Goal: Task Accomplishment & Management: Manage account settings

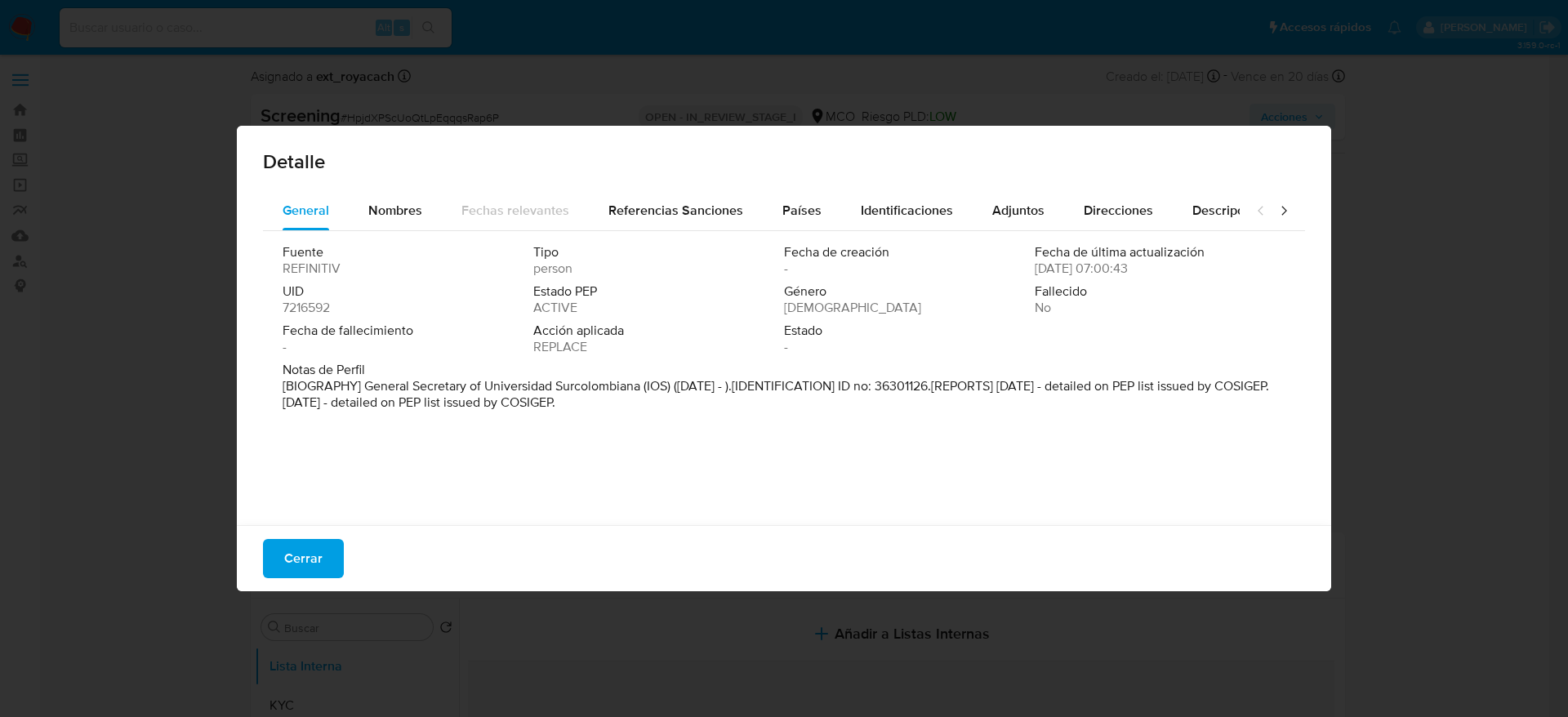
select select "10"
click at [312, 549] on span "Cerrar" at bounding box center [303, 558] width 38 height 36
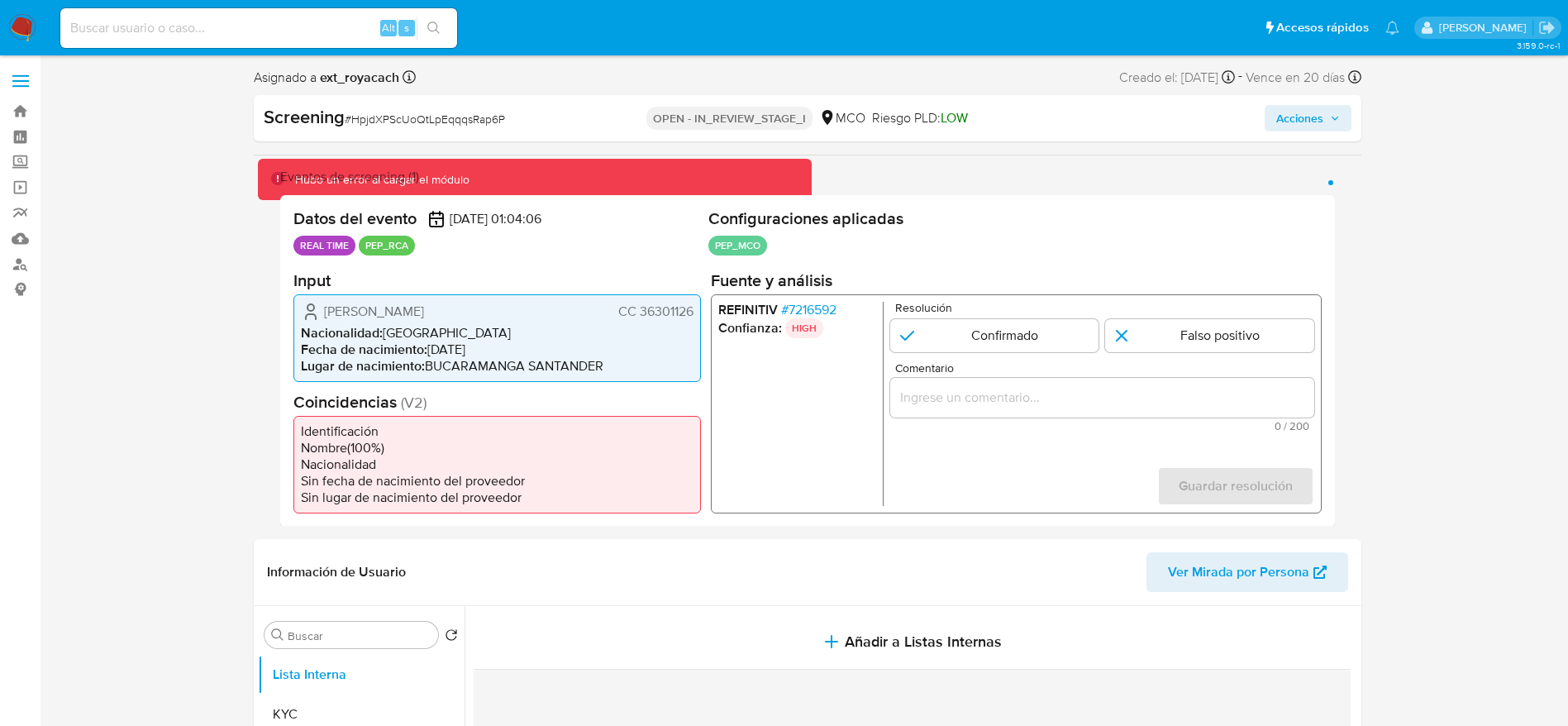
click at [360, 303] on span "Shirley Milena Bohorquez Carrillo" at bounding box center [373, 311] width 100 height 17
click at [804, 317] on span "# 7216592" at bounding box center [808, 309] width 56 height 17
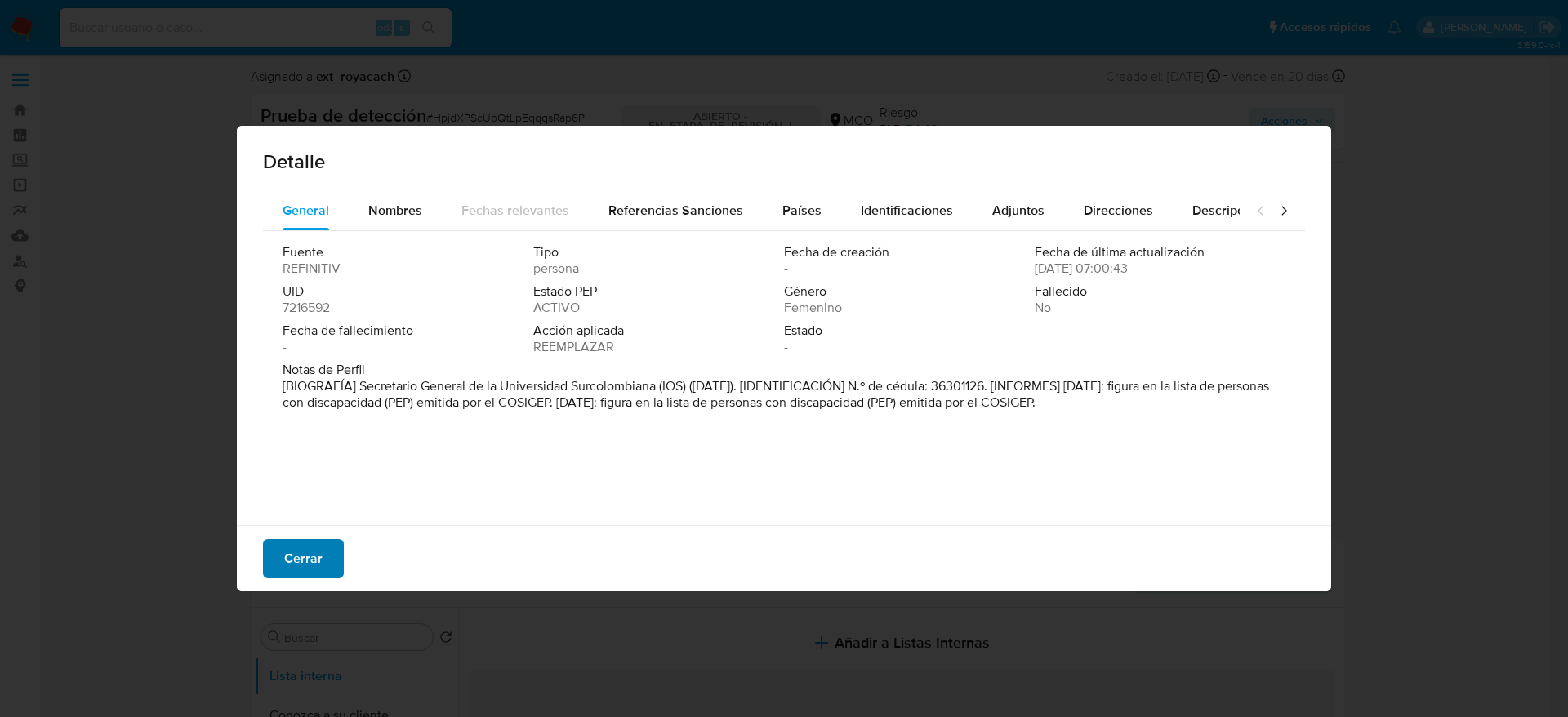
click at [317, 553] on span "Cerrar" at bounding box center [303, 558] width 38 height 36
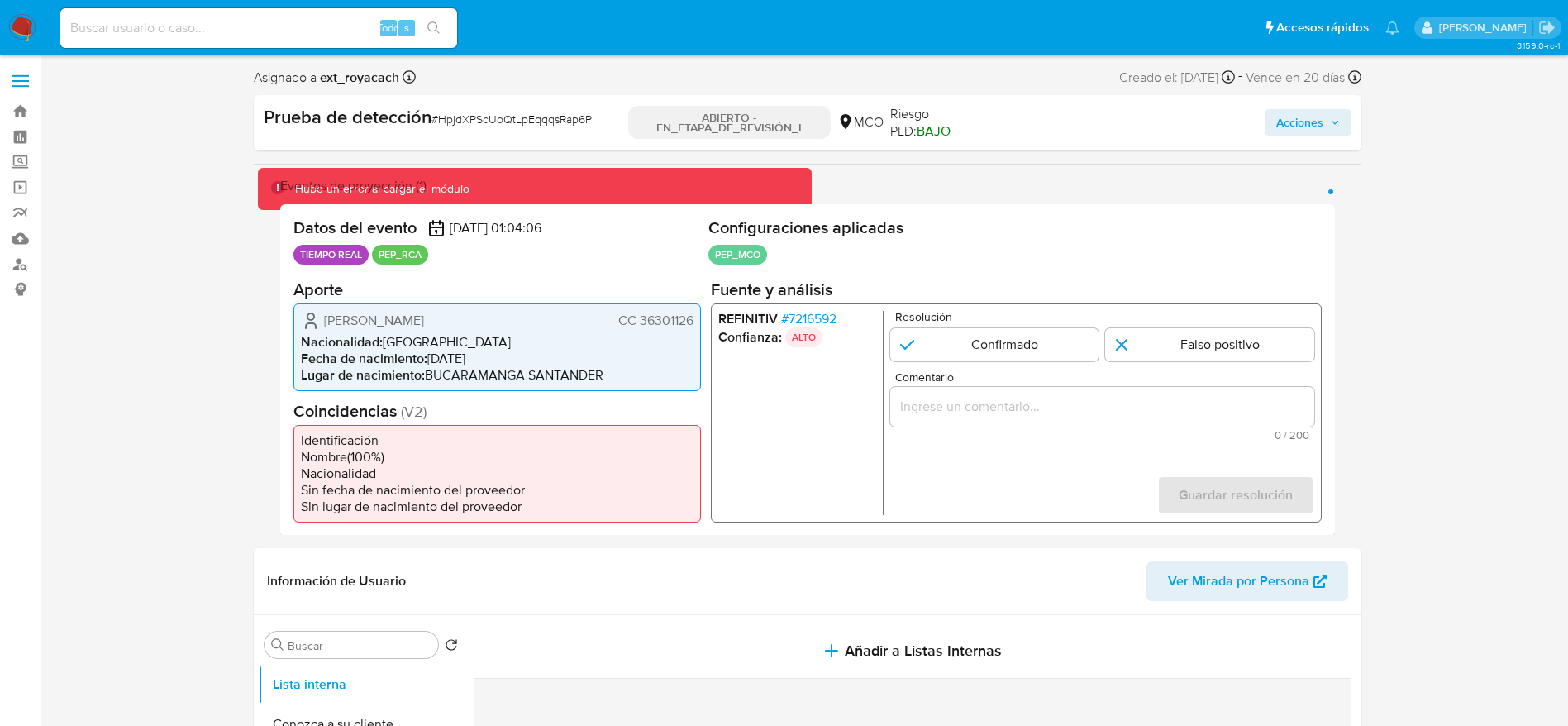
click at [340, 66] on div "Asignado a ext_royacach Asignado el: 09/09/2025 08:06:49" at bounding box center [335, 77] width 162 height 22
click at [522, 130] on div "Prueba de detección # HpjdXPScUoQtLpEqqqsRap6P" at bounding box center [443, 123] width 358 height 35
copy font "HpjdXPScUoQtLpEqqqsRap6P"
drag, startPoint x: 313, startPoint y: 321, endPoint x: 543, endPoint y: 322, distance: 230.0
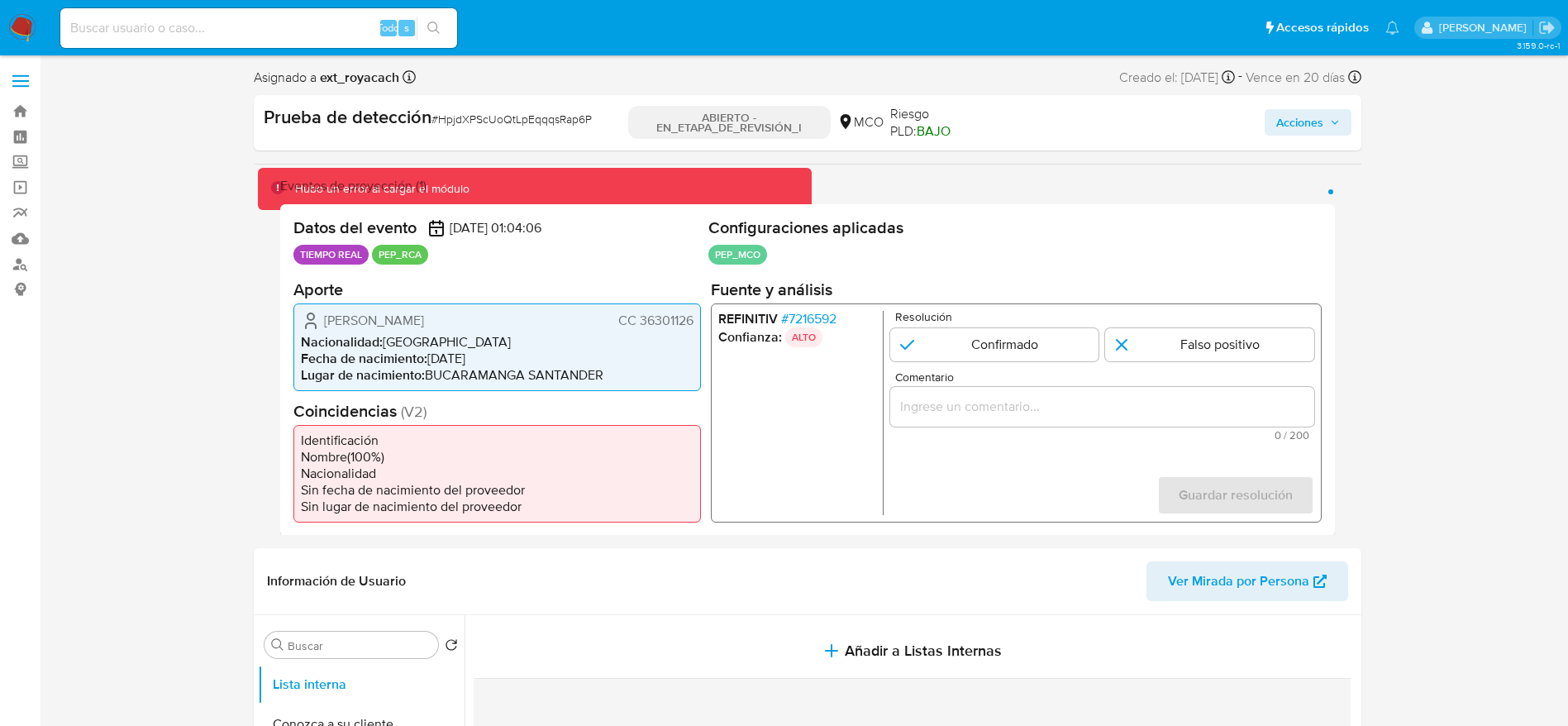
click at [543, 322] on div "Shirley Milena Bohórquez Carrillo CC 36301126" at bounding box center [497, 319] width 393 height 19
click at [808, 324] on font "7216592" at bounding box center [811, 318] width 48 height 19
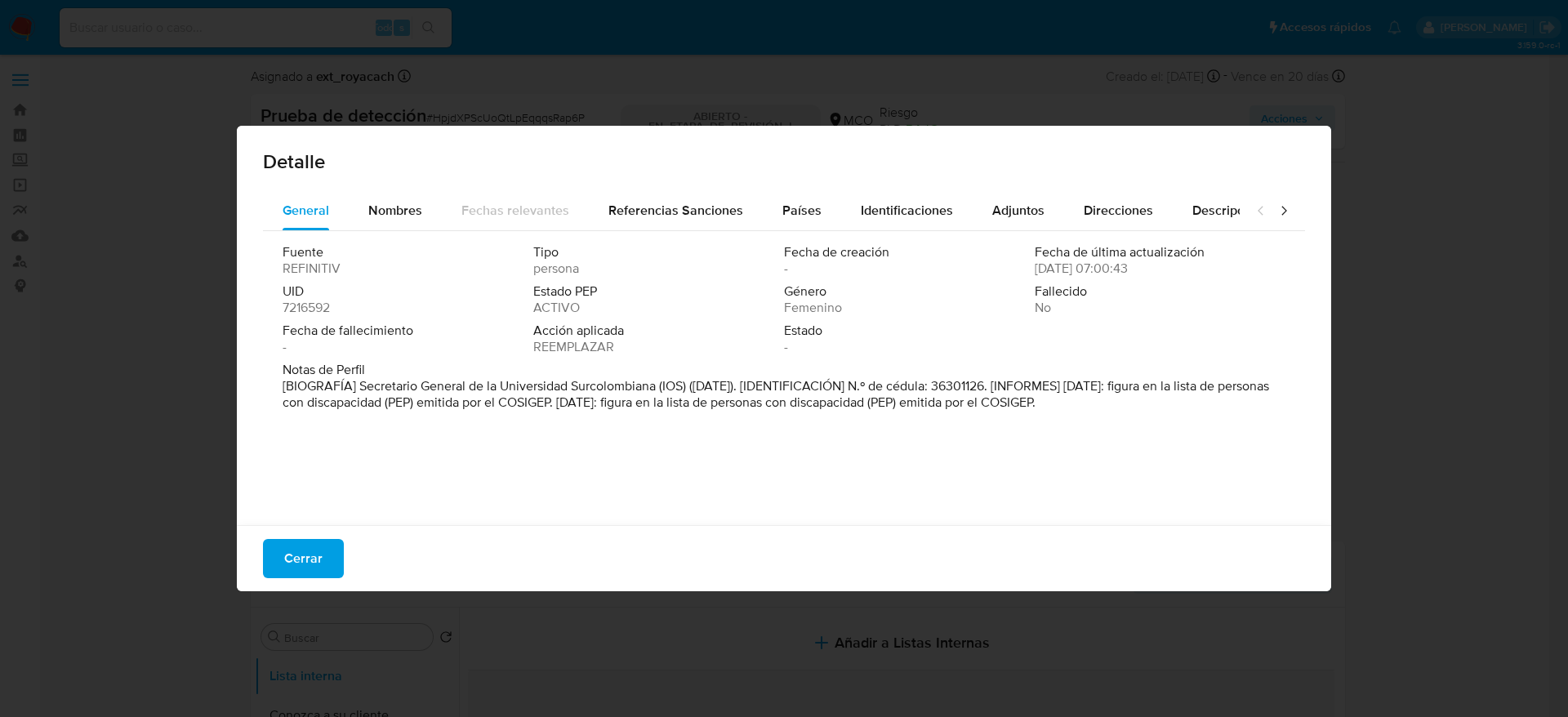
drag, startPoint x: 355, startPoint y: 381, endPoint x: 659, endPoint y: 385, distance: 304.0
click at [659, 385] on font "[BIOGRAFÍA] Secretario General de la Universidad Surcolombiana (IOS) (marzo de …" at bounding box center [776, 394] width 987 height 35
click at [336, 546] on button "Cerrar" at bounding box center [303, 558] width 81 height 39
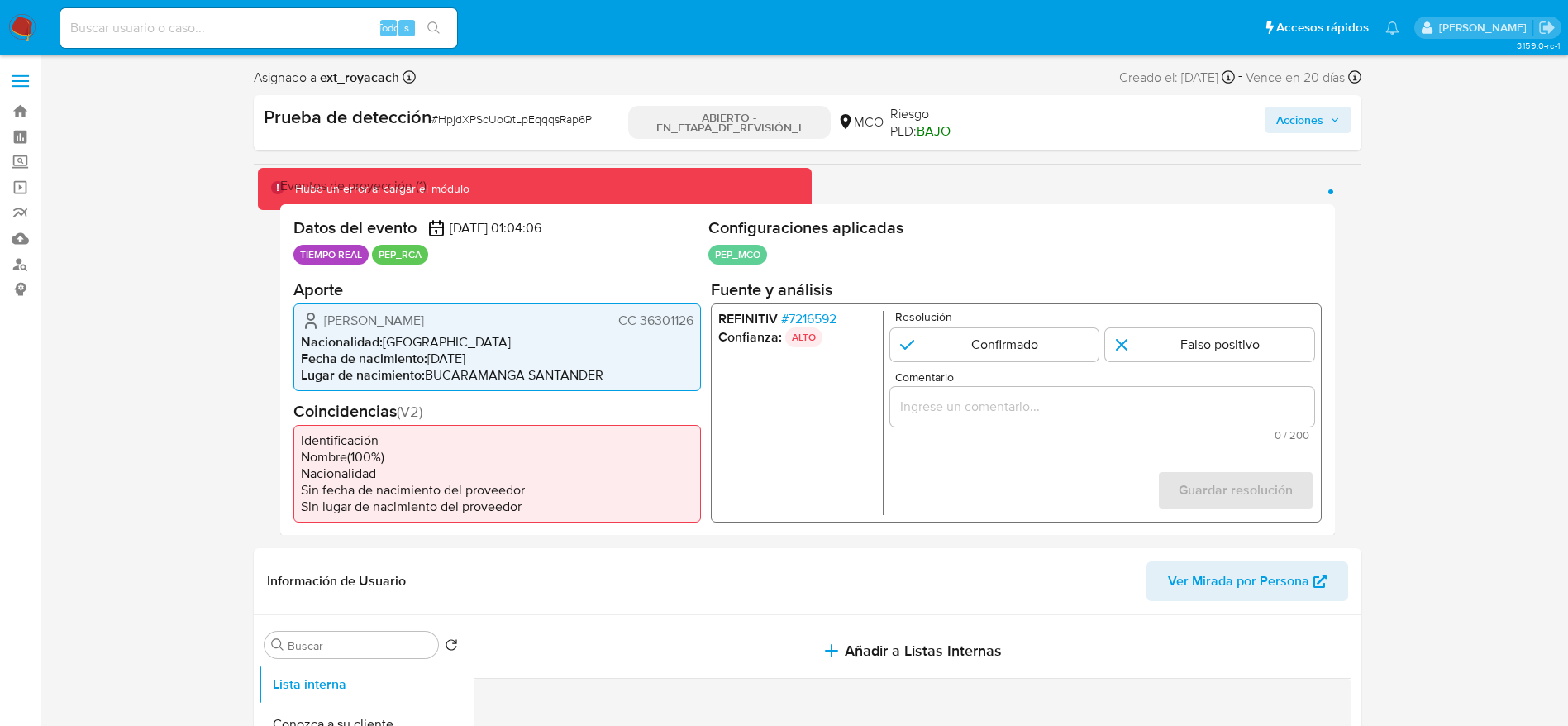
drag, startPoint x: 321, startPoint y: 315, endPoint x: 694, endPoint y: 324, distance: 373.1
click at [694, 324] on div "Shirley Milena Bohórquez Carrillo CC 36301126 Nacionalidad : Colombia Fecha de …" at bounding box center [497, 347] width 407 height 88
click at [968, 399] on input "Comentario" at bounding box center [1102, 406] width 424 height 21
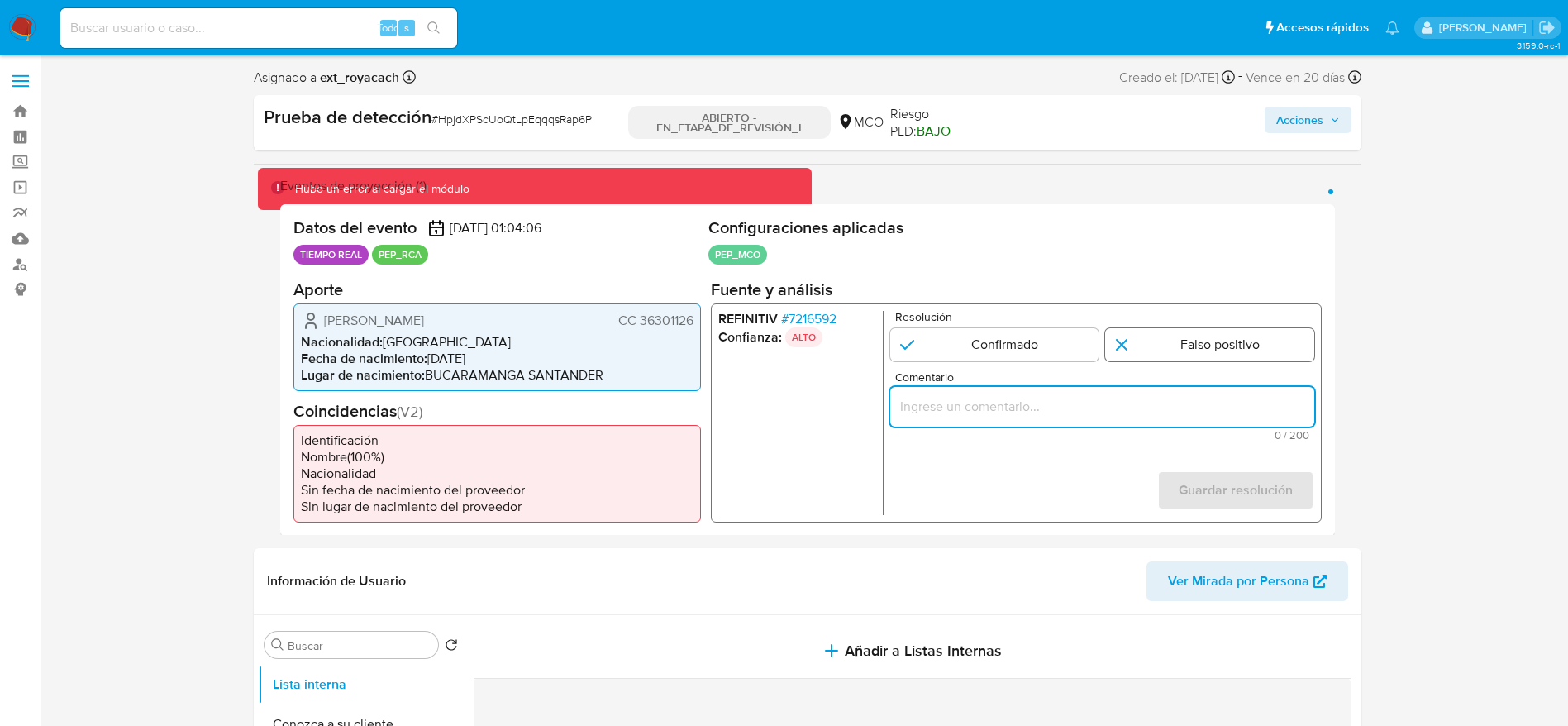
paste input "Usuario Shirley Milena Bohórquez Carrillo. Se descarta ya que el PEP dejó su ca…"
type input "Usuario Shirley Milena Bohórquez Carrillo. Se descarta ya que el PEP dejó su ca…"
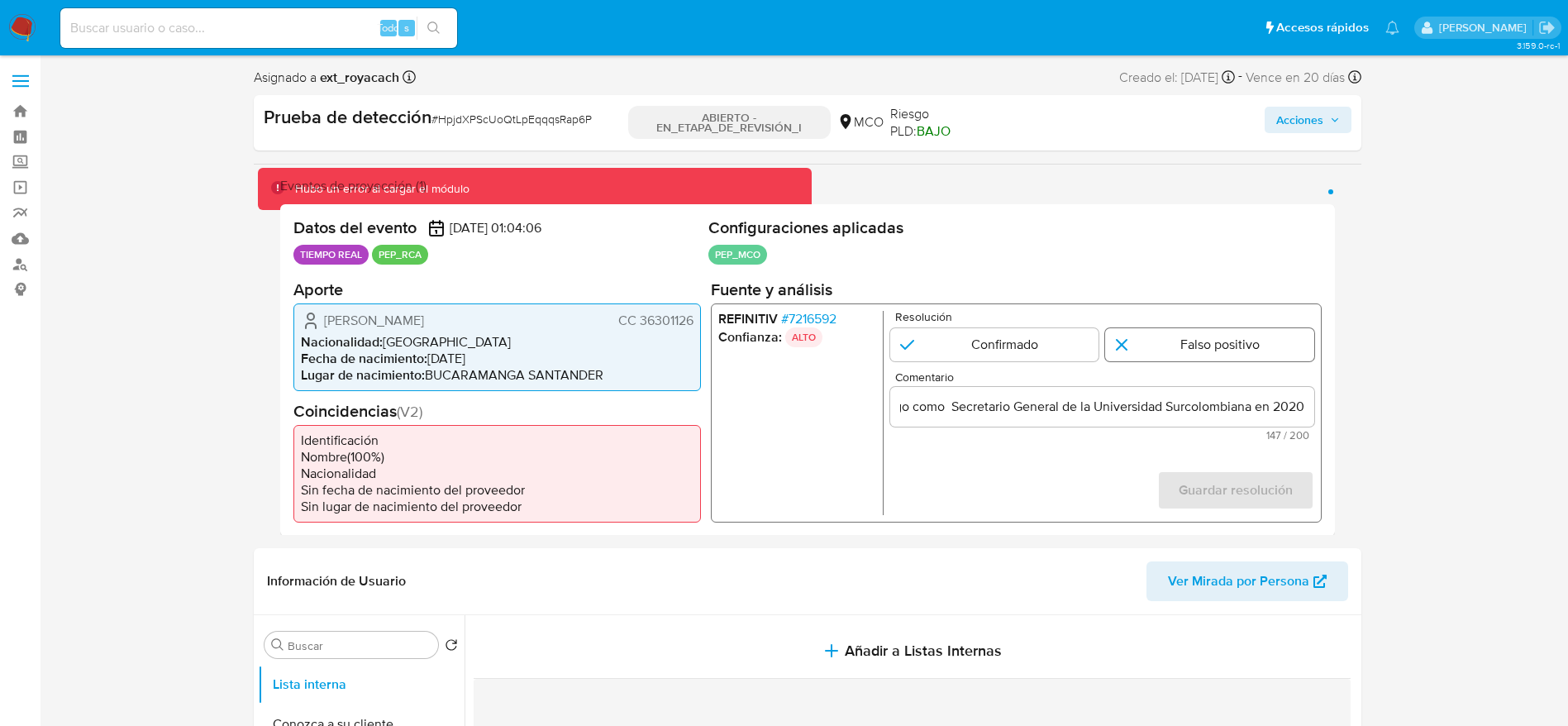
scroll to position [0, 0]
drag, startPoint x: 1150, startPoint y: 331, endPoint x: 1158, endPoint y: 356, distance: 26.2
click at [1150, 330] on input "1 de 1" at bounding box center [1209, 343] width 209 height 33
radio input "true"
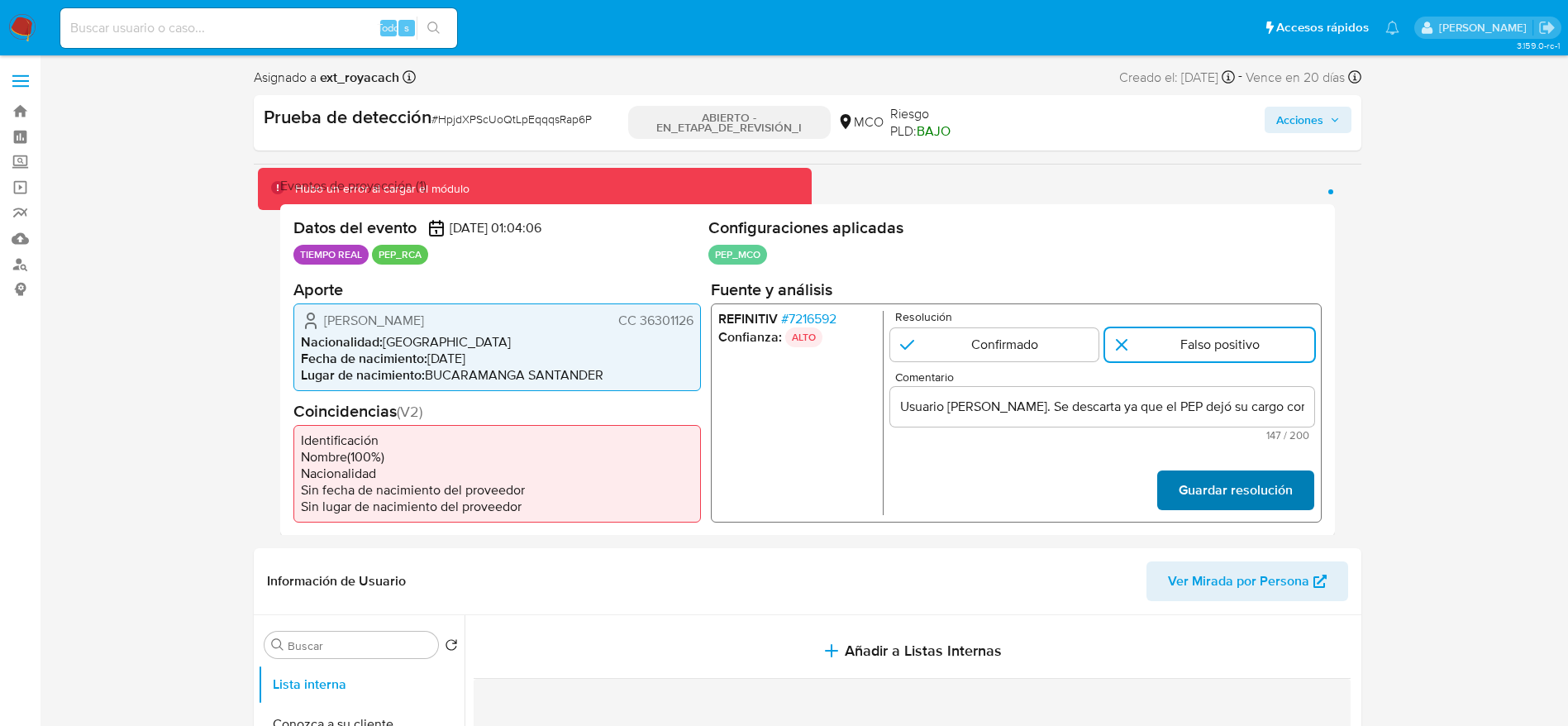
click at [1210, 503] on font "Guardar resolución" at bounding box center [1234, 490] width 114 height 40
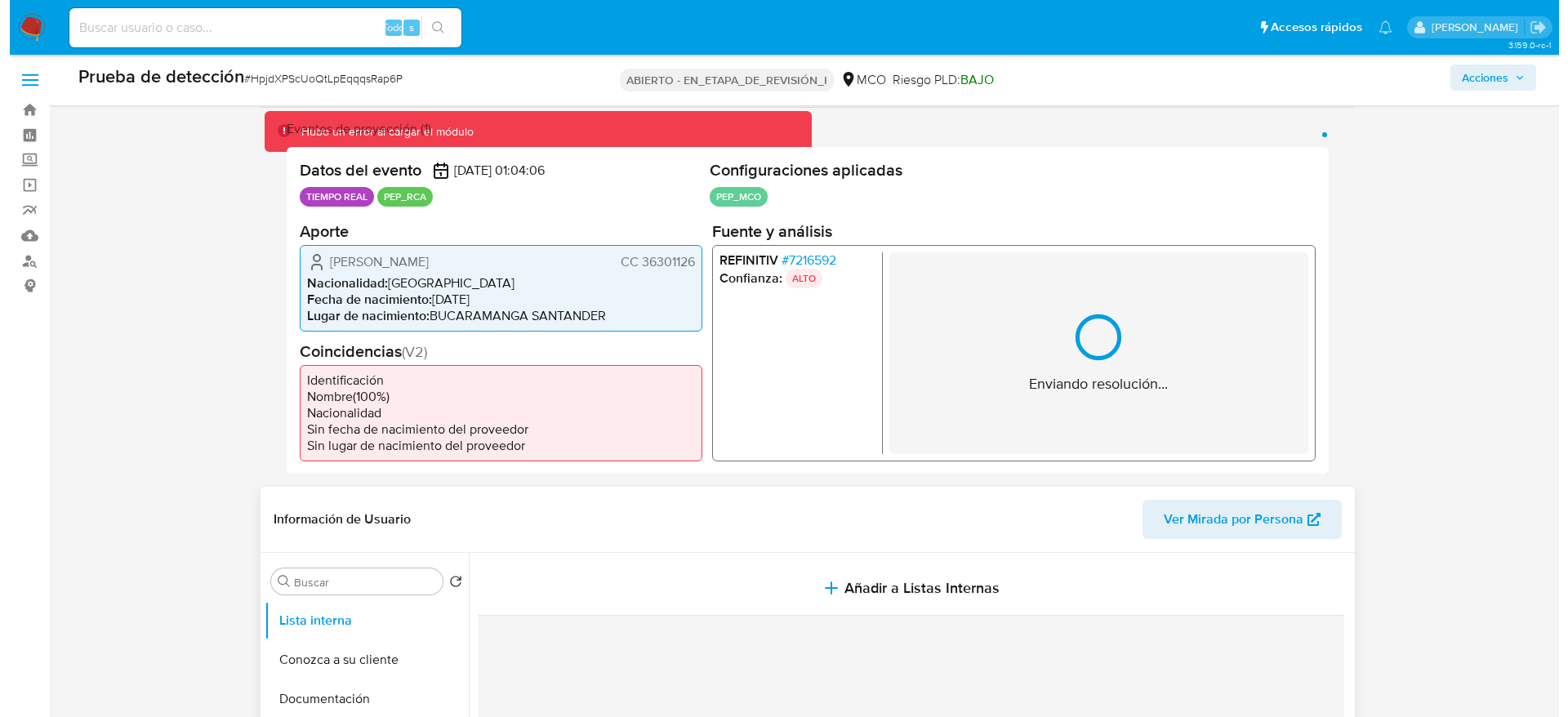
scroll to position [245, 0]
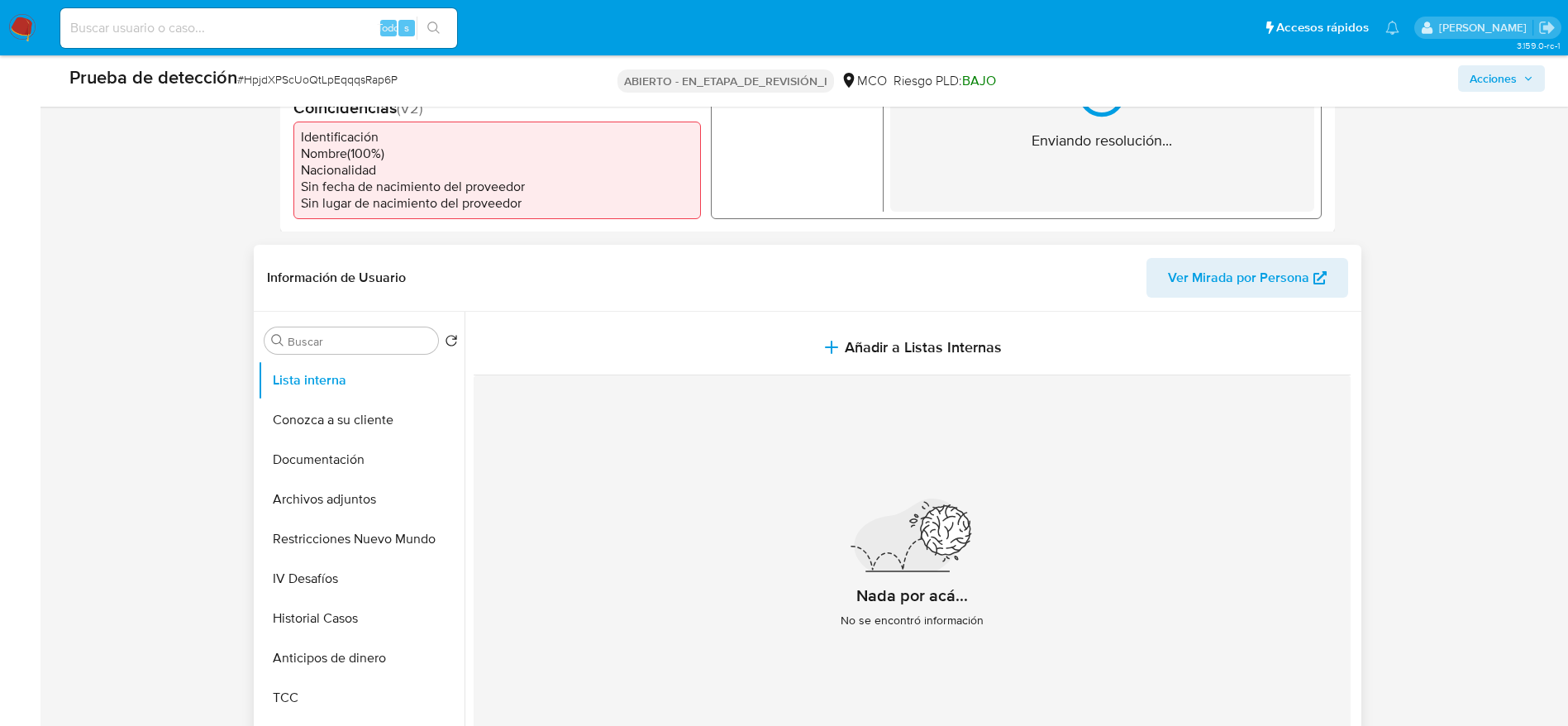
click at [758, 376] on div "Nada por acá... No se encontró información" at bounding box center [912, 570] width 877 height 389
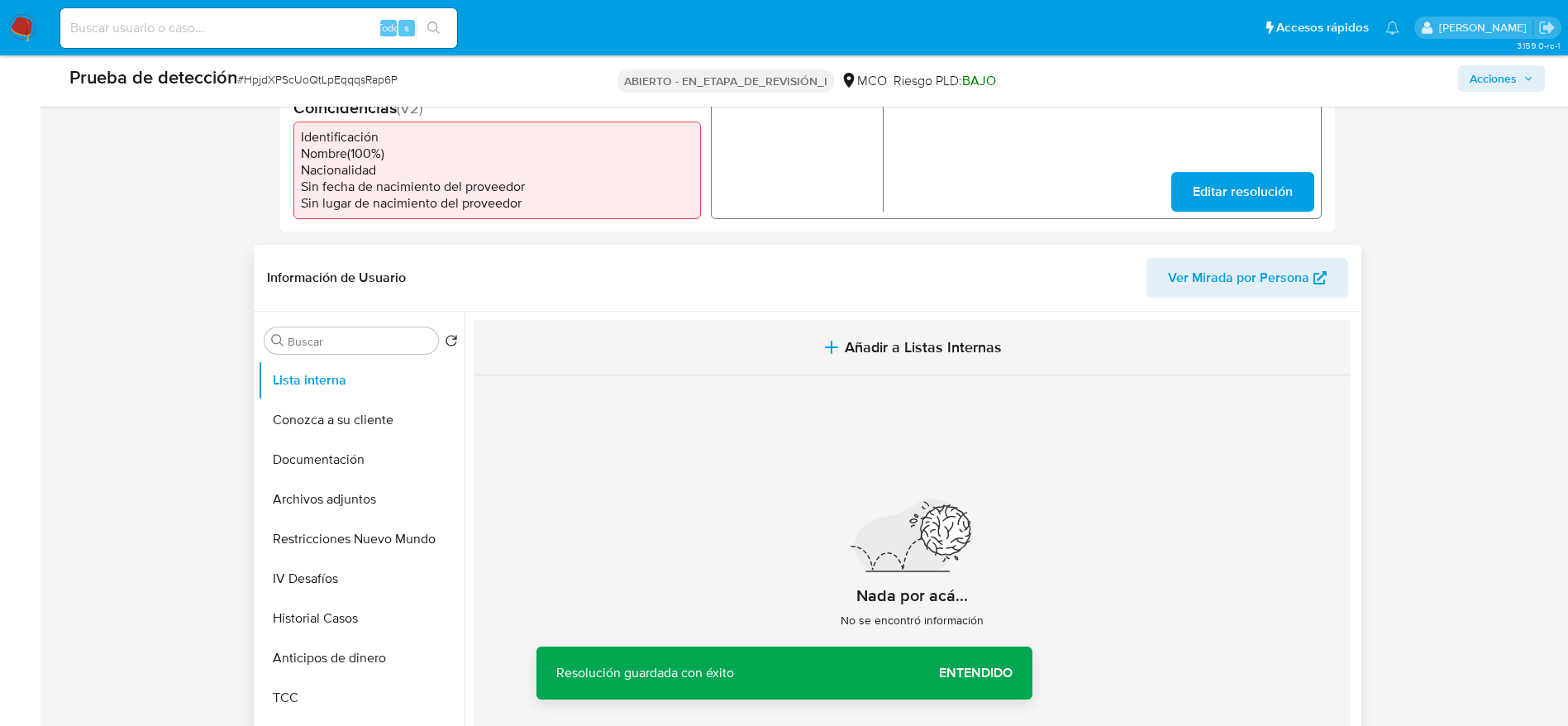
click at [756, 373] on button "Añadir a Listas Internas" at bounding box center [912, 348] width 877 height 56
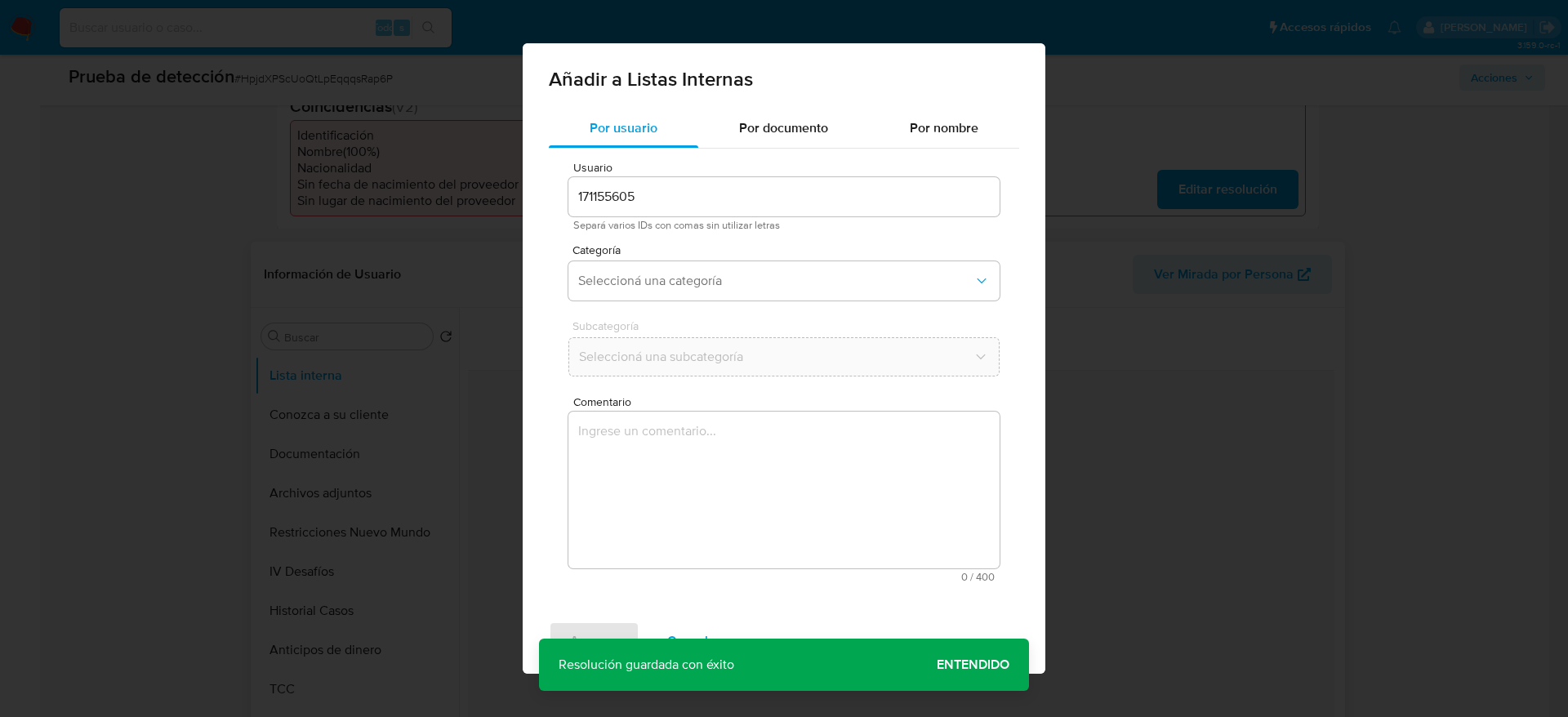
click at [753, 479] on textarea "Comentario" at bounding box center [784, 490] width 431 height 157
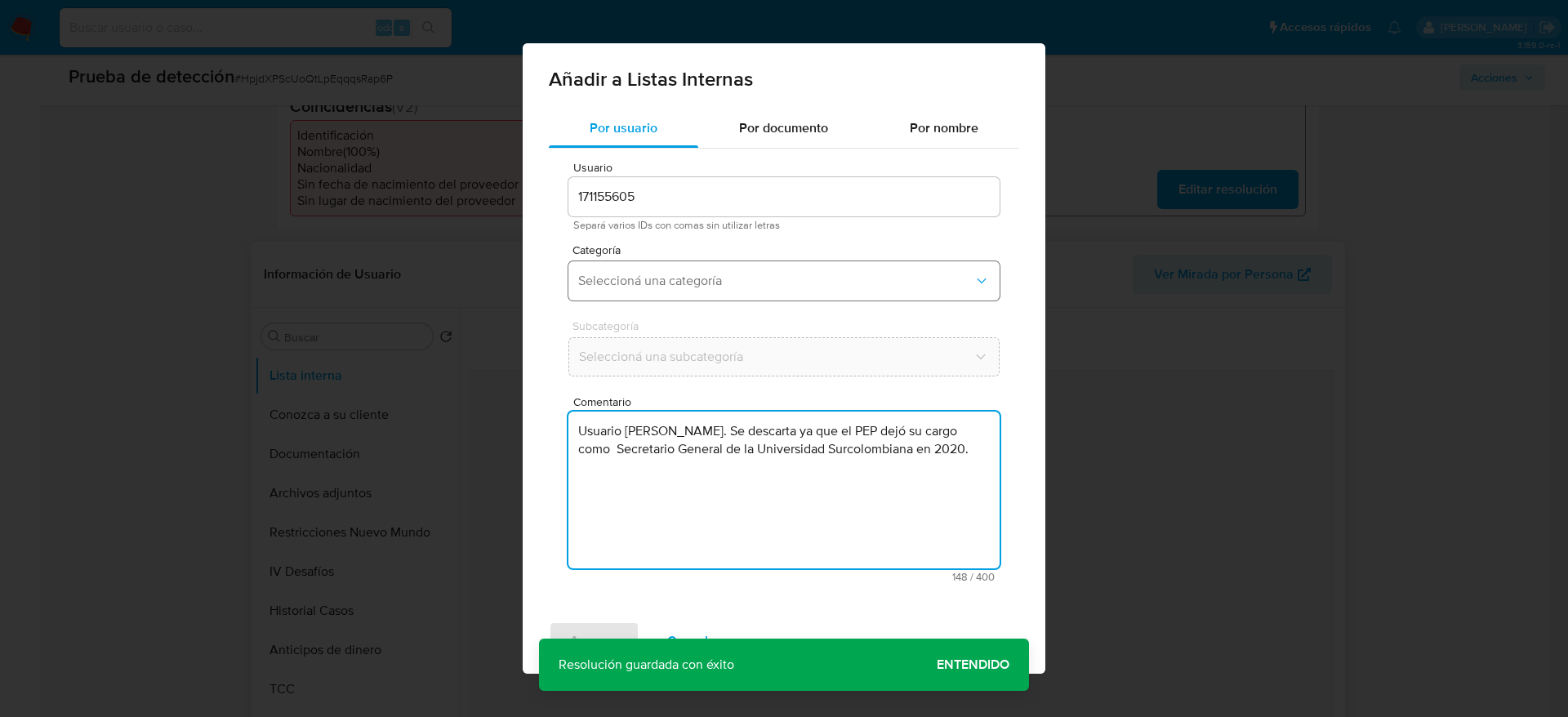
type textarea "Usuario Shirley Milena Bohórquez Carrillo. Se descarta ya que el PEP dejó su ca…"
click at [742, 280] on span "Seleccioná una categoría" at bounding box center [776, 281] width 395 height 17
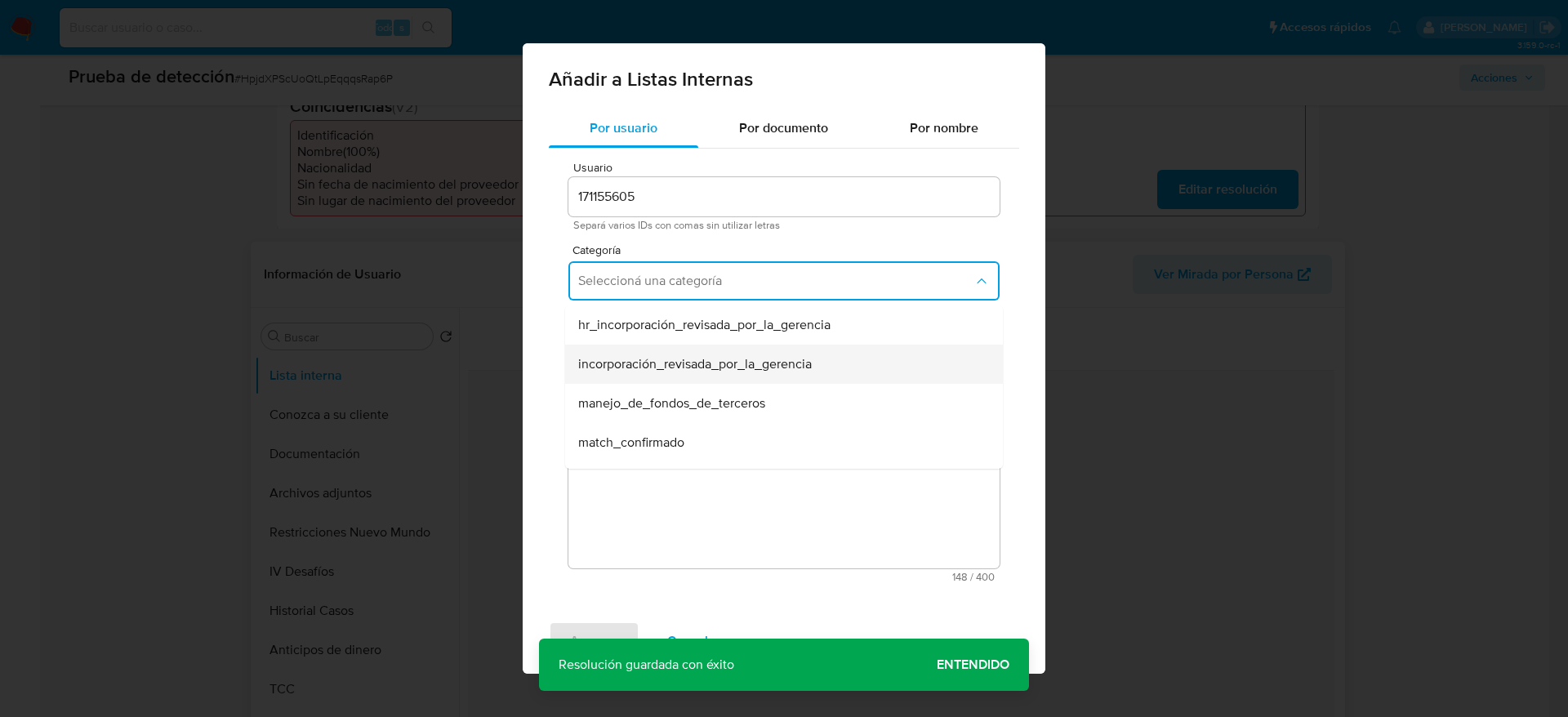
scroll to position [123, 0]
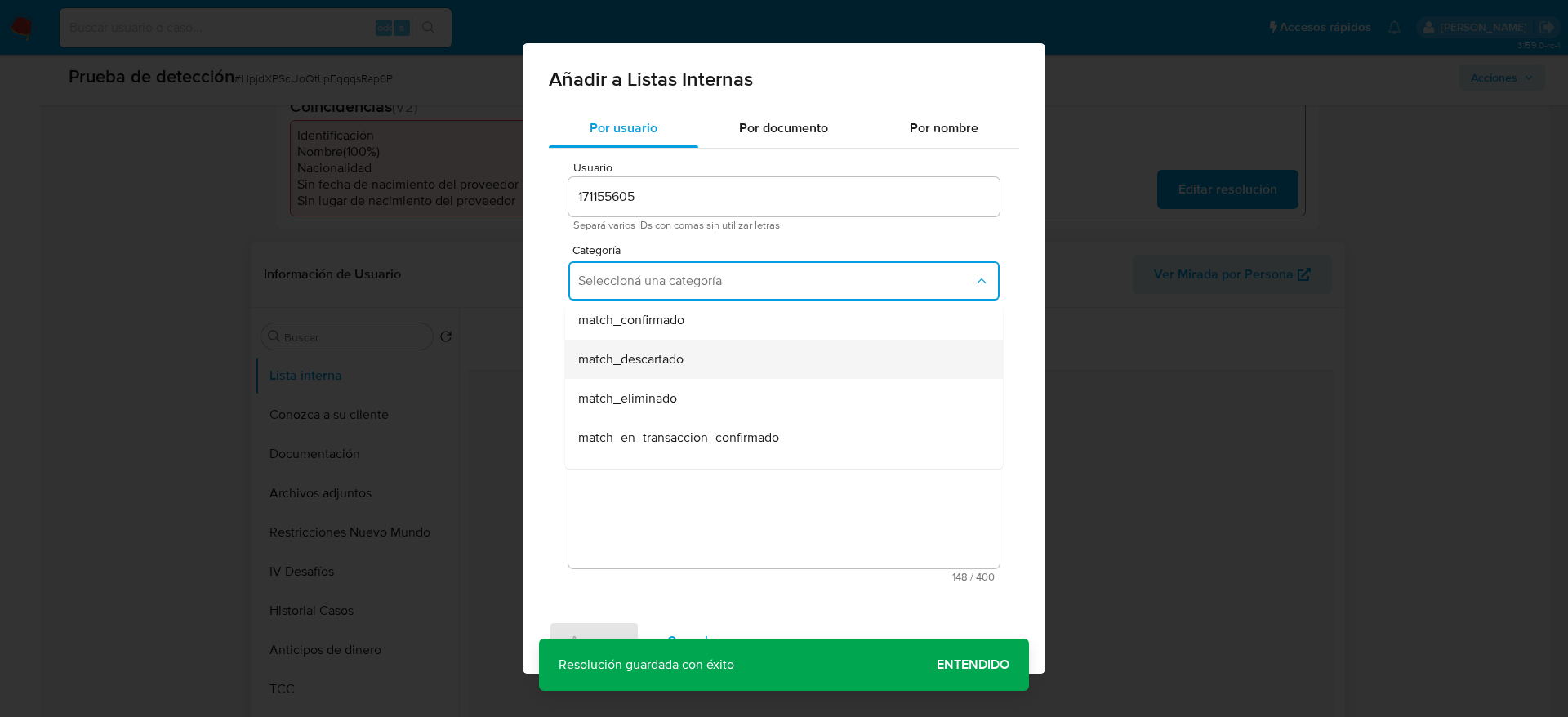
click at [729, 353] on div "match_descartado" at bounding box center [779, 359] width 402 height 39
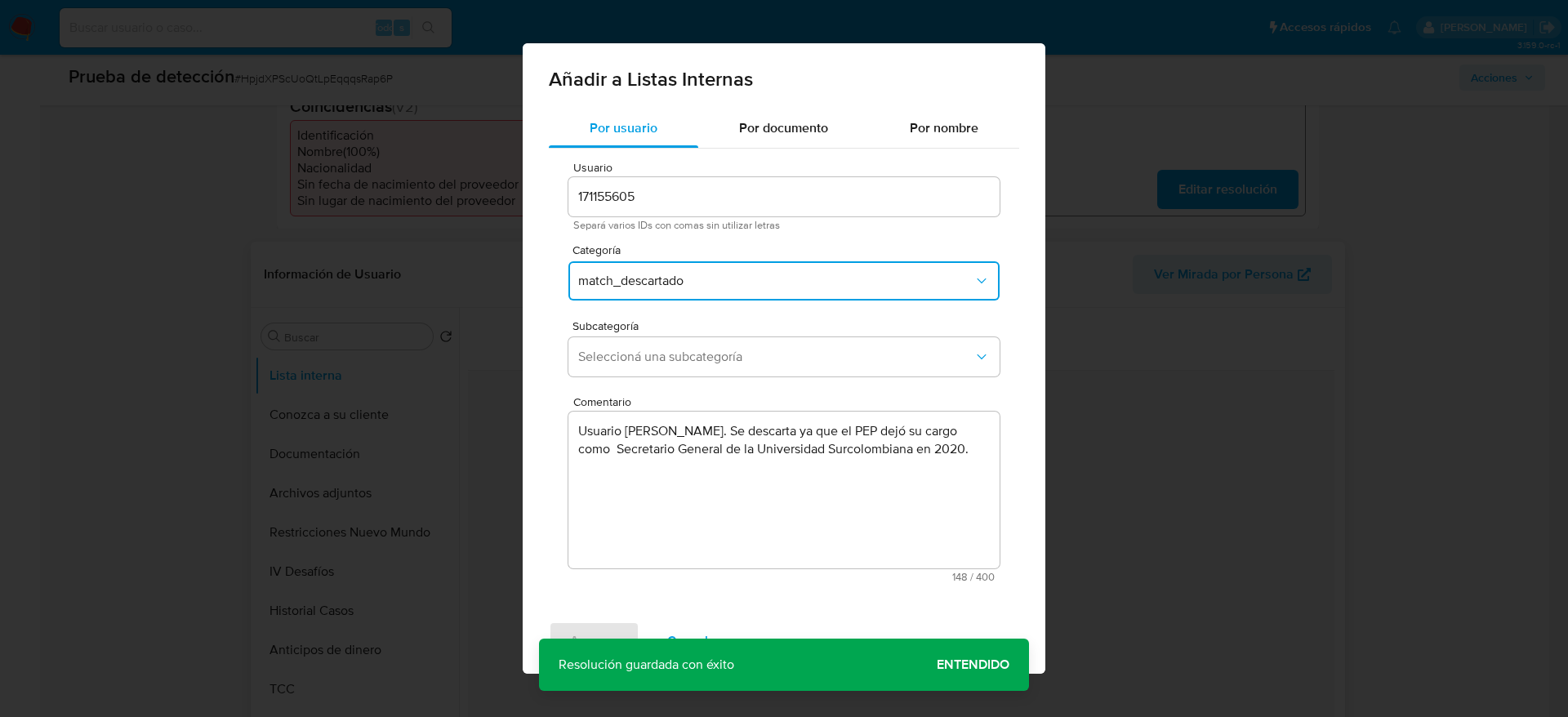
click at [729, 353] on span "Seleccioná una subcategoría" at bounding box center [776, 357] width 395 height 17
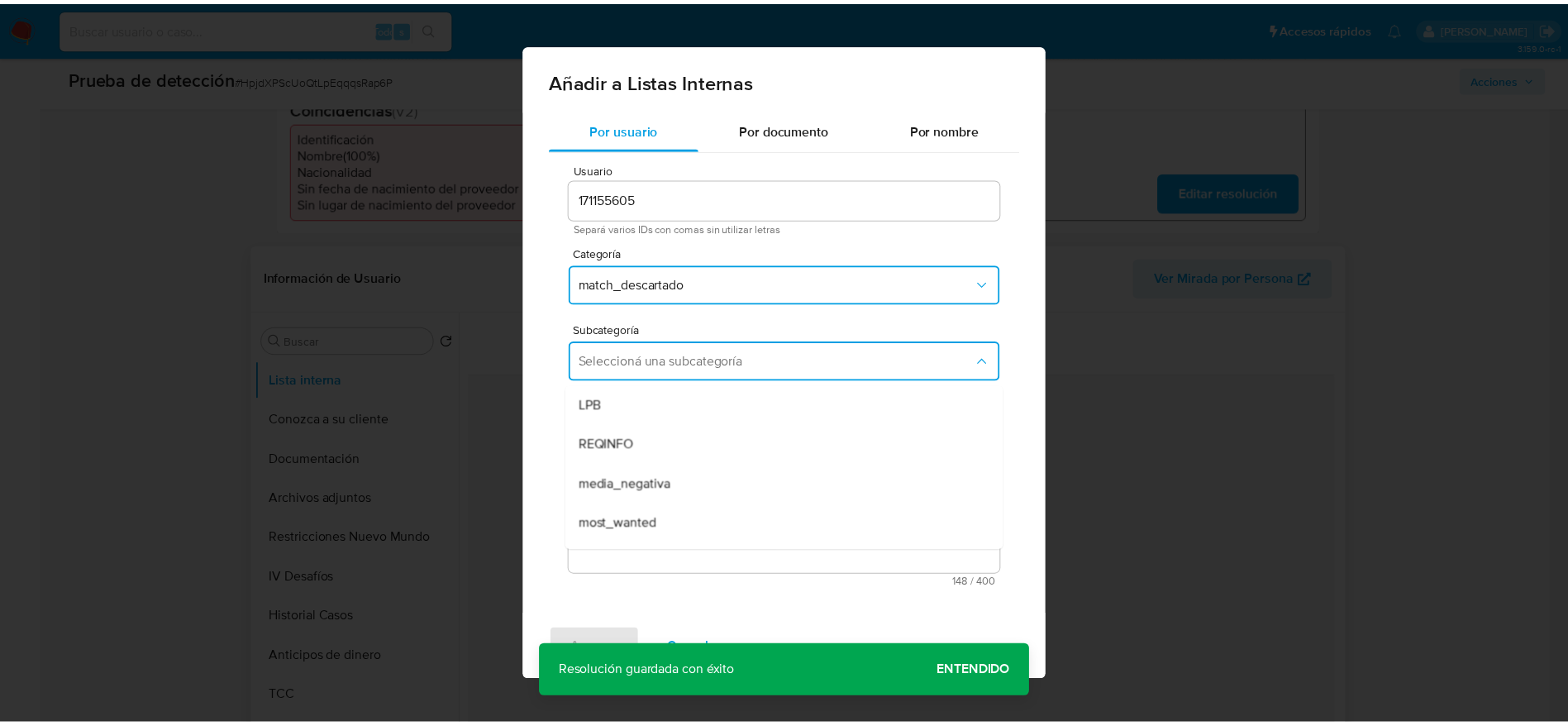
scroll to position [112, 0]
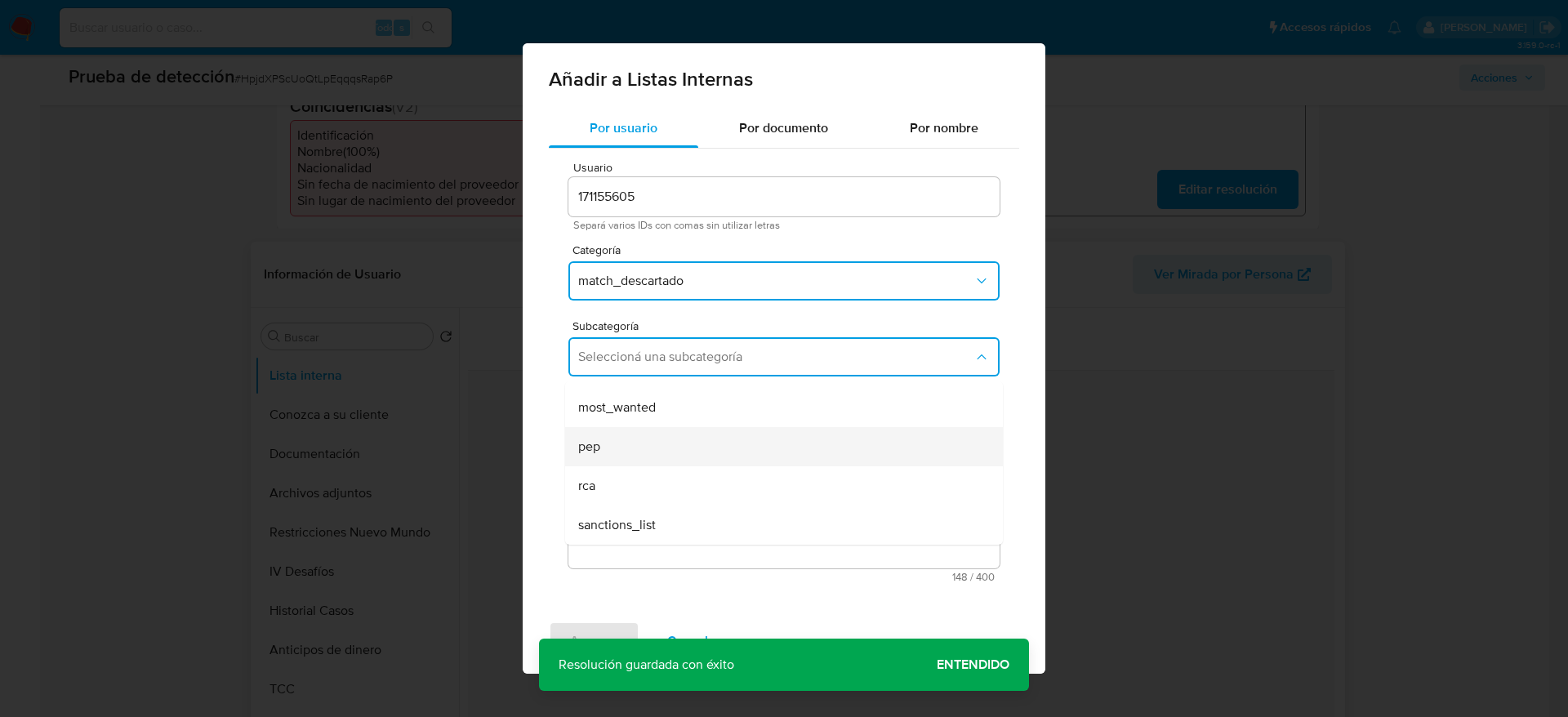
click at [704, 442] on div "pep" at bounding box center [779, 447] width 402 height 39
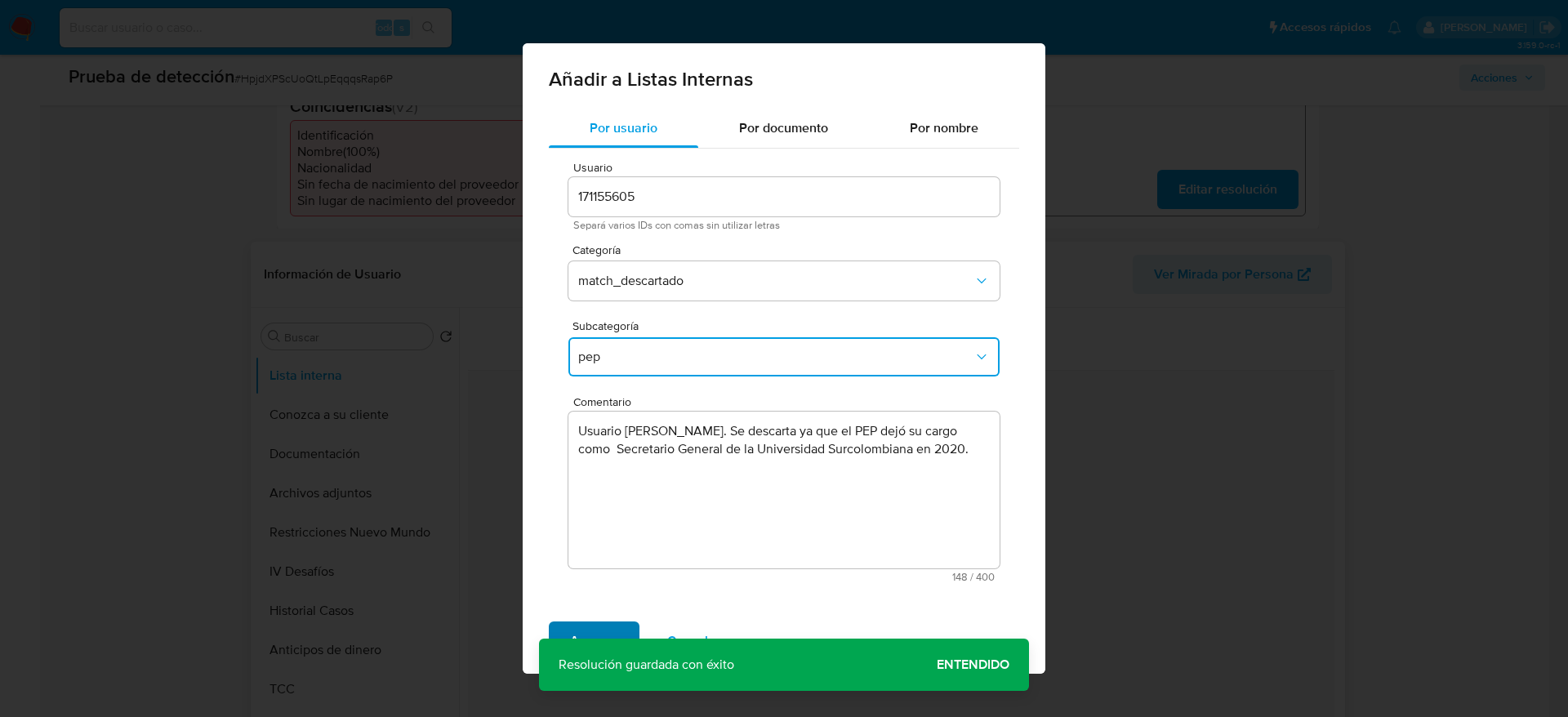
click at [617, 627] on span "Agregar" at bounding box center [594, 640] width 48 height 36
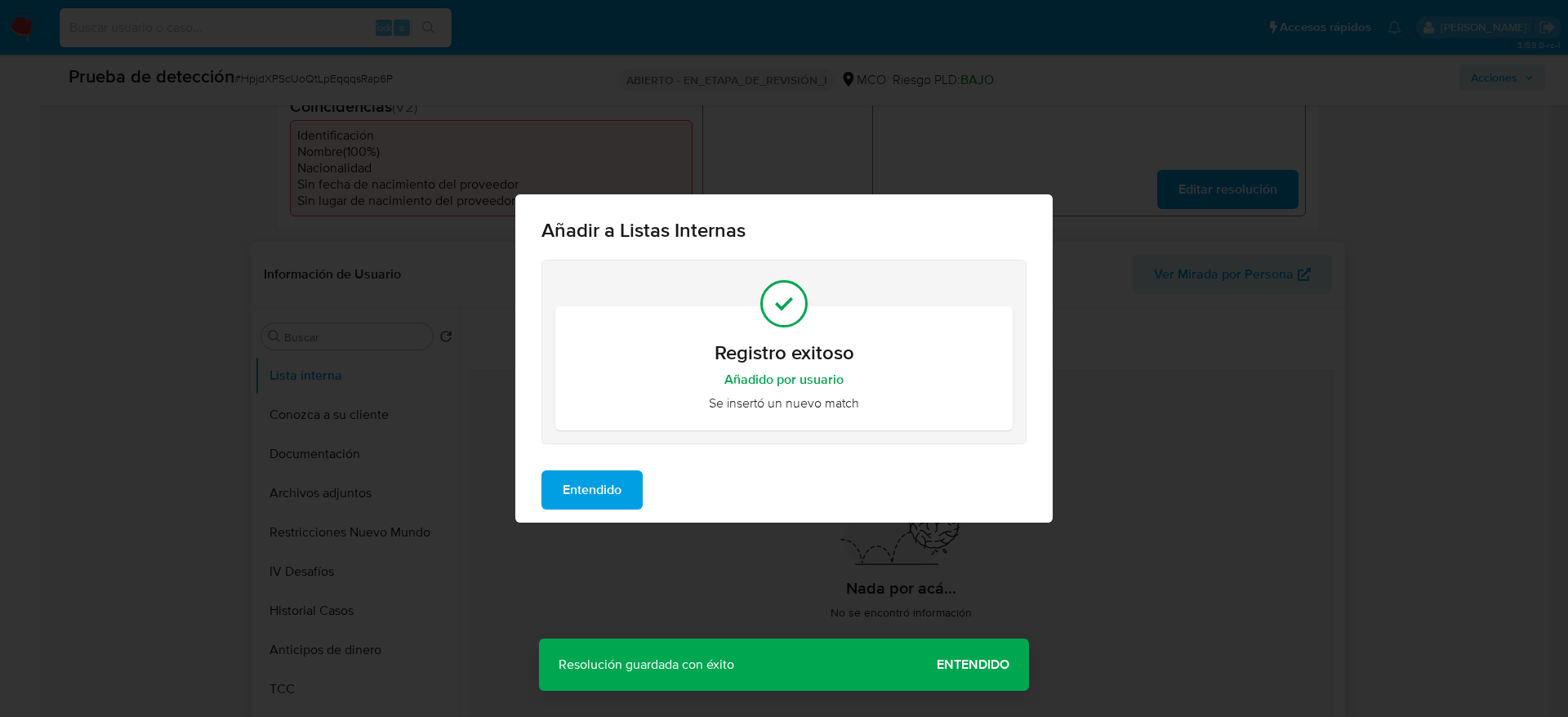
click at [598, 487] on span "Entendido" at bounding box center [592, 489] width 58 height 36
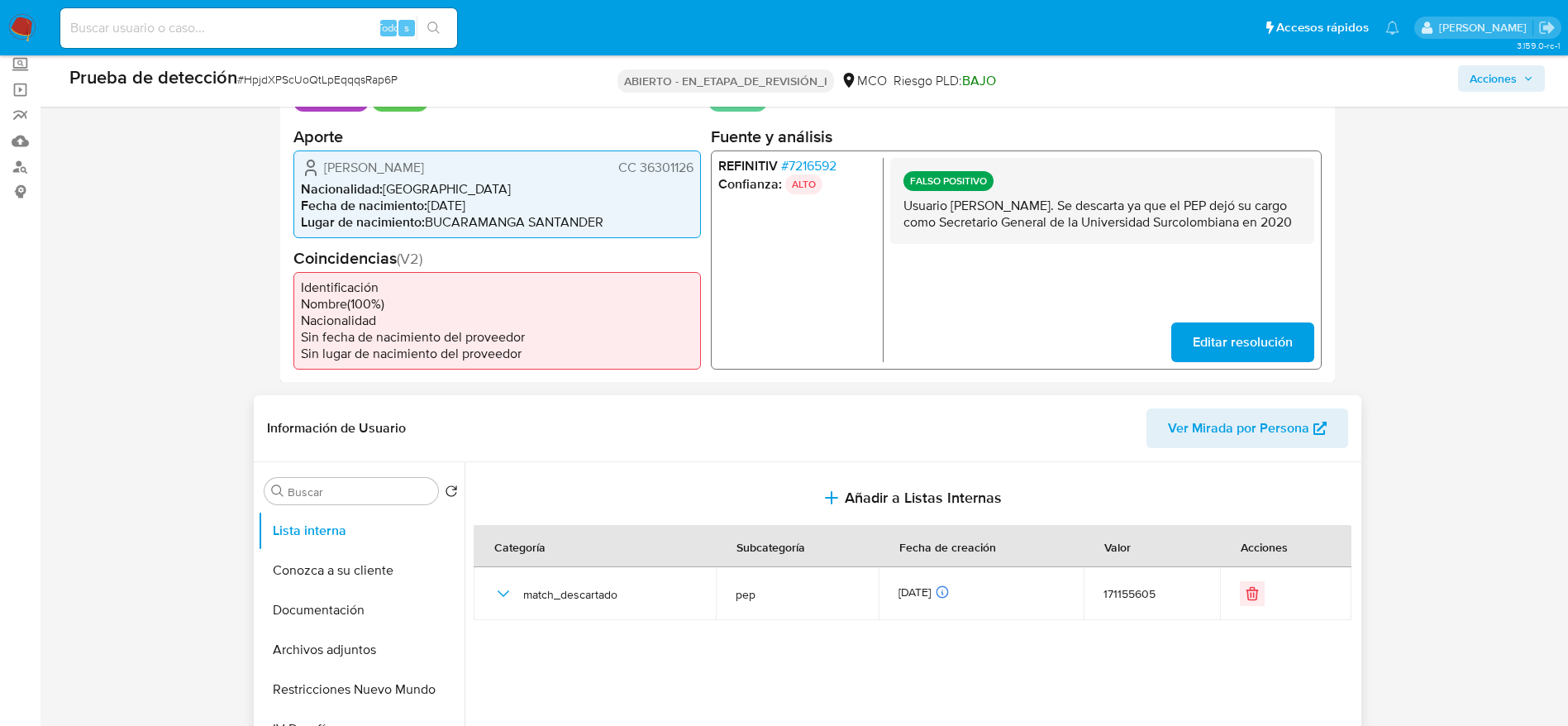
scroll to position [0, 0]
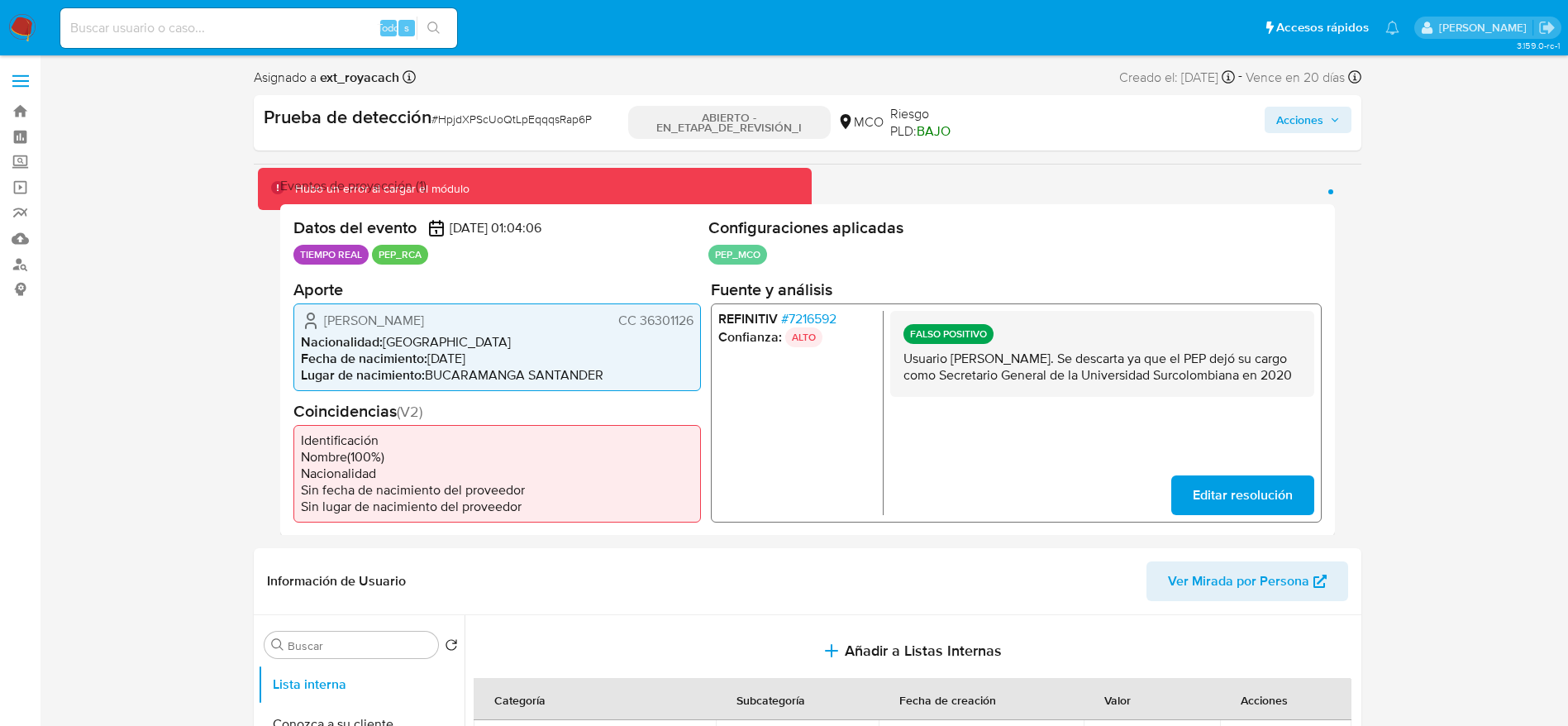
click at [435, 334] on font "[GEOGRAPHIC_DATA]" at bounding box center [447, 341] width 128 height 19
click at [424, 321] on font "Shirley Milena Bohórquez Carrillo" at bounding box center [373, 319] width 100 height 19
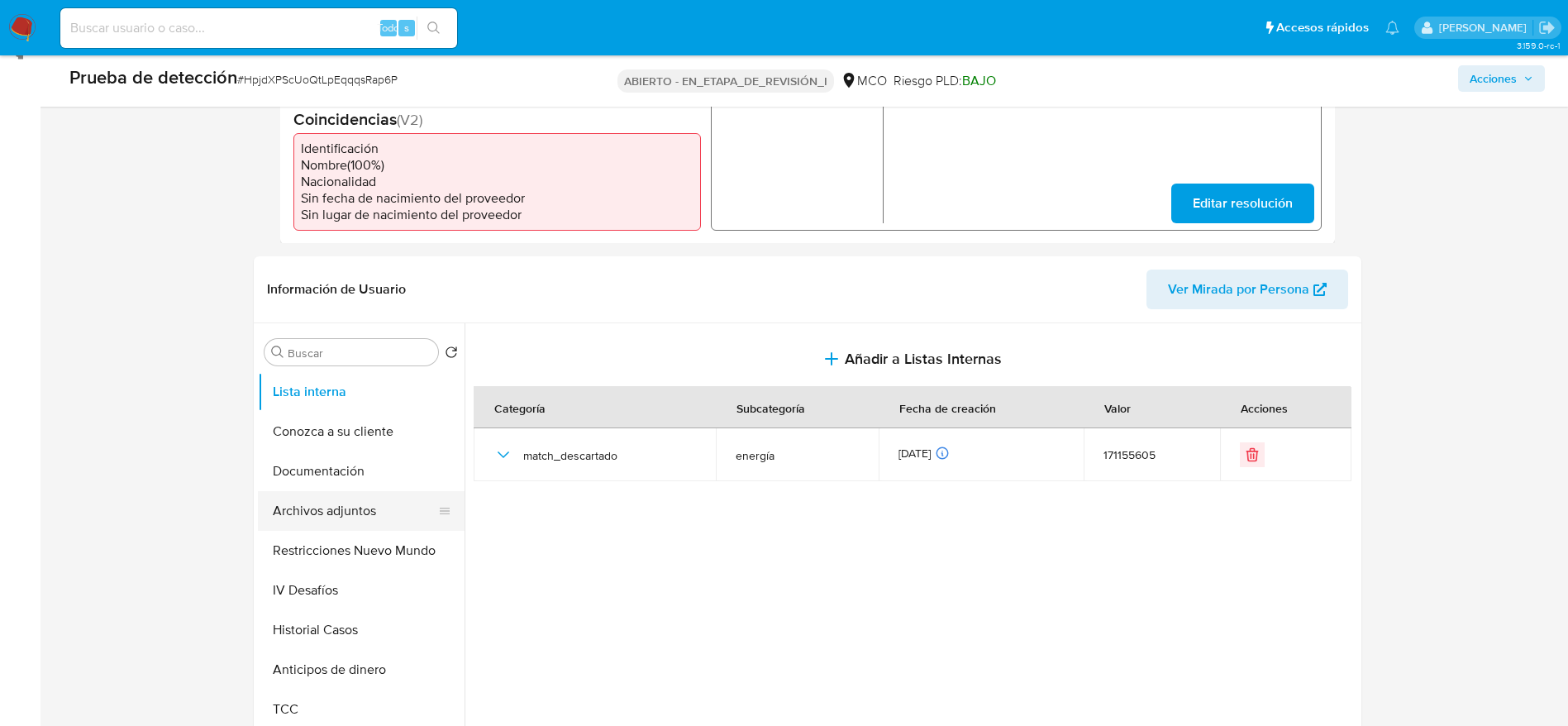
scroll to position [248, 0]
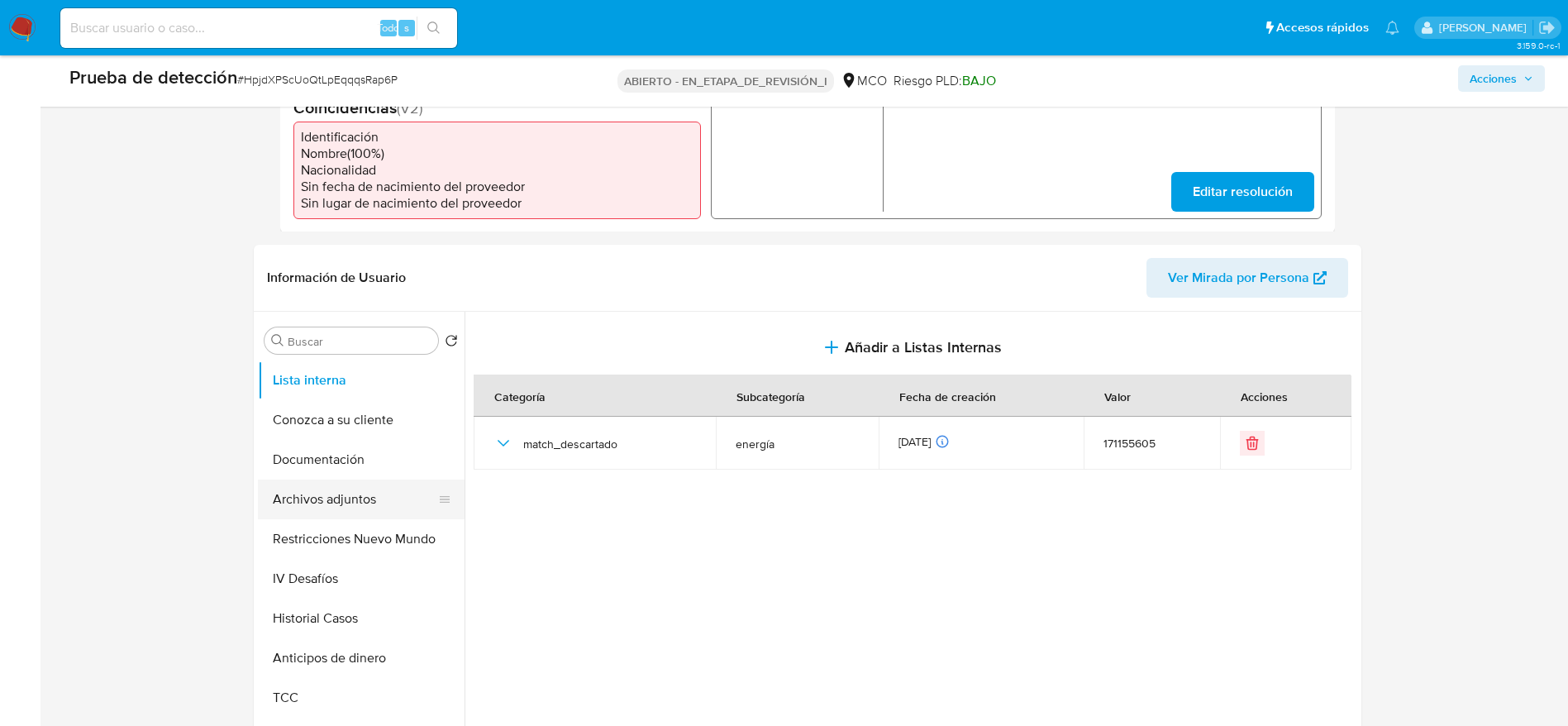
click at [338, 512] on button "Archivos adjuntos" at bounding box center [354, 499] width 193 height 40
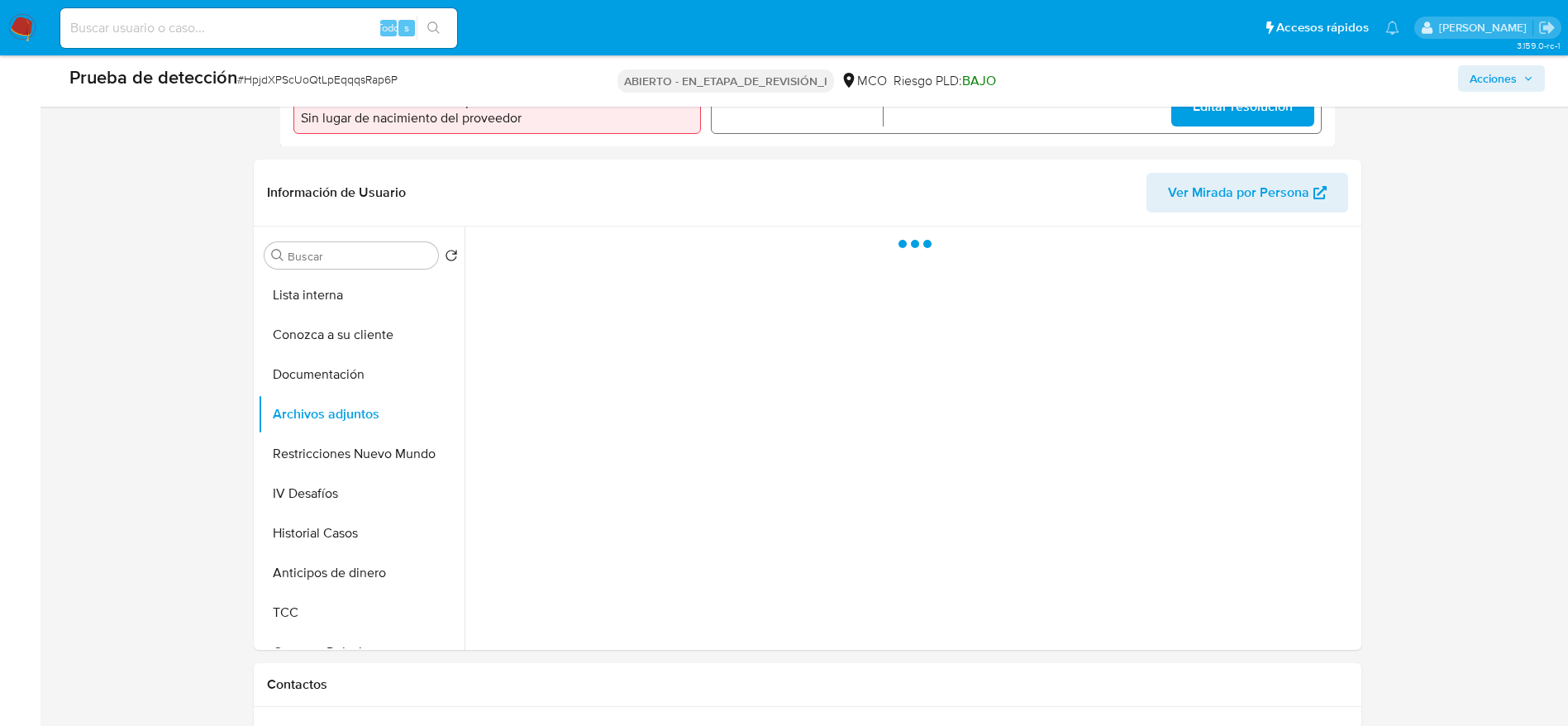
scroll to position [372, 0]
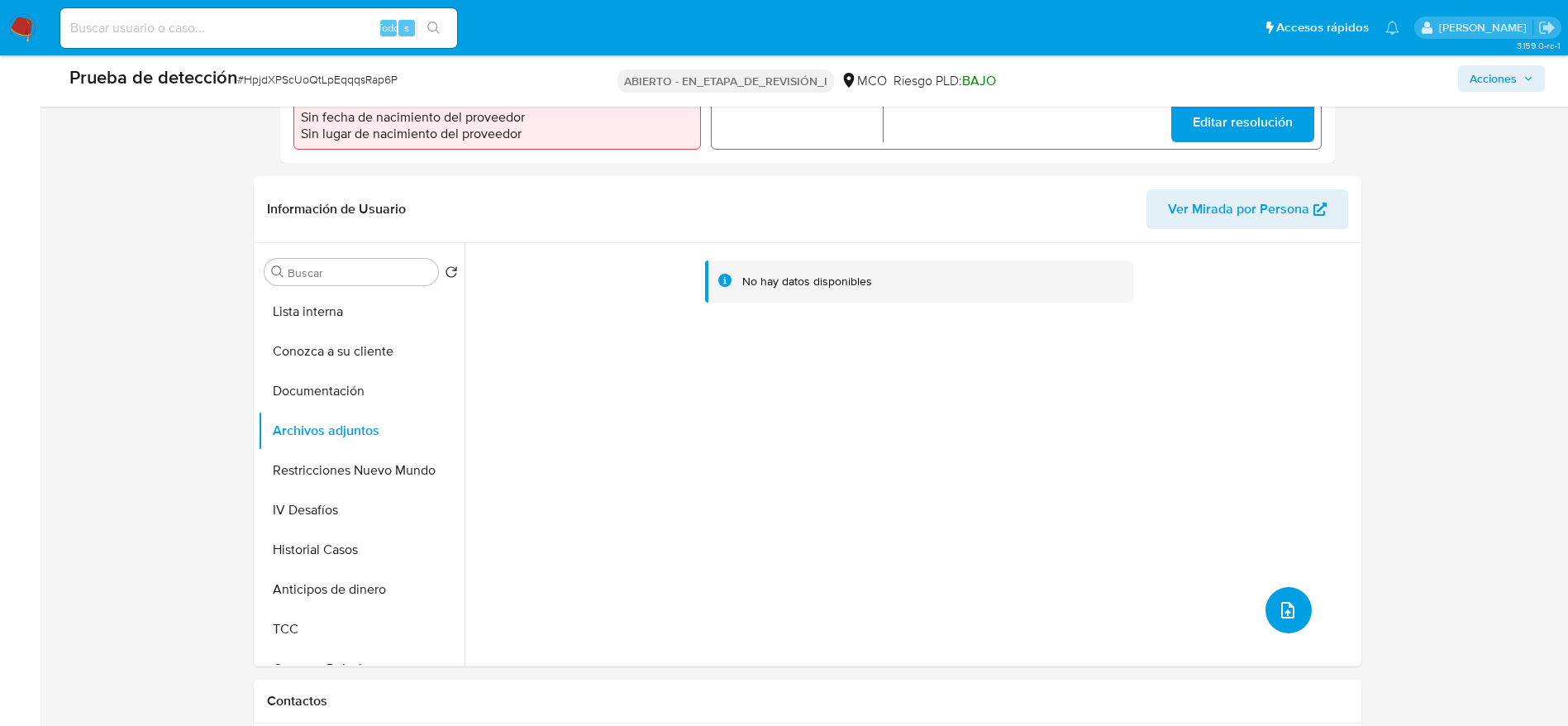
click at [1280, 609] on icon "subir archivo" at bounding box center [1287, 609] width 19 height 19
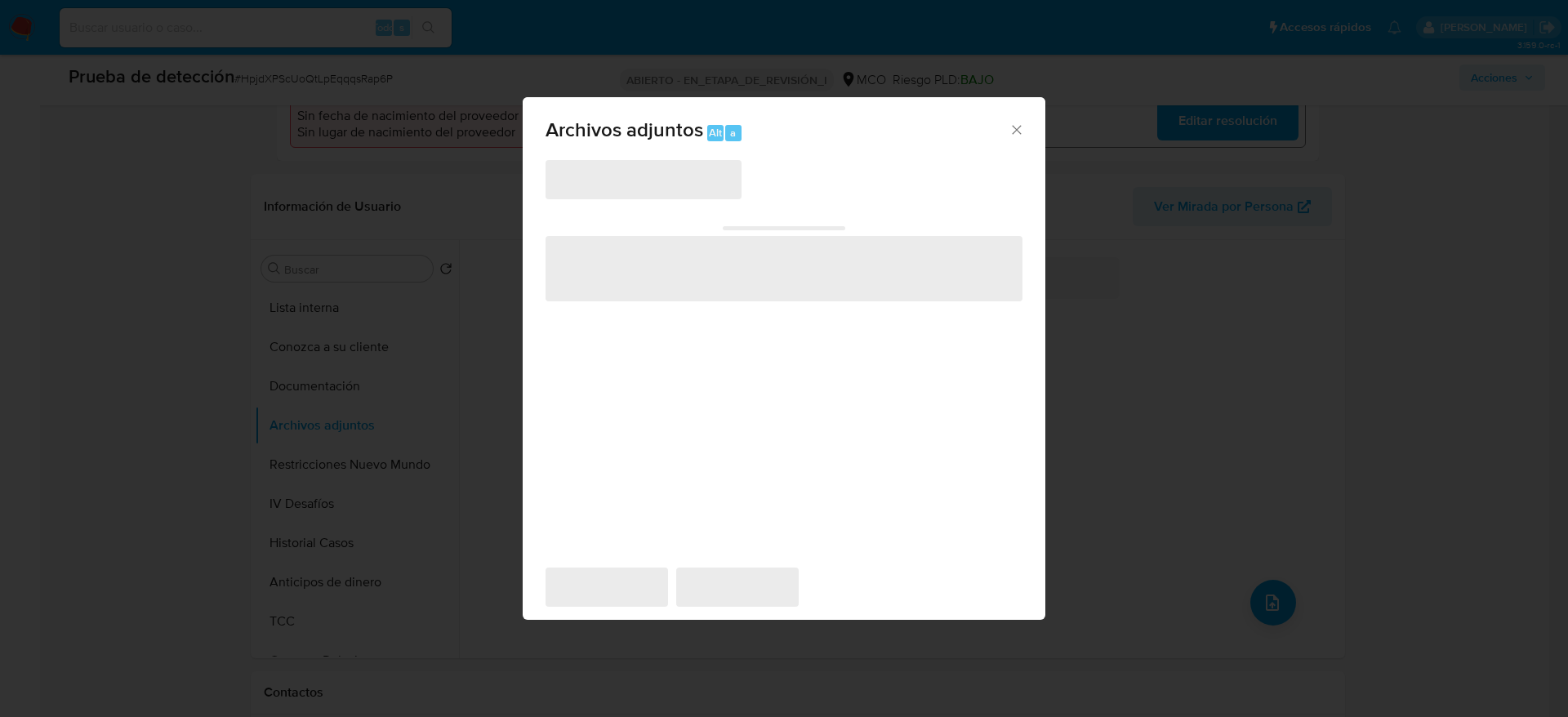
click at [760, 391] on div "‌ ‌ ‌ ‌ ‌" at bounding box center [783, 355] width 477 height 392
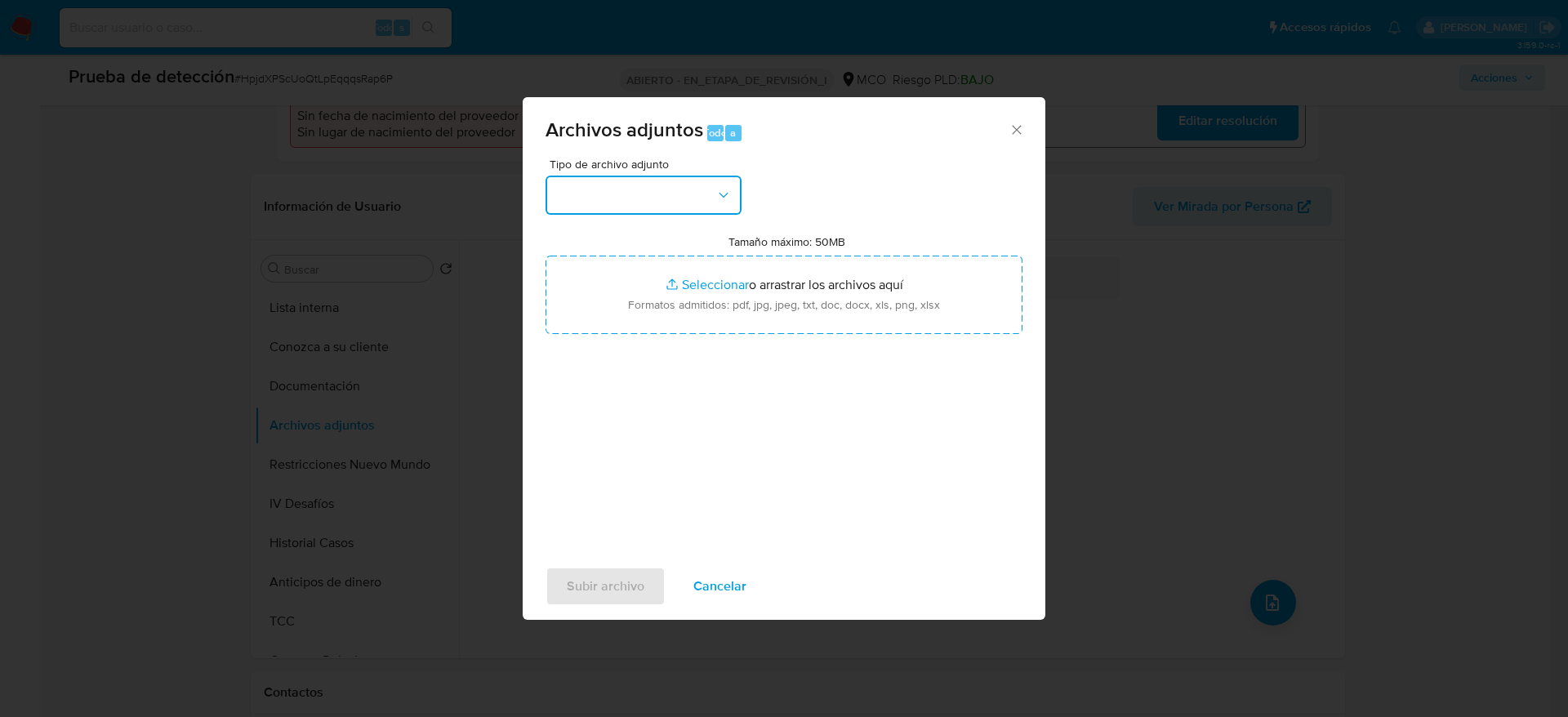
click at [715, 204] on button "button" at bounding box center [643, 194] width 196 height 39
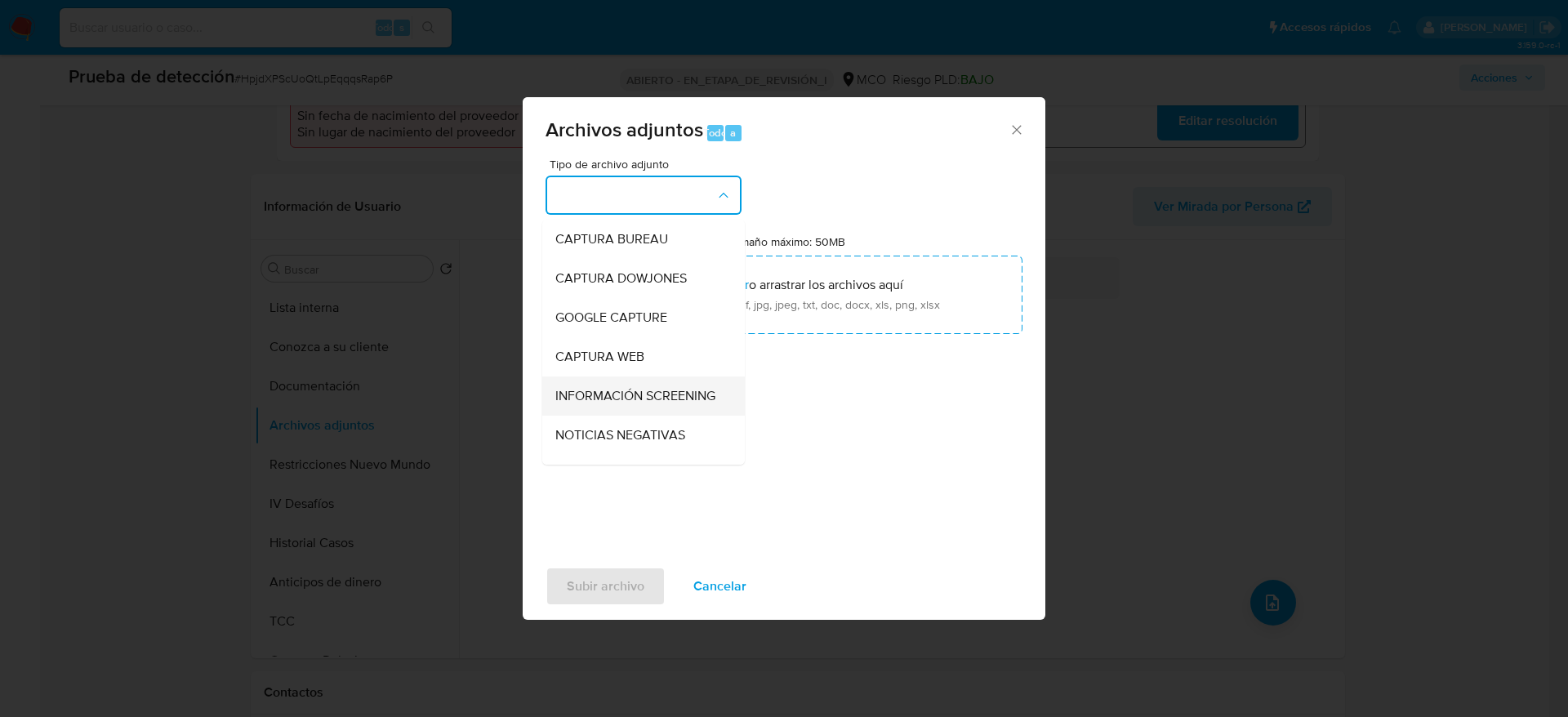
click at [676, 381] on div "INFORMACIÓN SCREENING" at bounding box center [639, 396] width 167 height 39
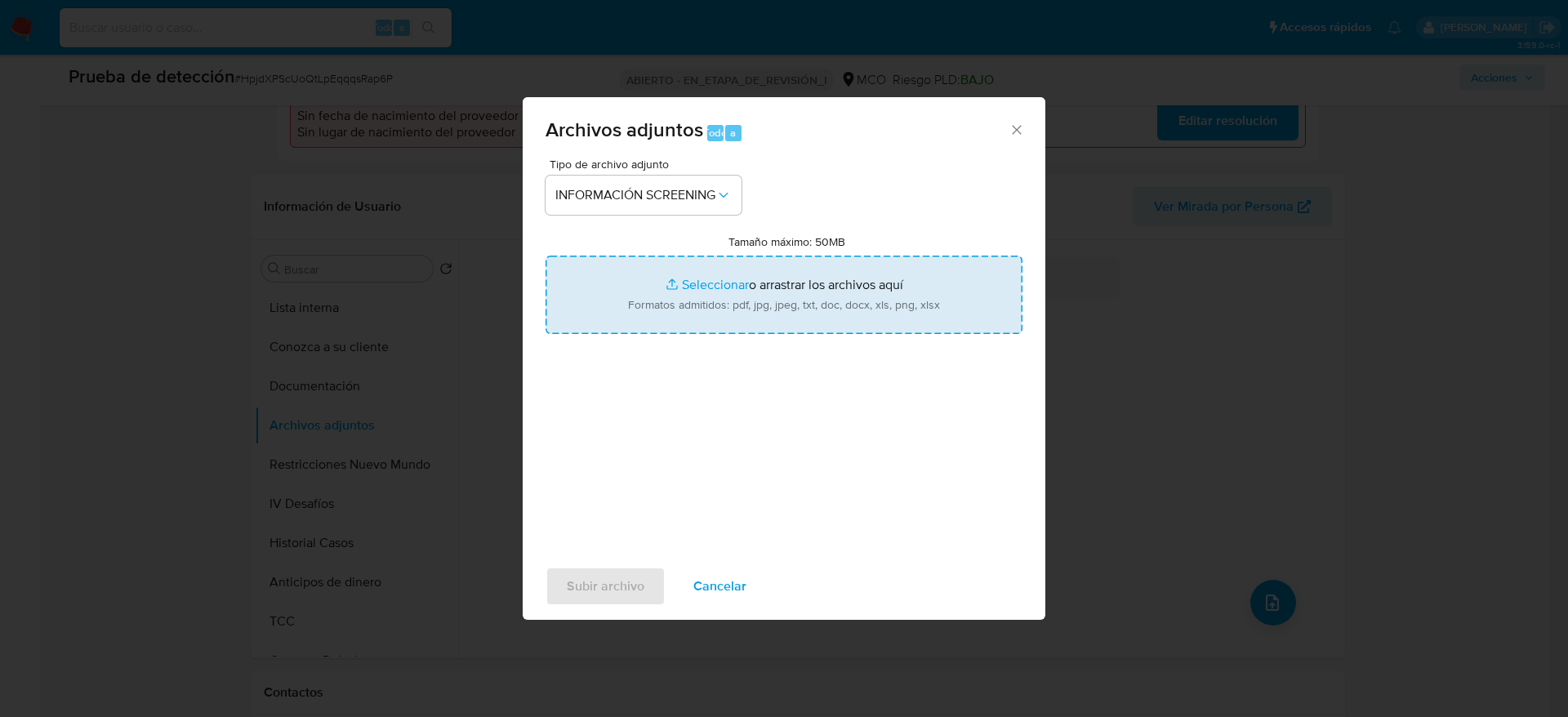
click at [685, 305] on input "Tamaño máximo: 50MB Seleccionar archivos" at bounding box center [783, 295] width 477 height 78
type input "C:\fakepath\_Shirley Milena Bohorquez Carrillo_ lavado de dinero - Buscar con G…"
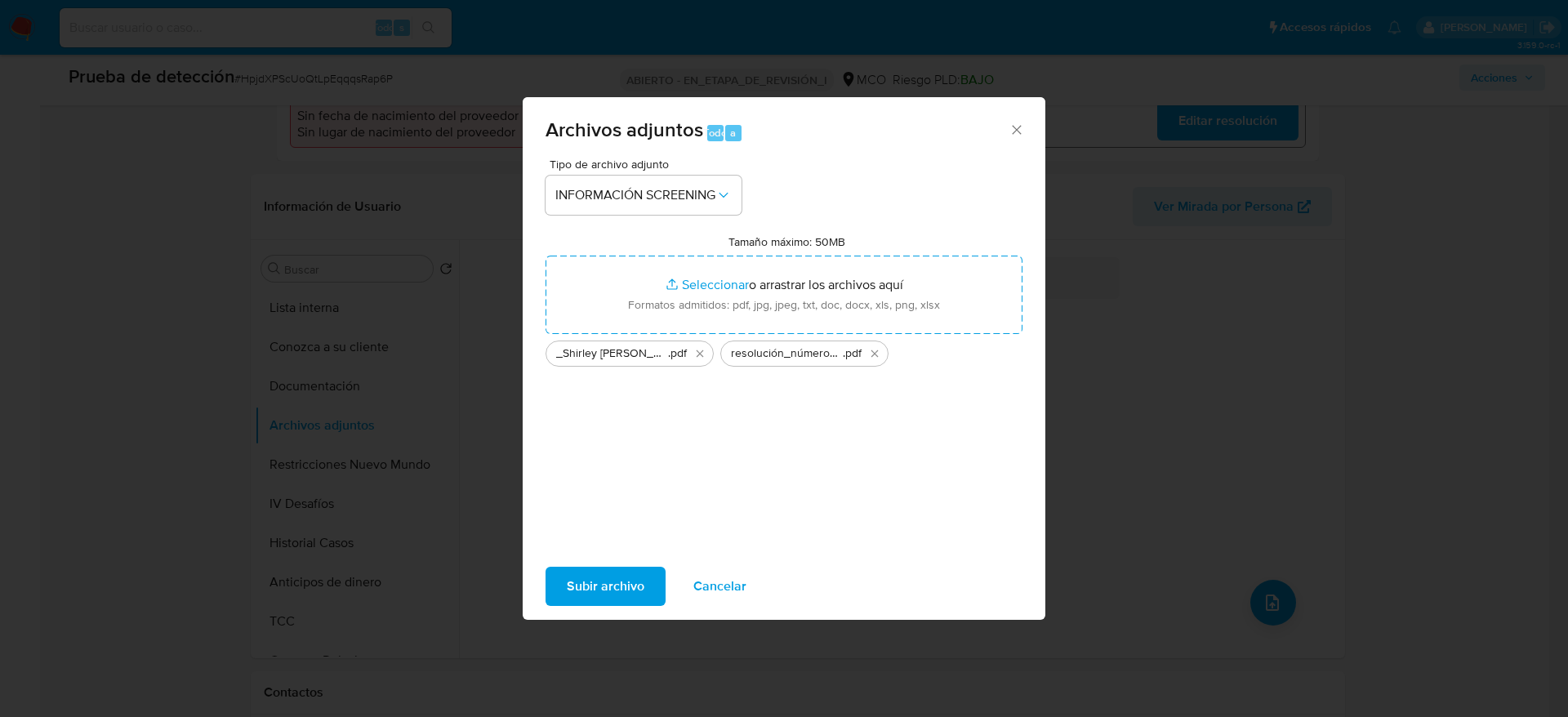
click at [641, 586] on span "Subir archivo" at bounding box center [605, 586] width 78 height 36
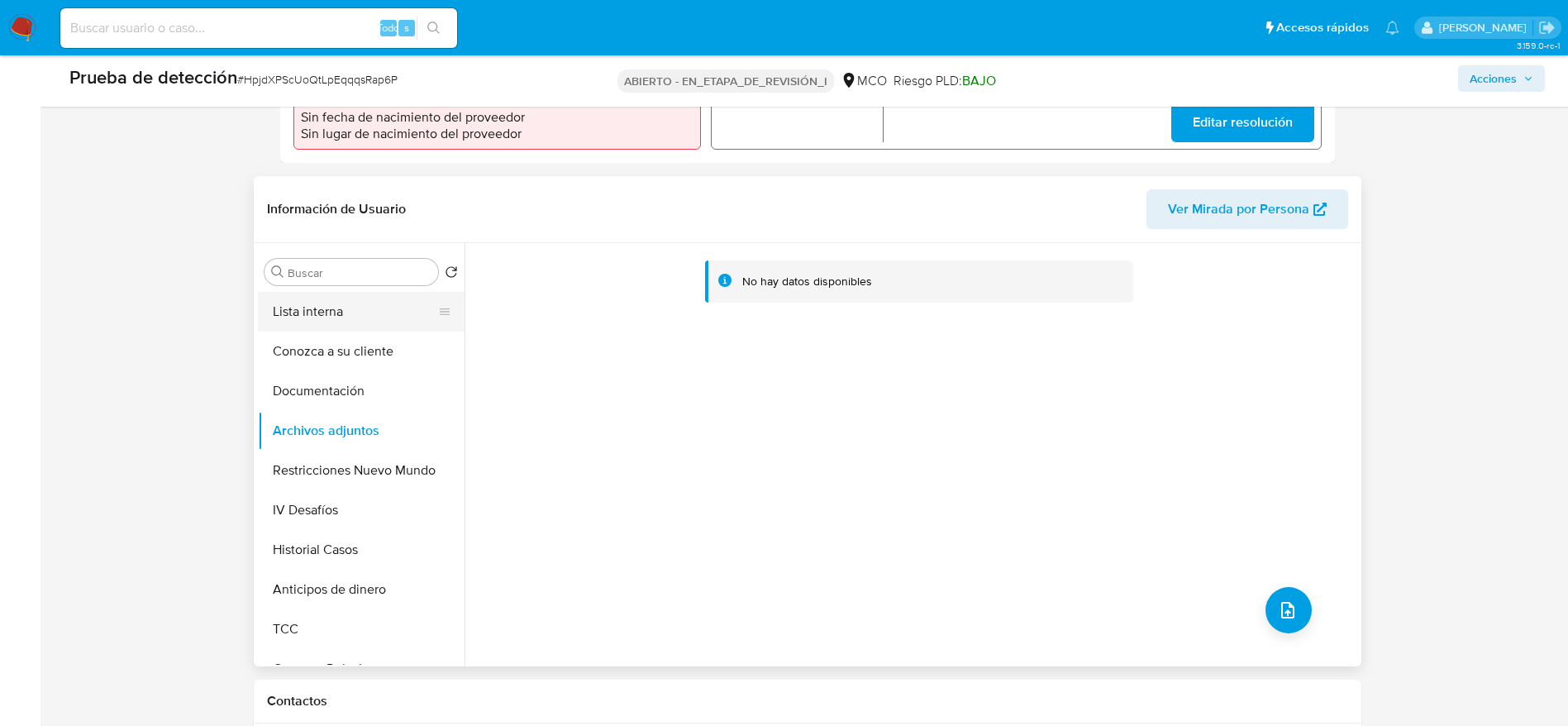
click at [306, 299] on button "Lista interna" at bounding box center [354, 311] width 193 height 40
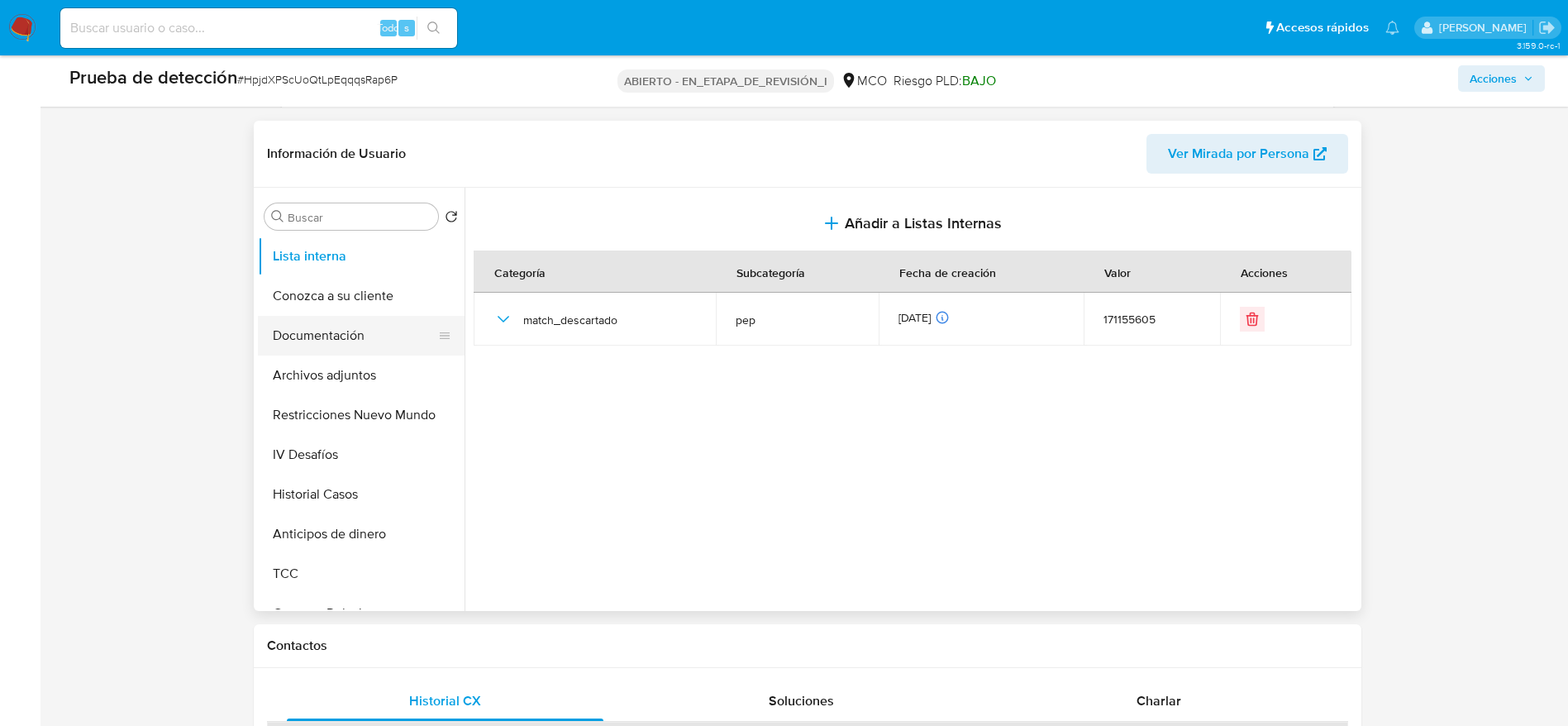
click at [349, 352] on button "Documentación" at bounding box center [354, 336] width 193 height 40
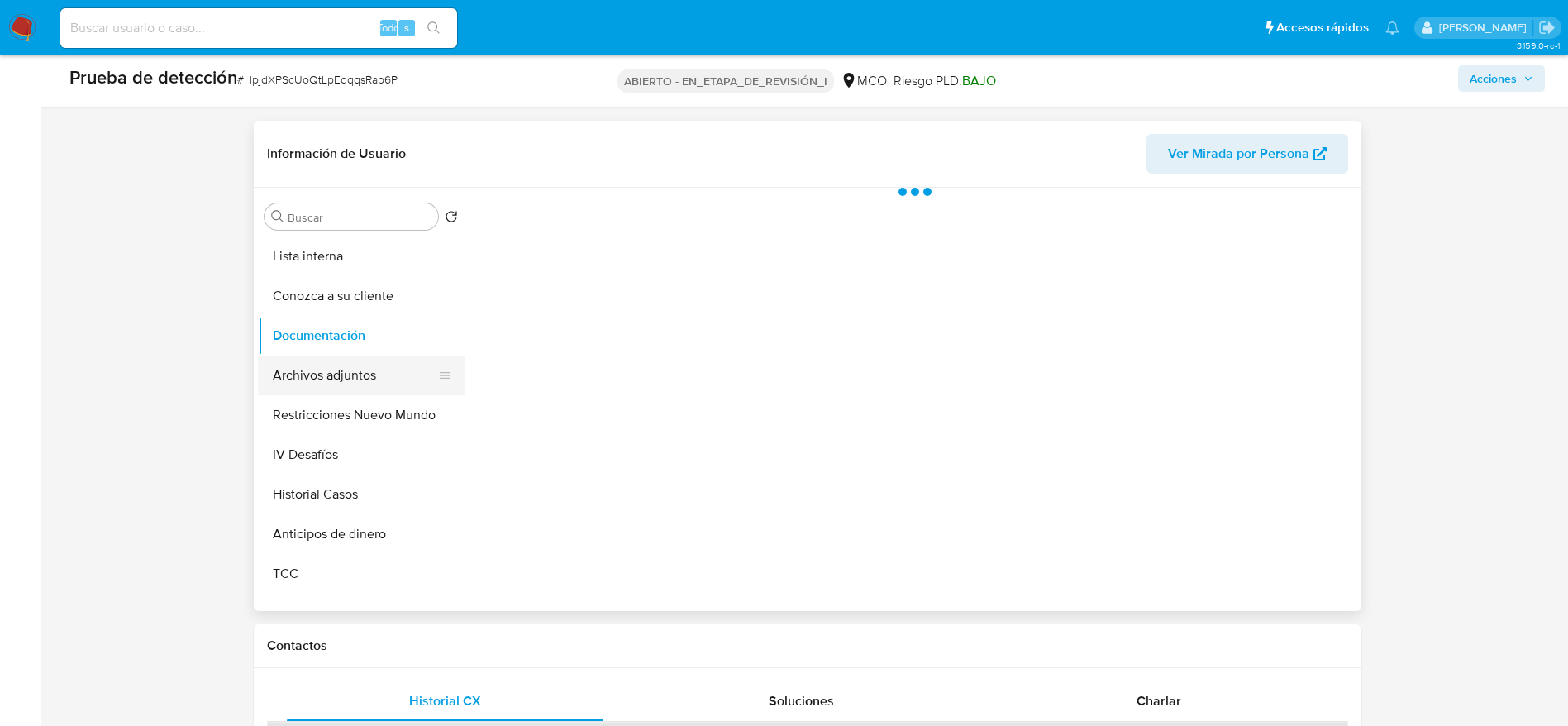
click at [347, 371] on button "Archivos adjuntos" at bounding box center [354, 375] width 193 height 40
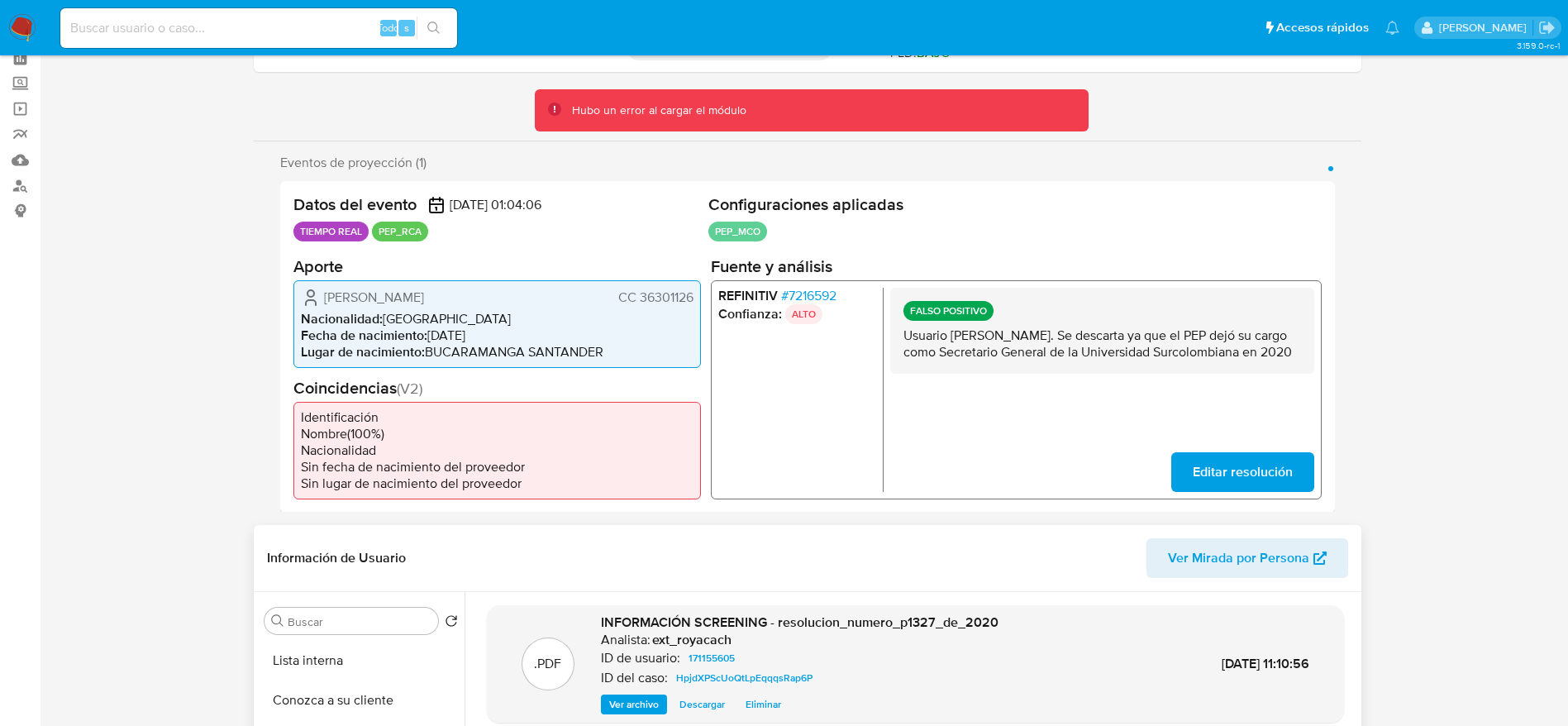
scroll to position [0, 0]
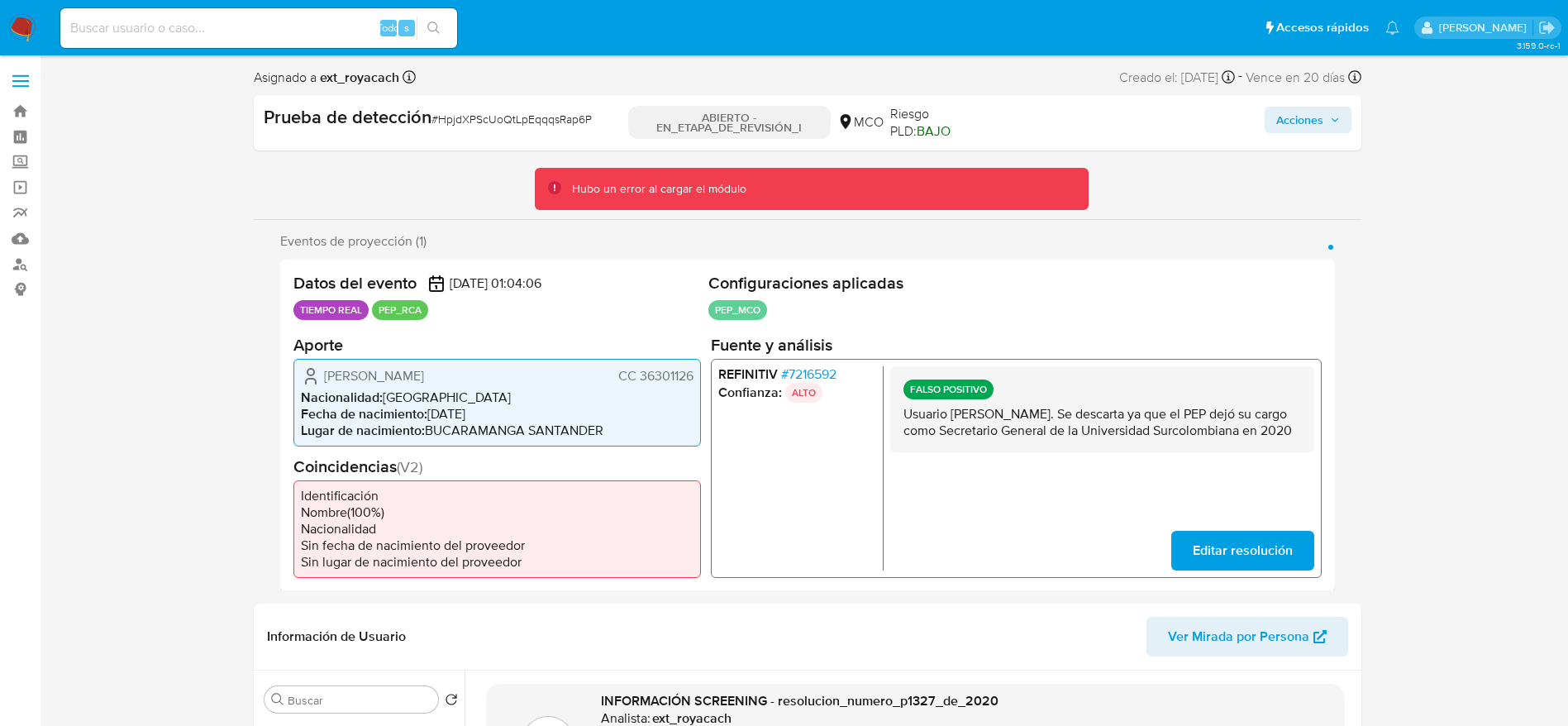
click at [1278, 97] on div "Prueba de detección # HpjdXPScUoQtLpEqqqsRap6P ABIERTO - EN_ETAPA_DE_REVISIÓN_I…" at bounding box center [807, 123] width 1108 height 56
click at [1295, 127] on font "Acciones" at bounding box center [1299, 119] width 47 height 26
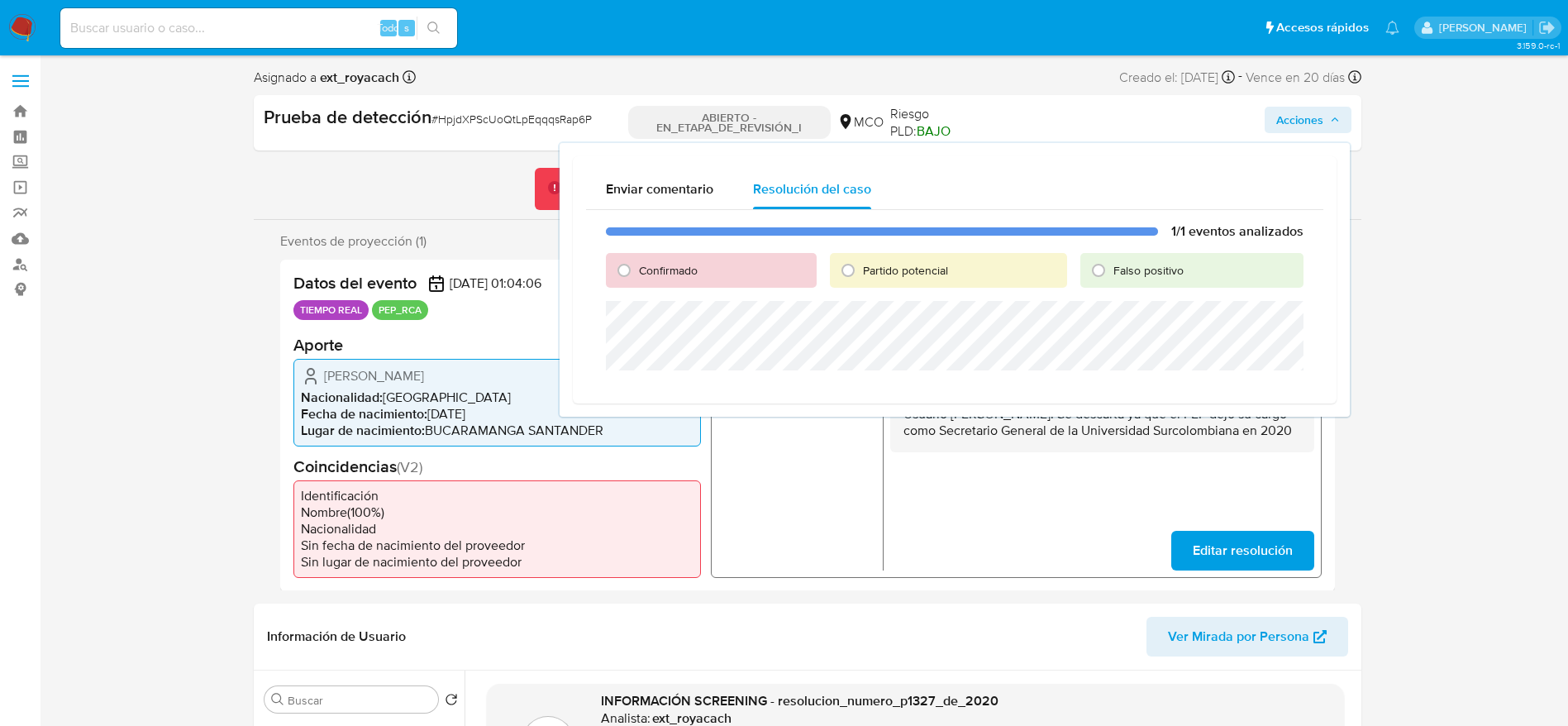
click at [1075, 273] on div "Confirmado Partido potencial Falso positivo" at bounding box center [955, 270] width 698 height 35
click at [1089, 276] on input "Falso positivo" at bounding box center [1097, 270] width 26 height 26
radio input "true"
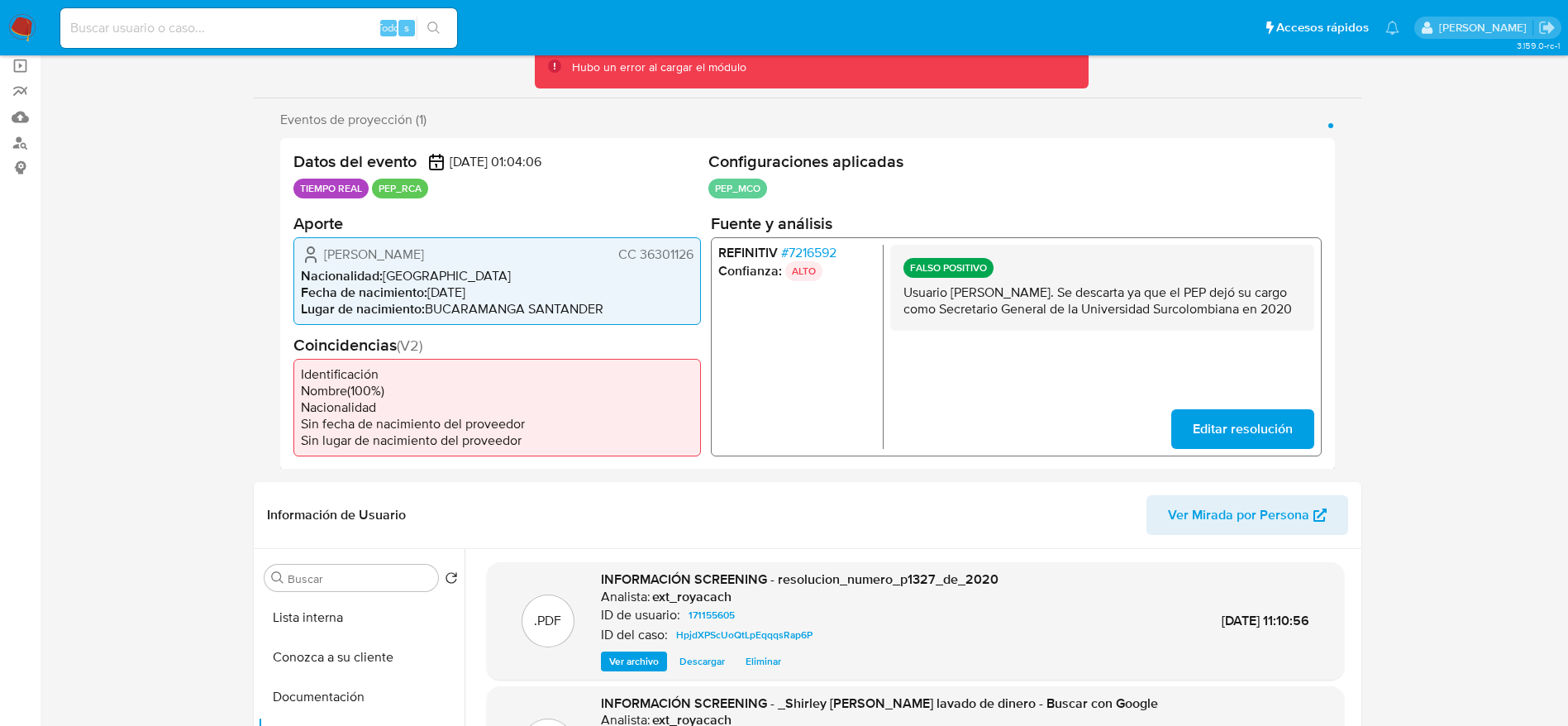
scroll to position [15, 0]
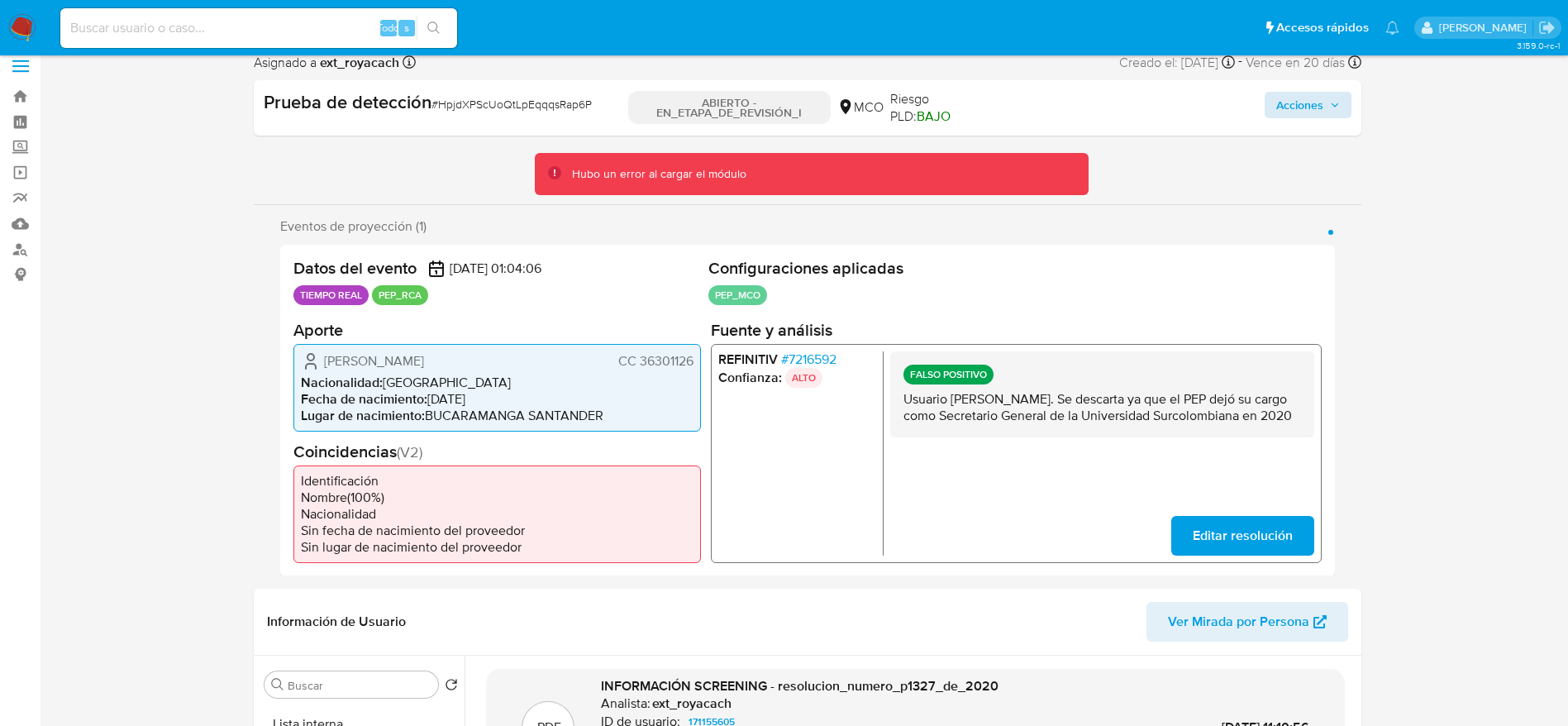
drag, startPoint x: 1317, startPoint y: 121, endPoint x: 1291, endPoint y: 117, distance: 26.3
click at [1315, 120] on div "Acciones" at bounding box center [1308, 107] width 87 height 31
drag, startPoint x: 1288, startPoint y: 113, endPoint x: 1270, endPoint y: 114, distance: 18.0
click at [1288, 112] on font "Acciones" at bounding box center [1299, 105] width 47 height 26
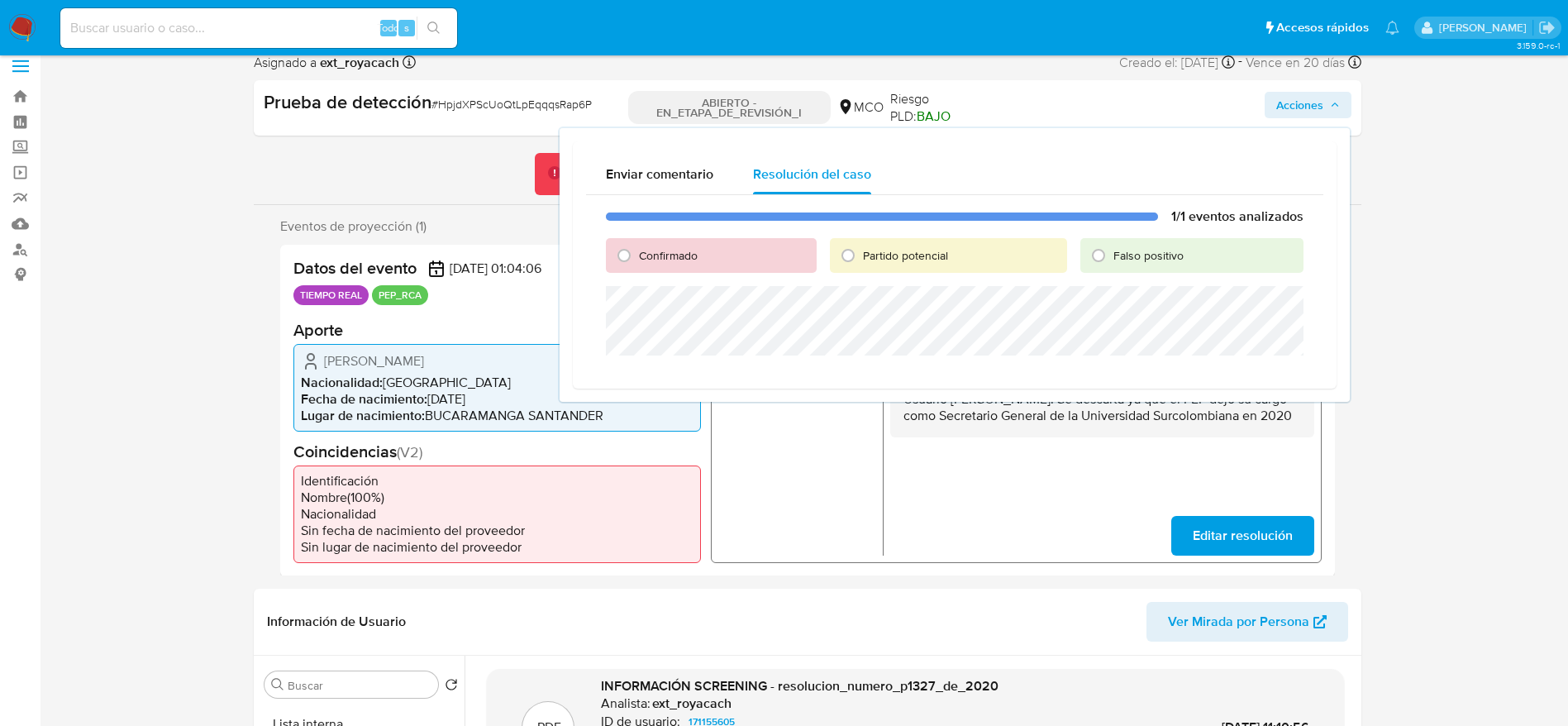
click at [1075, 251] on div "Confirmado Partido potencial Falso positivo" at bounding box center [955, 255] width 698 height 35
click at [1094, 257] on input "Falso positivo" at bounding box center [1097, 255] width 26 height 26
radio input "true"
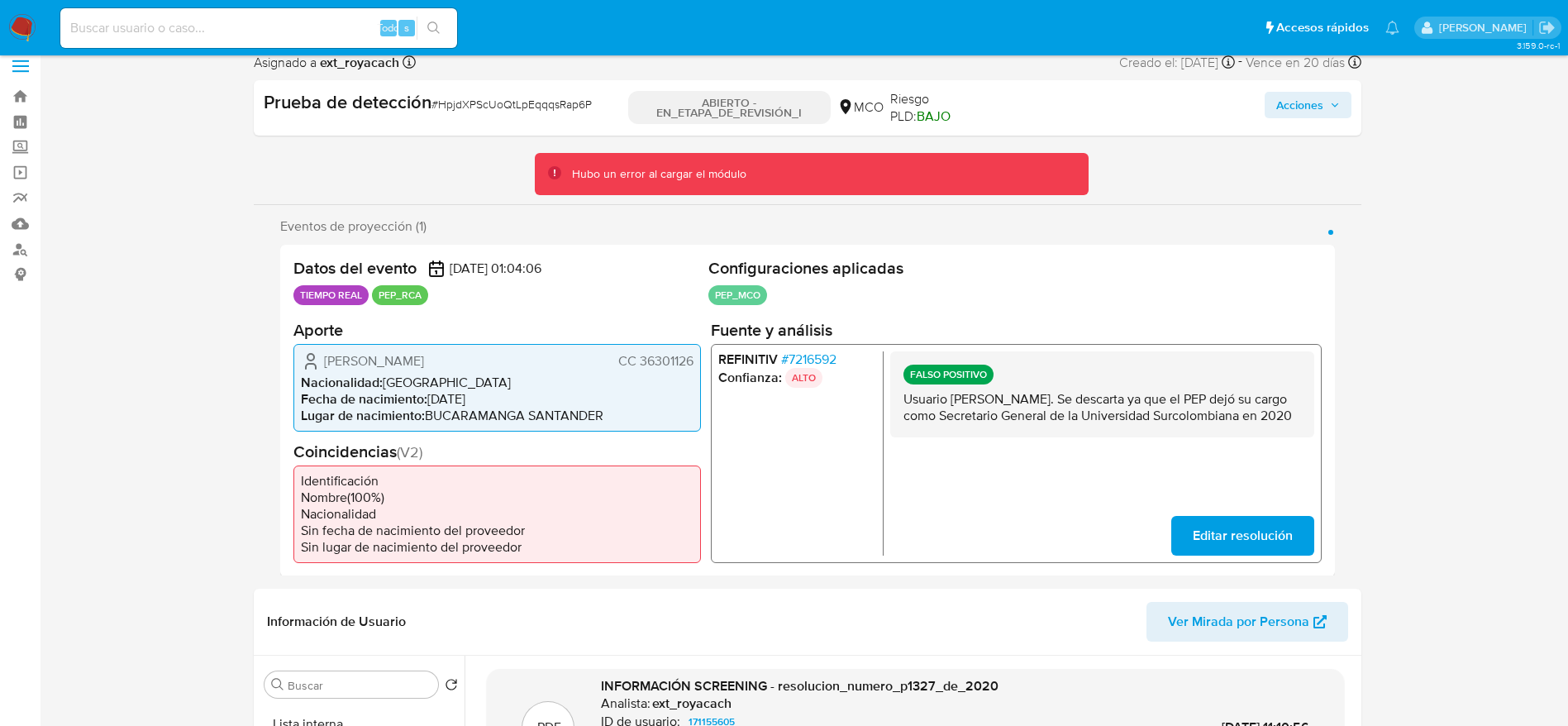
click at [1336, 110] on span "Acciones" at bounding box center [1307, 105] width 63 height 23
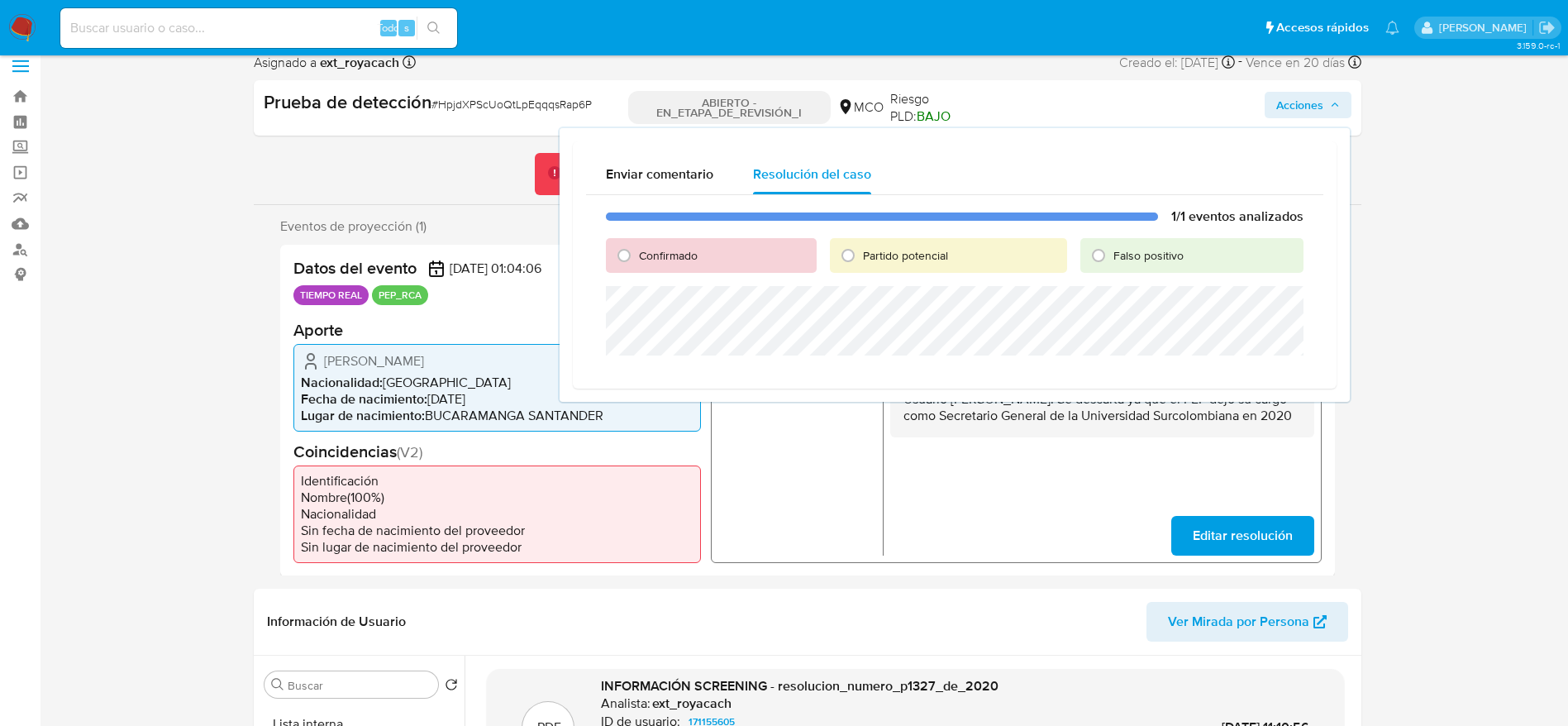
drag, startPoint x: 1112, startPoint y: 252, endPoint x: 1105, endPoint y: 279, distance: 27.9
click at [1112, 251] on input "Falso positivo" at bounding box center [1097, 255] width 26 height 26
radio input "true"
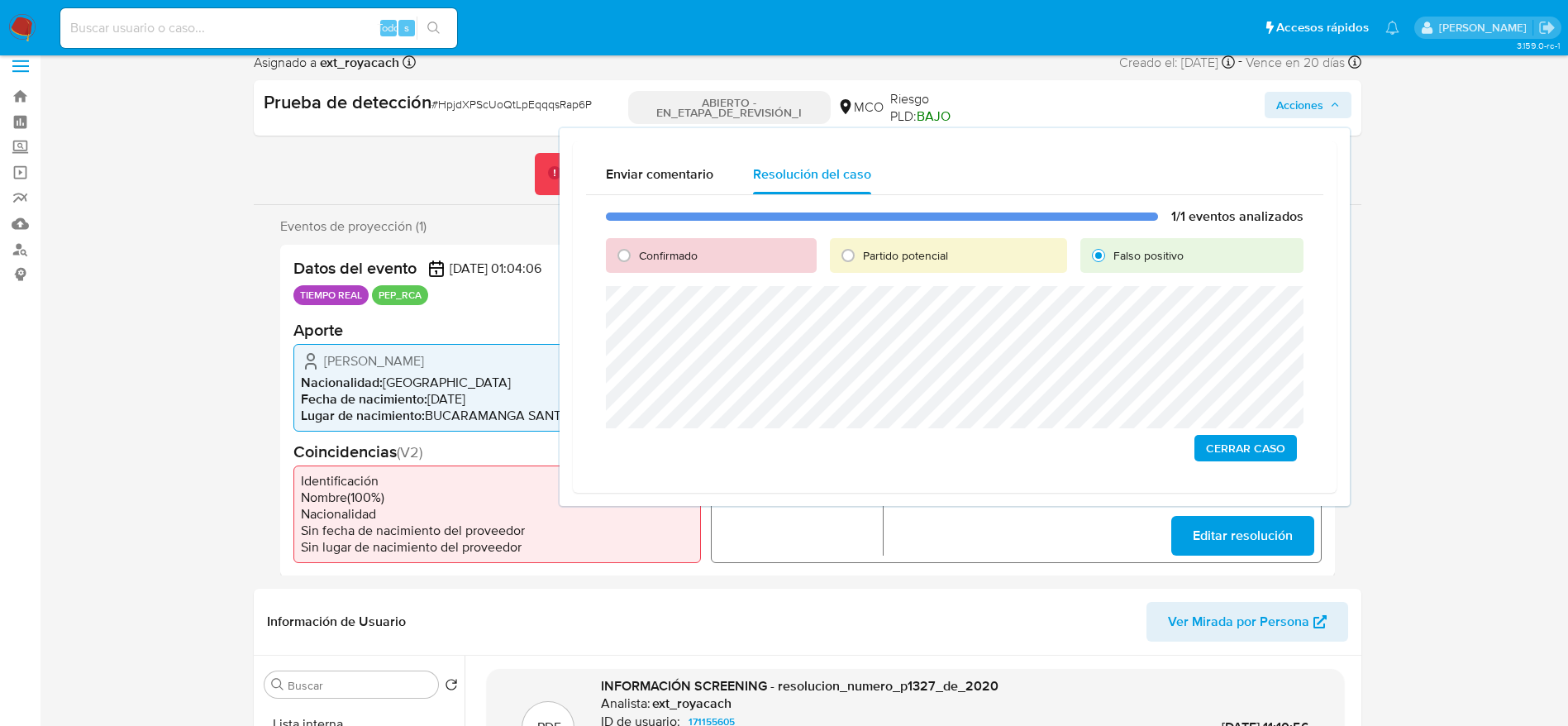
click at [1206, 438] on font "Cerrar Caso" at bounding box center [1245, 448] width 79 height 26
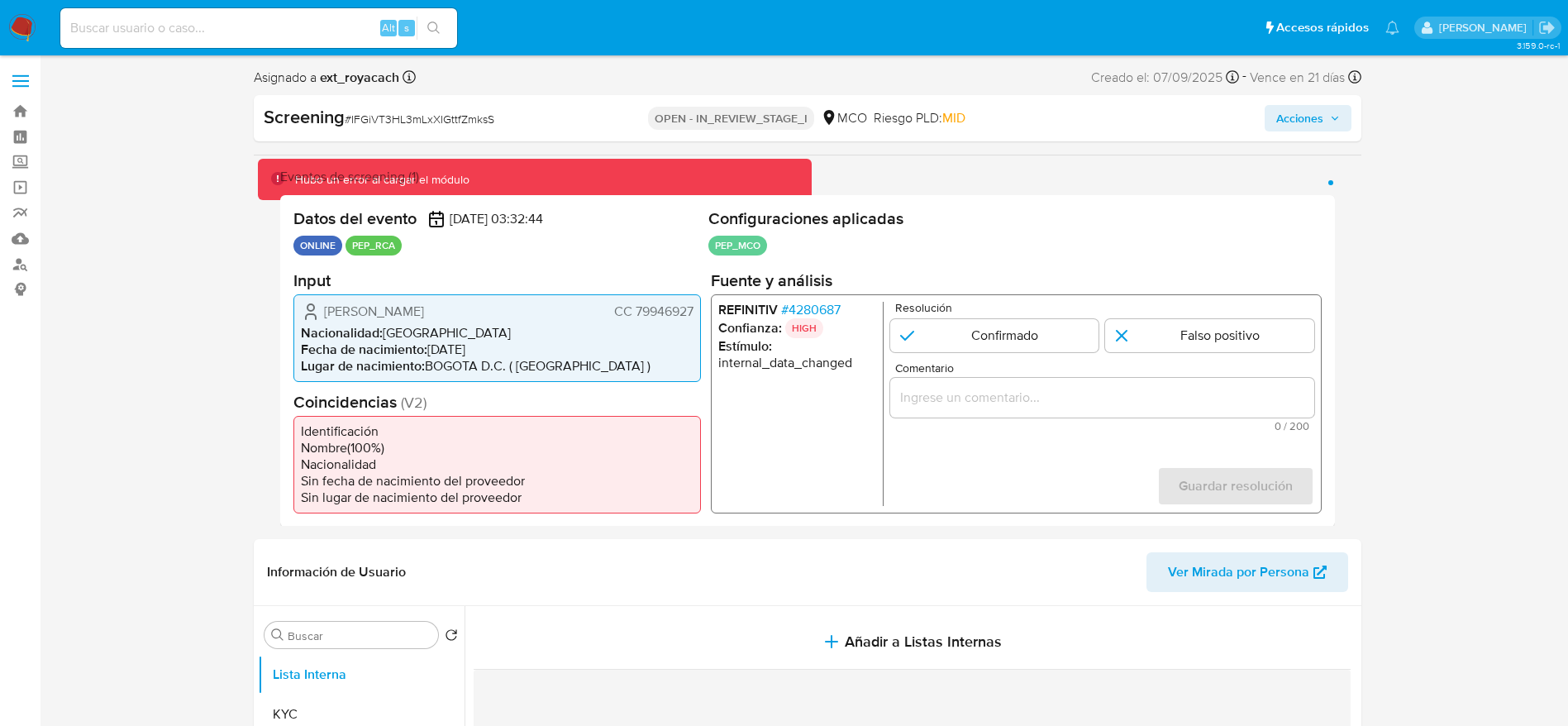
select select "10"
click at [814, 308] on span "# 4280687" at bounding box center [809, 309] width 59 height 17
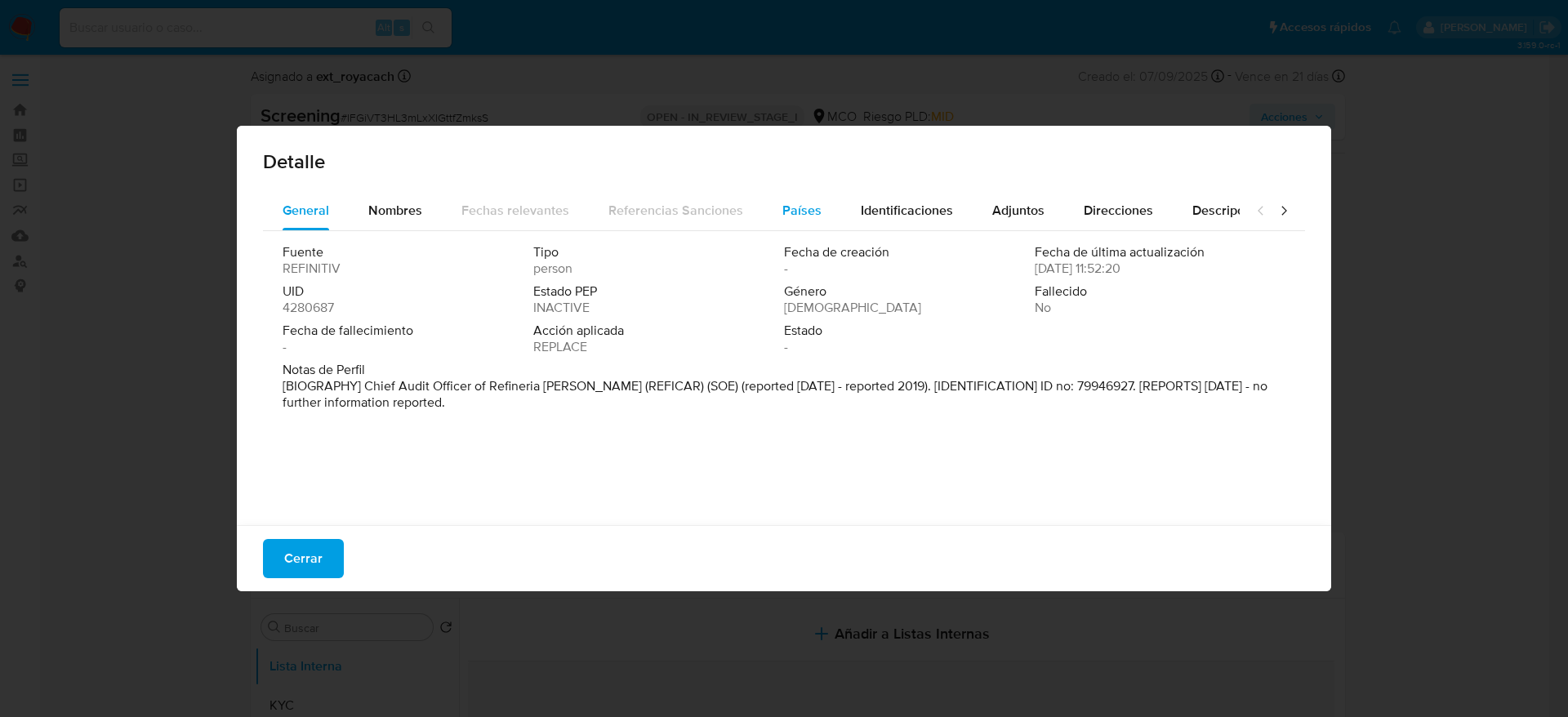
click at [816, 206] on button "Países" at bounding box center [802, 210] width 78 height 39
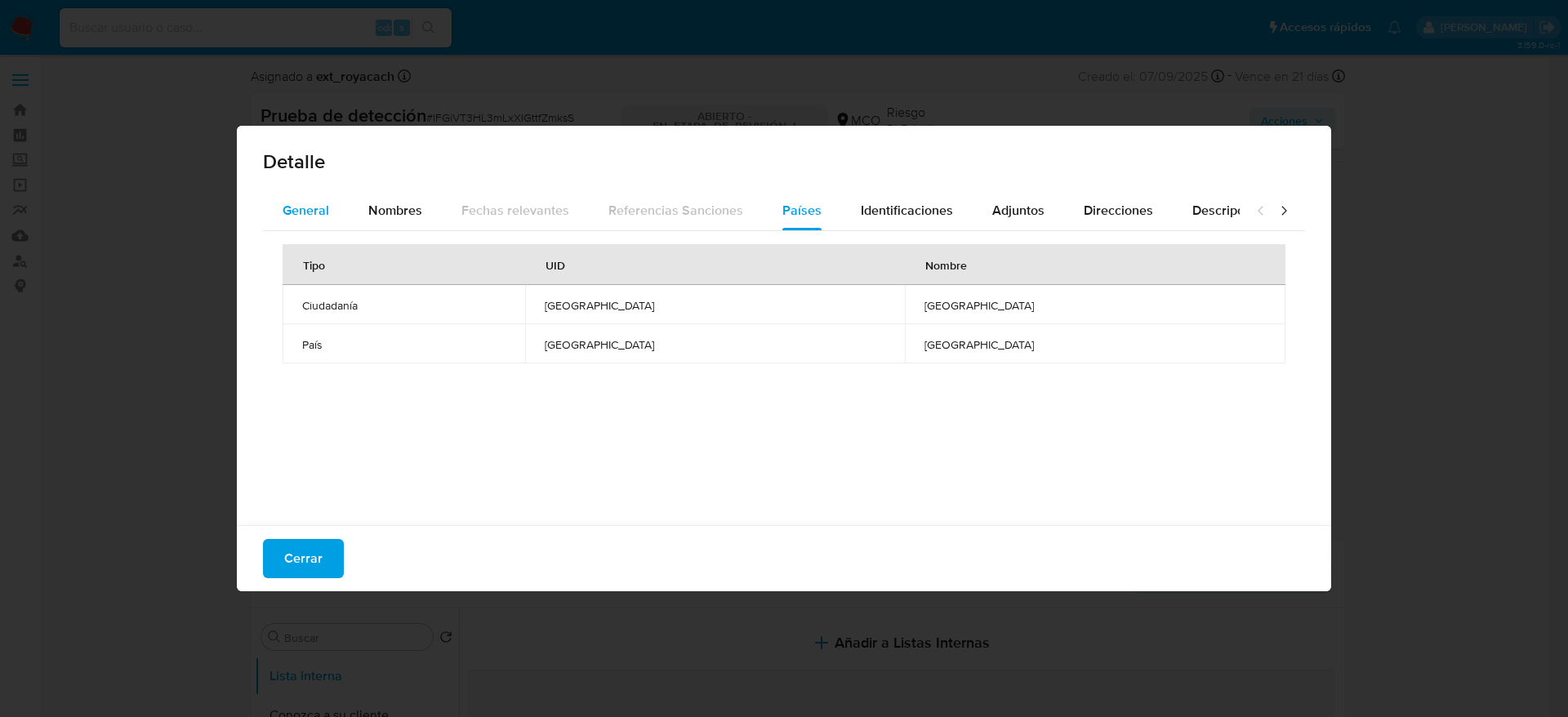
click at [326, 215] on font "General" at bounding box center [306, 210] width 47 height 18
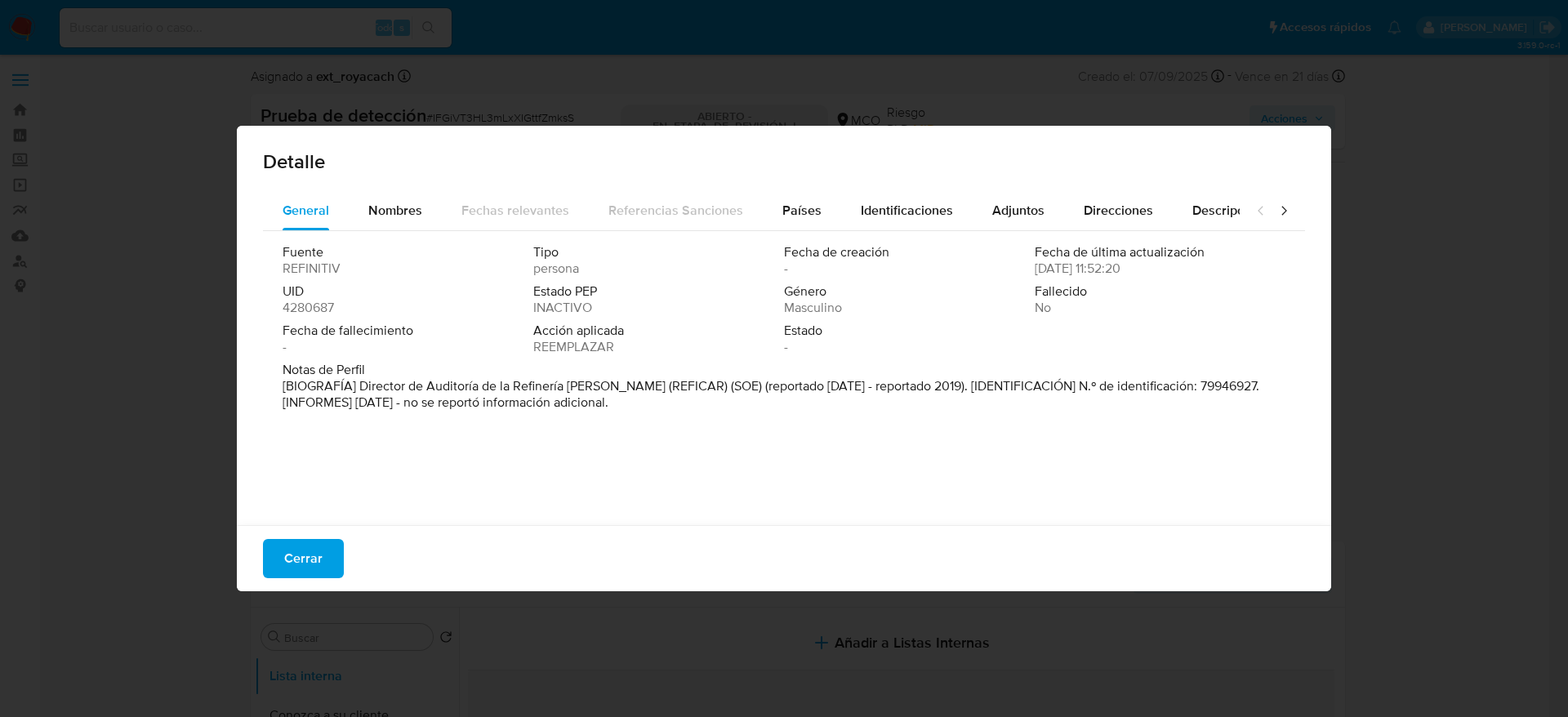
drag, startPoint x: 358, startPoint y: 382, endPoint x: 641, endPoint y: 386, distance: 283.0
click at [641, 386] on font "[BIOGRAFÍA] Director de Auditoría de la Refinería de Cartagena (REFICAR) (SOE) …" at bounding box center [771, 394] width 977 height 35
click at [321, 543] on font "Cerrar" at bounding box center [303, 558] width 38 height 39
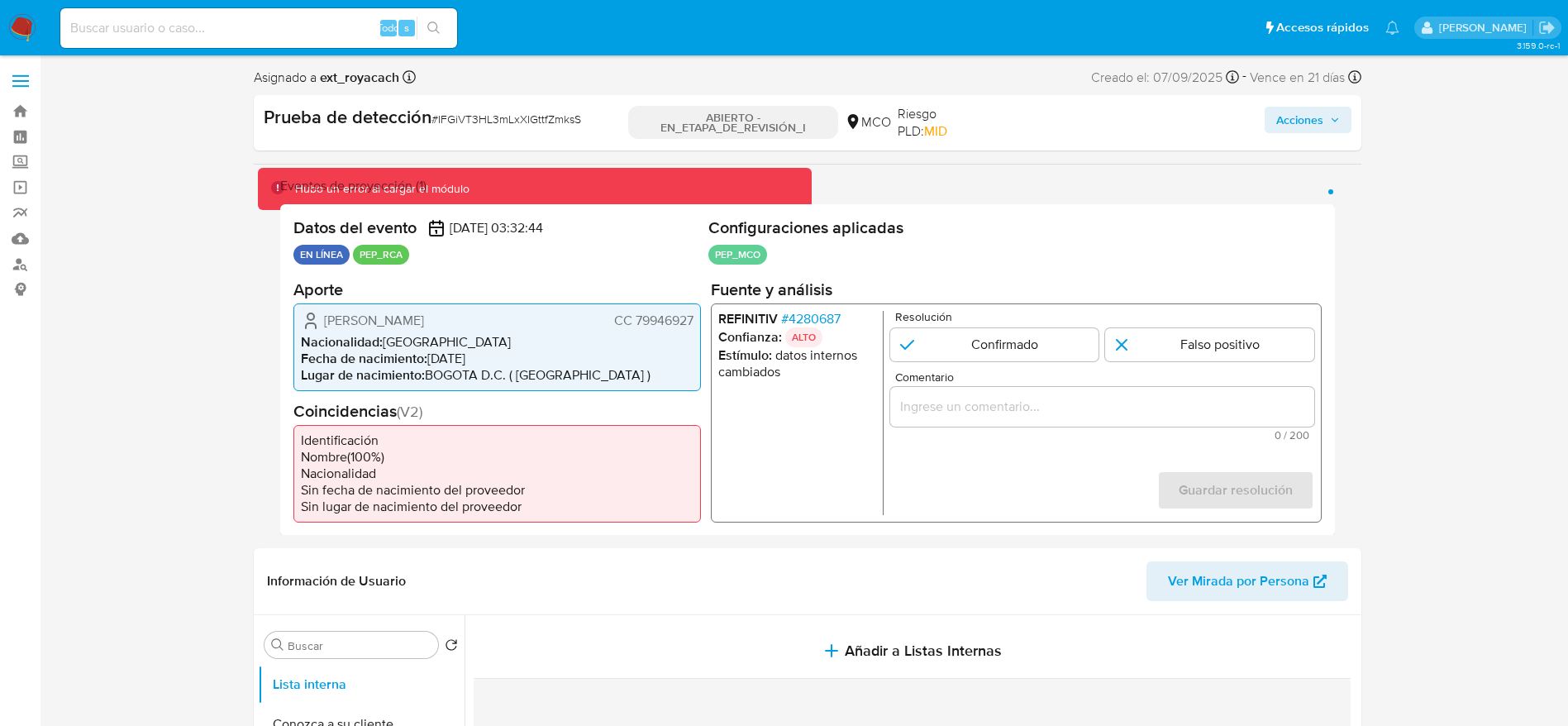
drag, startPoint x: 318, startPoint y: 312, endPoint x: 694, endPoint y: 315, distance: 376.0
click at [694, 315] on div "Carlos Arturo Mejia Mulet CC 79946927 Nacionalidad : Colombia Fecha de nacimien…" at bounding box center [497, 347] width 407 height 88
click at [357, 330] on div "Carlos Arturo Mejia Mulet CC 79946927 Nacionalidad : Colombia Fecha de nacimien…" at bounding box center [497, 347] width 407 height 88
drag, startPoint x: 379, startPoint y: 316, endPoint x: 696, endPoint y: 324, distance: 317.1
click at [696, 324] on div "Datos del evento 07/09/2025 03:32:44 EN LÍNEA PEP_RCA Configuraciones aplicadas…" at bounding box center [808, 370] width 1054 height 331
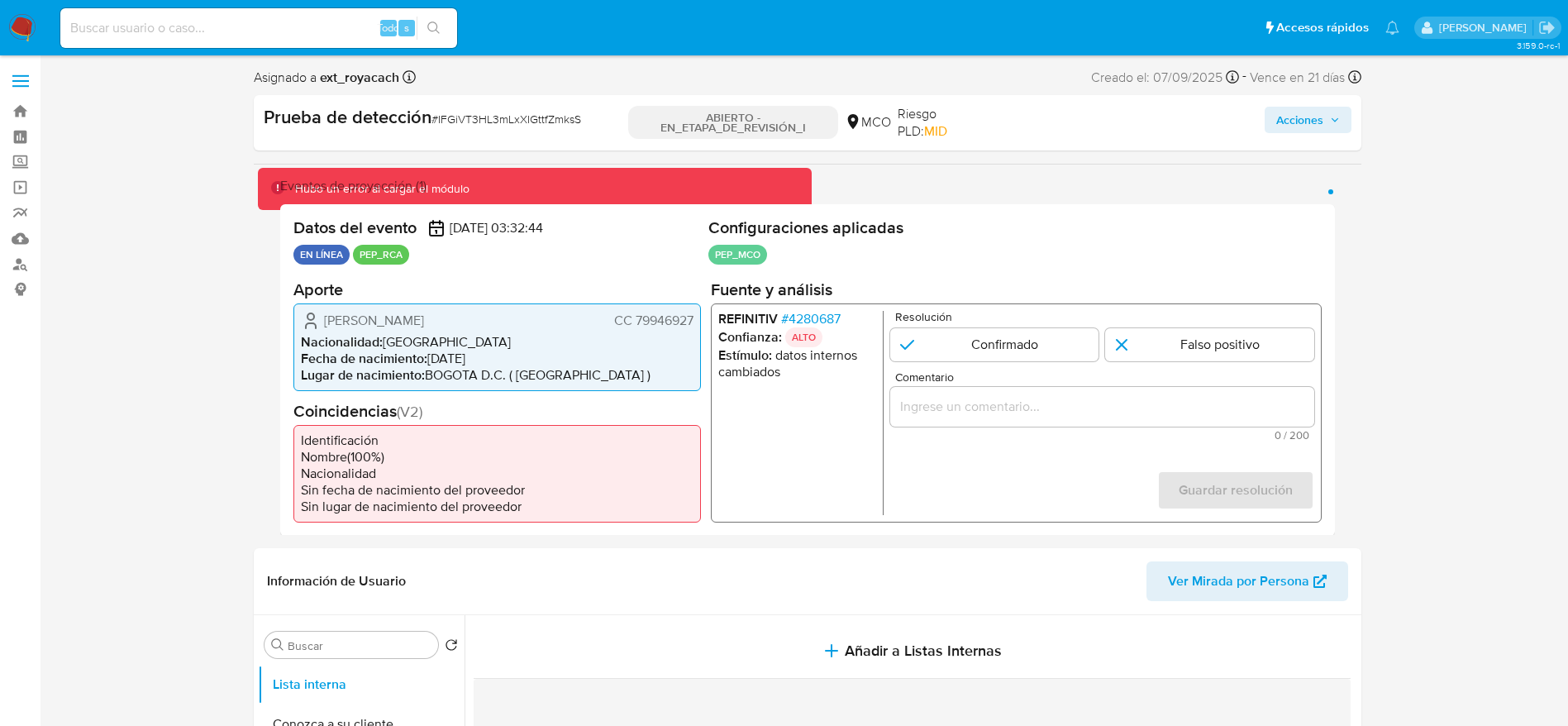
click at [814, 314] on font "4280687" at bounding box center [814, 318] width 52 height 19
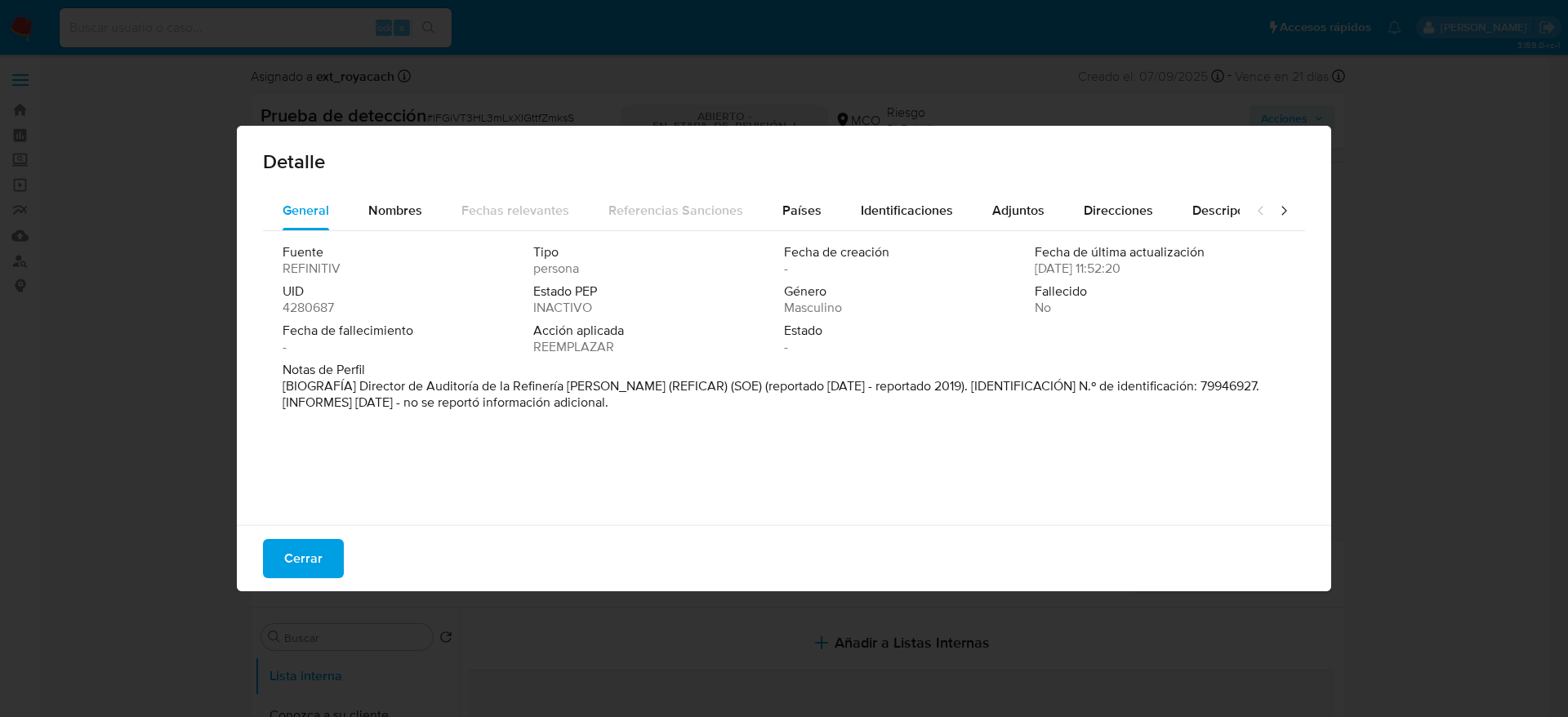
drag, startPoint x: 360, startPoint y: 384, endPoint x: 645, endPoint y: 387, distance: 285.0
click at [645, 387] on font "[BIOGRAFÍA] Director de Auditoría de la Refinería de Cartagena (REFICAR) (SOE) …" at bounding box center [771, 394] width 977 height 35
click at [291, 559] on font "Cerrar" at bounding box center [303, 558] width 38 height 39
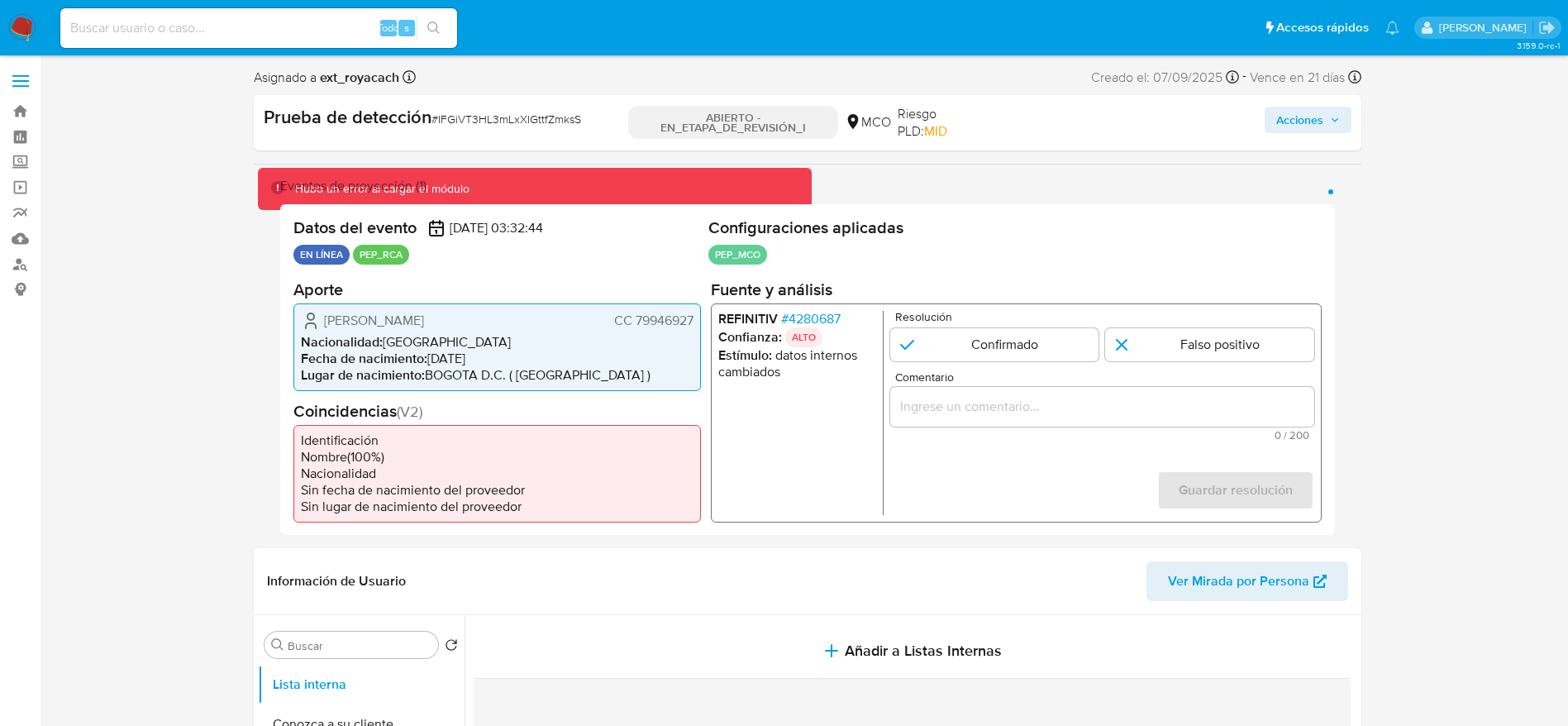
click at [1152, 392] on div "1 de 1" at bounding box center [1102, 406] width 424 height 40
click at [1157, 401] on input "Comentario" at bounding box center [1102, 406] width 424 height 21
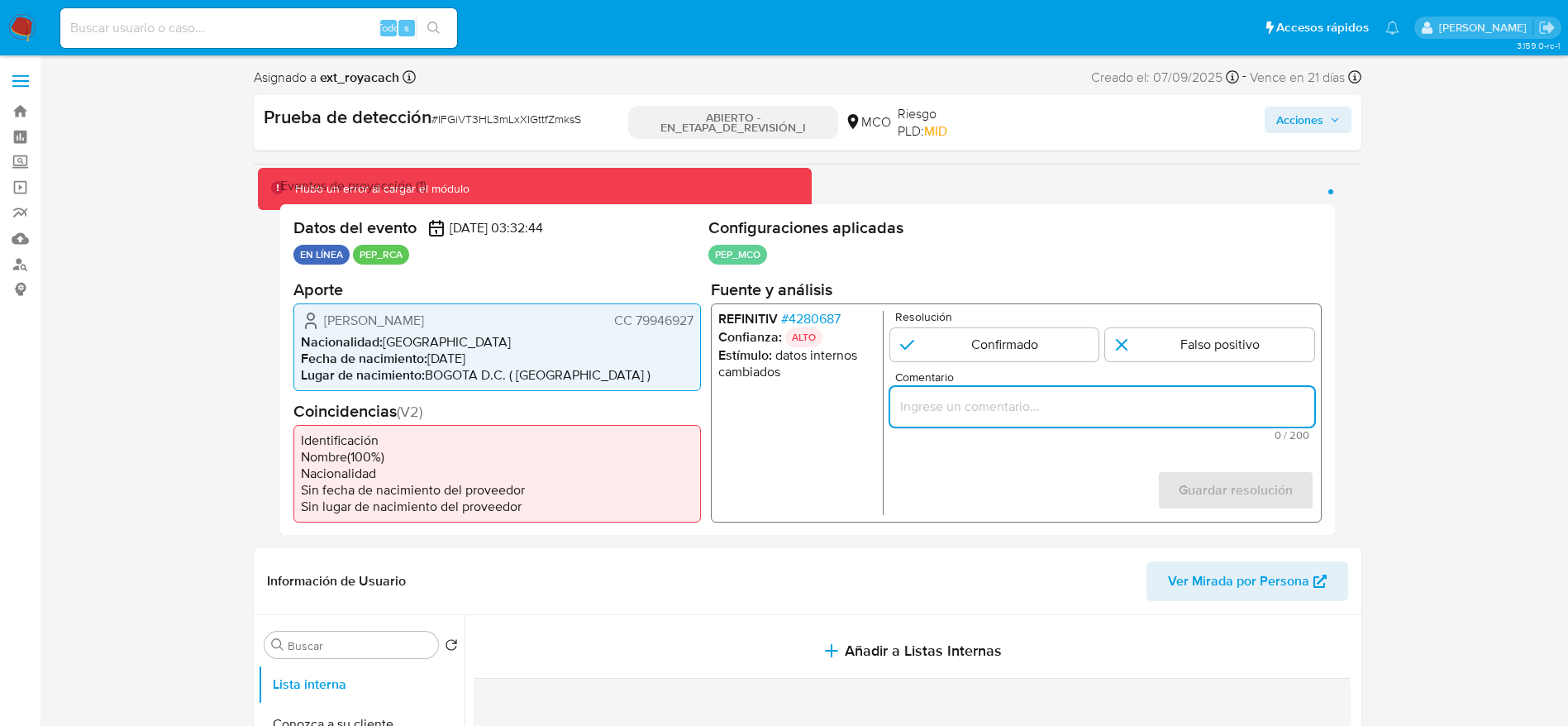
paste input "Usuario Carlos Arturo Mejia Mulet, Se descarta ya que el PEP dejó su cargo como…"
type input "Usuario Carlos Arturo Mejia Mulet, Se descarta ya que el PEP dejó su cargo como…"
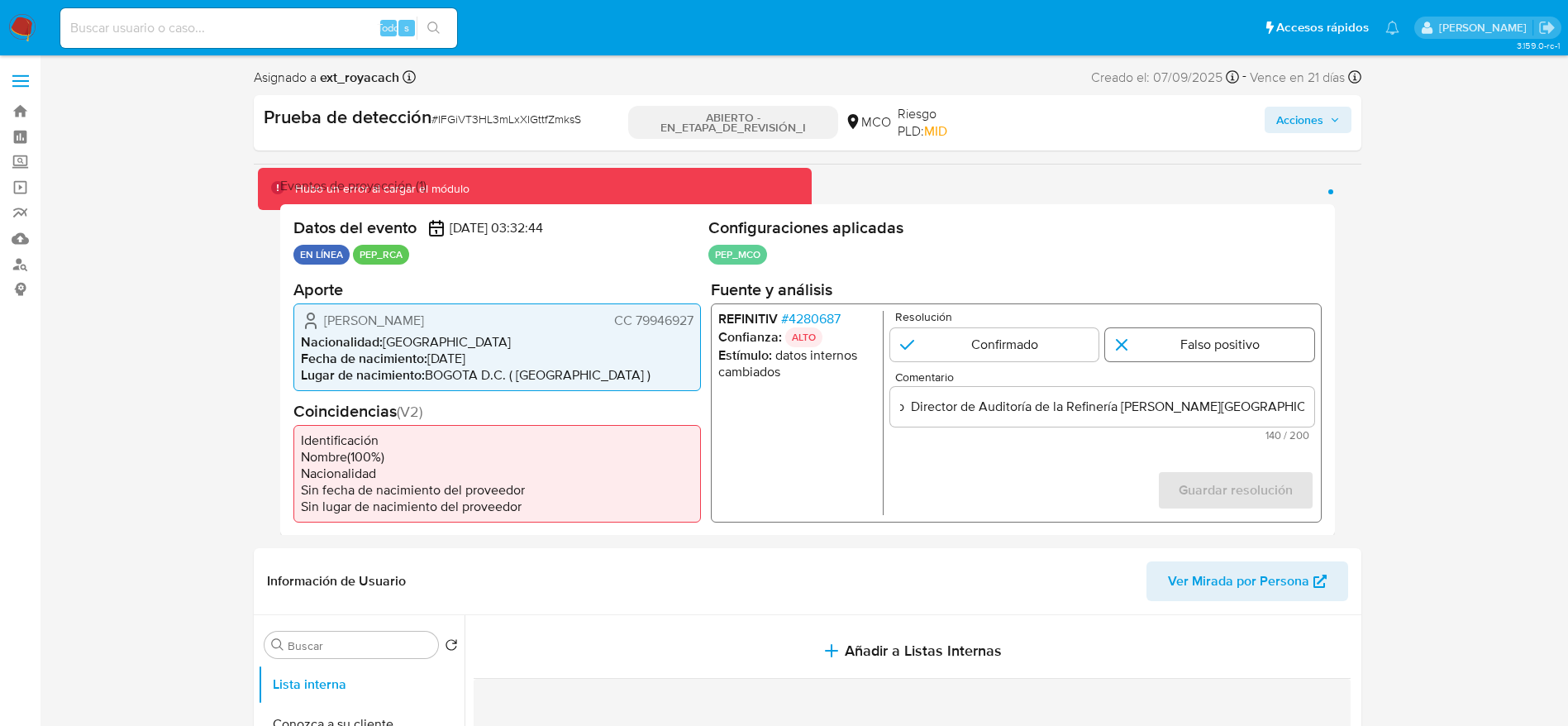
click at [1224, 354] on input "1 de 1" at bounding box center [1209, 343] width 209 height 33
radio input "true"
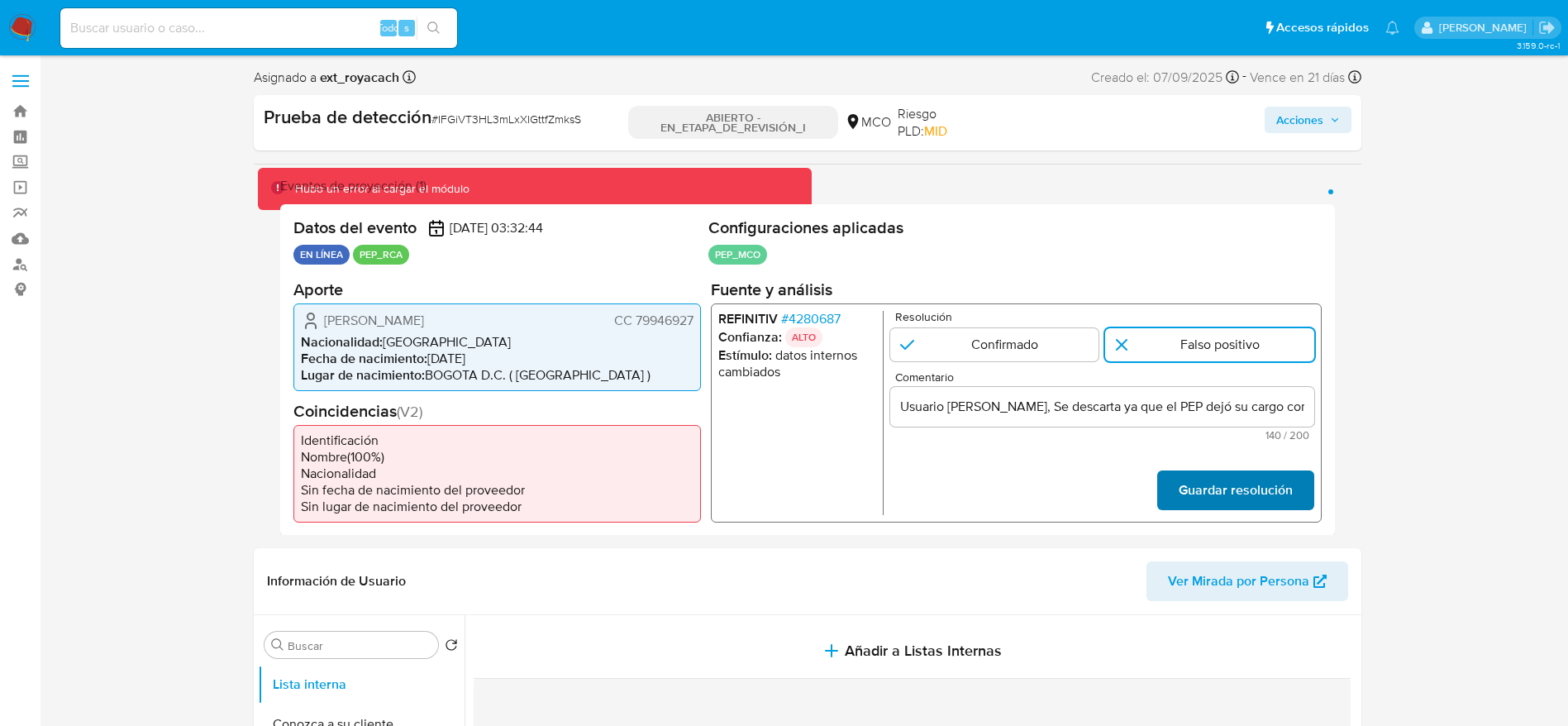
click at [1224, 482] on font "Guardar resolución" at bounding box center [1234, 490] width 114 height 40
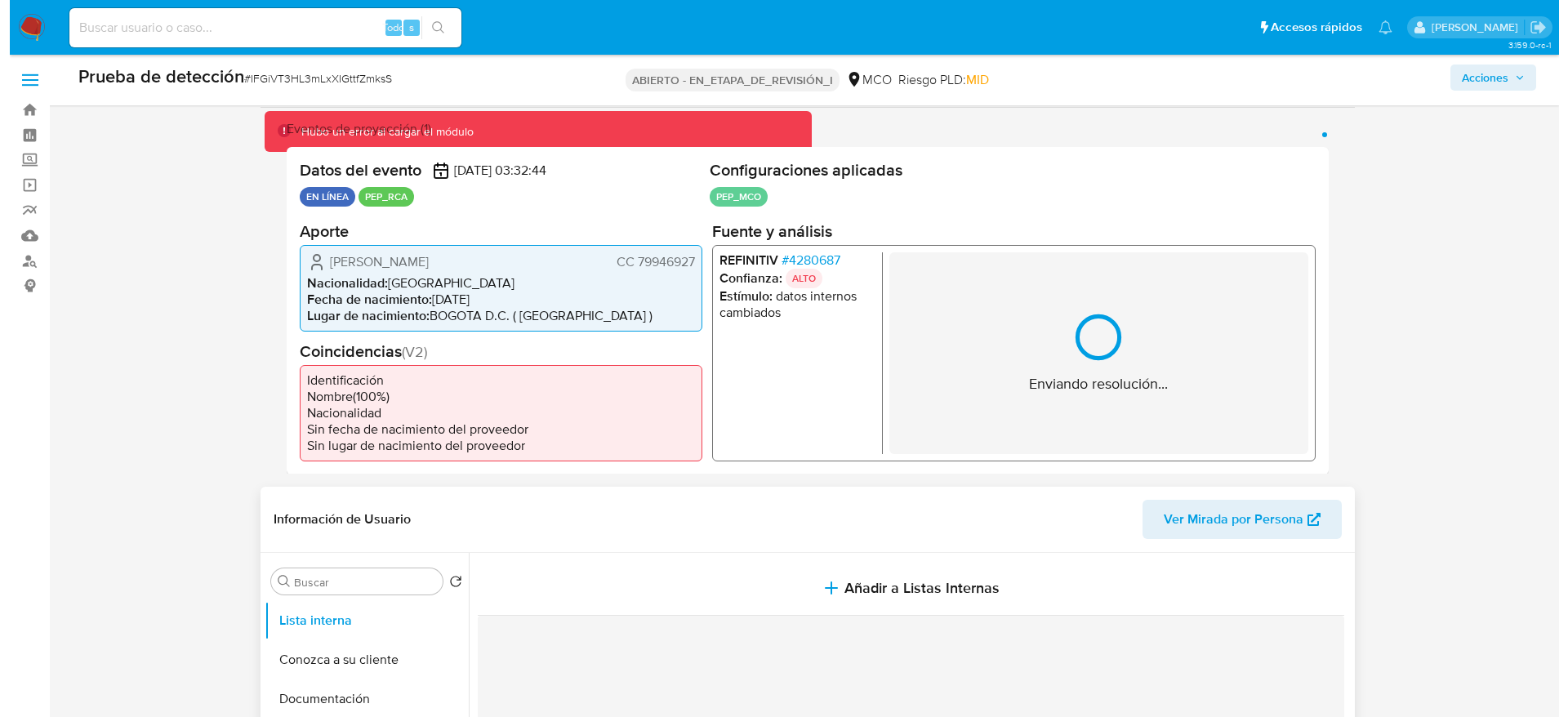
scroll to position [245, 0]
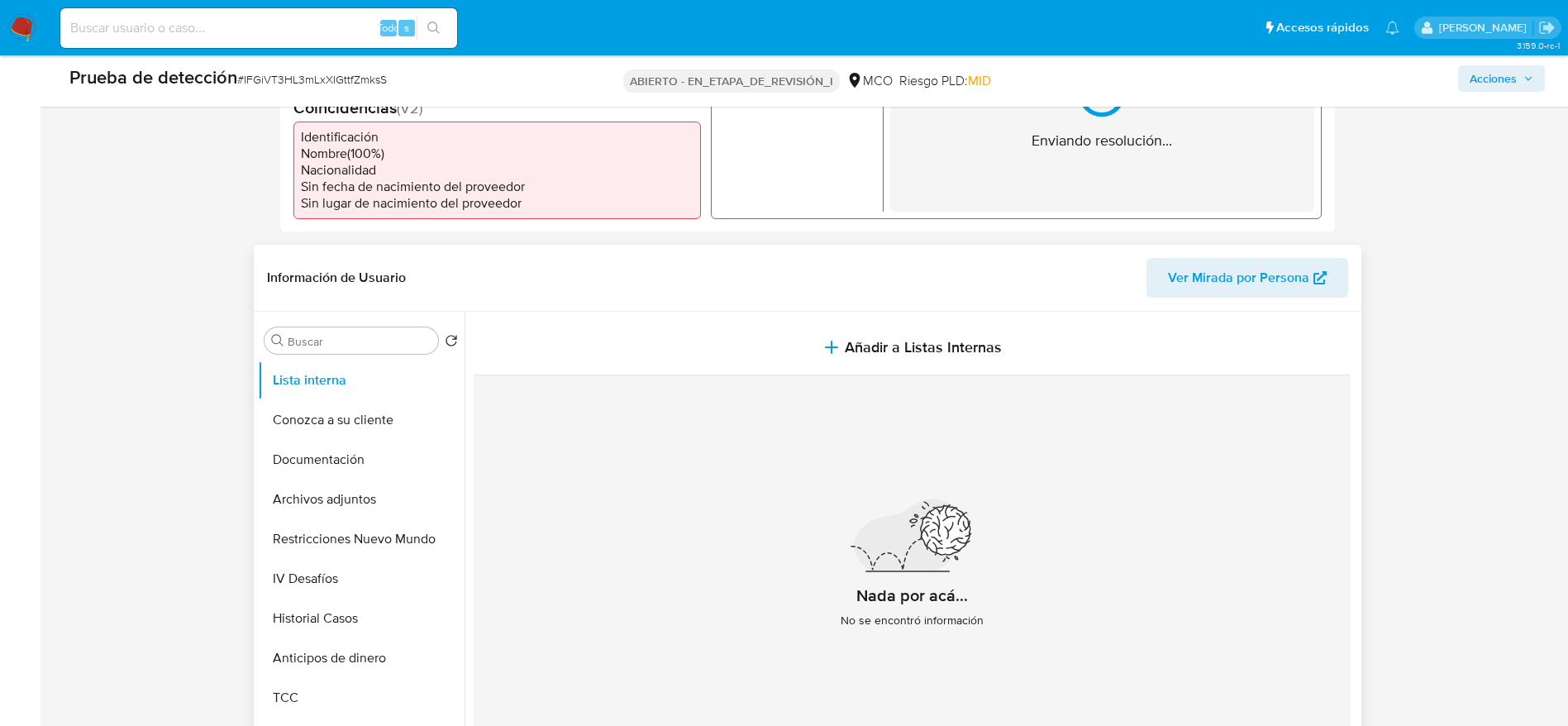
click at [874, 377] on div "Nada por acá... No se encontró información" at bounding box center [912, 570] width 877 height 389
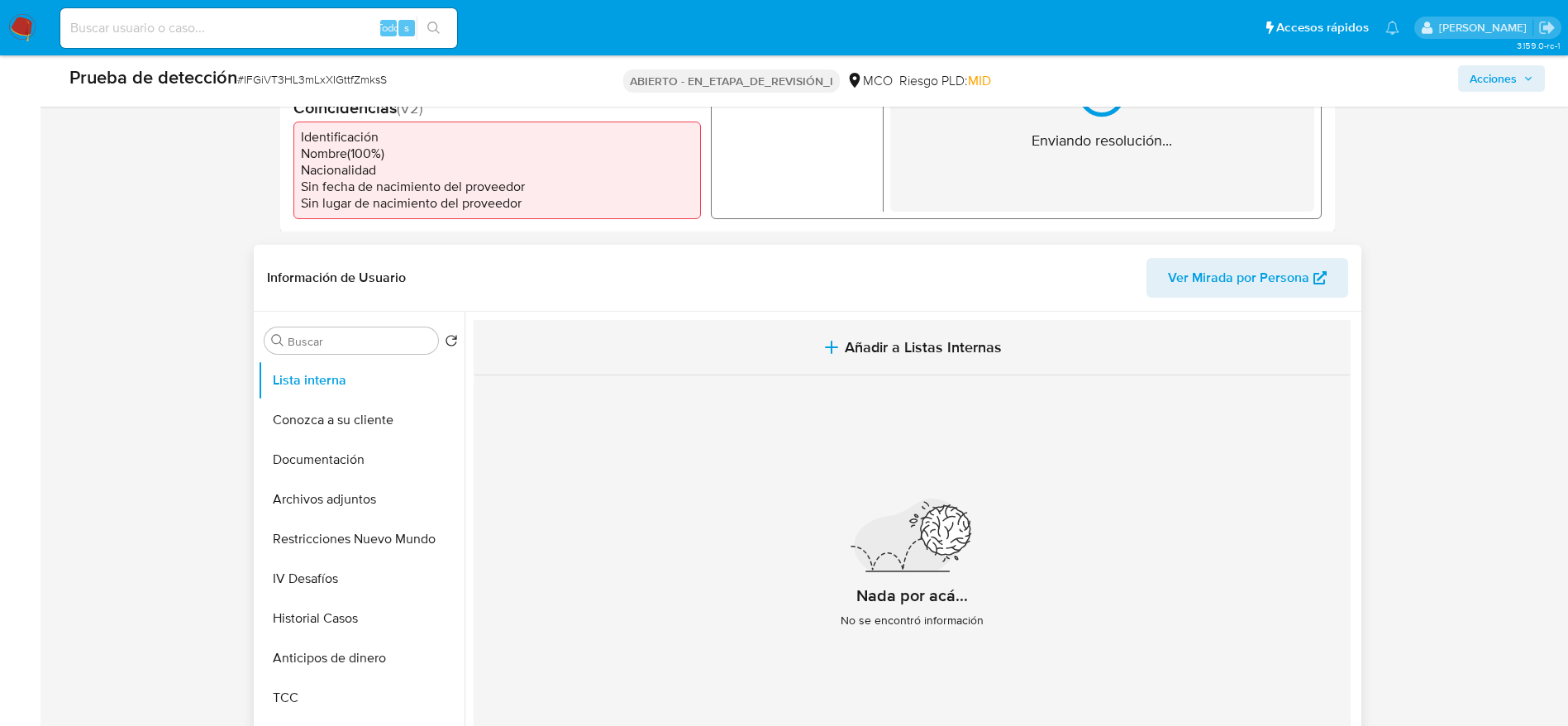
click at [876, 370] on button "Añadir a Listas Internas" at bounding box center [912, 348] width 877 height 56
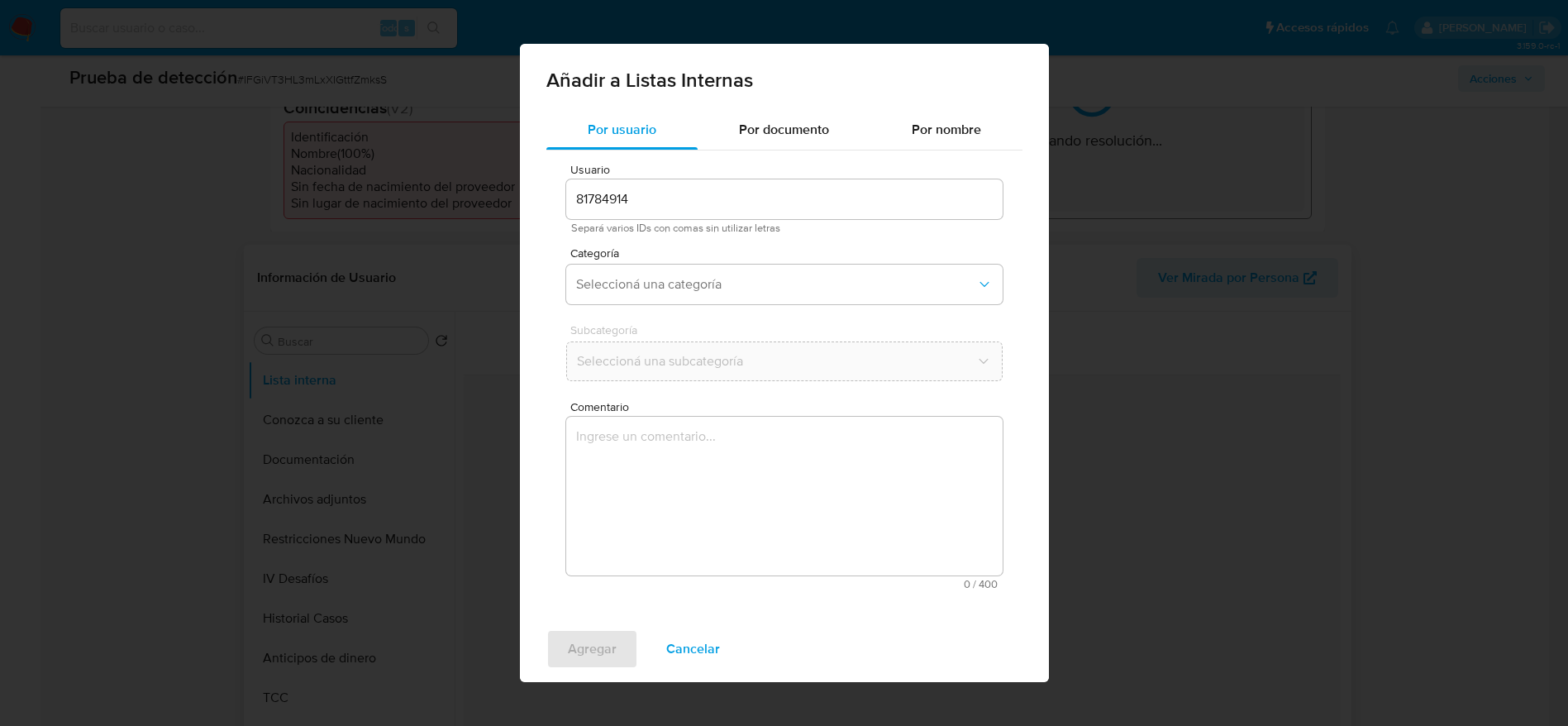
click at [852, 490] on textarea "Comentario" at bounding box center [784, 496] width 436 height 159
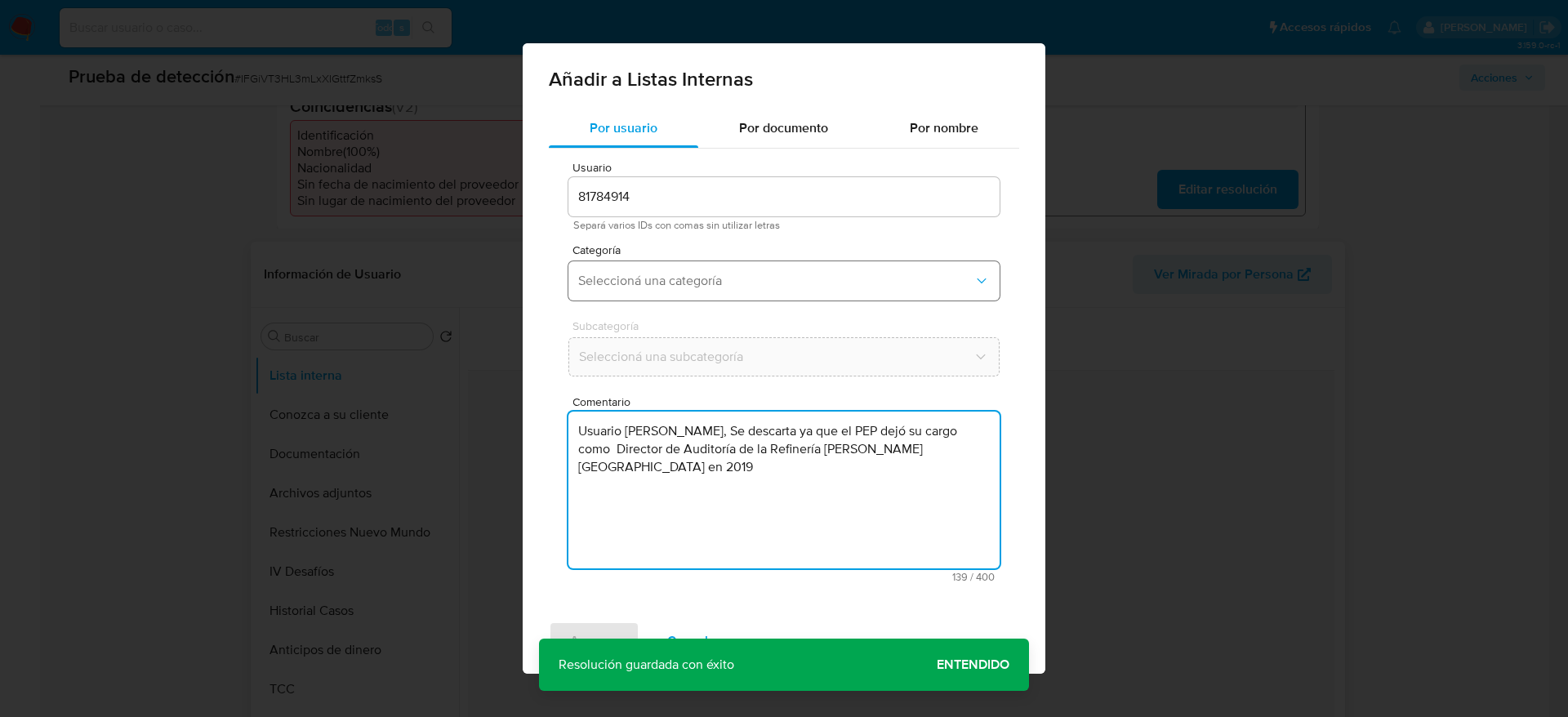
type textarea "Usuario Carlos Arturo Mejia Mulet, Se descarta ya que el PEP dejó su cargo como…"
click at [713, 287] on span "Seleccioná una categoría" at bounding box center [776, 281] width 395 height 17
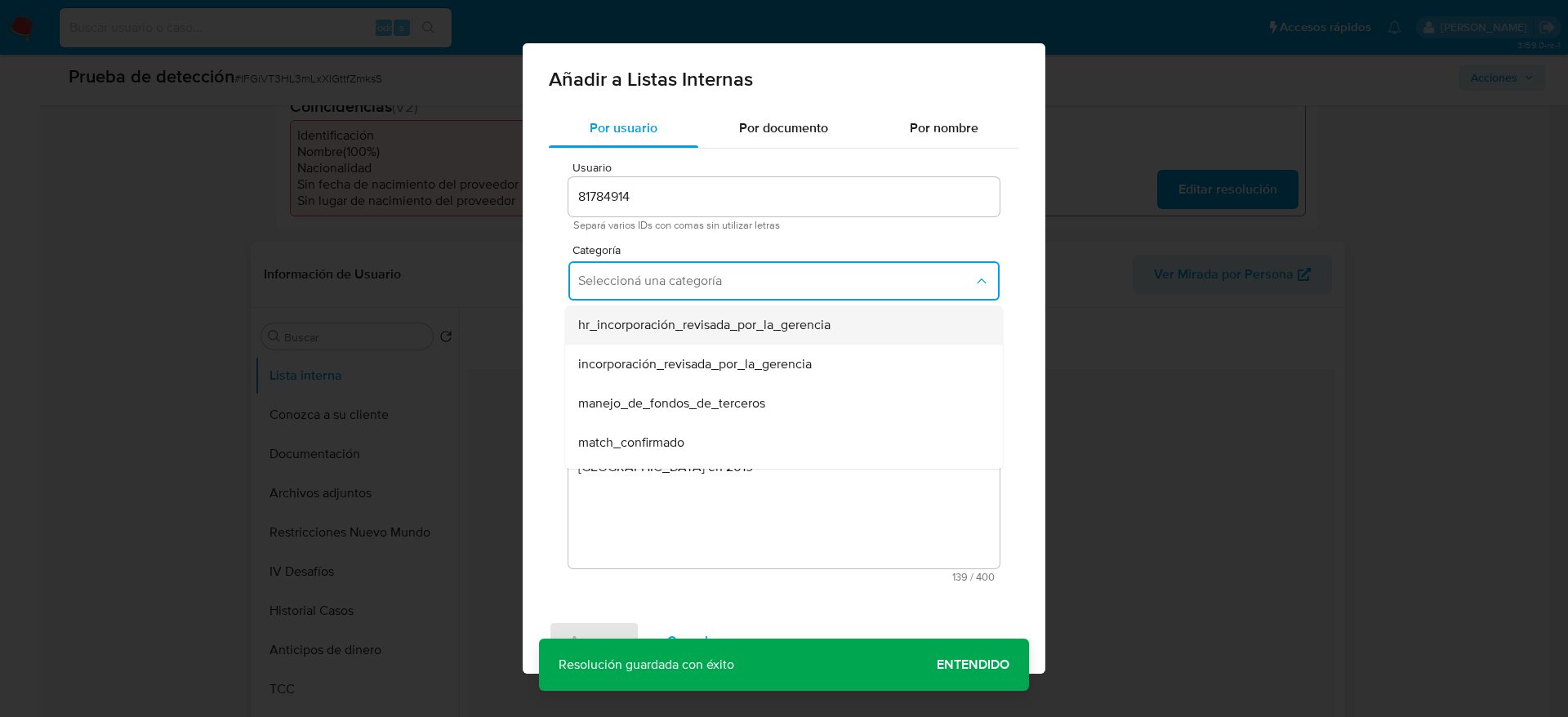
scroll to position [123, 0]
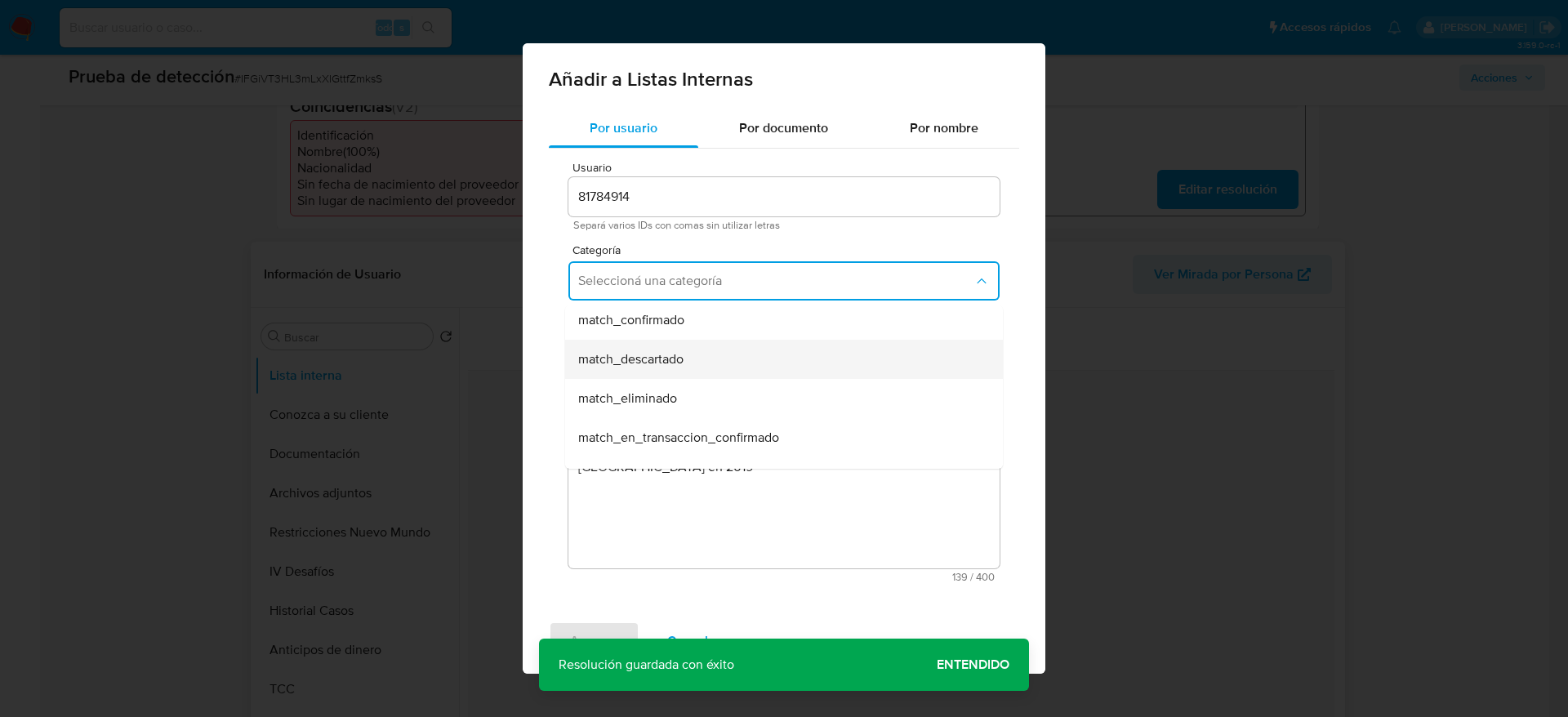
click at [711, 357] on div "match_descartado" at bounding box center [779, 359] width 402 height 39
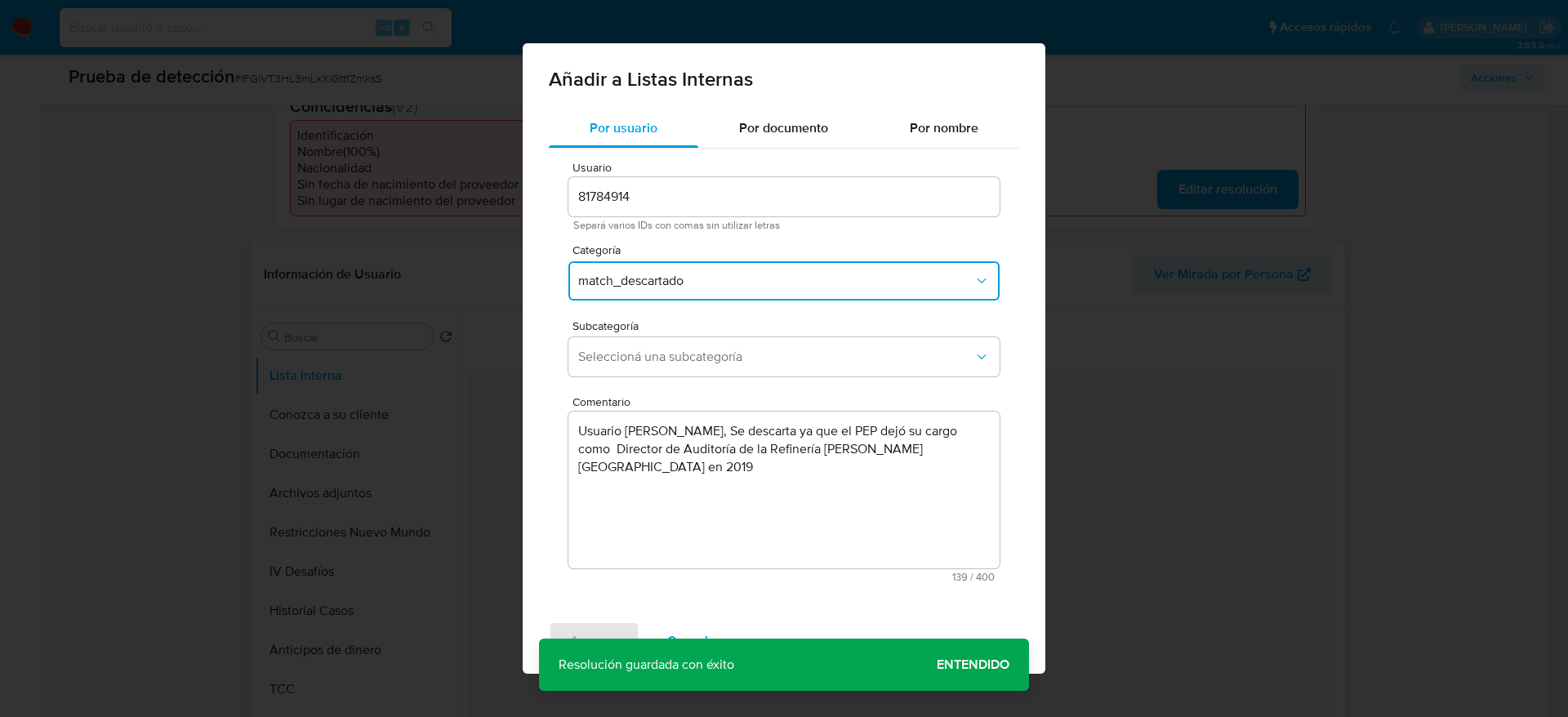
click at [711, 357] on span "Seleccioná una subcategoría" at bounding box center [776, 357] width 395 height 17
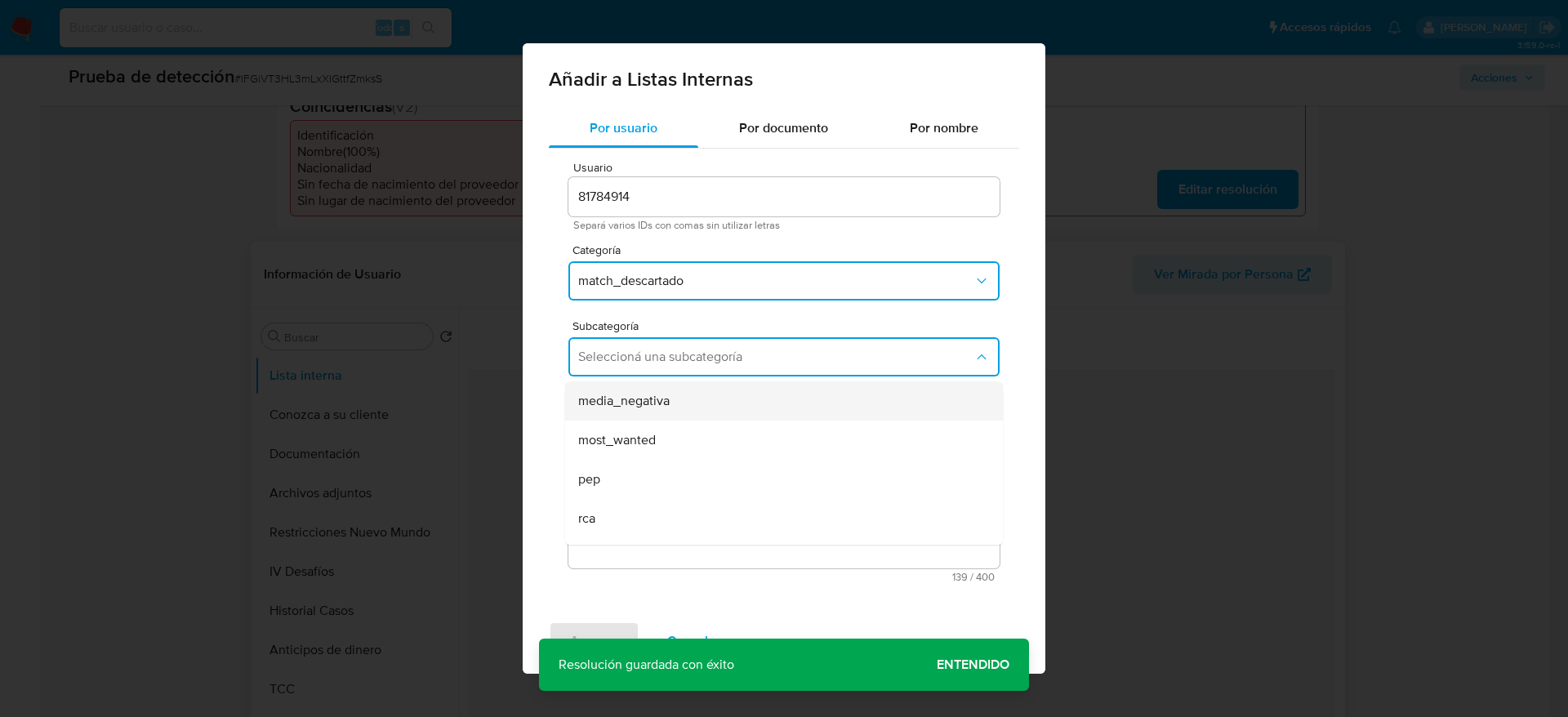
scroll to position [111, 0]
click at [701, 418] on div "most_wanted" at bounding box center [779, 407] width 402 height 39
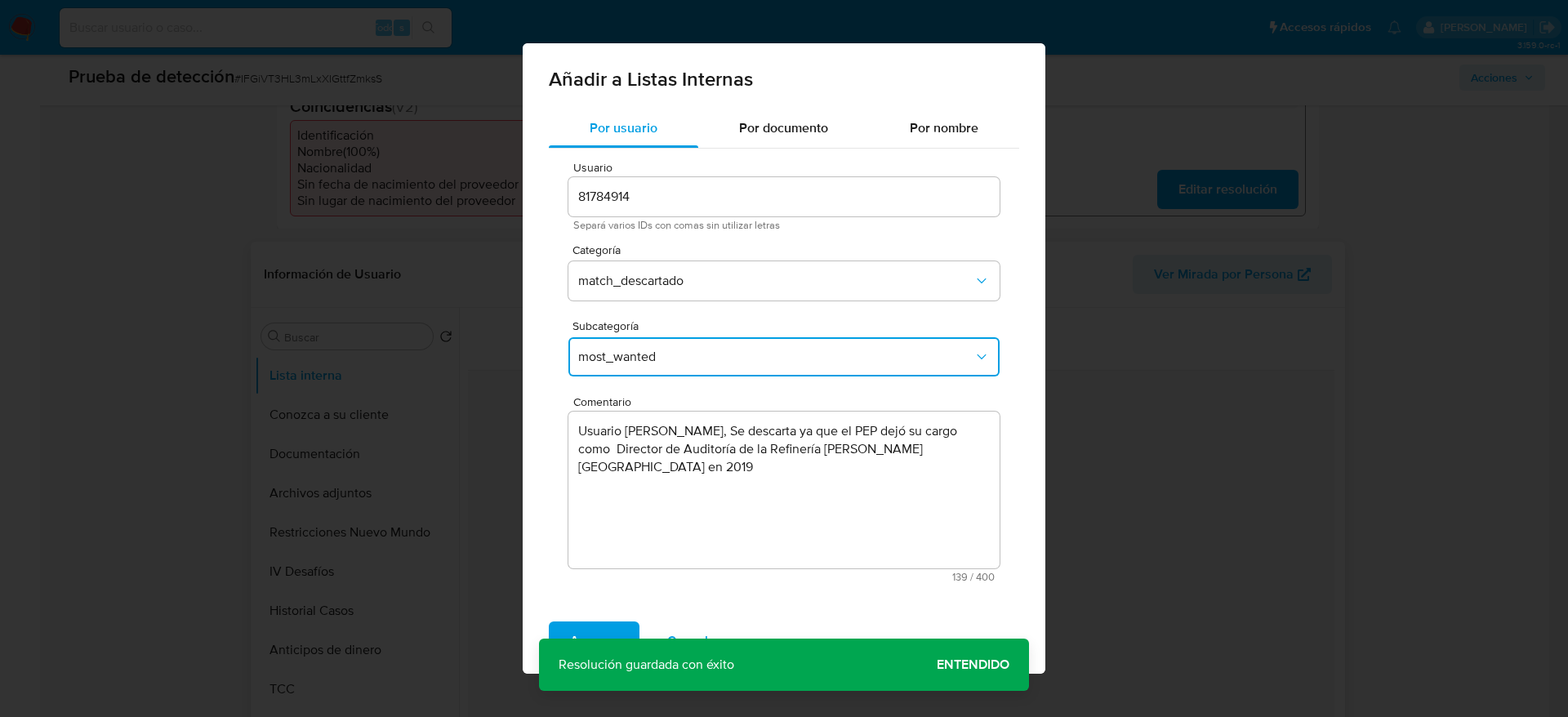
click at [705, 340] on button "most_wanted" at bounding box center [784, 356] width 431 height 39
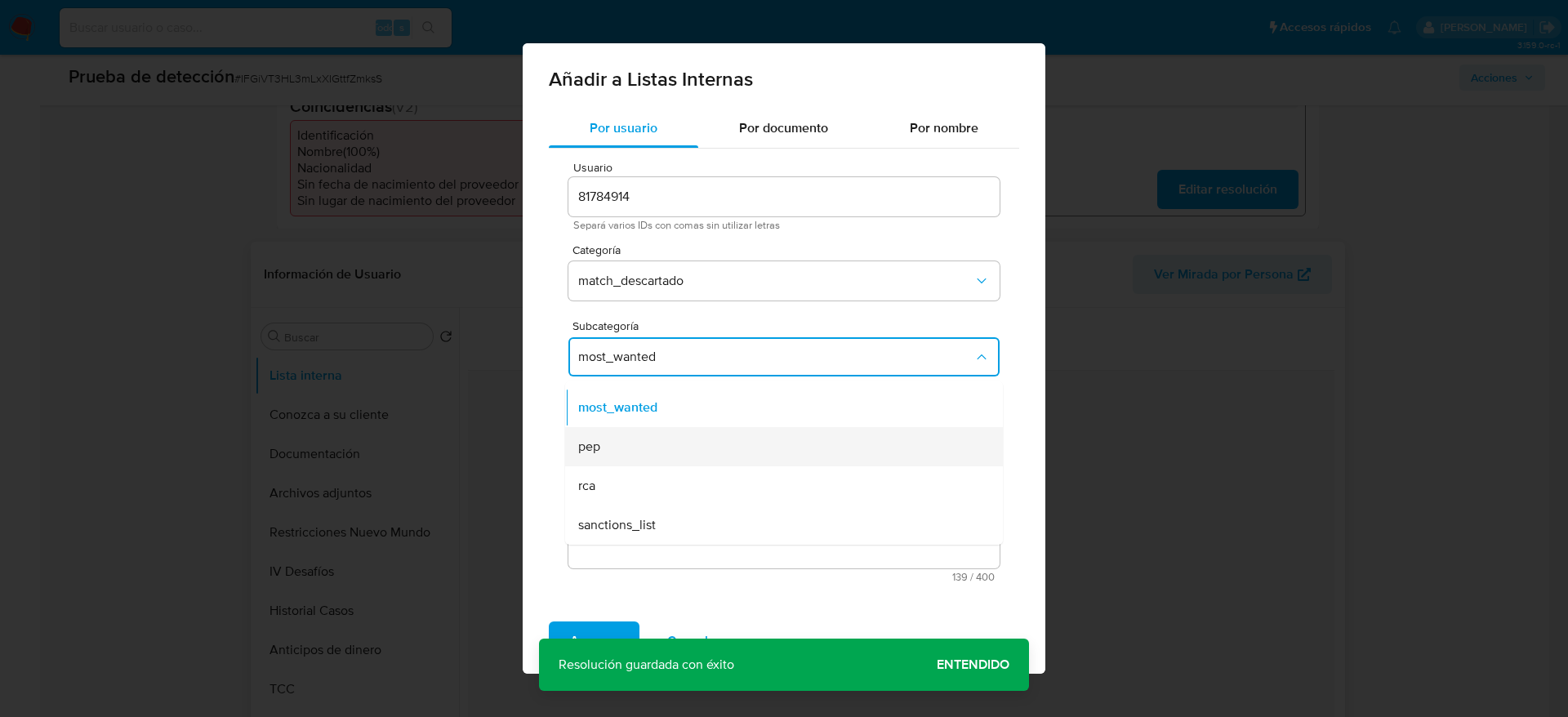
click at [679, 431] on div "pep" at bounding box center [779, 447] width 402 height 39
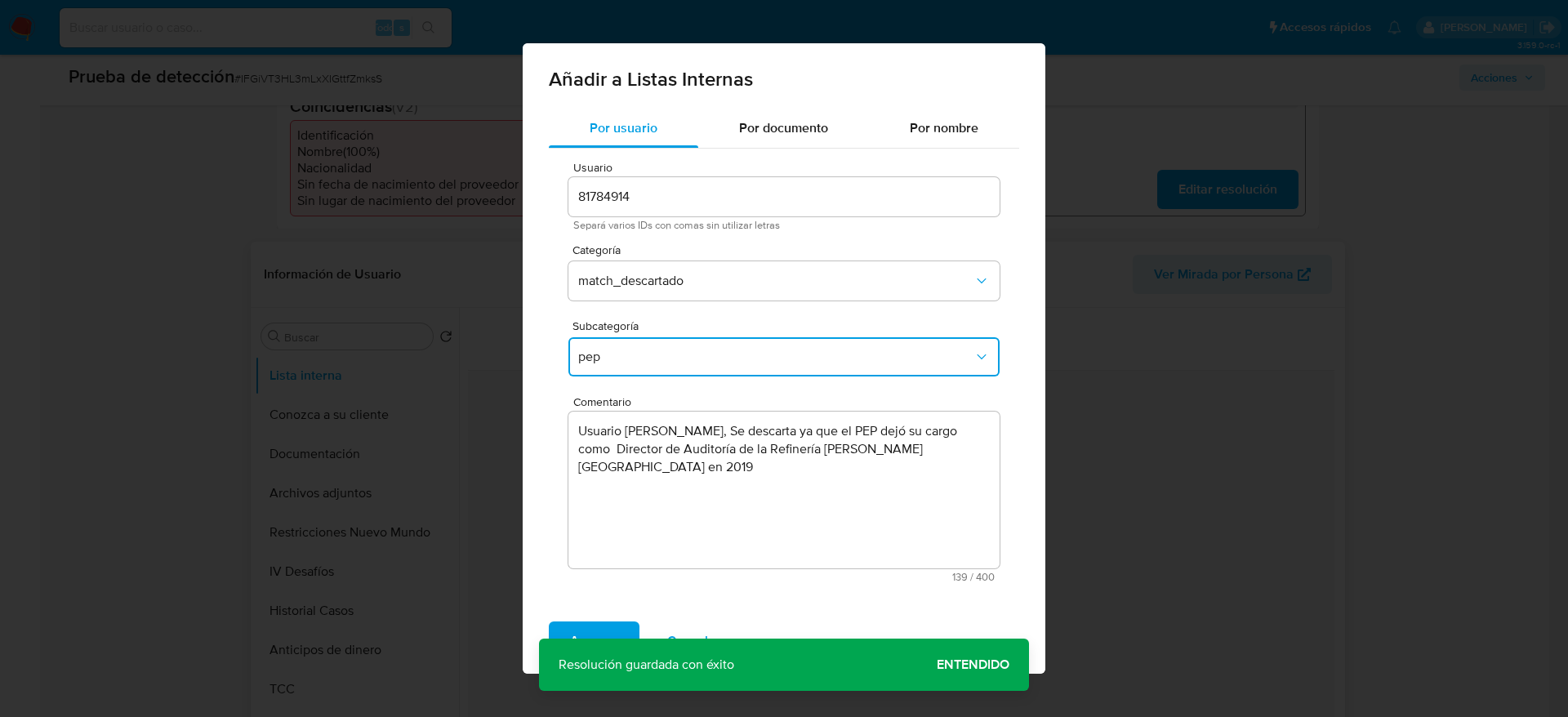
click at [586, 623] on span "Agregar" at bounding box center [594, 640] width 48 height 36
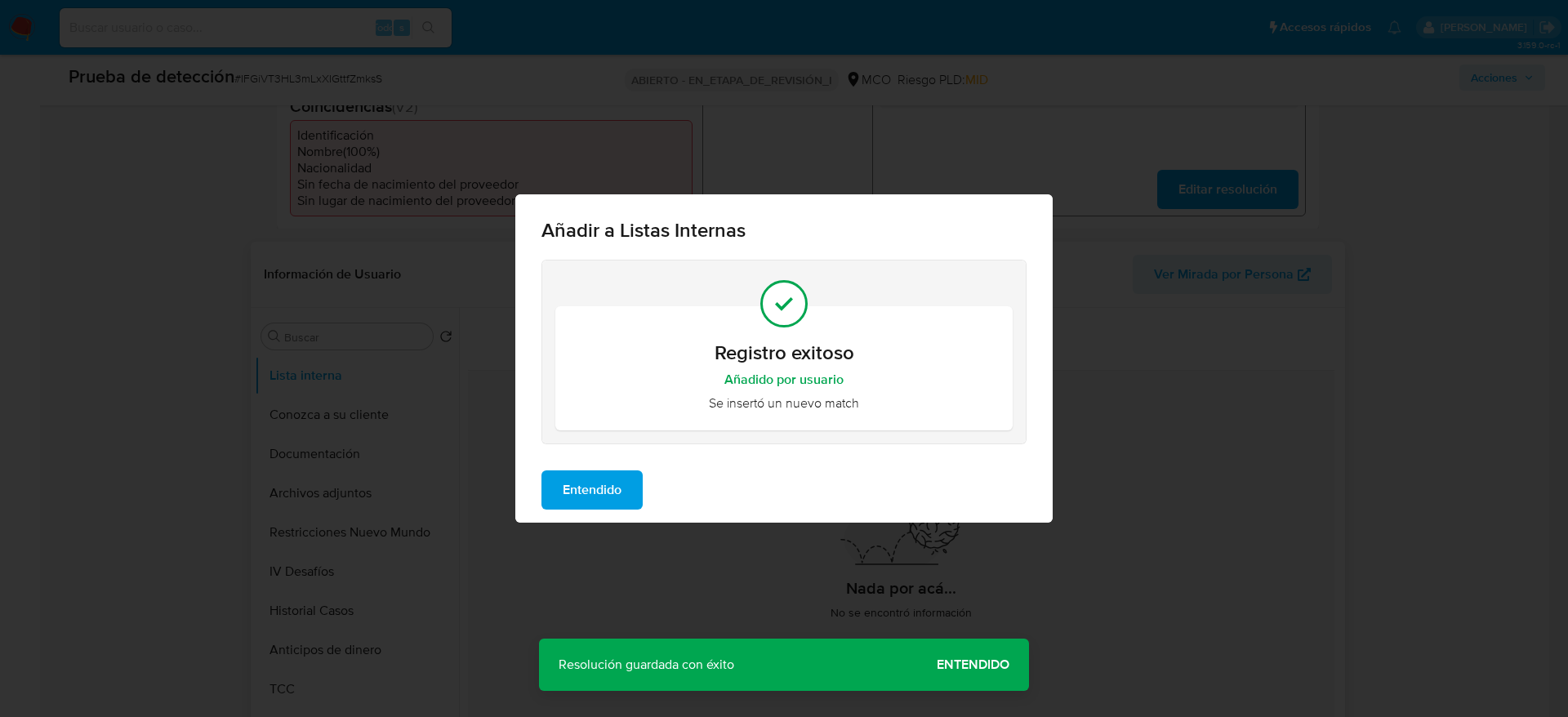
click at [624, 484] on button "Entendido" at bounding box center [592, 489] width 101 height 39
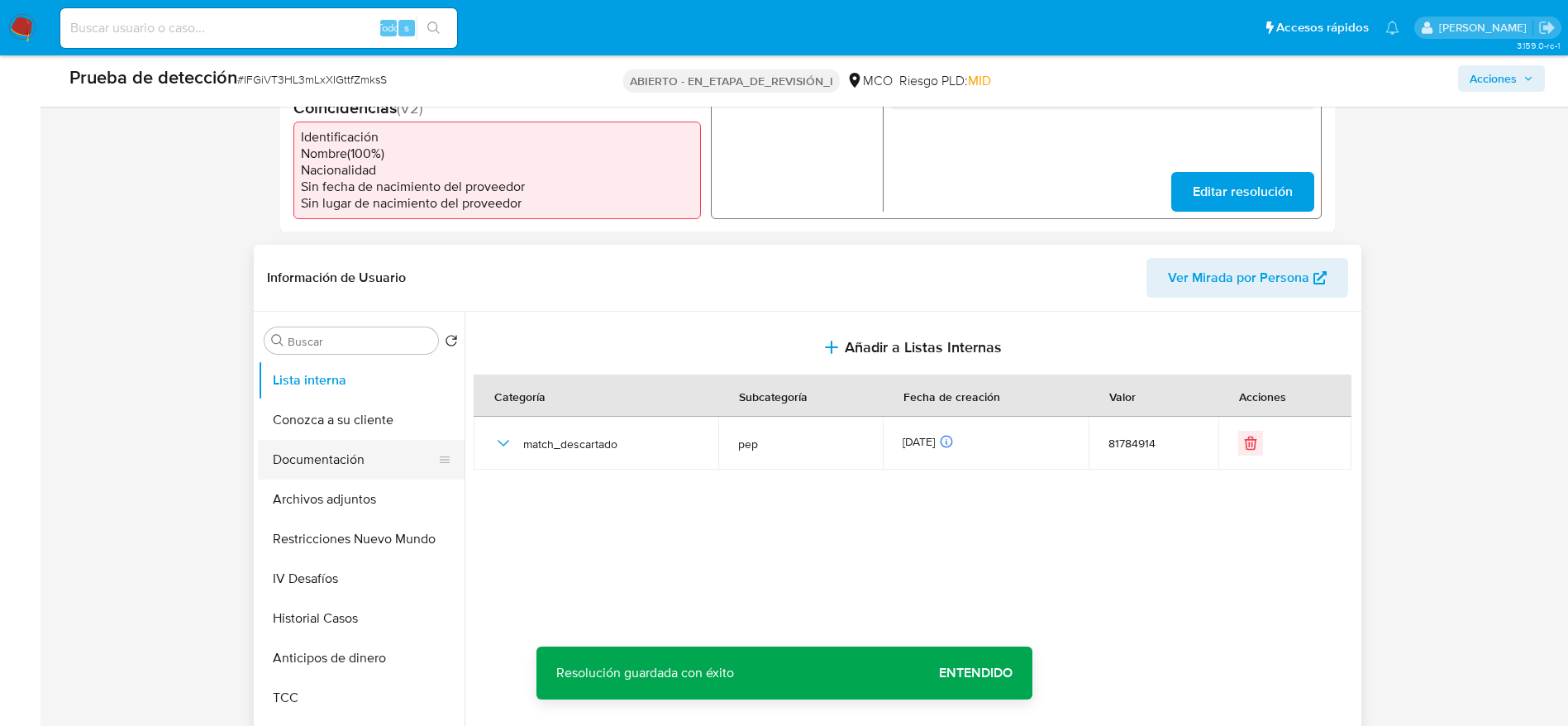
click at [384, 478] on button "Documentación" at bounding box center [354, 459] width 193 height 40
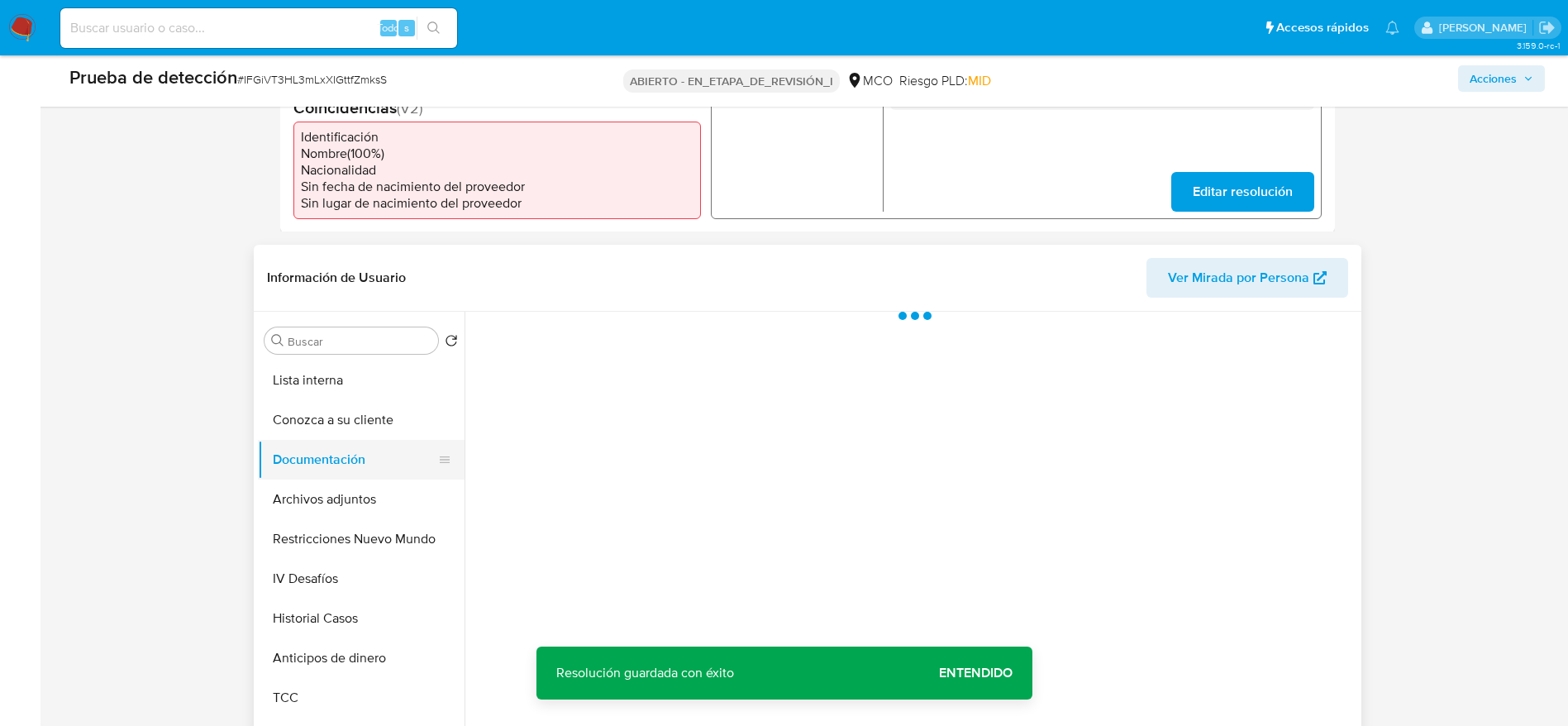
drag, startPoint x: 384, startPoint y: 489, endPoint x: 419, endPoint y: 445, distance: 56.2
click at [384, 489] on button "Archivos adjuntos" at bounding box center [361, 499] width 207 height 40
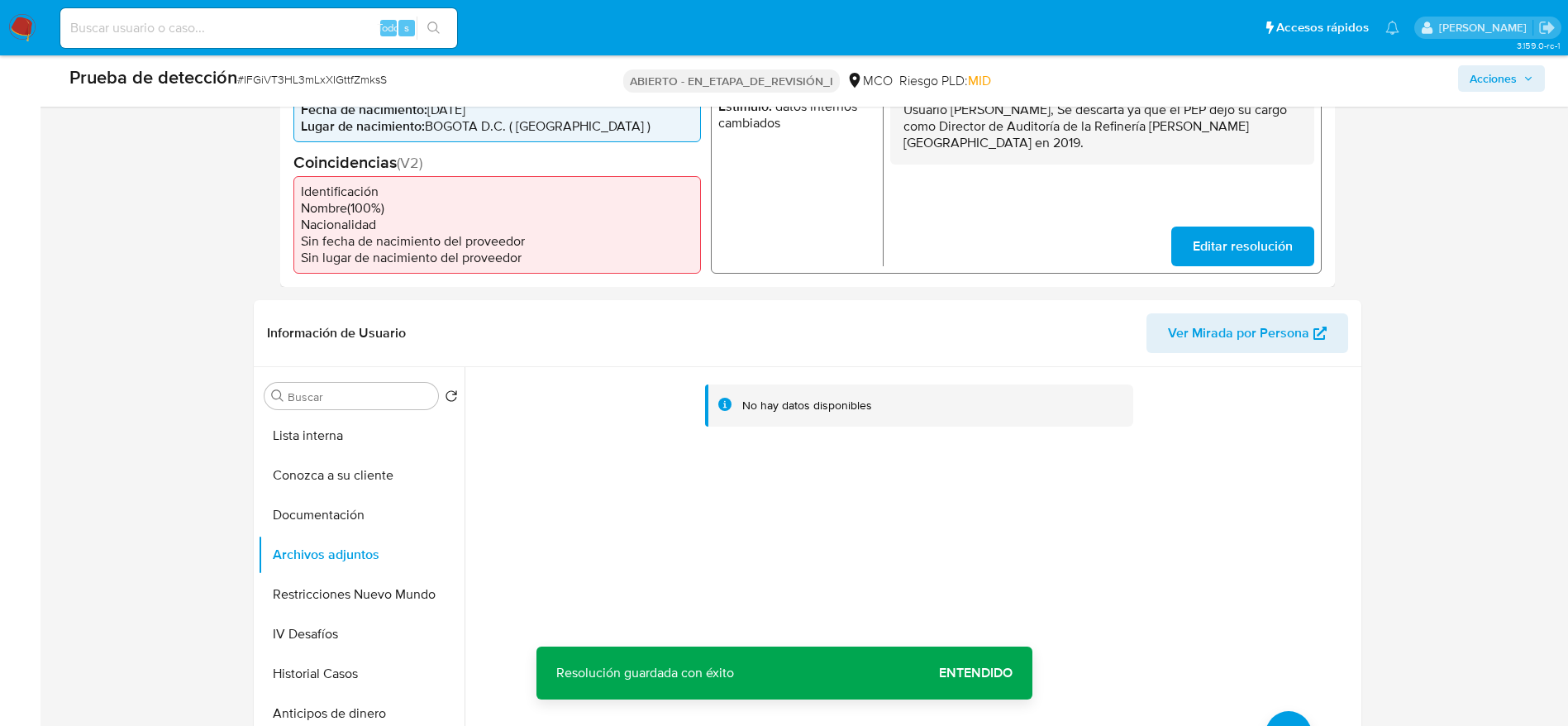
scroll to position [0, 0]
click at [1277, 693] on div "No hay datos disponibles" at bounding box center [911, 578] width 892 height 423
click at [1272, 717] on button "subir archivo" at bounding box center [1288, 734] width 46 height 46
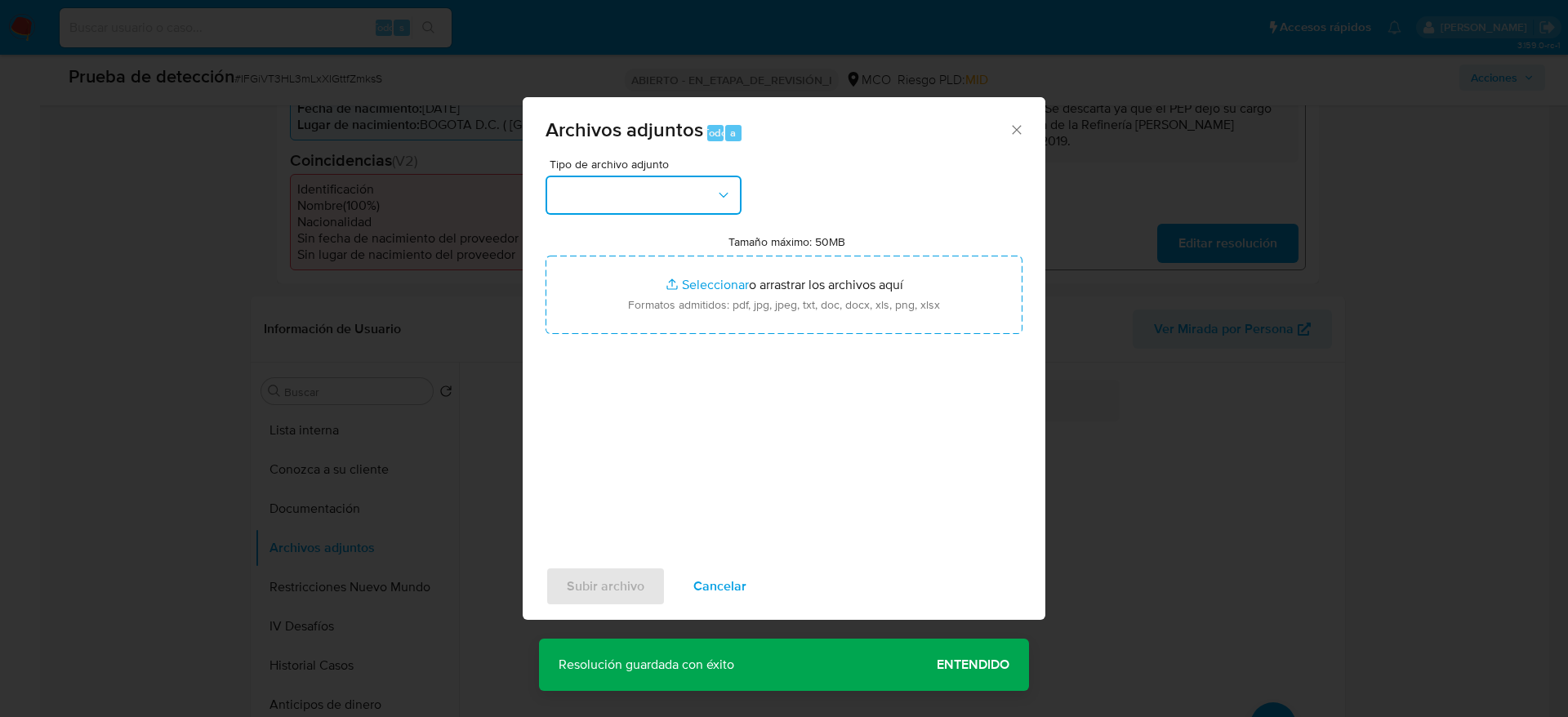
click at [653, 200] on button "button" at bounding box center [643, 194] width 196 height 39
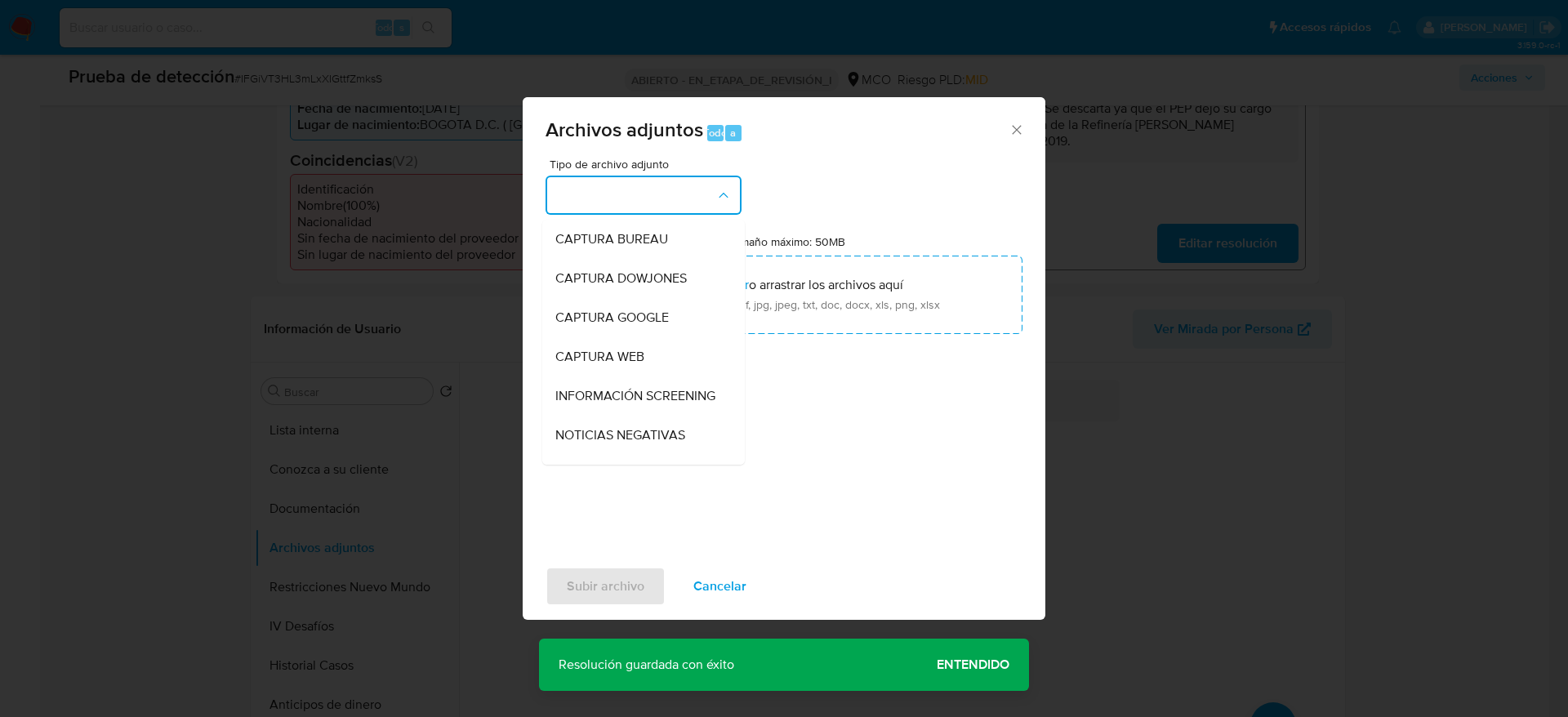
click at [665, 416] on div "INFORMACIÓN SCREENING" at bounding box center [639, 396] width 167 height 39
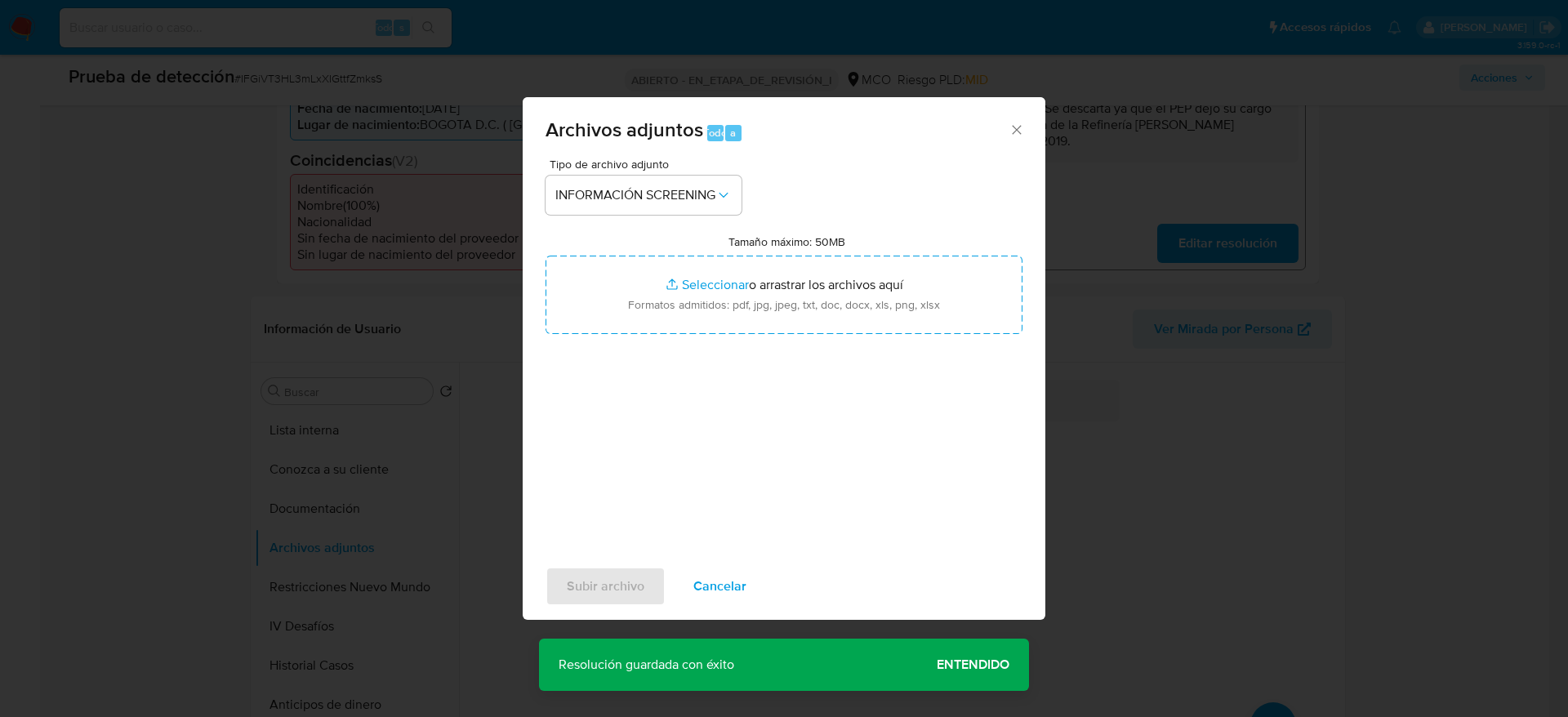
click at [706, 333] on div "Tipo de archivo adjunto INFORMACIÓN SCREENING Tamaño máximo: 50MB Seleccionar a…" at bounding box center [783, 351] width 477 height 386
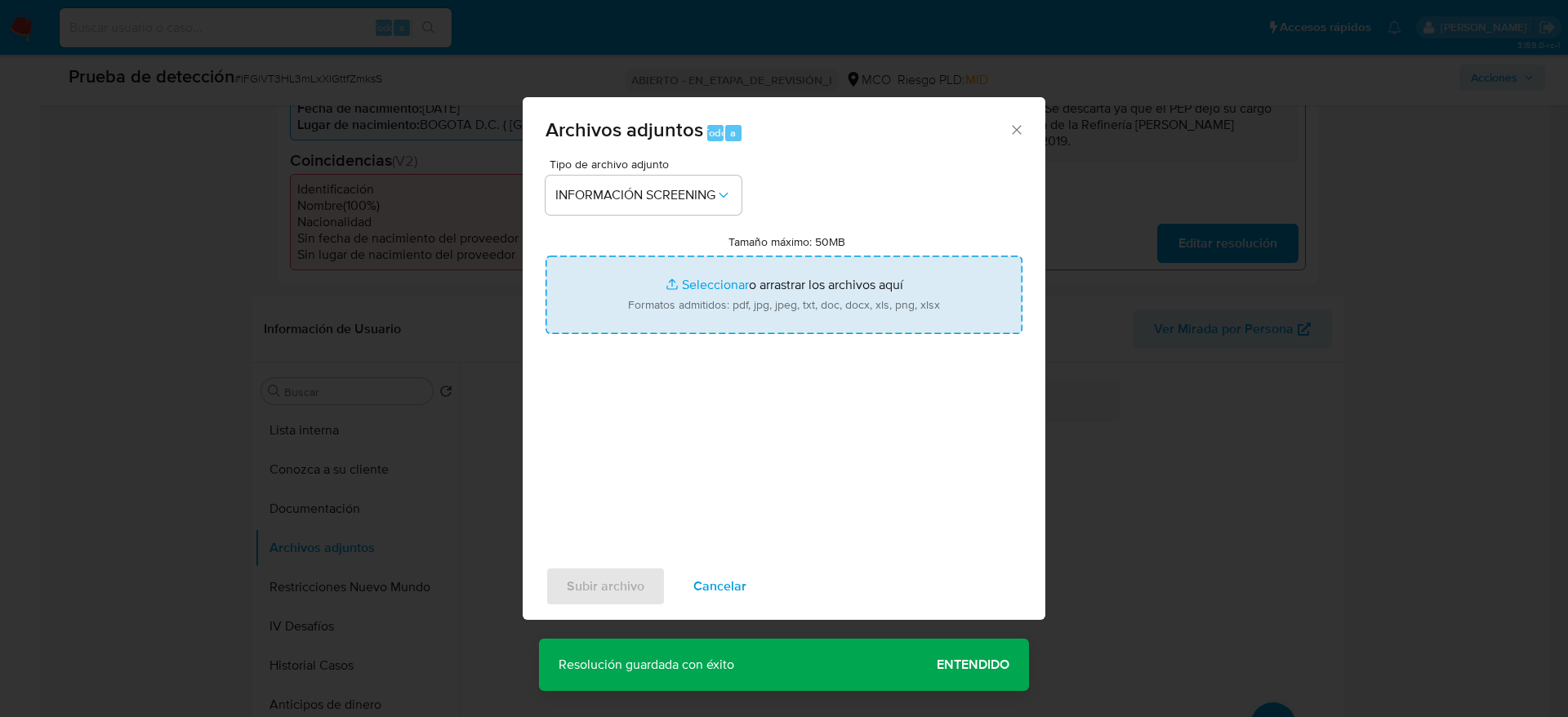
click at [717, 316] on input "Tamaño máximo: 50MB Seleccionar archivos" at bounding box center [783, 295] width 477 height 78
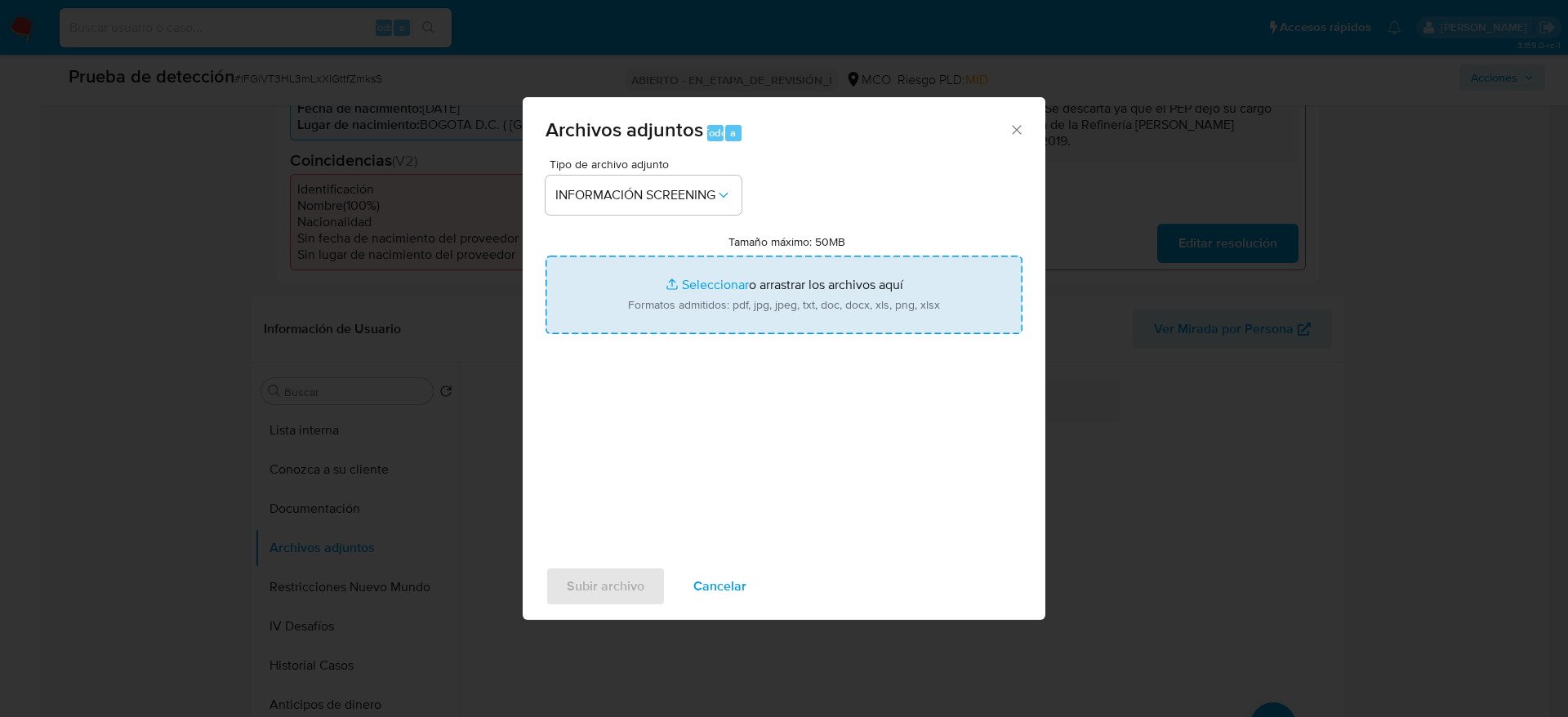
type input "C:\fakepath\_Carlos Arturo Mejia Mulet_ - Buscar con Google.pdf"
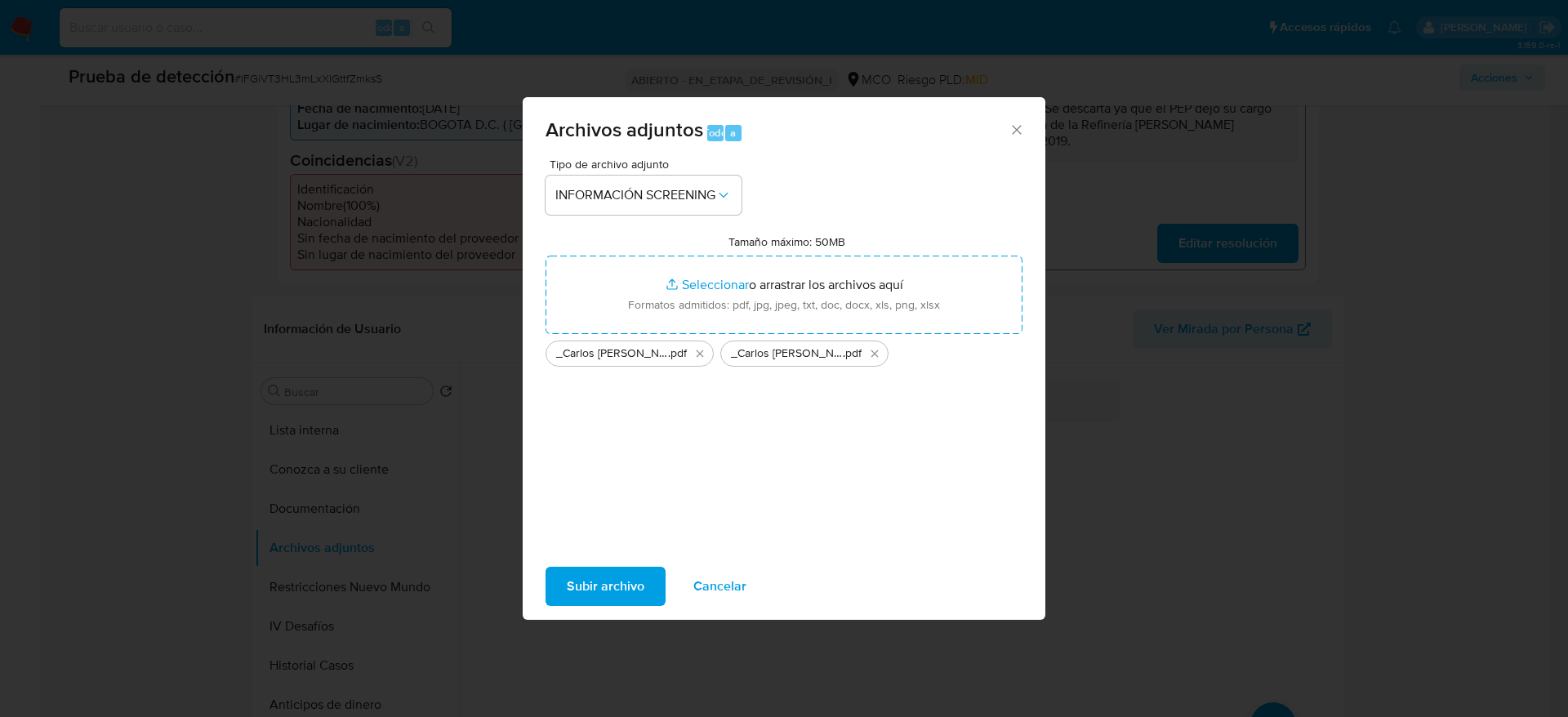
drag, startPoint x: 717, startPoint y: 316, endPoint x: 599, endPoint y: 580, distance: 289.2
click at [599, 580] on span "Subir archivo" at bounding box center [605, 586] width 78 height 36
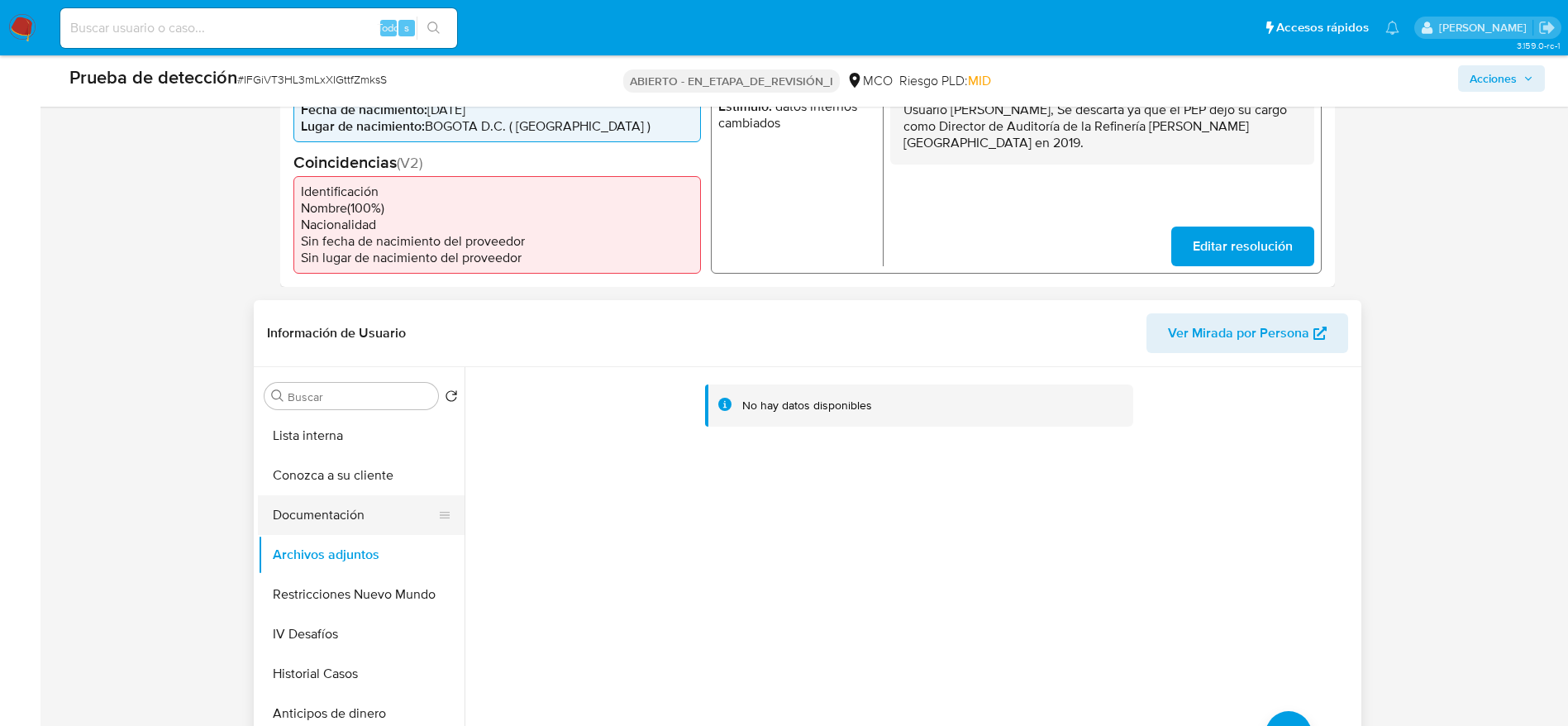
click at [367, 501] on button "Documentación" at bounding box center [354, 515] width 193 height 40
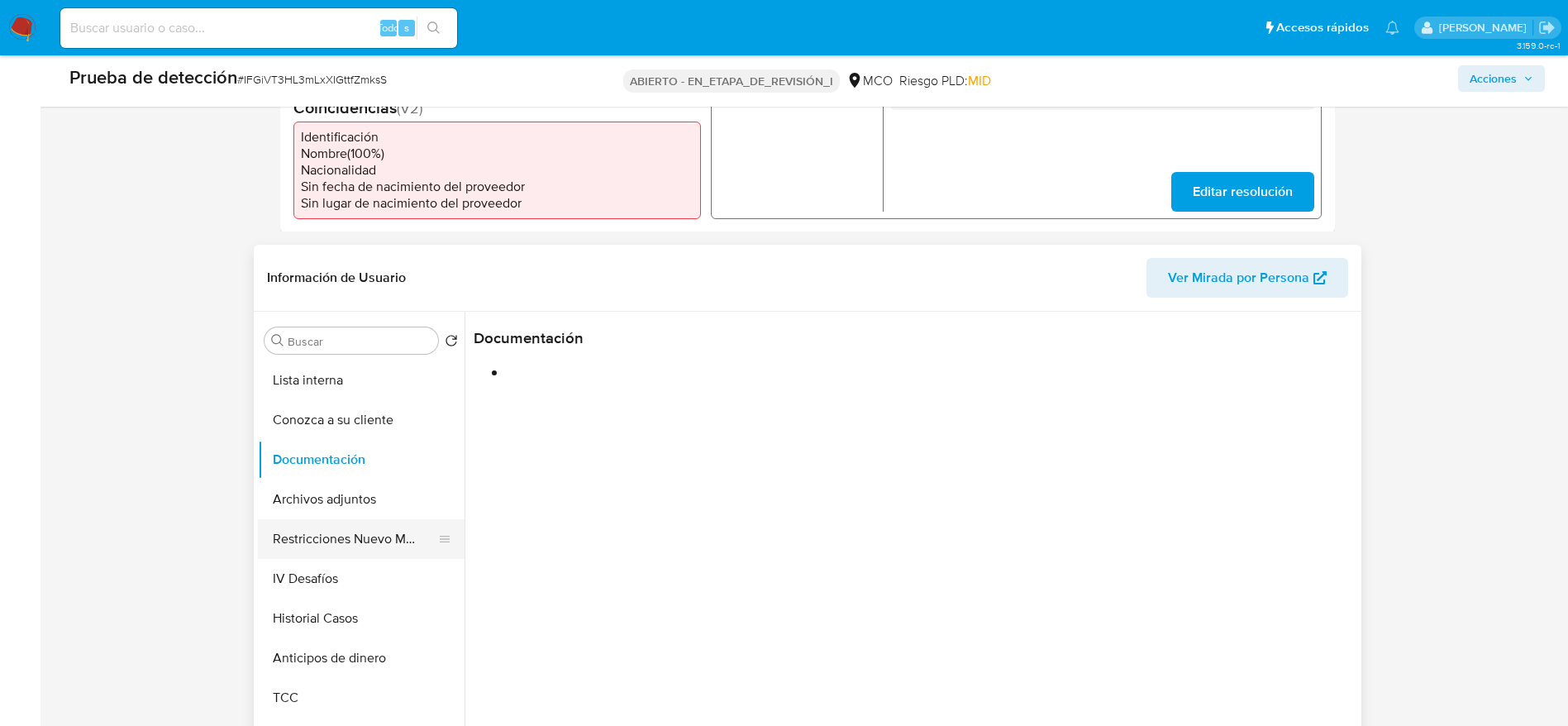
click at [341, 538] on button "Restricciones Nuevo Mundo" at bounding box center [354, 538] width 193 height 40
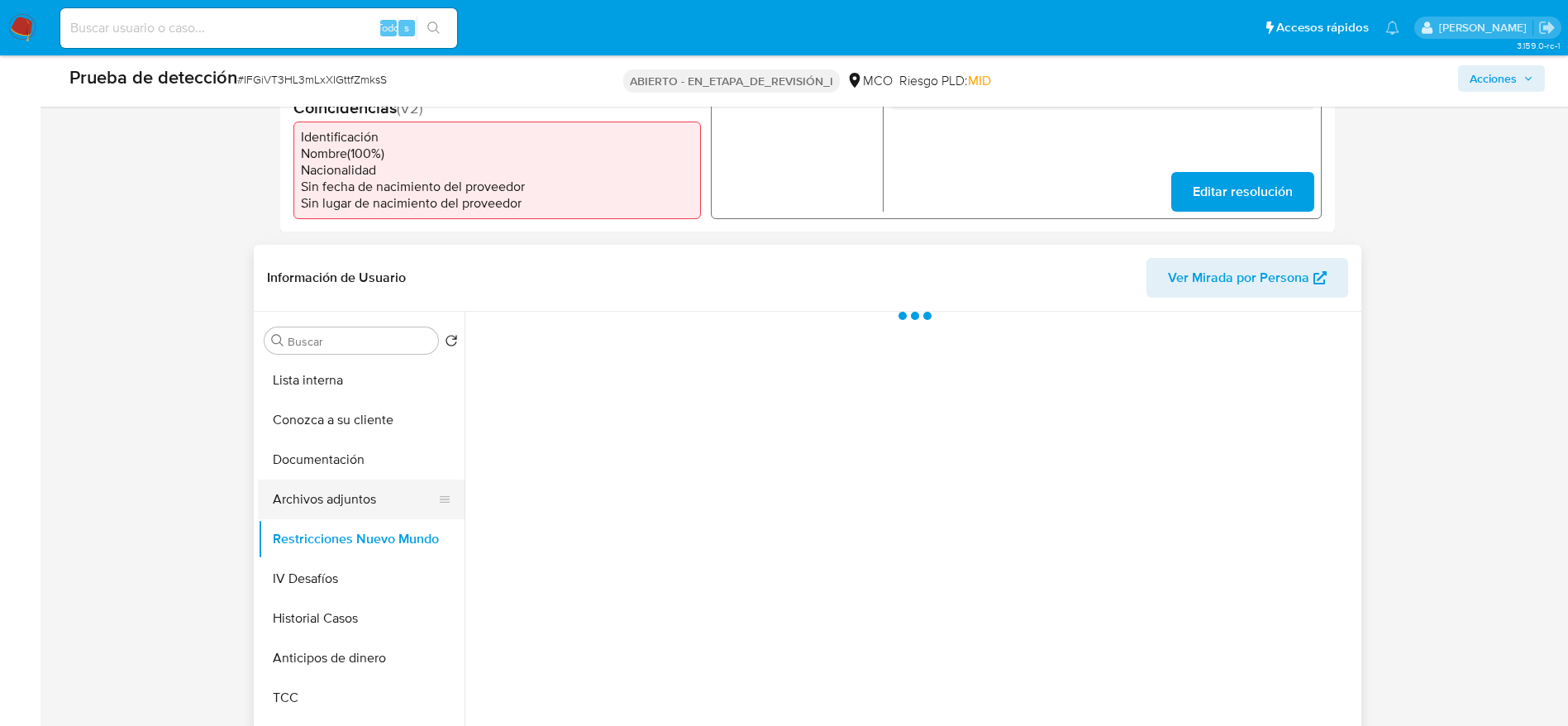
click at [344, 500] on button "Archivos adjuntos" at bounding box center [354, 499] width 193 height 40
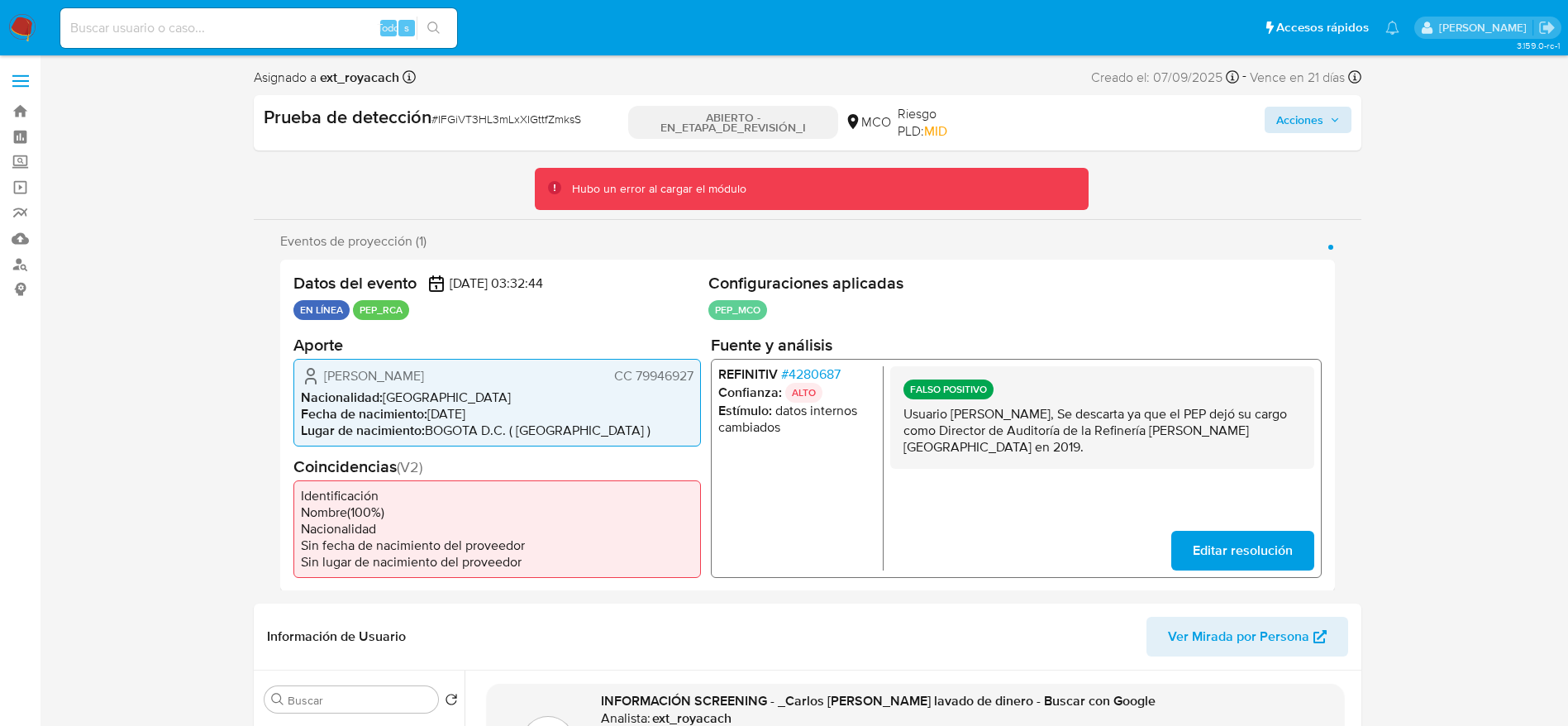
drag, startPoint x: 1271, startPoint y: 102, endPoint x: 1274, endPoint y: 112, distance: 10.4
click at [1274, 103] on div "Prueba de detección # IFGiVT3HL3mLxXIGttfZmksS ABIERTO - EN_ETAPA_DE_REVISIÓN_I…" at bounding box center [807, 123] width 1108 height 56
click at [1274, 121] on button "Acciones" at bounding box center [1308, 119] width 87 height 26
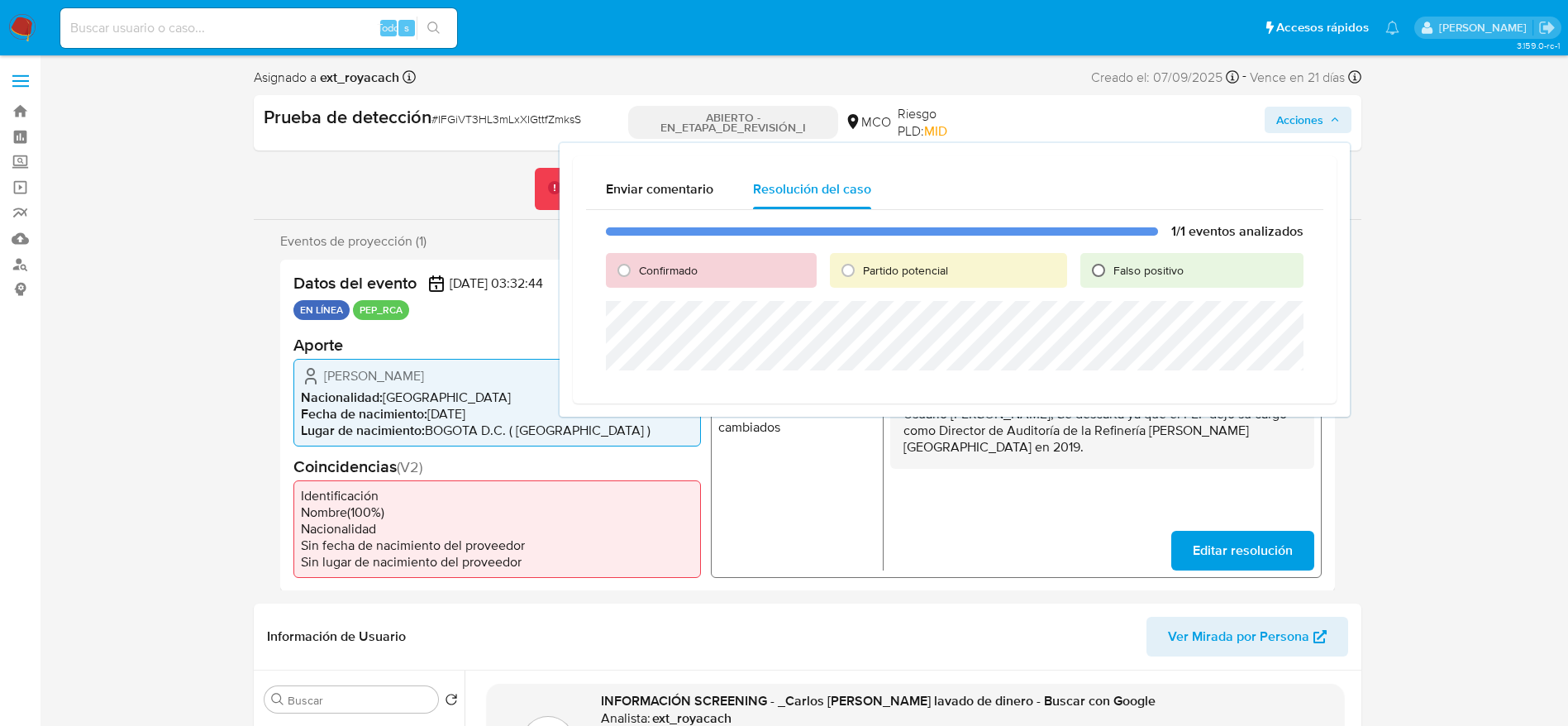
click at [1092, 268] on input "Falso positivo" at bounding box center [1097, 270] width 26 height 26
radio input "true"
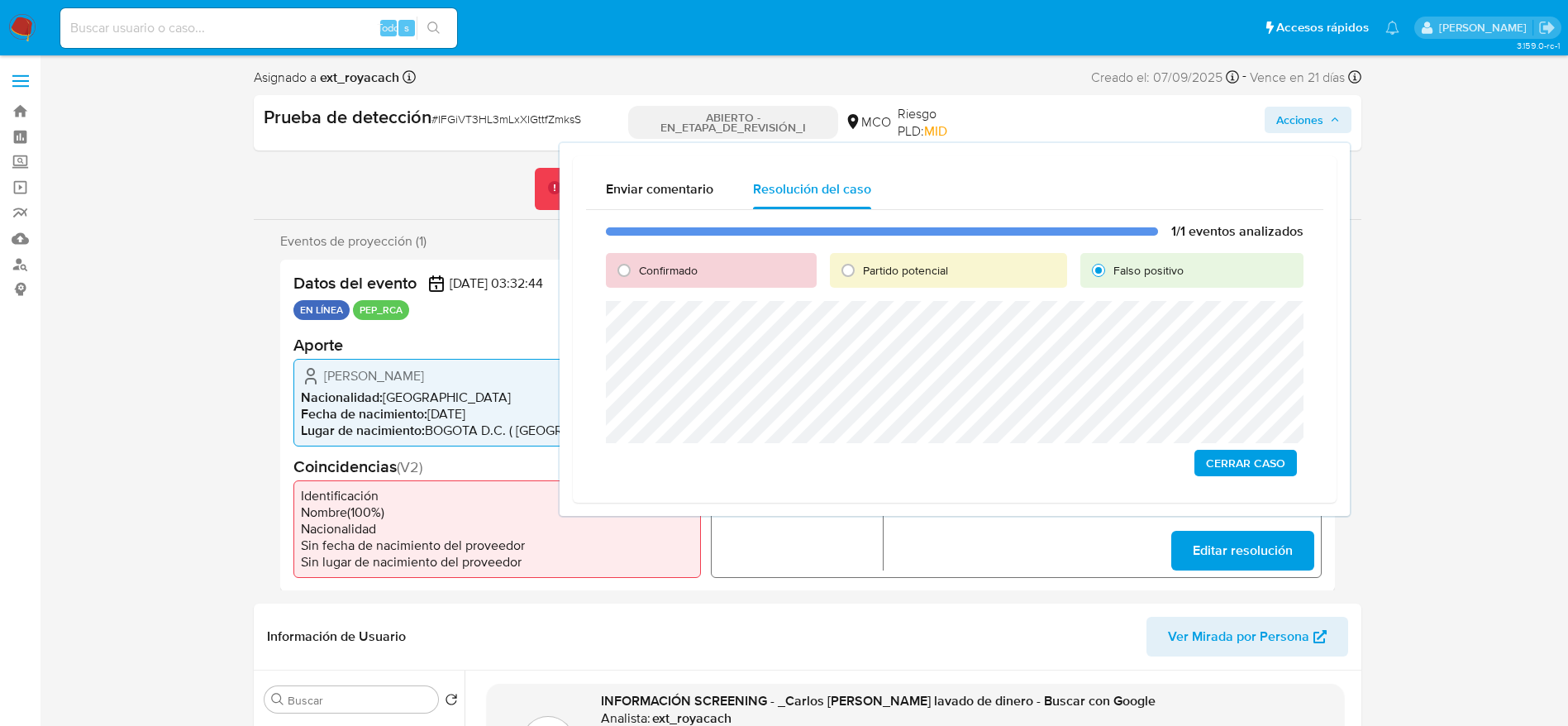
click at [1237, 457] on span "Cerrar Caso" at bounding box center [1245, 462] width 79 height 23
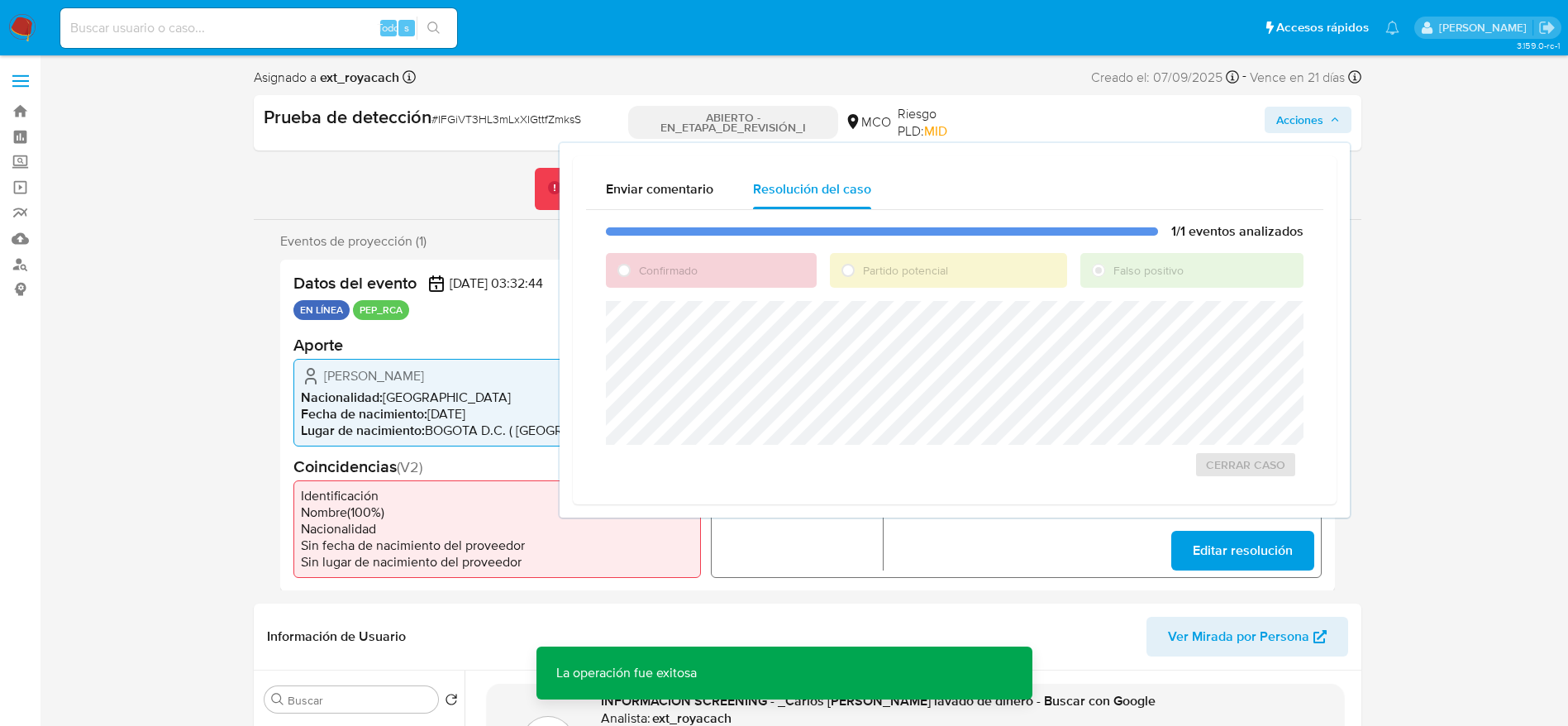
click at [499, 129] on div "Prueba de detección # IFGiVT3HL3mLxXIGttfZmksS" at bounding box center [443, 123] width 358 height 35
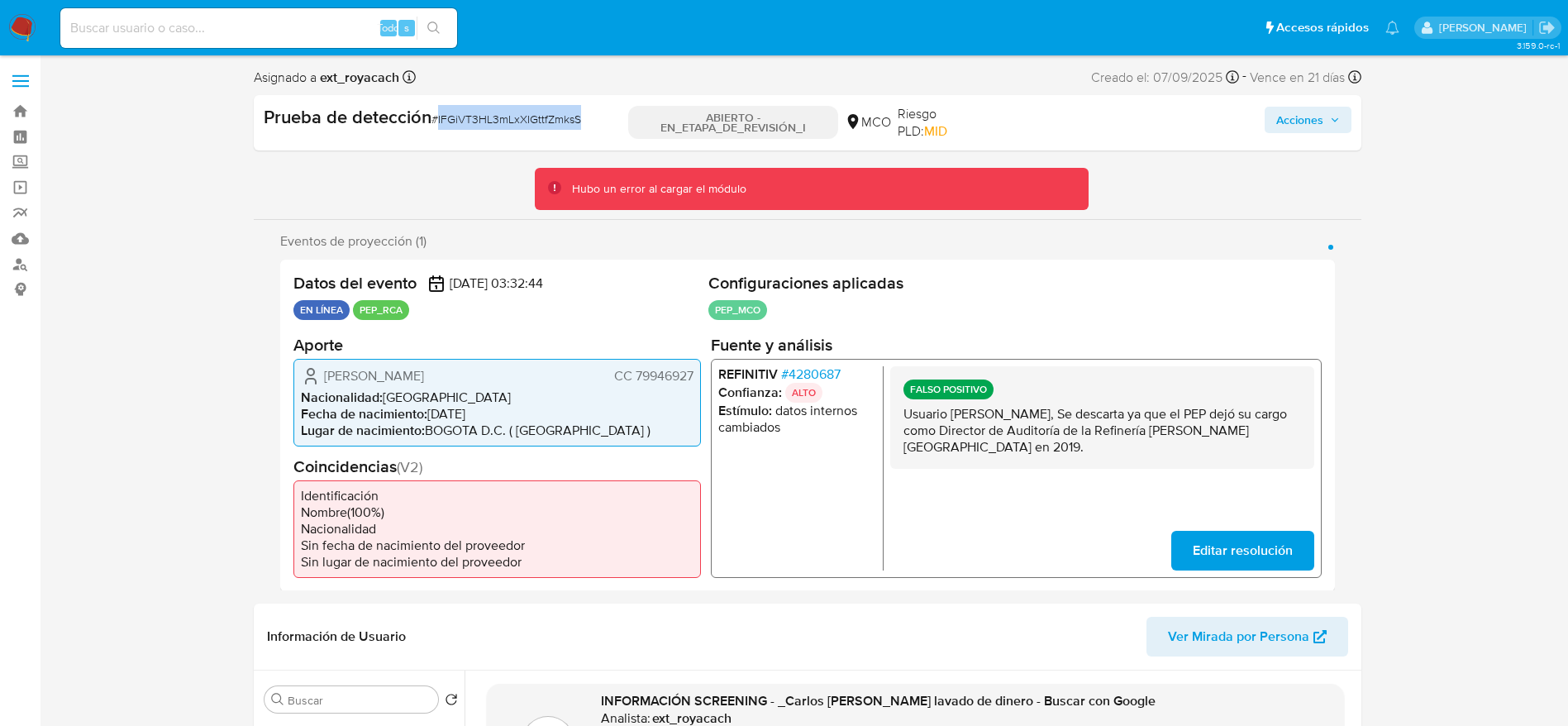
click at [499, 129] on div "Prueba de detección # IFGiVT3HL3mLxXIGttfZmksS" at bounding box center [443, 123] width 358 height 35
copy font "IFGiVT3HL3mLxXIGttfZmksS"
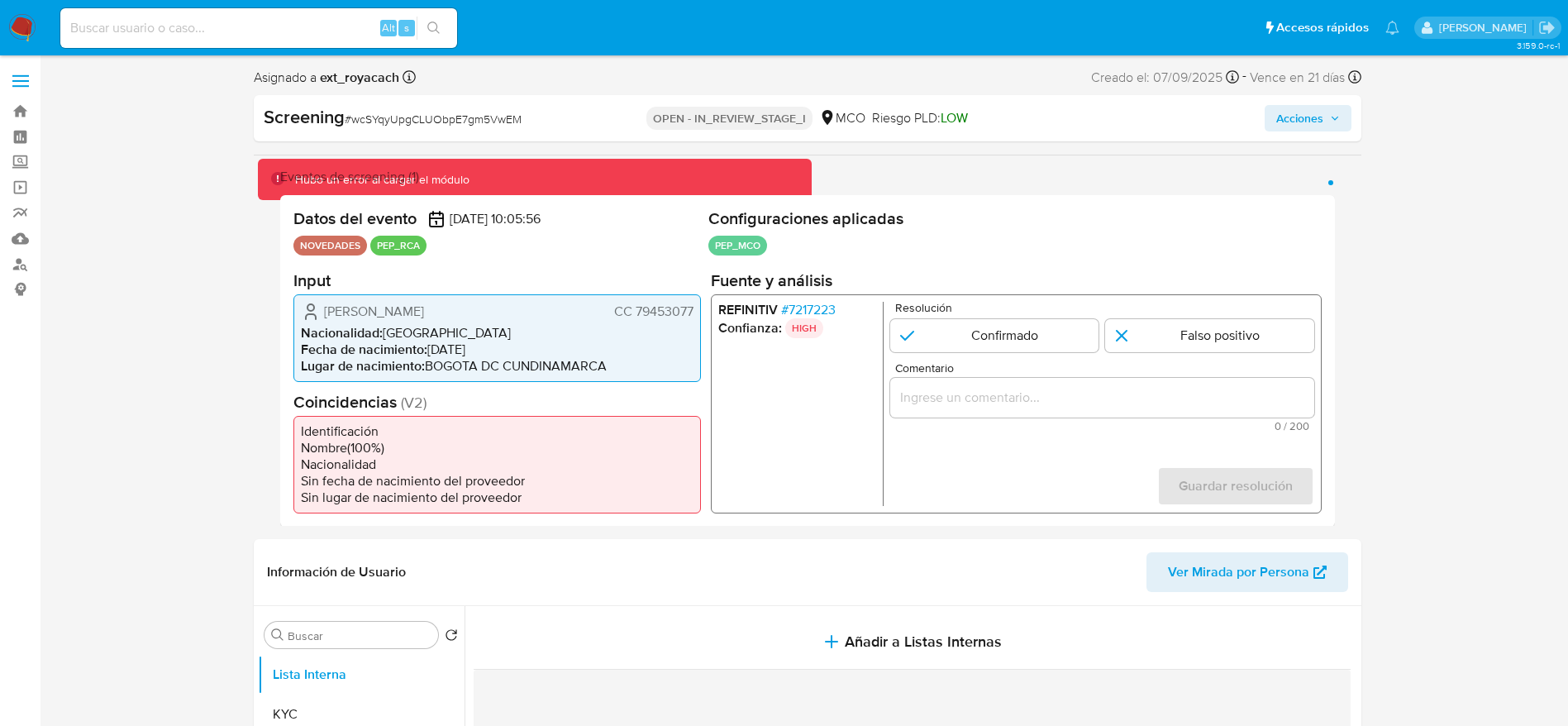
select select "10"
click at [789, 322] on p "HIGH" at bounding box center [803, 327] width 38 height 19
click at [792, 311] on span "# 7217223" at bounding box center [807, 309] width 55 height 17
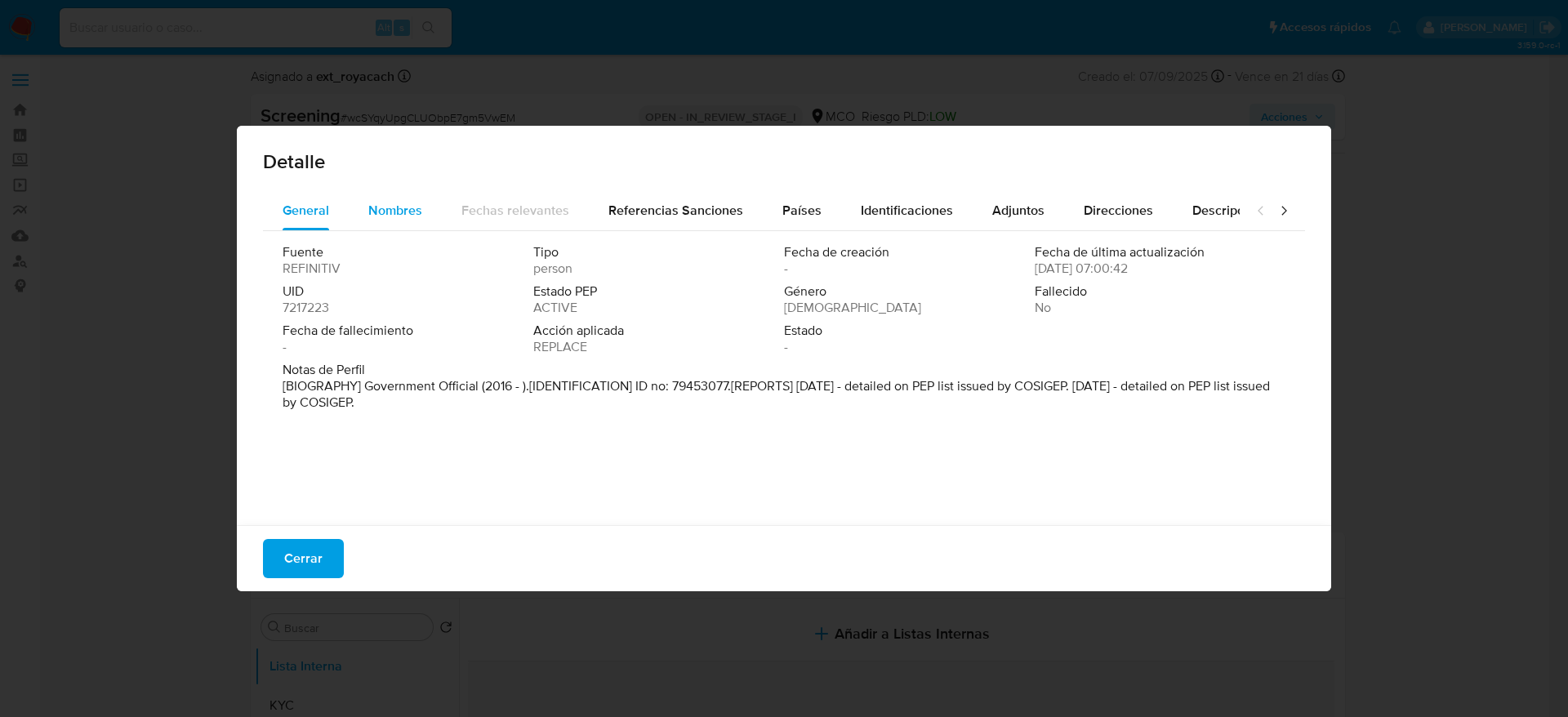
click at [403, 216] on span "Nombres" at bounding box center [395, 210] width 54 height 18
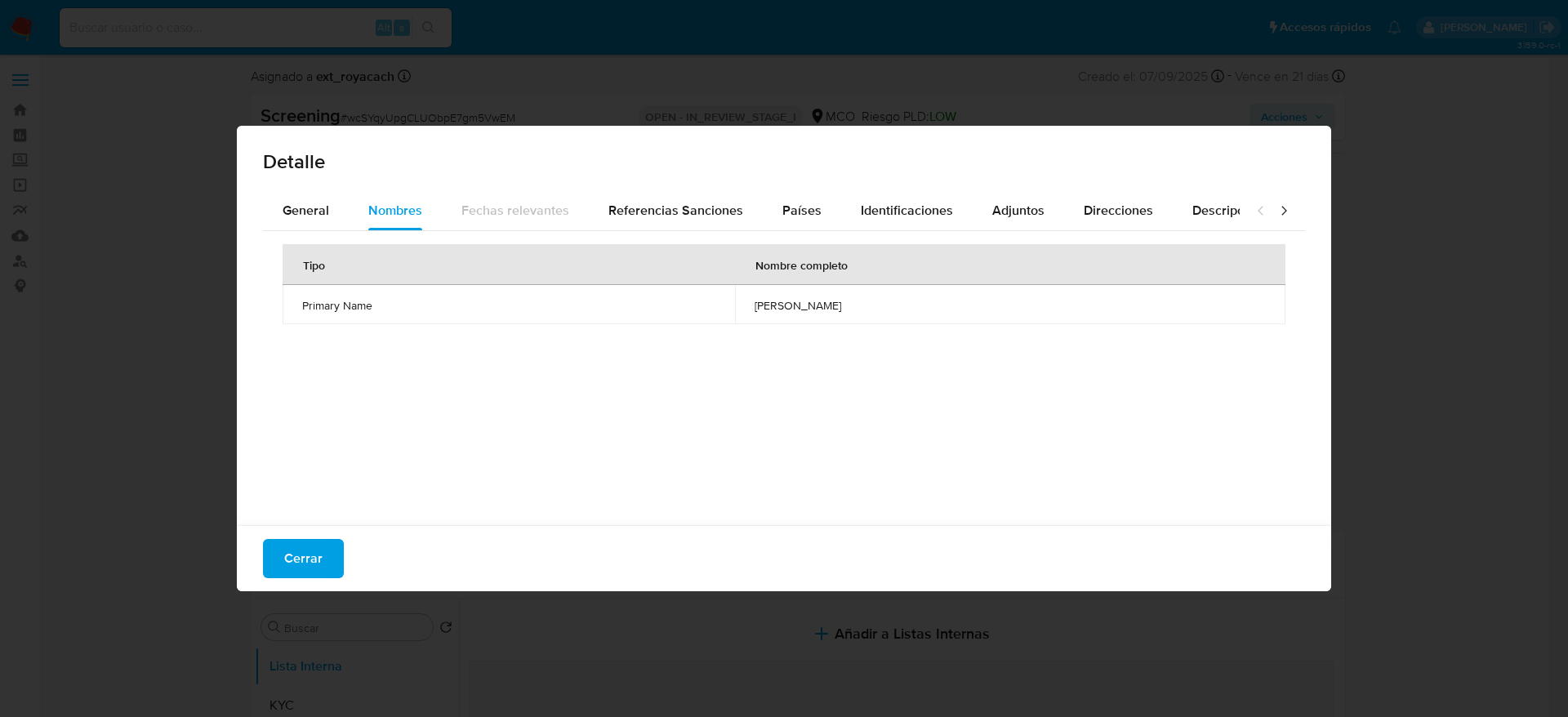
click at [324, 533] on div "Cerrar" at bounding box center [784, 558] width 1095 height 66
click at [325, 545] on button "Cerrar" at bounding box center [303, 558] width 81 height 39
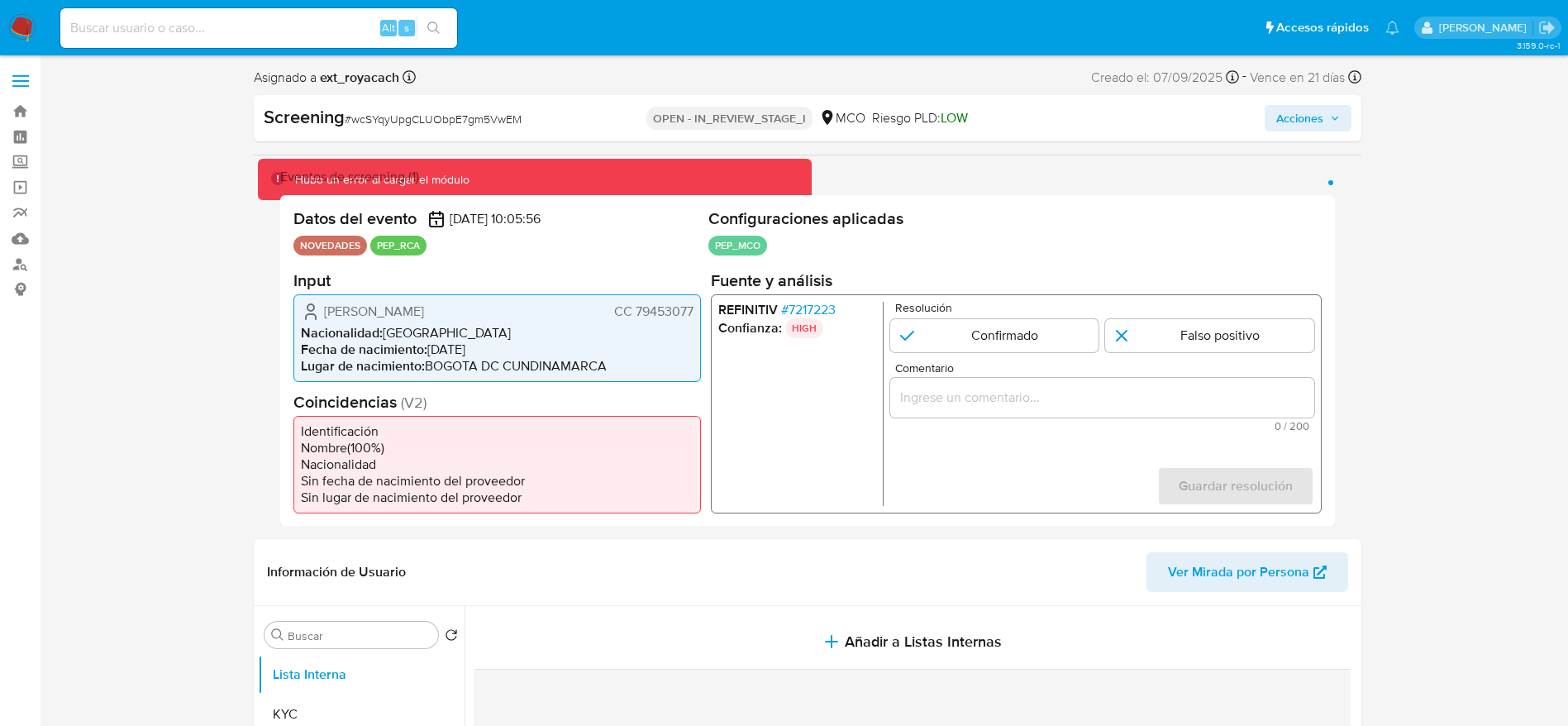
click at [400, 316] on span "Nelson Abraham Cardenas Estrada" at bounding box center [373, 311] width 100 height 17
click at [384, 122] on span "# wcSYqyUpgCLUObpE7gm5VwEM" at bounding box center [433, 119] width 177 height 17
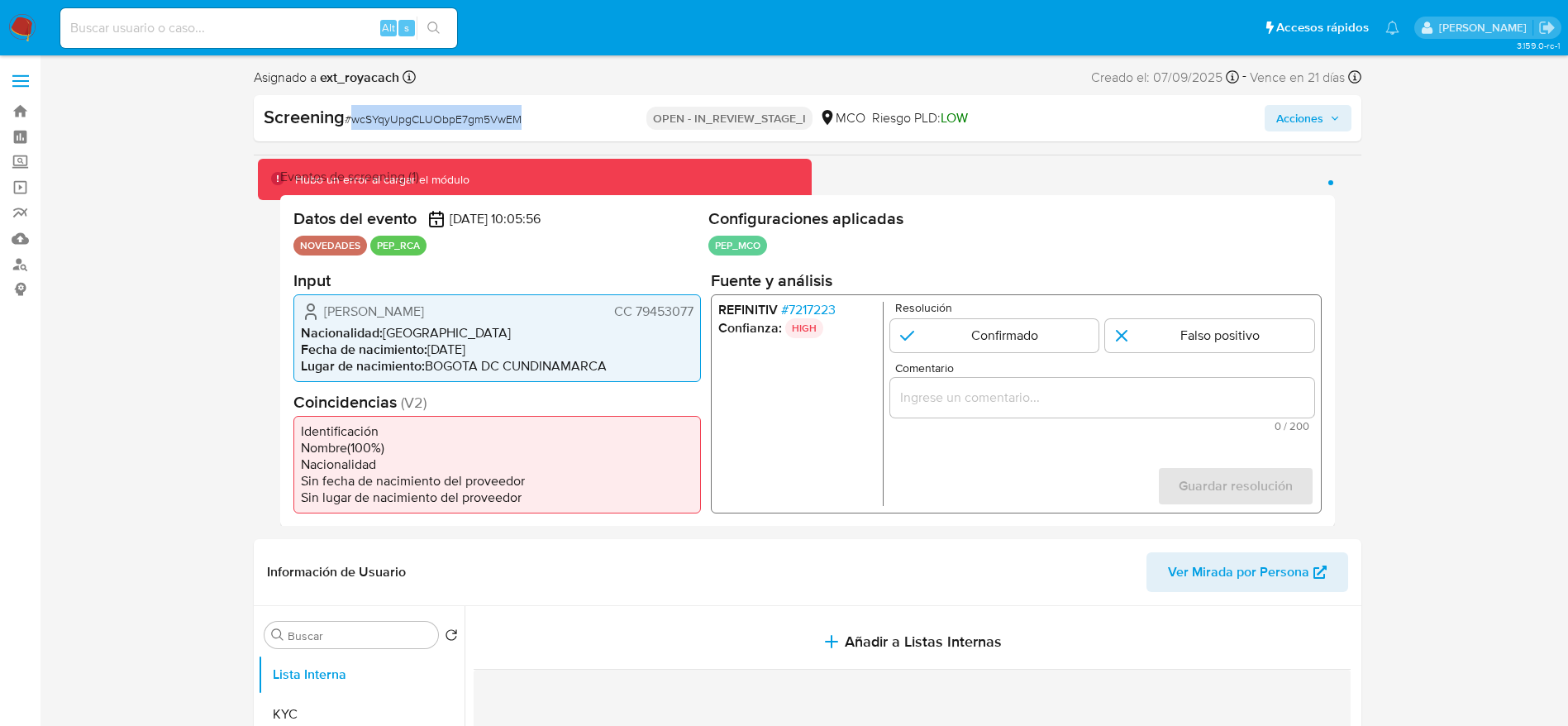
copy span "wcSYqyUpgCLUObpE7gm5VwEM"
drag, startPoint x: 308, startPoint y: 315, endPoint x: 695, endPoint y: 316, distance: 387.0
click at [695, 316] on div "Nelson Abraham Cardenas Estrada CC 79453077 Nacionalidad : Colombia Fecha de na…" at bounding box center [497, 337] width 407 height 88
click at [829, 303] on span "# 7217223" at bounding box center [807, 309] width 55 height 17
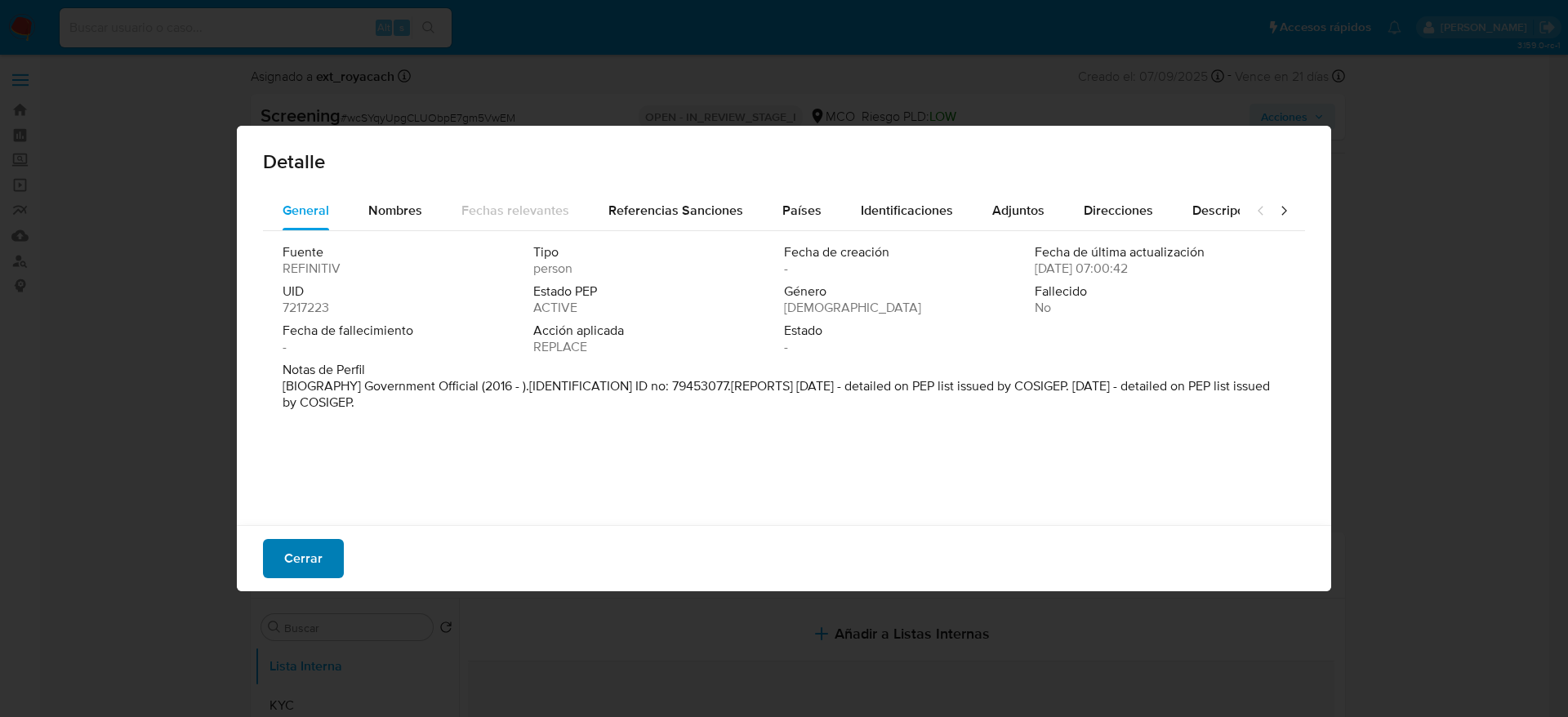
click at [324, 542] on button "Cerrar" at bounding box center [303, 558] width 81 height 39
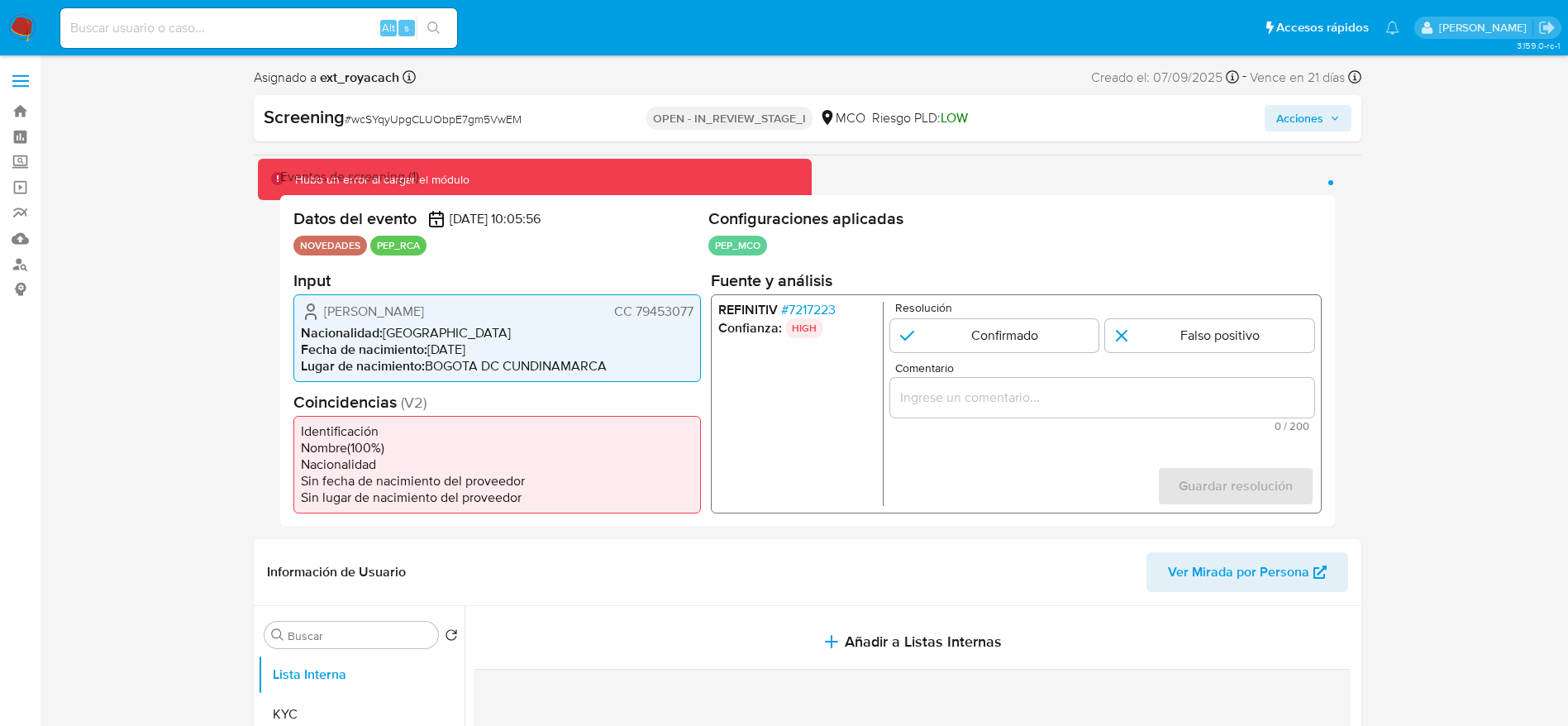
click at [1123, 376] on div "Comentario 0 / 200 200 caracteres restantes" at bounding box center [1102, 396] width 424 height 69
click at [1125, 388] on input "Comentario" at bounding box center [1102, 396] width 424 height 21
paste input "Usuario Nelson Abraham Cardenas Estrada, se desempeña como FISCAL DELEGADO ANTE…"
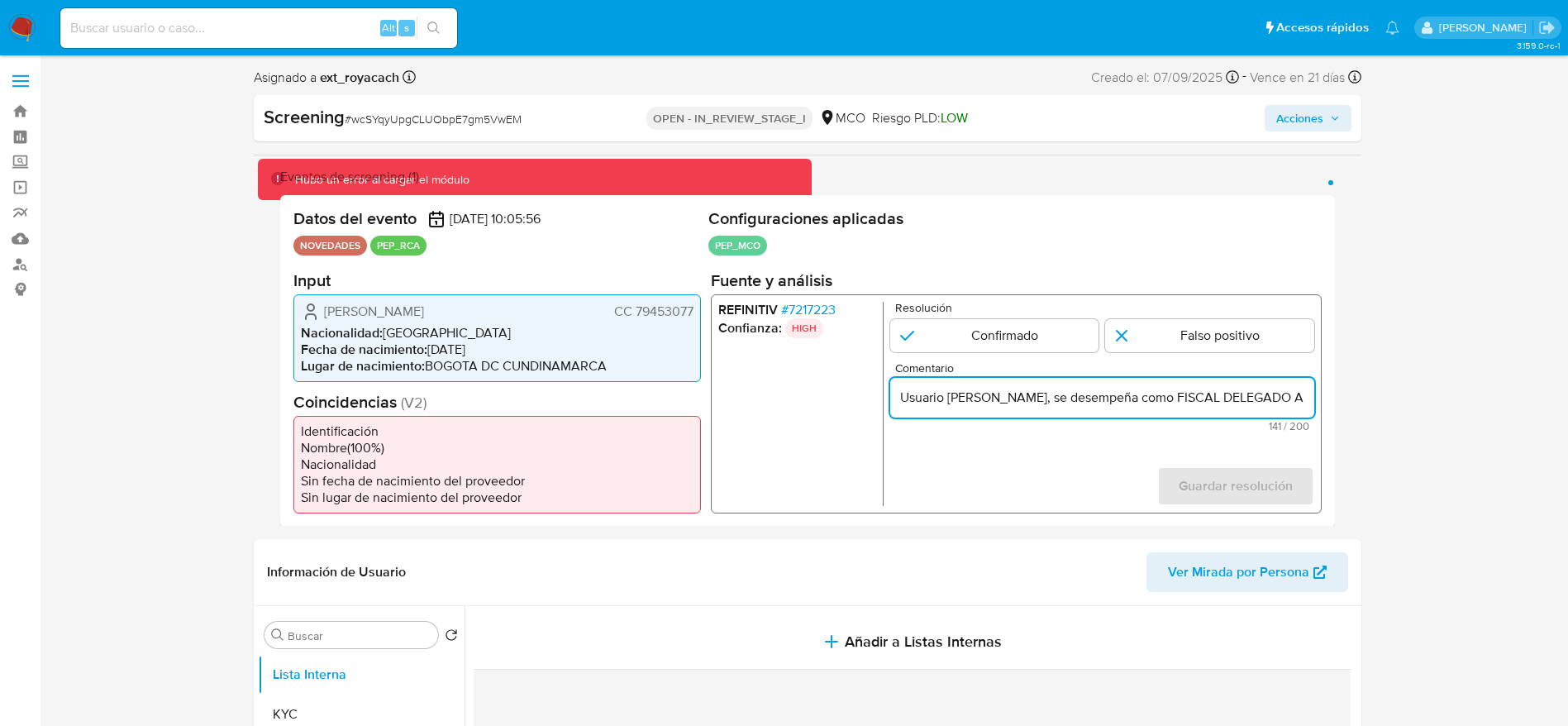
scroll to position [0, 551]
type input "Usuario Nelson Abraham Cardenas Estrada, se desempeña como FISCAL DELEGADO ANTE…"
click at [1050, 324] on input "1 de 1" at bounding box center [994, 335] width 209 height 33
radio input "true"
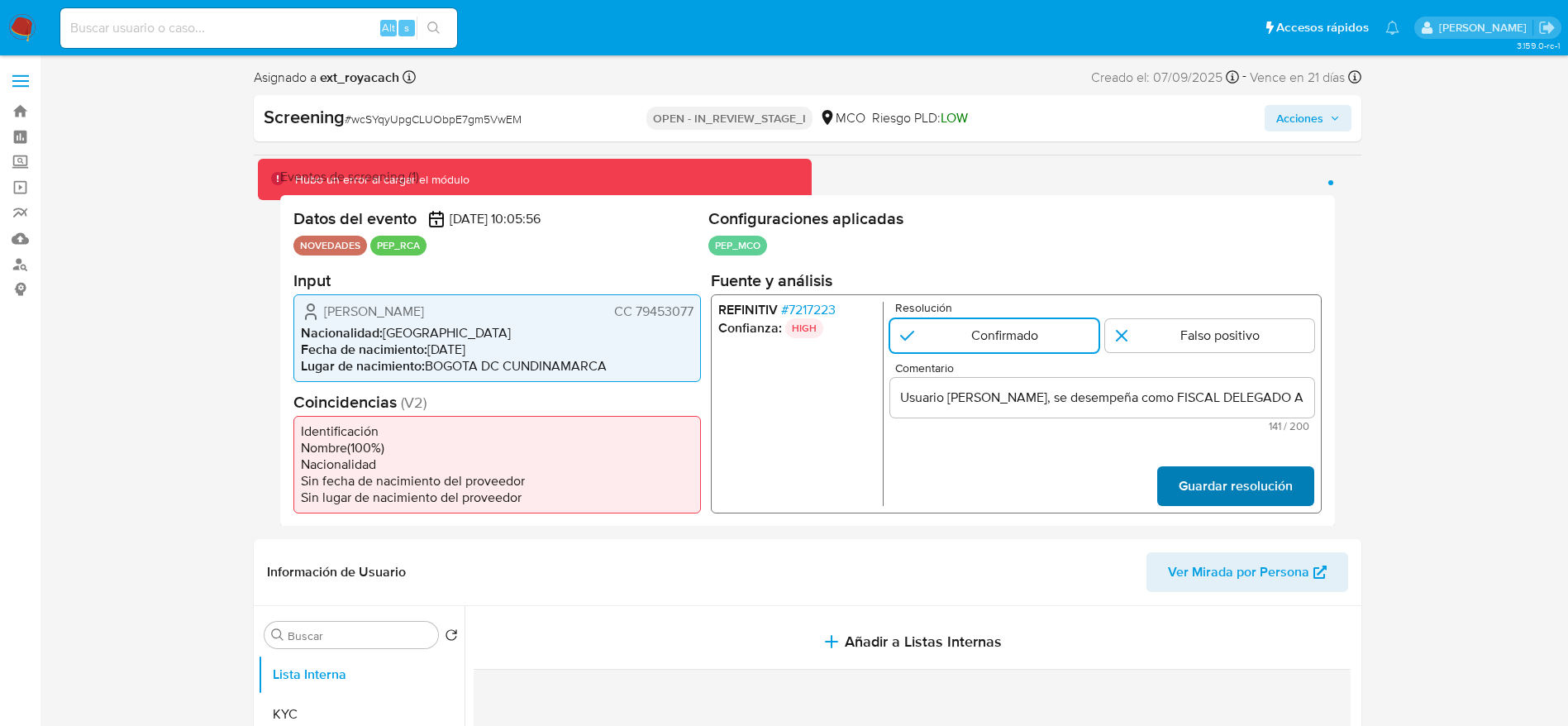
click at [1185, 483] on span "Guardar resolución" at bounding box center [1234, 485] width 114 height 36
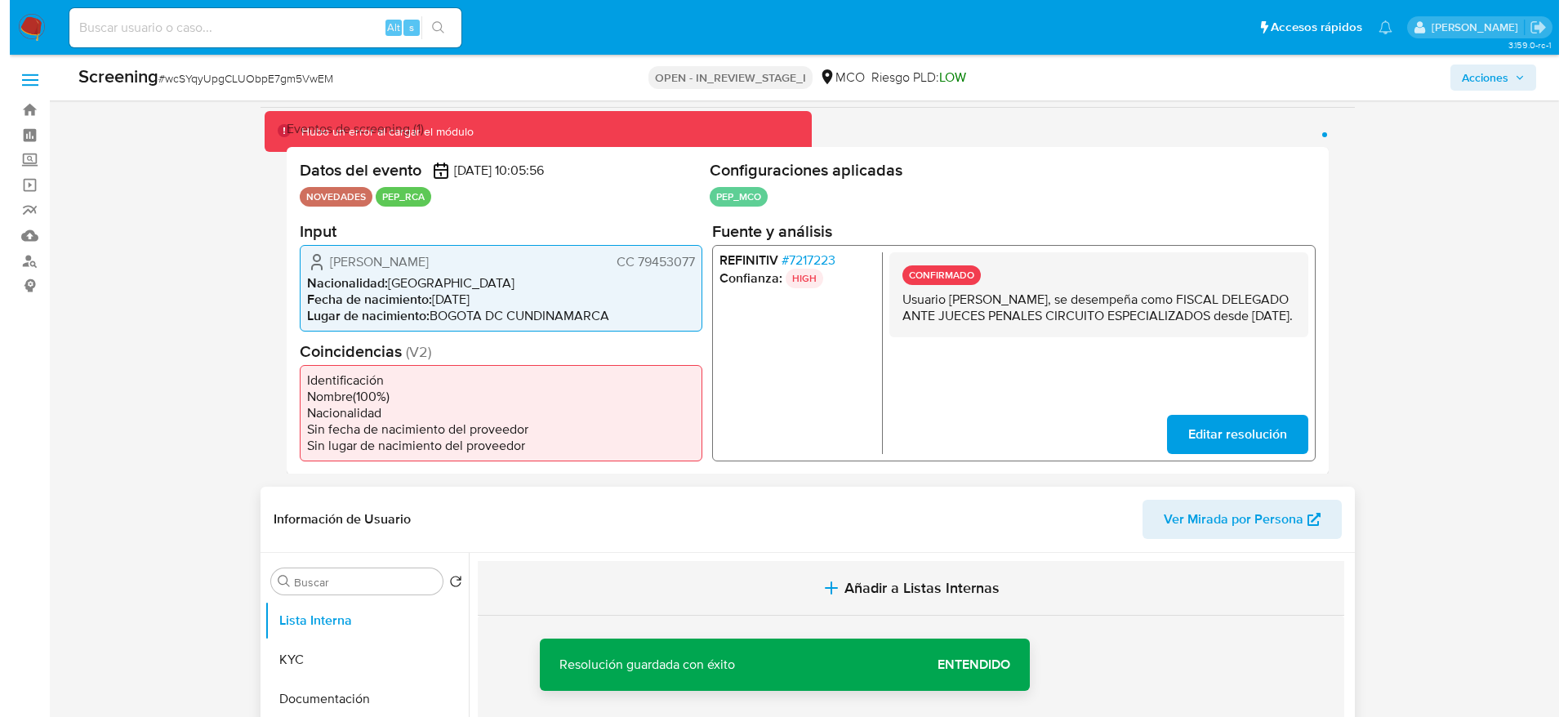
scroll to position [245, 0]
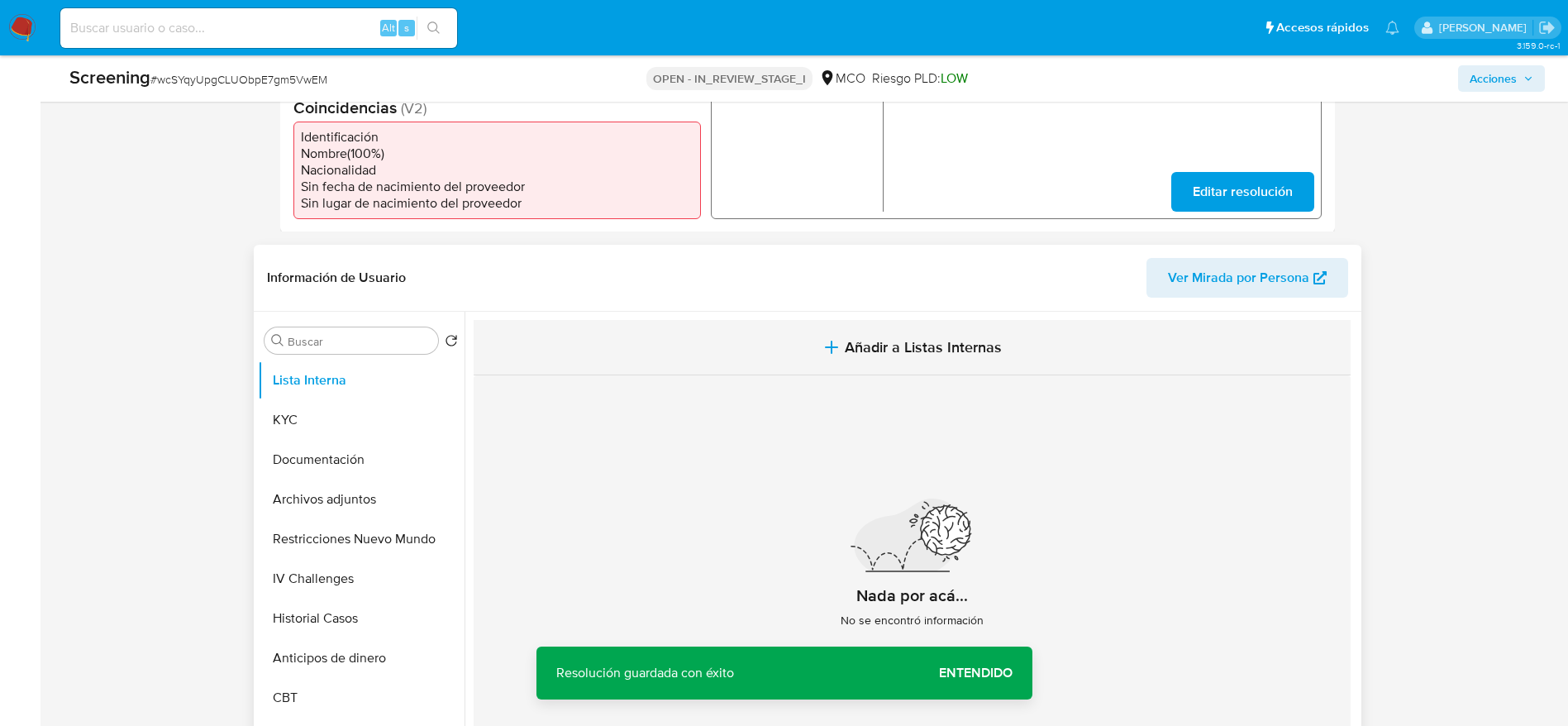
click at [779, 339] on button "Añadir a Listas Internas" at bounding box center [912, 348] width 877 height 56
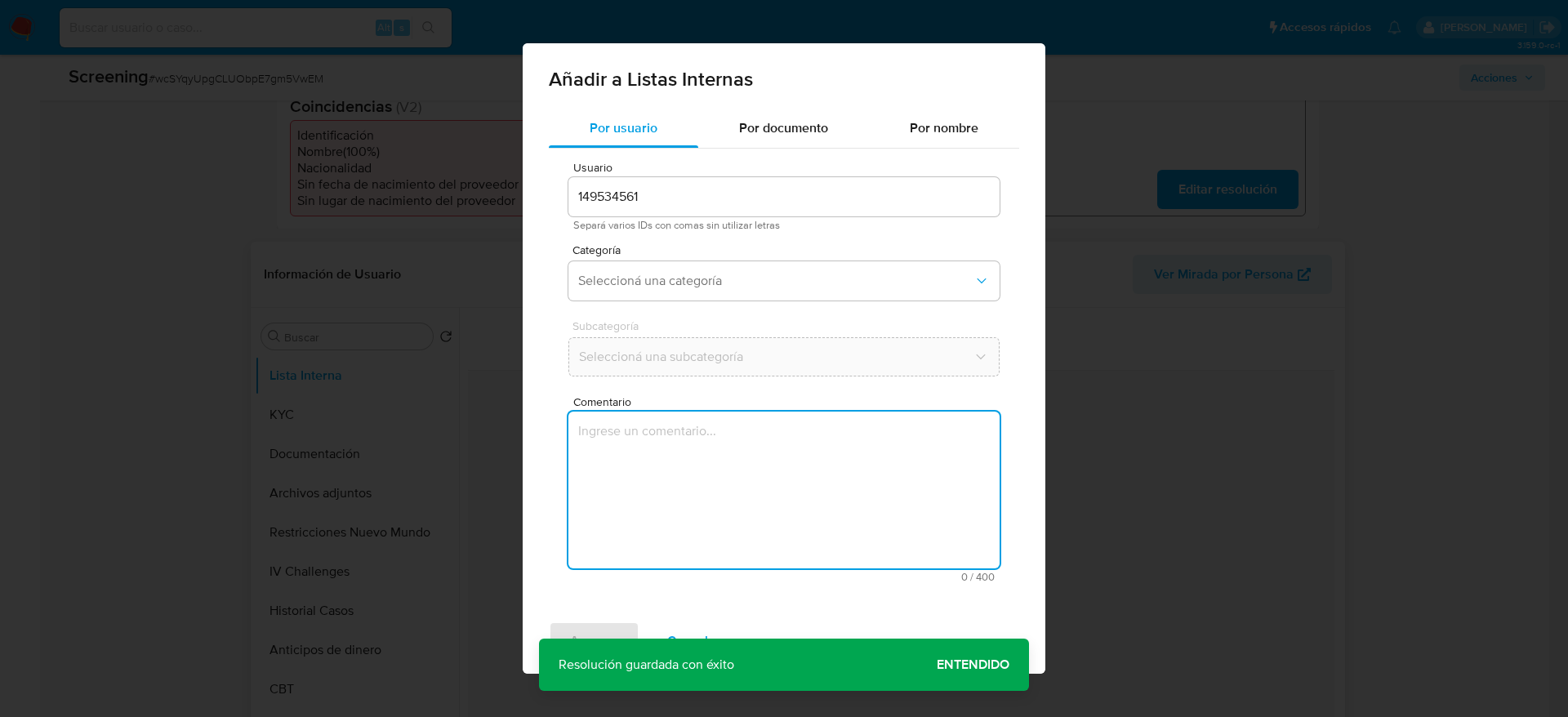
drag, startPoint x: 774, startPoint y: 543, endPoint x: 774, endPoint y: 466, distance: 77.0
click at [774, 543] on textarea "Comentario" at bounding box center [784, 490] width 431 height 157
type textarea "Usuario Nelson Abraham Cardenas Estrada, se desempeña como FISCAL DELEGADO ANTE…"
click at [751, 261] on button "Seleccioná una categoría" at bounding box center [784, 280] width 431 height 39
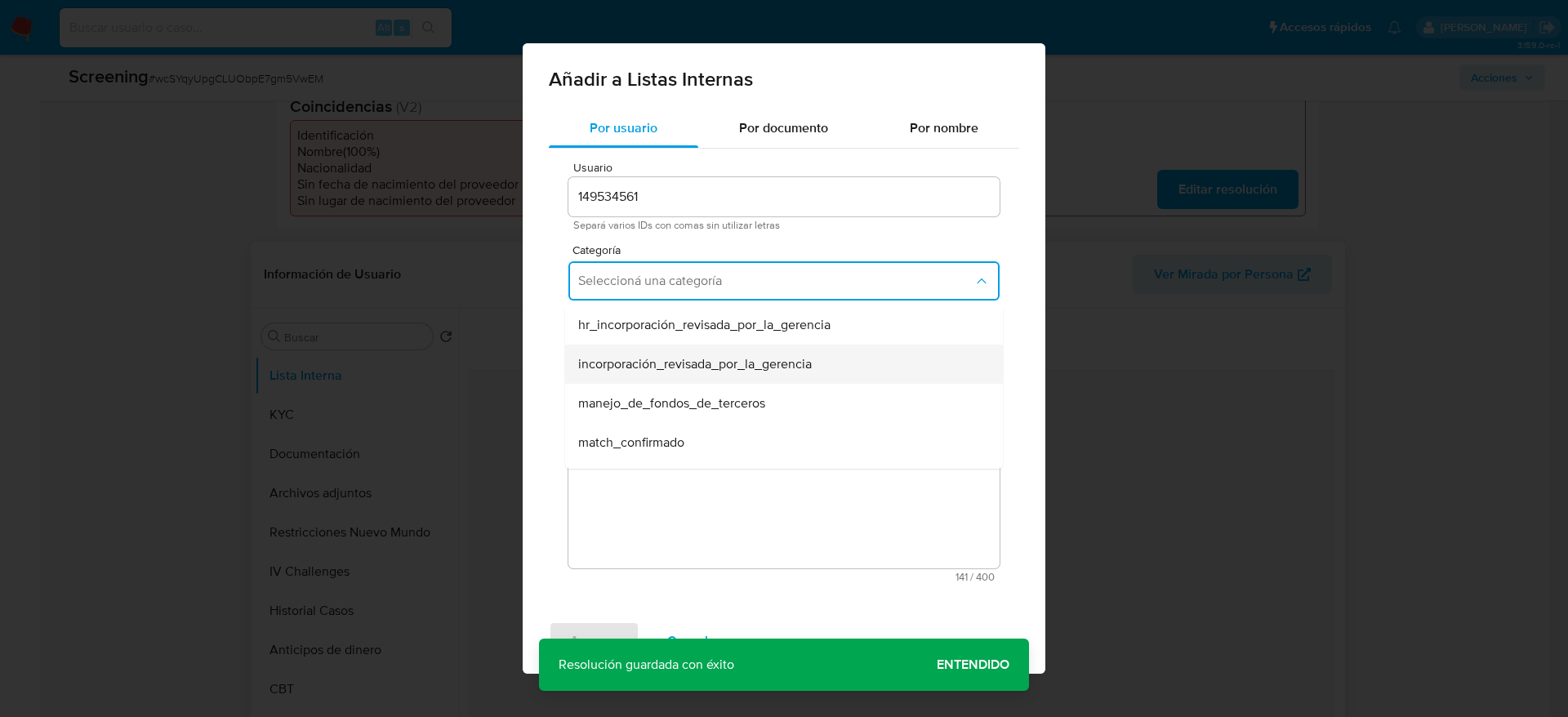
scroll to position [123, 0]
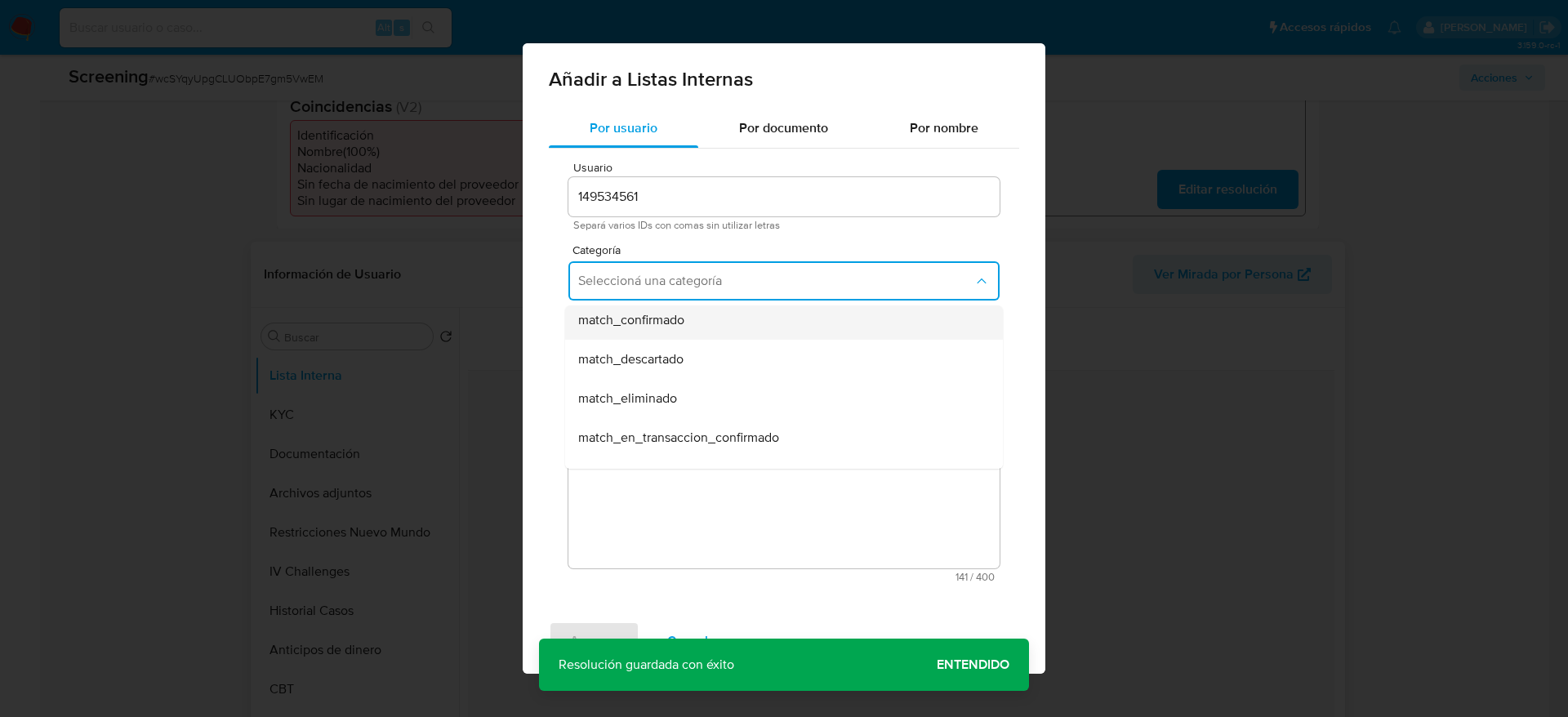
click at [748, 329] on div "match_confirmado" at bounding box center [779, 320] width 402 height 39
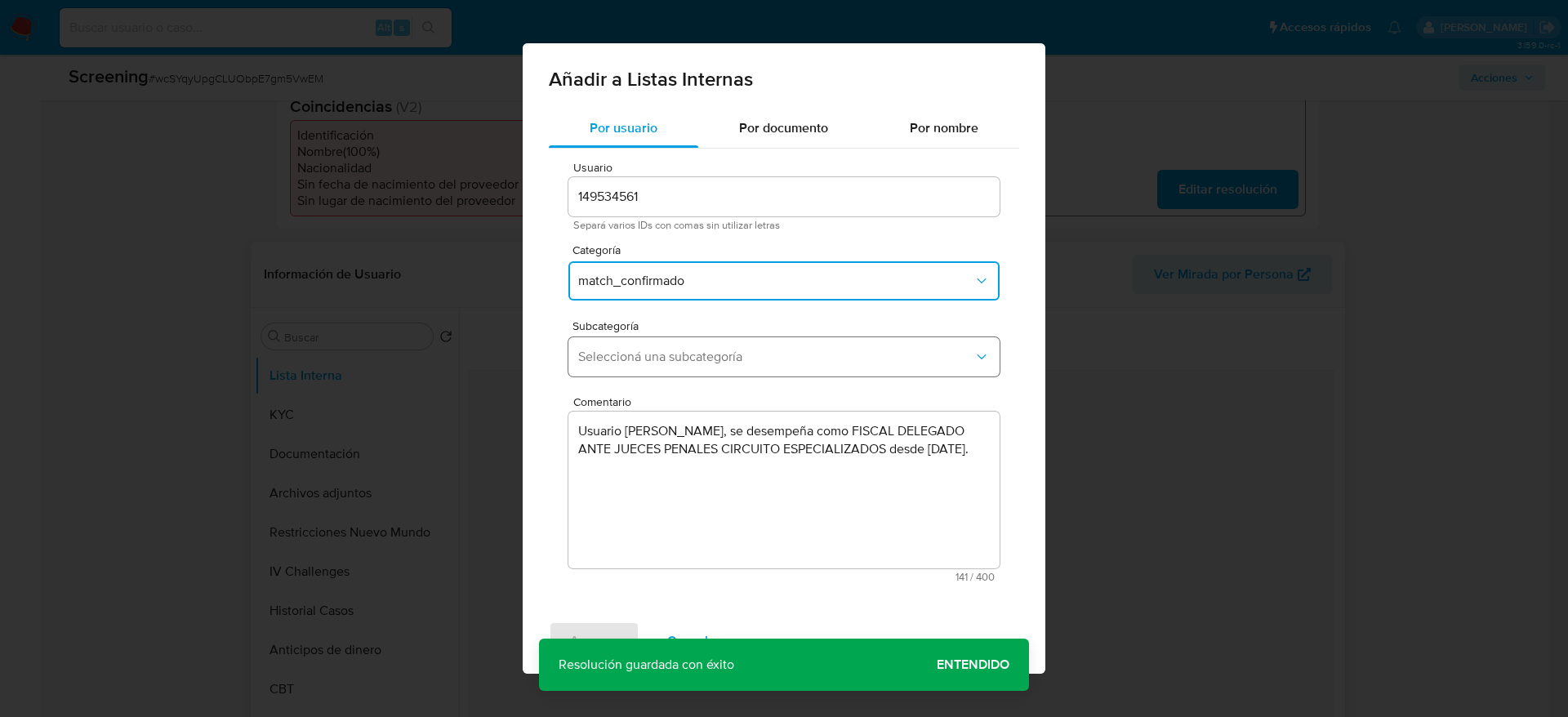
click at [746, 344] on button "Seleccioná una subcategoría" at bounding box center [784, 356] width 431 height 39
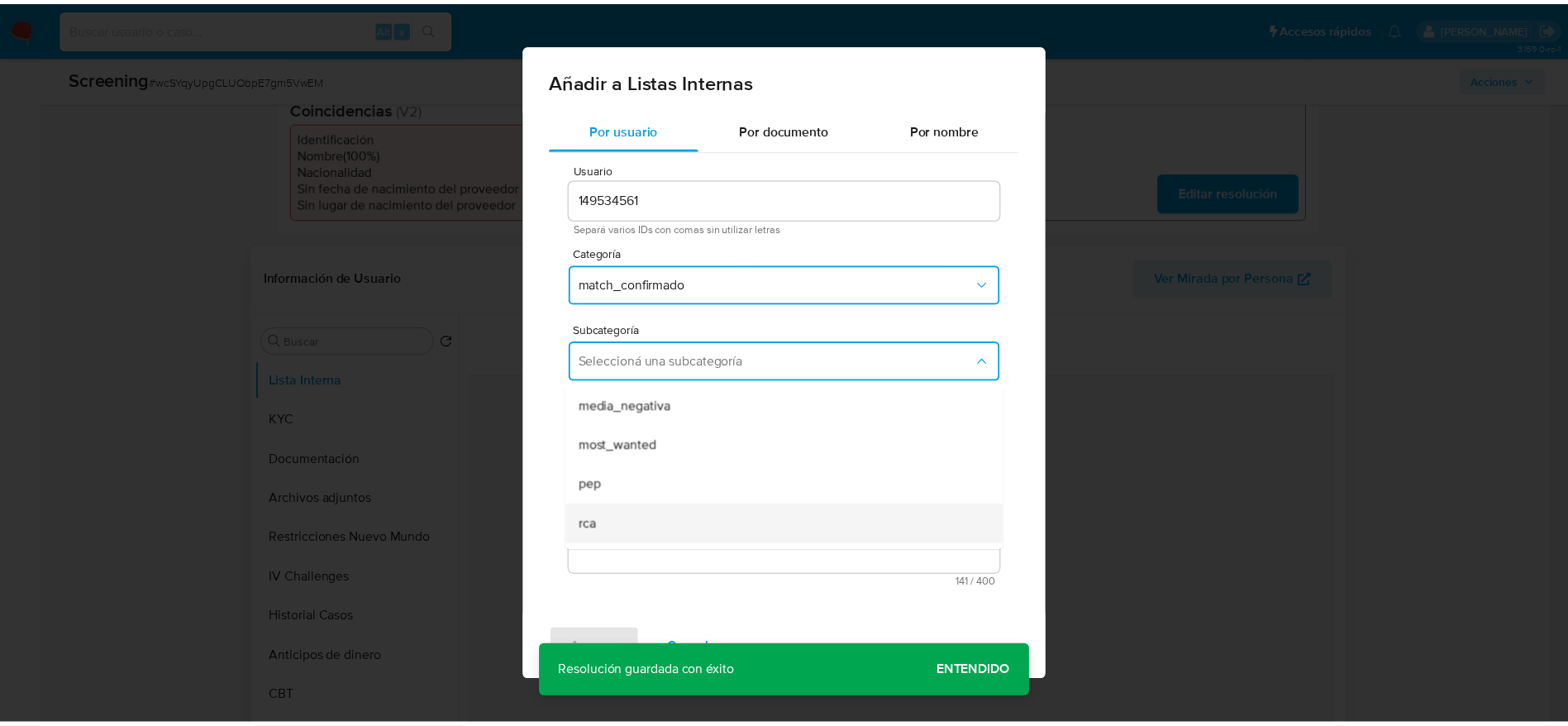
scroll to position [112, 0]
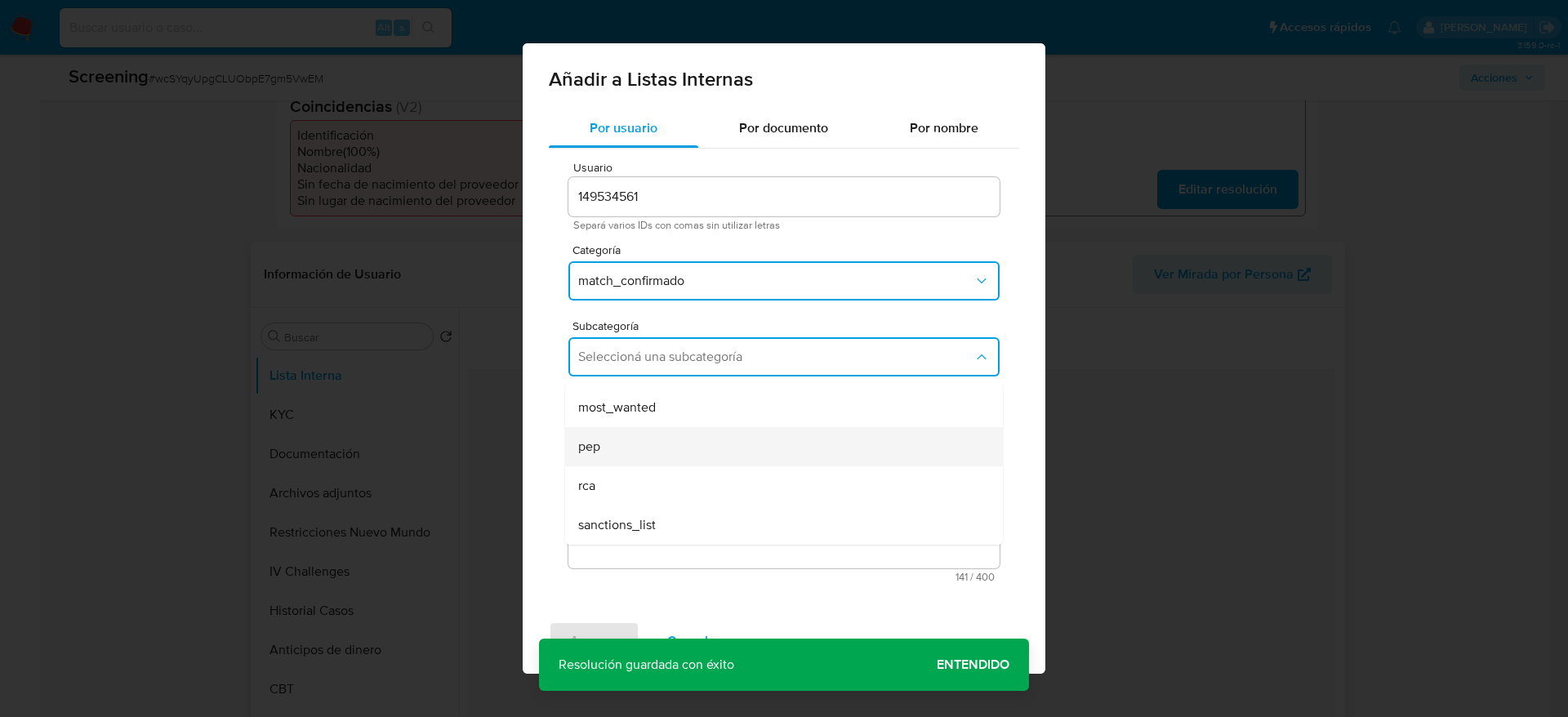
click at [662, 447] on div "pep" at bounding box center [779, 447] width 402 height 39
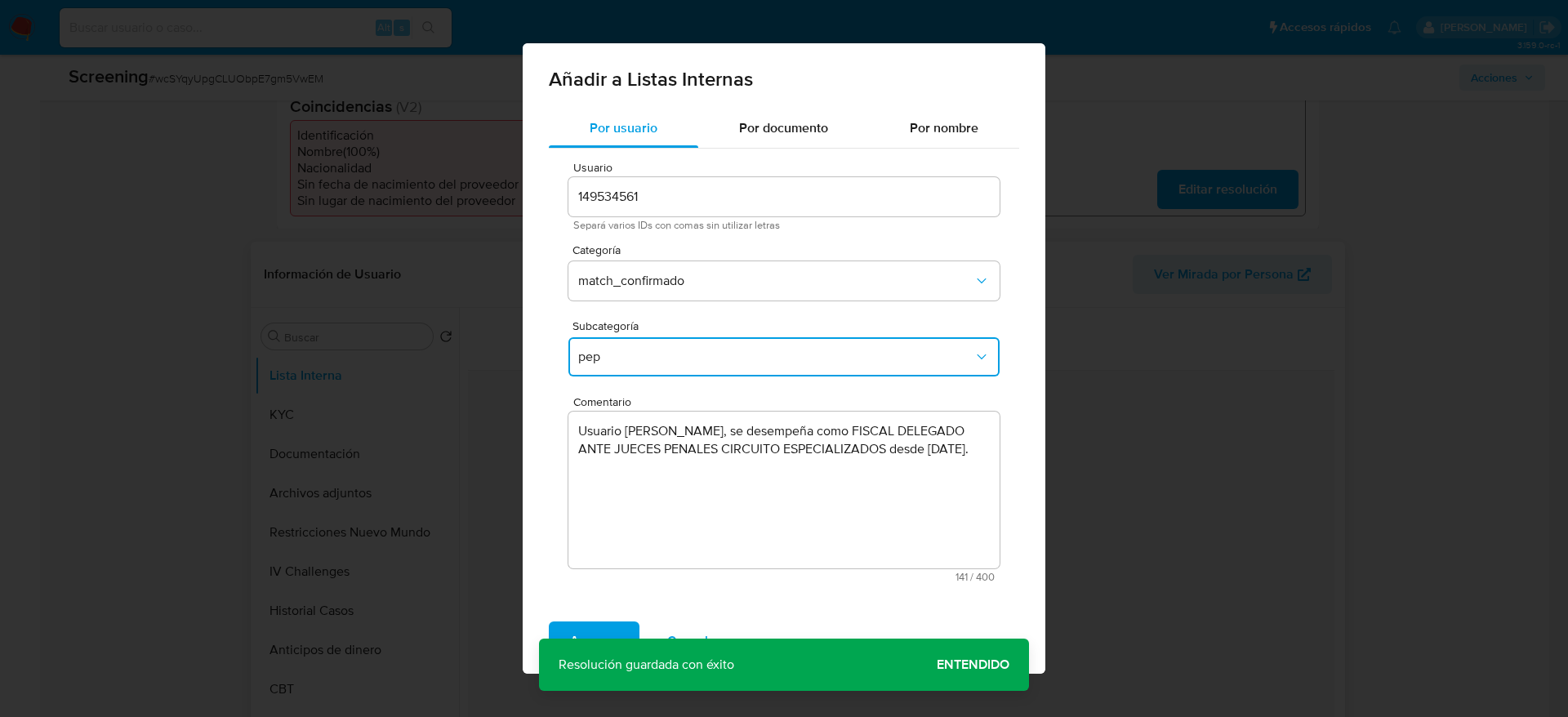
click at [599, 632] on span "Agregar" at bounding box center [594, 640] width 48 height 36
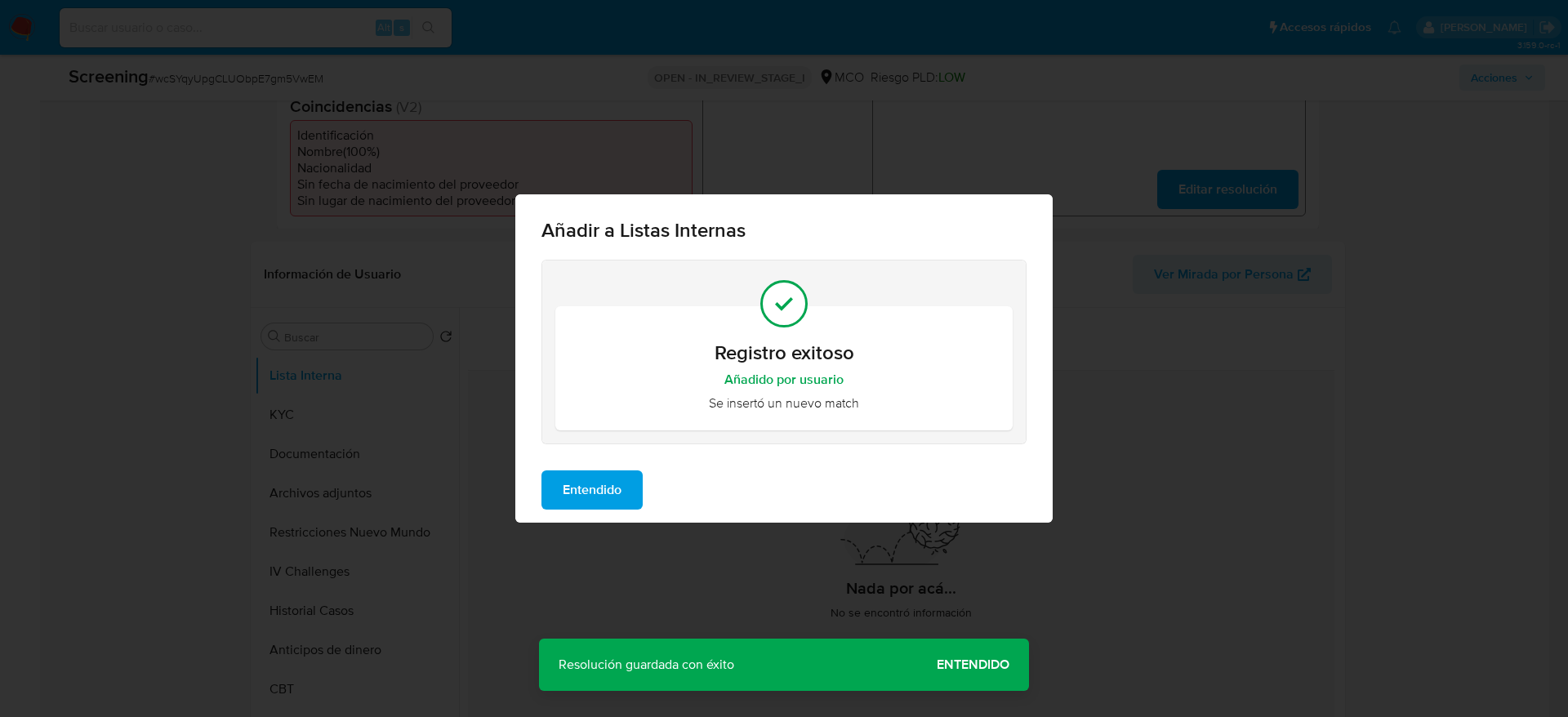
click at [628, 492] on button "Entendido" at bounding box center [592, 489] width 101 height 39
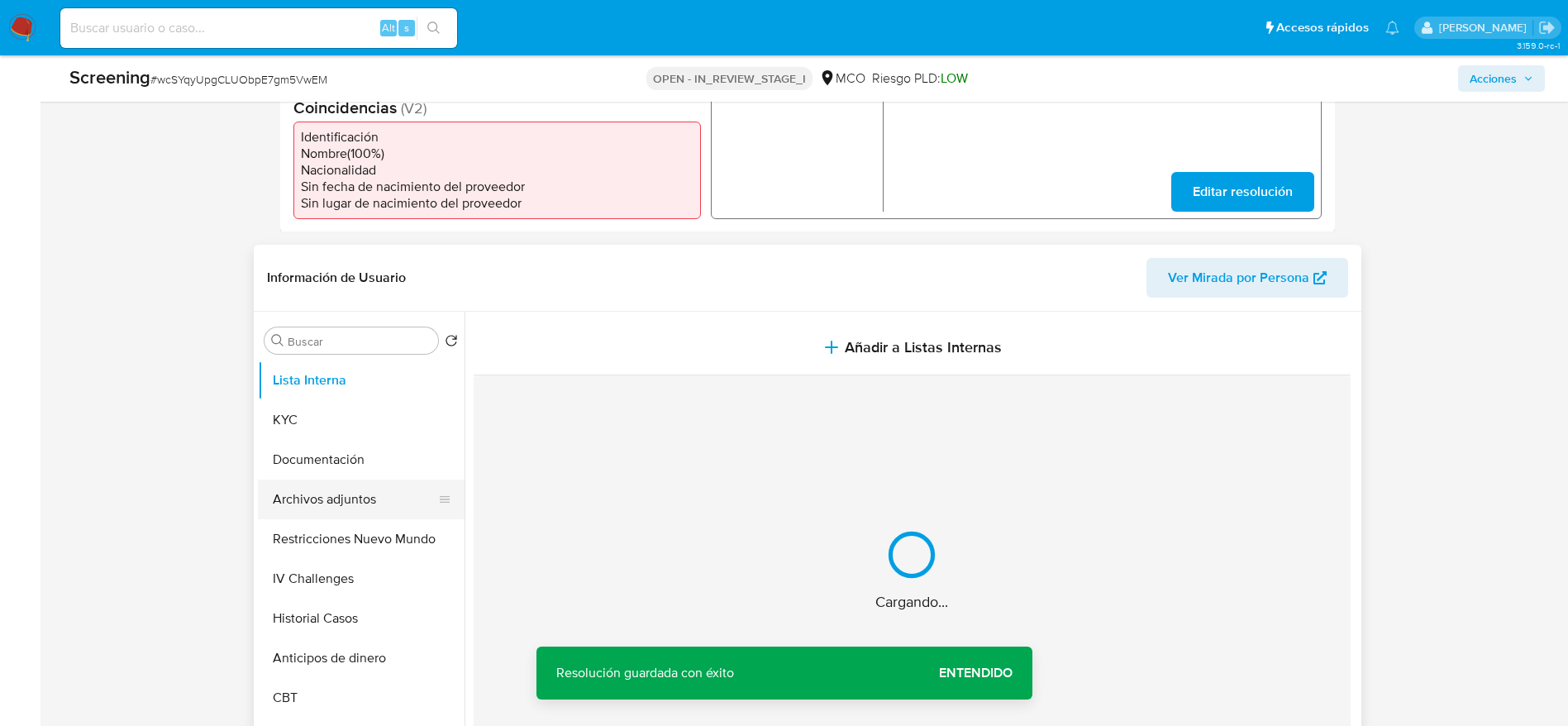
click at [299, 506] on button "Archivos adjuntos" at bounding box center [354, 499] width 193 height 40
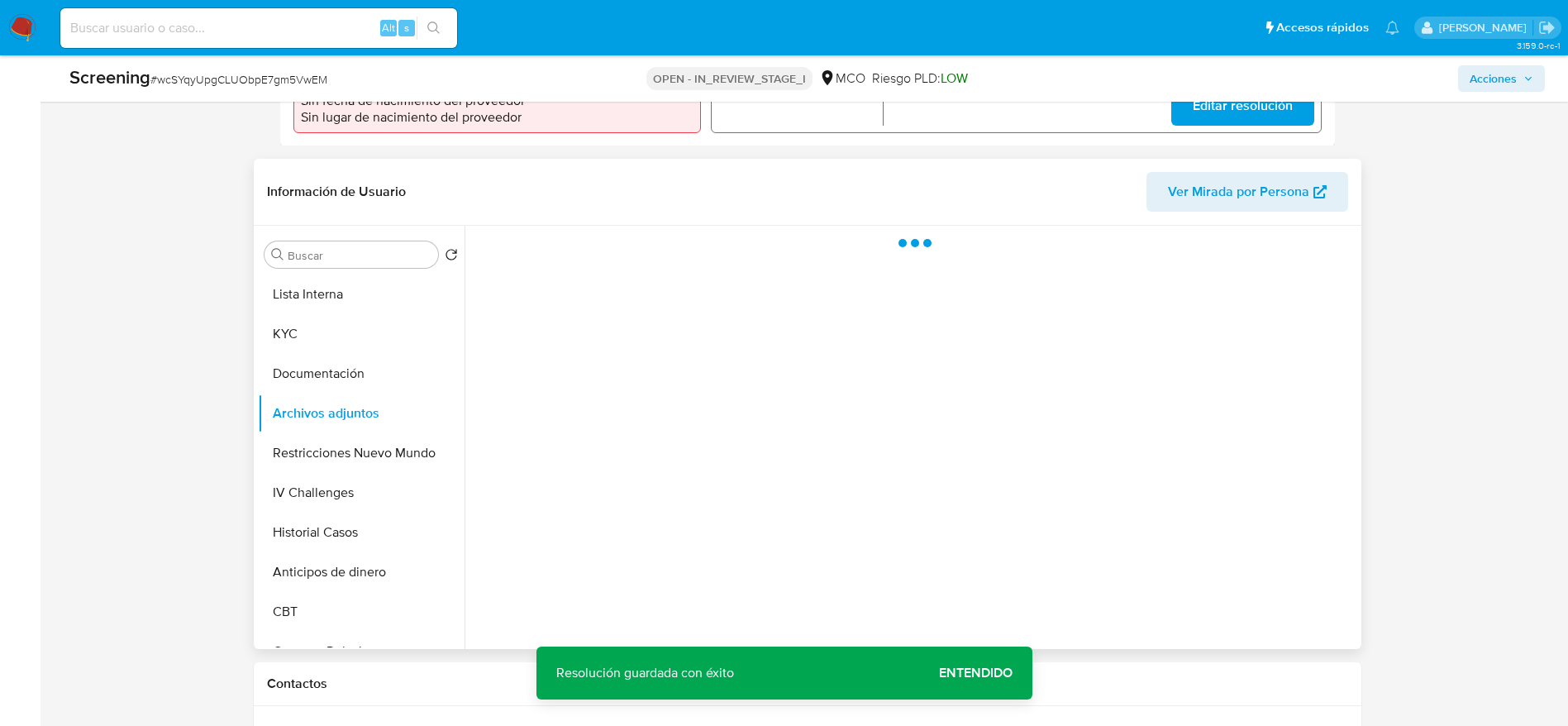
scroll to position [372, 0]
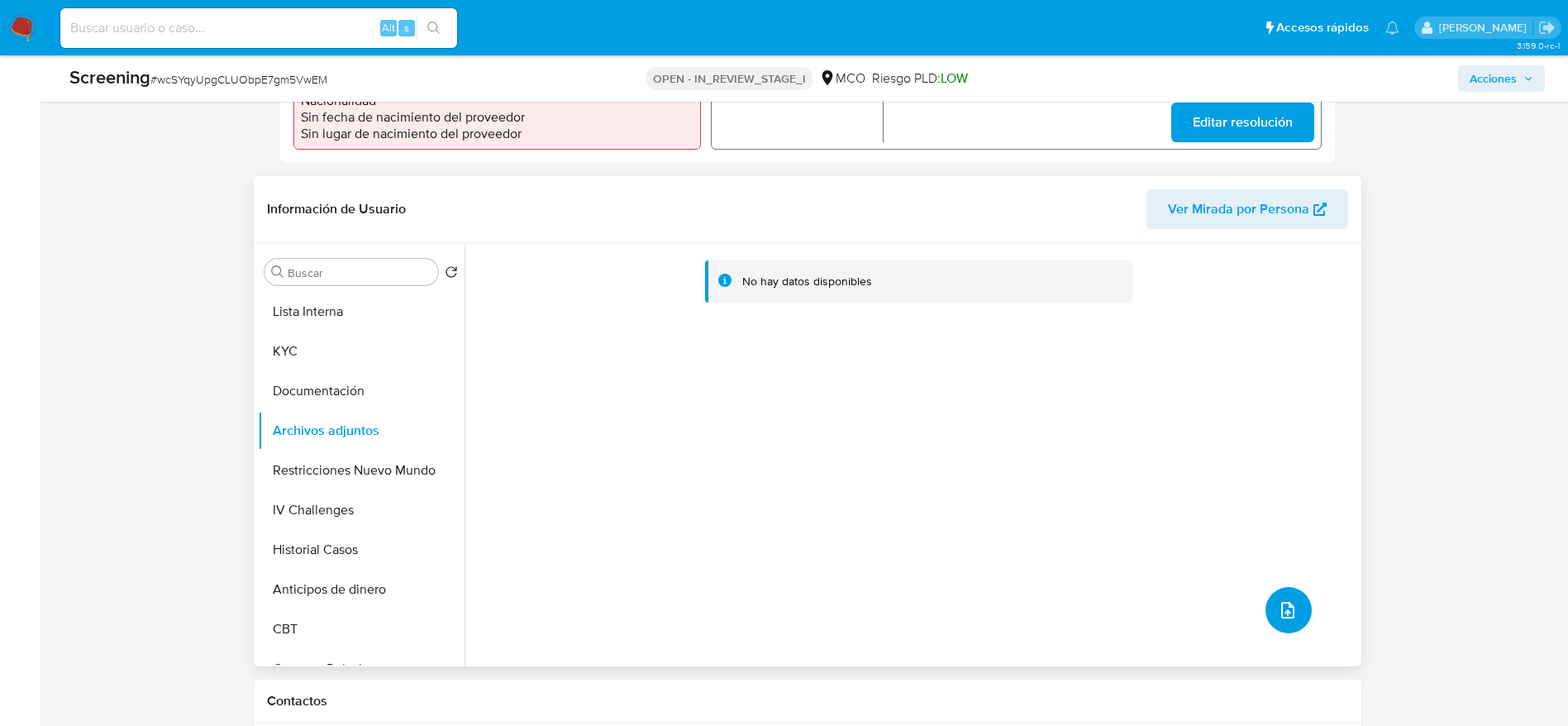
click at [1282, 587] on button "upload-file" at bounding box center [1288, 610] width 46 height 46
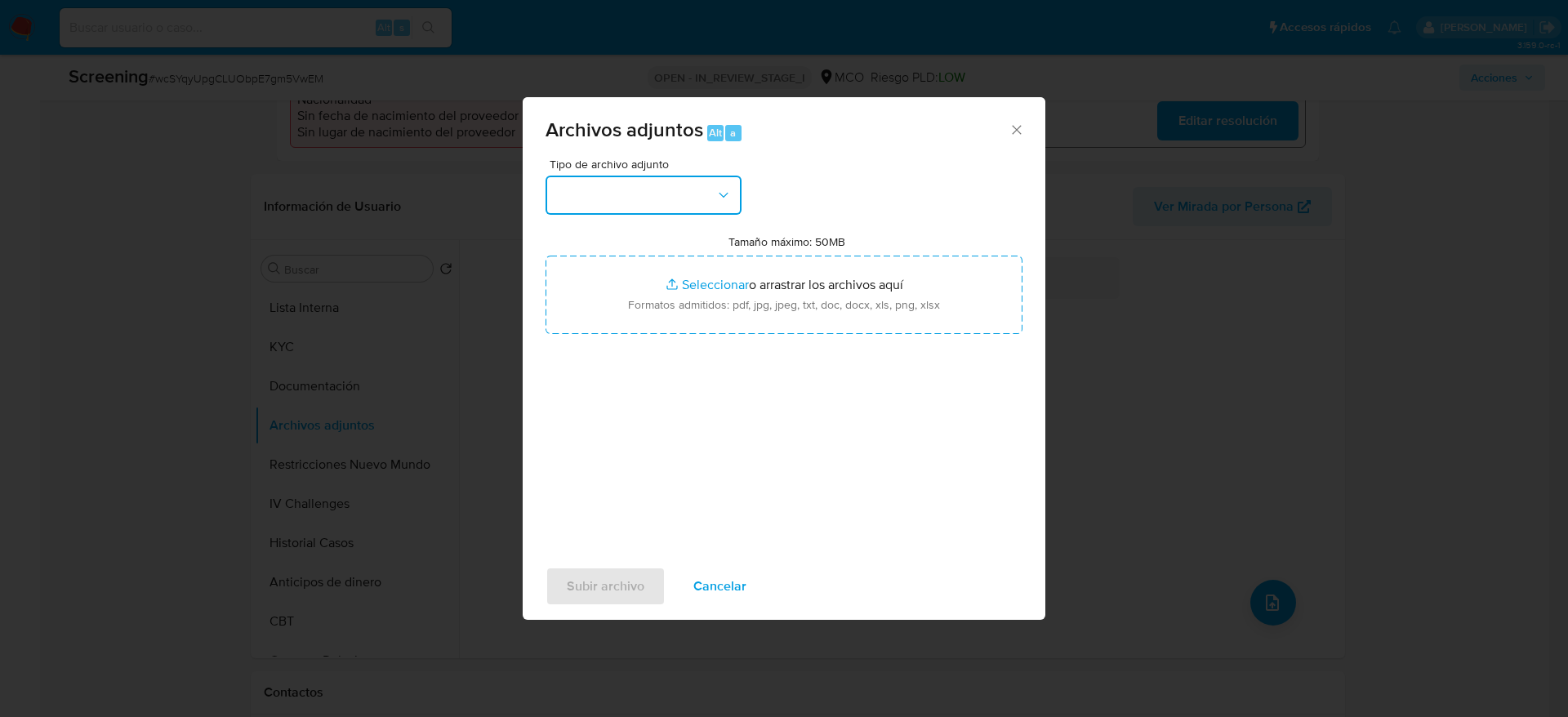
click at [685, 204] on button "button" at bounding box center [643, 194] width 196 height 39
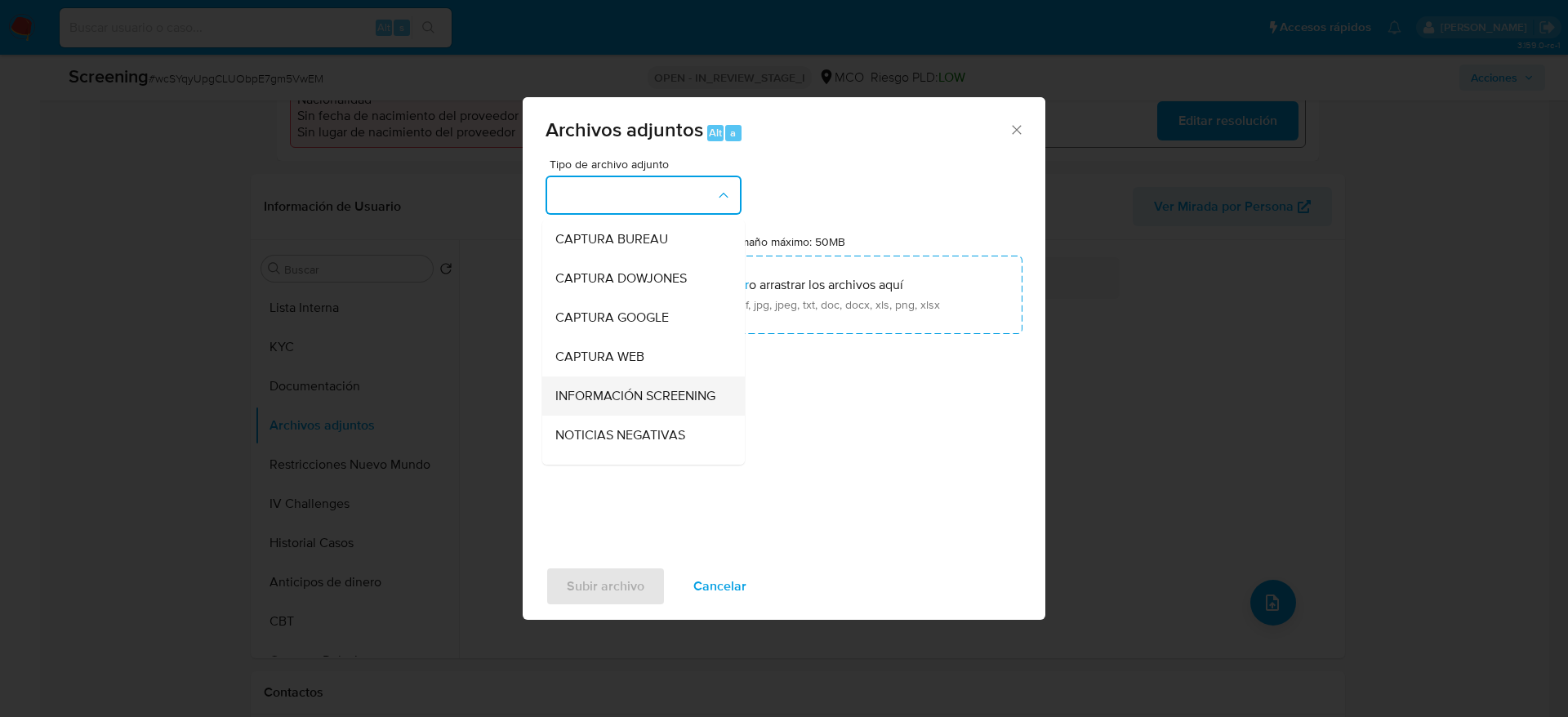
click at [638, 393] on span "INFORMACIÓN SCREENING" at bounding box center [635, 396] width 160 height 17
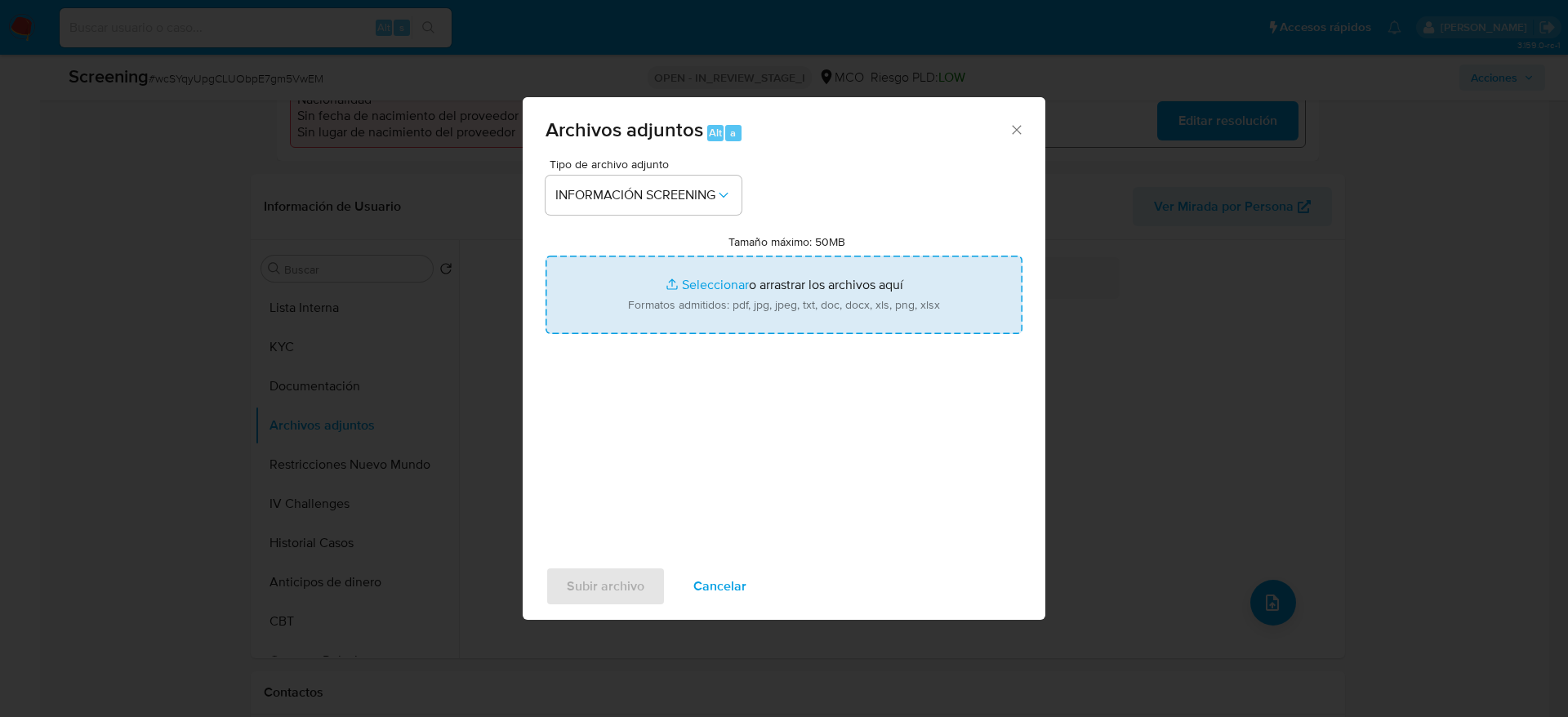
click at [646, 290] on input "Tamaño máximo: 50MB Seleccionar archivos" at bounding box center [783, 295] width 477 height 78
type input "C:\fakepath\_Nelson Abraham Cardenas Estrada_ lavado de dinero - Buscar con Goo…"
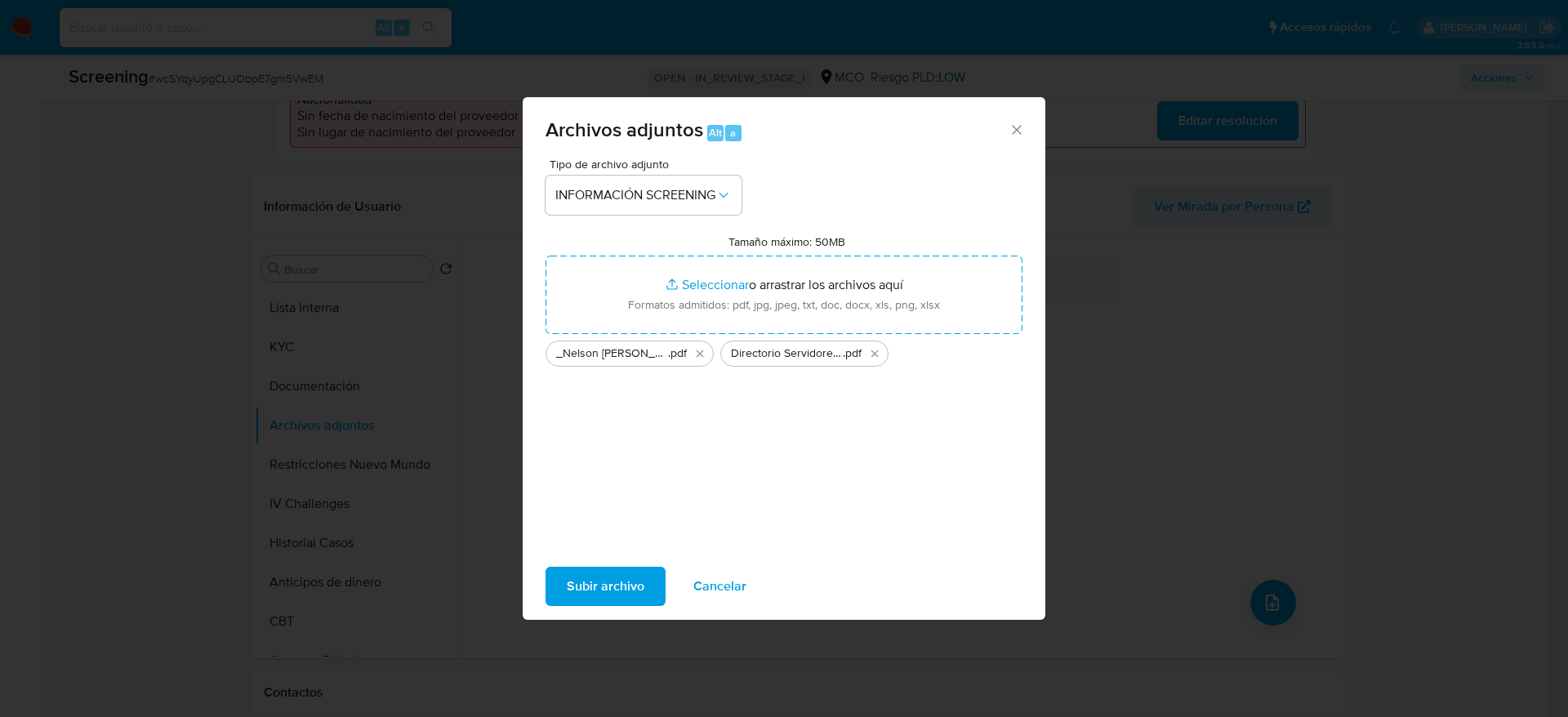
click at [595, 563] on div "Subir archivo Cancelar" at bounding box center [784, 586] width 523 height 62
click at [601, 574] on span "Subir archivo" at bounding box center [605, 586] width 78 height 36
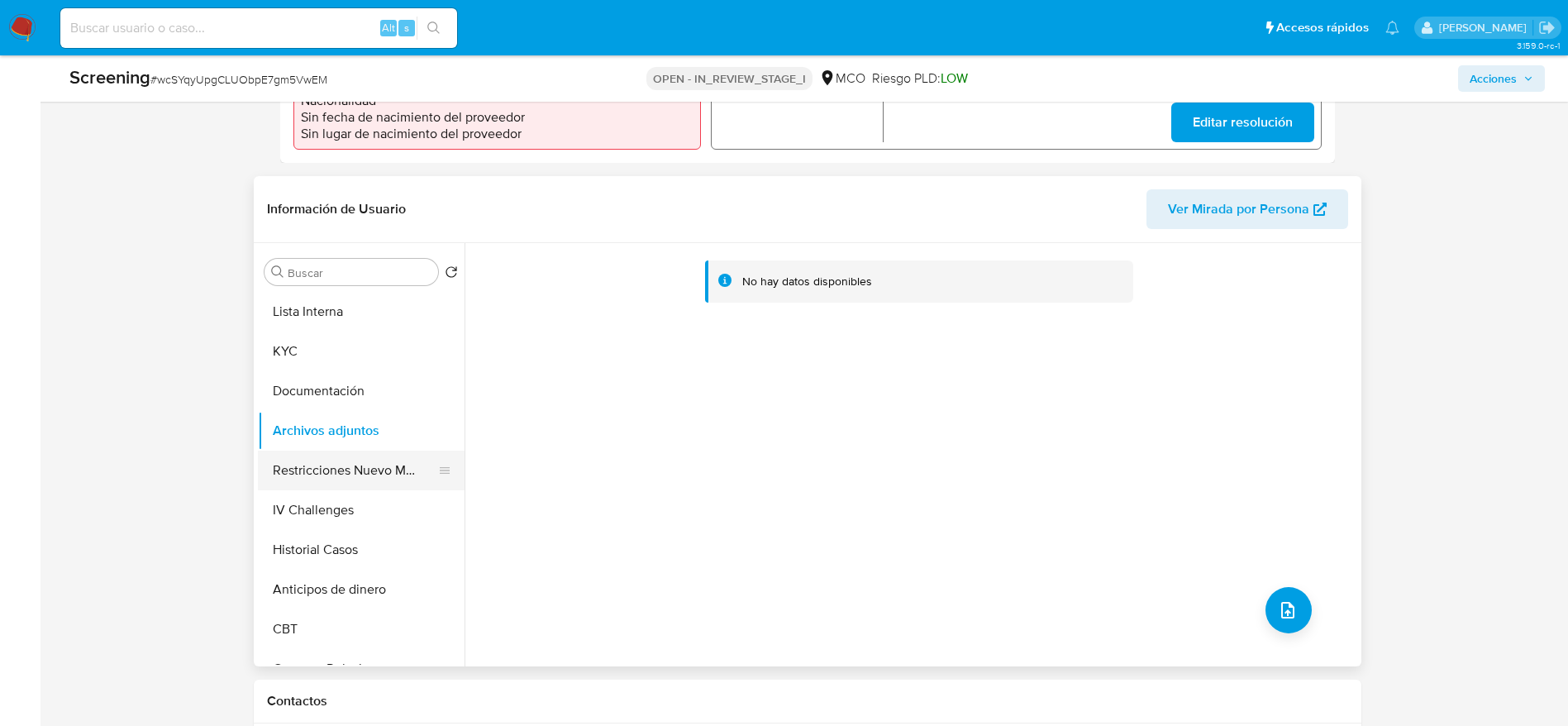
click at [313, 457] on button "Restricciones Nuevo Mundo" at bounding box center [354, 470] width 193 height 40
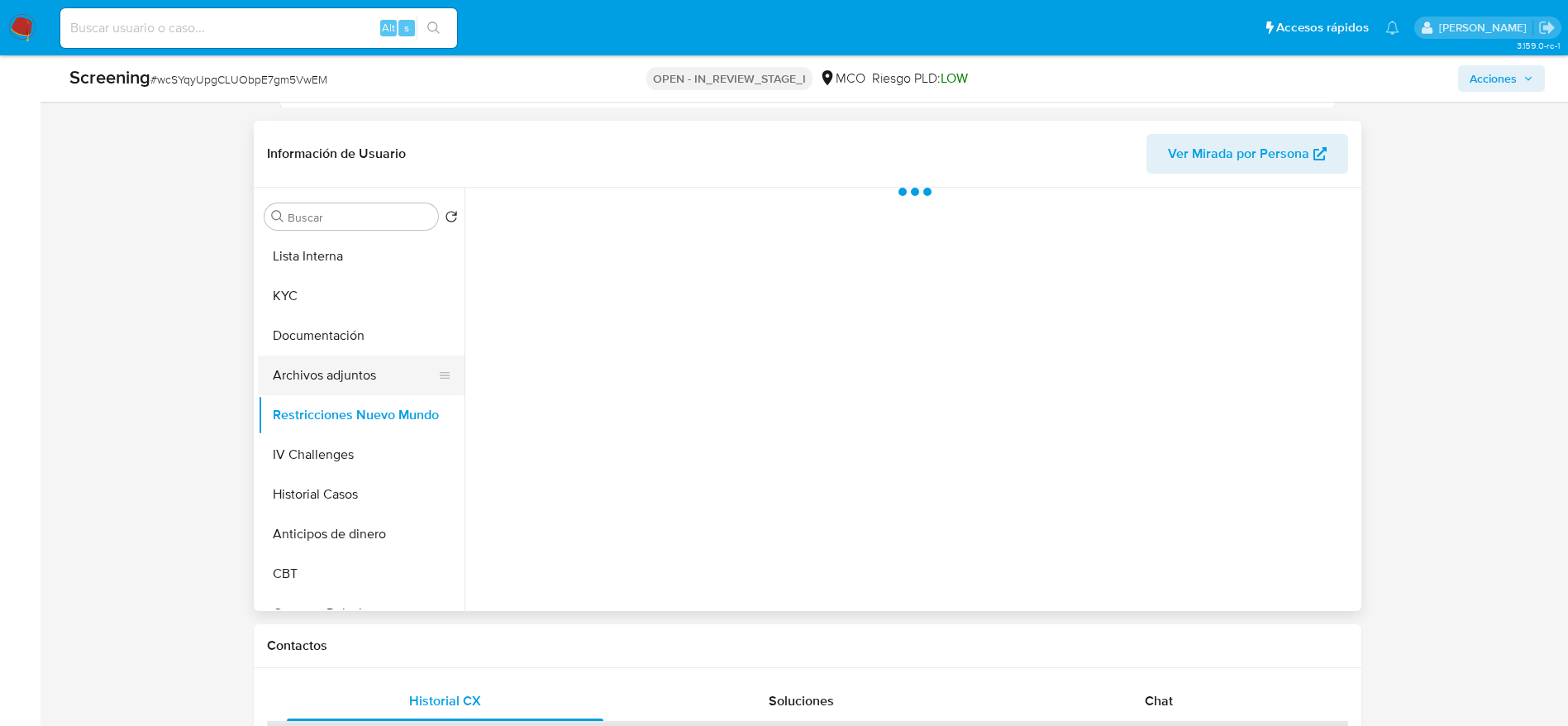
click at [345, 370] on button "Archivos adjuntos" at bounding box center [354, 375] width 193 height 40
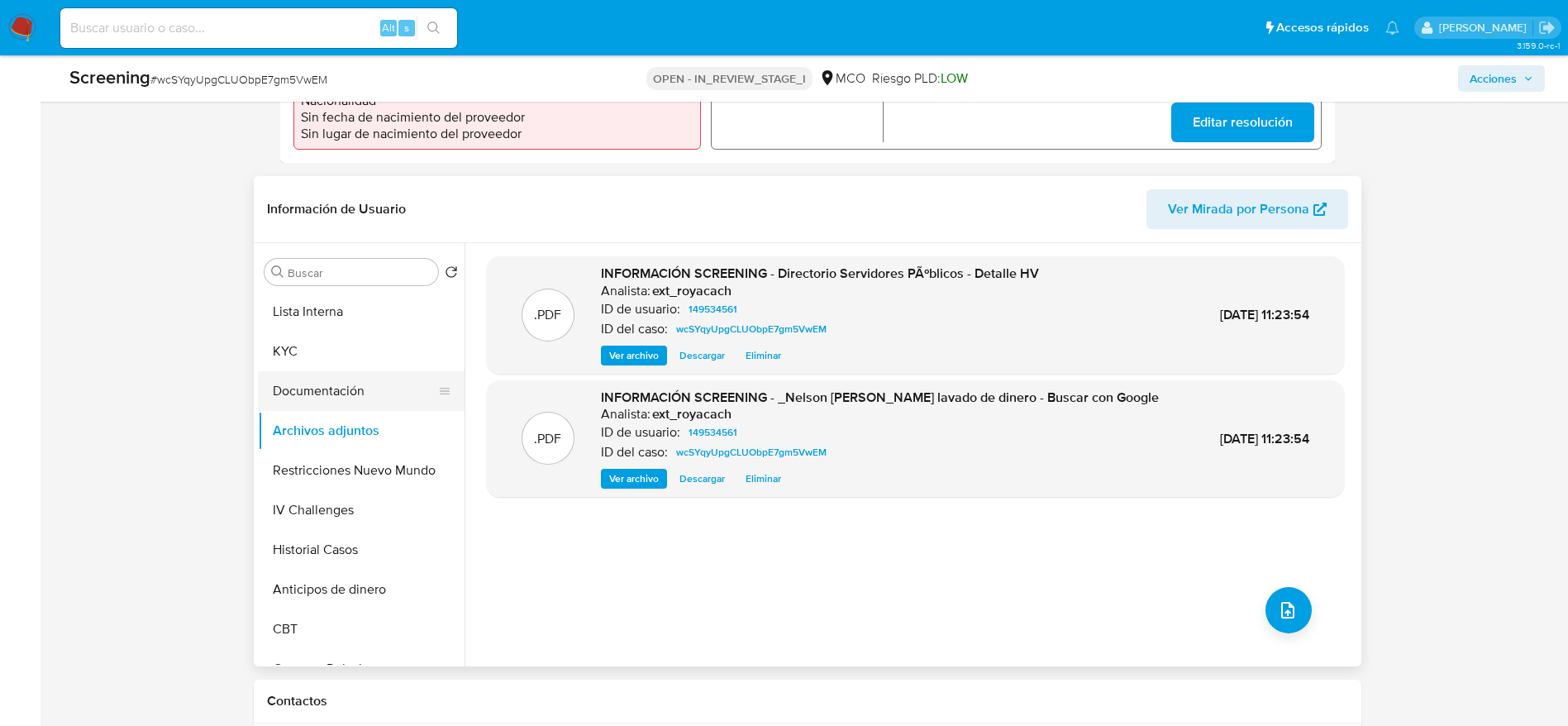
drag, startPoint x: 347, startPoint y: 338, endPoint x: 346, endPoint y: 326, distance: 12.0
click at [347, 338] on button "KYC" at bounding box center [361, 351] width 207 height 40
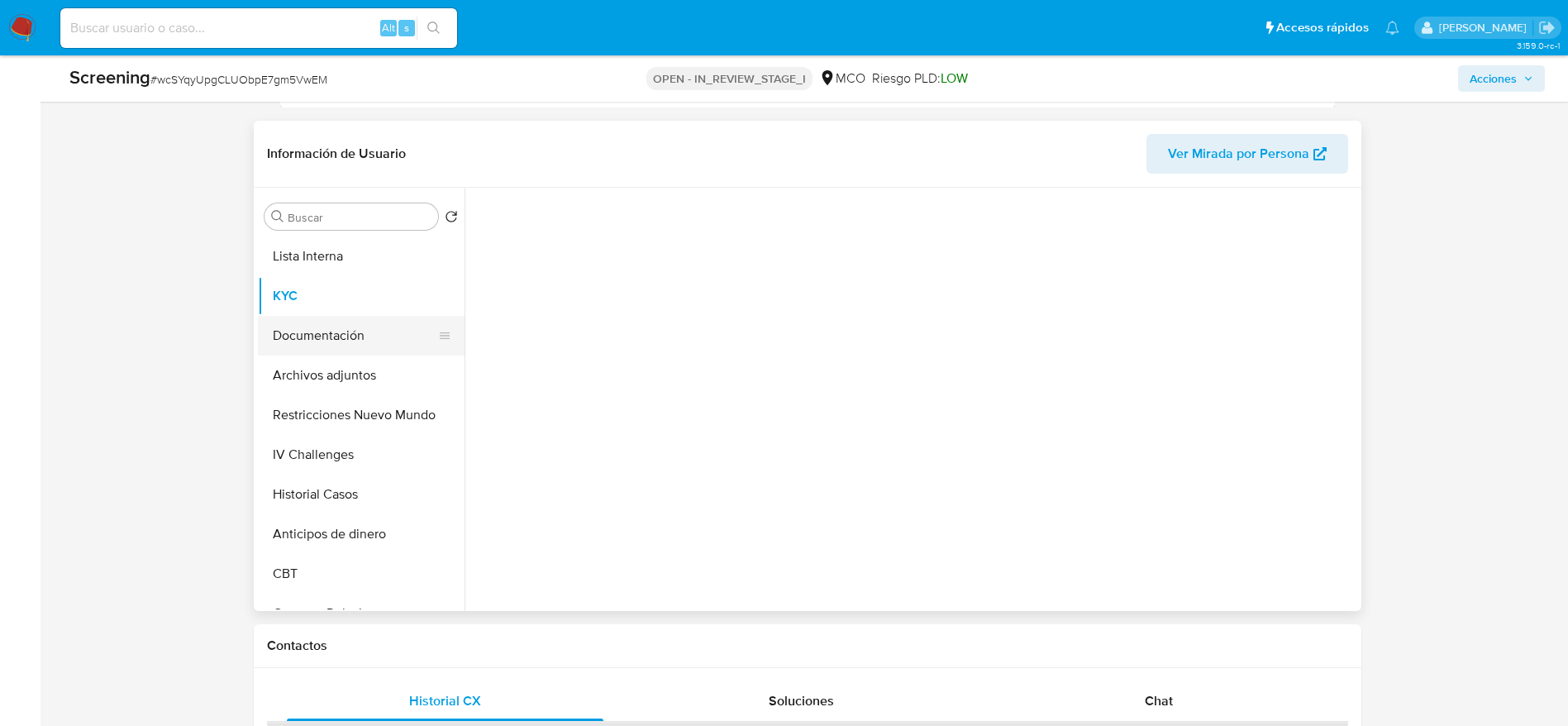
click at [348, 321] on button "Documentación" at bounding box center [354, 336] width 193 height 40
click at [368, 254] on button "Lista Interna" at bounding box center [354, 256] width 193 height 40
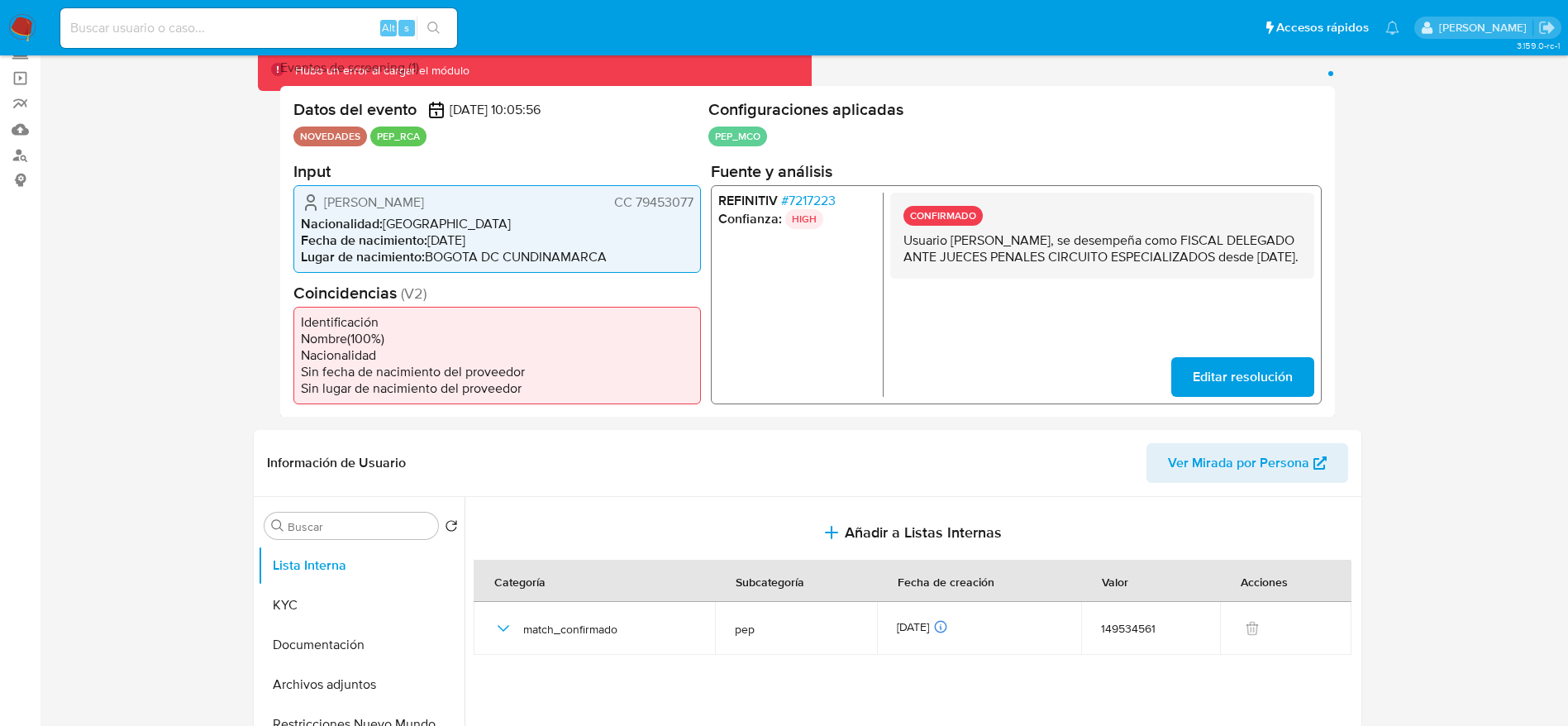
scroll to position [0, 0]
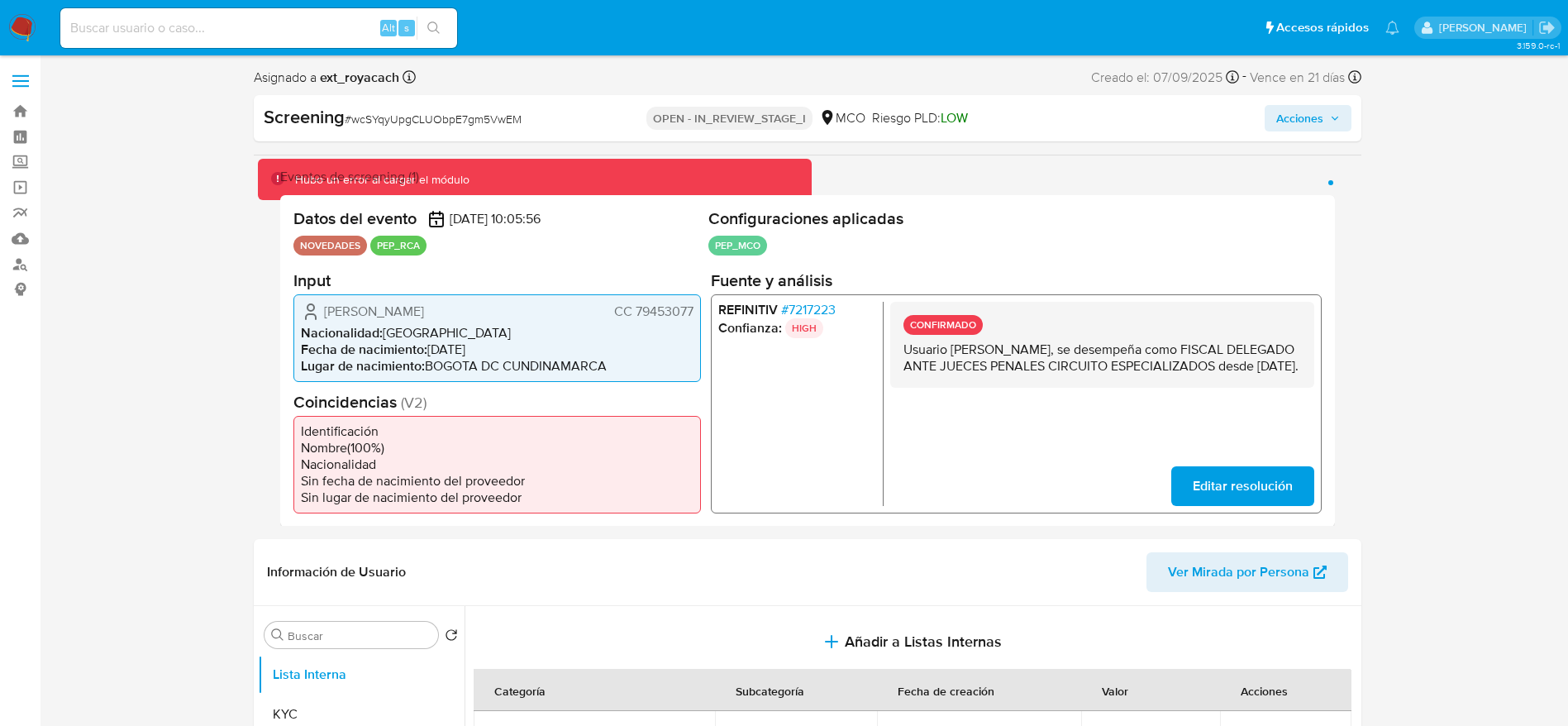
click at [1289, 132] on div "Screening # wcSYqyUpgCLUObpE7gm5VwEM OPEN - IN_REVIEW_STAGE_I MCO Riesgo PLD: L…" at bounding box center [807, 117] width 1108 height 46
click at [1278, 121] on span "Acciones" at bounding box center [1299, 117] width 47 height 26
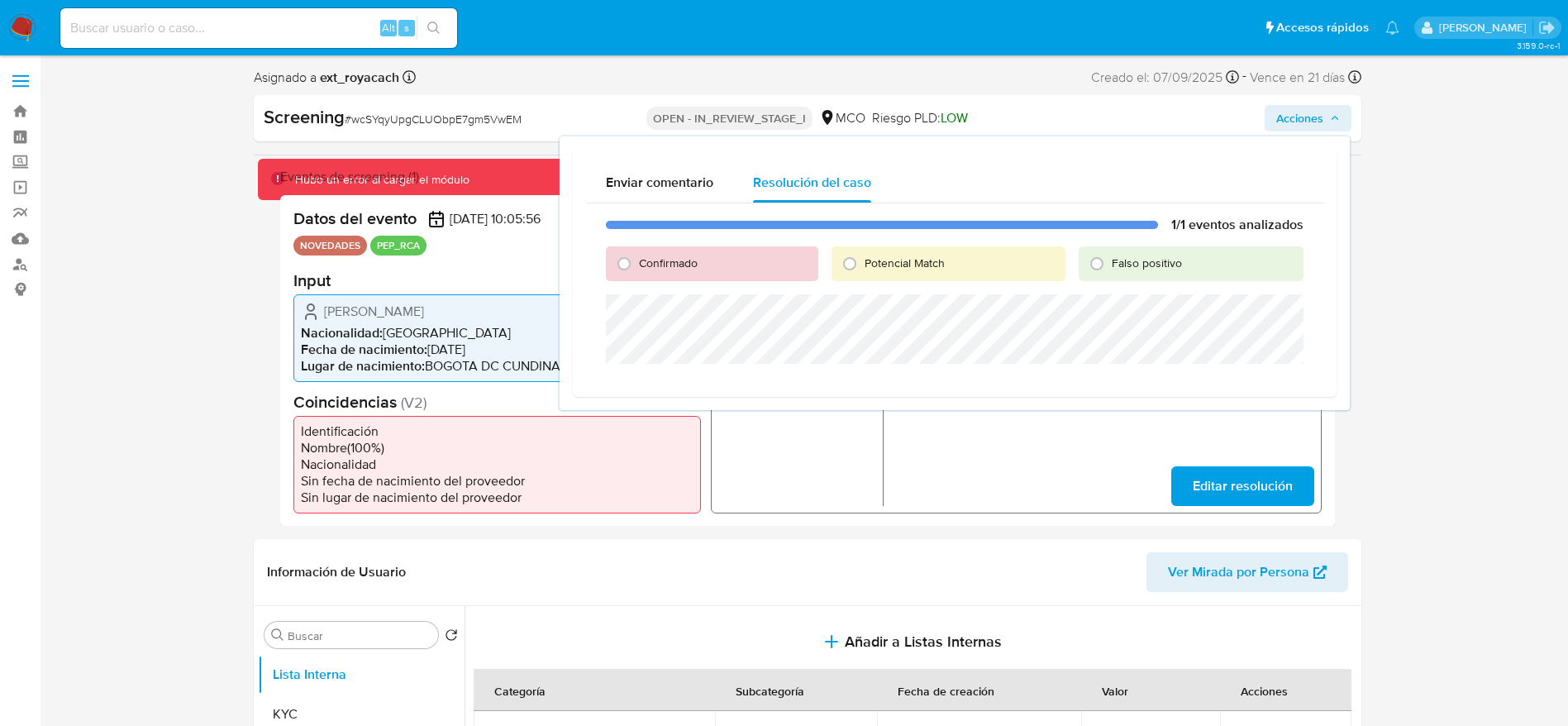
click at [685, 253] on div "Confirmado" at bounding box center [711, 264] width 212 height 35
click at [673, 272] on div "Confirmado" at bounding box center [711, 264] width 212 height 35
click at [673, 270] on span "Confirmado" at bounding box center [667, 263] width 58 height 17
click at [637, 270] on input "Confirmado" at bounding box center [623, 263] width 26 height 26
radio input "true"
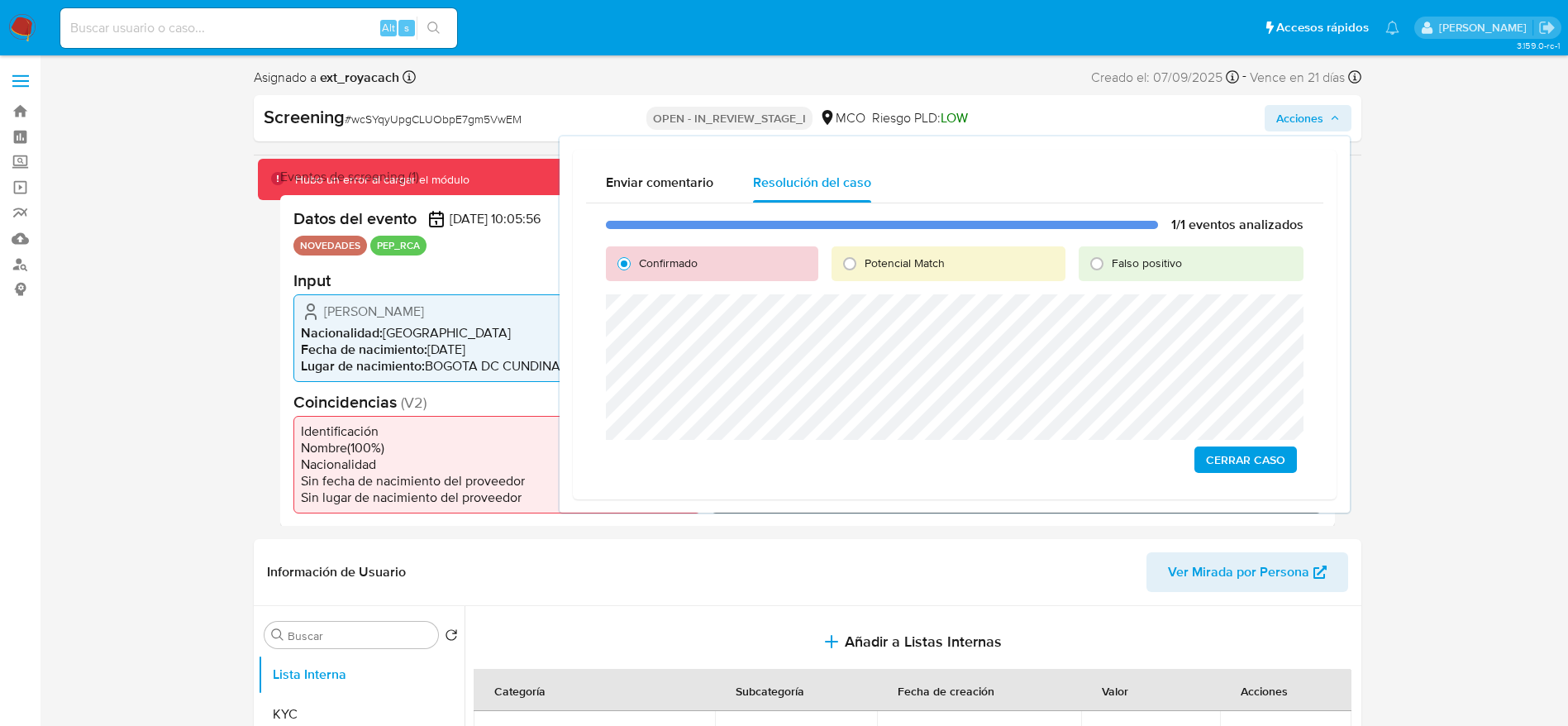
click at [1217, 456] on span "Cerrar Caso" at bounding box center [1245, 459] width 79 height 23
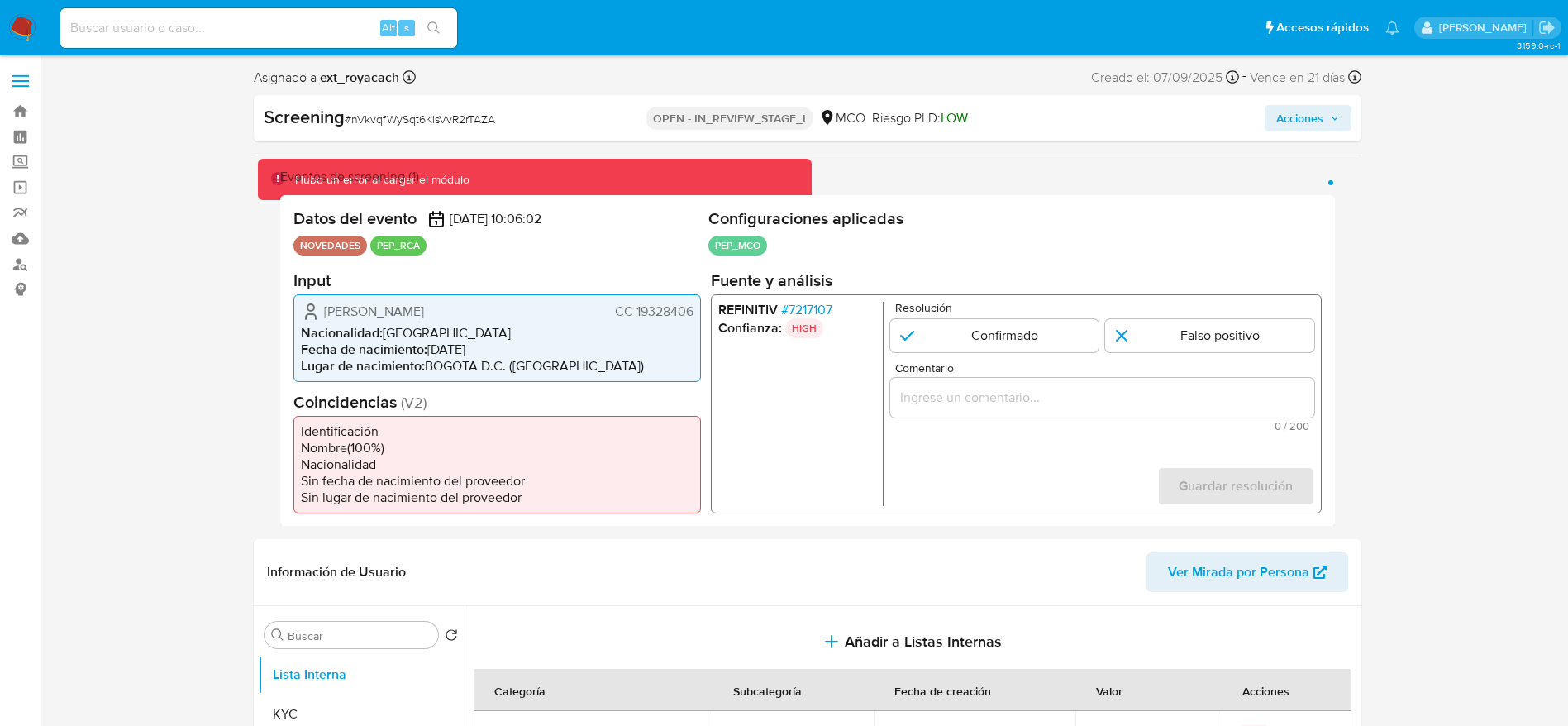
select select "10"
click at [415, 106] on div "Screening # nVkvqfWySqt6KlsVvR2rTAZA" at bounding box center [442, 117] width 357 height 25
copy span "nVkvqfWySqt6KlsVvR2rTAZA"
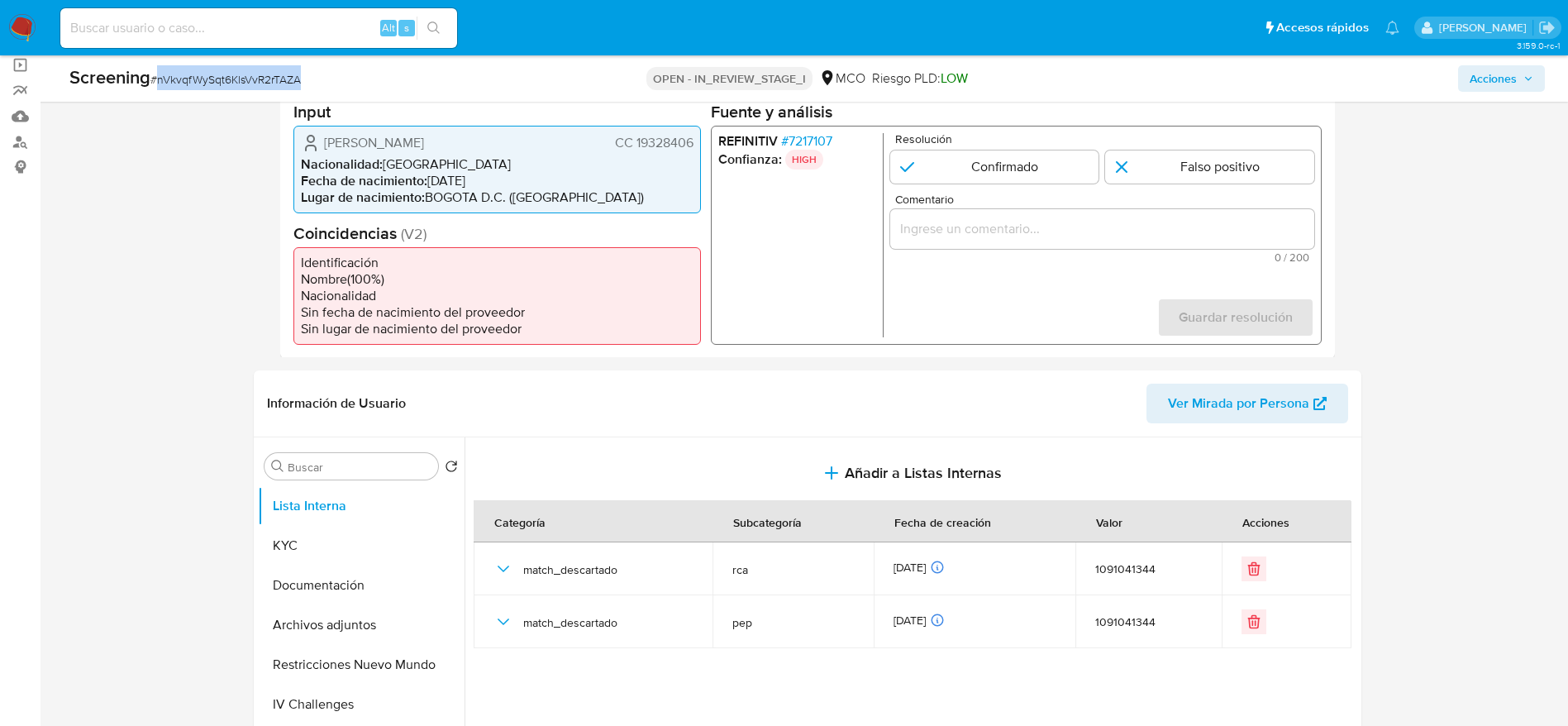
scroll to position [124, 0]
click at [815, 128] on div "REFINITIV # 7217107 Confianza: HIGH Resolución Confirmado Falso positivo Coment…" at bounding box center [1015, 232] width 611 height 219
click at [813, 140] on span "# 7217107" at bounding box center [805, 139] width 52 height 17
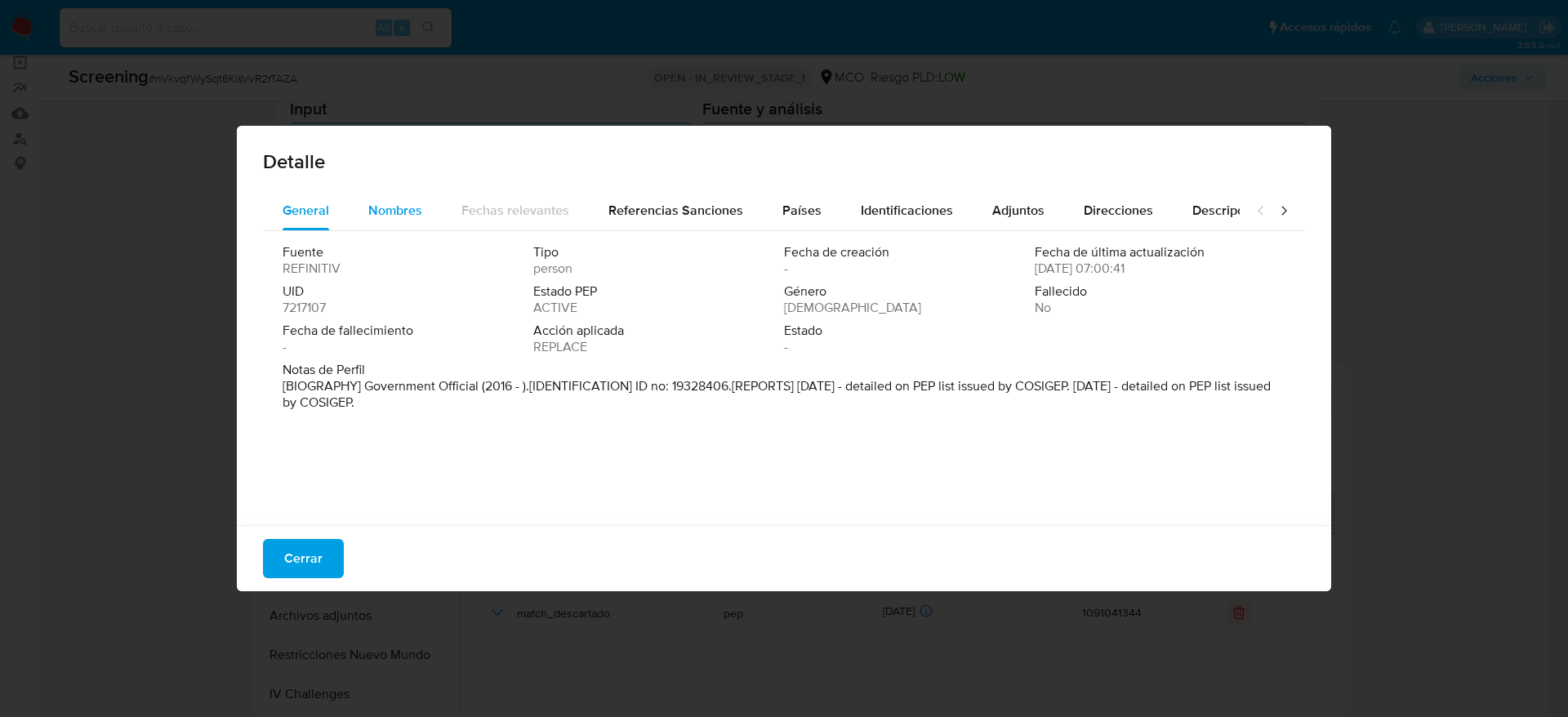
click at [404, 201] on span "Nombres" at bounding box center [395, 210] width 54 height 18
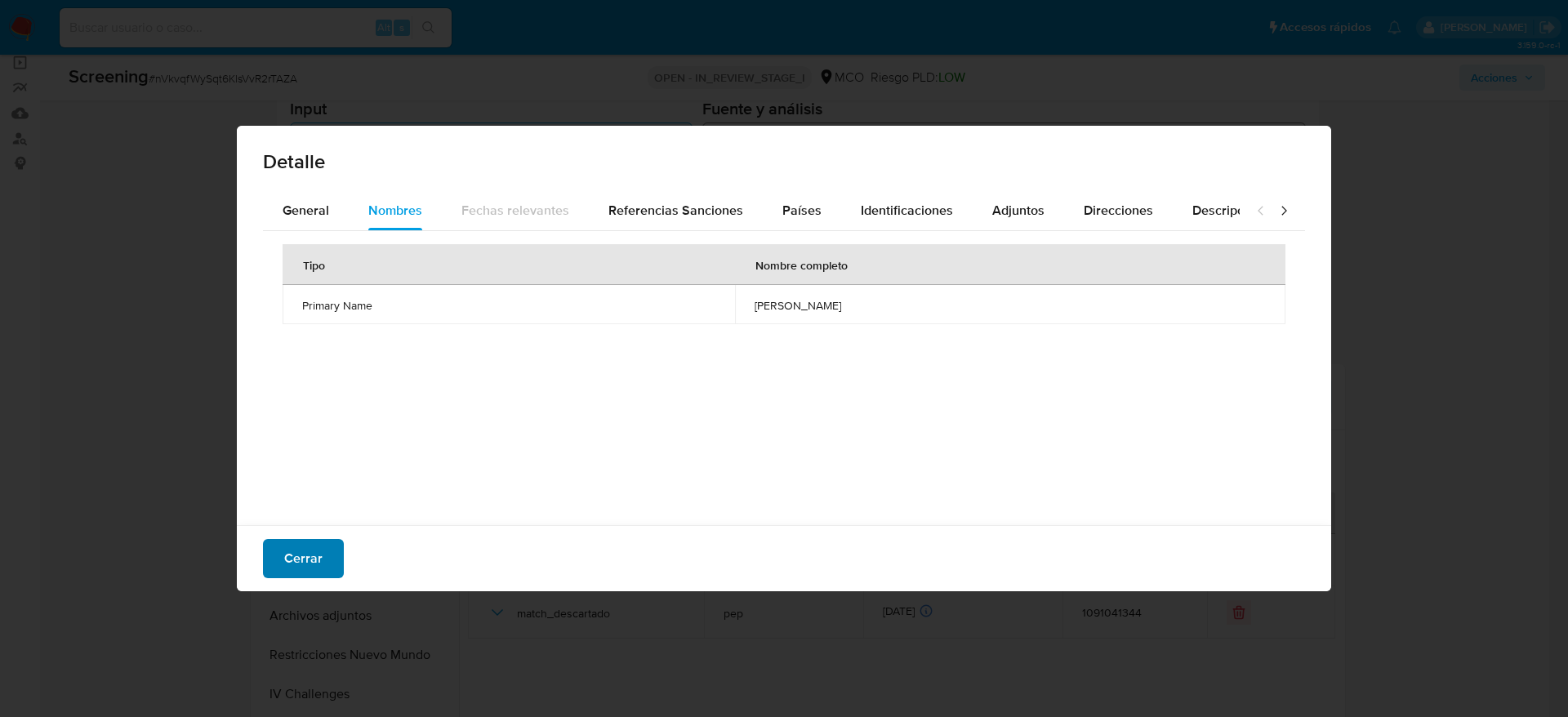
click at [285, 546] on span "Cerrar" at bounding box center [303, 558] width 38 height 36
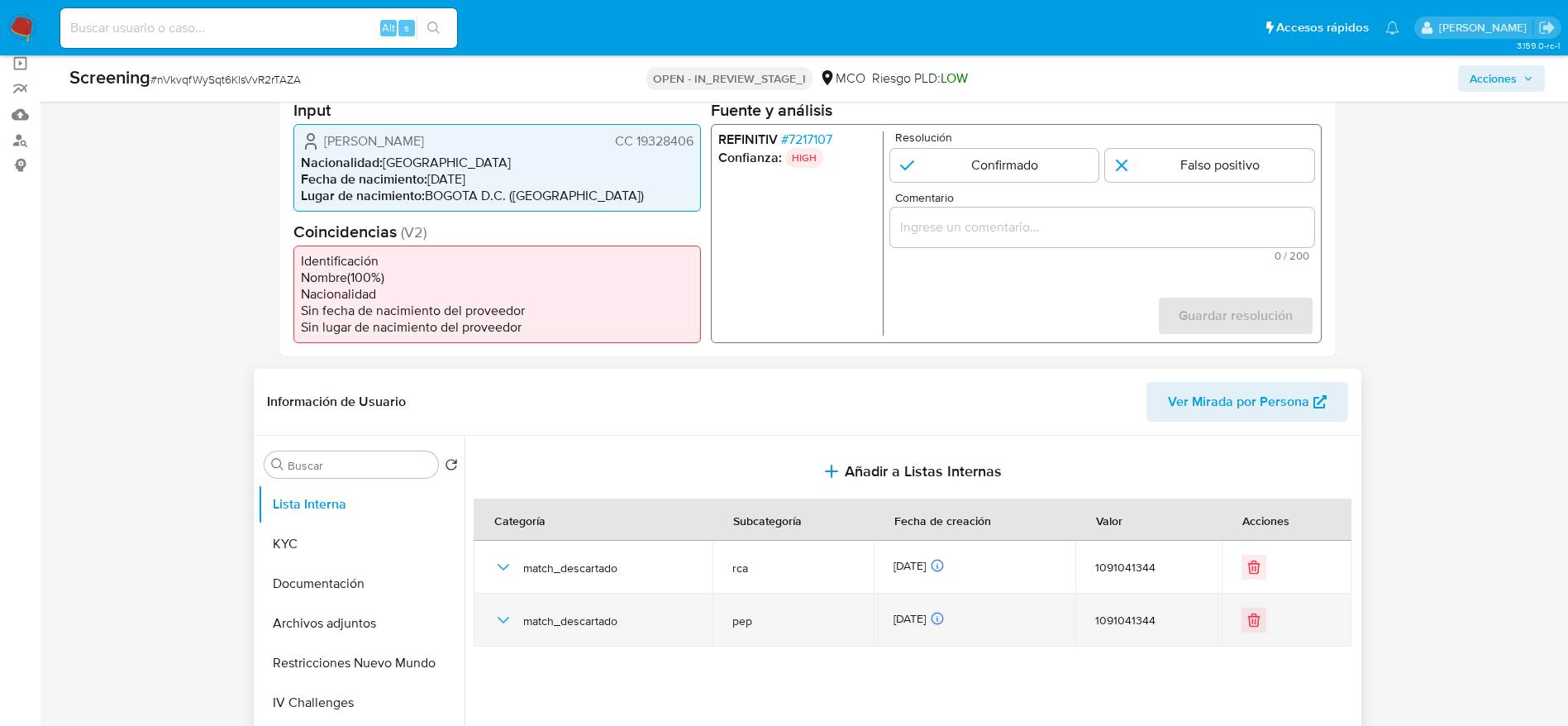
click at [512, 618] on icon "button" at bounding box center [503, 620] width 19 height 19
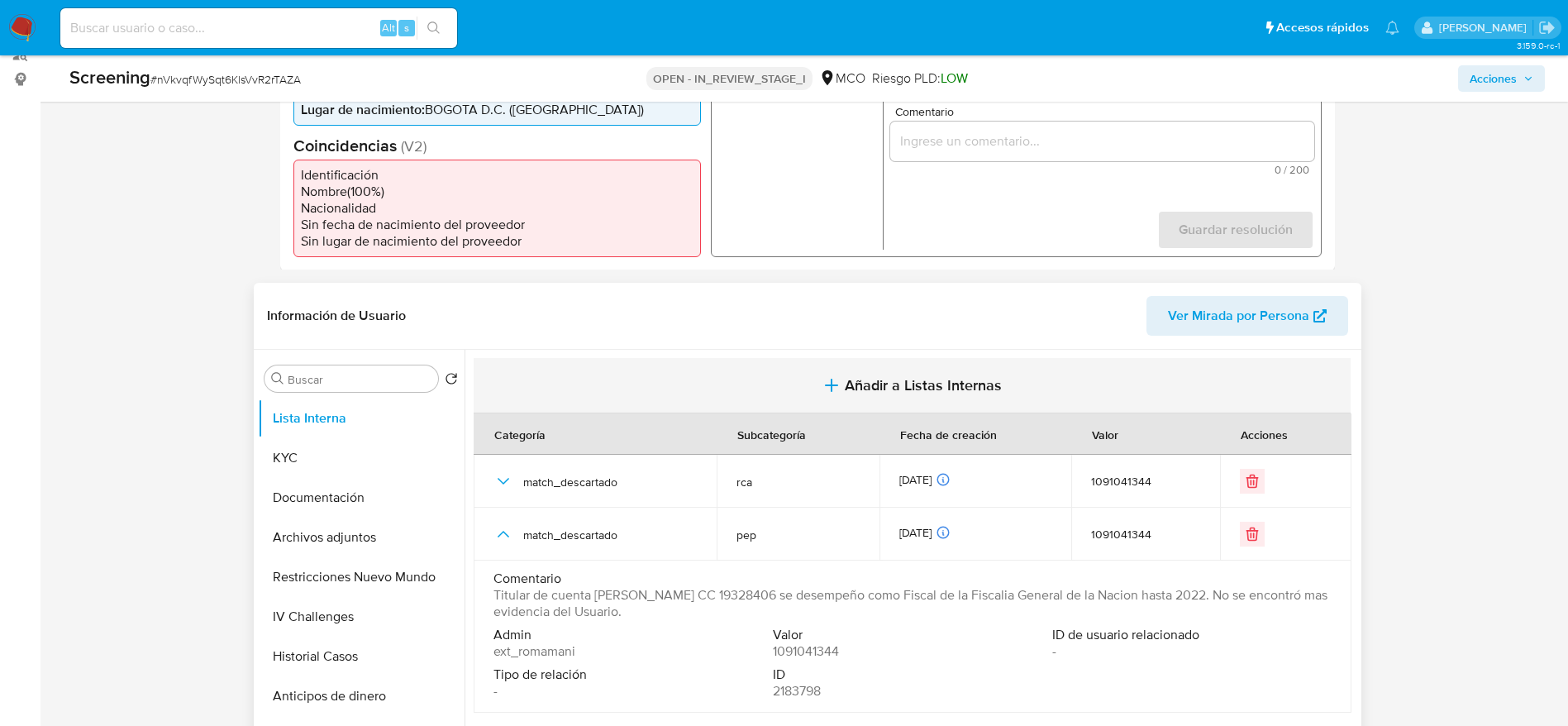
scroll to position [248, 0]
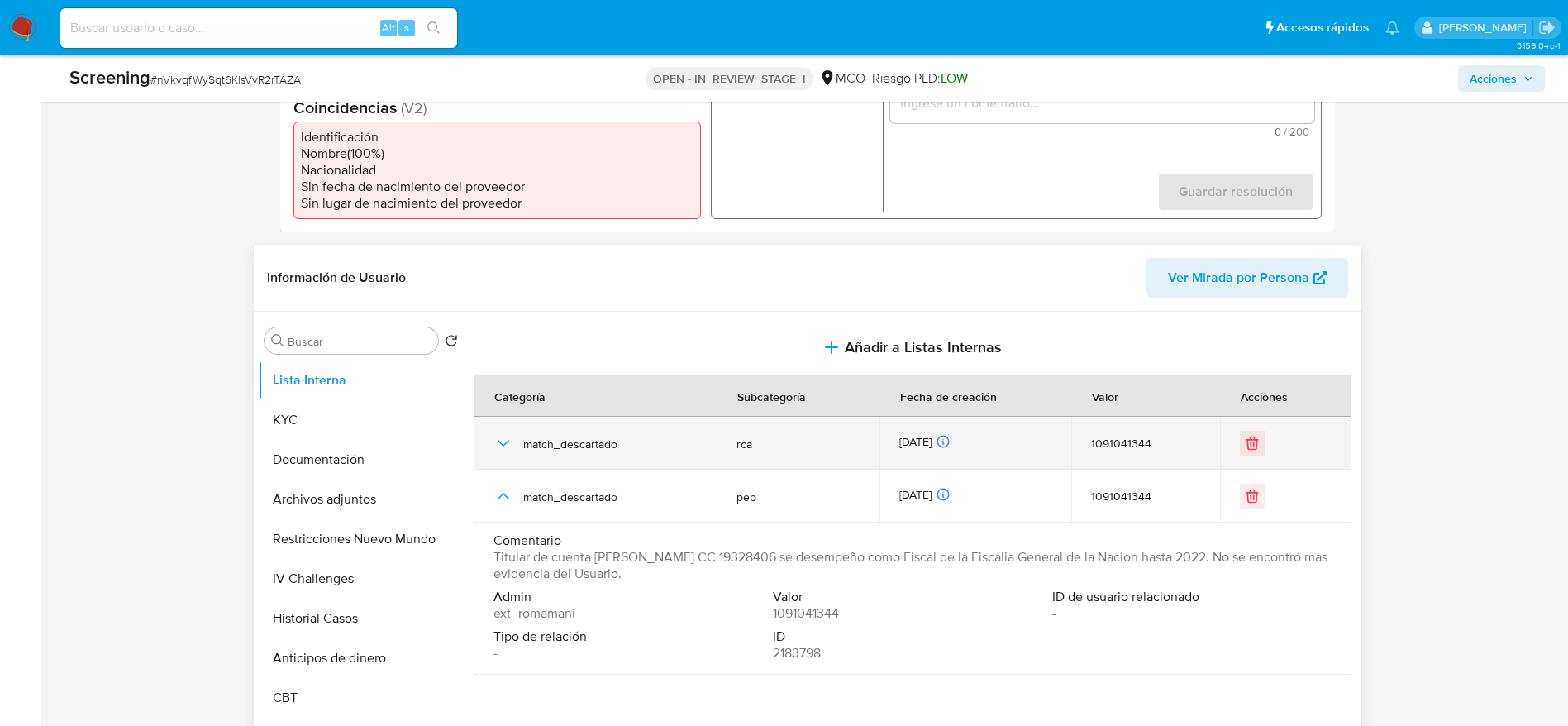
click at [494, 443] on icon "button" at bounding box center [503, 443] width 19 height 19
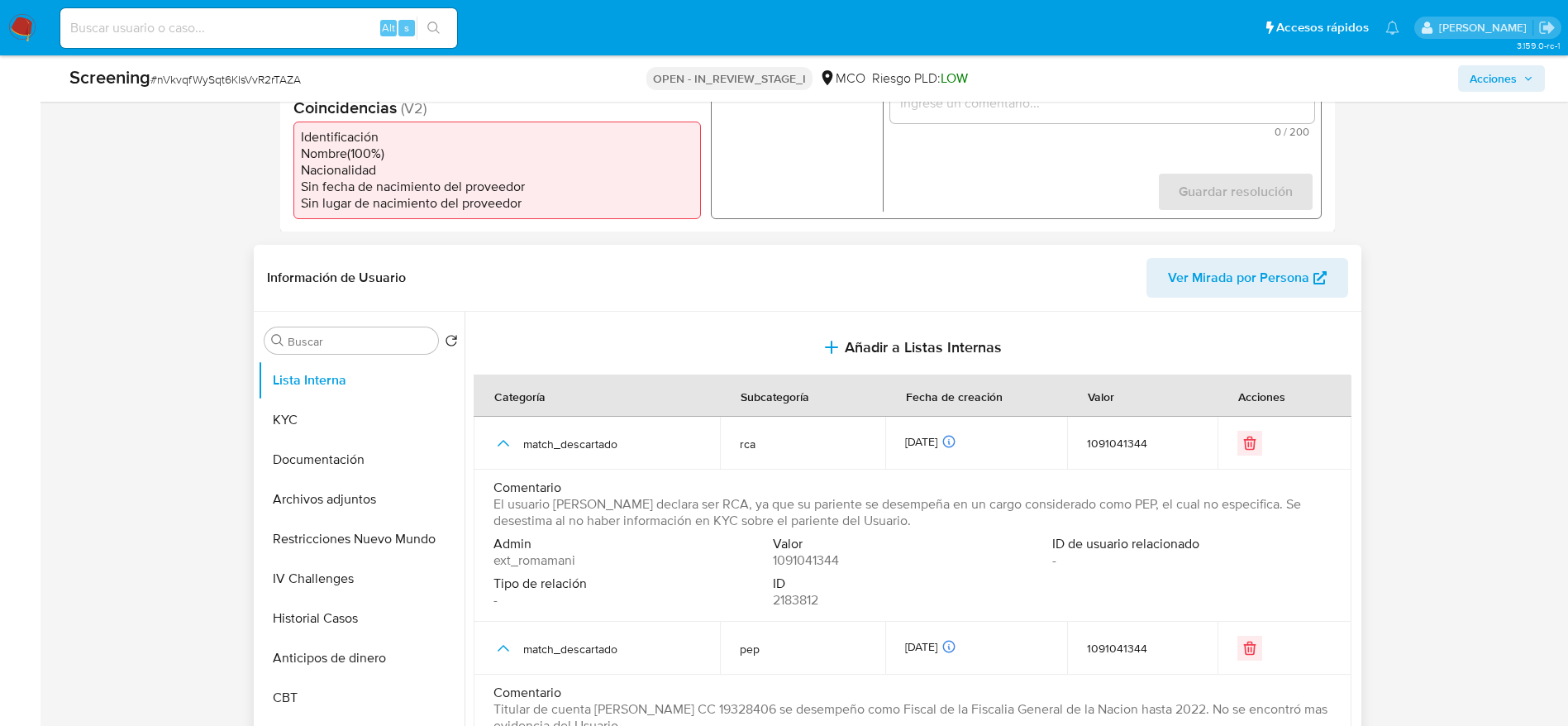
drag, startPoint x: 859, startPoint y: 508, endPoint x: 1228, endPoint y: 532, distance: 369.8
click at [1228, 532] on div "Comentario El usuario [PERSON_NAME] declara ser RCA, ya que su pariente se dese…" at bounding box center [912, 507] width 838 height 57
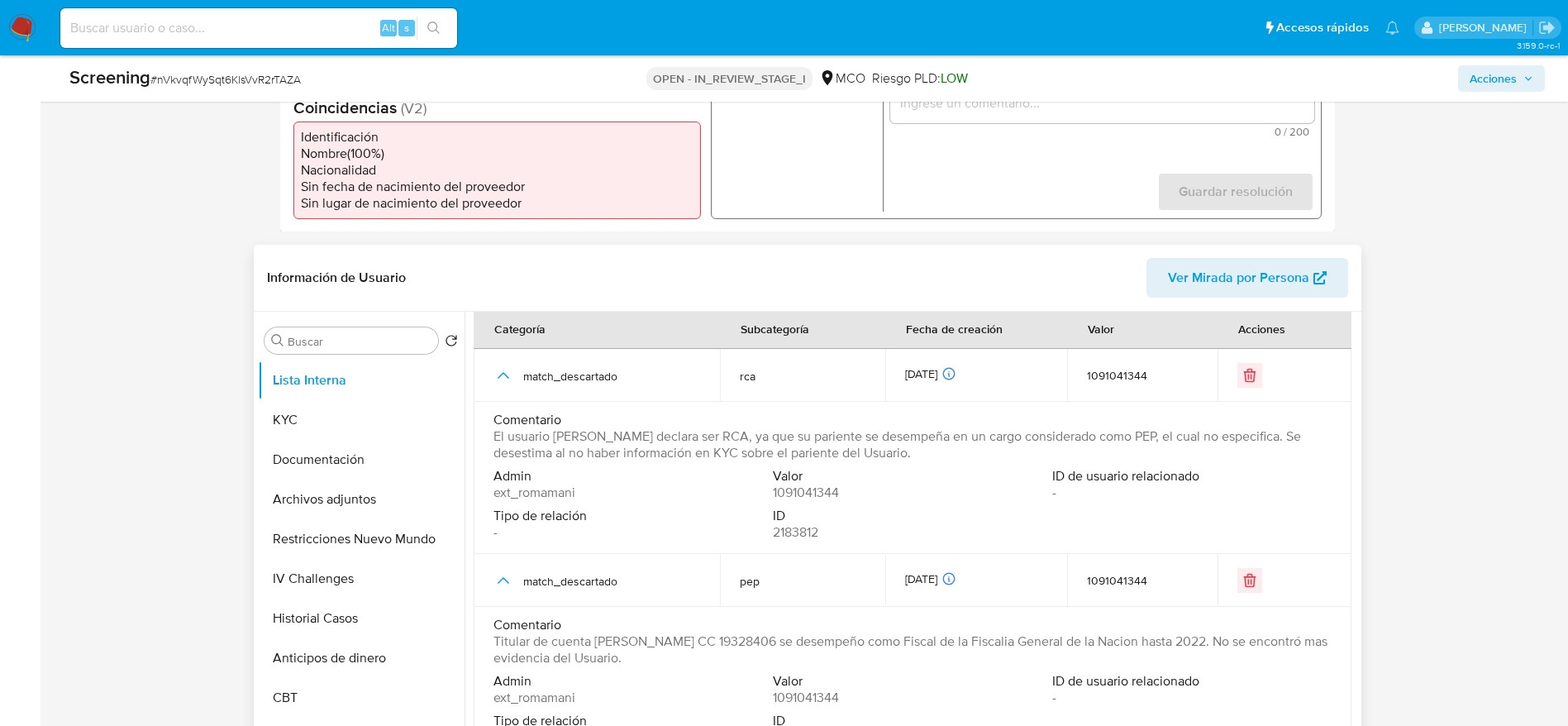
scroll to position [100, 0]
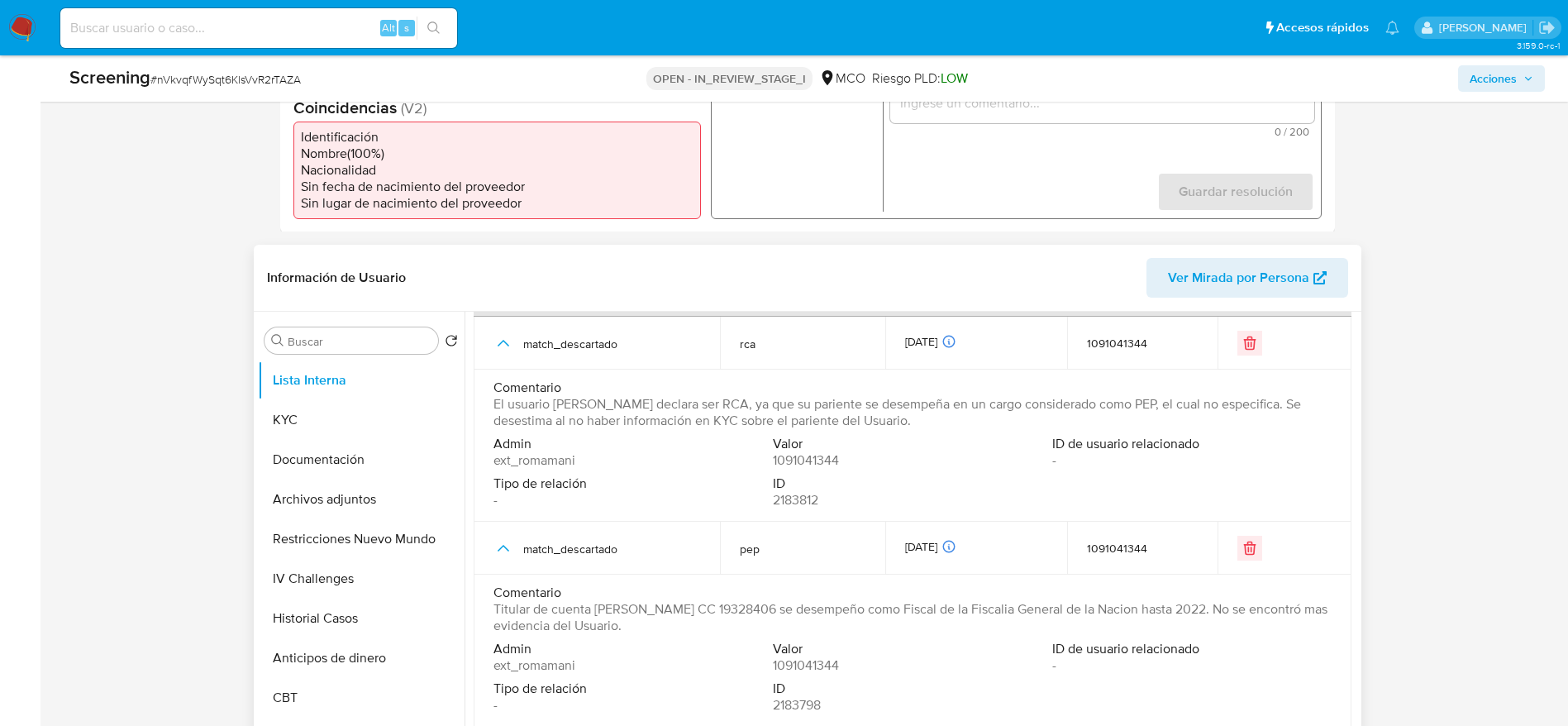
click at [605, 612] on span "Titular de cuenta [PERSON_NAME] CC 19328406 se desempeño como Fiscal de la Fisc…" at bounding box center [911, 617] width 835 height 33
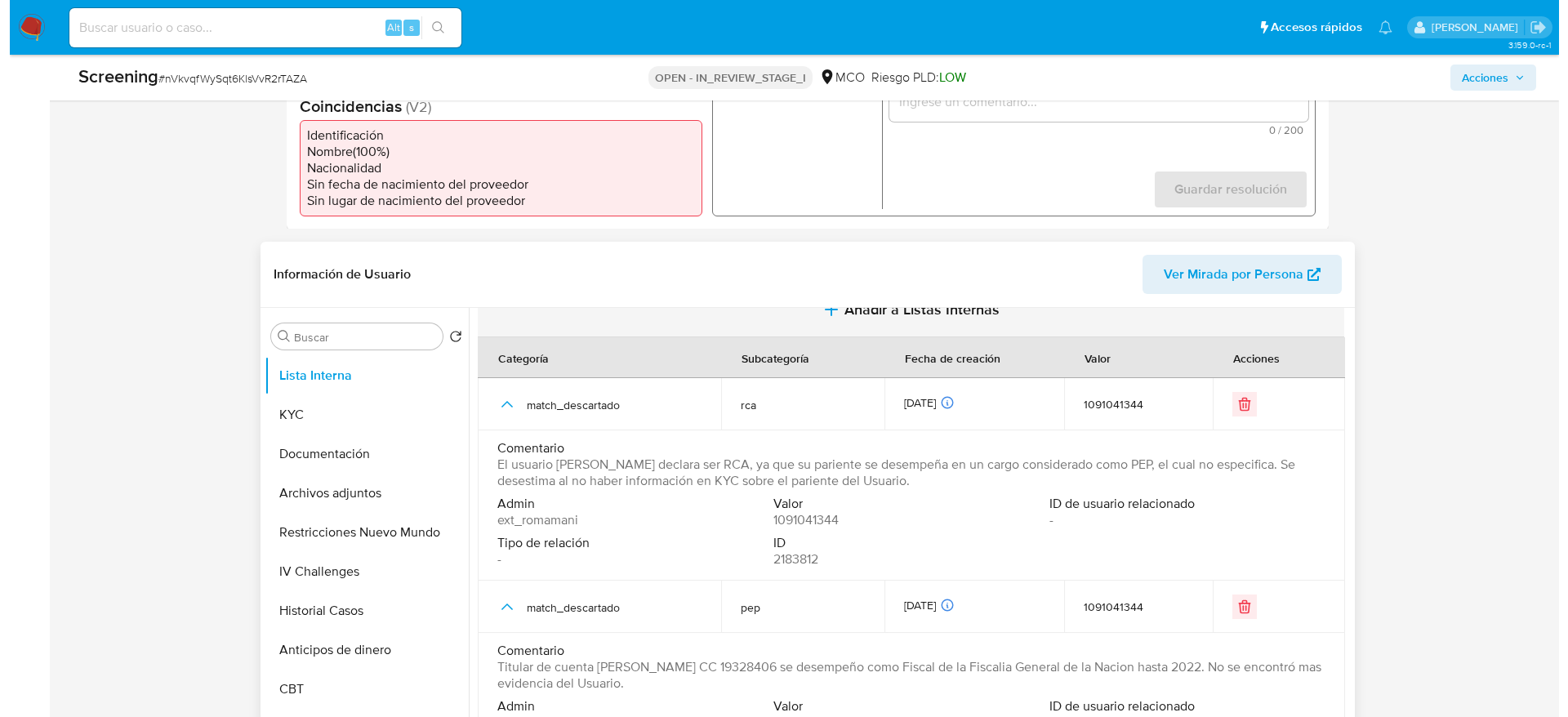
scroll to position [0, 0]
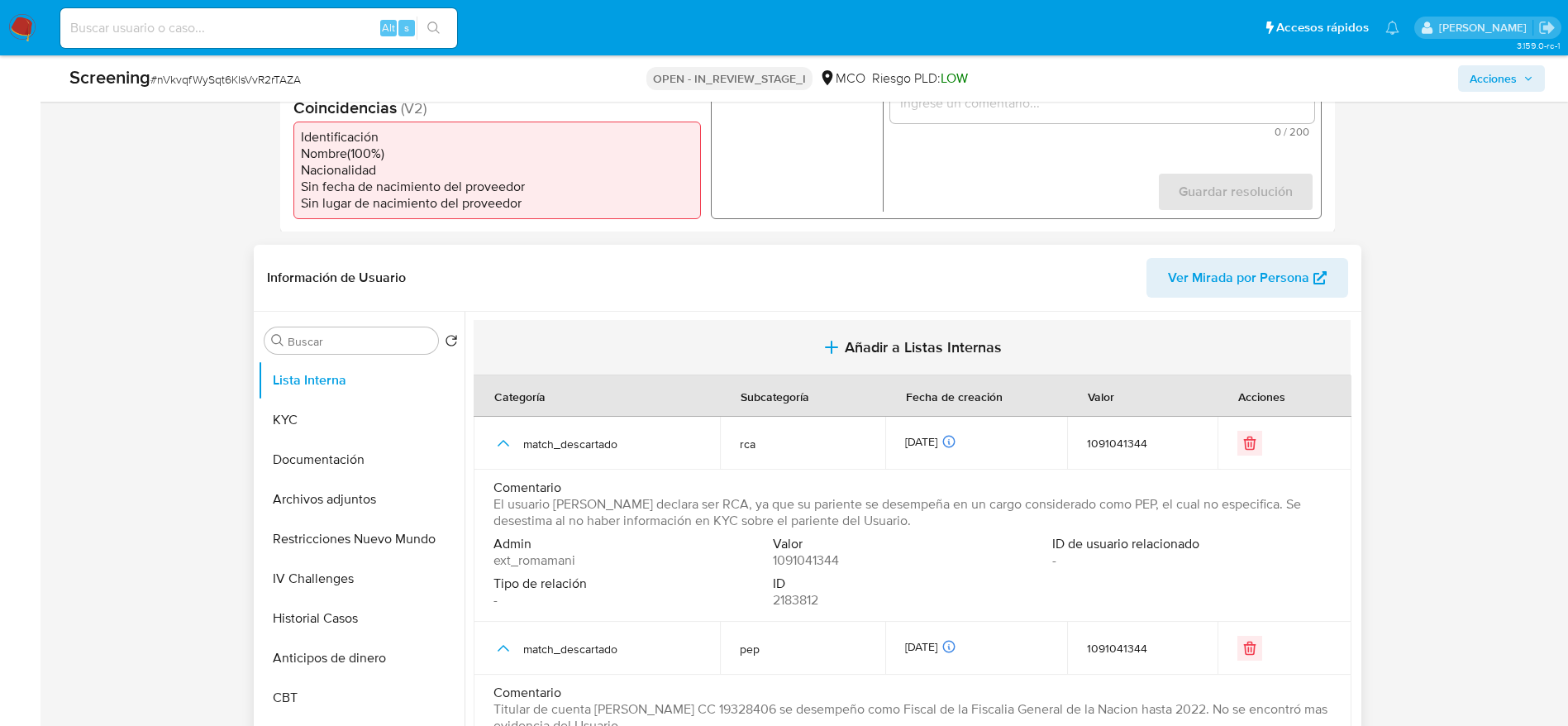
click at [803, 351] on button "Añadir a Listas Internas" at bounding box center [912, 348] width 877 height 56
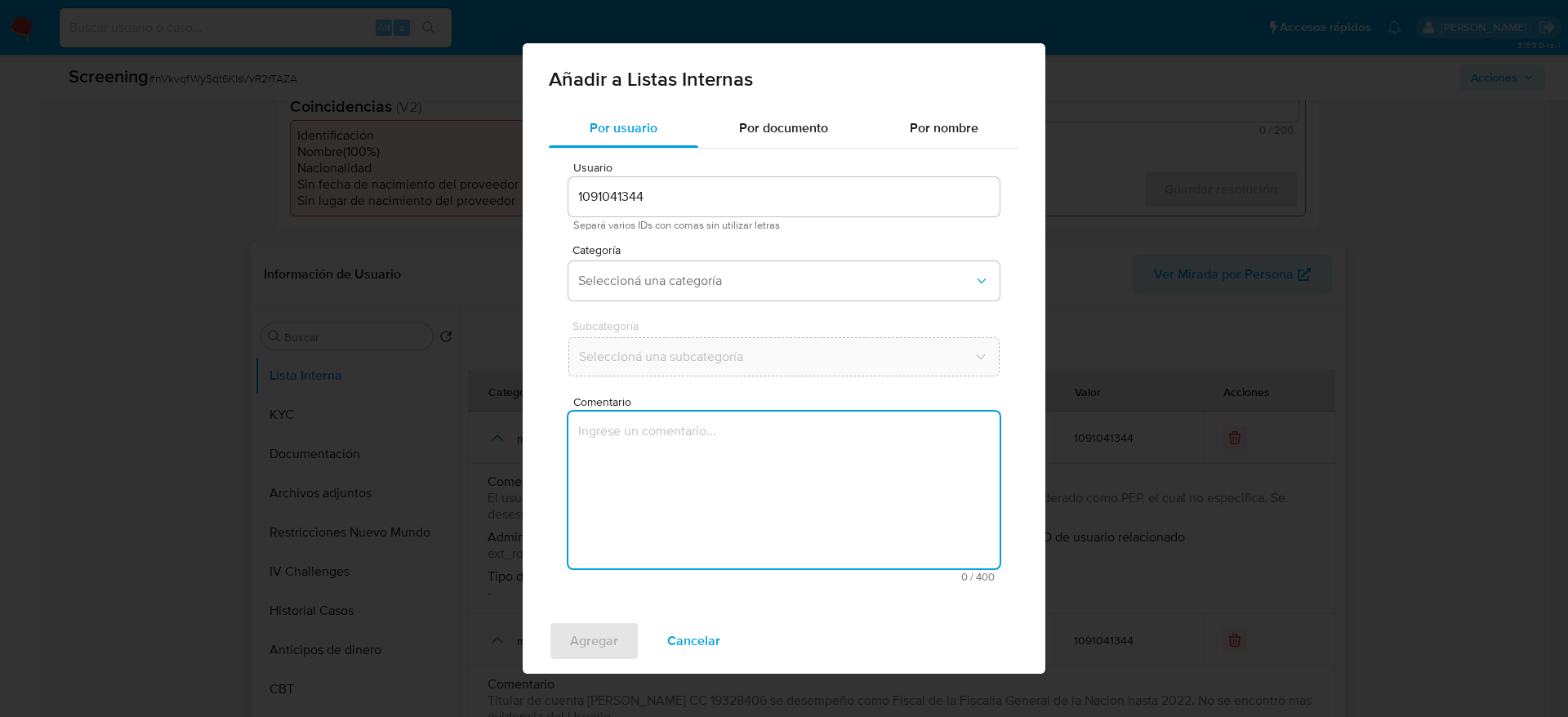
click at [783, 494] on textarea "Comentario" at bounding box center [784, 490] width 431 height 157
type textarea "Titular de cuenta [PERSON_NAME] CC 19328406 se desempeño como Fiscal de la Fisc…"
click at [726, 256] on div "Categoría Seleccioná una categoría" at bounding box center [784, 275] width 431 height 63
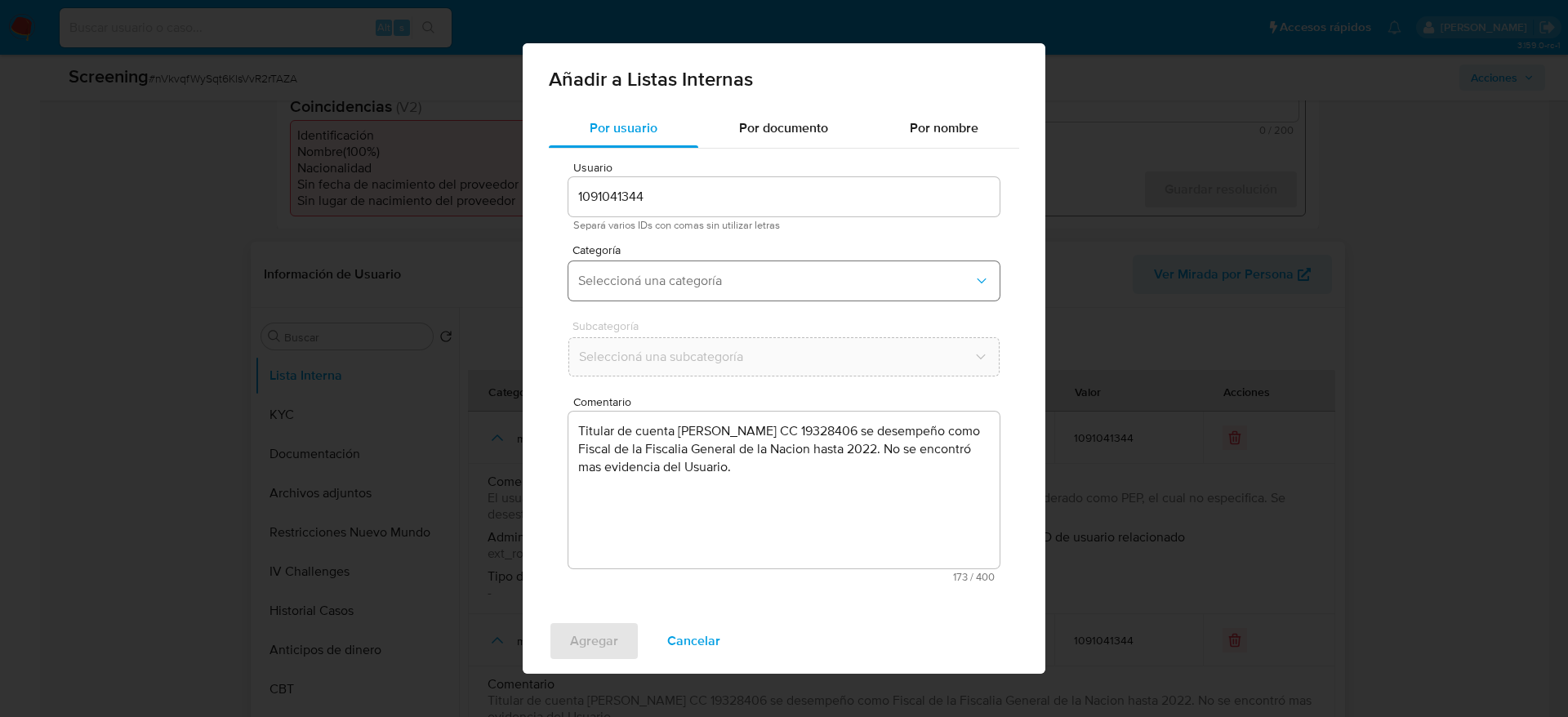
click at [717, 288] on span "Seleccioná una categoría" at bounding box center [776, 281] width 395 height 17
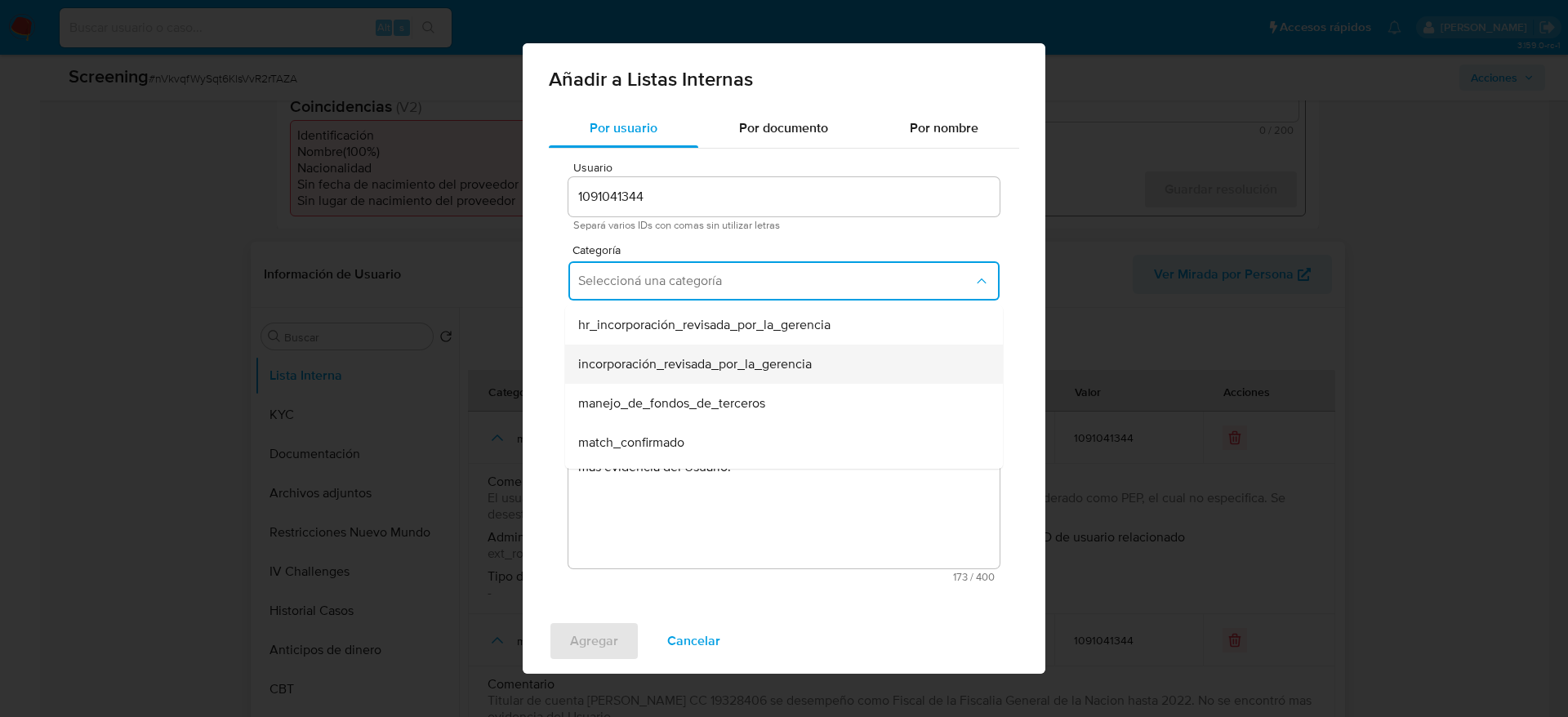
scroll to position [123, 0]
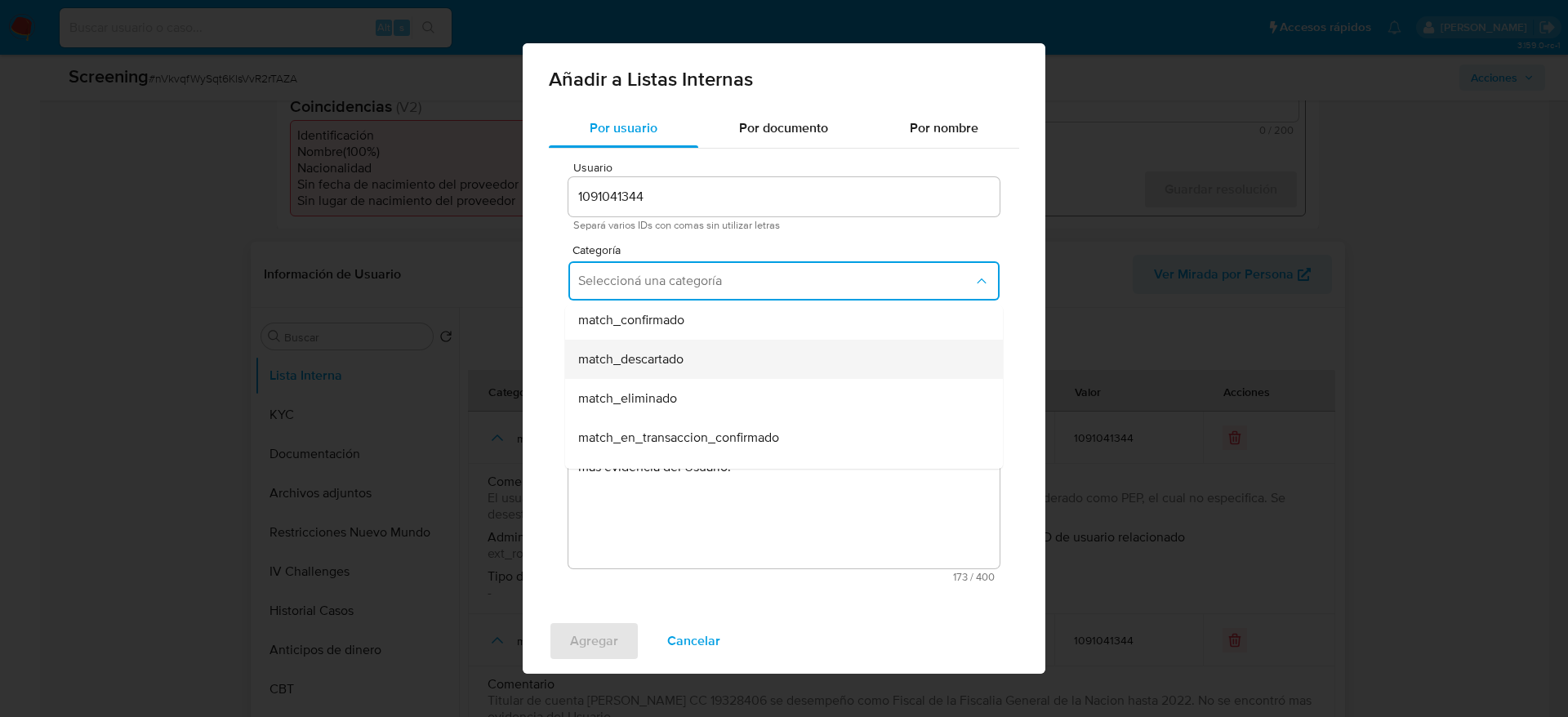
click at [680, 365] on span "match_descartado" at bounding box center [631, 360] width 105 height 17
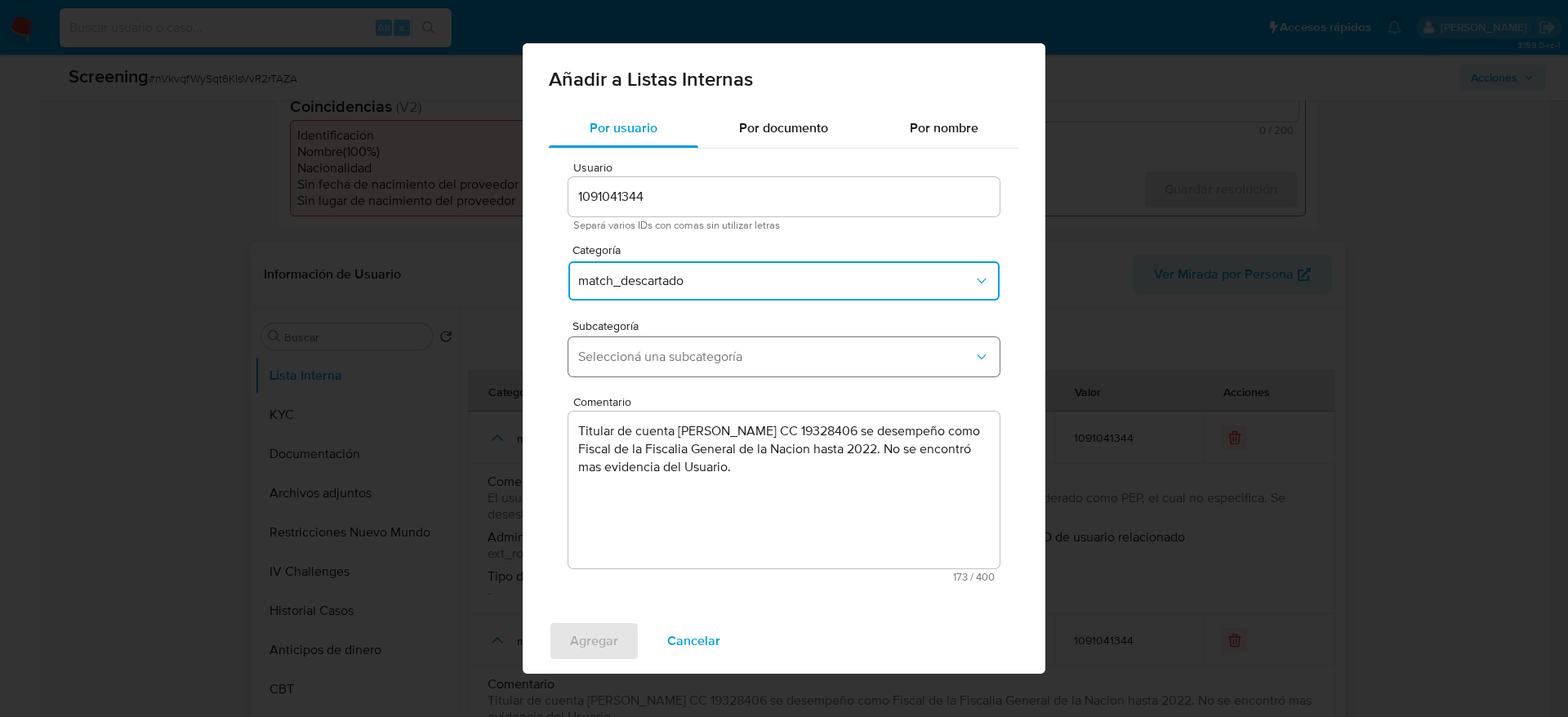
click at [677, 360] on span "Seleccioná una subcategoría" at bounding box center [776, 357] width 395 height 17
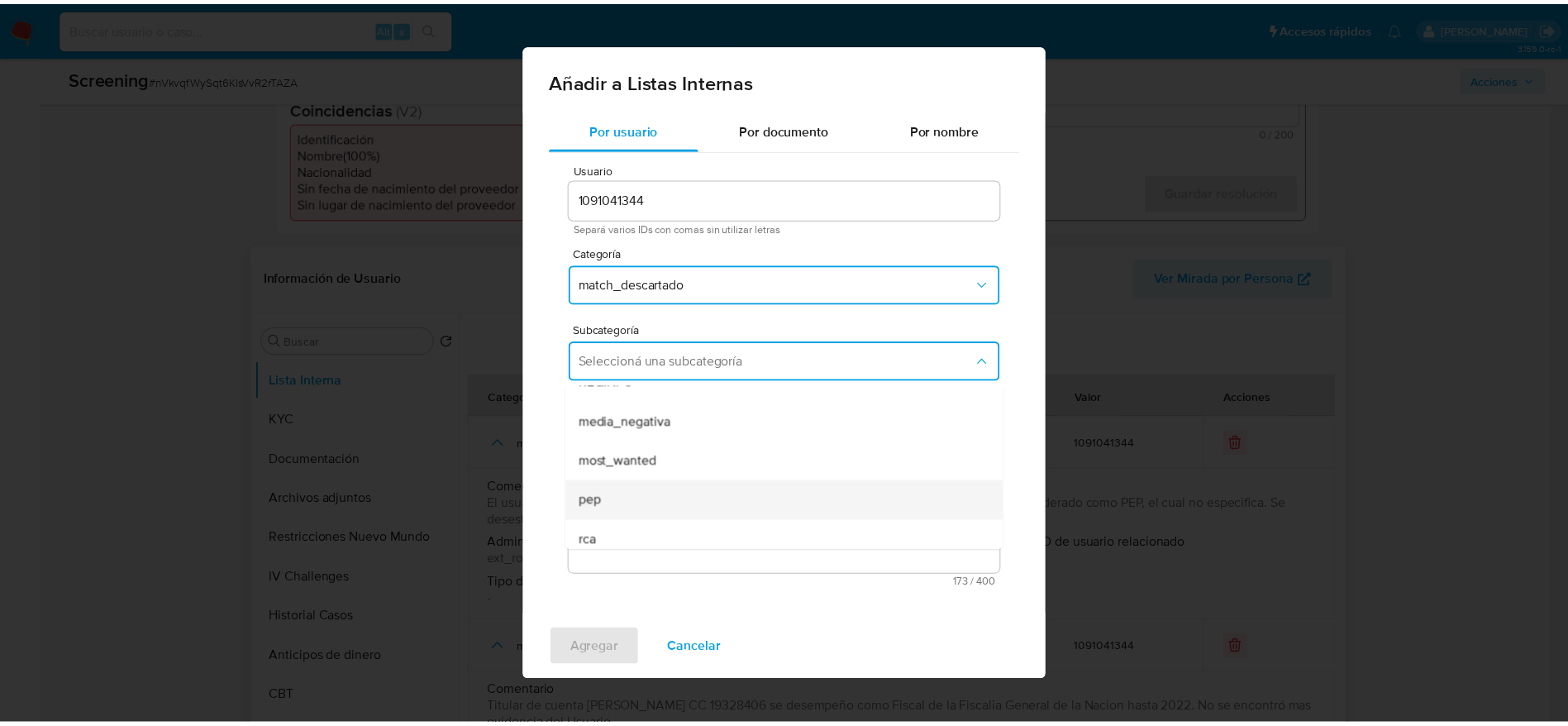
scroll to position [112, 0]
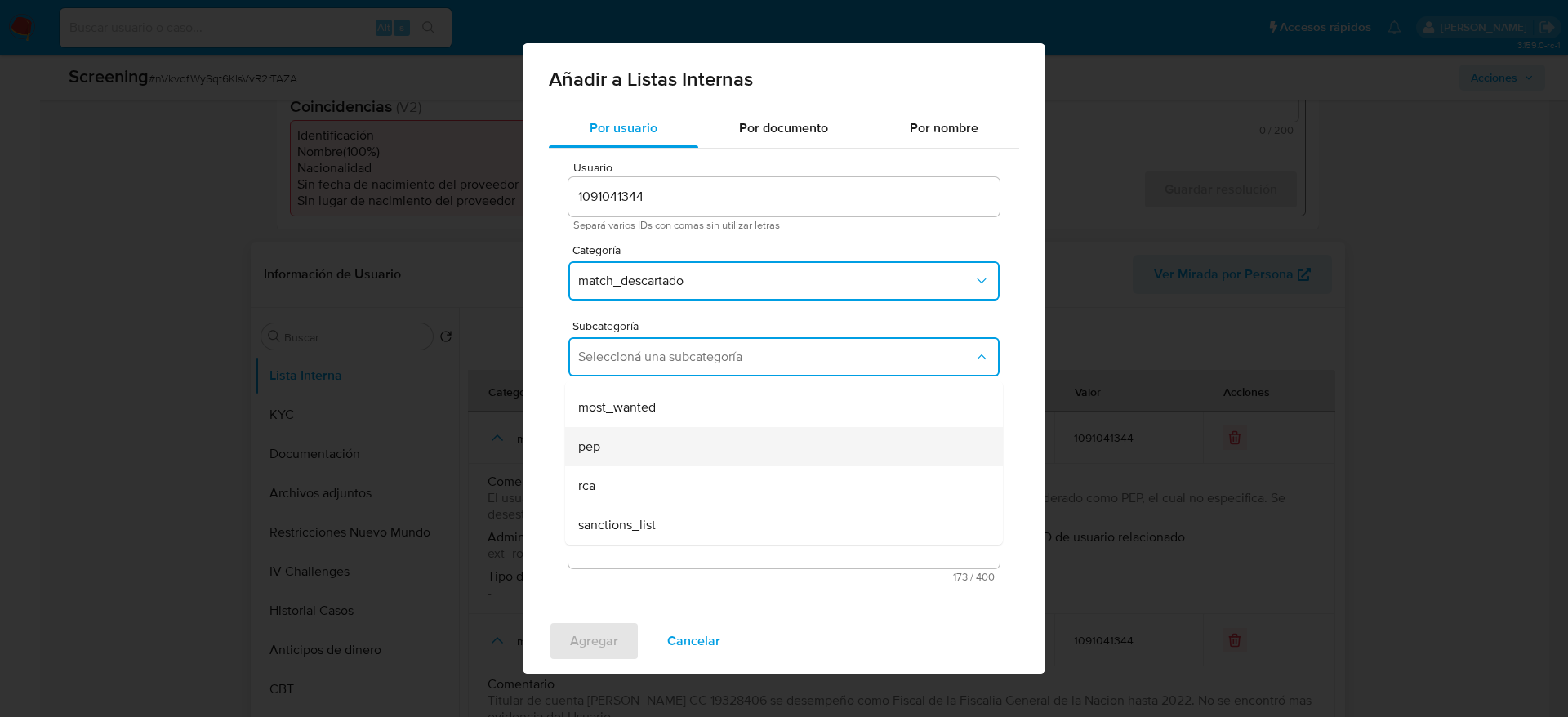
click at [640, 462] on div "pep" at bounding box center [779, 447] width 402 height 39
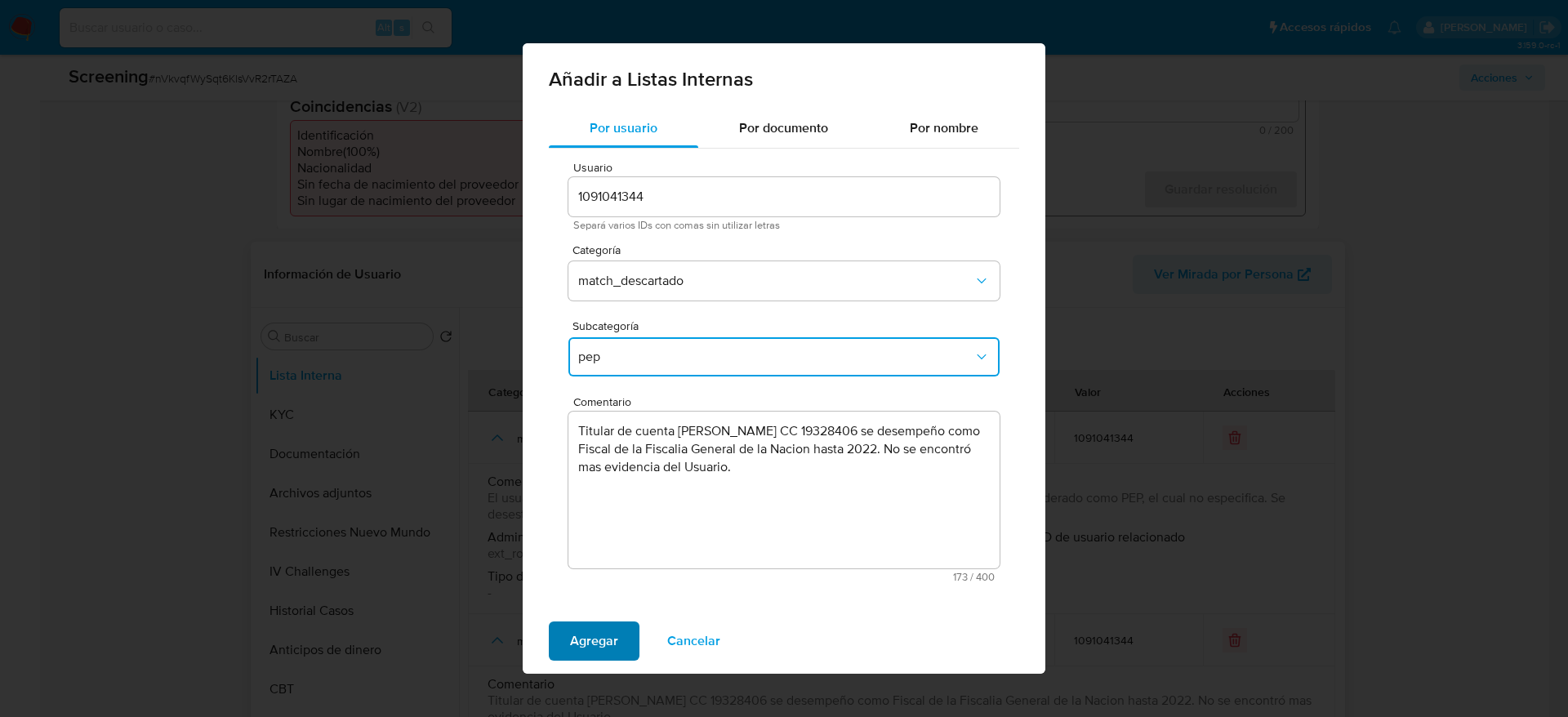
click at [623, 637] on button "Agregar" at bounding box center [594, 640] width 91 height 39
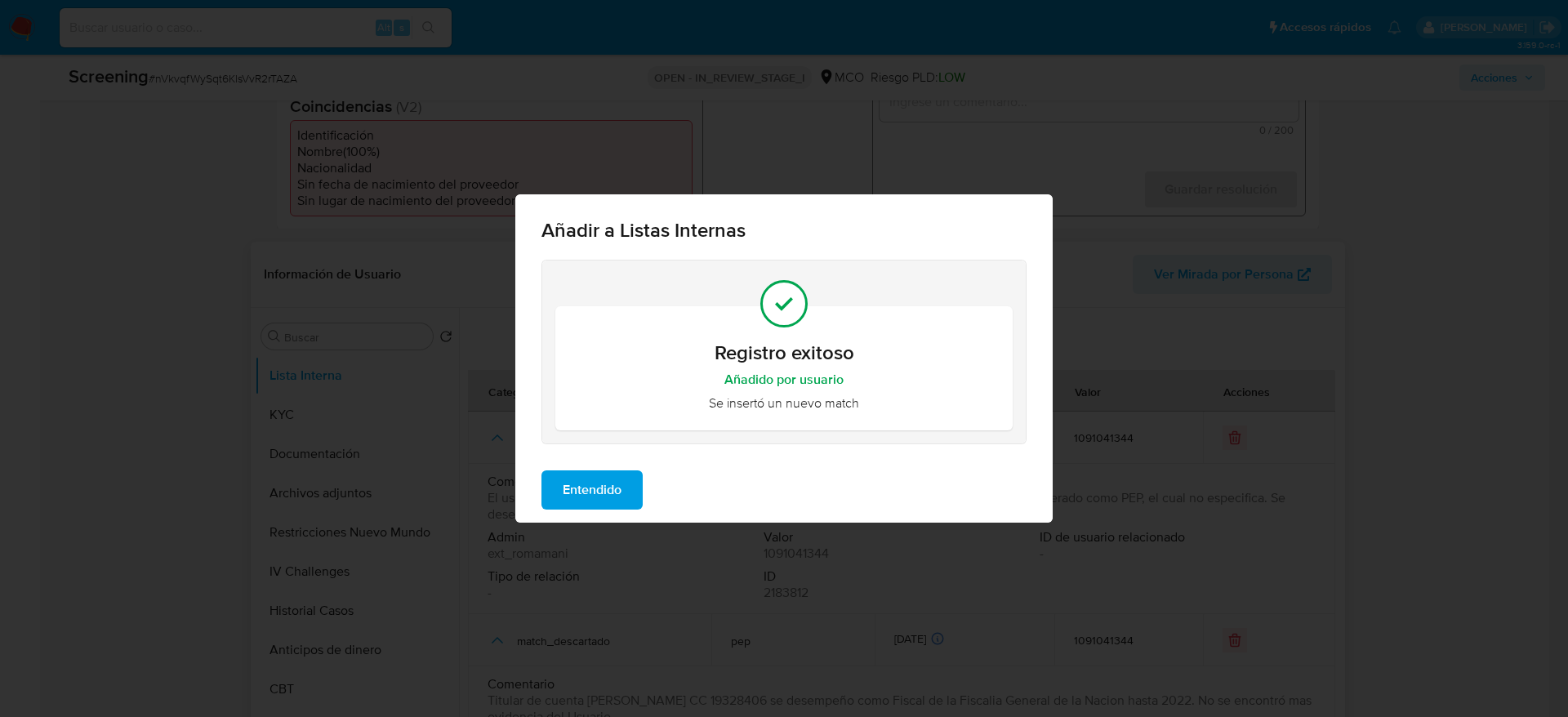
click at [589, 465] on div "Entendido" at bounding box center [784, 490] width 538 height 65
drag, startPoint x: 592, startPoint y: 476, endPoint x: 554, endPoint y: 517, distance: 55.9
click at [592, 479] on span "Entendido" at bounding box center [592, 489] width 58 height 36
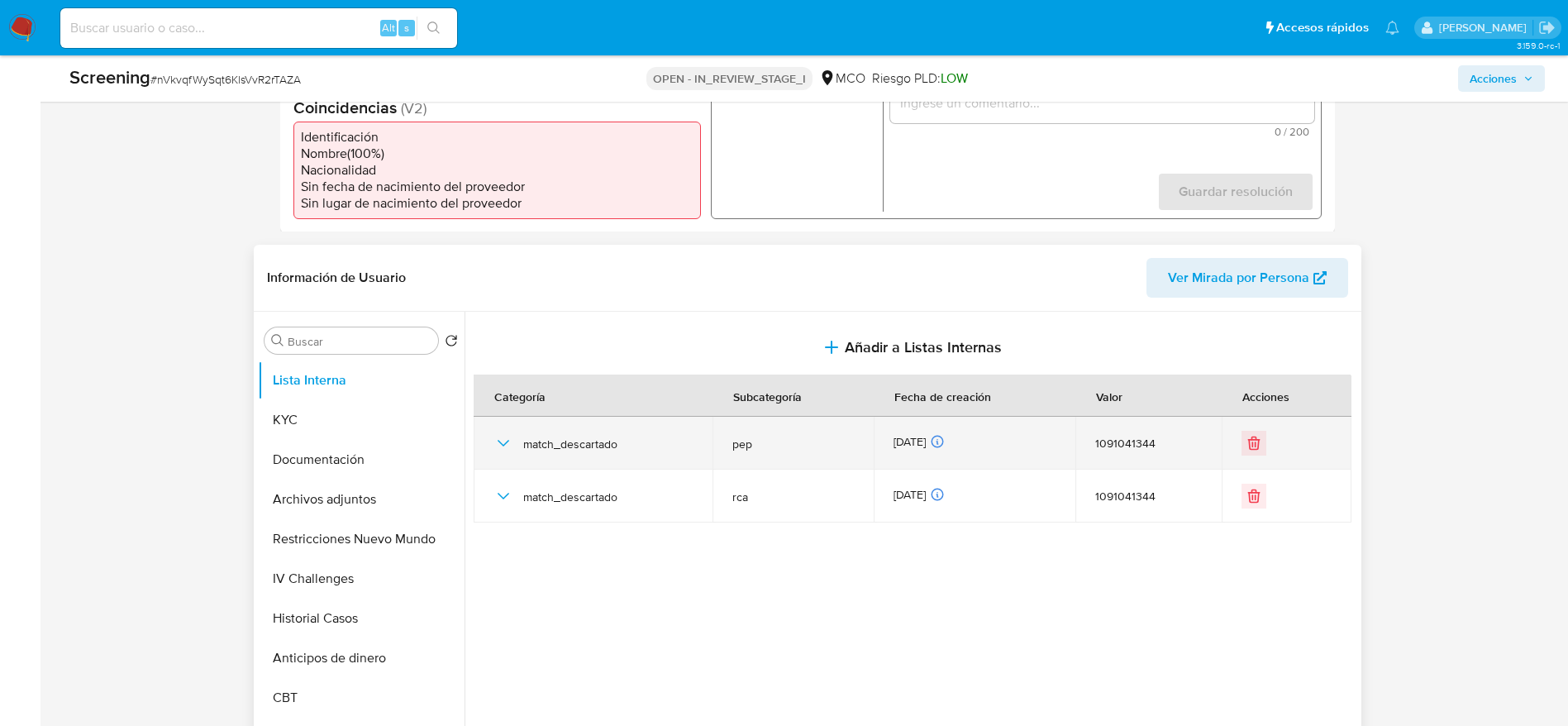
click at [508, 445] on icon "button" at bounding box center [503, 443] width 19 height 19
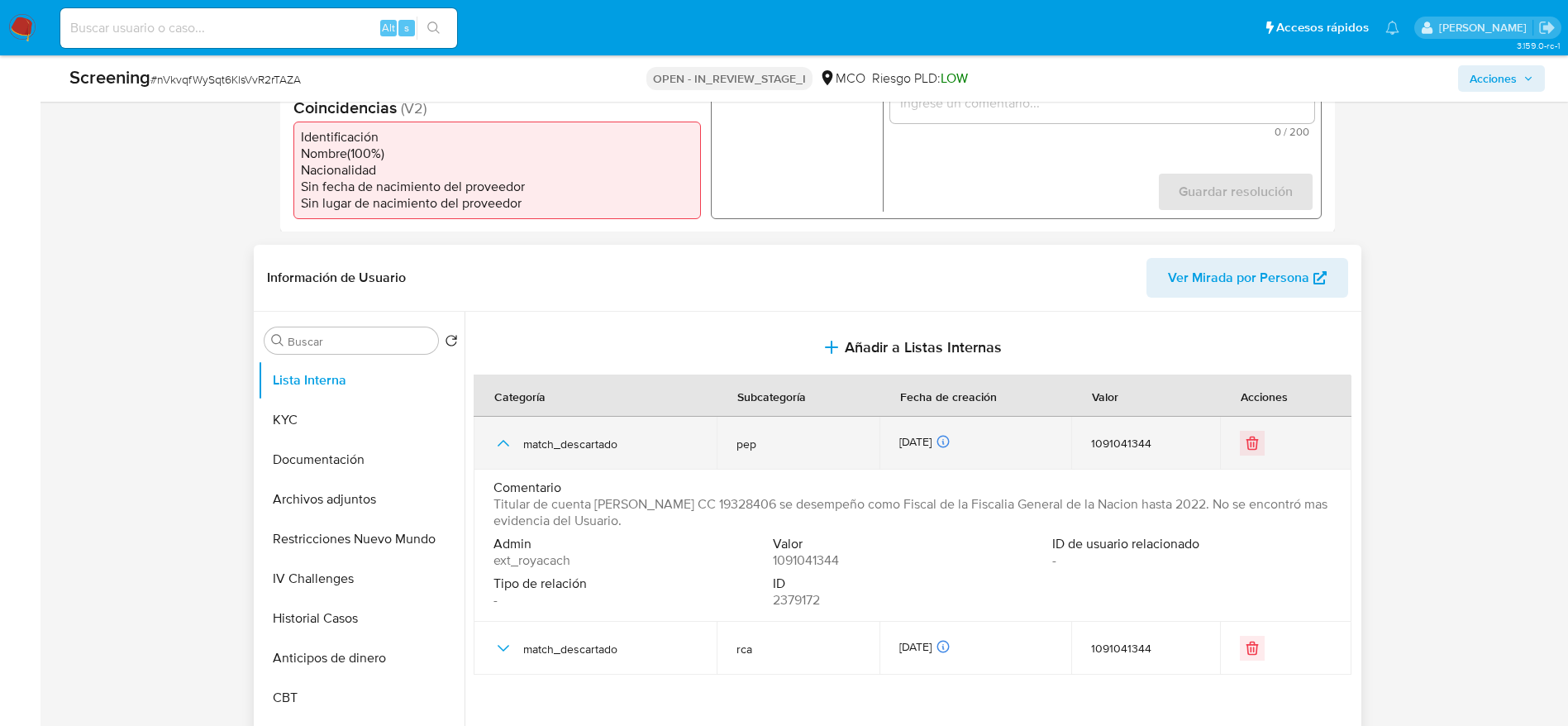
click at [508, 442] on icon "button" at bounding box center [503, 443] width 19 height 19
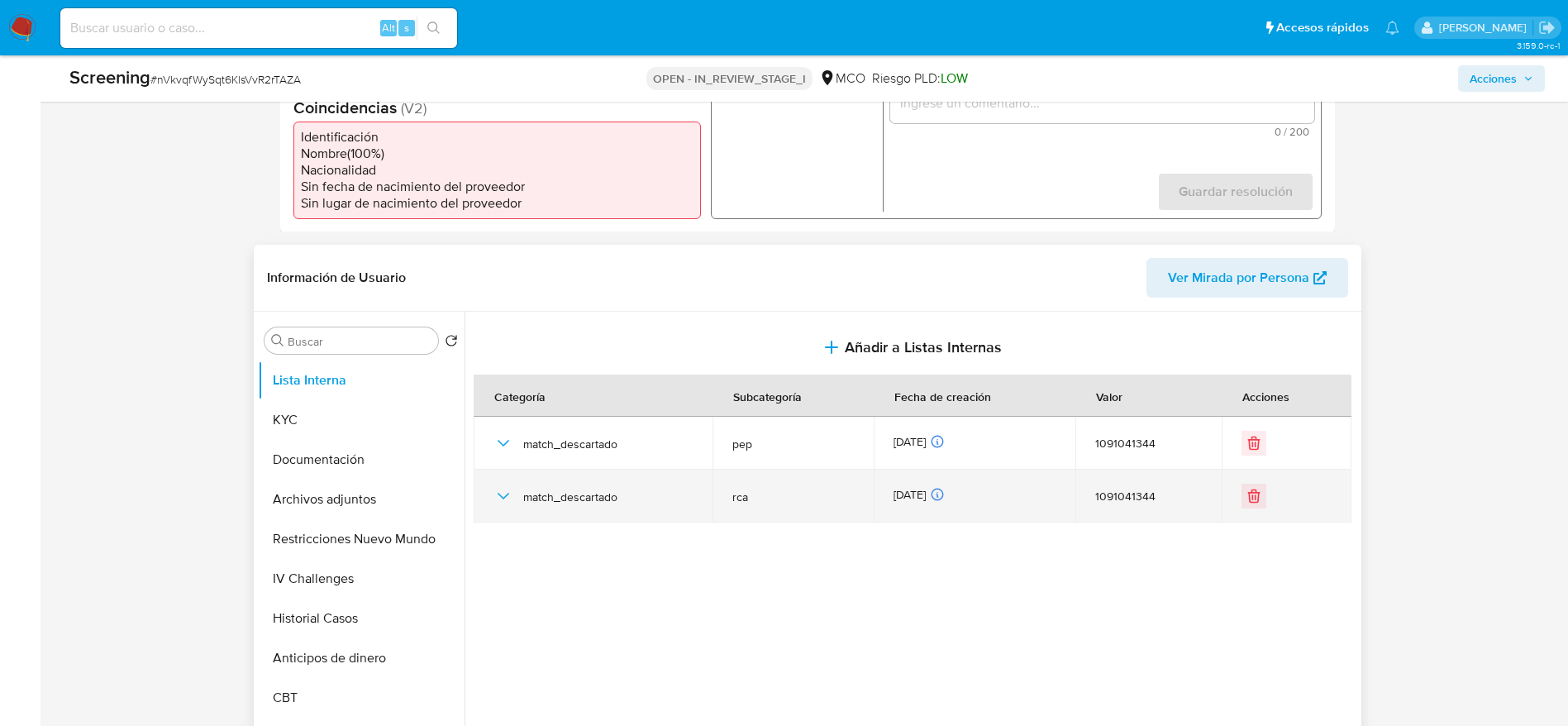
drag, startPoint x: 508, startPoint y: 478, endPoint x: 508, endPoint y: 491, distance: 13.0
click at [508, 491] on div "match_descartado" at bounding box center [593, 496] width 200 height 53
click at [508, 491] on icon "button" at bounding box center [503, 495] width 19 height 19
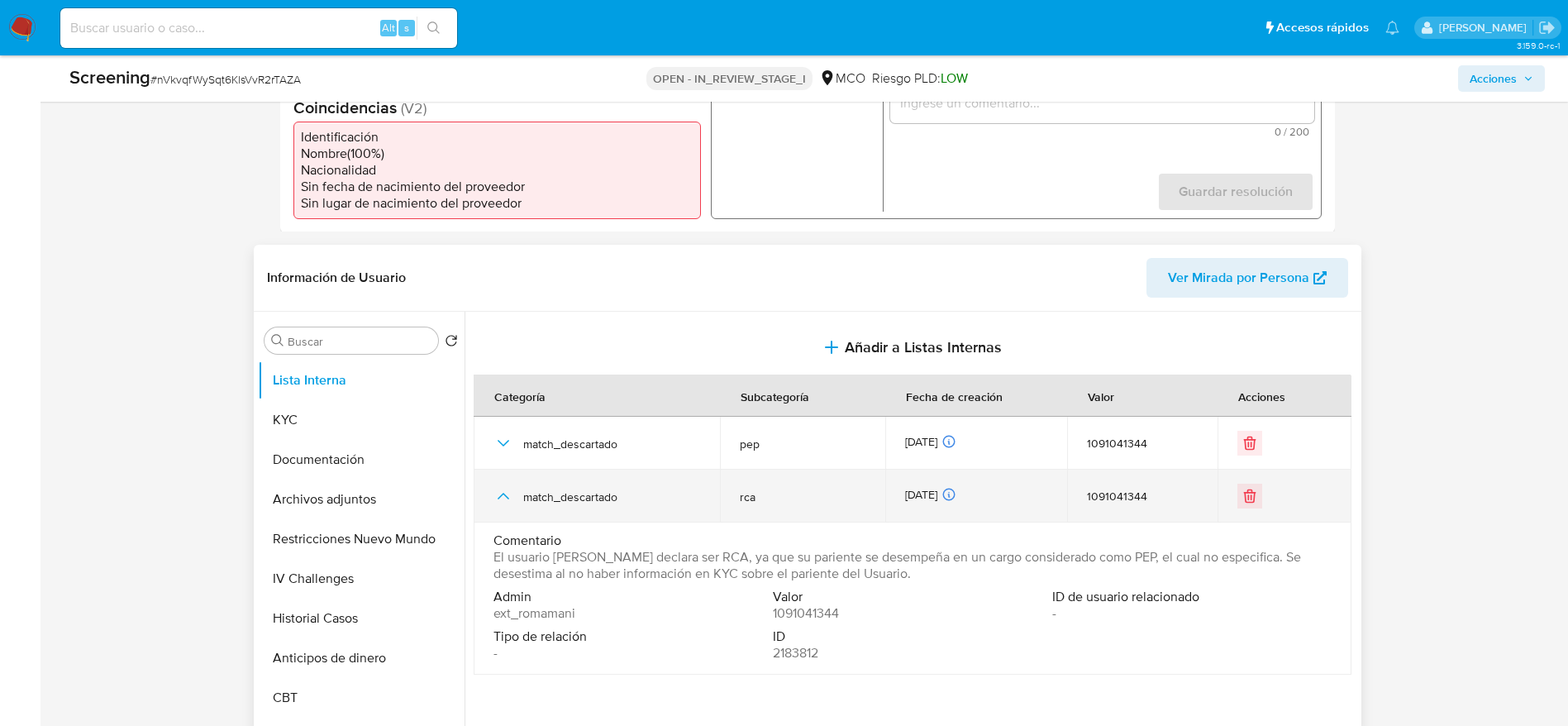
click at [508, 491] on icon "button" at bounding box center [503, 495] width 19 height 19
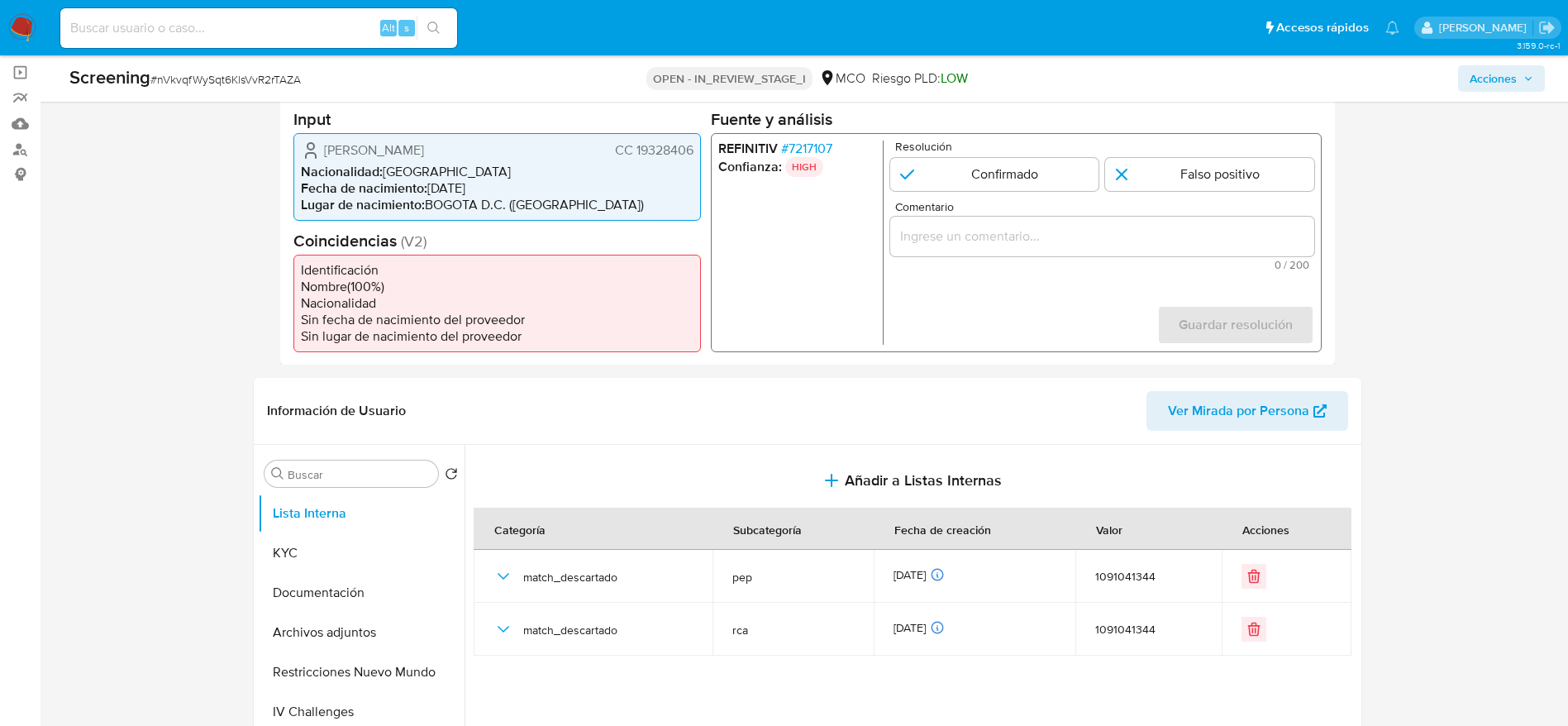
scroll to position [0, 0]
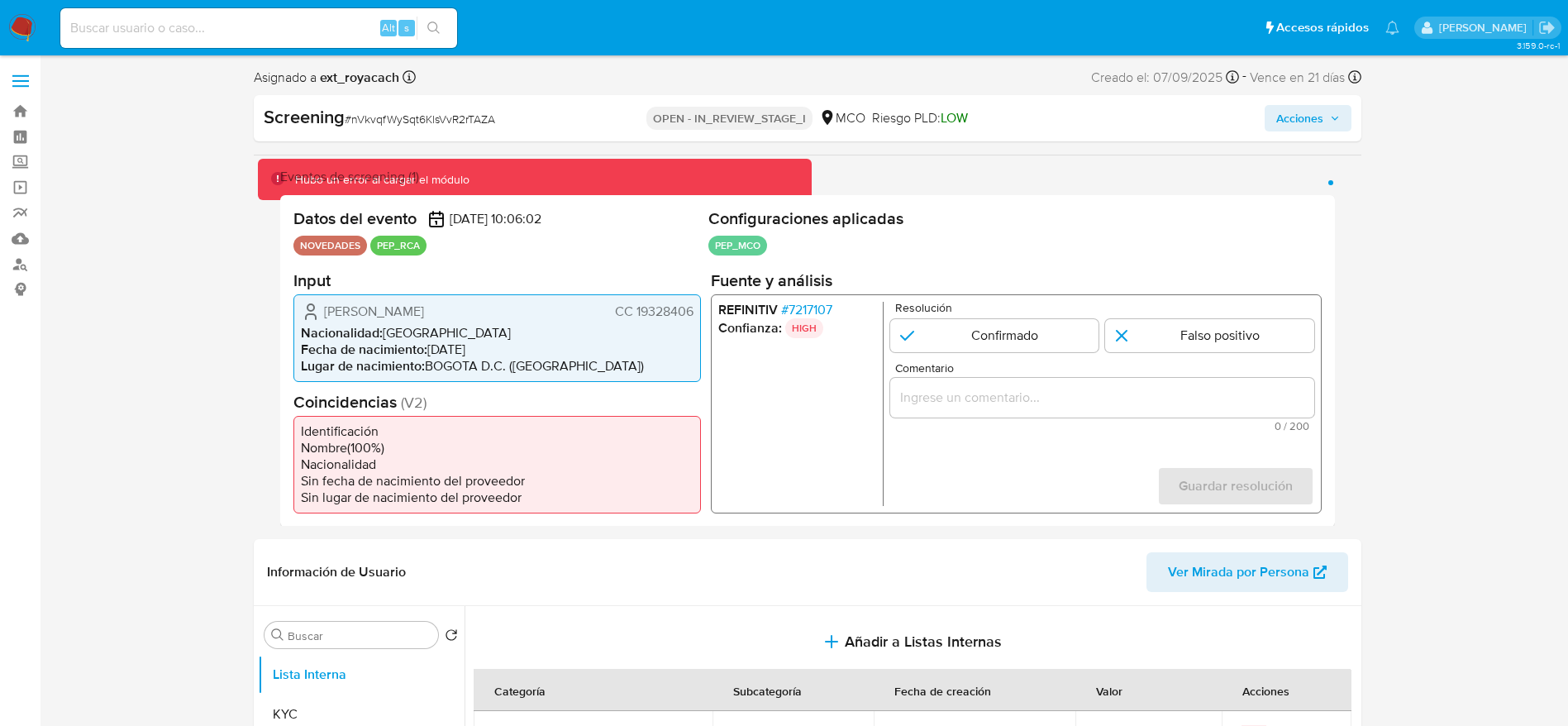
click at [814, 306] on span "# 7217107" at bounding box center [805, 309] width 52 height 17
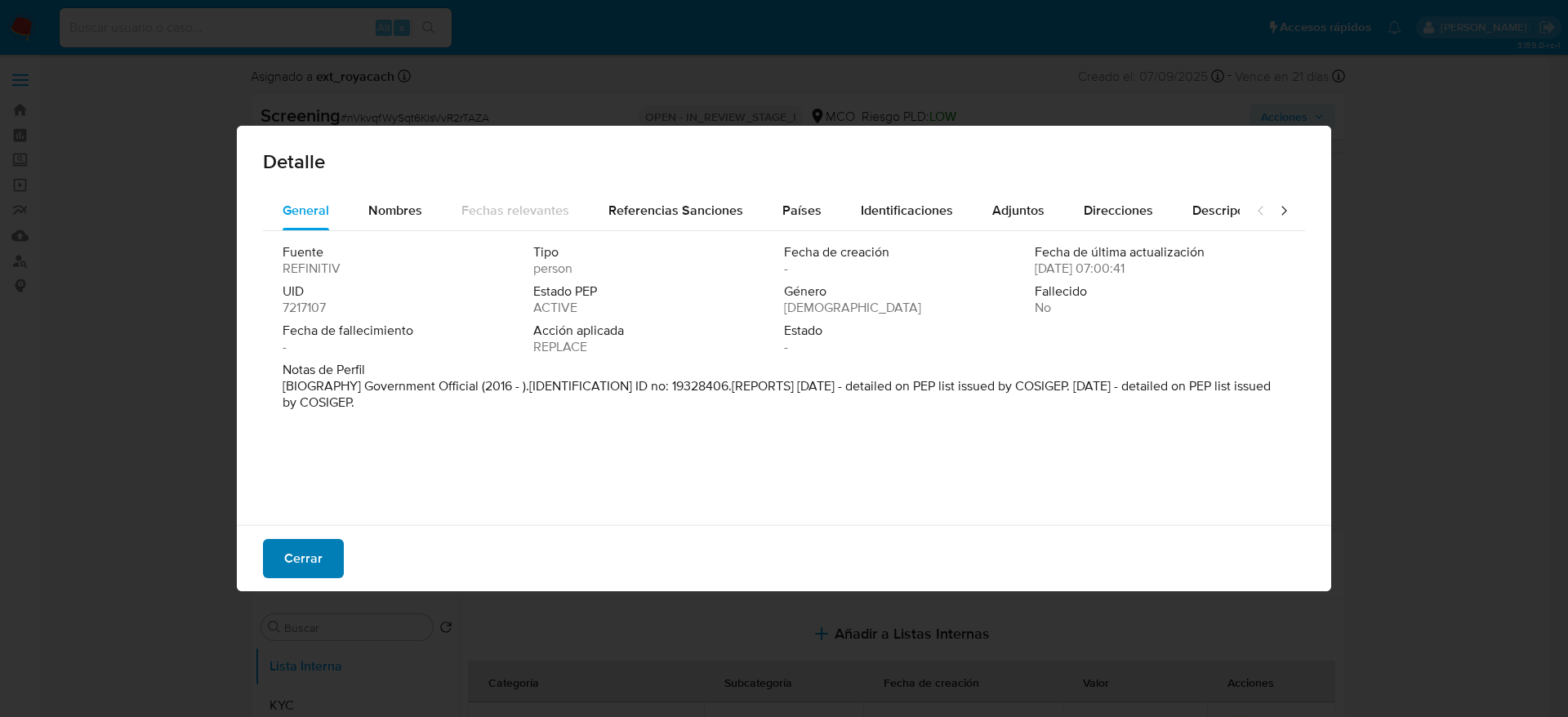
click at [321, 545] on button "Cerrar" at bounding box center [303, 558] width 81 height 39
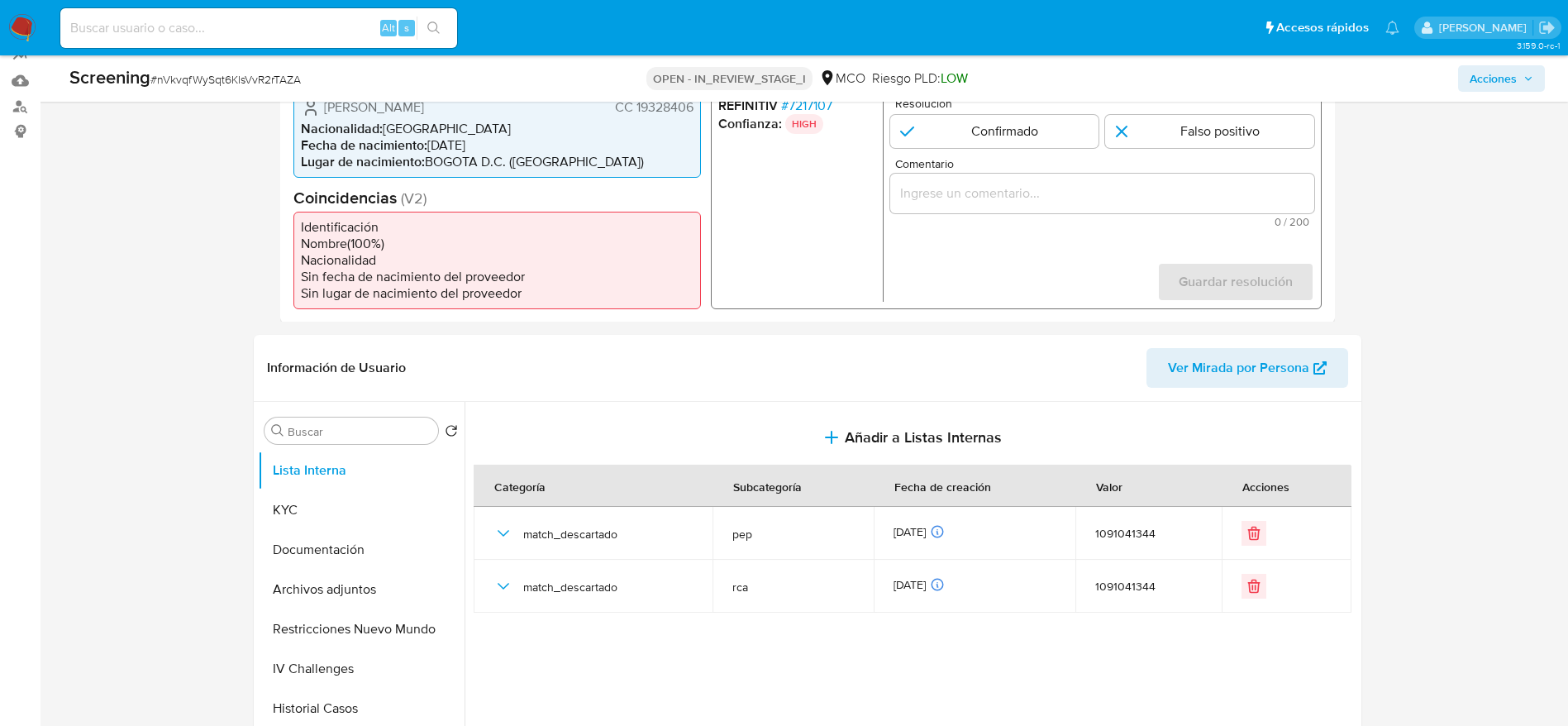
scroll to position [124, 0]
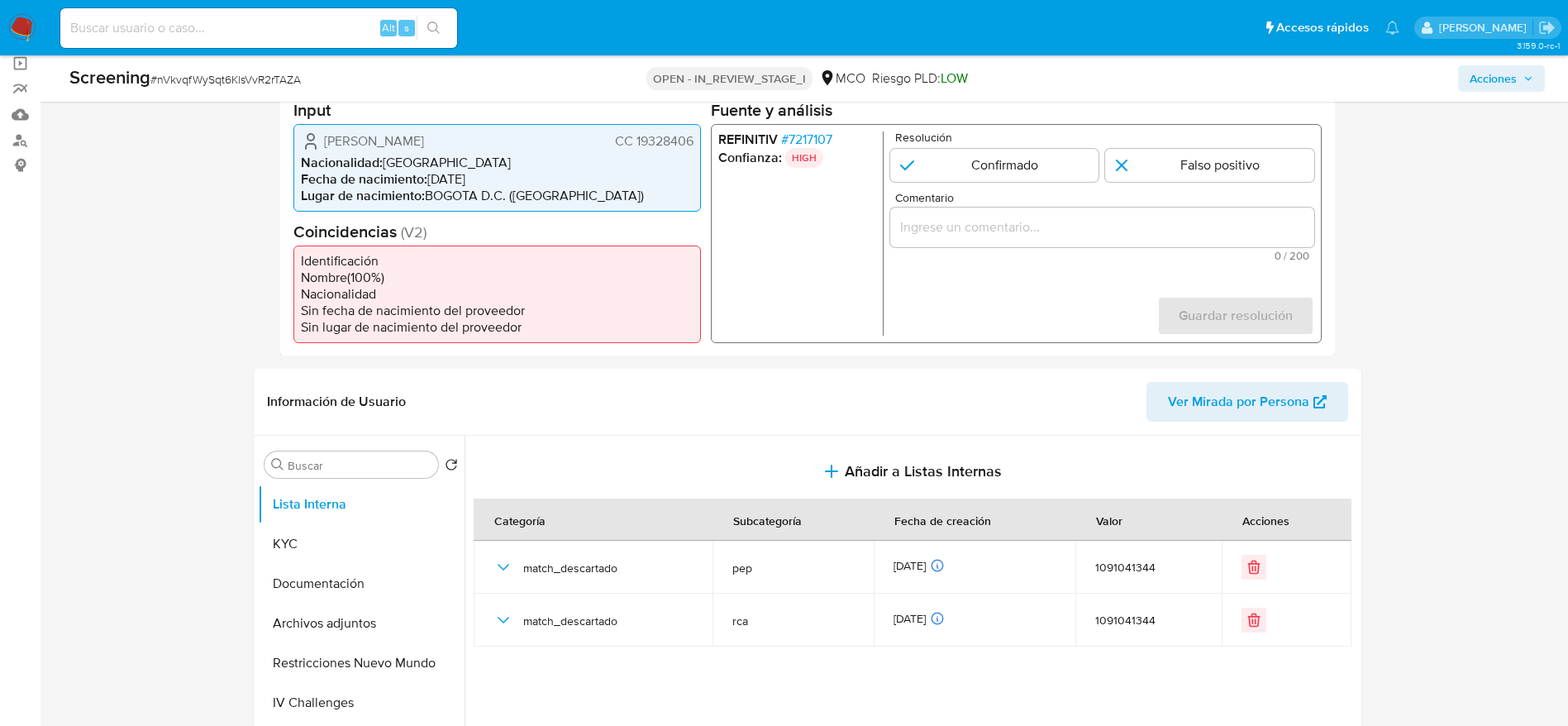
click at [1161, 139] on p "Resolución" at bounding box center [1103, 137] width 419 height 13
click at [1153, 160] on input "1 de 1" at bounding box center [1209, 164] width 209 height 33
radio input "true"
click at [1135, 235] on input "Comentario" at bounding box center [1102, 226] width 424 height 21
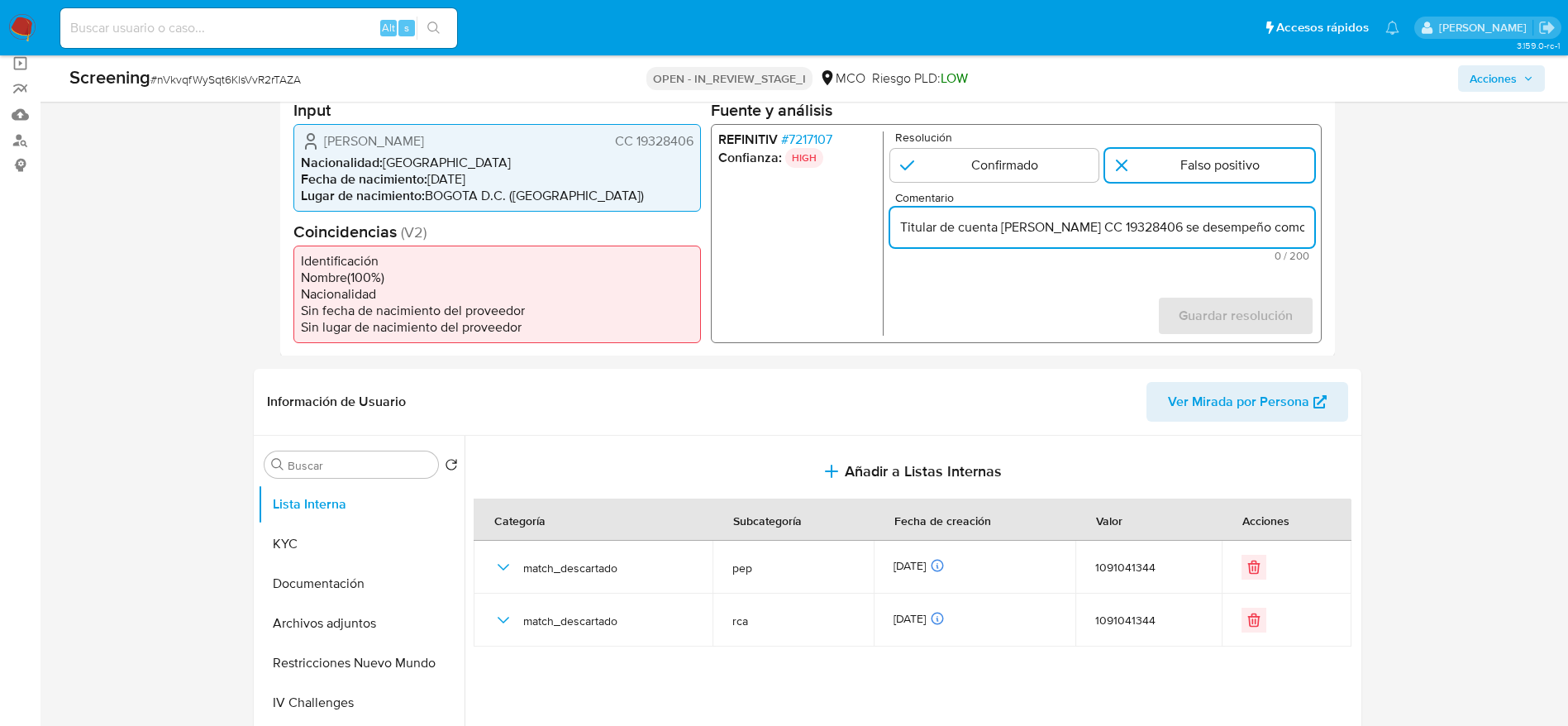
scroll to position [0, 635]
drag, startPoint x: 1056, startPoint y: 228, endPoint x: 1586, endPoint y: 227, distance: 530.0
type input "Titular de cuenta [PERSON_NAME] CC 19328406 se desempeño como Fiscal de la Fisc…"
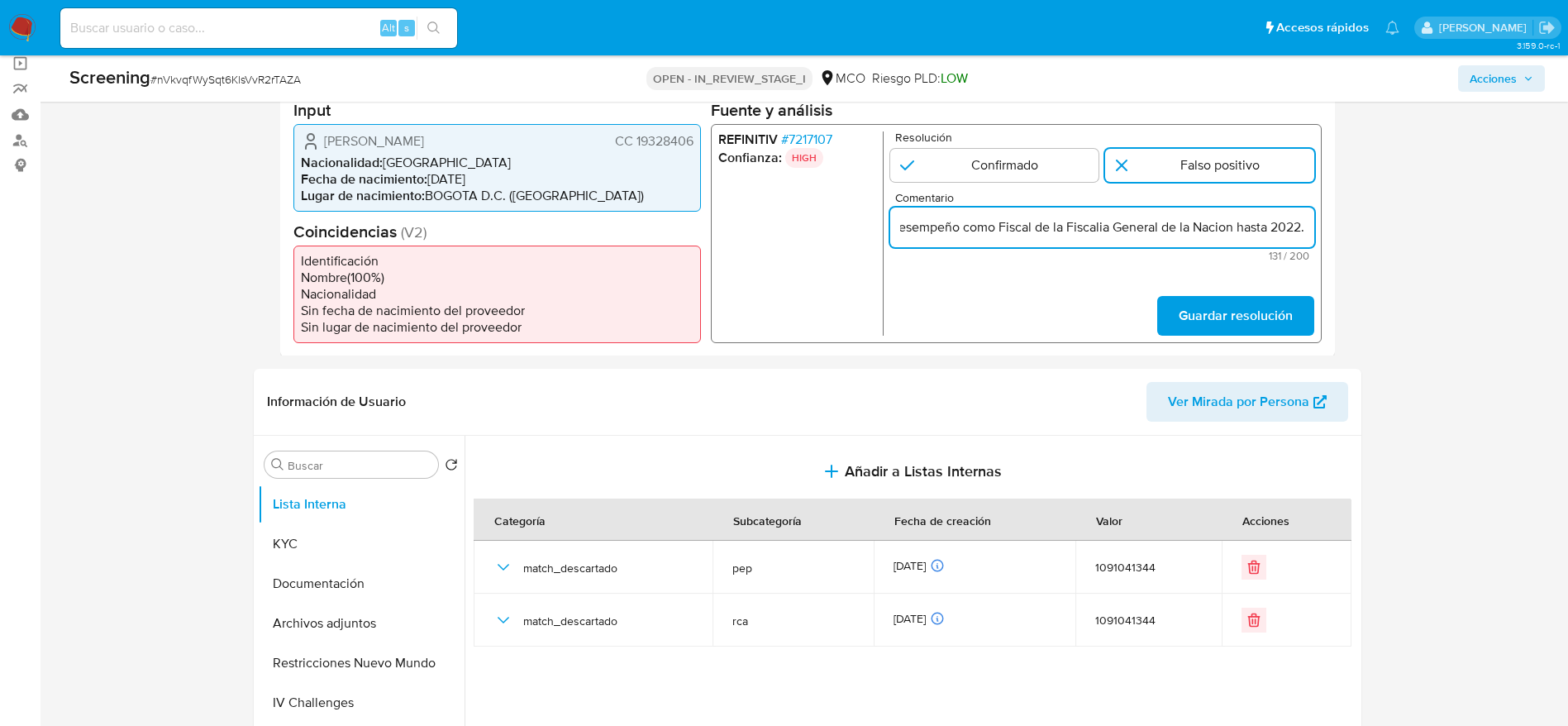
scroll to position [0, 0]
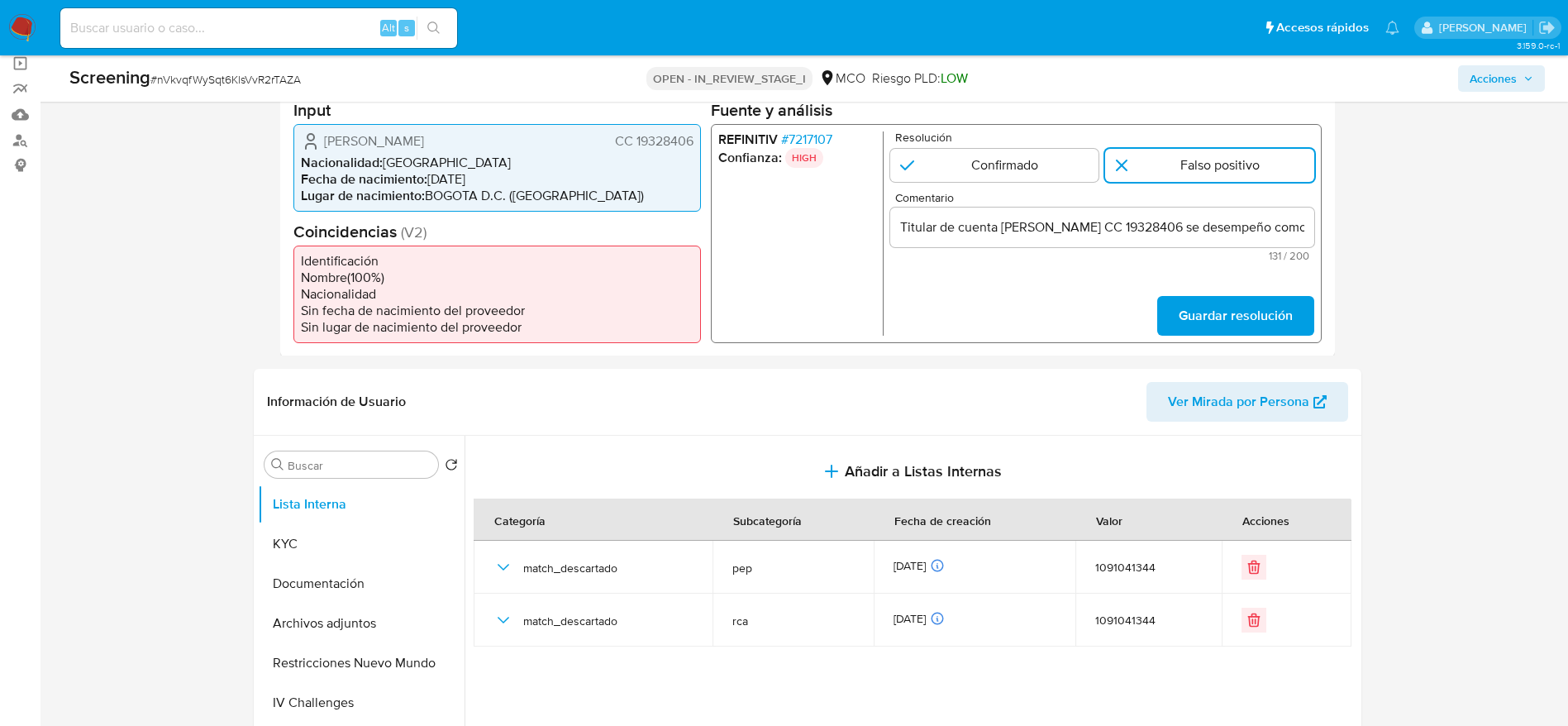
click at [1256, 336] on div "REFINITIV # 7217107 Confianza: HIGH Resolución Confirmado Falso positivo Coment…" at bounding box center [1015, 232] width 611 height 219
click at [1256, 325] on span "Guardar resolución" at bounding box center [1234, 314] width 114 height 36
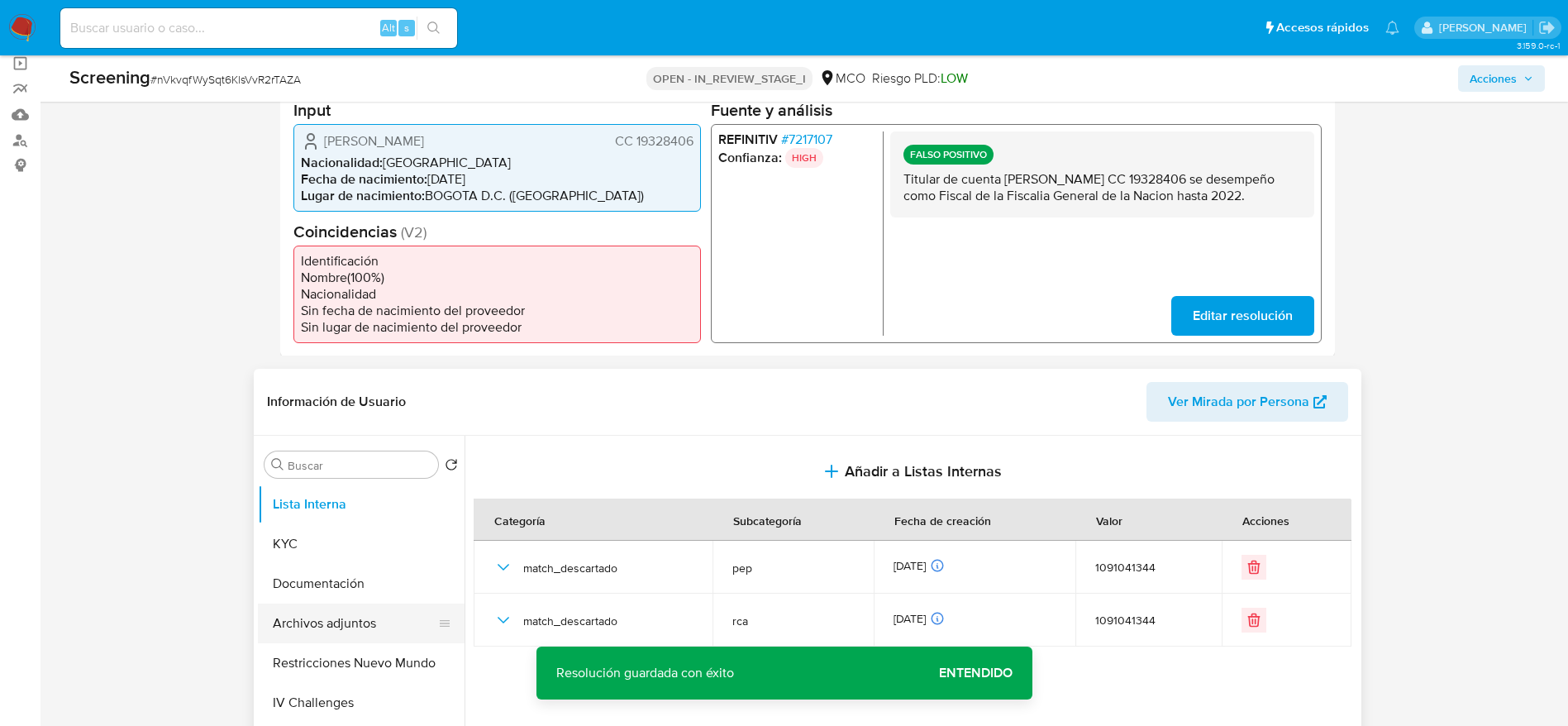
click at [369, 625] on button "Archivos adjuntos" at bounding box center [354, 623] width 193 height 40
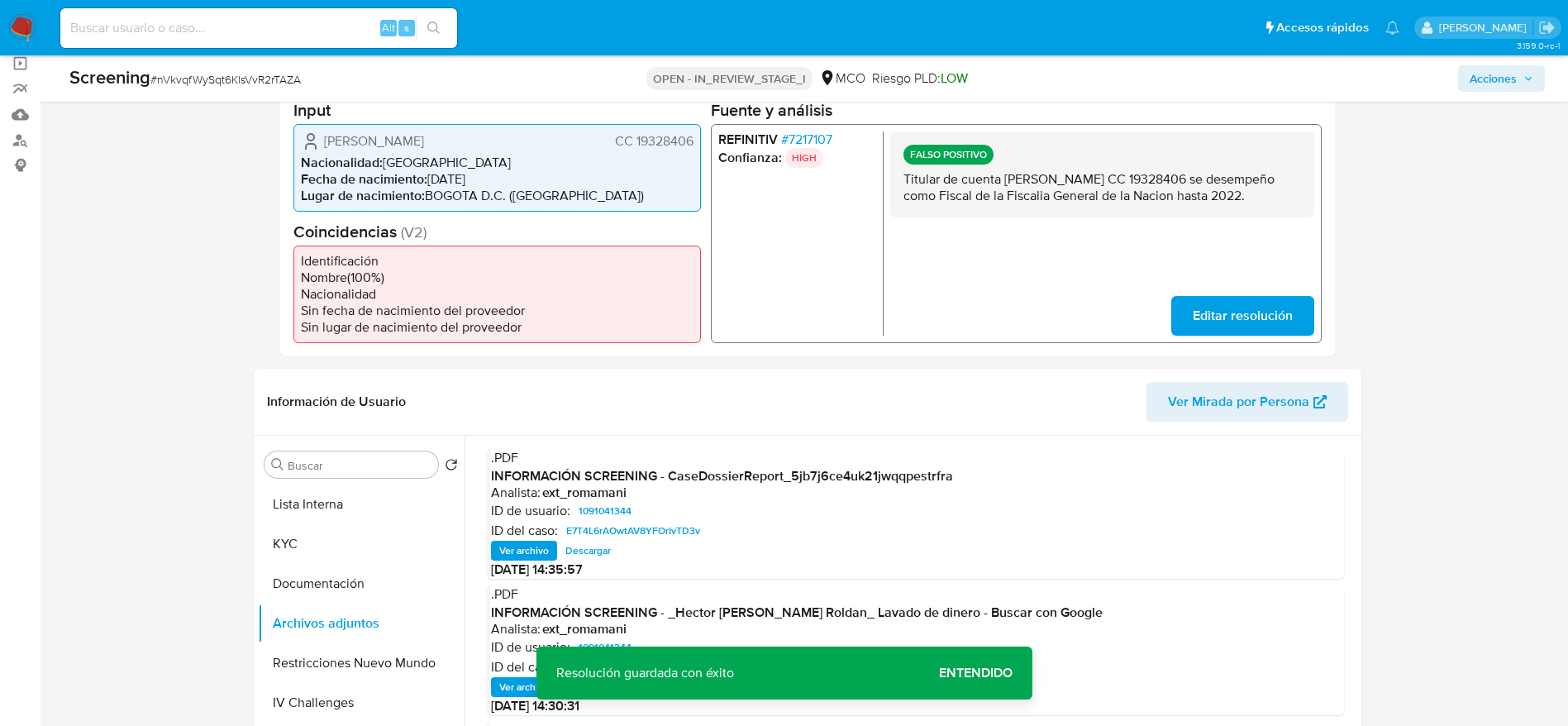
scroll to position [248, 0]
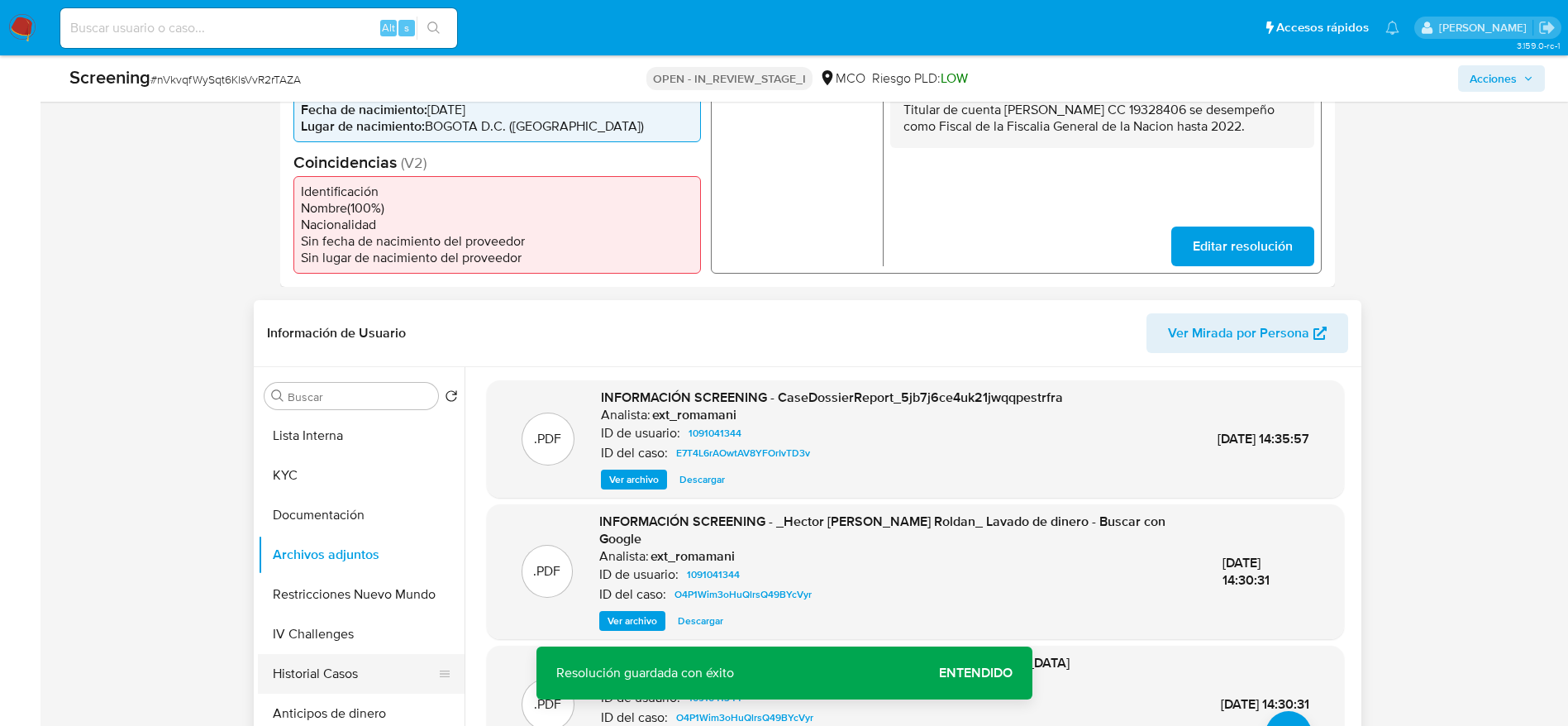
click at [368, 664] on button "Historial Casos" at bounding box center [354, 674] width 193 height 40
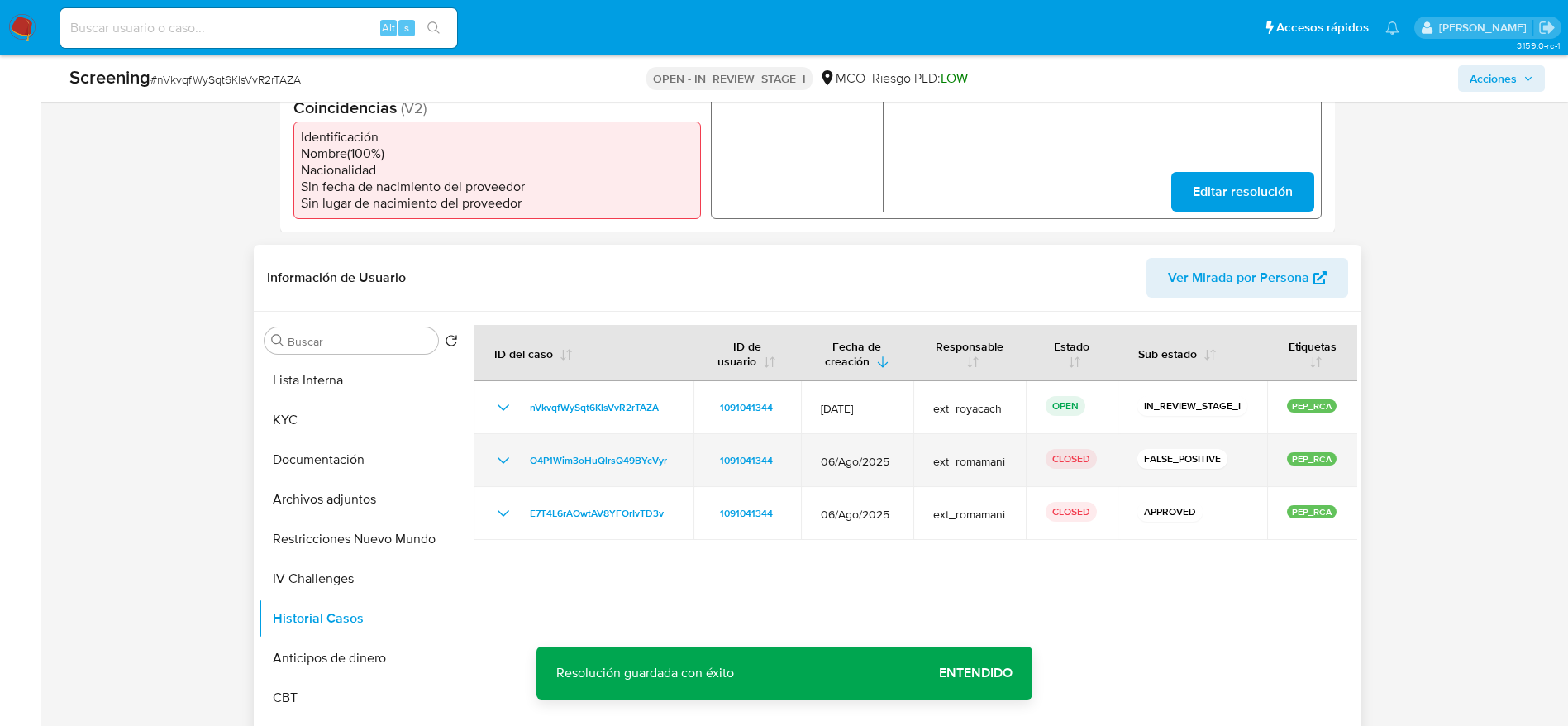
click at [502, 452] on icon "Mostrar/Ocultar" at bounding box center [503, 460] width 19 height 19
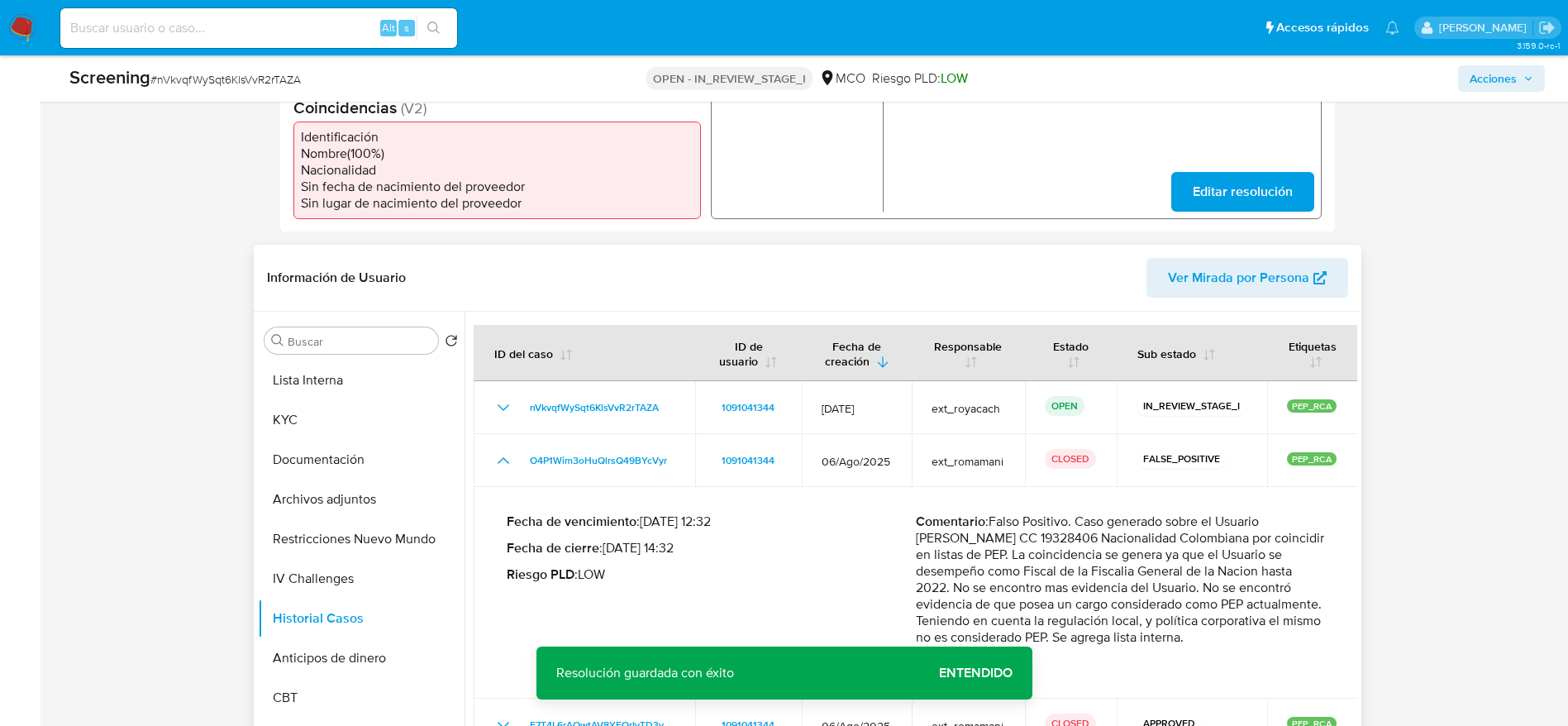
drag, startPoint x: 990, startPoint y: 519, endPoint x: 1315, endPoint y: 640, distance: 346.8
click at [1315, 640] on p "Comentario : Falso Positivo. Caso generado sobre el Usuario [PERSON_NAME] CC 19…" at bounding box center [1120, 579] width 409 height 133
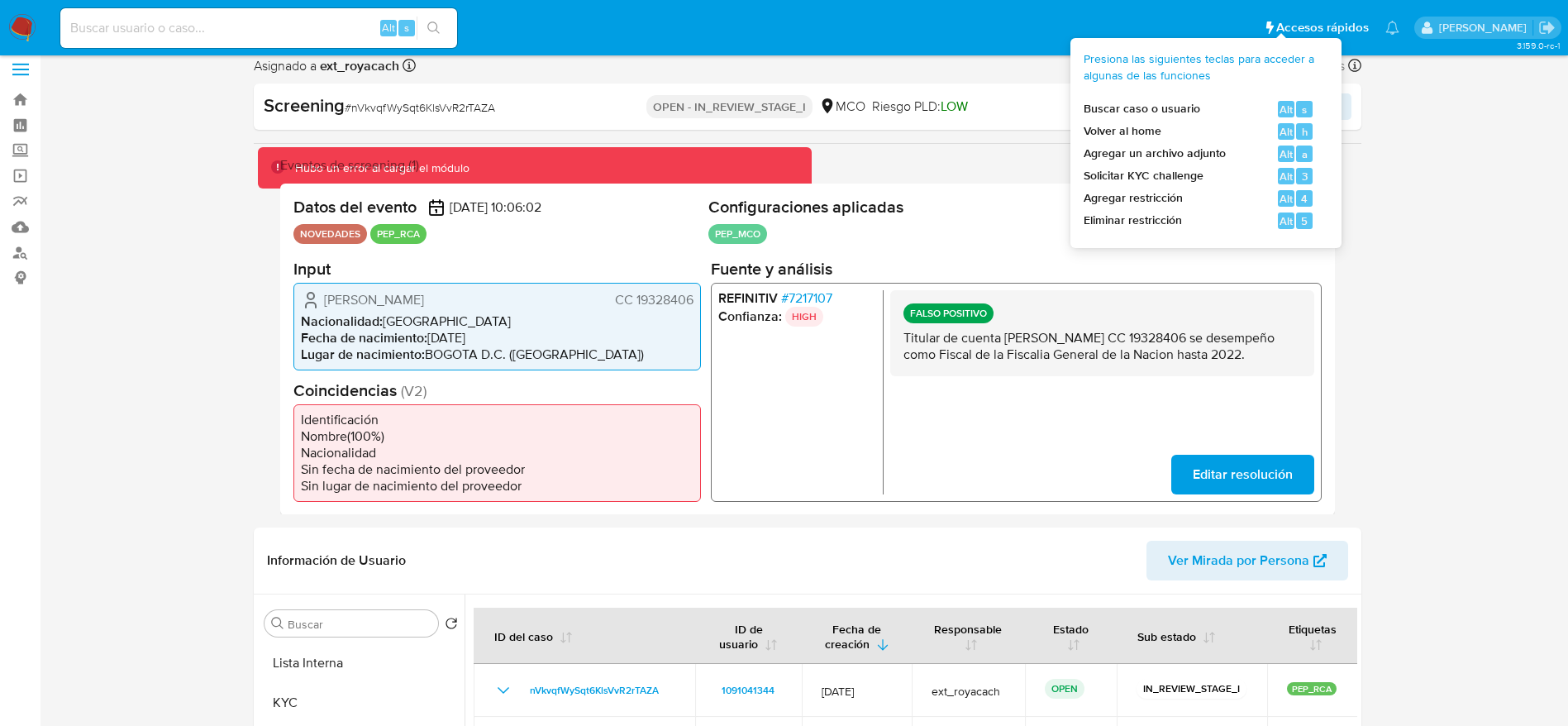
scroll to position [0, 0]
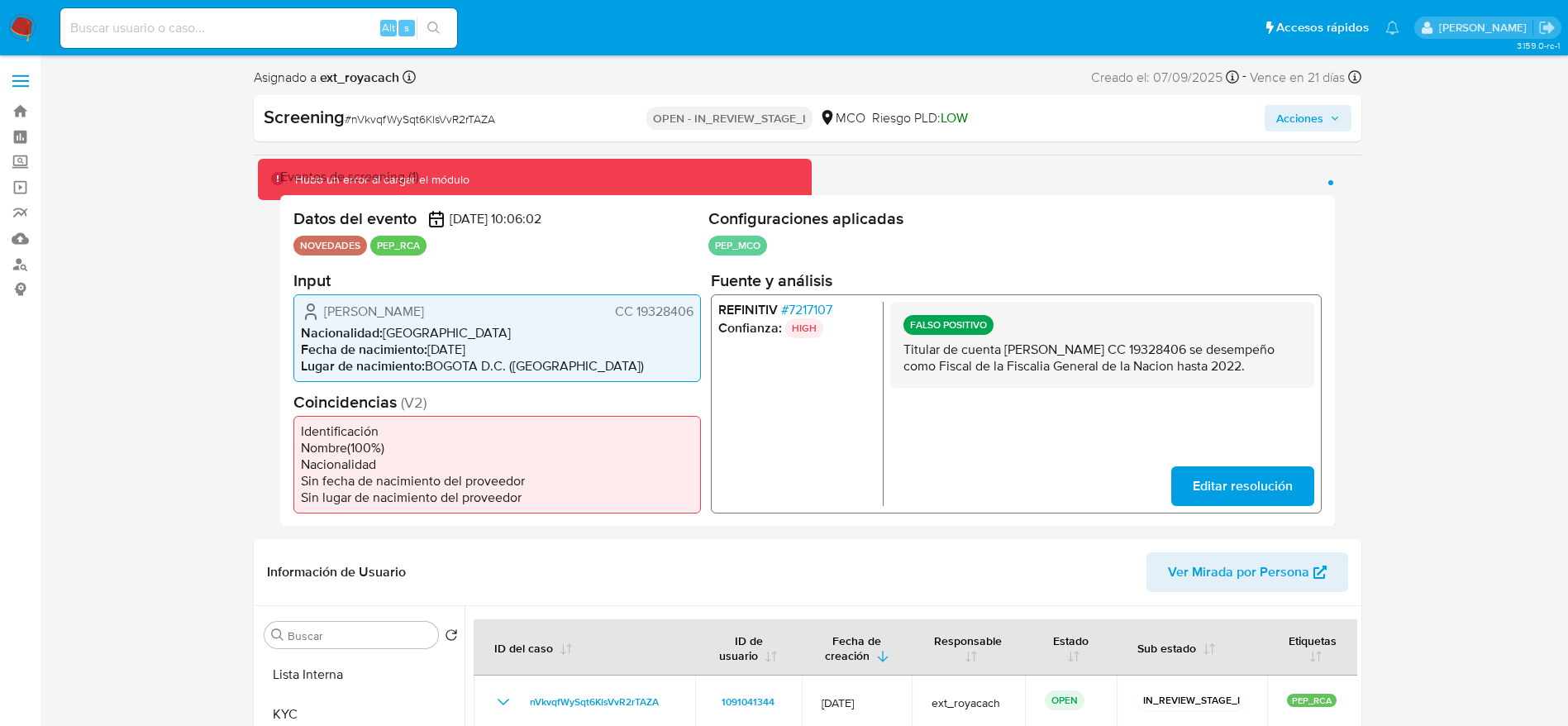
click at [1353, 117] on div "Screening # nVkvqfWySqt6KlsVvR2rTAZA OPEN - IN_REVIEW_STAGE_I MCO Riesgo PLD: L…" at bounding box center [807, 117] width 1108 height 46
click at [1353, 106] on div "Screening # nVkvqfWySqt6KlsVvR2rTAZA OPEN - IN_REVIEW_STAGE_I MCO Riesgo PLD: L…" at bounding box center [807, 117] width 1108 height 46
click at [1317, 128] on span "Acciones" at bounding box center [1299, 117] width 47 height 26
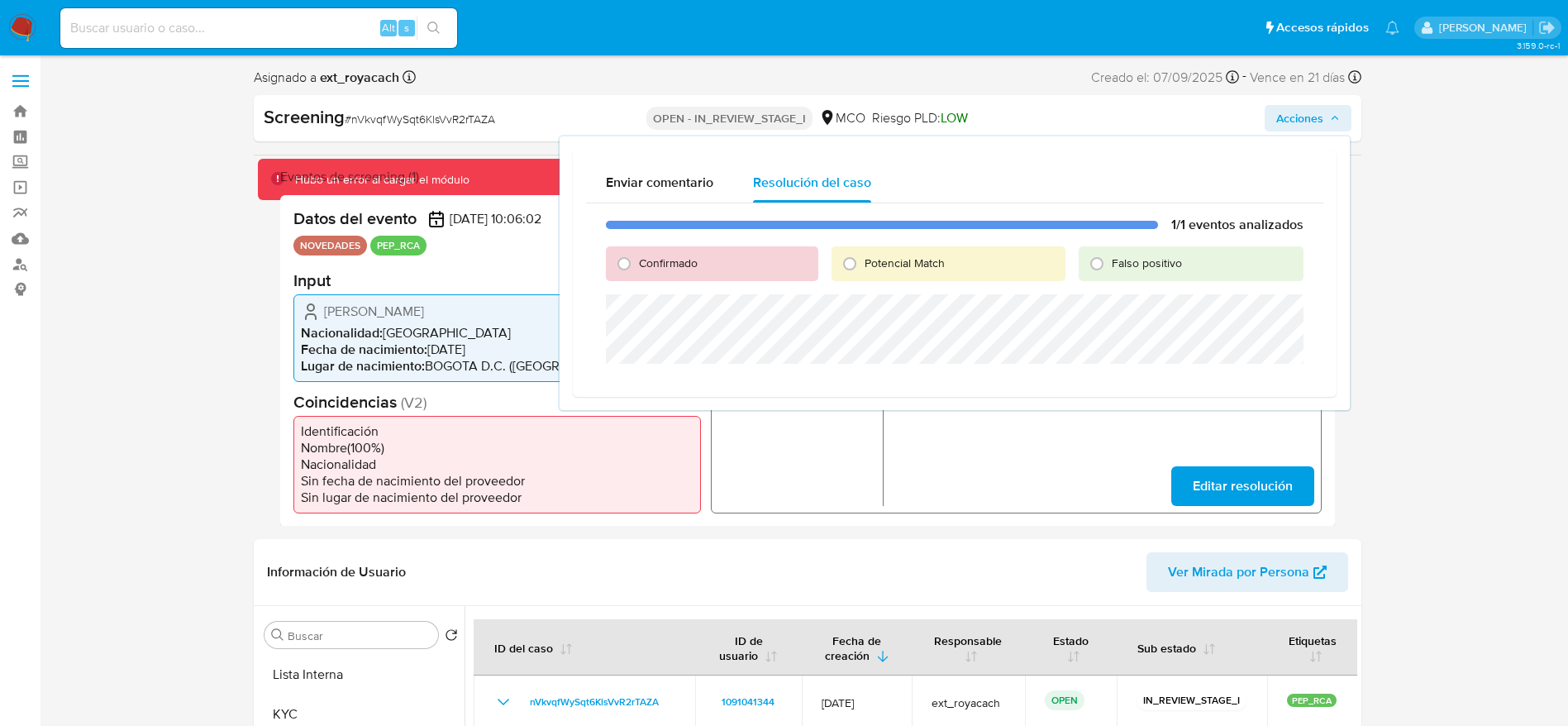
click at [1083, 268] on div "Falso positivo" at bounding box center [1190, 264] width 224 height 35
click at [1093, 271] on input "Falso positivo" at bounding box center [1096, 263] width 26 height 26
radio input "true"
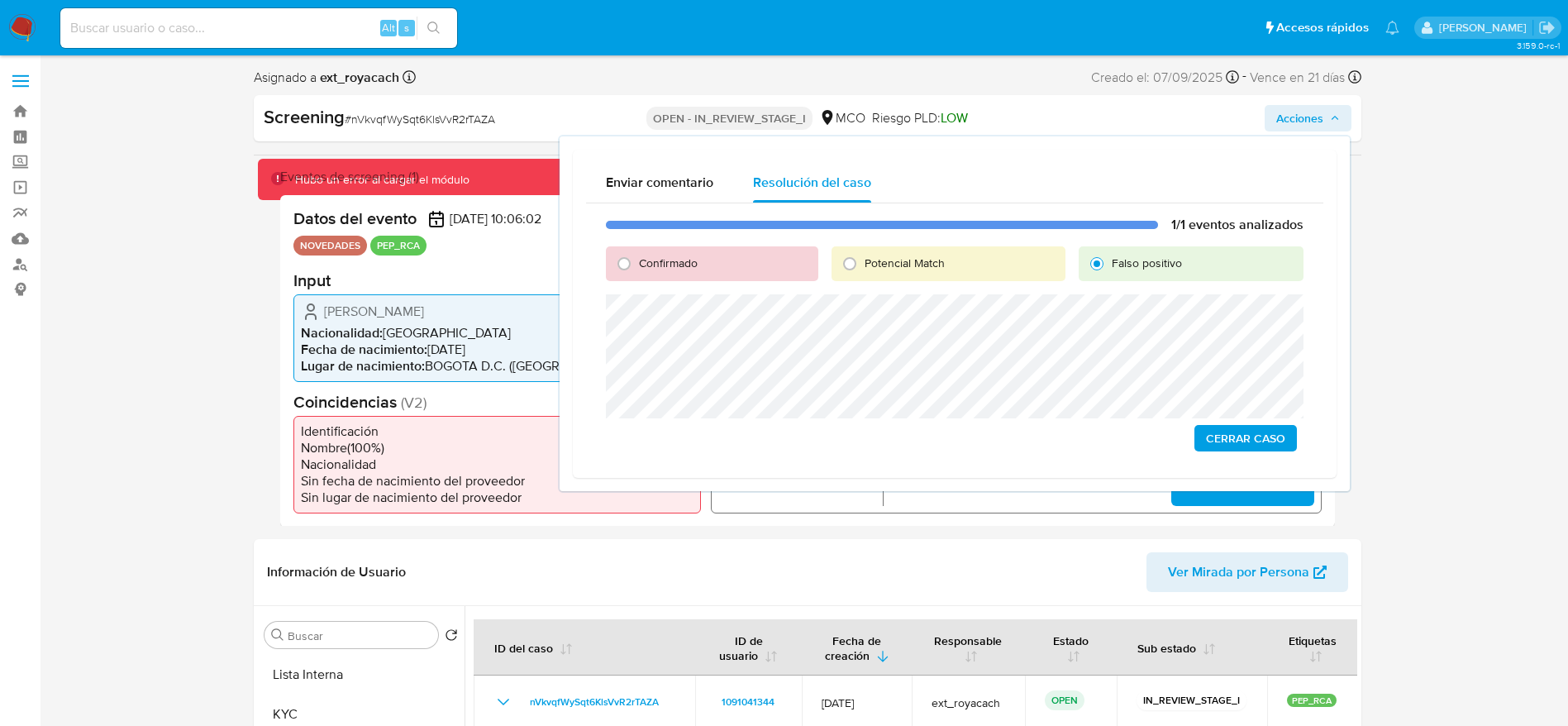
click at [1210, 449] on span "Cerrar Caso" at bounding box center [1245, 438] width 79 height 23
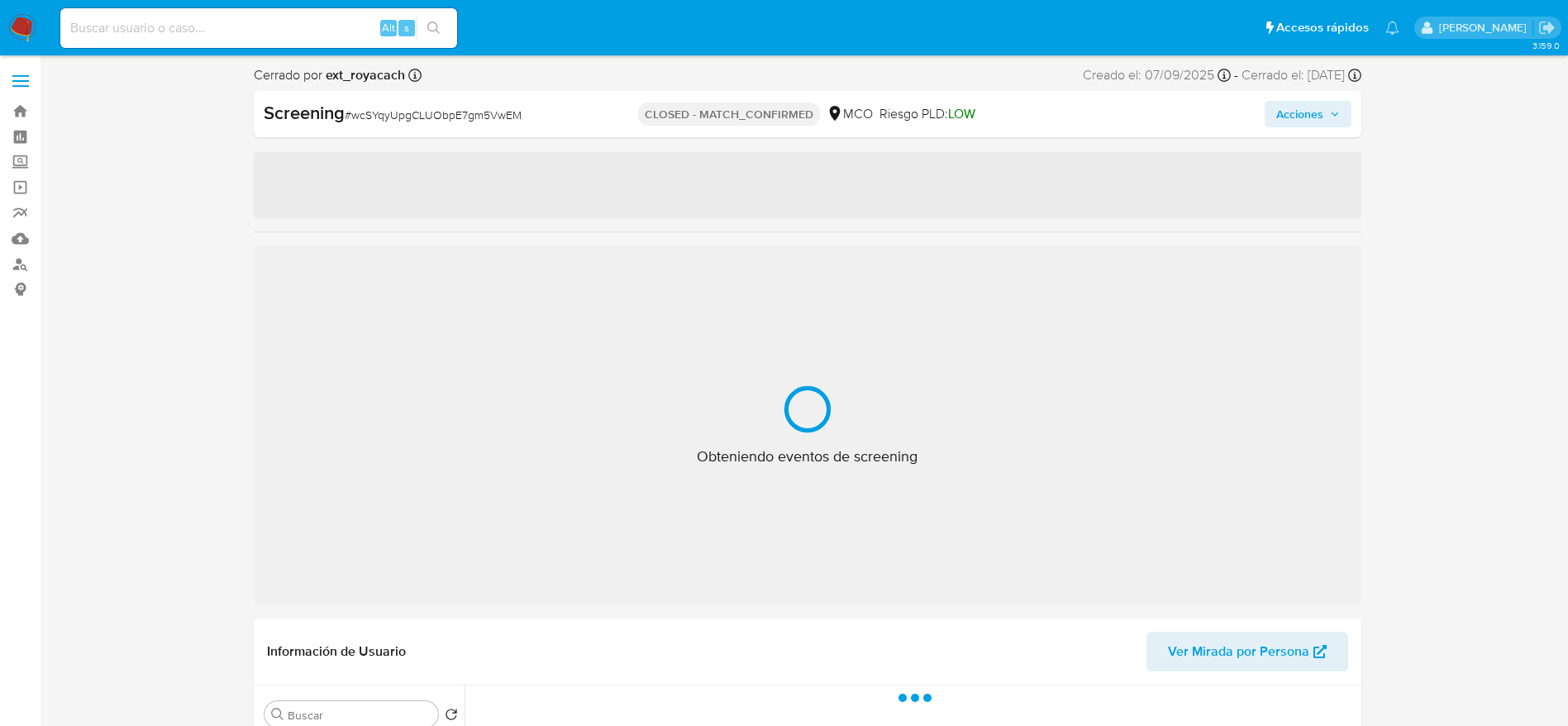
select select "10"
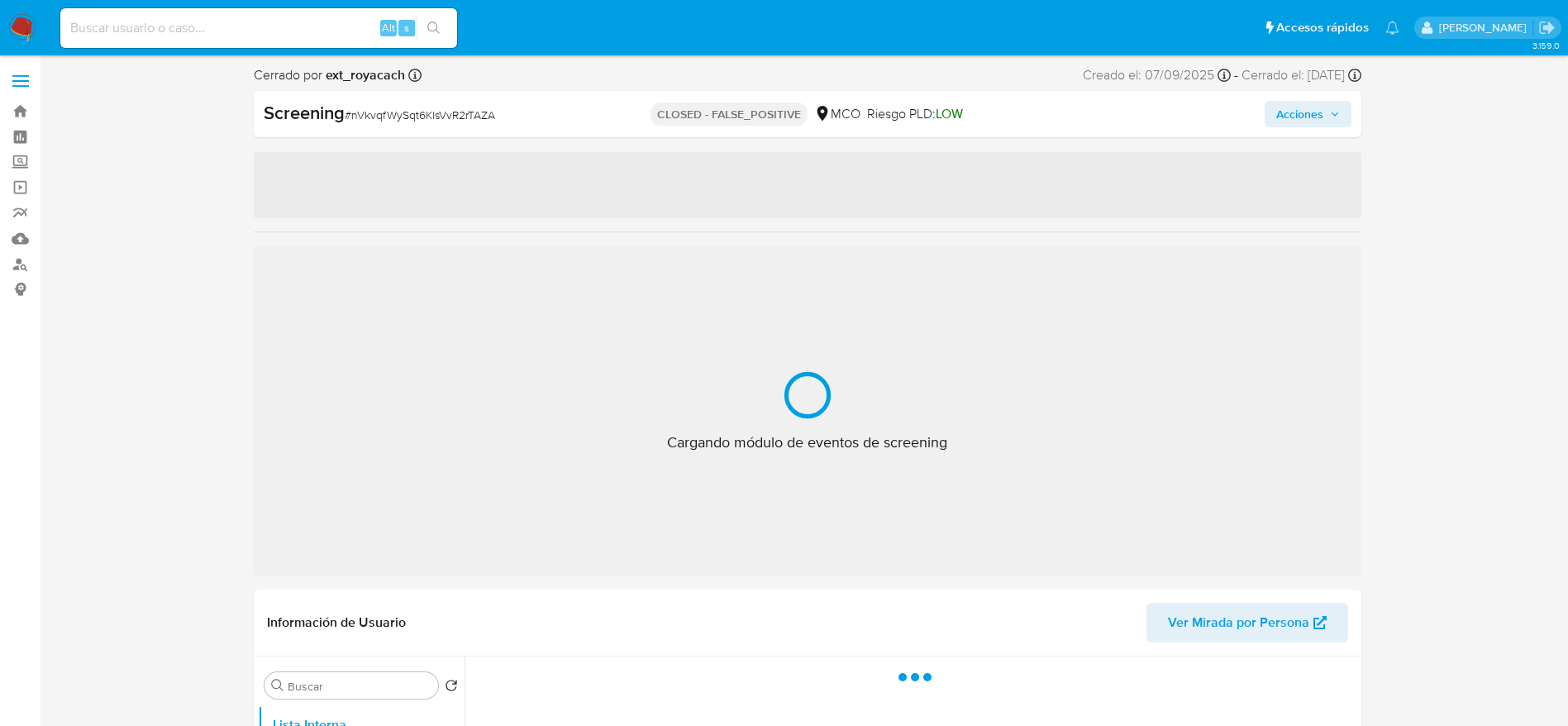
select select "10"
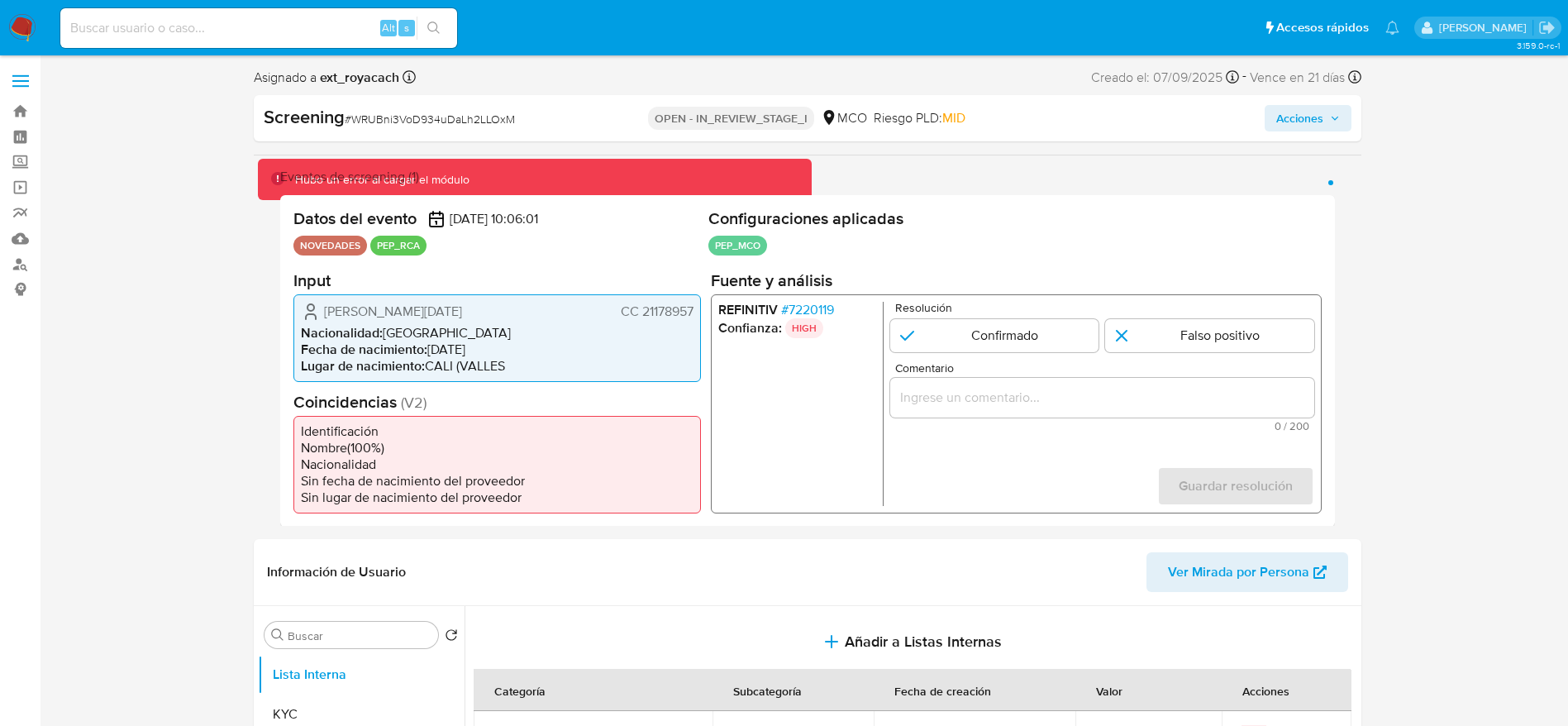
select select "10"
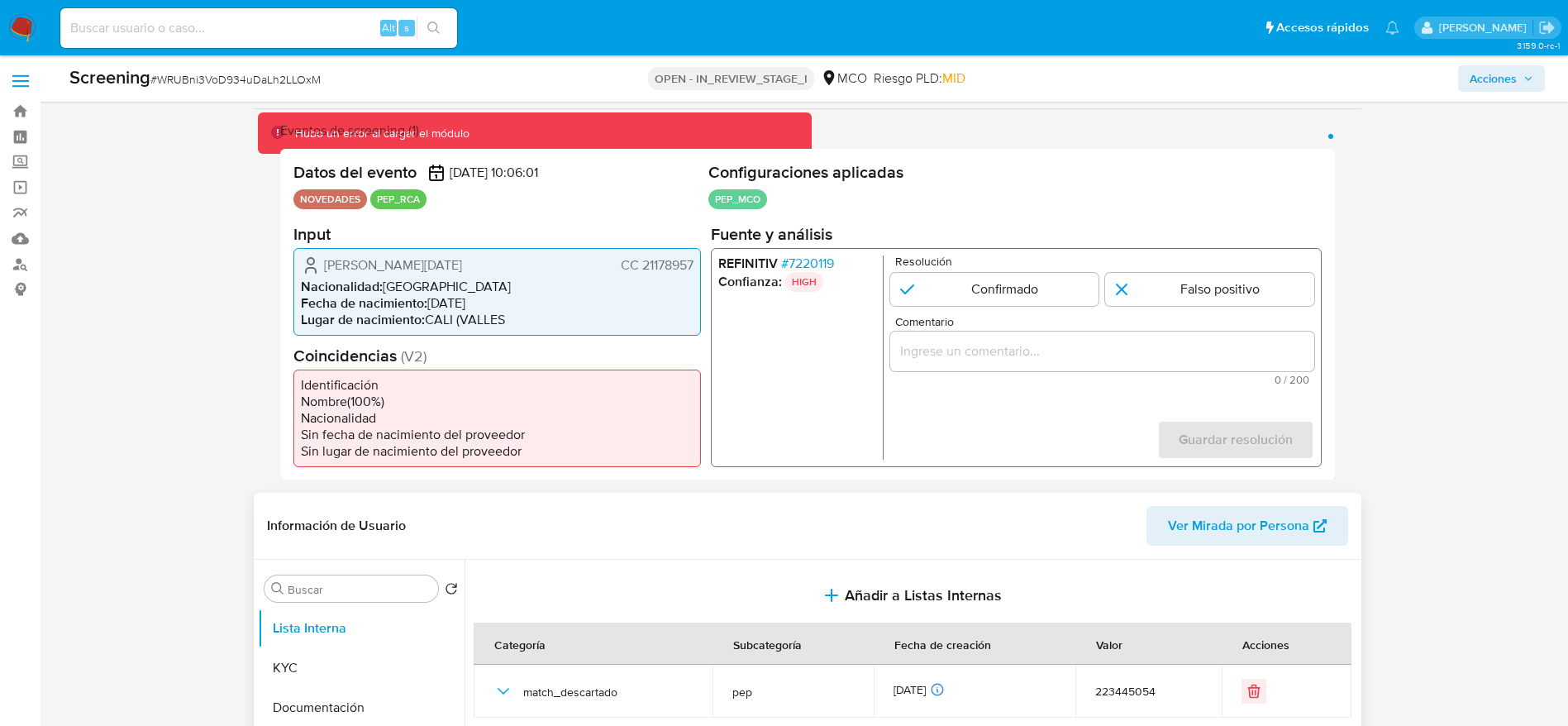
scroll to position [124, 0]
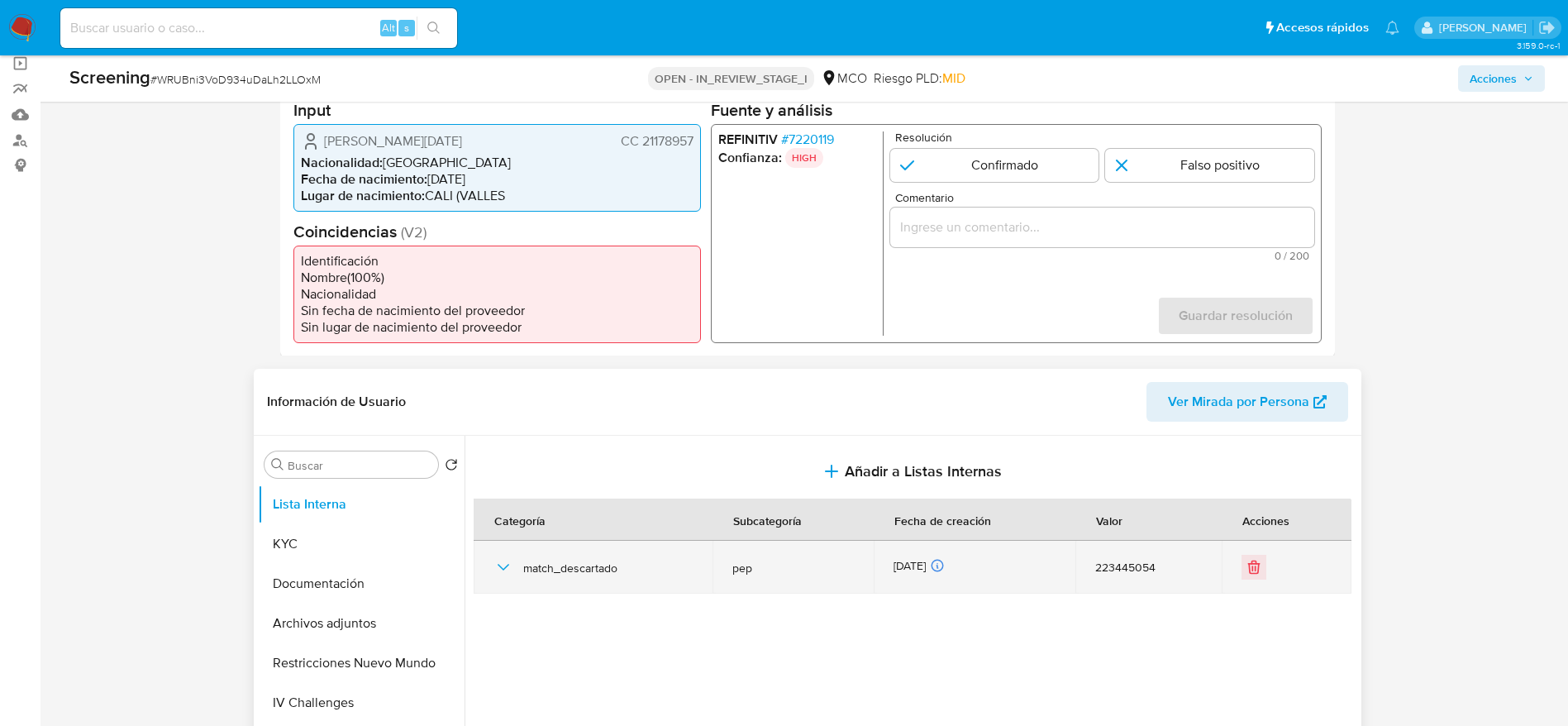
click at [503, 560] on icon "button" at bounding box center [503, 566] width 19 height 19
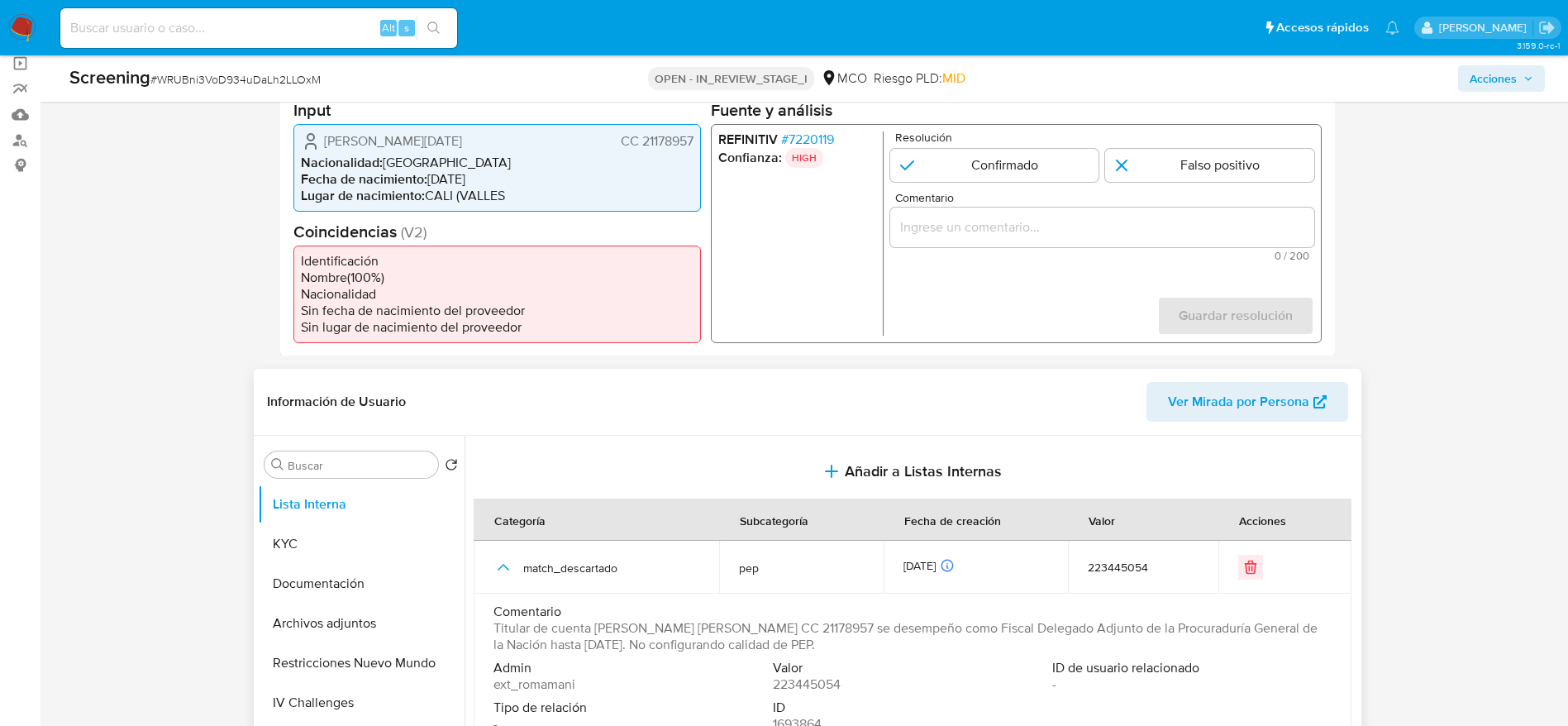
scroll to position [248, 0]
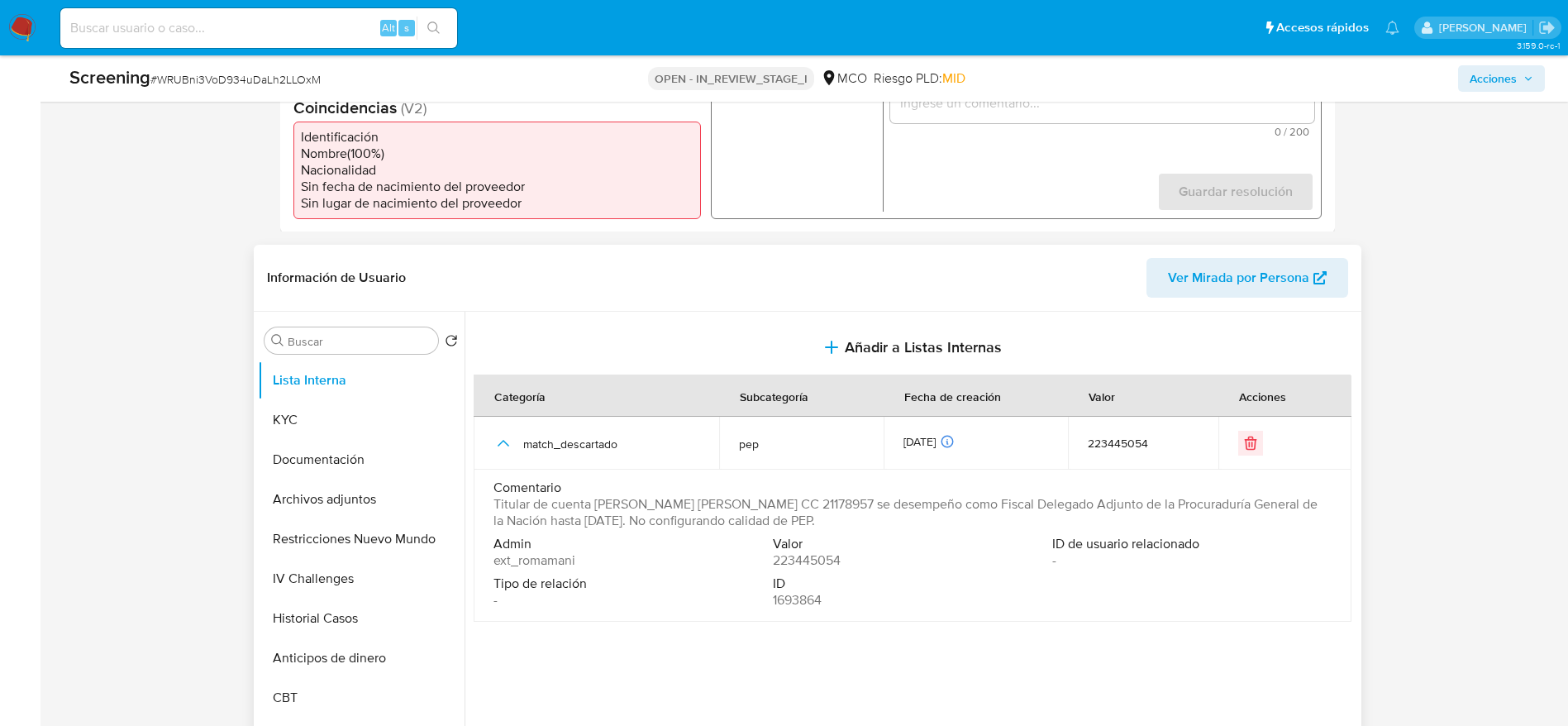
click at [754, 512] on span "Titular de cuenta Piedrahita Duque Olga Lucia CC 21178957 se desempeño como Fis…" at bounding box center [911, 512] width 835 height 33
click at [374, 603] on button "Historial Casos" at bounding box center [354, 618] width 193 height 40
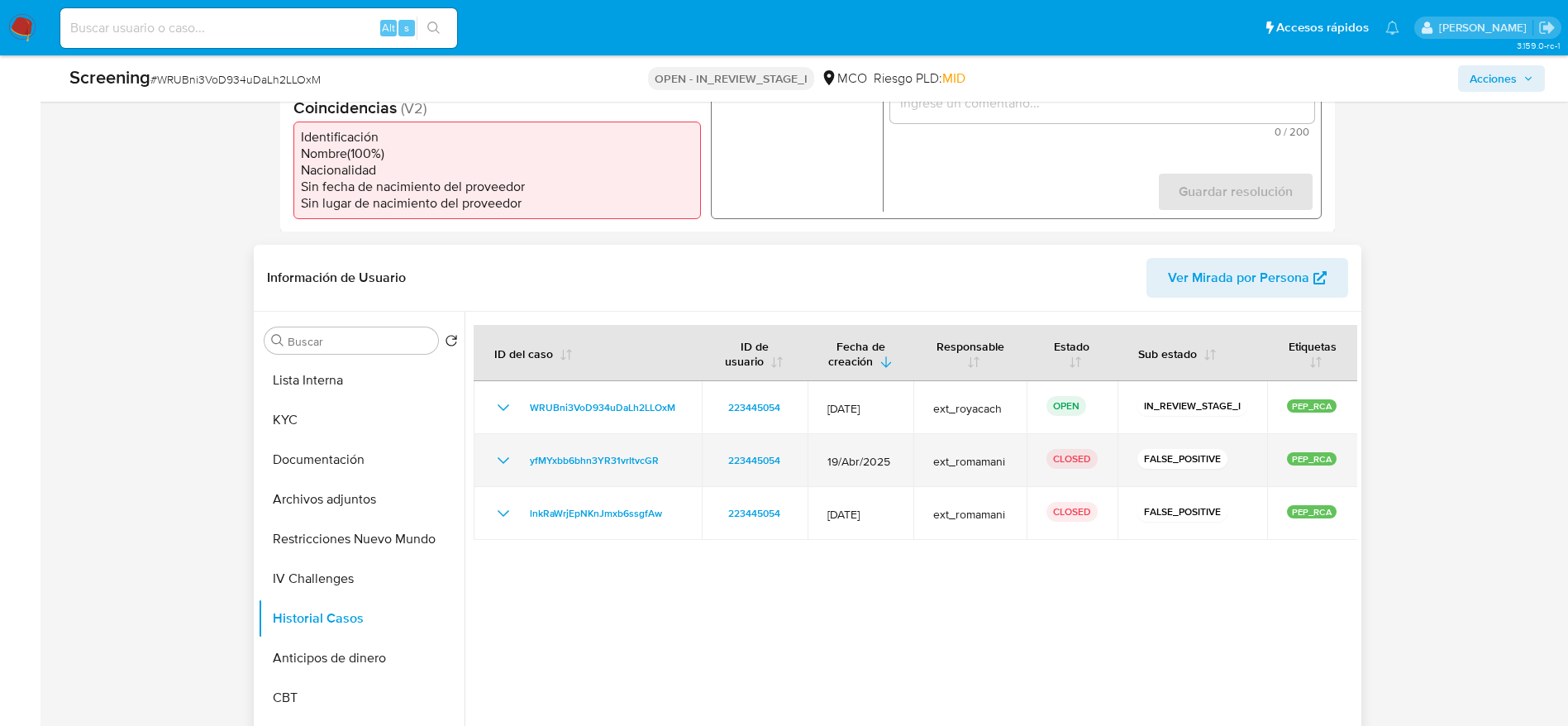
drag, startPoint x: 499, startPoint y: 461, endPoint x: 706, endPoint y: 460, distance: 207.0
click at [503, 461] on icon "Mostrar/Ocultar" at bounding box center [503, 460] width 19 height 19
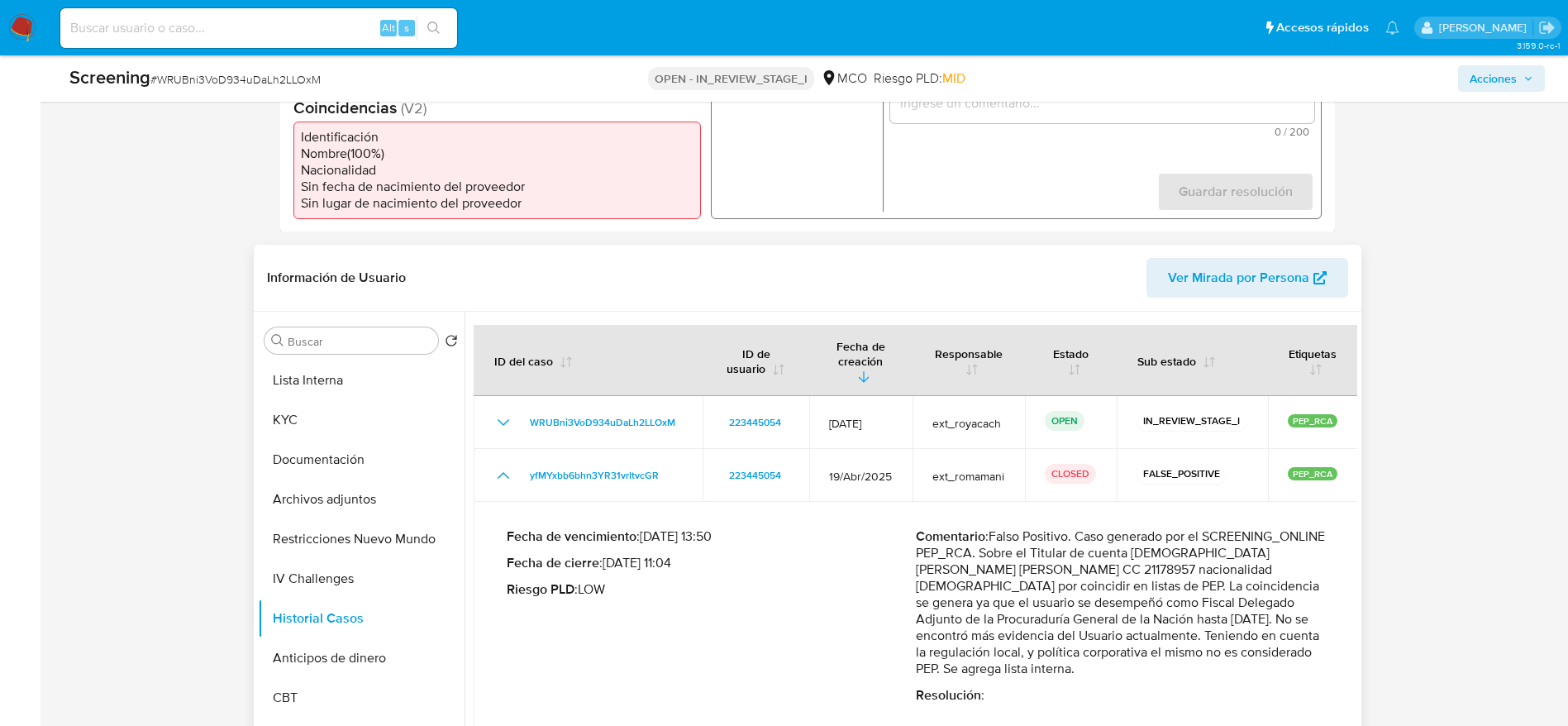
drag, startPoint x: 995, startPoint y: 518, endPoint x: 1277, endPoint y: 642, distance: 308.1
click at [1277, 642] on p "Comentario : Falso Positivo. Caso generado por el SCREENING_ONLINE PEP_RCA. Sob…" at bounding box center [1120, 603] width 409 height 149
click at [995, 528] on p "Comentario : Falso Positivo. Caso generado por el SCREENING_ONLINE PEP_RCA. Sob…" at bounding box center [1120, 603] width 409 height 149
drag, startPoint x: 994, startPoint y: 513, endPoint x: 1092, endPoint y: 663, distance: 179.2
click at [1092, 663] on div "Comentario : Falso Positivo. Caso generado por el SCREENING_ONLINE PEP_RCA. Sob…" at bounding box center [1120, 615] width 409 height 175
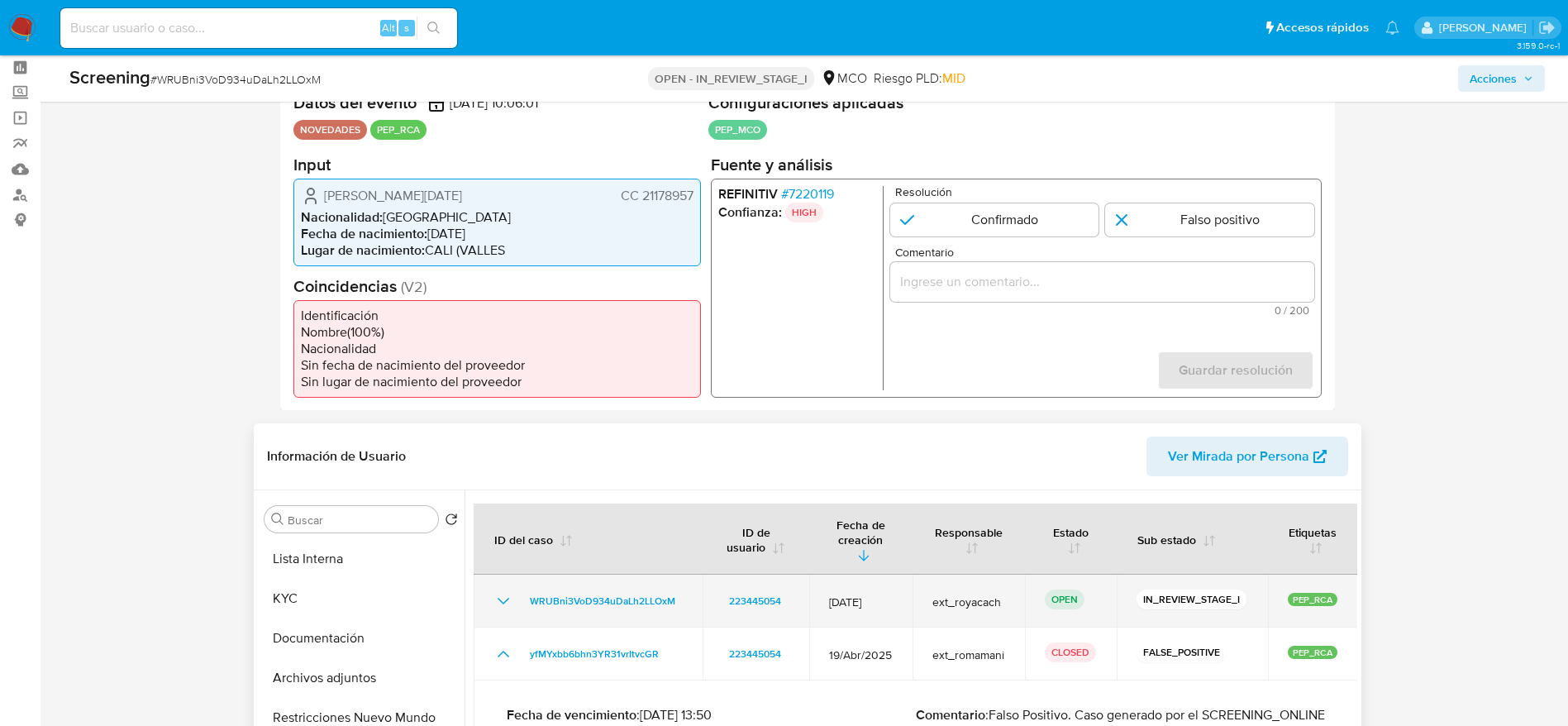
scroll to position [124, 0]
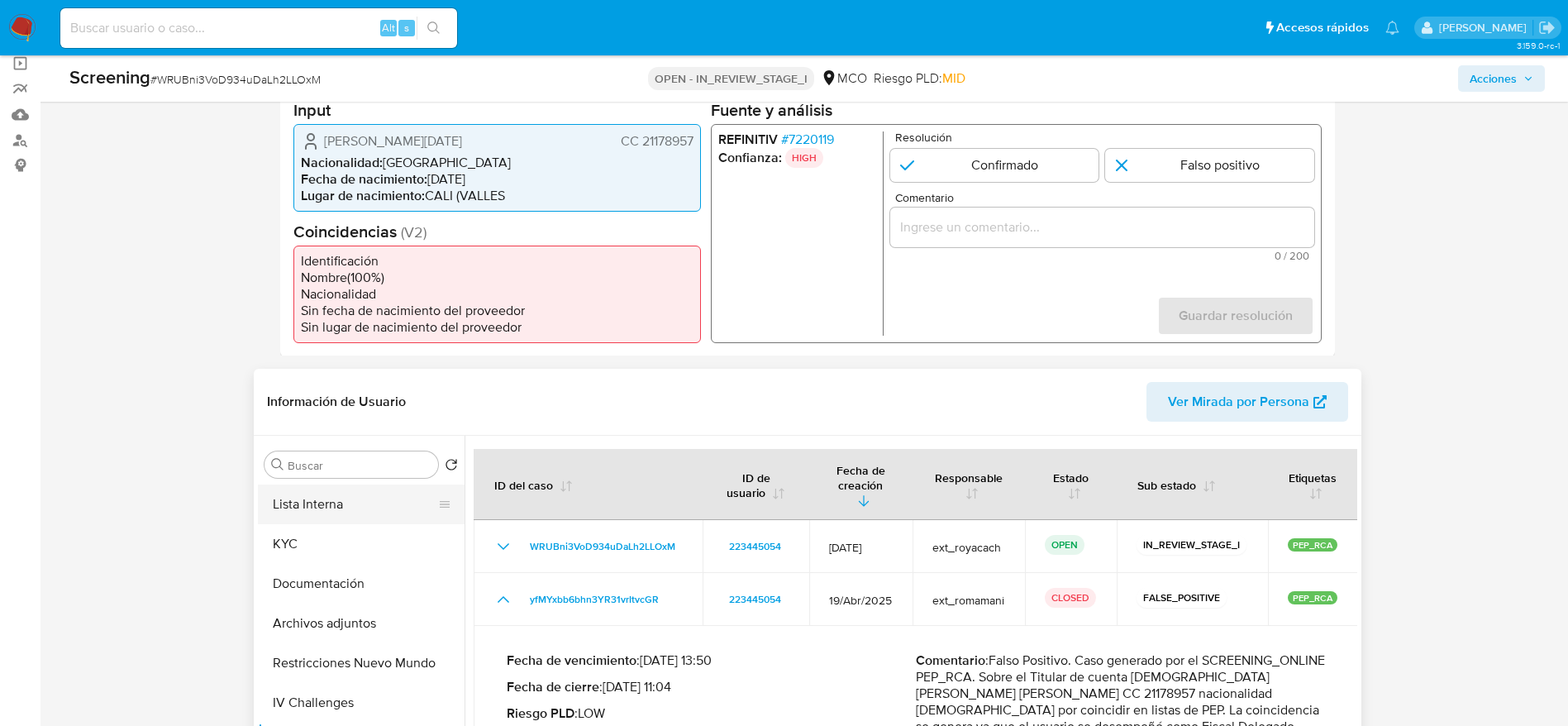
drag, startPoint x: 309, startPoint y: 510, endPoint x: 324, endPoint y: 492, distance: 23.4
click at [311, 509] on button "Lista Interna" at bounding box center [354, 504] width 193 height 40
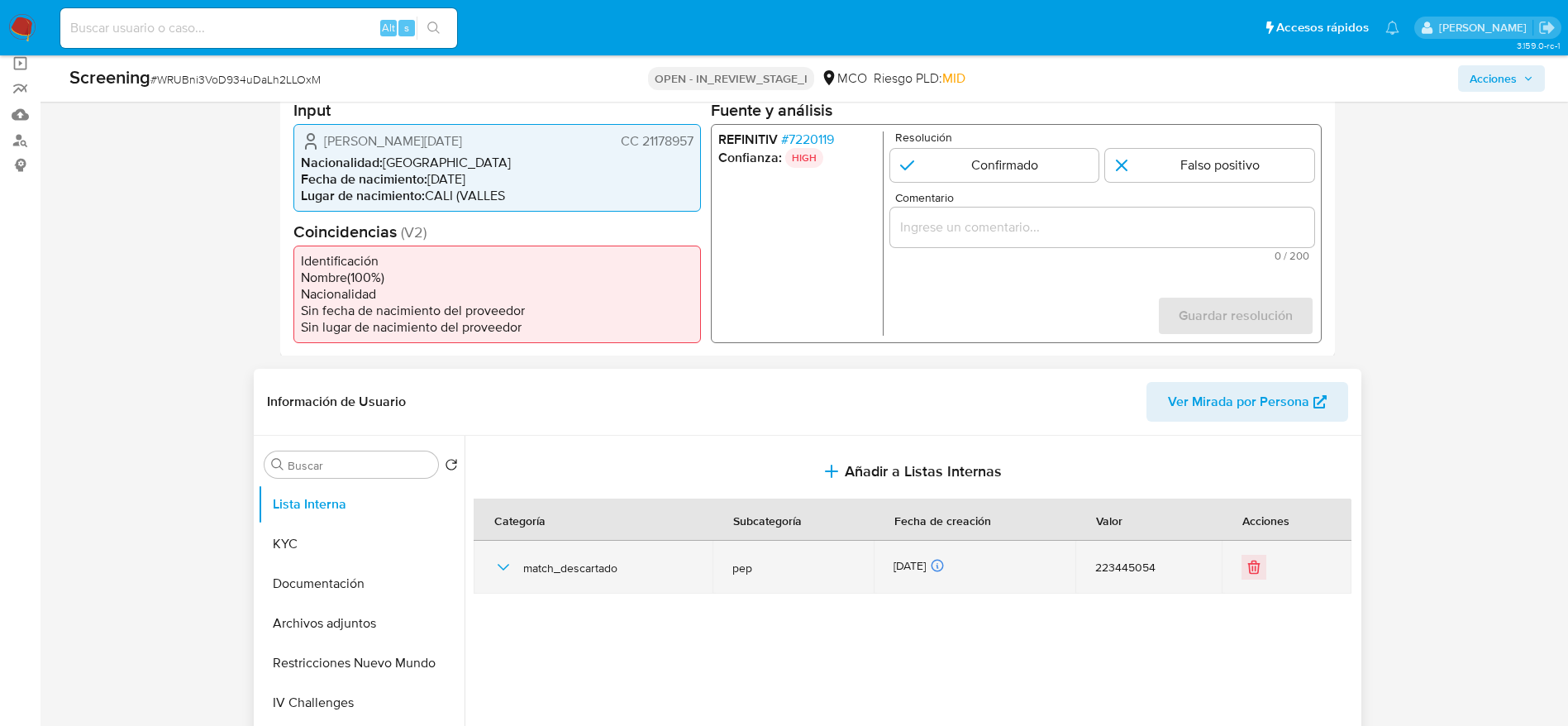
click at [498, 568] on icon "button" at bounding box center [503, 566] width 19 height 19
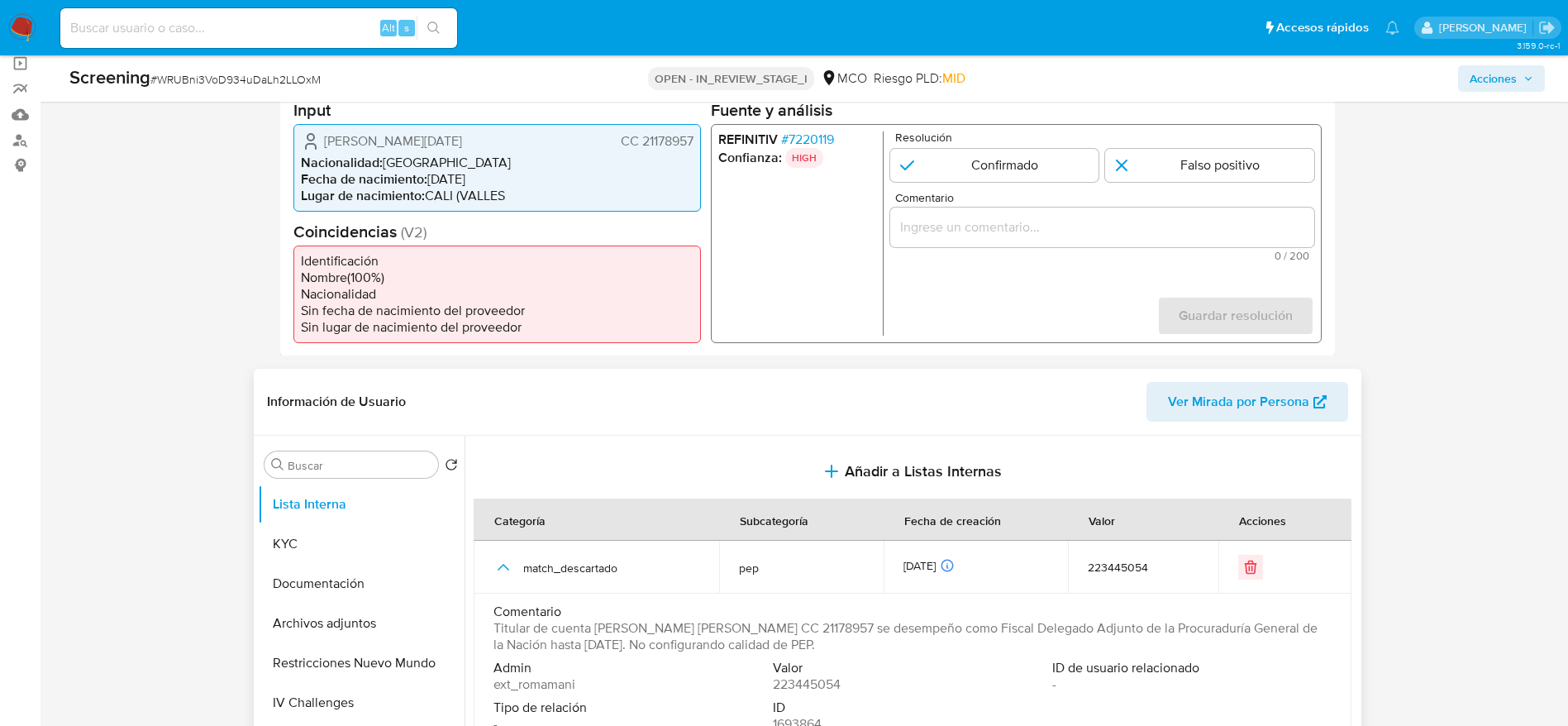
click at [835, 612] on span "Comentario" at bounding box center [911, 612] width 835 height 17
click at [834, 625] on span "Titular de cuenta Piedrahita Duque Olga Lucia CC 21178957 se desempeño como Fis…" at bounding box center [911, 636] width 835 height 33
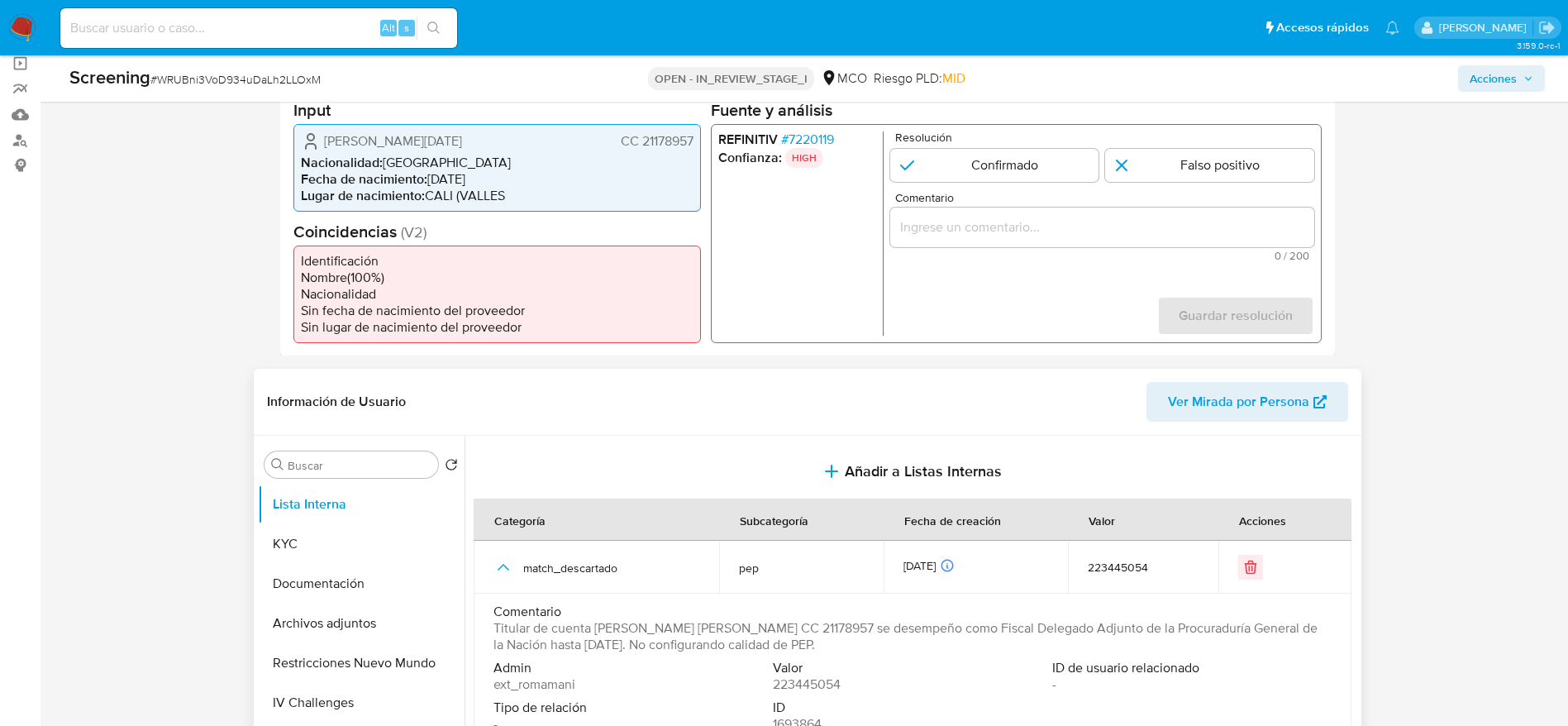
click at [834, 625] on span "Titular de cuenta Piedrahita Duque Olga Lucia CC 21178957 se desempeño como Fis…" at bounding box center [911, 636] width 835 height 33
click at [1134, 164] on input "1 de 1" at bounding box center [1209, 164] width 209 height 33
radio input "true"
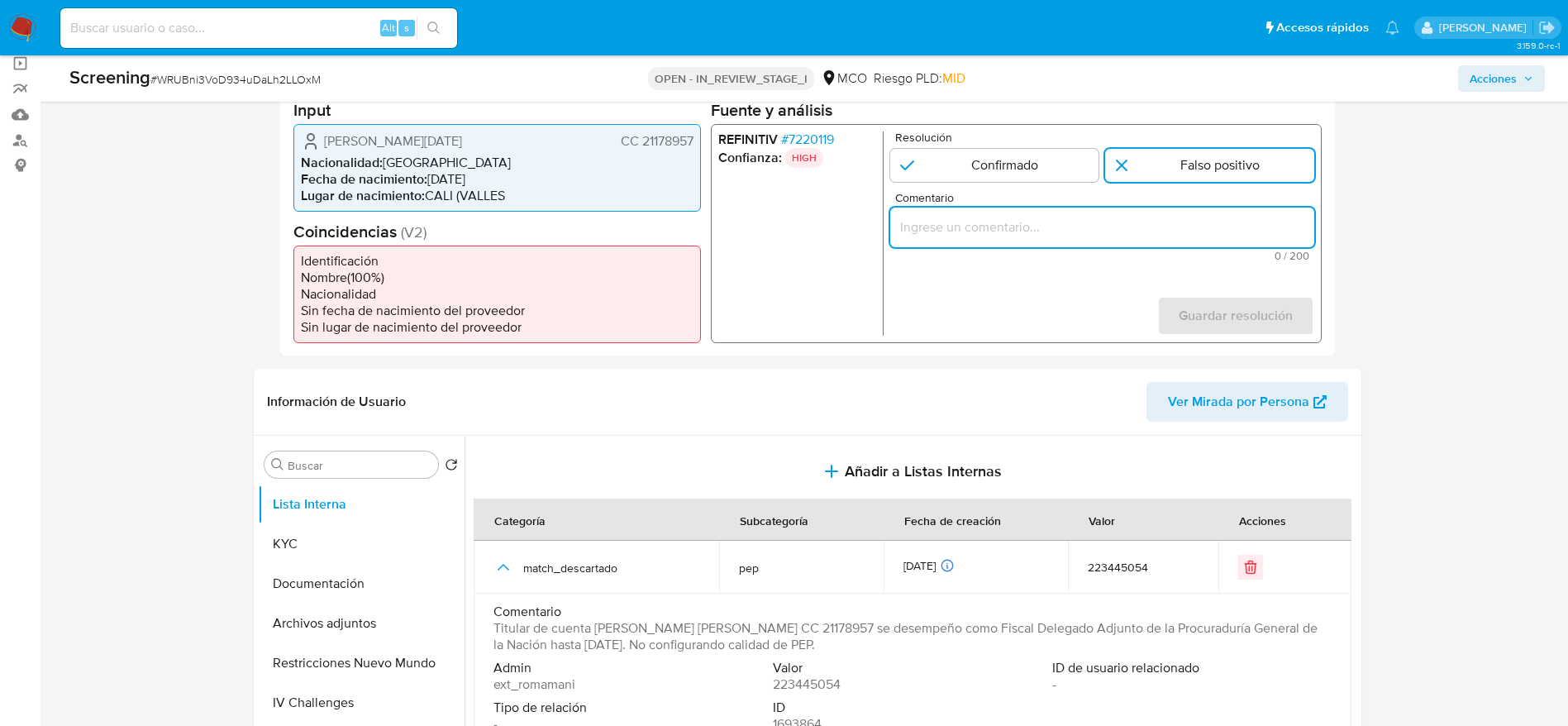
click at [1130, 227] on input "Comentario" at bounding box center [1102, 226] width 424 height 21
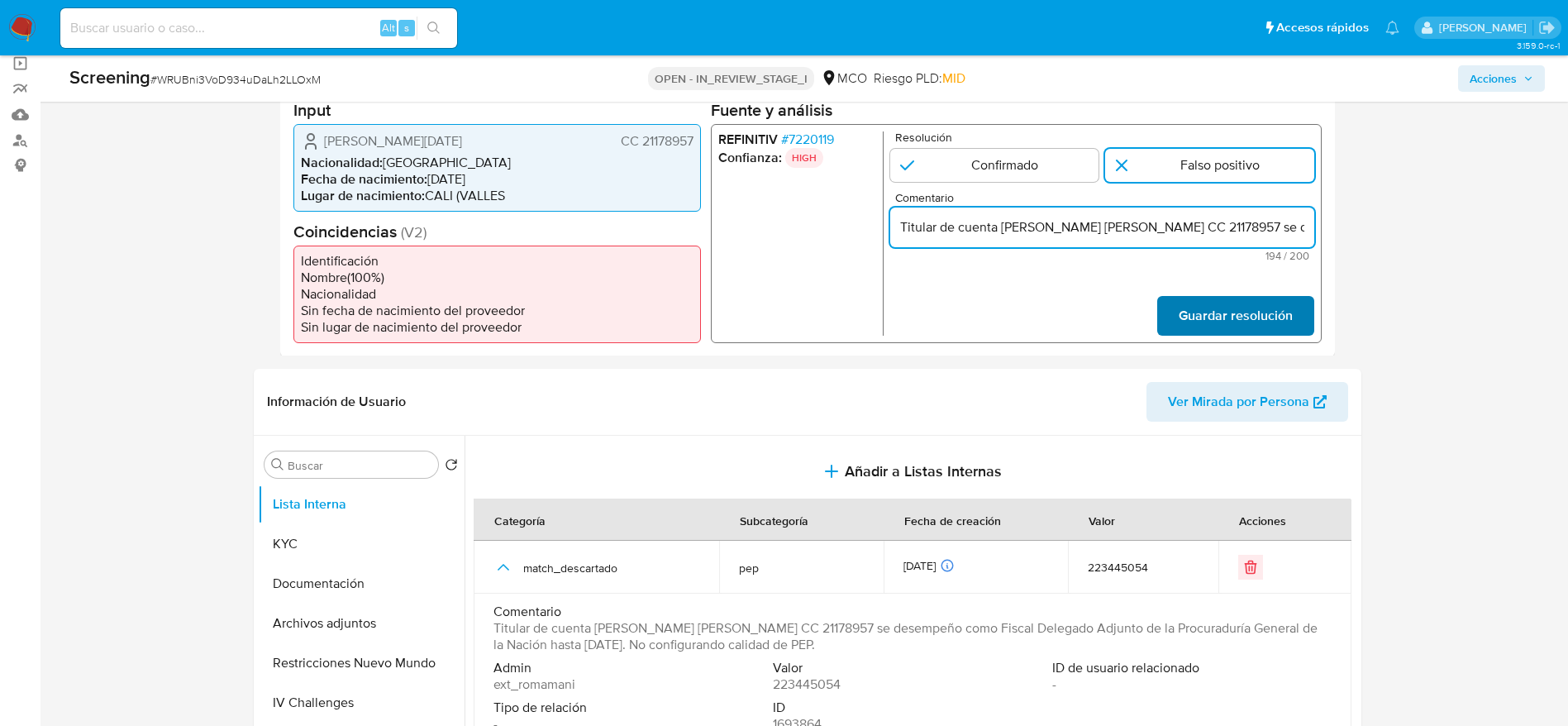
scroll to position [0, 779]
type input "Titular de cuenta Piedrahita Duque Olga Lucia CC 21178957 se desempeño como Fis…"
click at [1206, 322] on span "Guardar resolución" at bounding box center [1234, 314] width 114 height 36
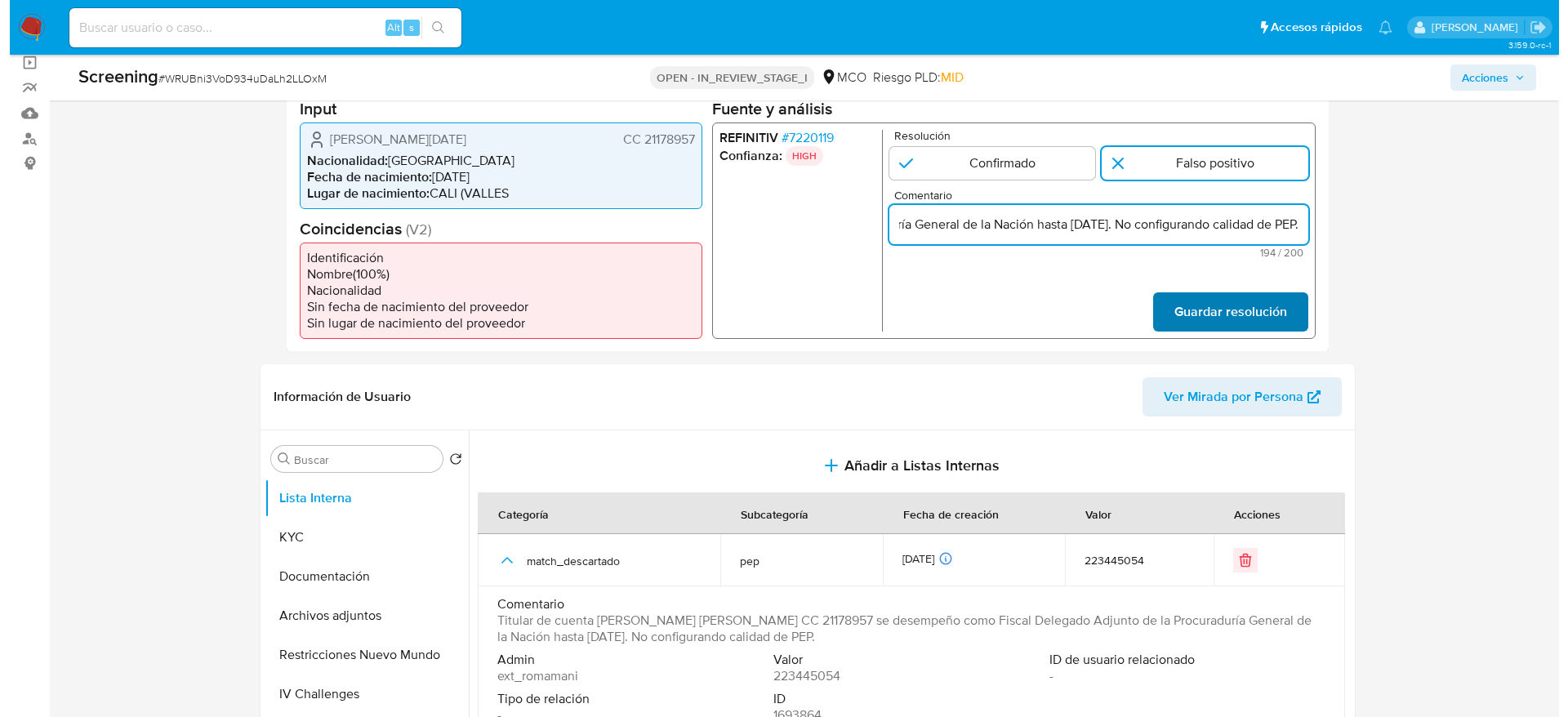
scroll to position [0, 0]
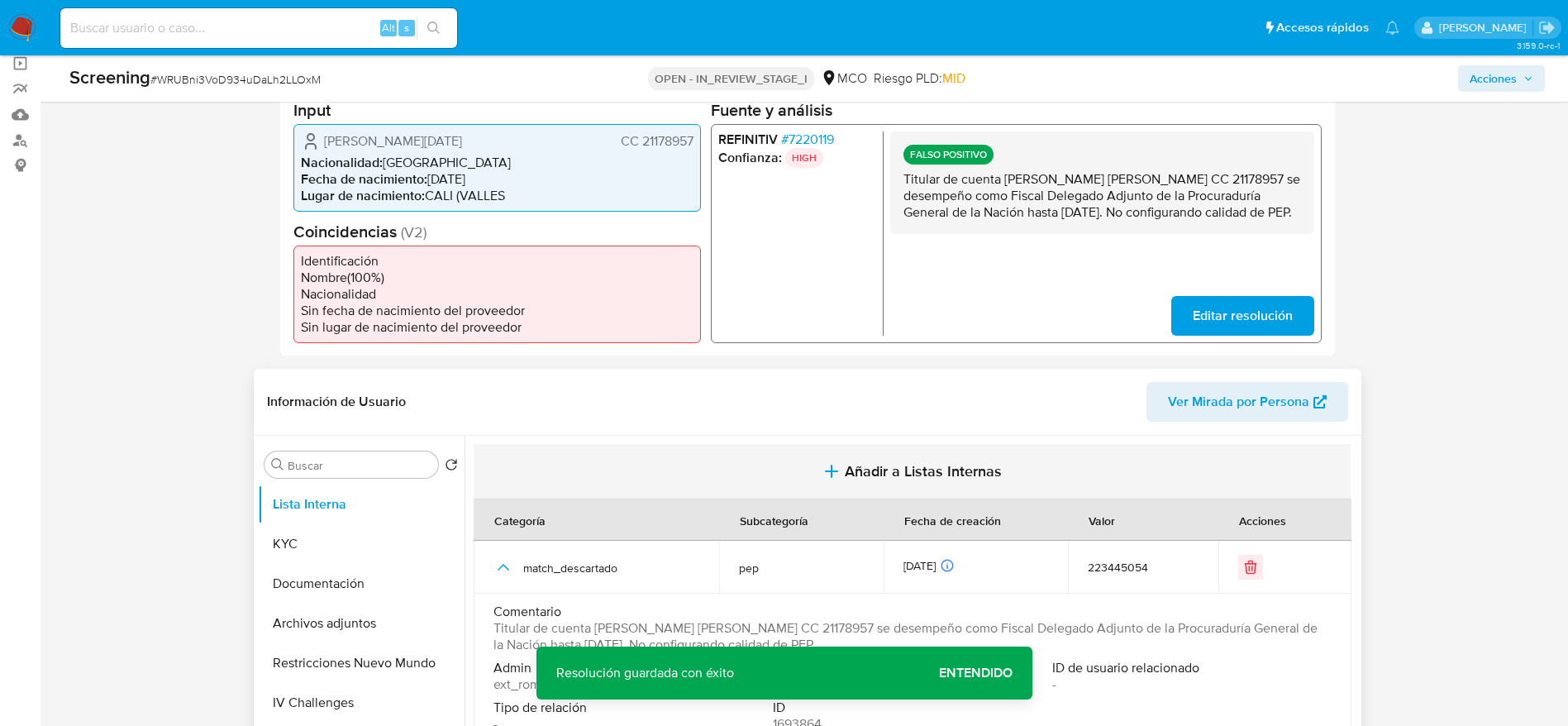
click at [850, 478] on span "Añadir a Listas Internas" at bounding box center [923, 472] width 157 height 19
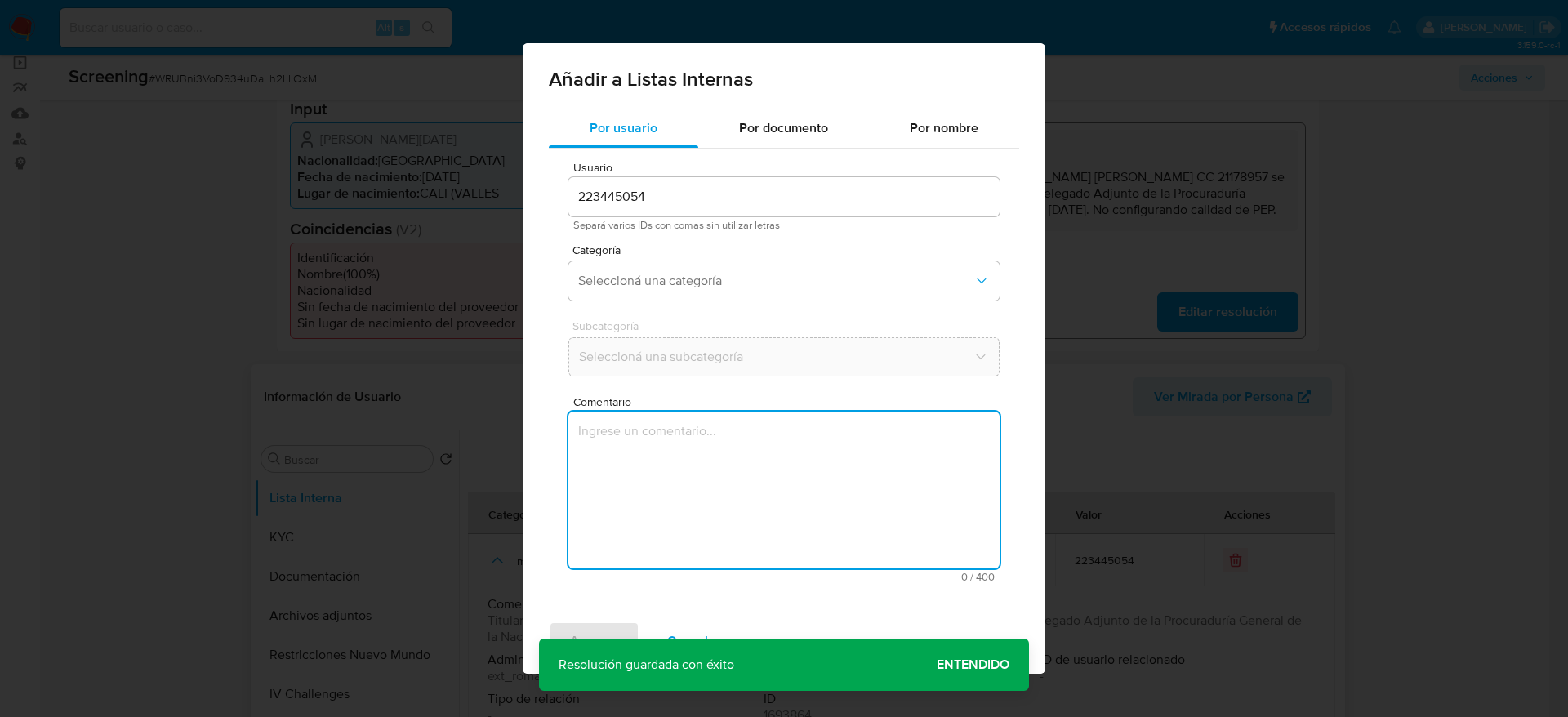
click at [840, 497] on textarea "Comentario" at bounding box center [784, 490] width 431 height 157
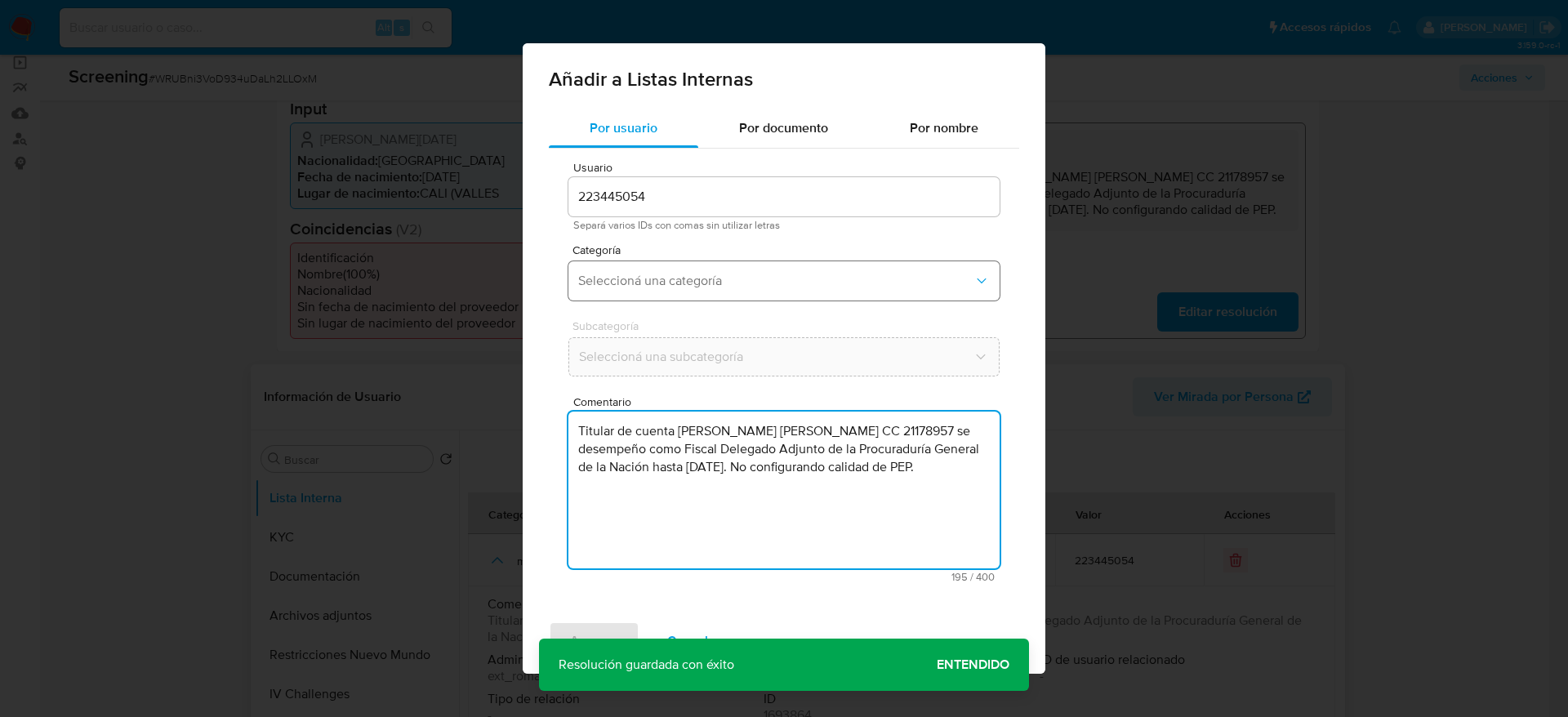
type textarea "Titular de cuenta Piedrahita Duque Olga Lucia CC 21178957 se desempeño como Fis…"
click at [719, 281] on span "Seleccioná una categoría" at bounding box center [776, 281] width 395 height 17
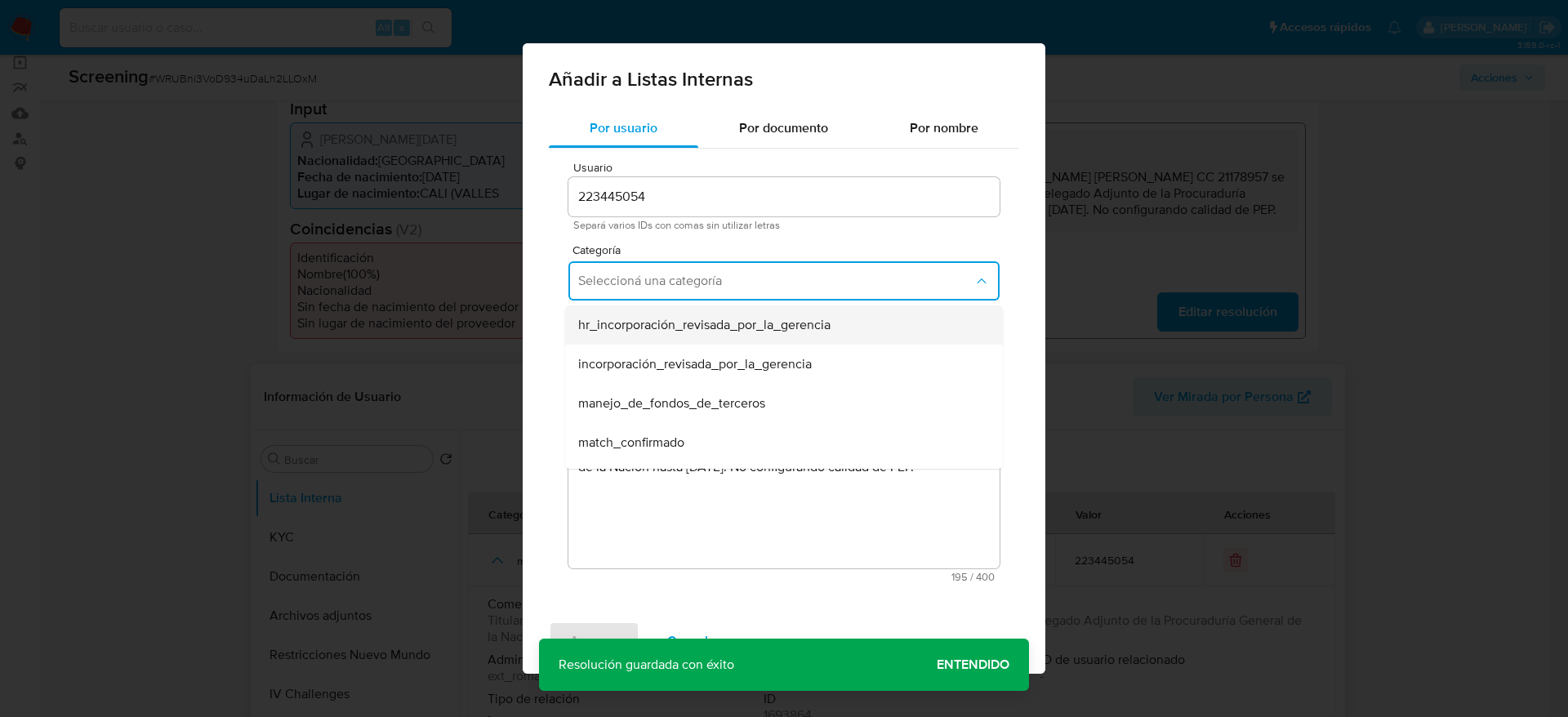
scroll to position [123, 0]
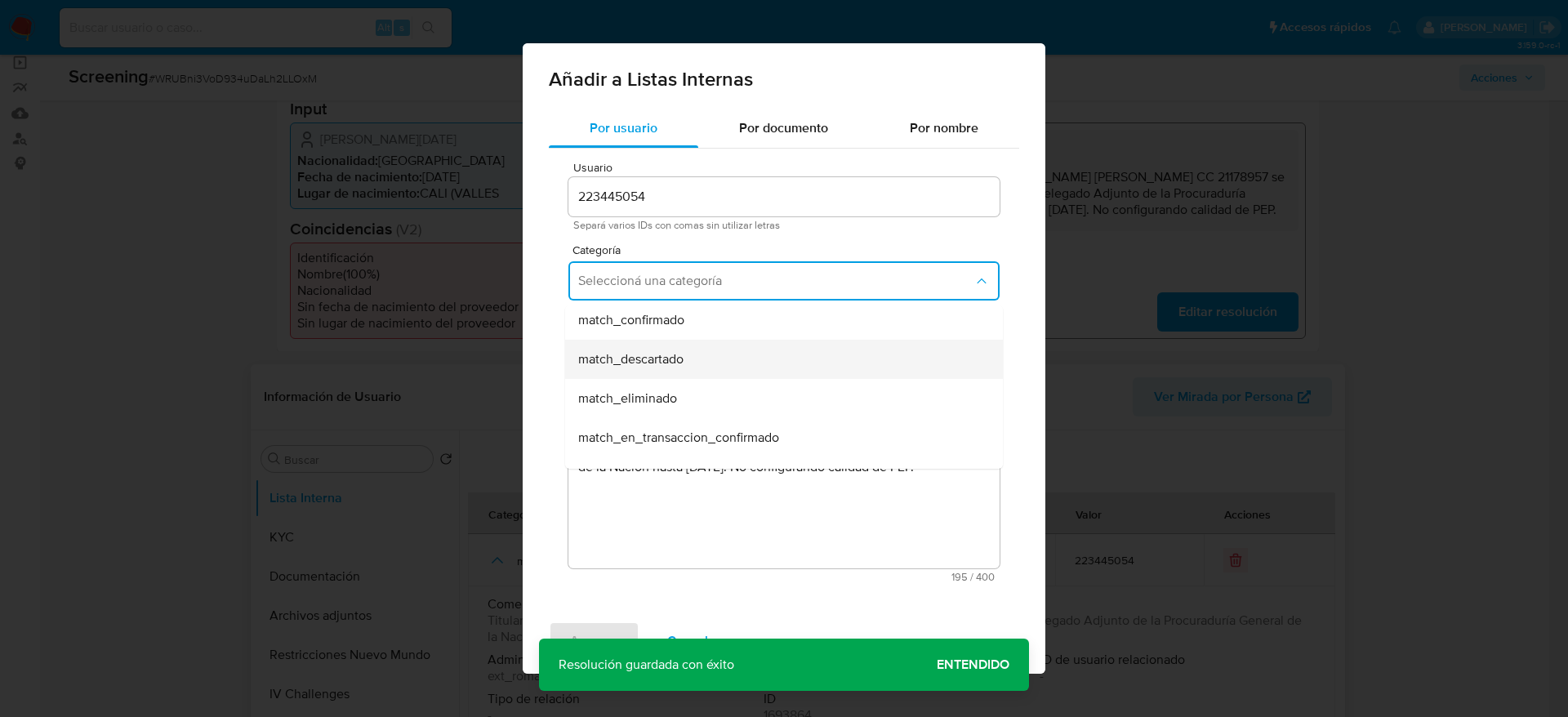
click at [709, 349] on div "match_descartado" at bounding box center [779, 359] width 402 height 39
click at [709, 349] on span "Seleccioná una subcategoría" at bounding box center [776, 357] width 393 height 17
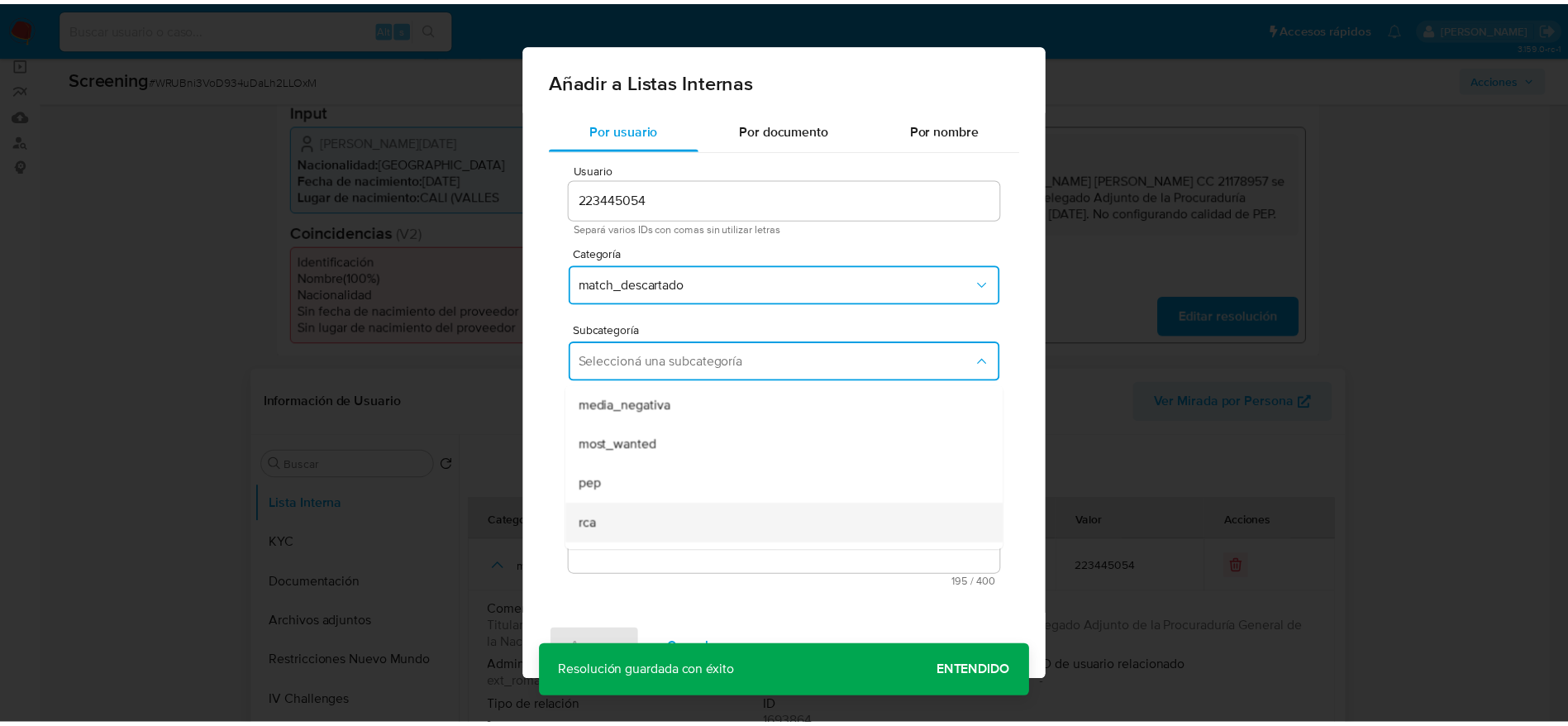
scroll to position [112, 0]
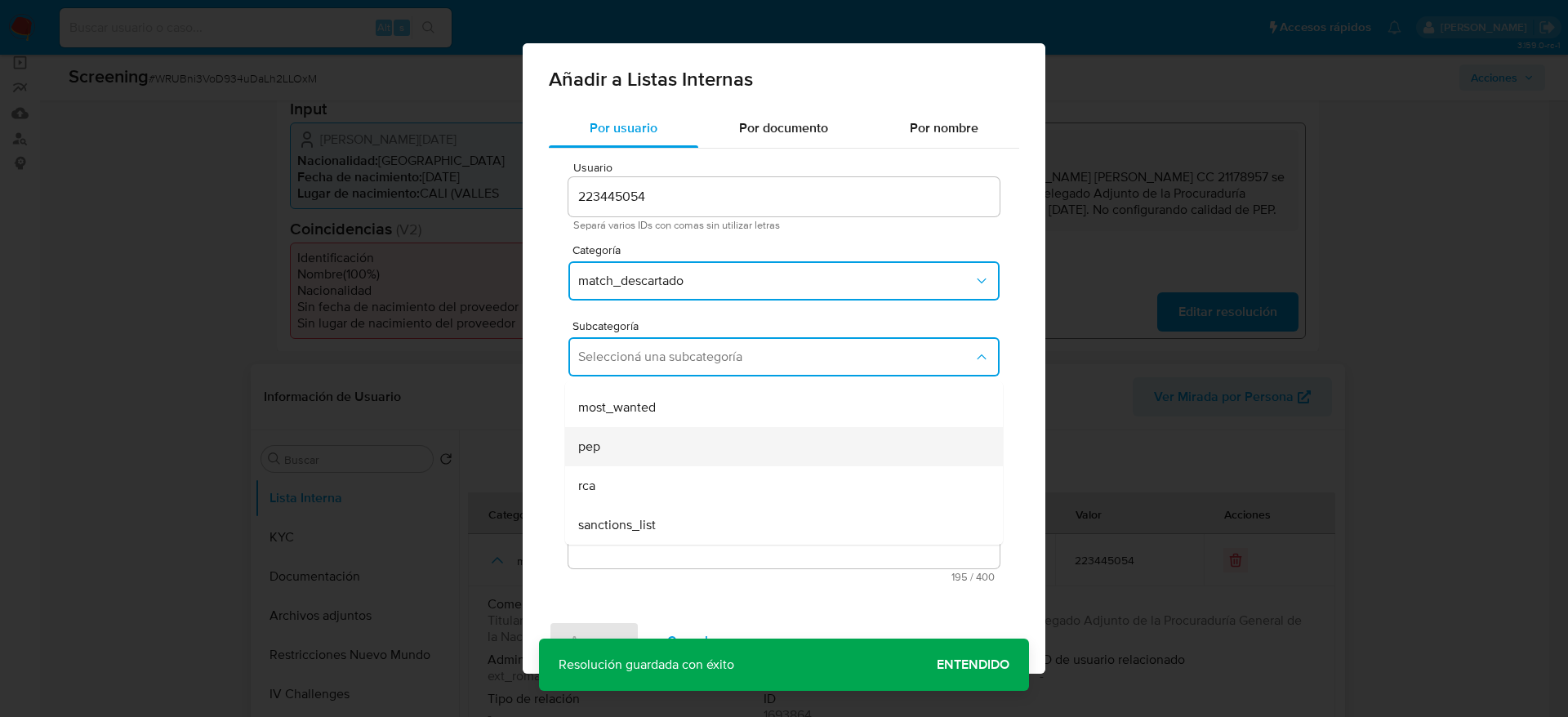
click at [642, 458] on div "pep" at bounding box center [779, 447] width 402 height 39
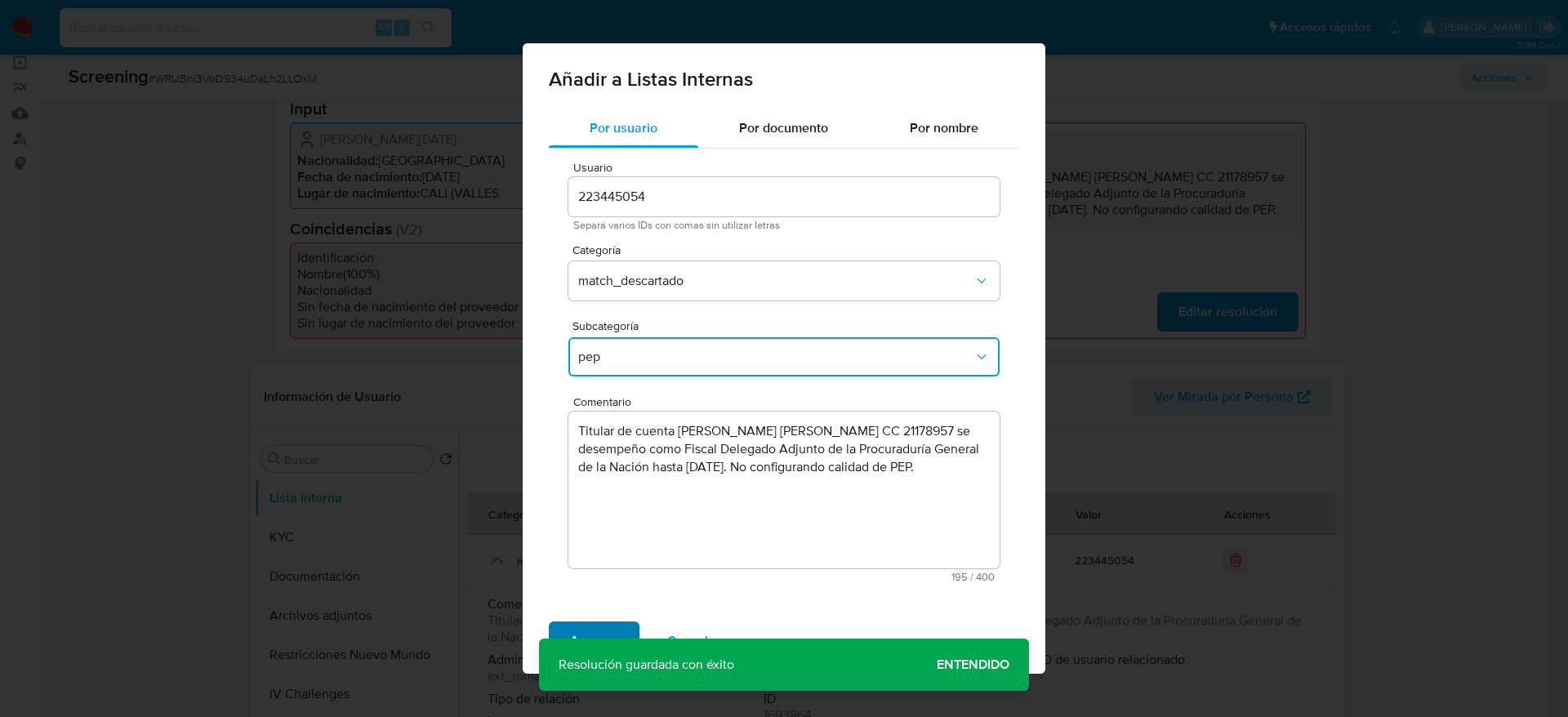
drag, startPoint x: 615, startPoint y: 614, endPoint x: 615, endPoint y: 642, distance: 28.0
click at [615, 616] on div "Agregar Cancelar" at bounding box center [784, 641] width 523 height 65
click at [615, 642] on span "Agregar" at bounding box center [594, 640] width 48 height 36
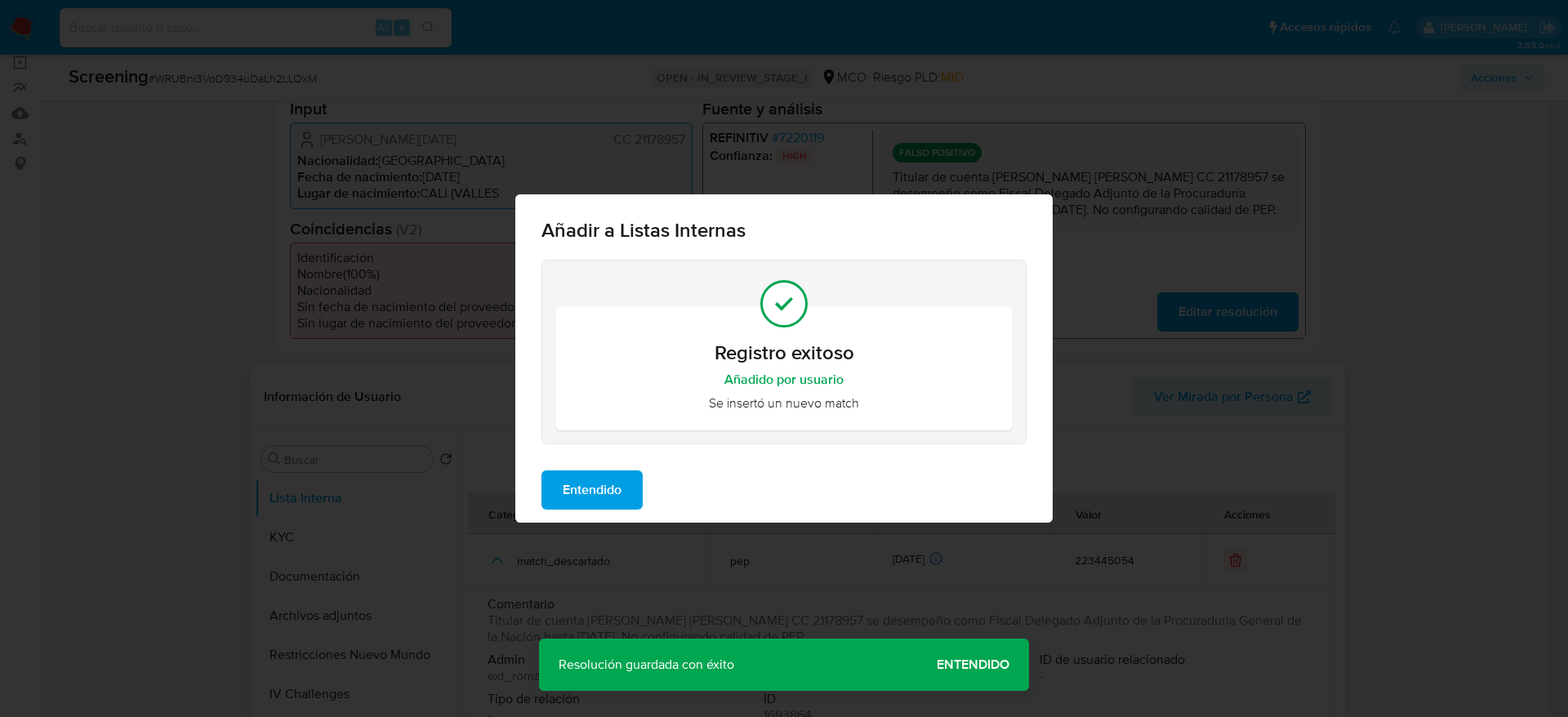
click at [610, 500] on span "Entendido" at bounding box center [592, 489] width 58 height 36
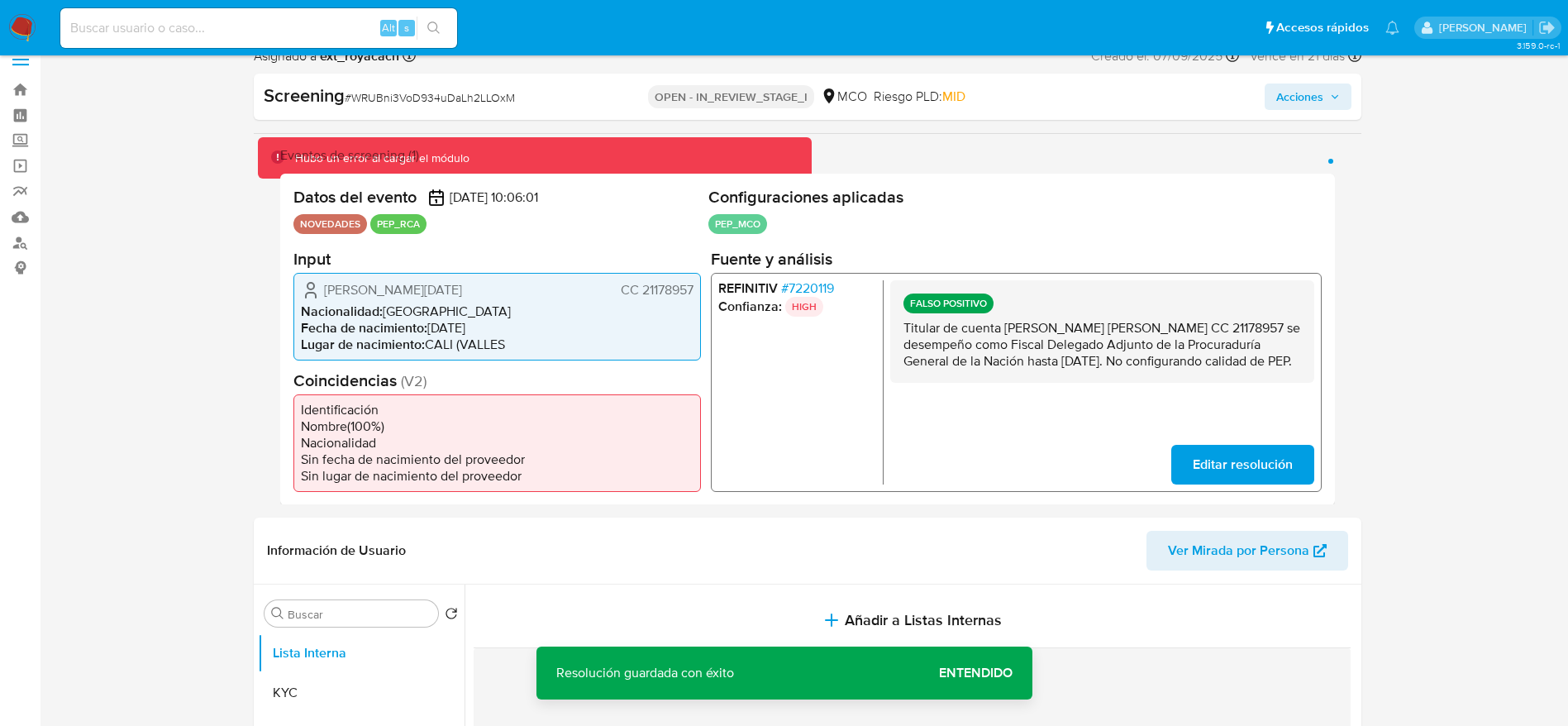
scroll to position [0, 0]
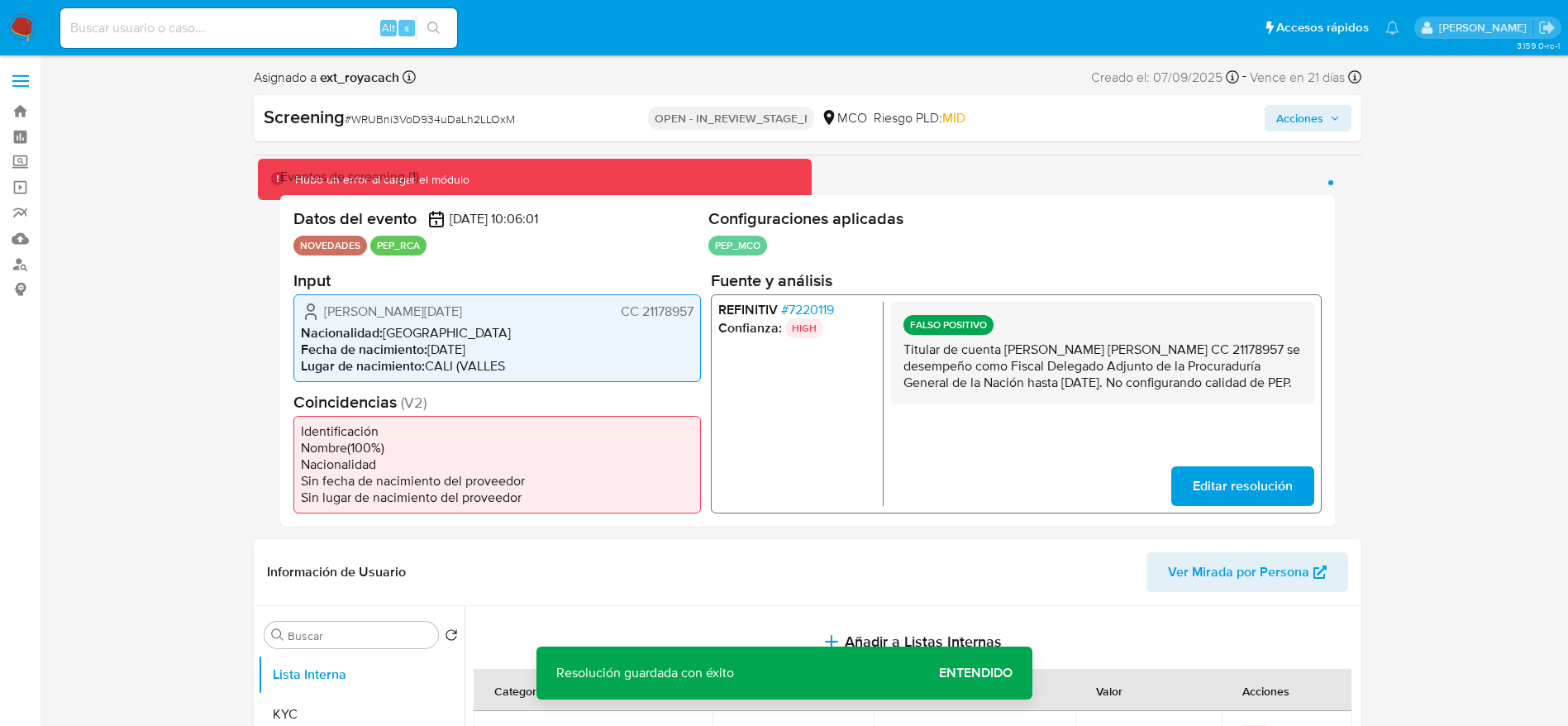
click at [1306, 112] on span "Acciones" at bounding box center [1299, 117] width 47 height 26
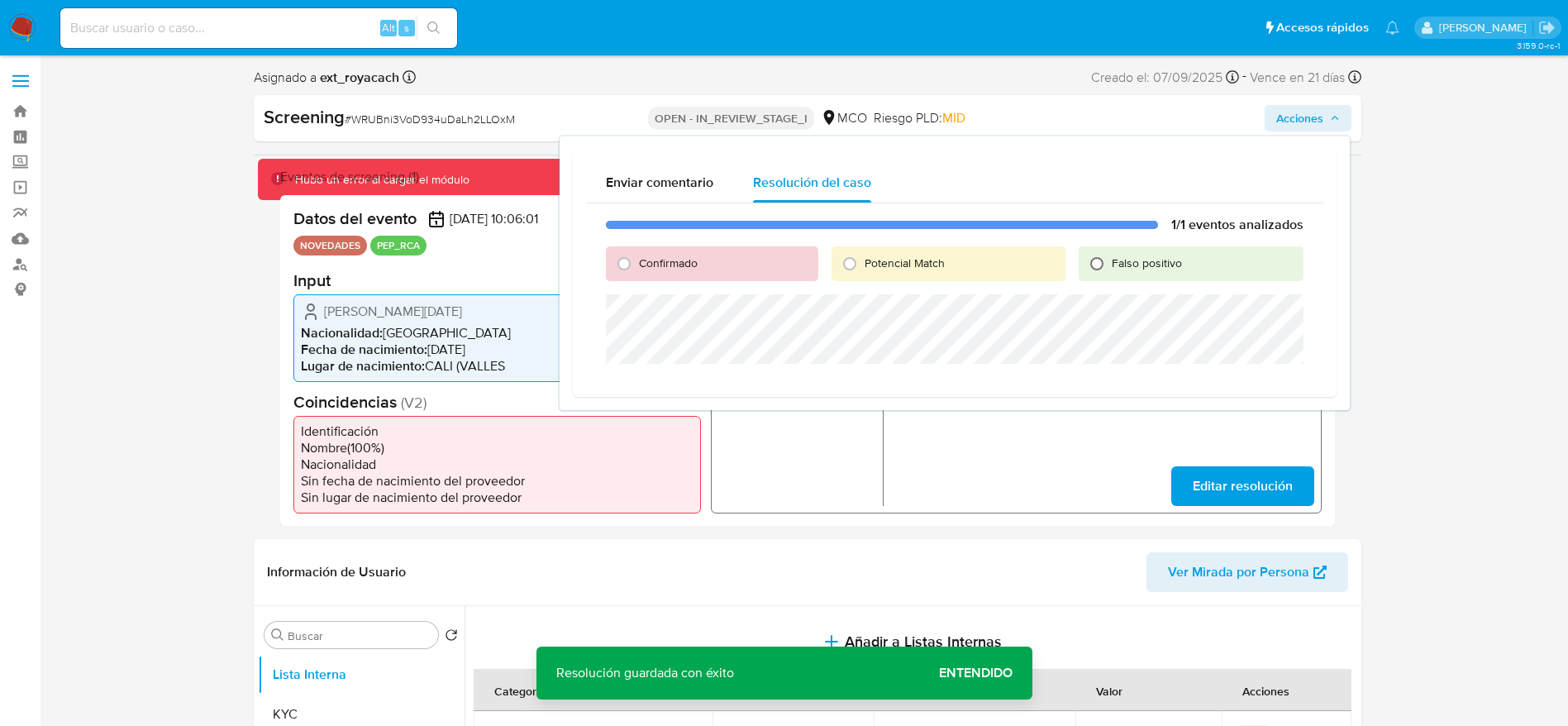
click at [1104, 271] on input "Falso positivo" at bounding box center [1096, 263] width 26 height 26
radio input "true"
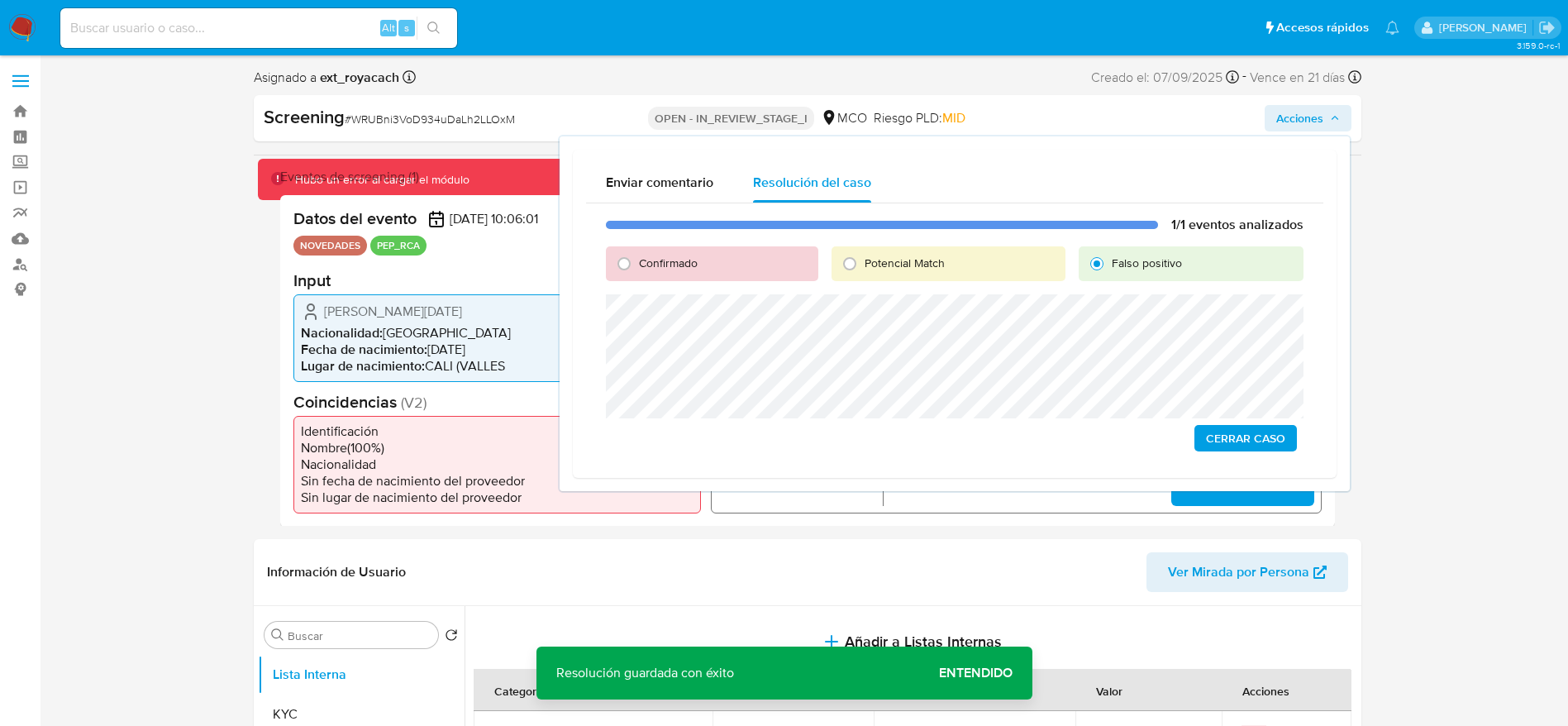
click at [1244, 427] on span "Cerrar Caso" at bounding box center [1245, 438] width 79 height 23
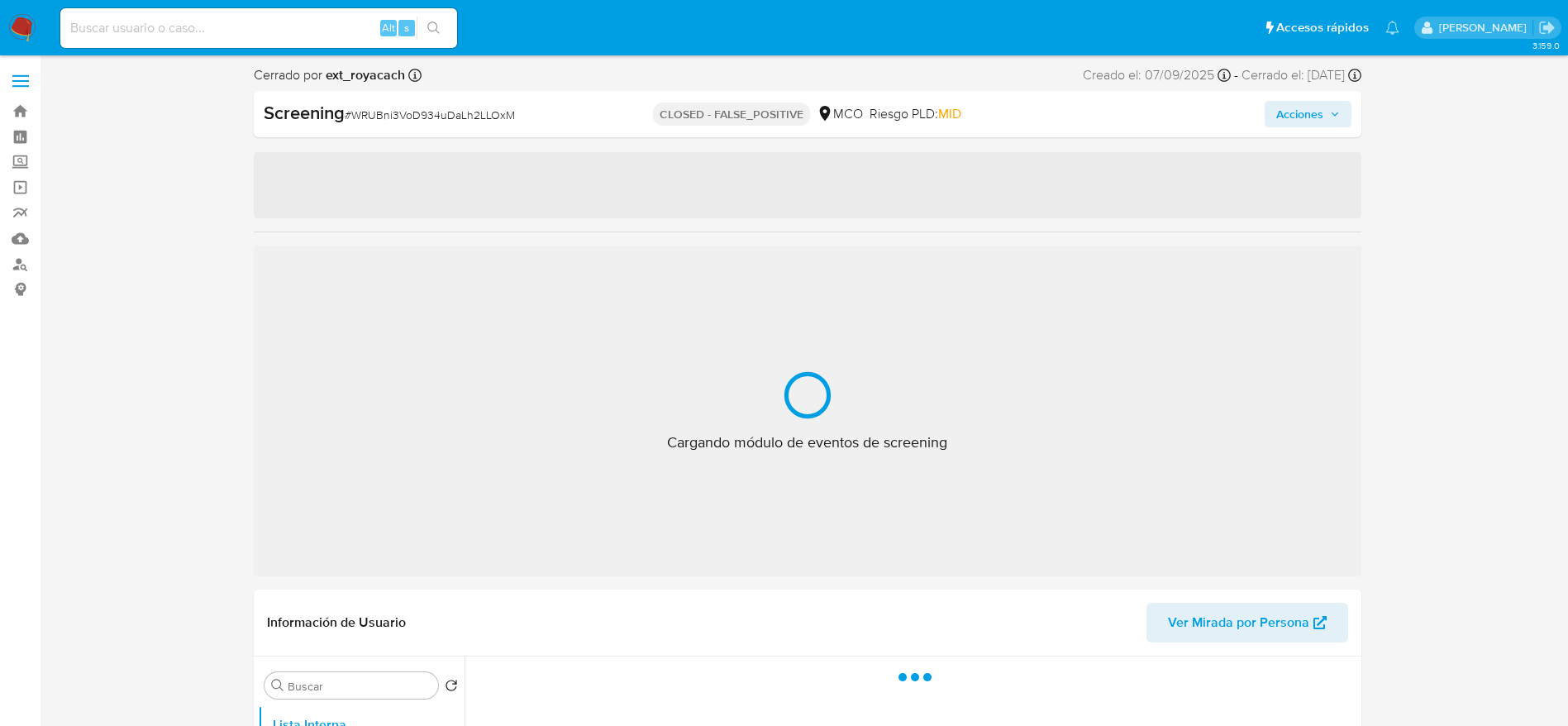
click at [441, 105] on div "Screening # WRUBni3VoD934uDaLh2LLOxM" at bounding box center [442, 112] width 357 height 25
copy span "WRUBni3VoD934uDaLh2LLOxM"
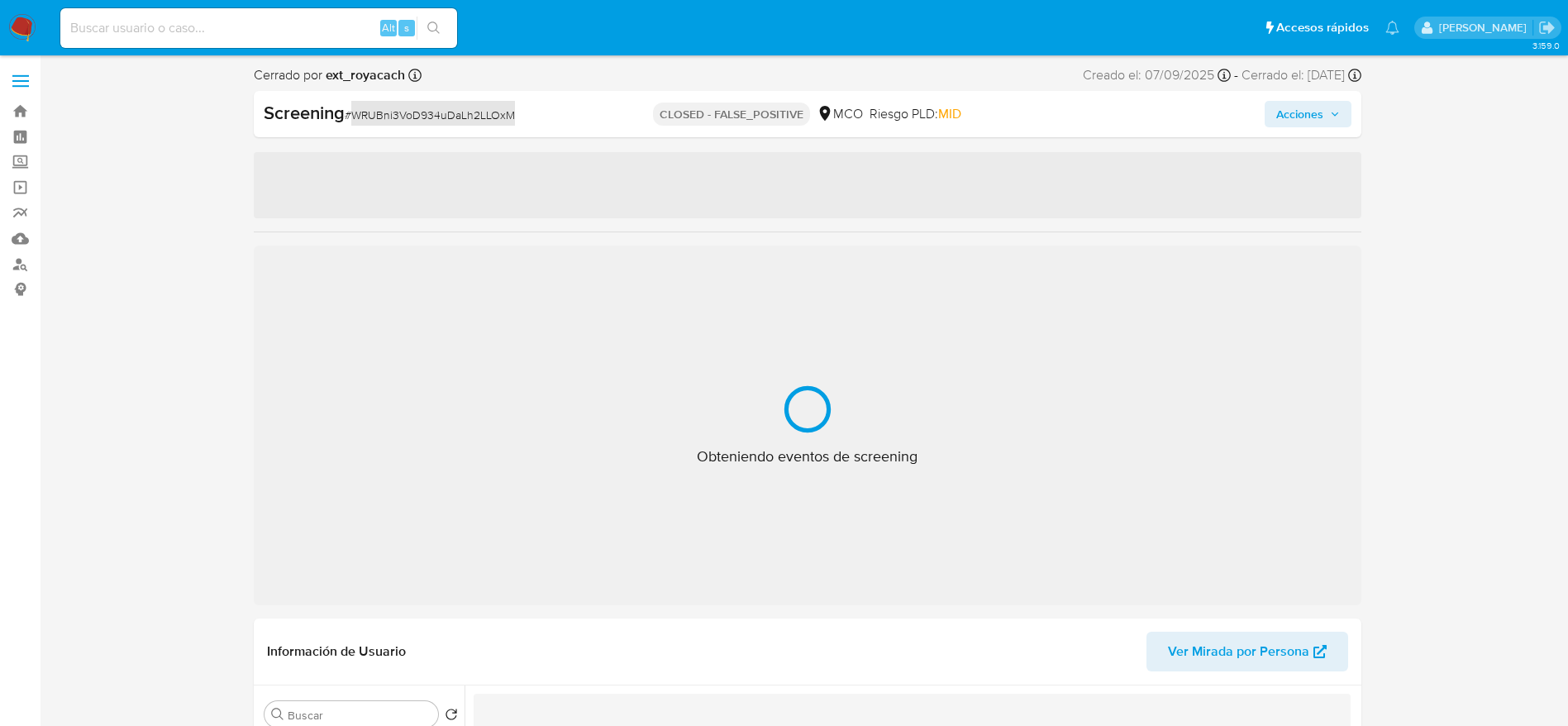
select select "10"
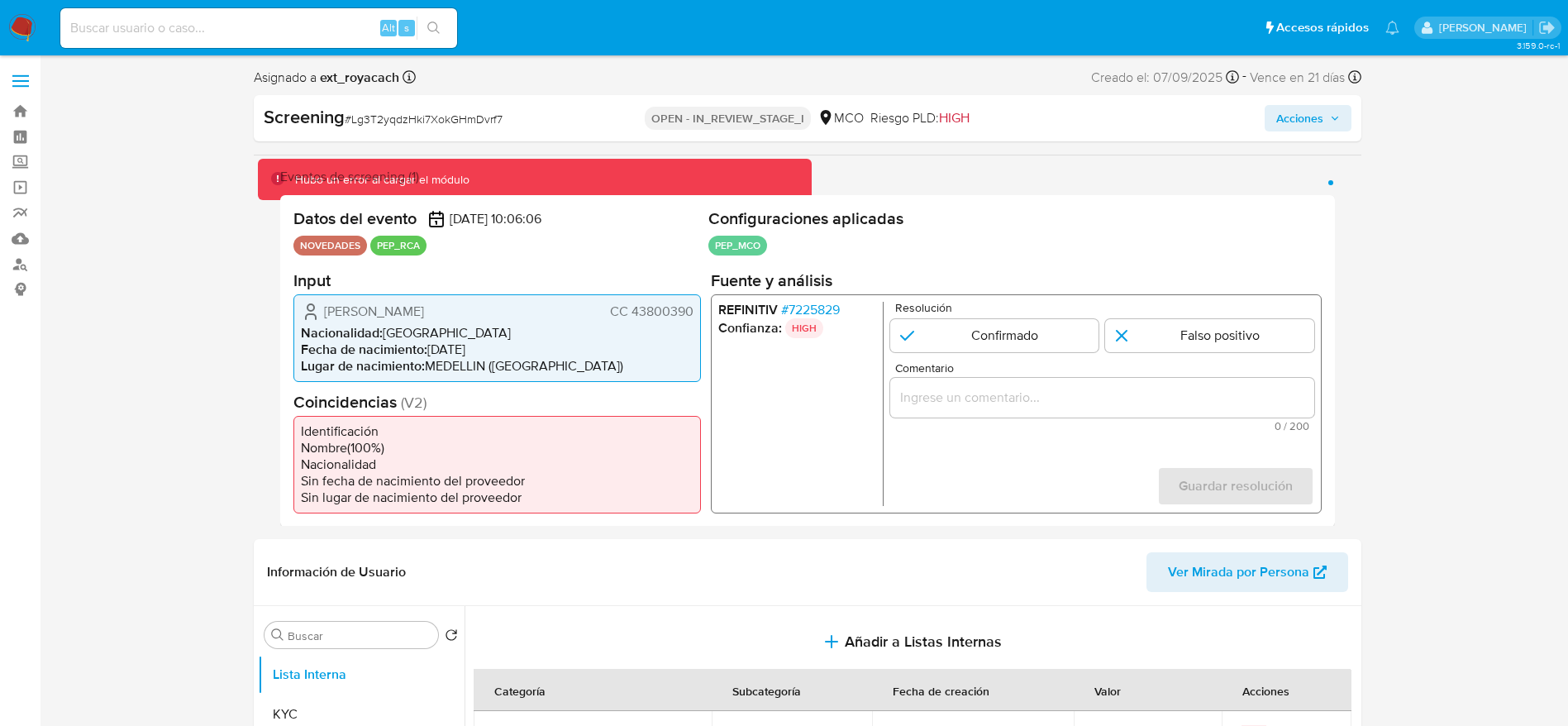
select select "10"
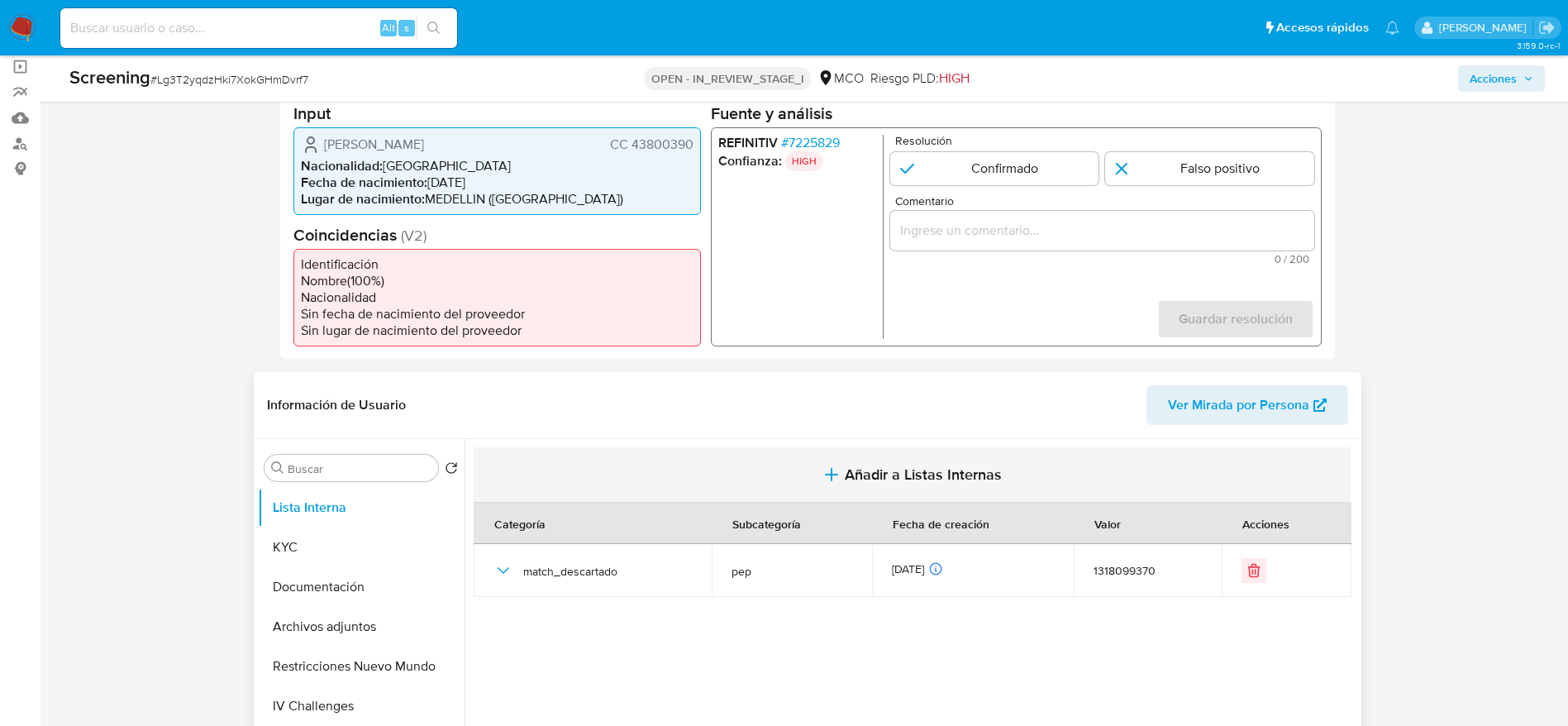
scroll to position [124, 0]
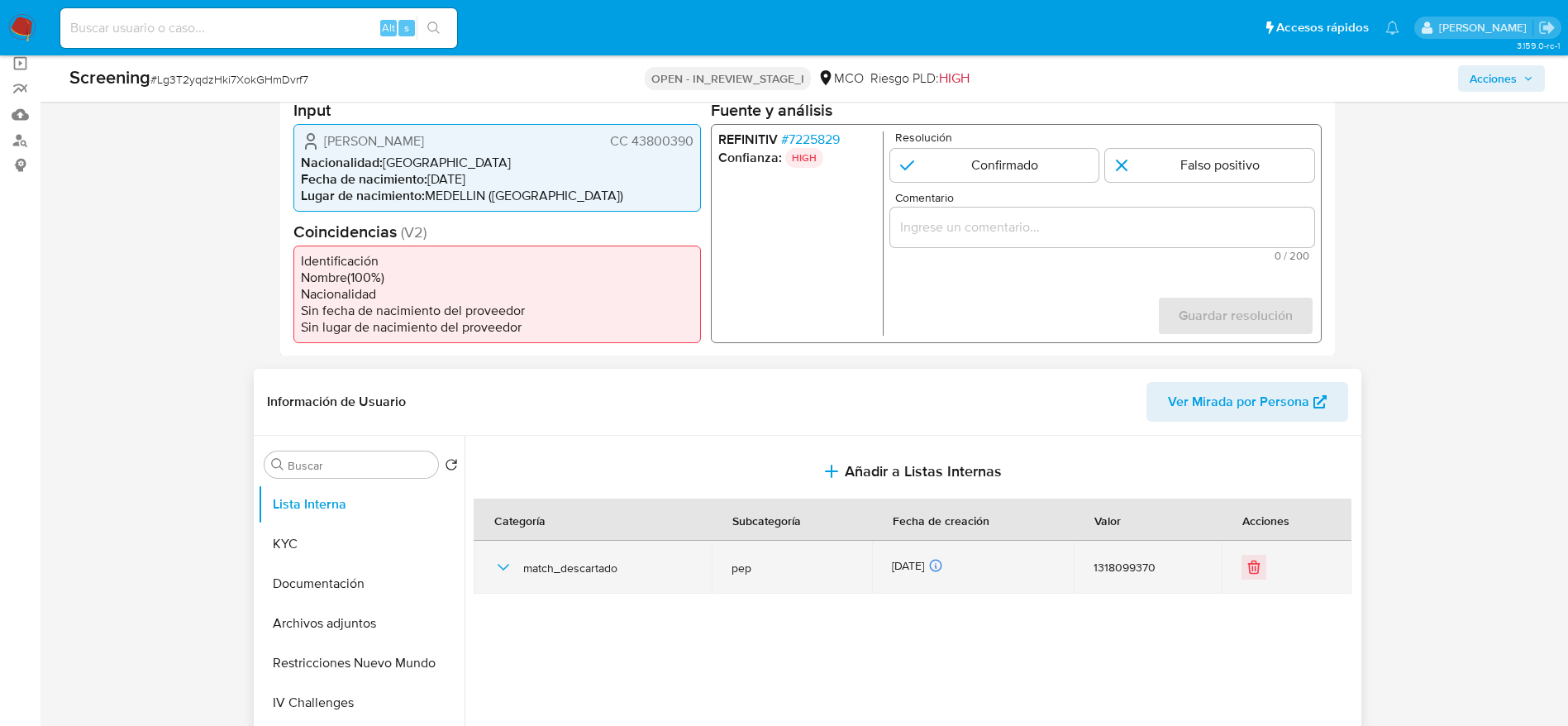
click at [497, 574] on icon "button" at bounding box center [503, 566] width 19 height 19
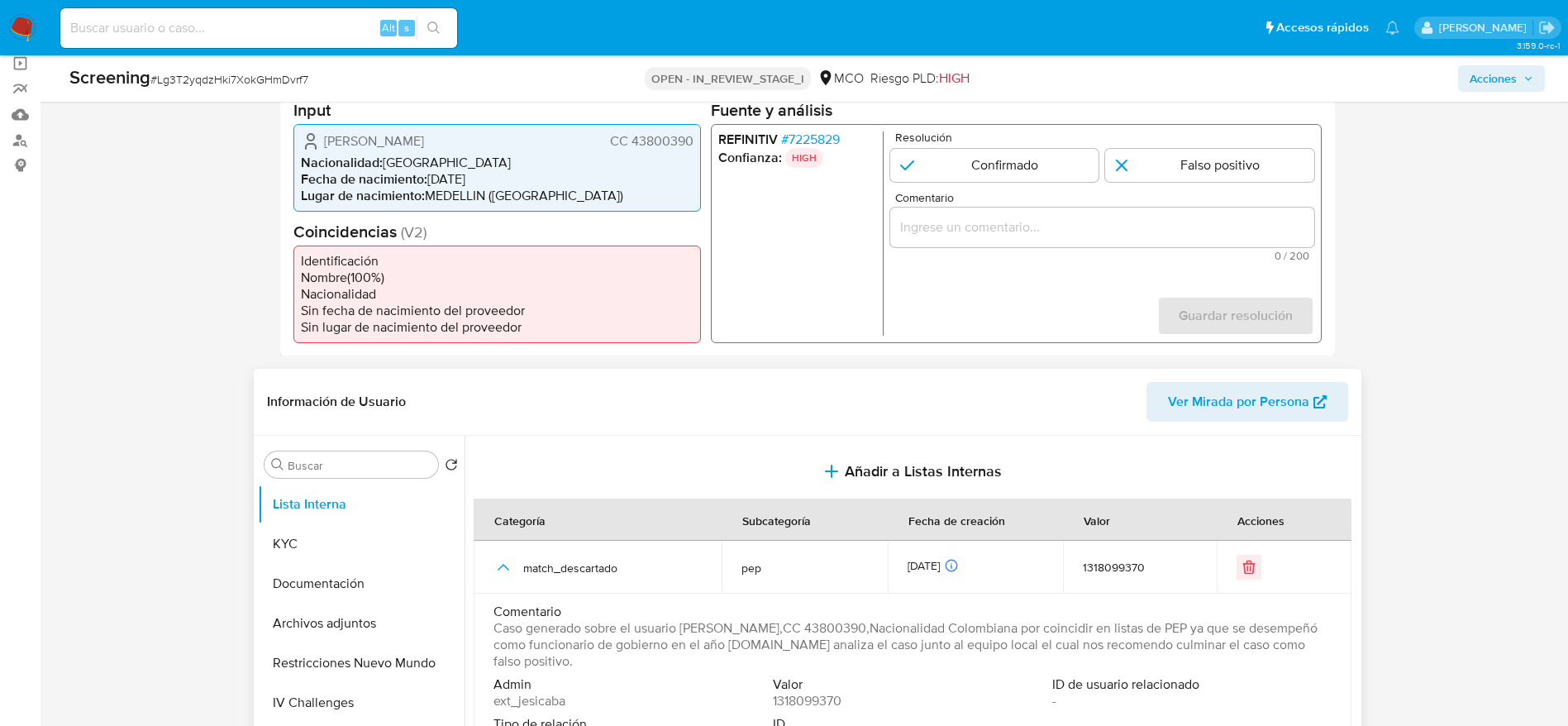
scroll to position [248, 0]
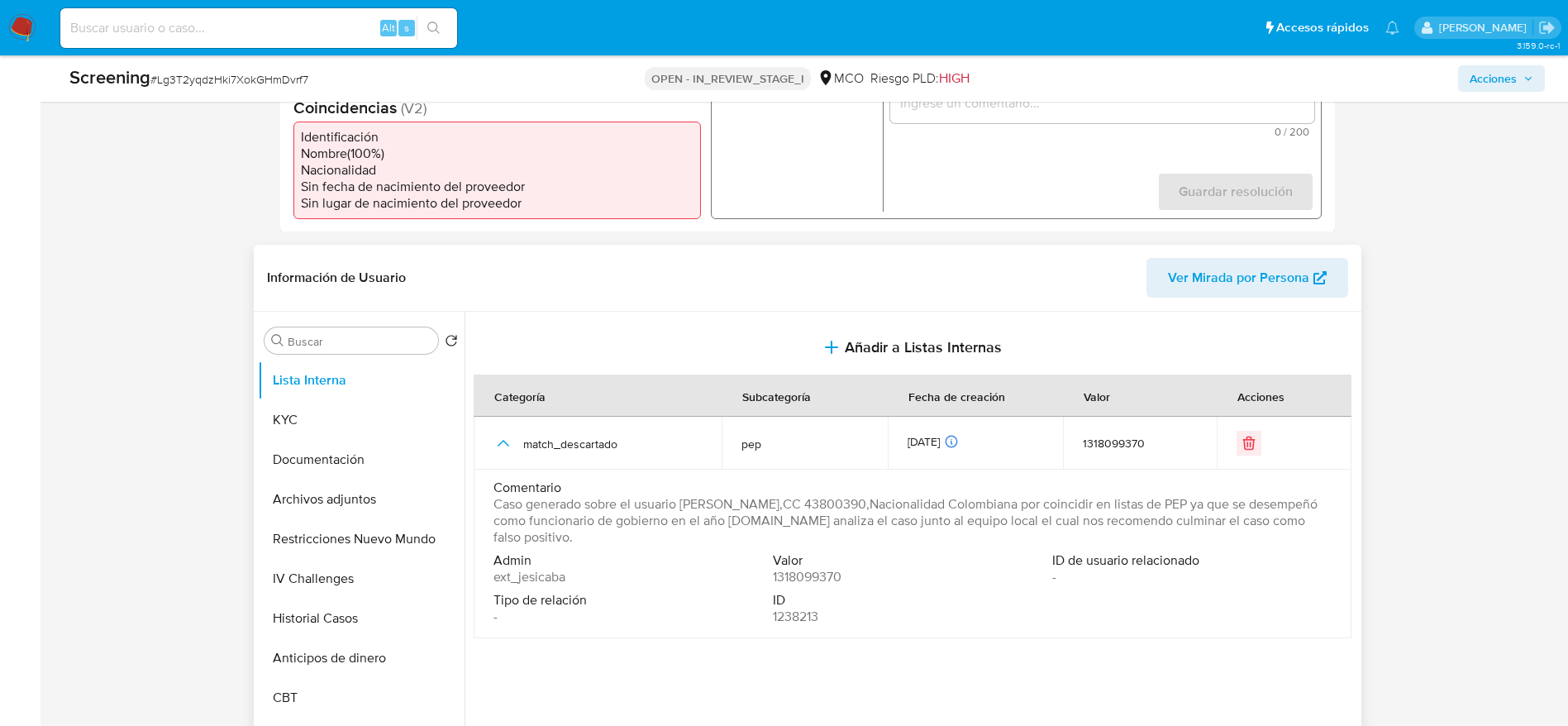
drag, startPoint x: 636, startPoint y: 508, endPoint x: 691, endPoint y: 516, distance: 55.6
click at [691, 516] on span "Caso generado sobre el usuario [PERSON_NAME],CC 43800390,Nacionalidad Colombian…" at bounding box center [911, 521] width 835 height 50
click at [727, 532] on span "Caso generado sobre el usuario [PERSON_NAME],CC 43800390,Nacionalidad Colombian…" at bounding box center [911, 521] width 835 height 50
click at [365, 625] on button "Historial Casos" at bounding box center [354, 618] width 193 height 40
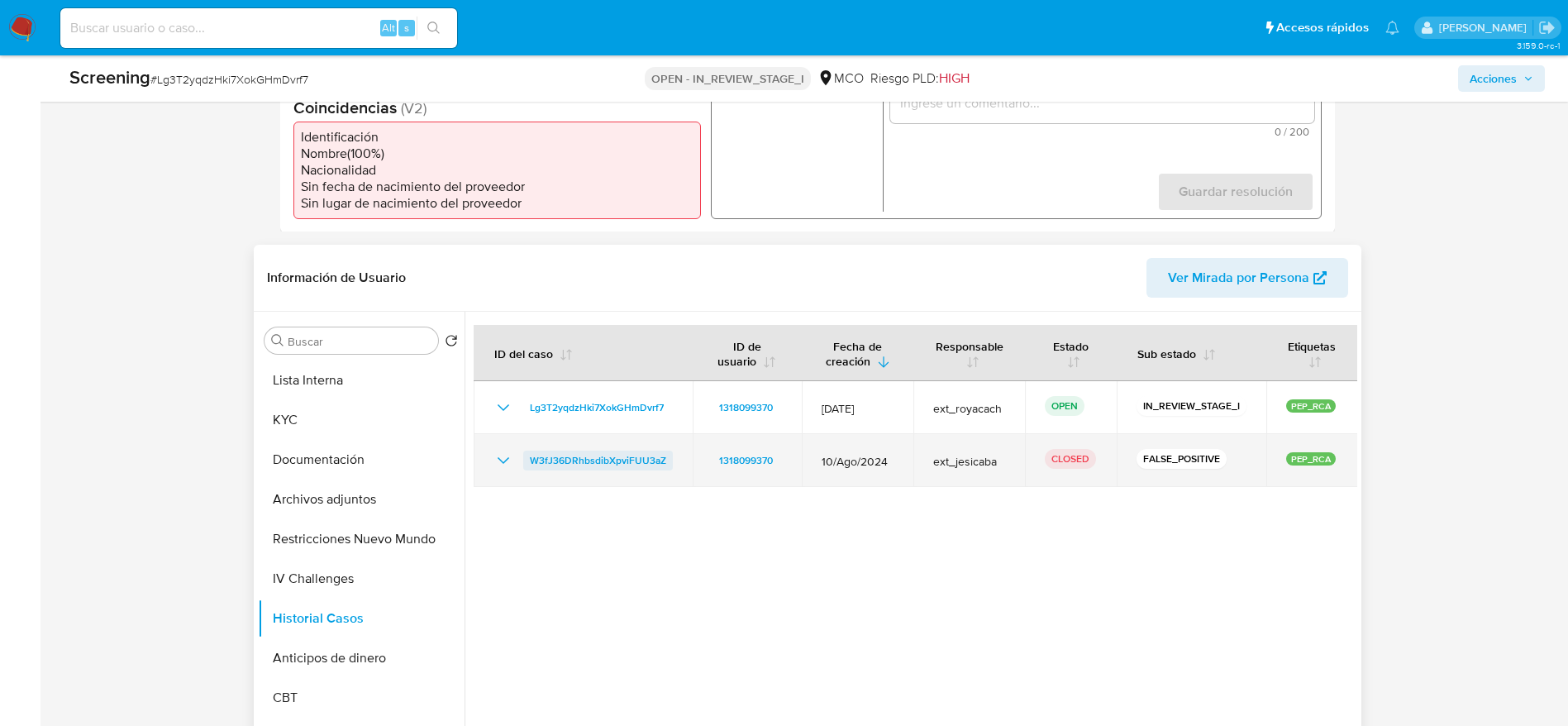
click at [571, 453] on span "W3fJ36DRhbsdibXpviFUU3aZ" at bounding box center [597, 460] width 136 height 19
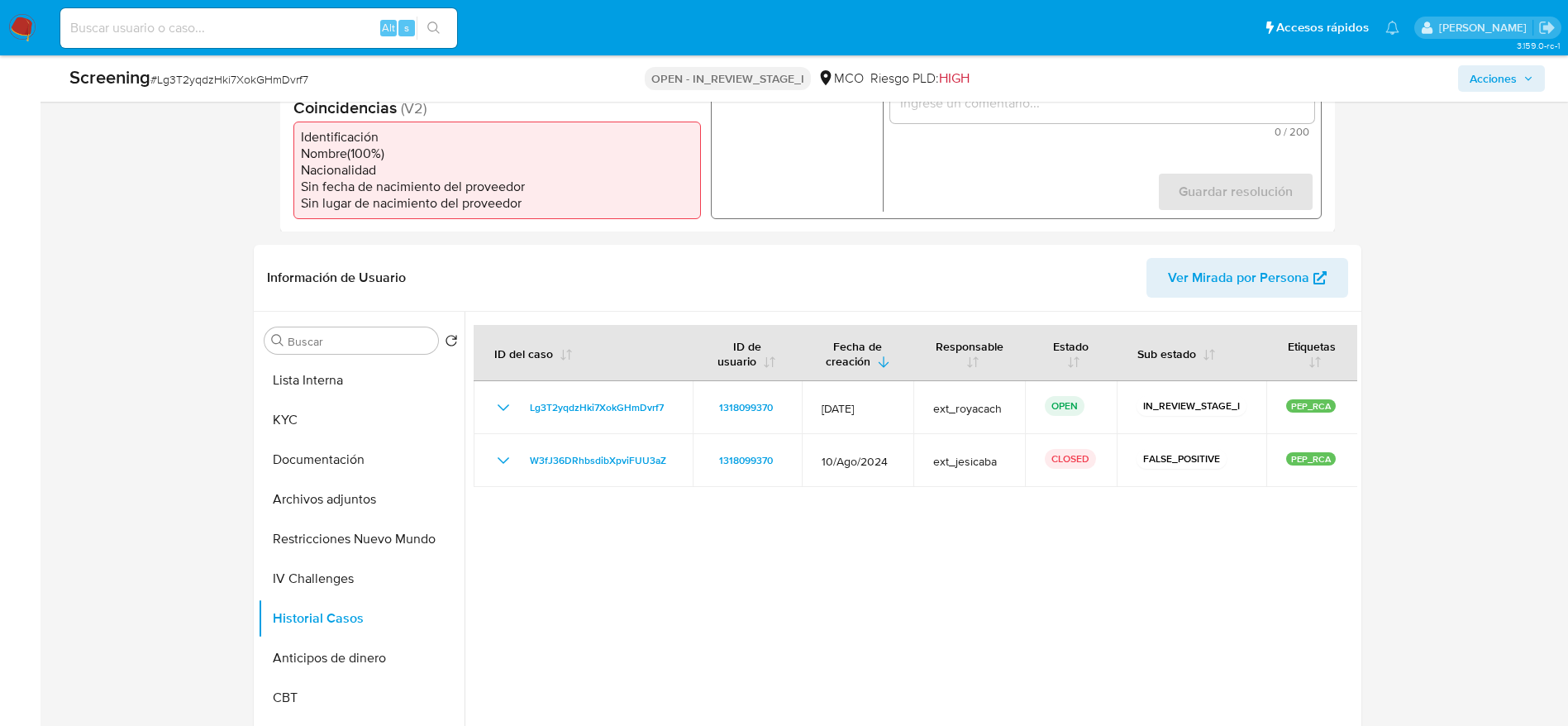
click at [238, 72] on span "# Lg3T2yqdzHki7XokGHmDvrf7" at bounding box center [229, 79] width 158 height 17
copy span "Lg3T2yqdzHki7XokGHmDvrf7"
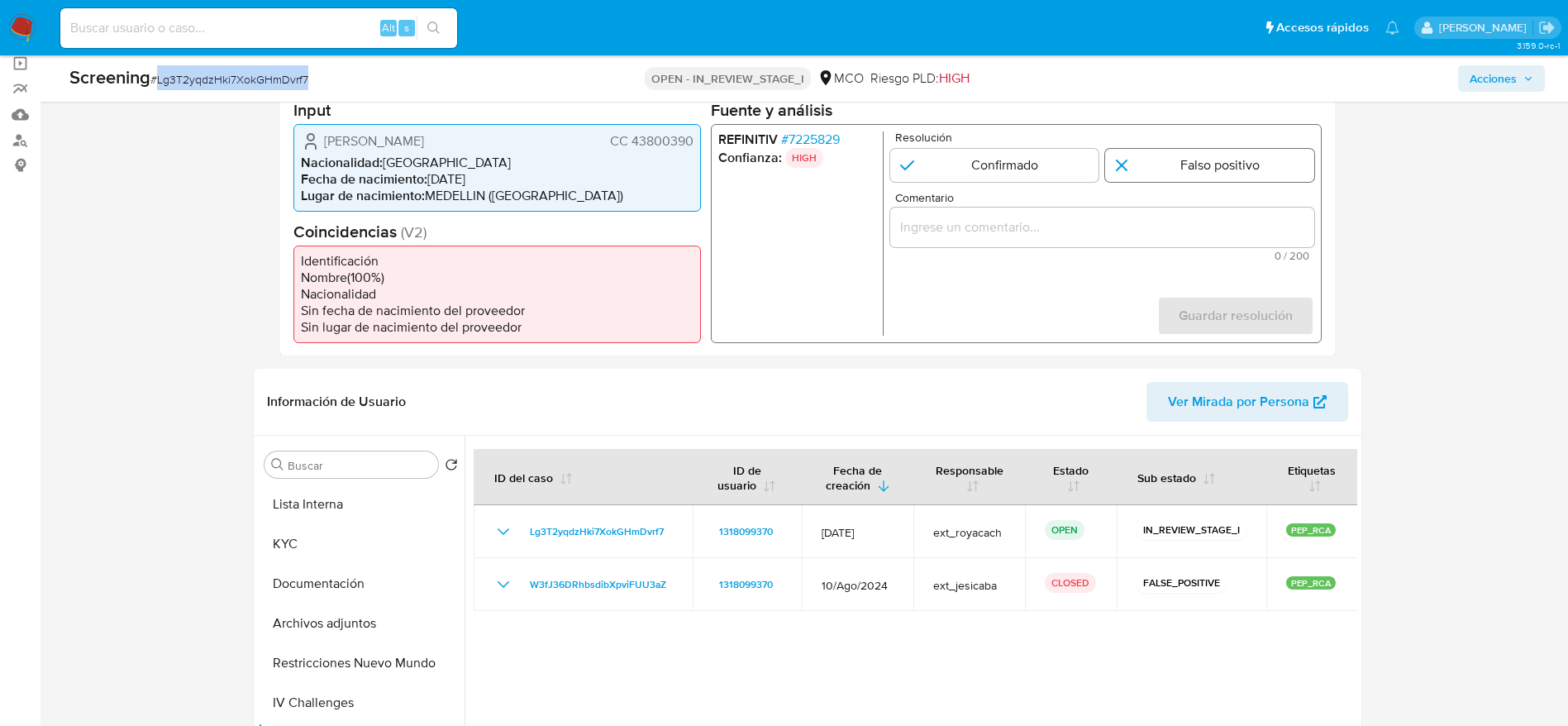
click at [1224, 177] on input "1 de 1" at bounding box center [1209, 164] width 209 height 33
radio input "true"
click at [1197, 230] on input "Comentario" at bounding box center [1102, 226] width 424 height 21
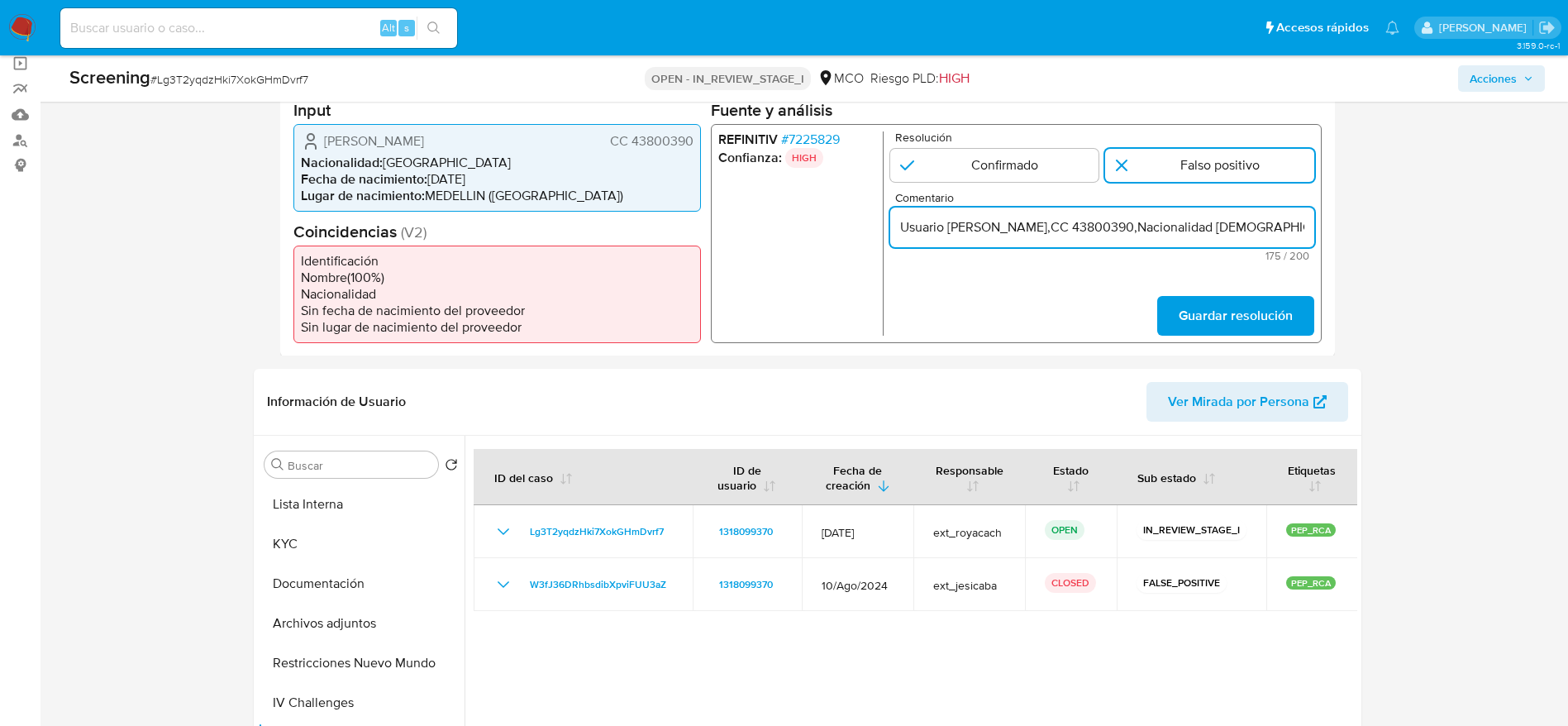
scroll to position [0, 667]
drag, startPoint x: 1080, startPoint y: 229, endPoint x: 1348, endPoint y: 209, distance: 268.7
click at [1348, 209] on div "Eventos de screening (1) Página 1 Datos del evento 07/09/2025 10:06:06 NOVEDADE…" at bounding box center [807, 177] width 1108 height 358
type input "Usuario Yolanda Patricia Gomez Rodriguez,CC 43800390,Nacionalidad Colombiana.Se…"
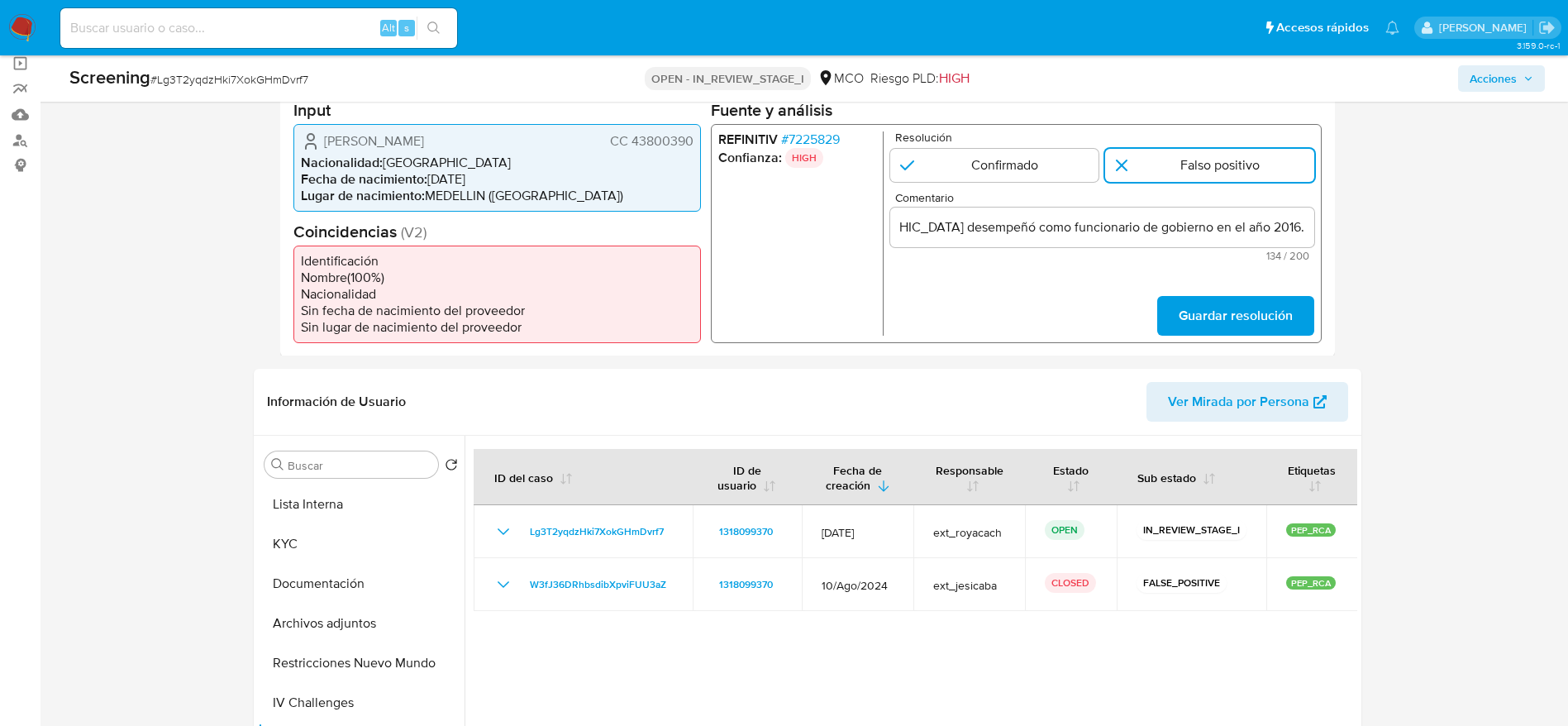
click at [1173, 290] on form "Resolución Confirmado Falso positivo Comentario Usuario Yolanda Patricia Gomez …" at bounding box center [1102, 233] width 424 height 205
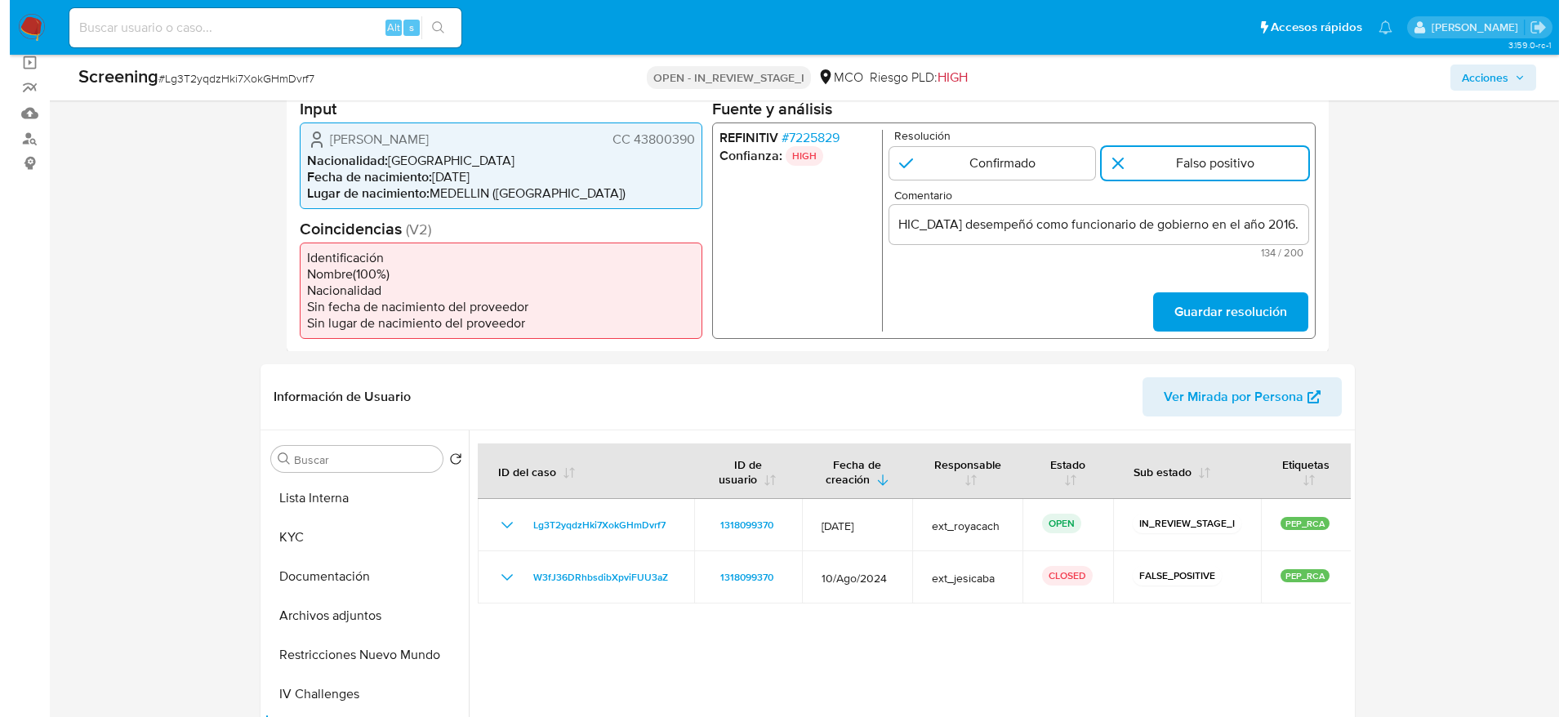
scroll to position [0, 0]
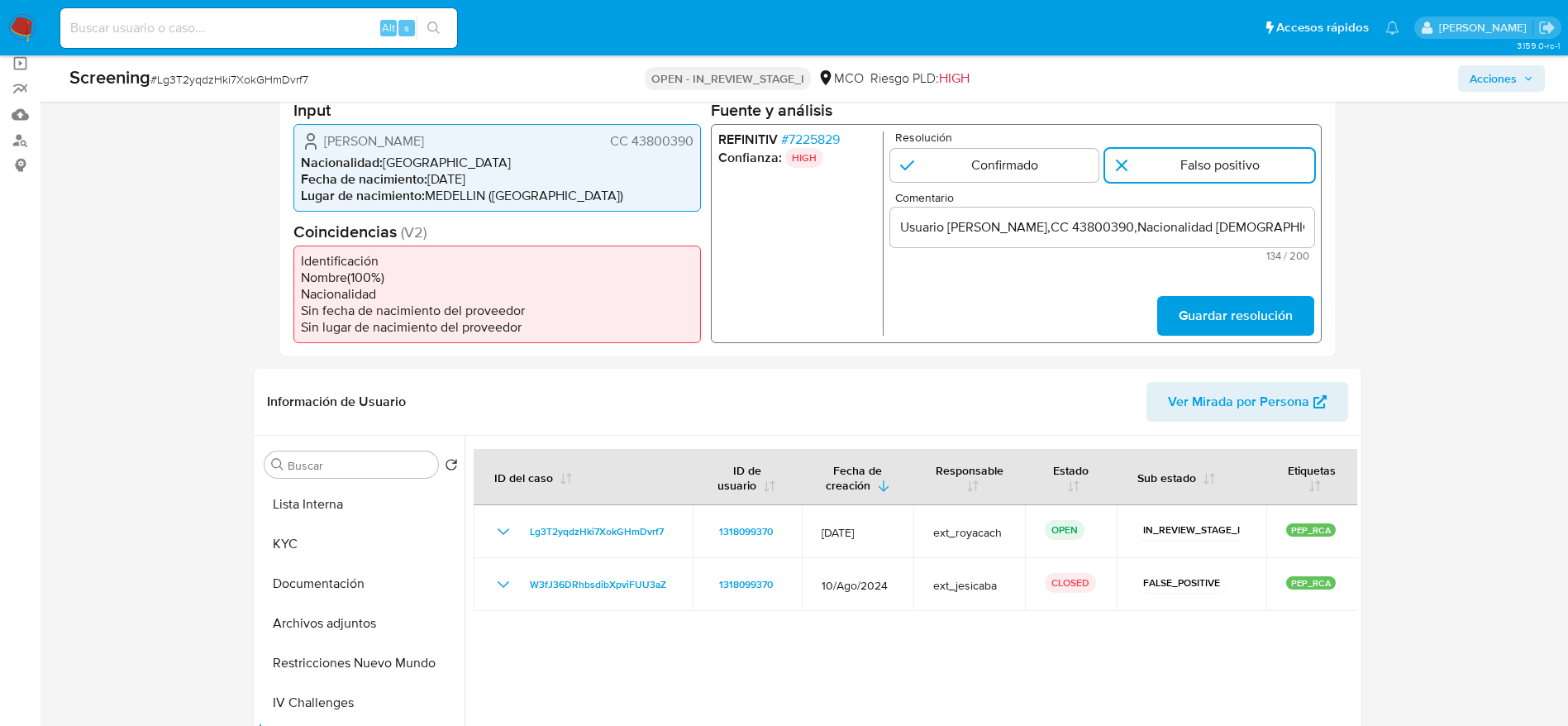
click at [1179, 319] on span "Guardar resolución" at bounding box center [1234, 314] width 114 height 36
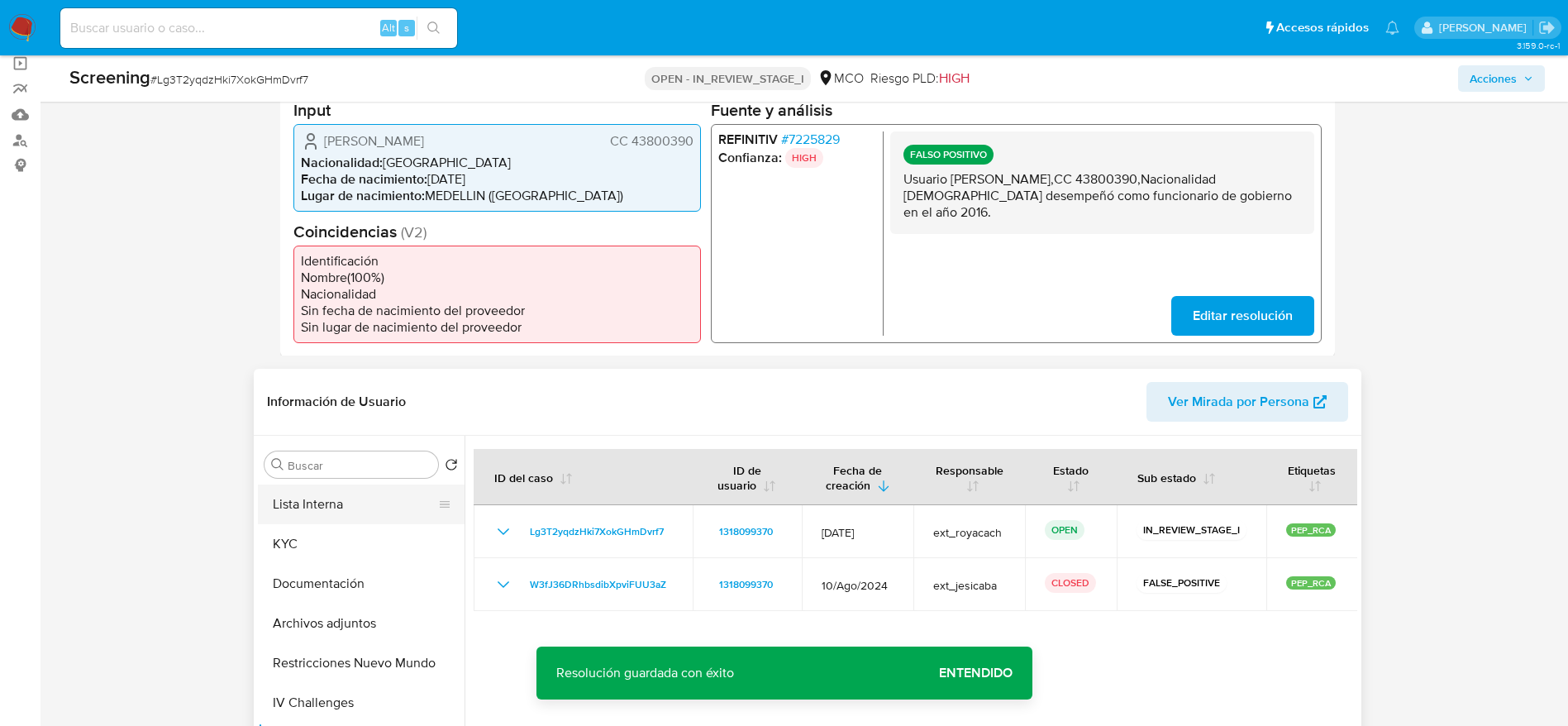
click at [280, 494] on button "Lista Interna" at bounding box center [354, 504] width 193 height 40
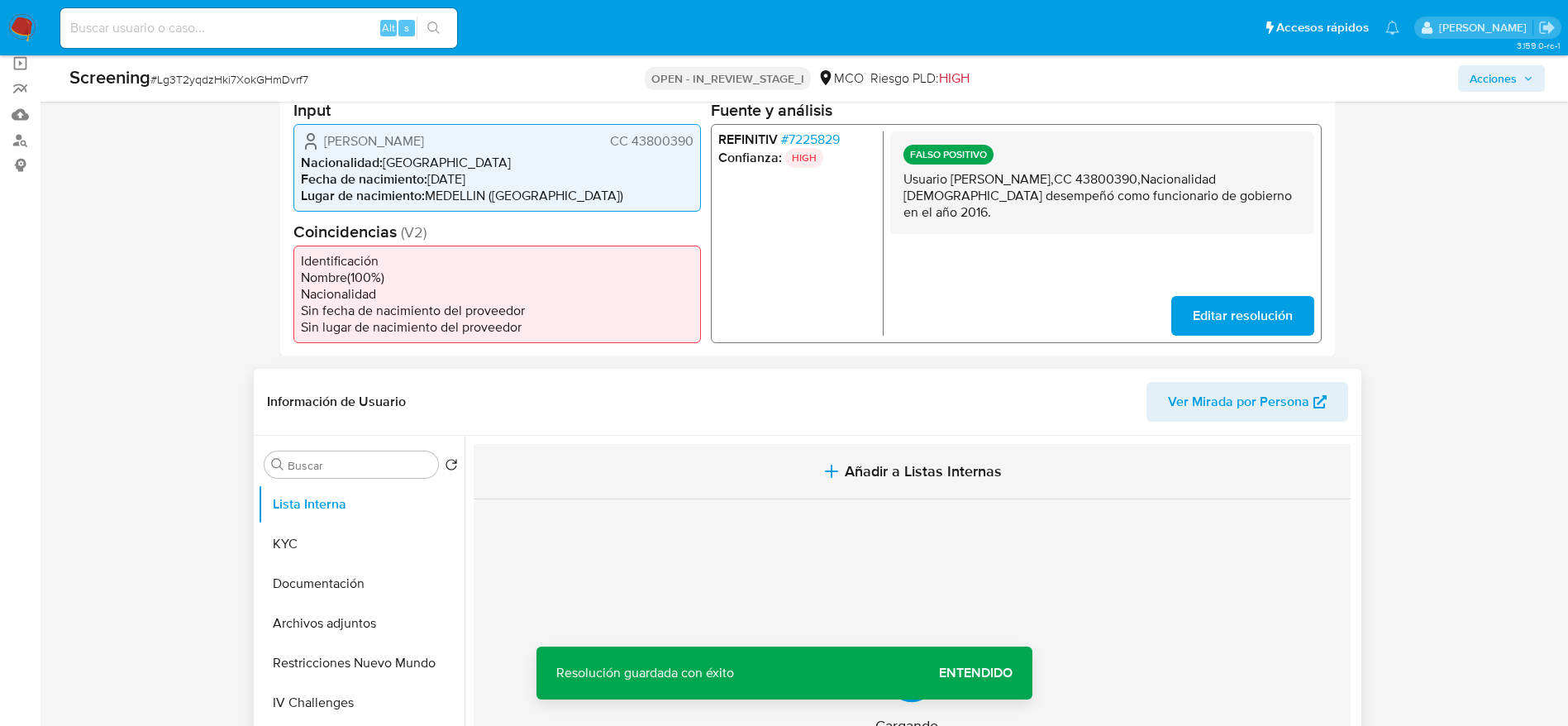
click at [783, 476] on button "Añadir a Listas Internas" at bounding box center [912, 472] width 877 height 56
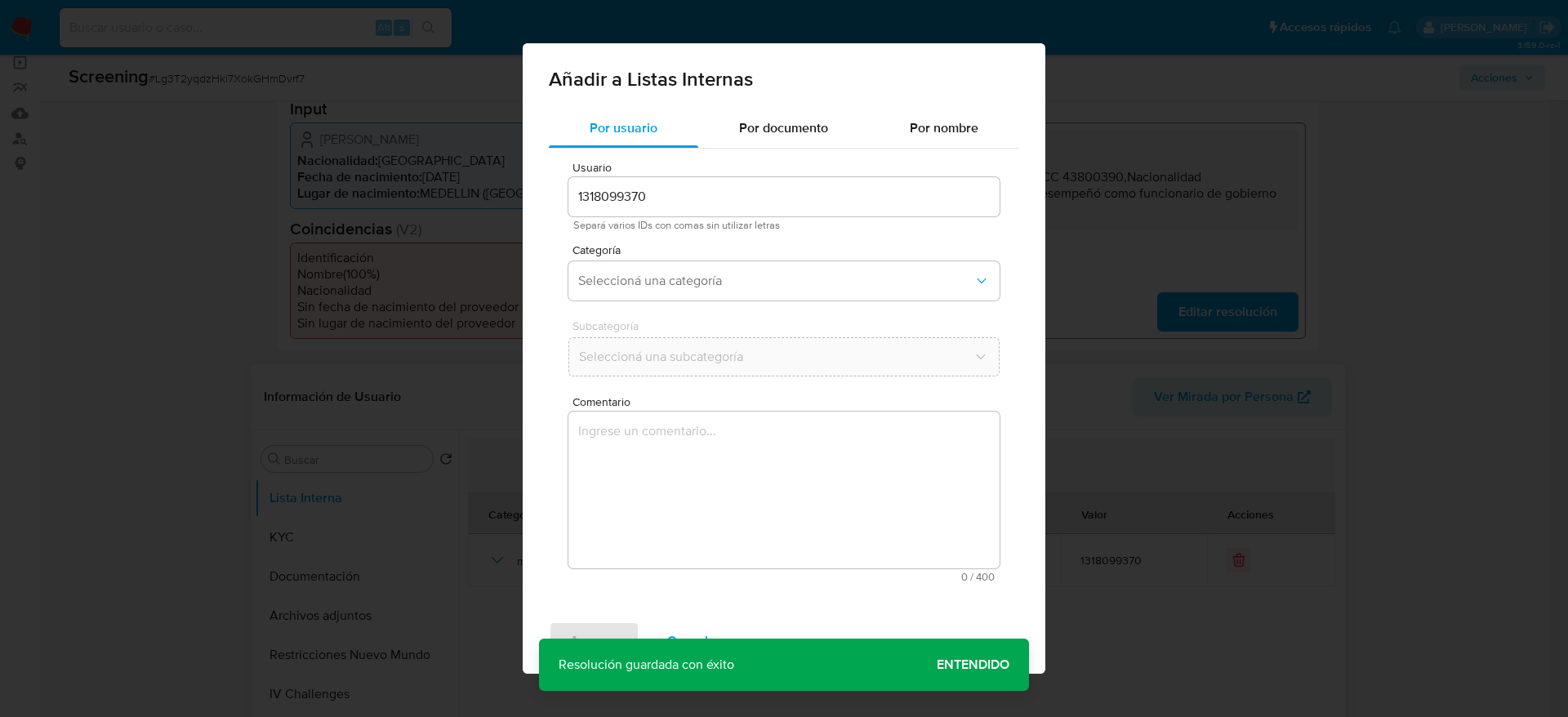
click at [776, 547] on textarea "Comentario" at bounding box center [784, 490] width 431 height 157
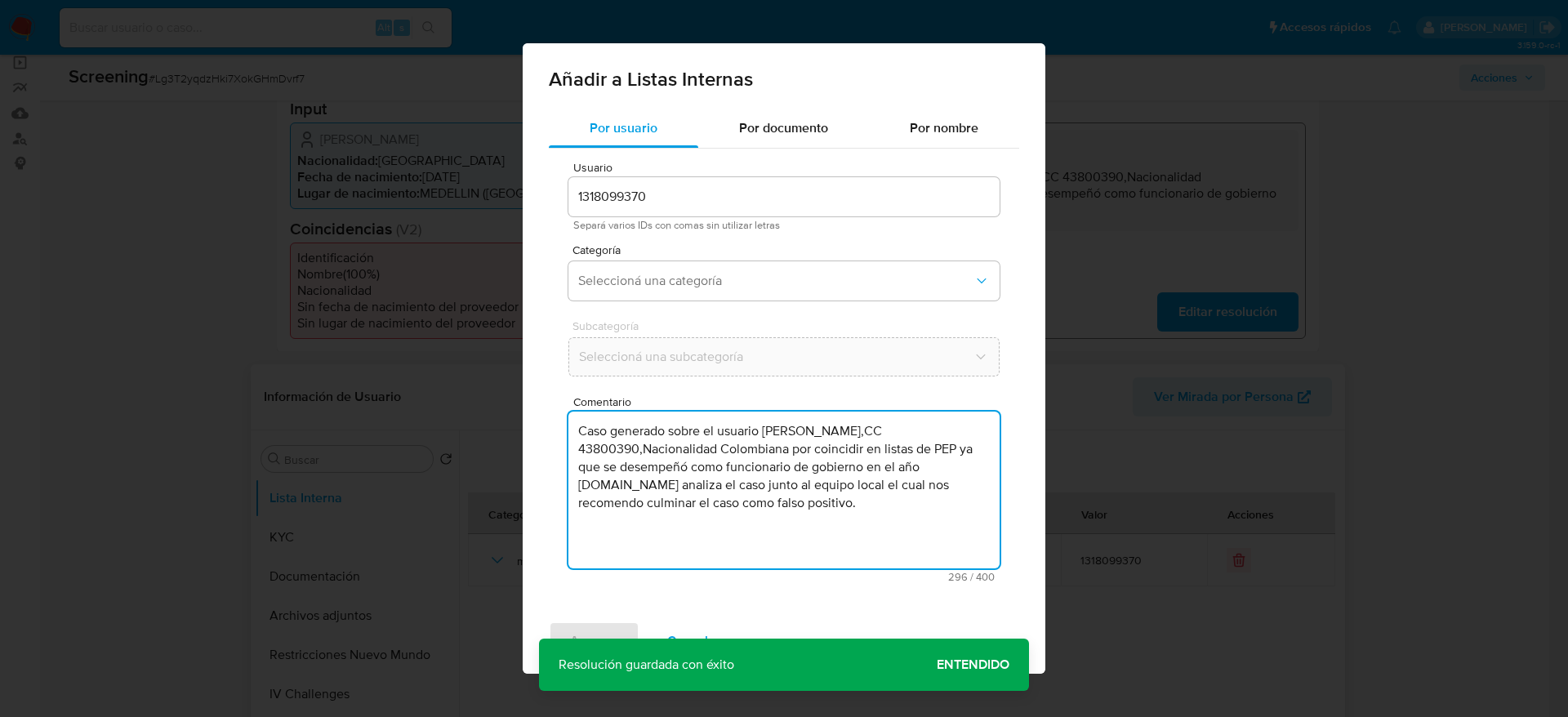
drag, startPoint x: 961, startPoint y: 465, endPoint x: 960, endPoint y: 506, distance: 41.0
click at [960, 506] on textarea "Caso generado sobre el usuario Yolanda Patricia Gomez Rodriguez,CC 43800390,Nac…" at bounding box center [784, 490] width 431 height 157
click at [950, 486] on textarea "Caso generado sobre el usuario Yolanda Patricia Gomez Rodriguez,CC 43800390,Nac…" at bounding box center [784, 490] width 431 height 157
click at [610, 482] on textarea "Caso generado sobre el usuario Yolanda Patricia Gomez Rodriguez,CC 43800390,Nac…" at bounding box center [784, 490] width 431 height 157
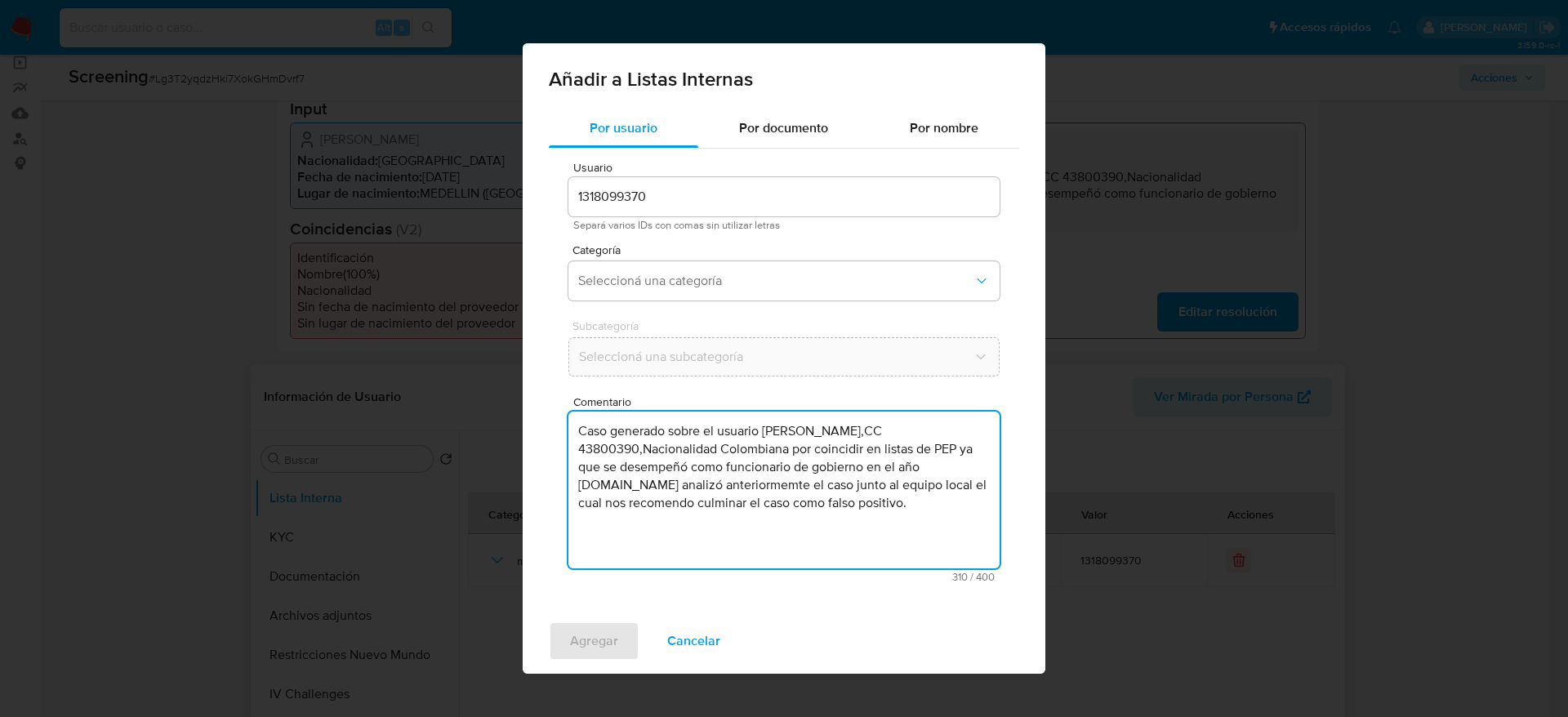
drag, startPoint x: 701, startPoint y: 491, endPoint x: 754, endPoint y: 493, distance: 53.0
click at [754, 493] on textarea "Caso generado sobre el usuario Yolanda Patricia Gomez Rodriguez,CC 43800390,Nac…" at bounding box center [784, 490] width 431 height 157
click at [674, 279] on span "Seleccioná una categoría" at bounding box center [776, 281] width 395 height 17
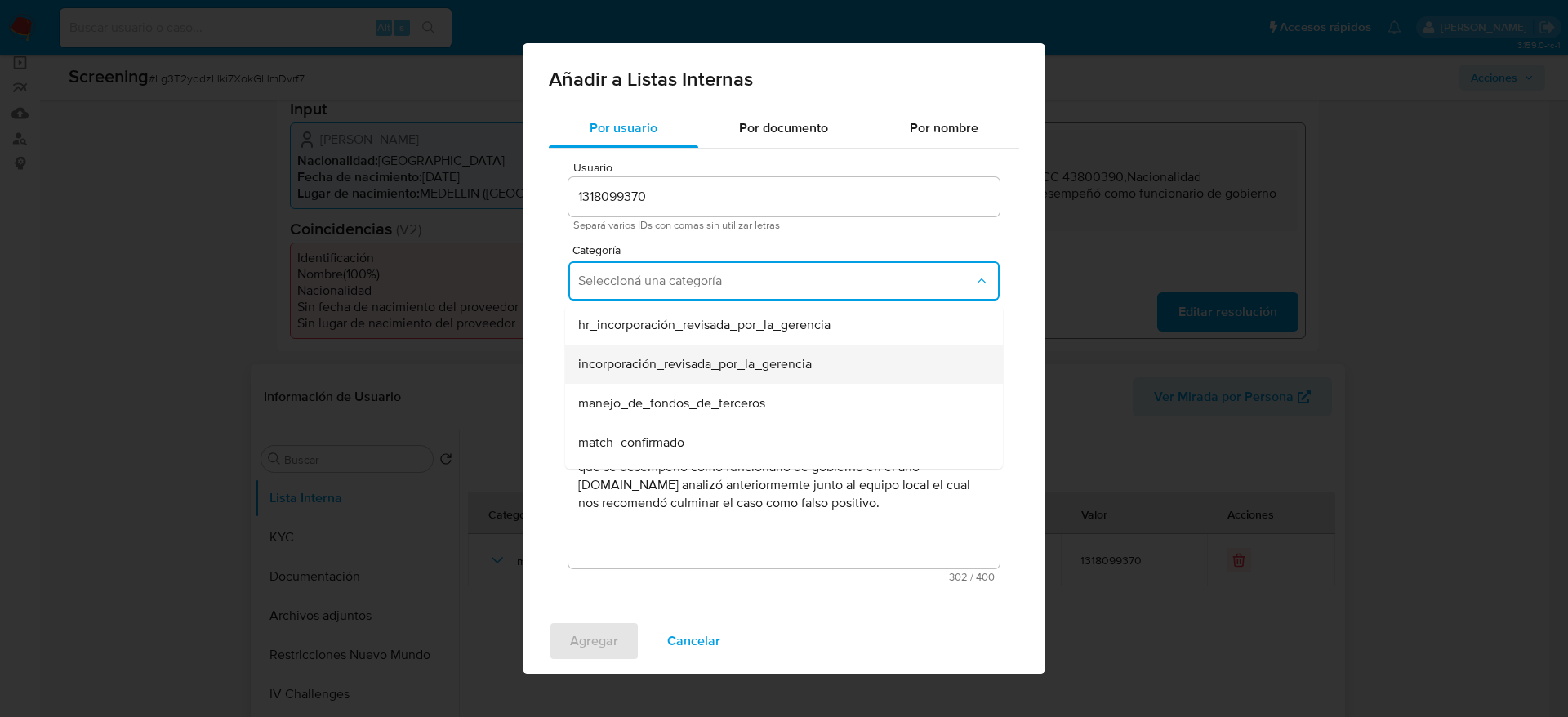
scroll to position [123, 0]
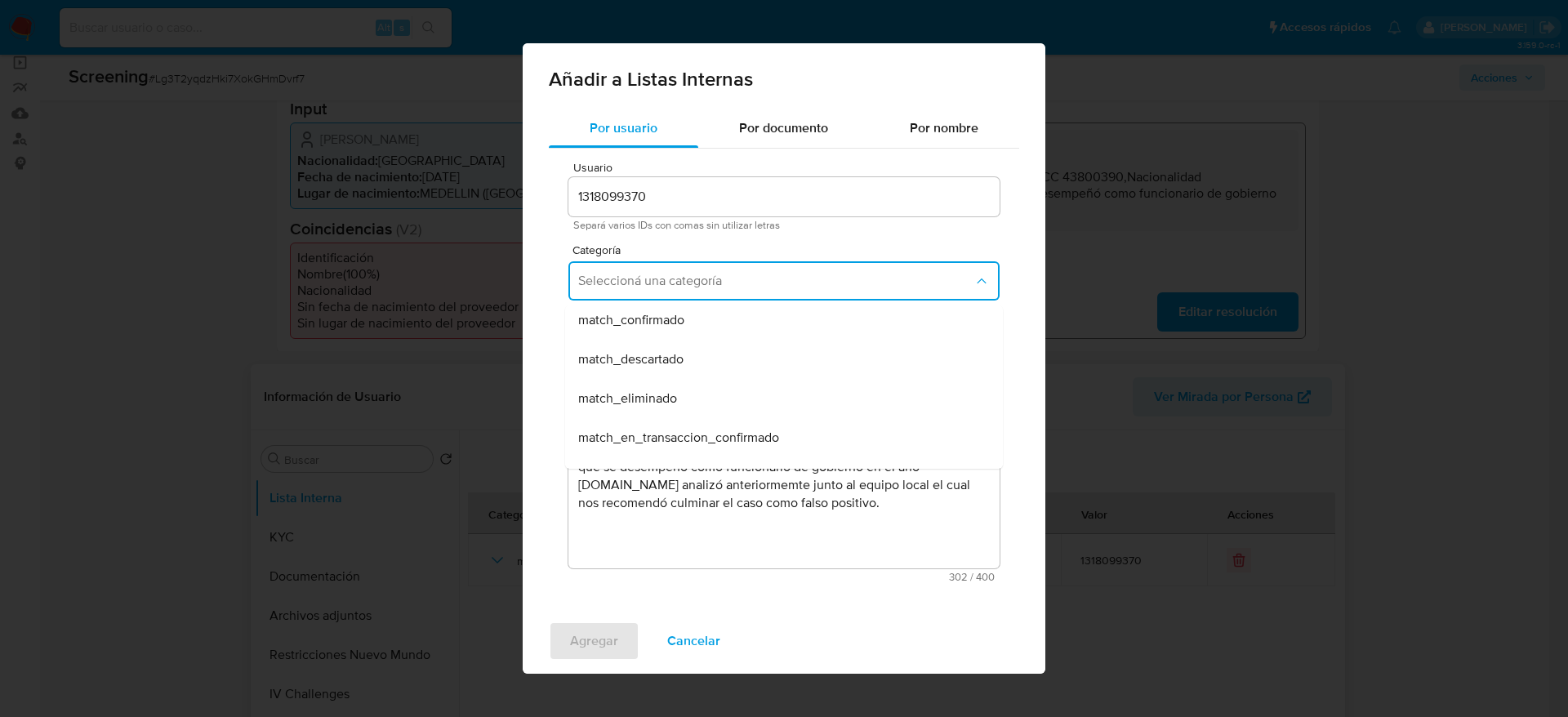
click at [659, 369] on div "match_descartado" at bounding box center [779, 359] width 402 height 39
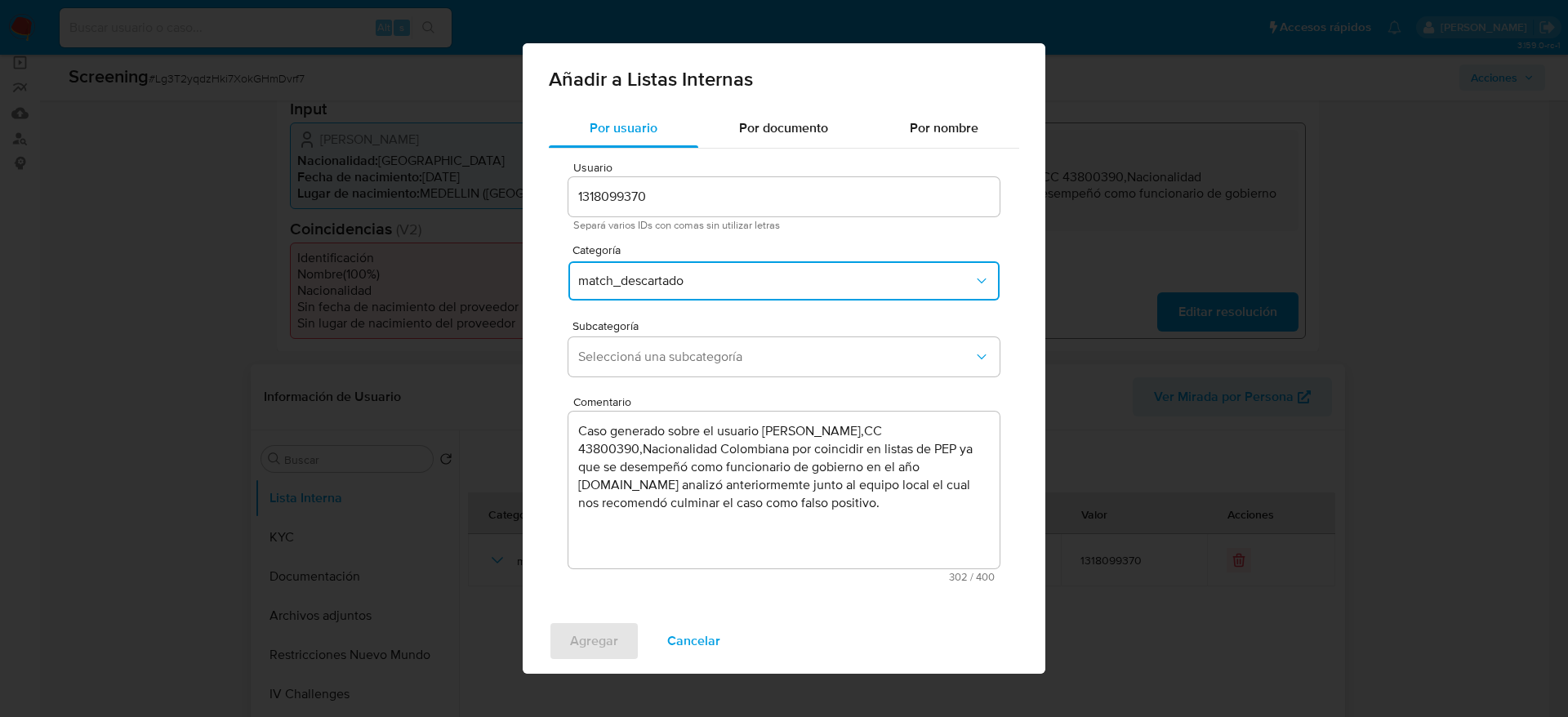
click at [659, 369] on button "Seleccioná una subcategoría" at bounding box center [784, 356] width 431 height 39
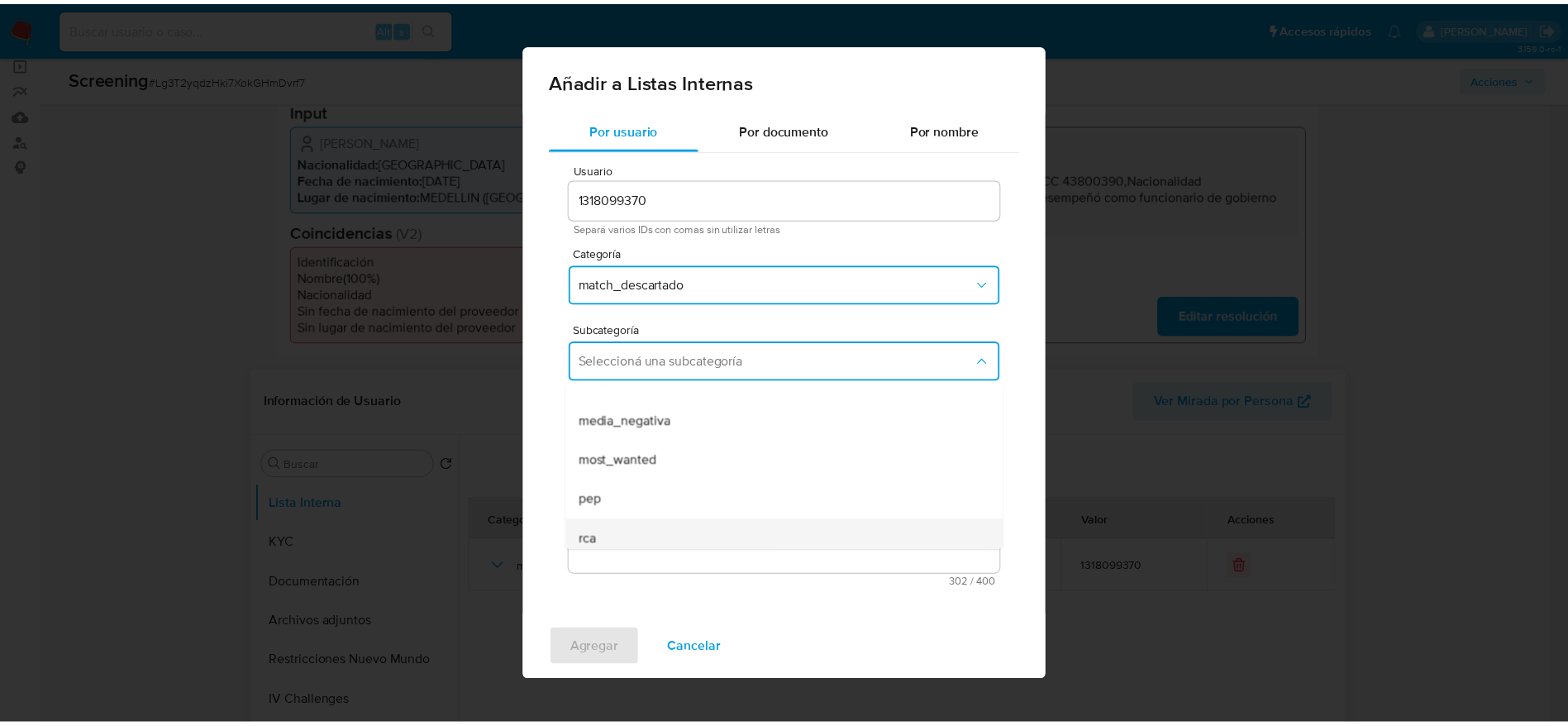
scroll to position [112, 0]
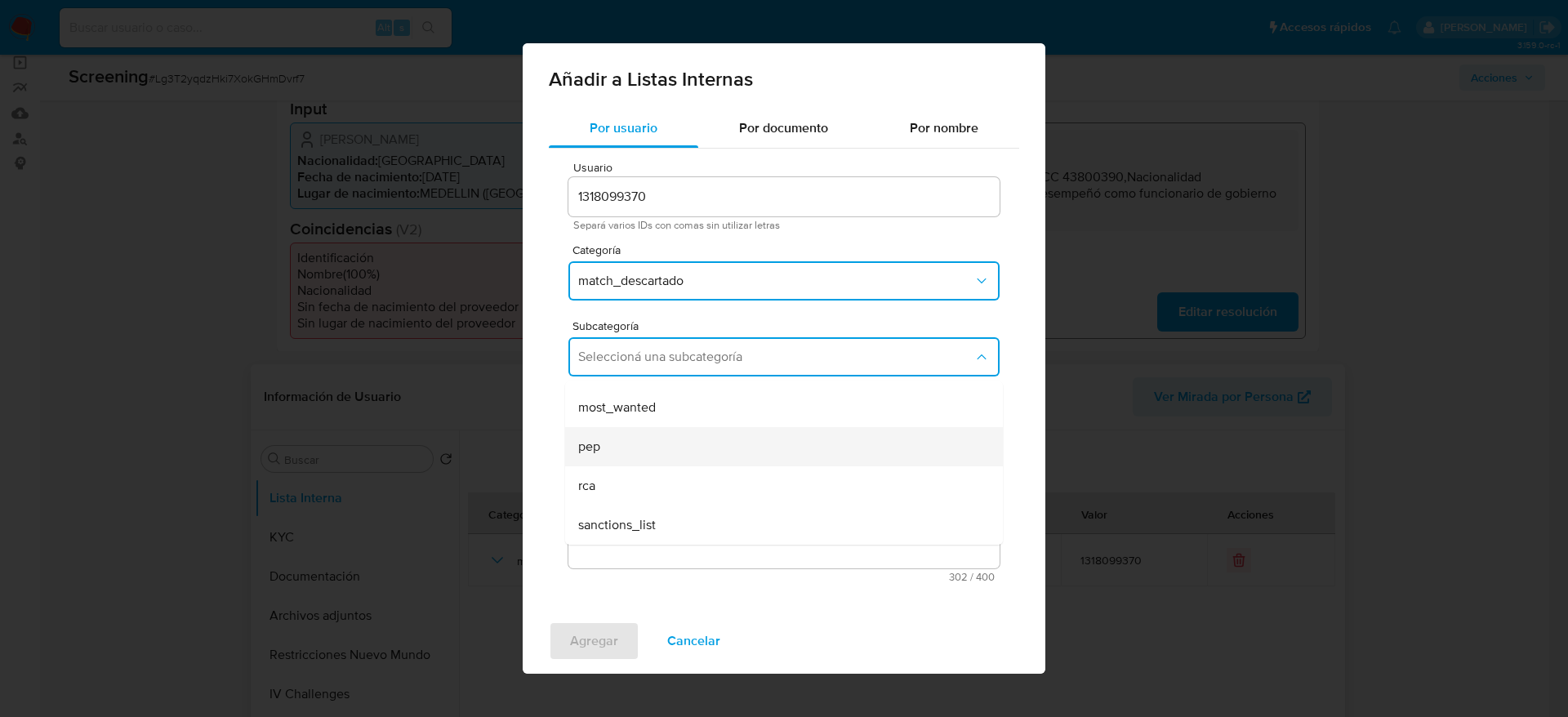
click at [614, 464] on div "pep" at bounding box center [779, 447] width 402 height 39
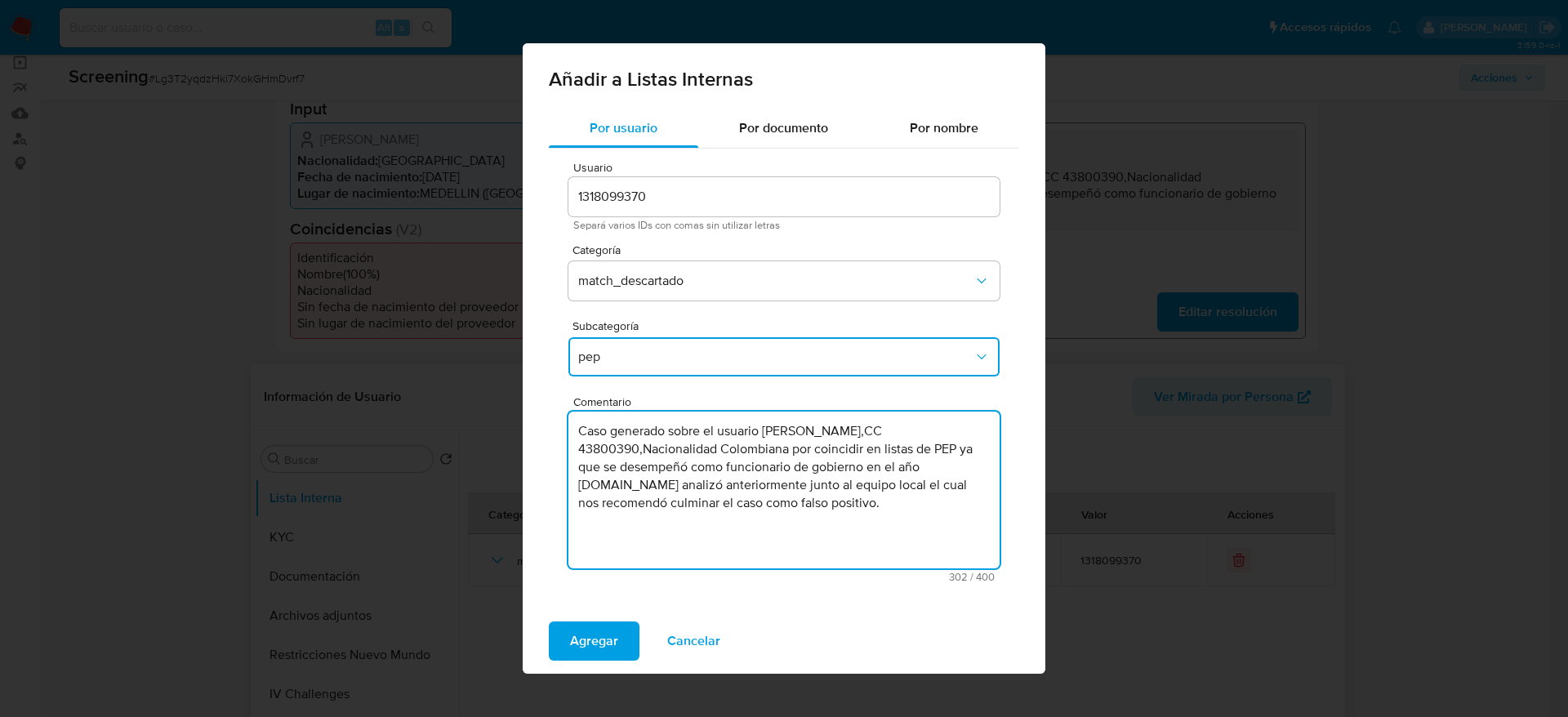
type textarea "Caso generado sobre el usuario Yolanda Patricia Gomez Rodriguez,CC 43800390,Nac…"
click at [633, 614] on div "Agregar Cancelar" at bounding box center [784, 641] width 523 height 65
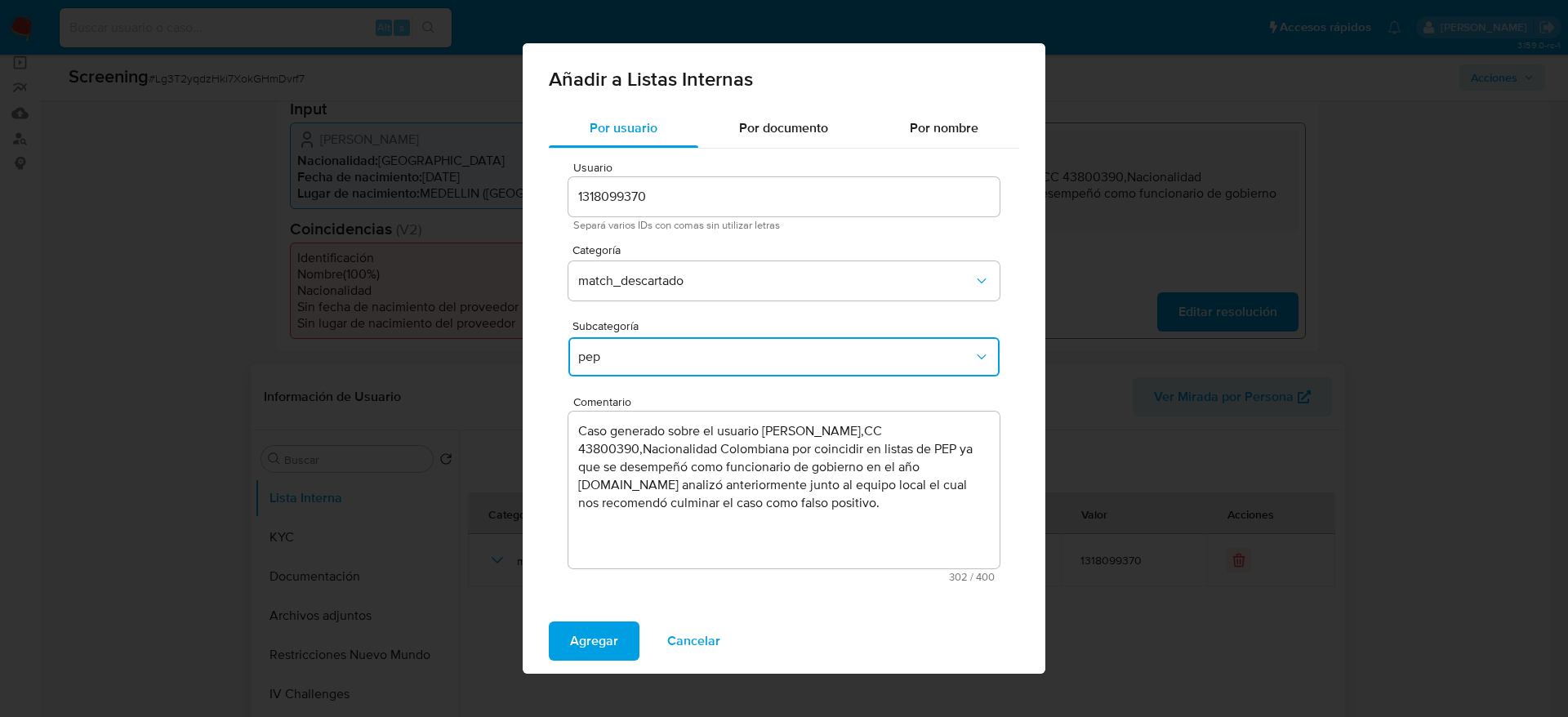
click at [633, 614] on div "Agregar Cancelar" at bounding box center [784, 641] width 523 height 65
click at [619, 633] on button "Agregar" at bounding box center [594, 640] width 91 height 39
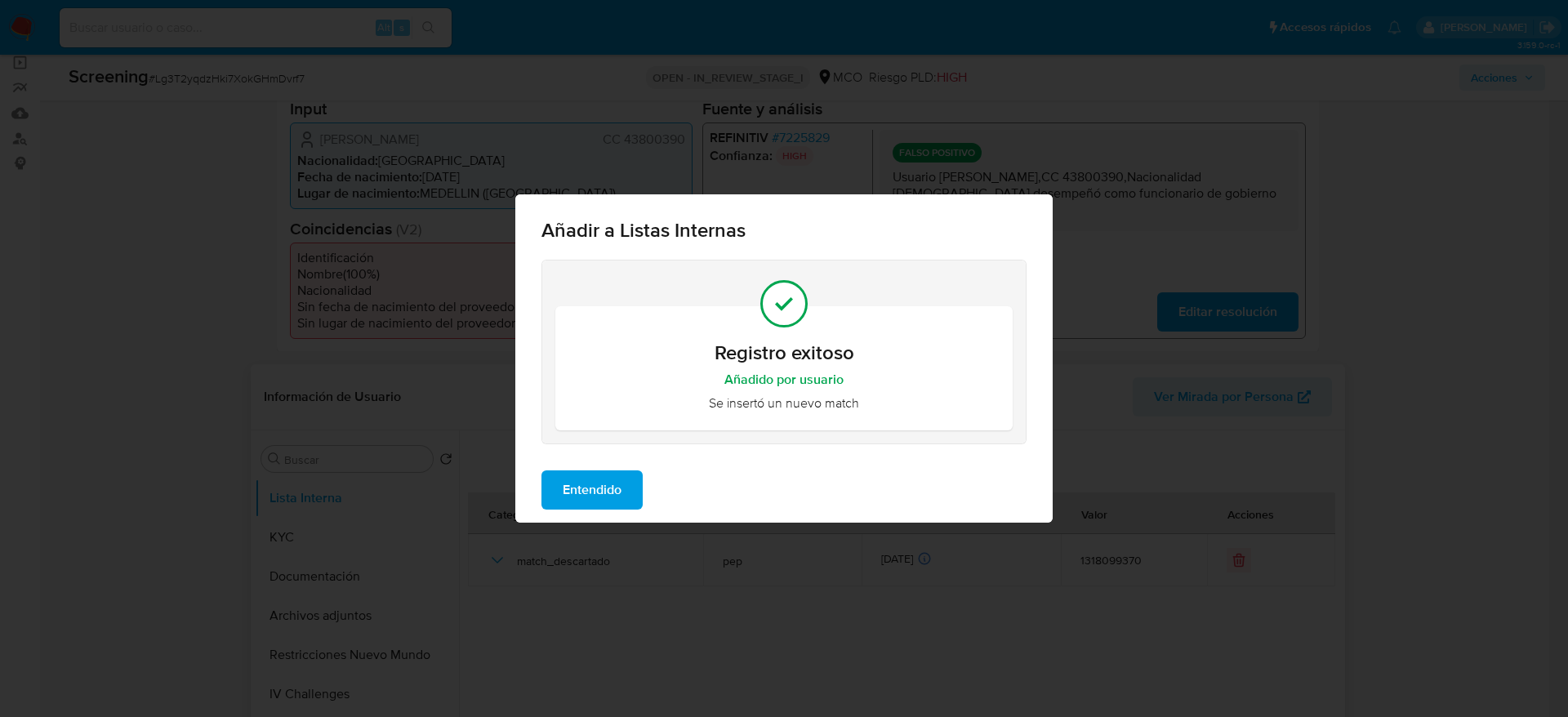
click at [619, 504] on span "Entendido" at bounding box center [592, 489] width 58 height 36
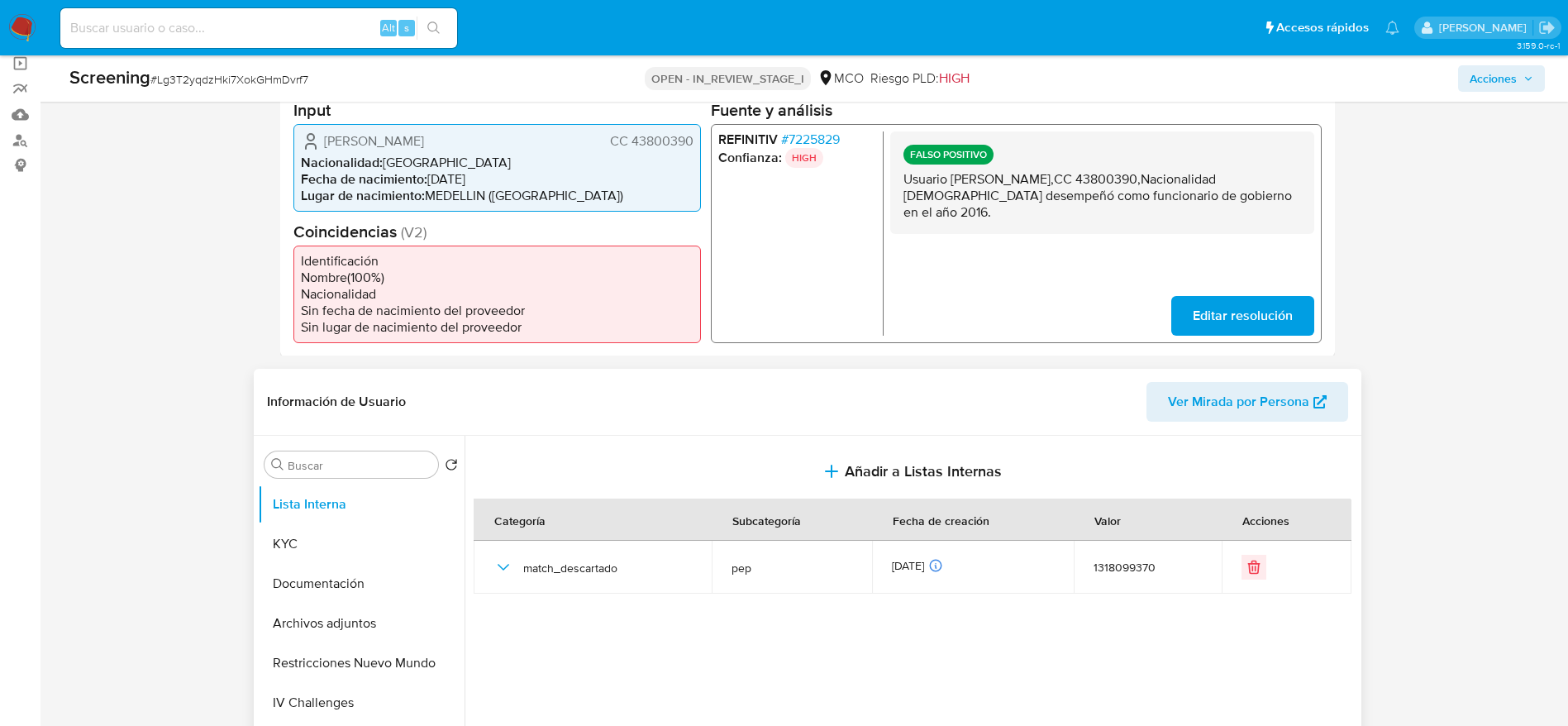
scroll to position [0, 0]
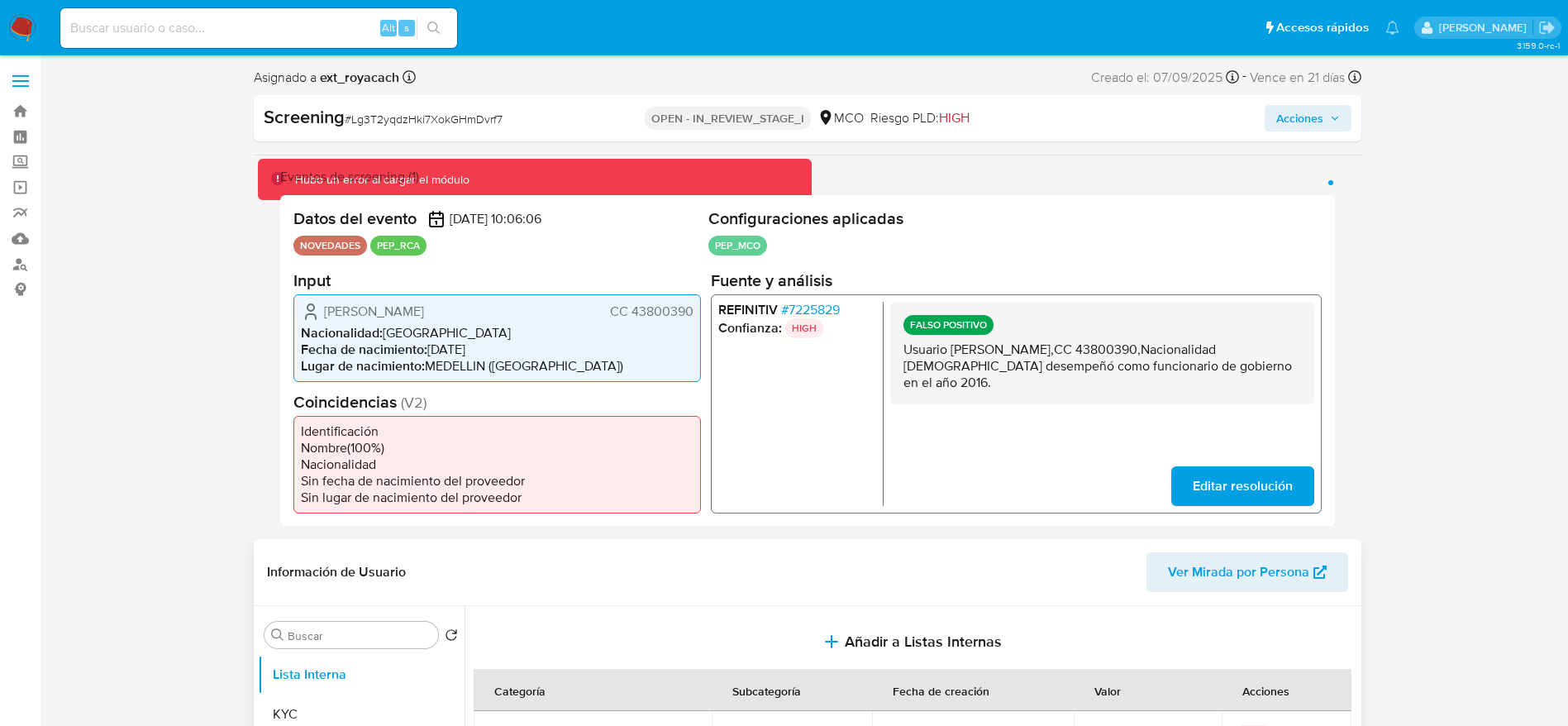
click at [1305, 117] on span "Acciones" at bounding box center [1299, 117] width 47 height 26
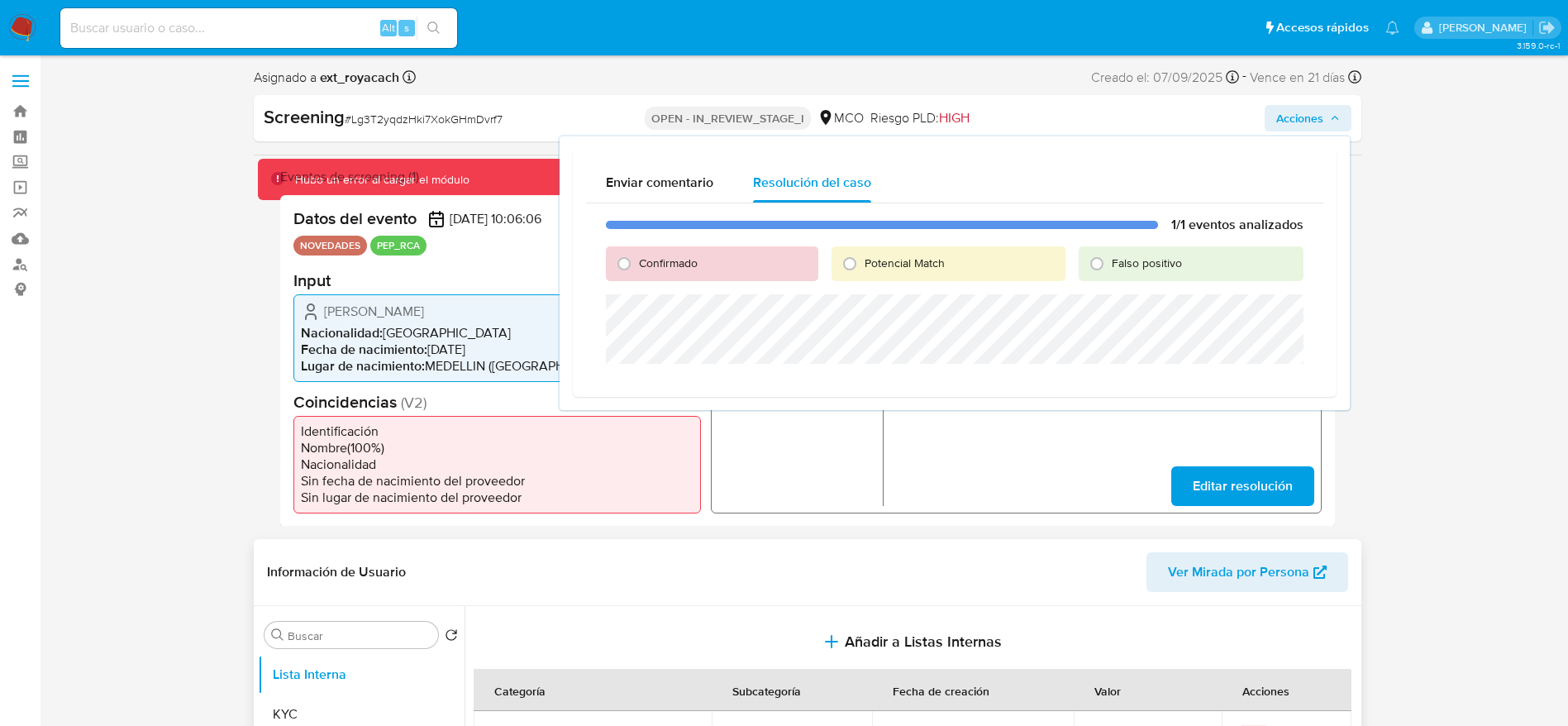
click at [1154, 259] on span "Falso positivo" at bounding box center [1146, 263] width 70 height 17
click at [1110, 259] on input "Falso positivo" at bounding box center [1096, 263] width 26 height 26
radio input "true"
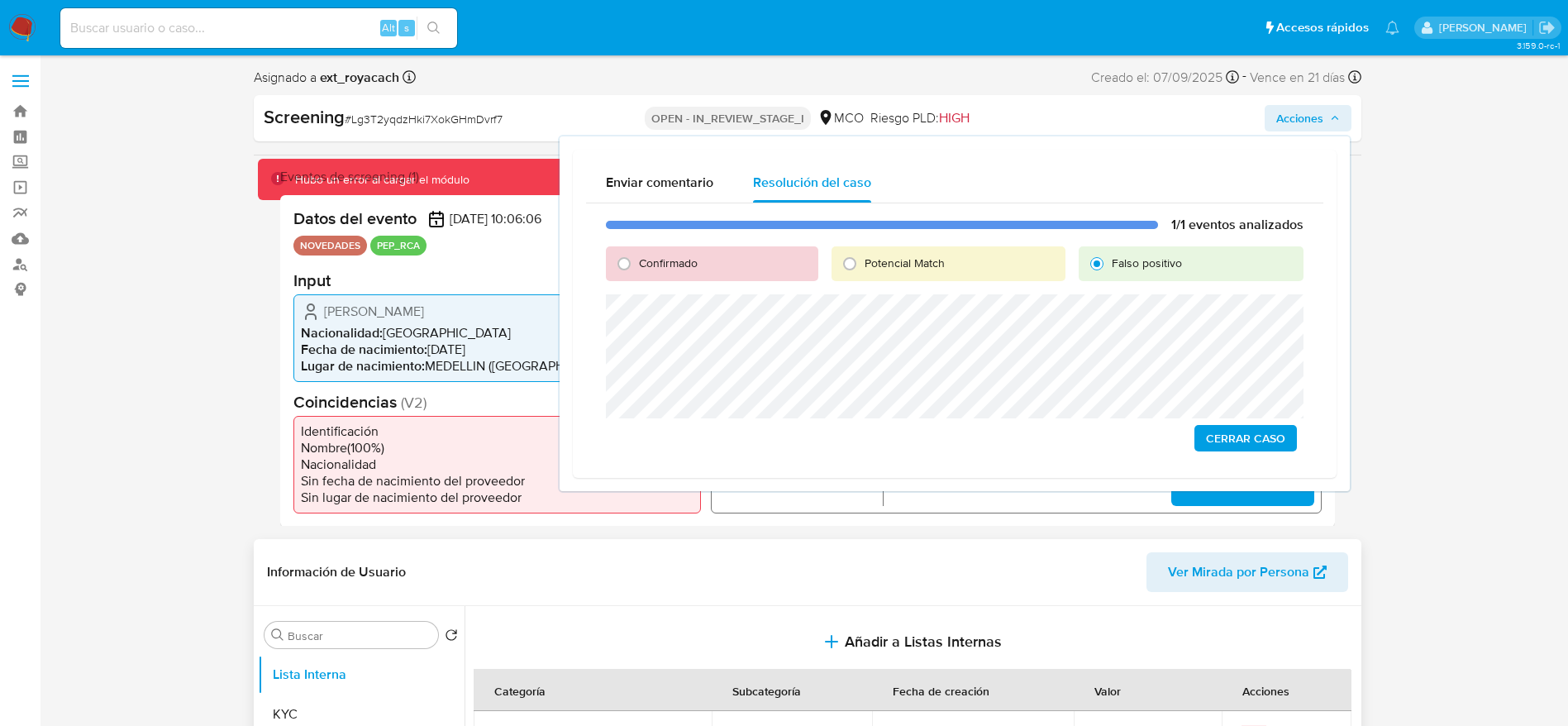
click at [1268, 436] on span "Cerrar Caso" at bounding box center [1245, 438] width 79 height 23
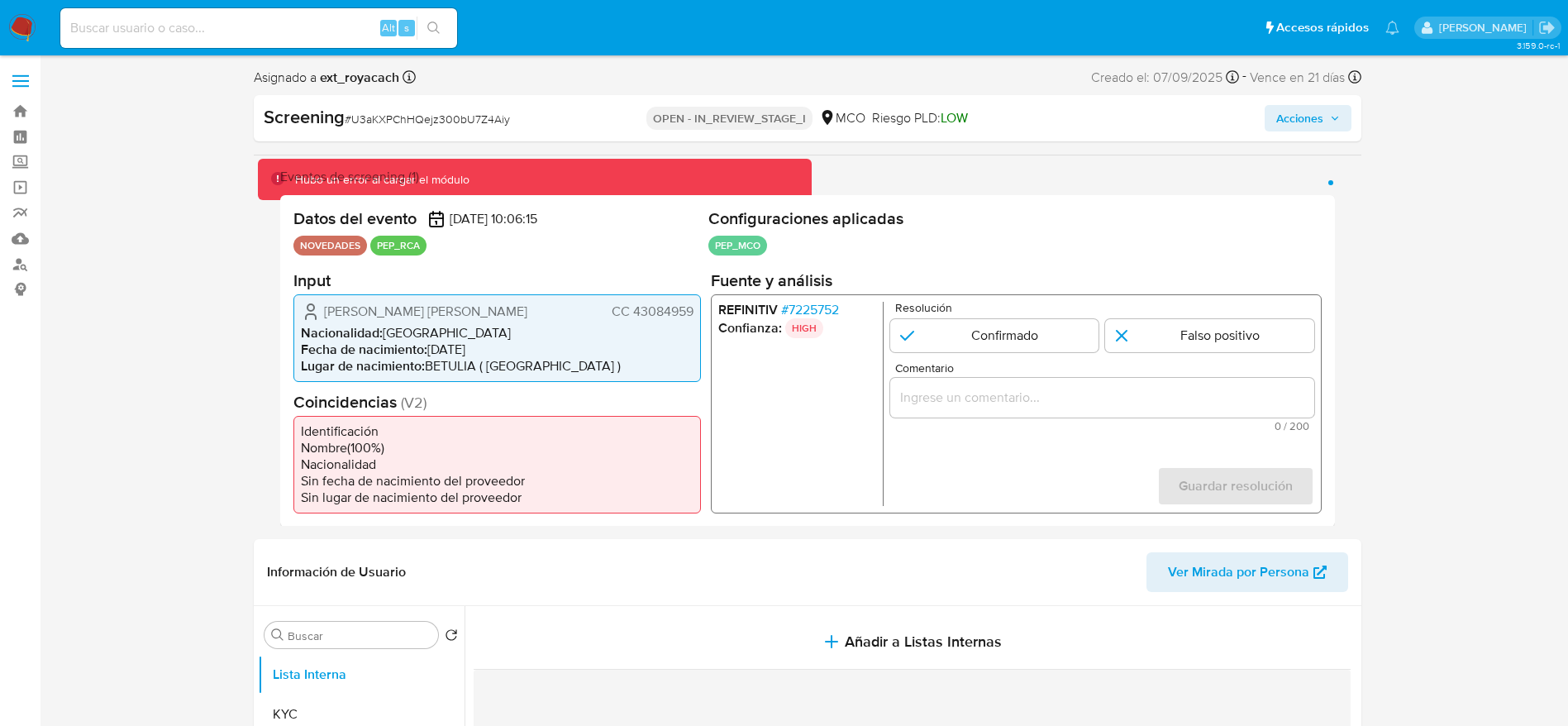
select select "10"
click at [385, 124] on span "# U3aKXPChHQejz300bU7Z4Aiy" at bounding box center [427, 119] width 166 height 17
copy span "U3aKXPChHQejz300bU7Z4Aiy"
click at [791, 308] on span "# 7225752" at bounding box center [808, 309] width 57 height 17
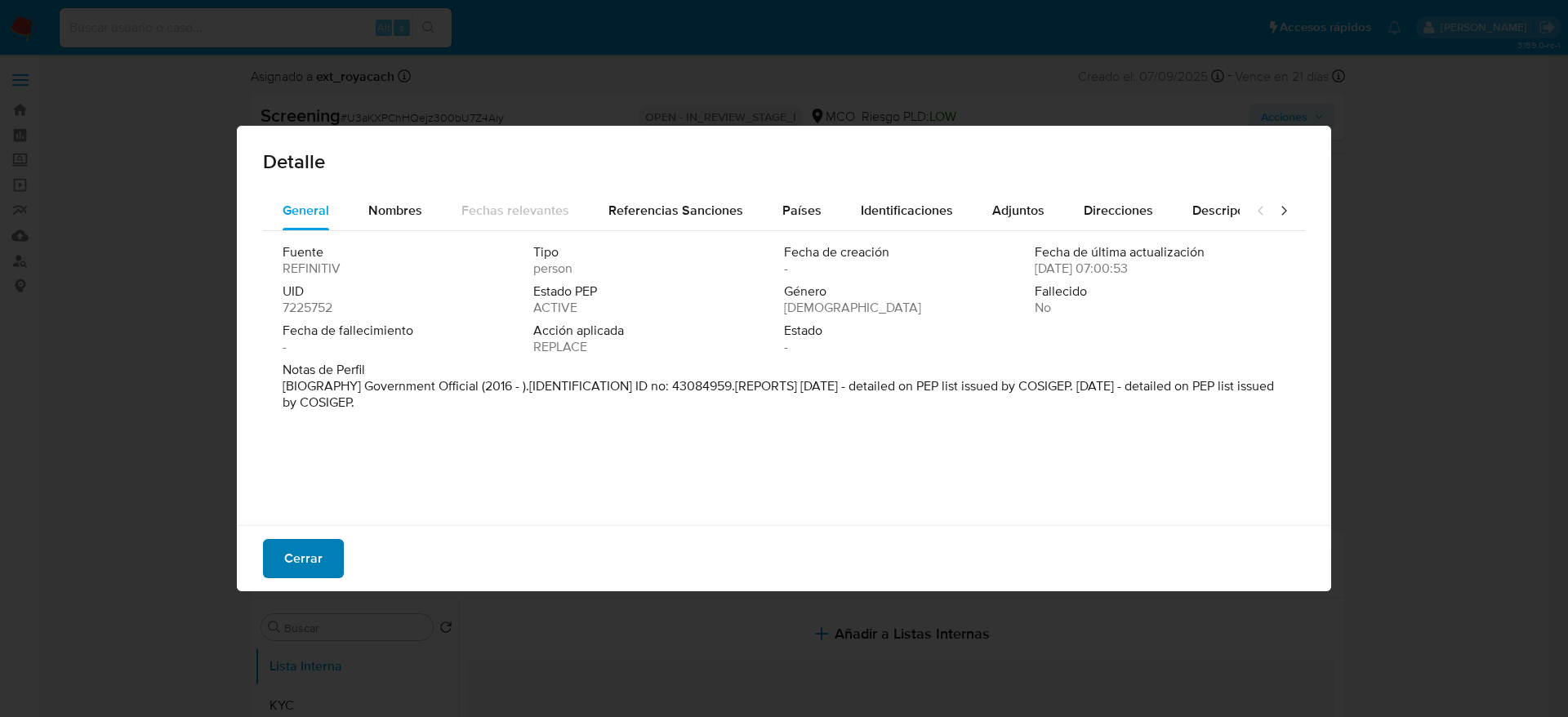
click at [286, 558] on span "Cerrar" at bounding box center [303, 558] width 38 height 36
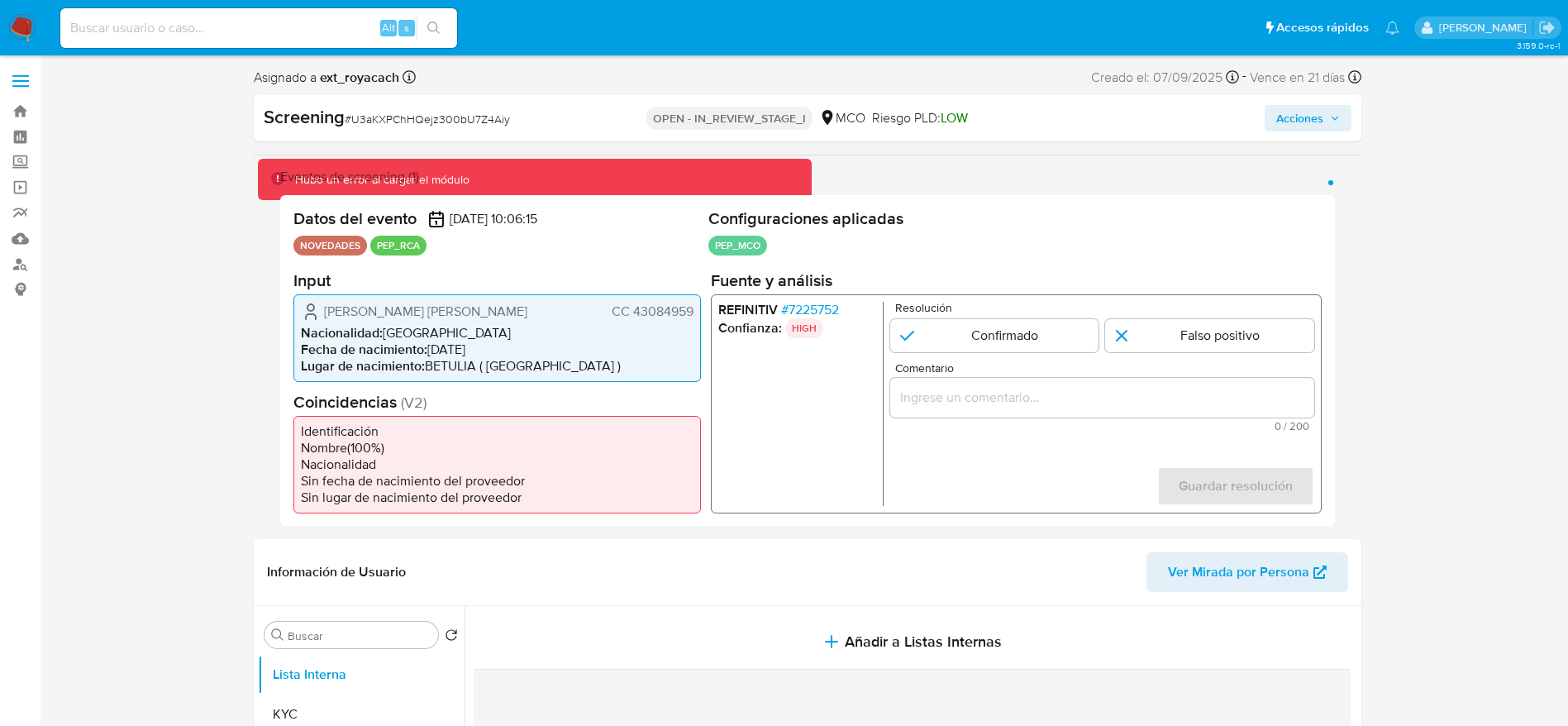
click at [457, 306] on span "Ana Cecilia Arango Arango" at bounding box center [425, 311] width 204 height 17
click at [467, 303] on span "Ana Cecilia Arango Arango" at bounding box center [425, 311] width 204 height 17
click at [373, 322] on span "Nacionalidad :" at bounding box center [341, 331] width 82 height 19
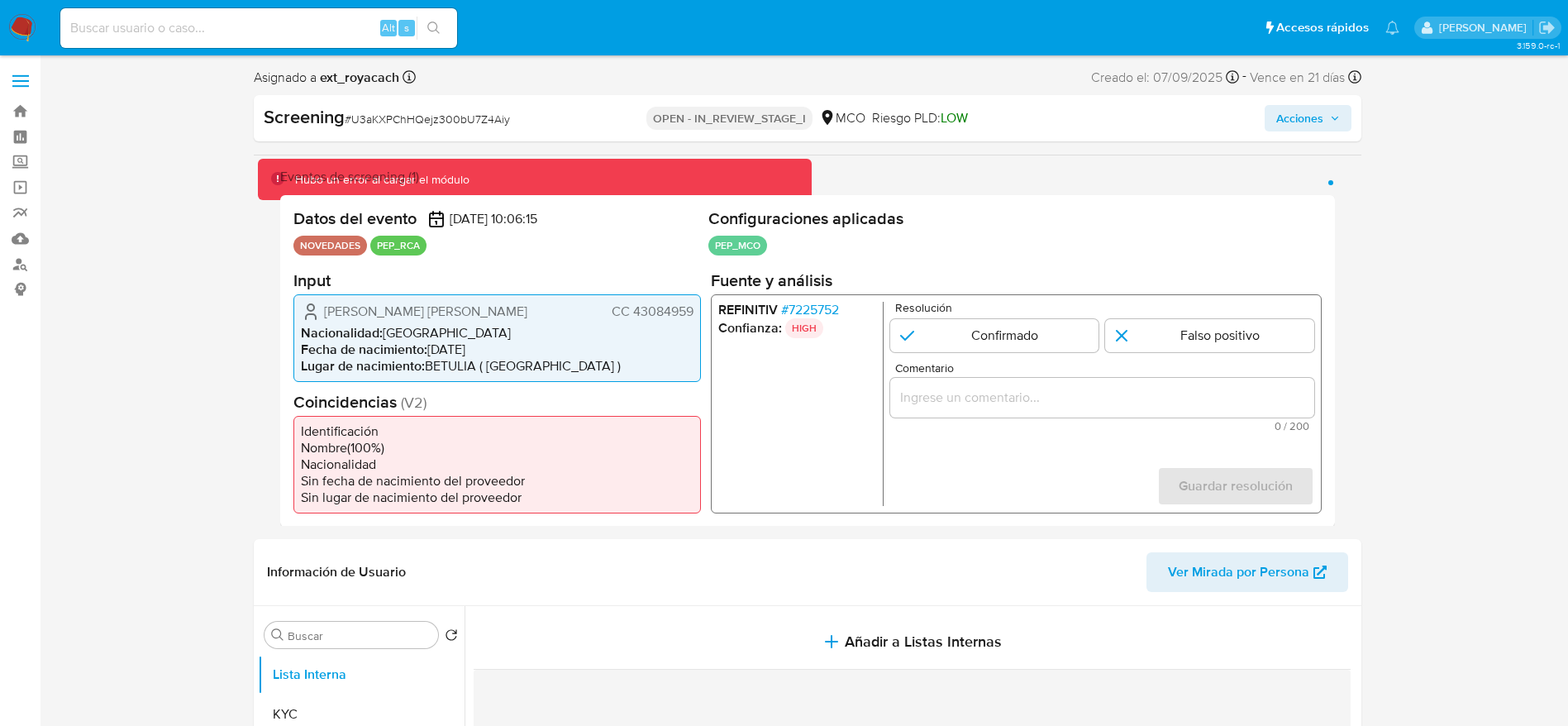
click at [373, 322] on span "Nacionalidad :" at bounding box center [341, 331] width 82 height 19
click at [378, 308] on span "Ana Cecilia Arango Arango" at bounding box center [425, 311] width 204 height 17
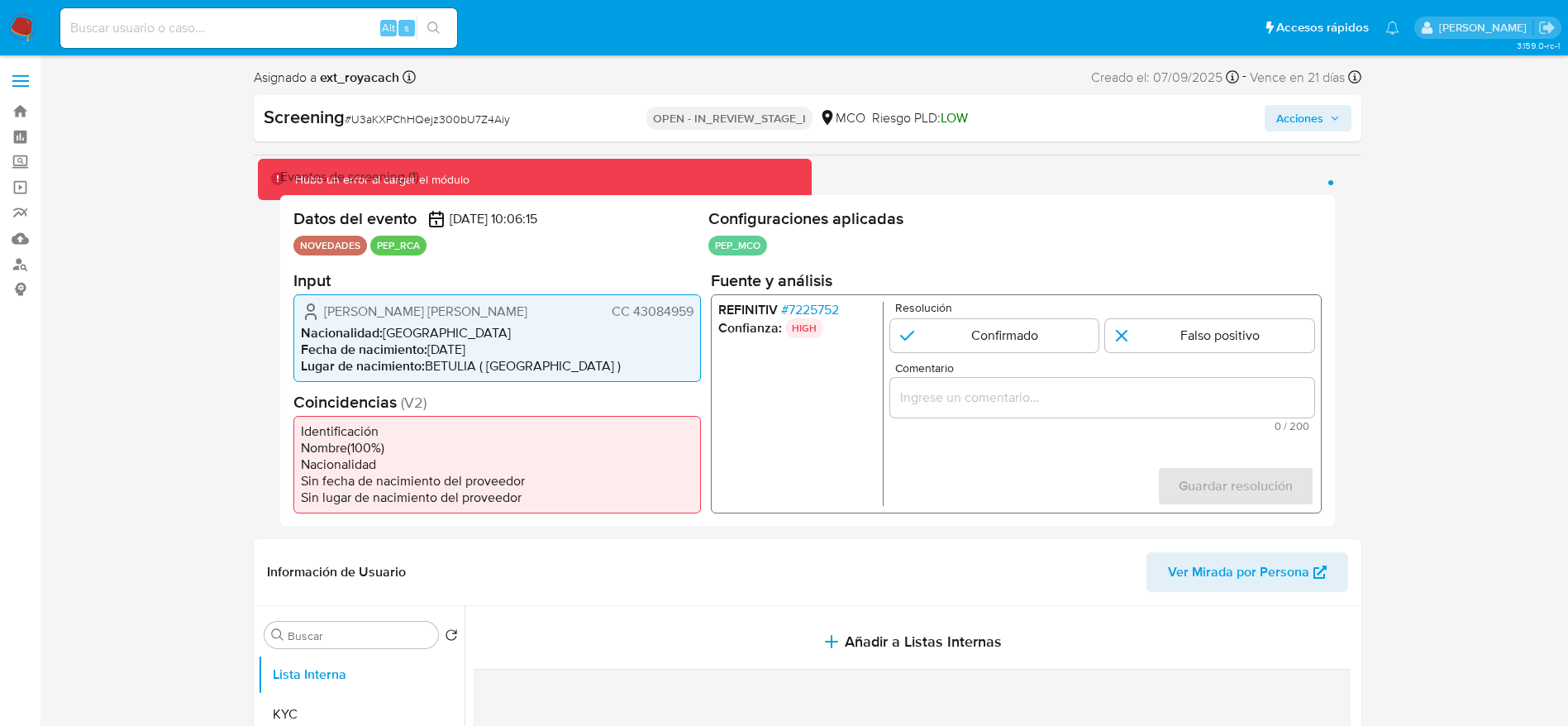
click at [328, 321] on div "Ana Cecilia Arango Arango CC 43084959 Nacionalidad : Colombia Fecha de nacimien…" at bounding box center [497, 337] width 407 height 88
click at [316, 308] on icon "1 de 1" at bounding box center [310, 310] width 19 height 19
drag, startPoint x: 316, startPoint y: 308, endPoint x: 691, endPoint y: 320, distance: 375.2
click at [689, 321] on div "Ana Cecilia Arango Arango CC 43084959" at bounding box center [497, 310] width 393 height 19
click at [398, 314] on span "Ana Cecilia Arango Arango" at bounding box center [425, 311] width 204 height 17
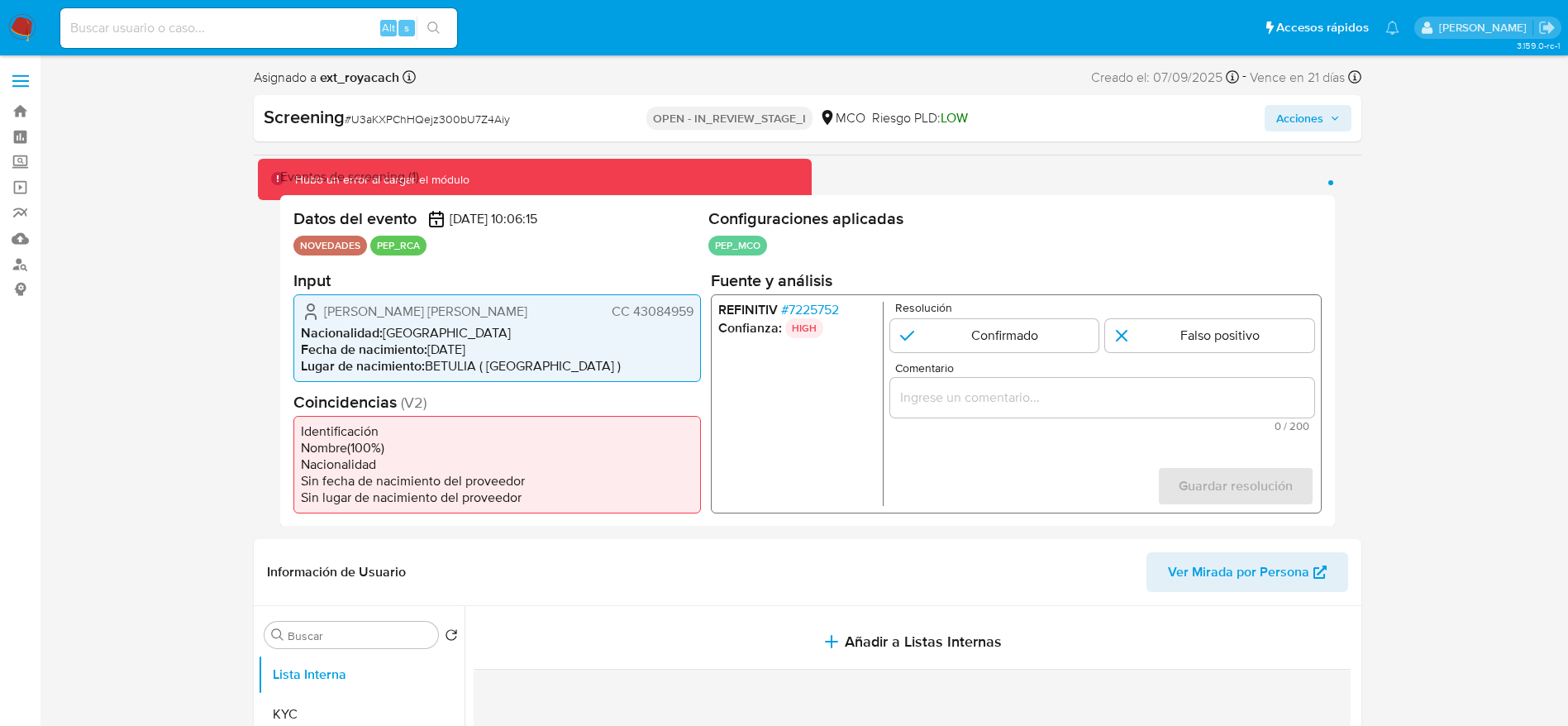
click at [398, 314] on span "Ana Cecilia Arango Arango" at bounding box center [425, 311] width 204 height 17
click at [655, 307] on span "CC 43084959" at bounding box center [651, 311] width 82 height 17
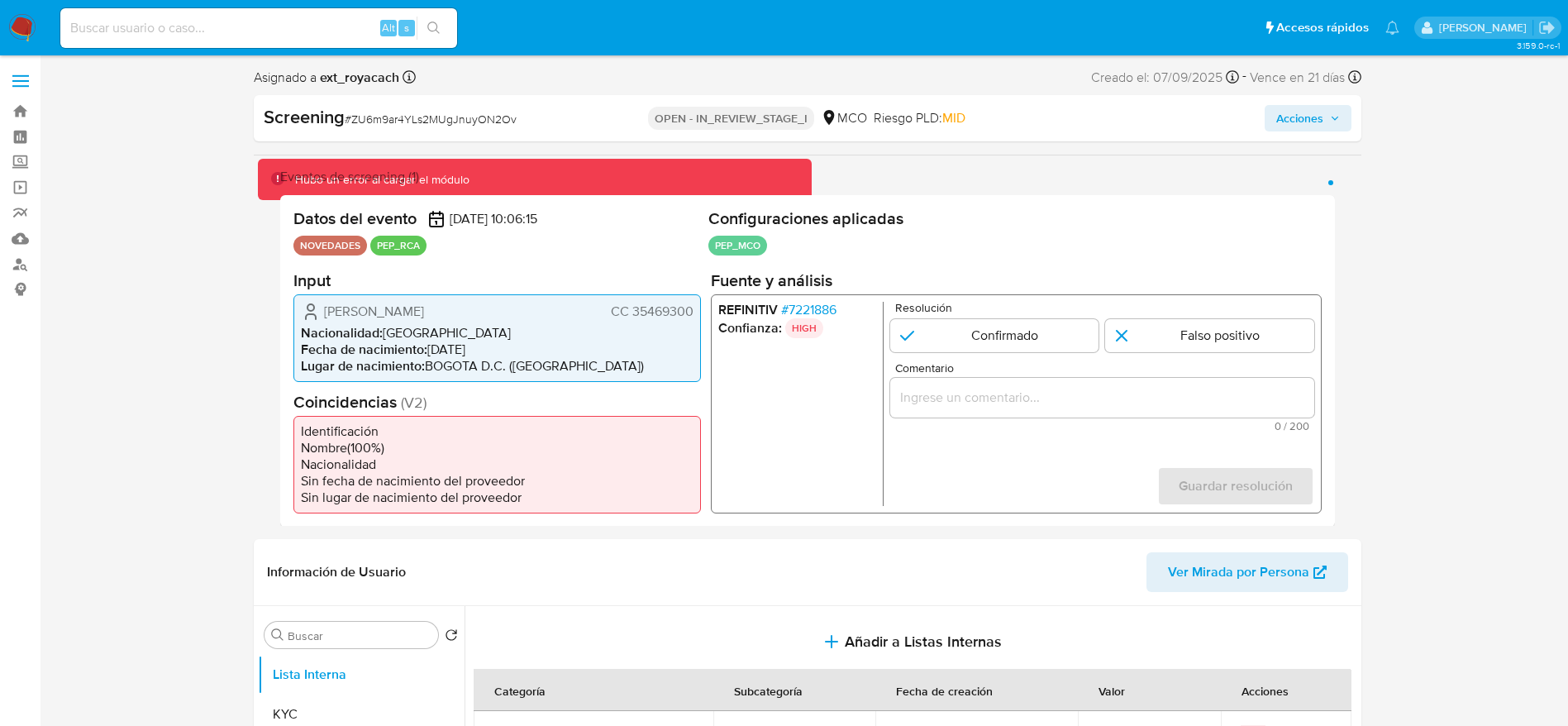
select select "10"
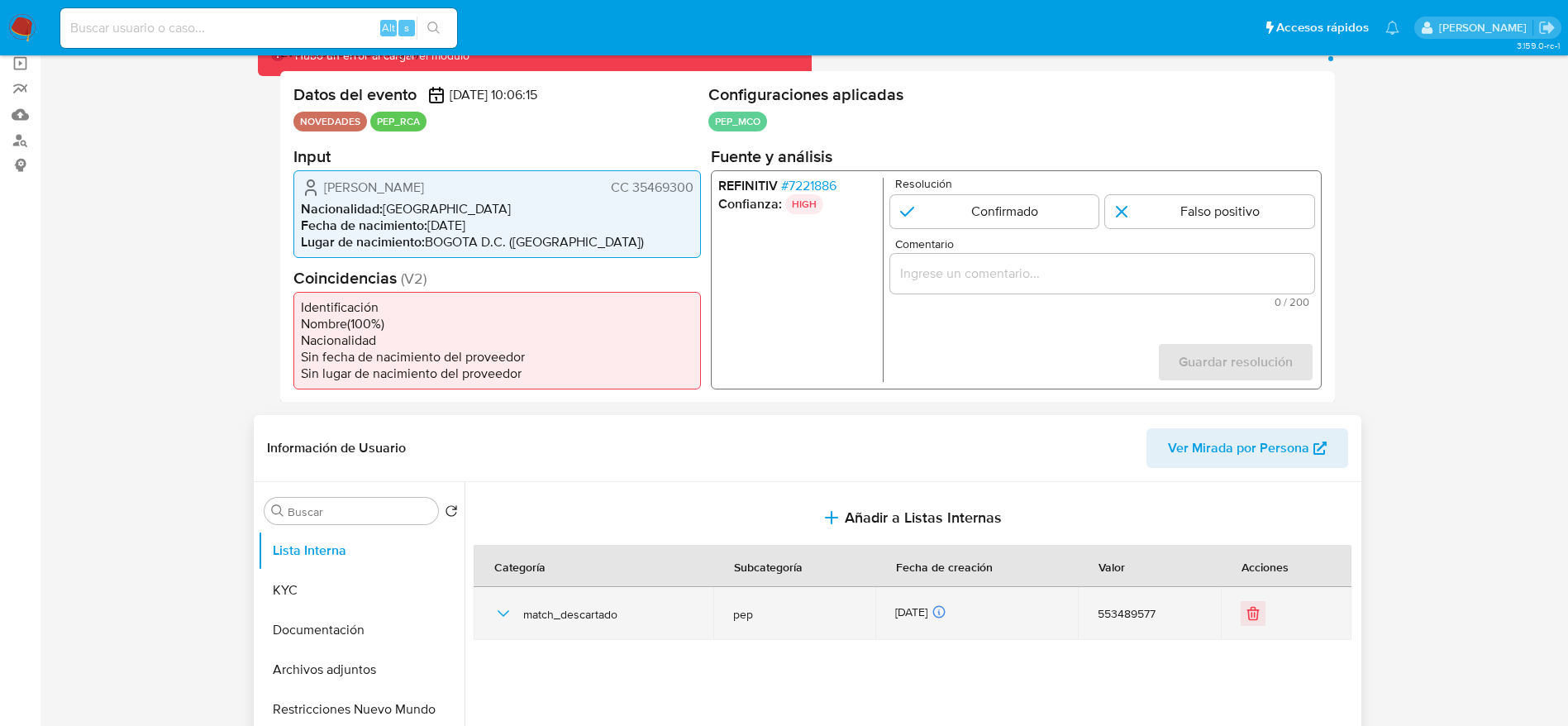
scroll to position [124, 0]
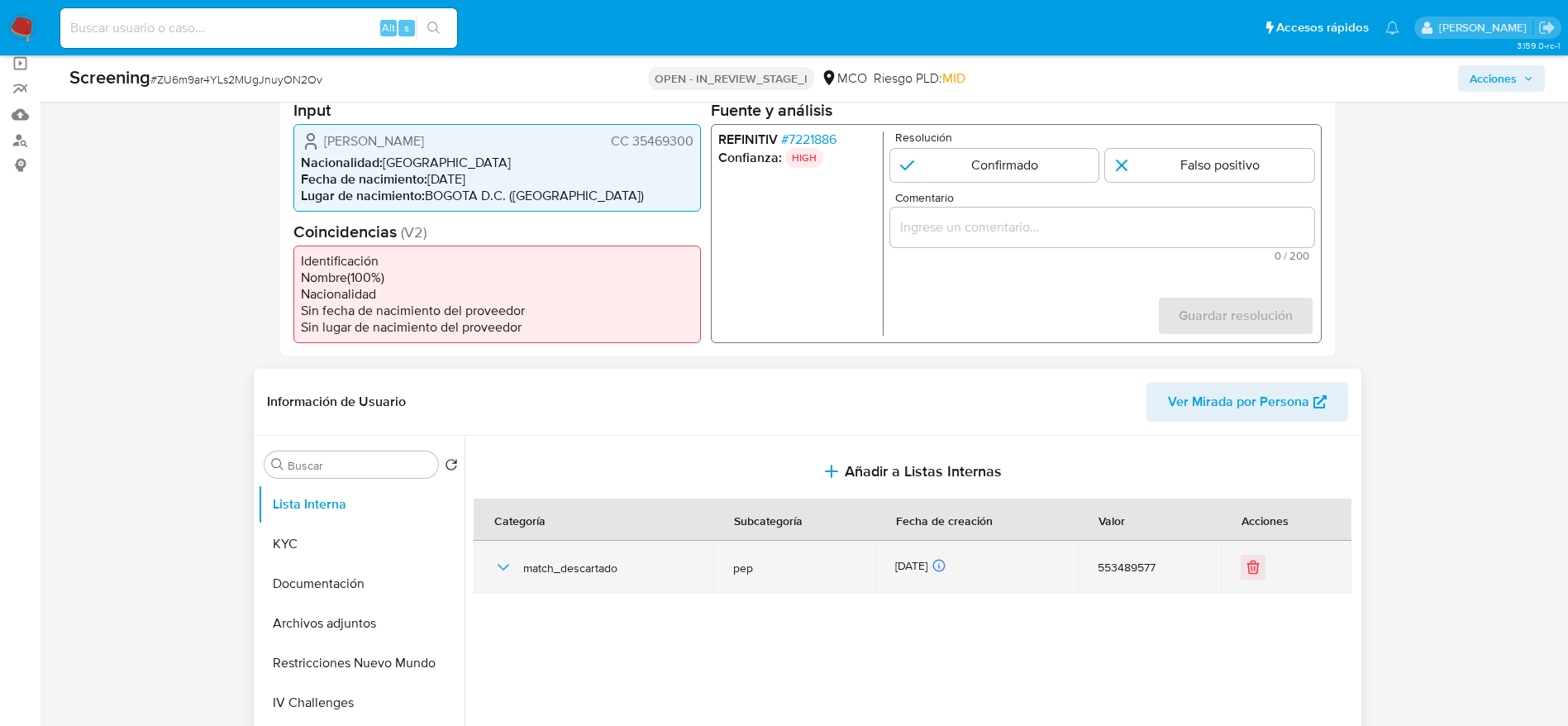
click at [509, 571] on icon "button" at bounding box center [503, 566] width 19 height 19
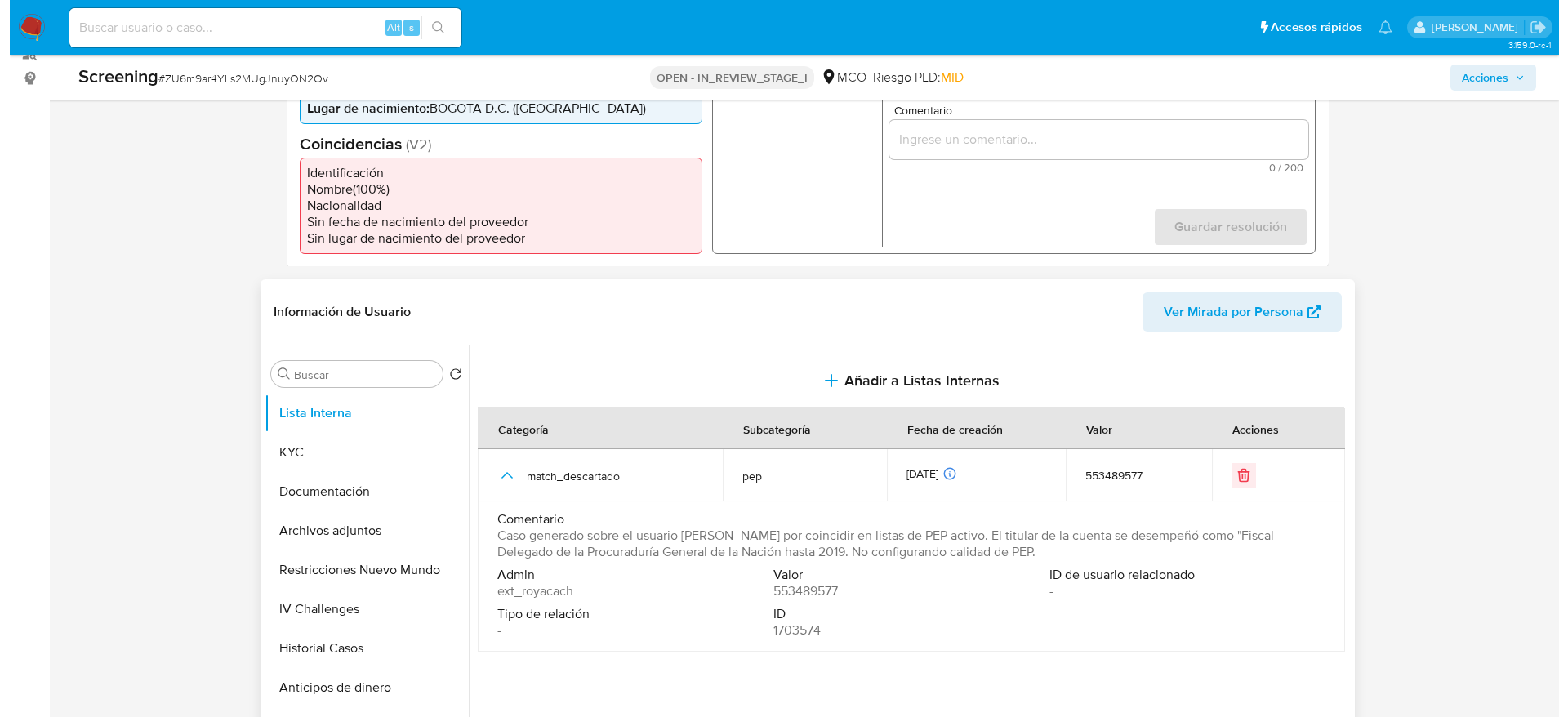
scroll to position [245, 0]
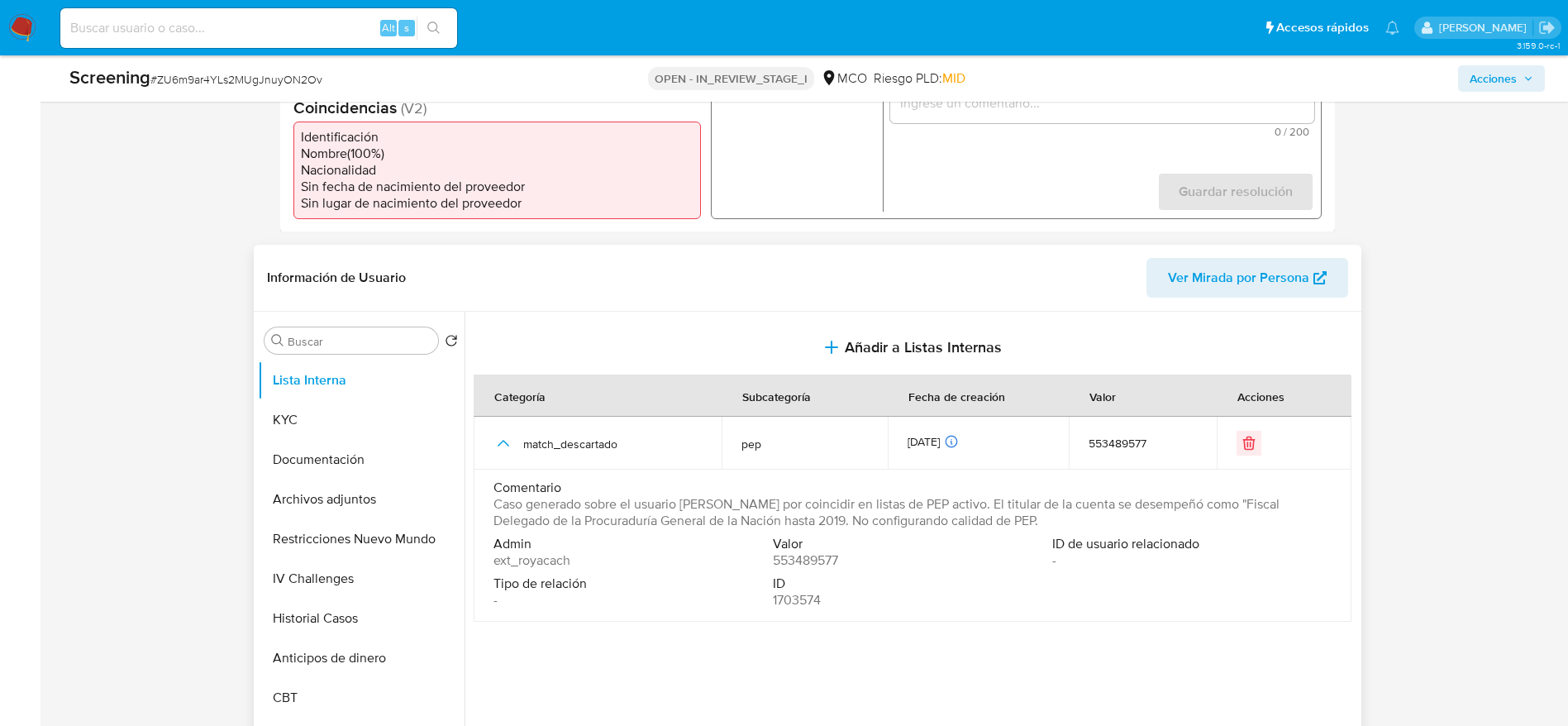
click at [656, 514] on span "Caso generado sobre el usuario Ana Fenney Ospina Peña por coincidir en listas d…" at bounding box center [911, 512] width 835 height 33
drag, startPoint x: 656, startPoint y: 514, endPoint x: 997, endPoint y: 206, distance: 459.5
click at [657, 514] on span "Caso generado sobre el usuario Ana Fenney Ospina Peña por coincidir en listas d…" at bounding box center [911, 512] width 835 height 33
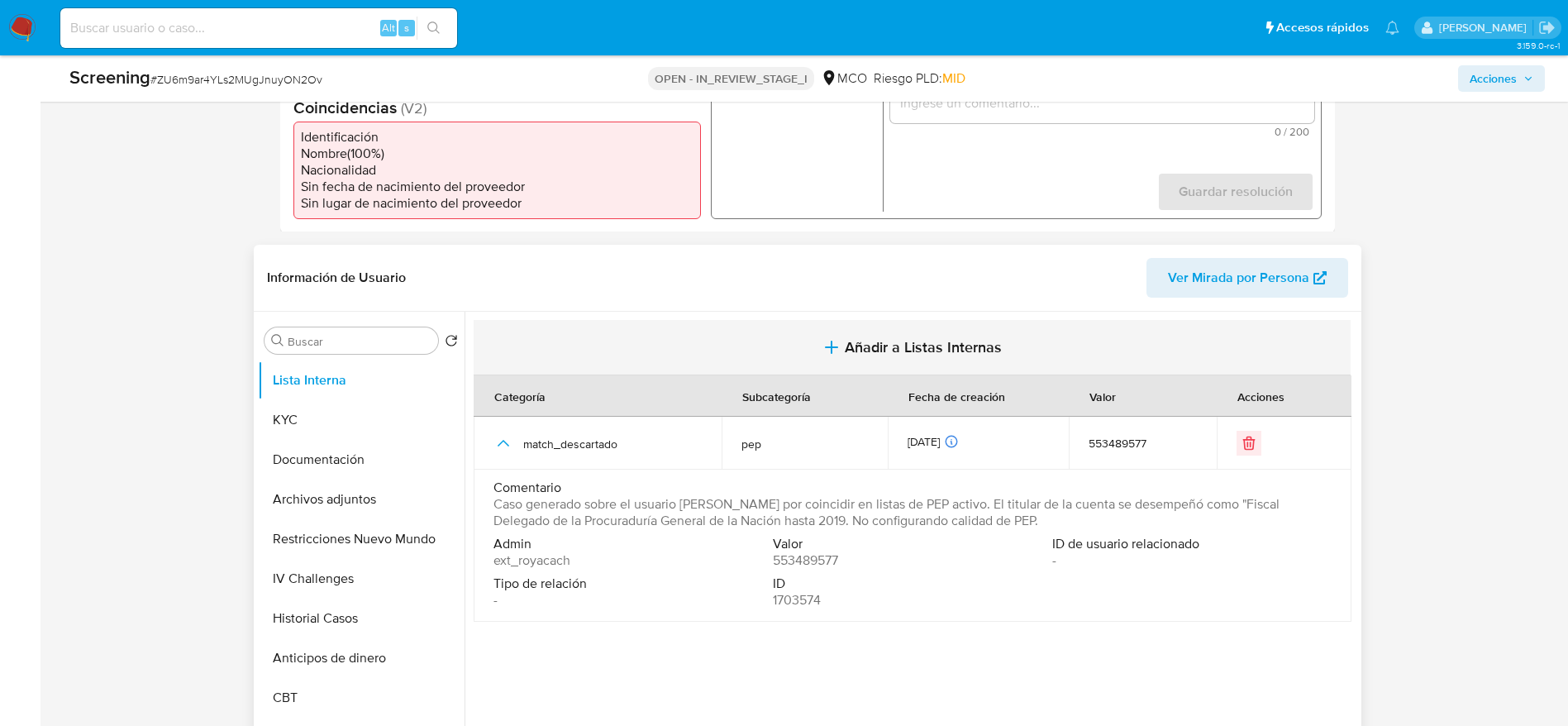
click at [893, 347] on span "Añadir a Listas Internas" at bounding box center [923, 347] width 157 height 19
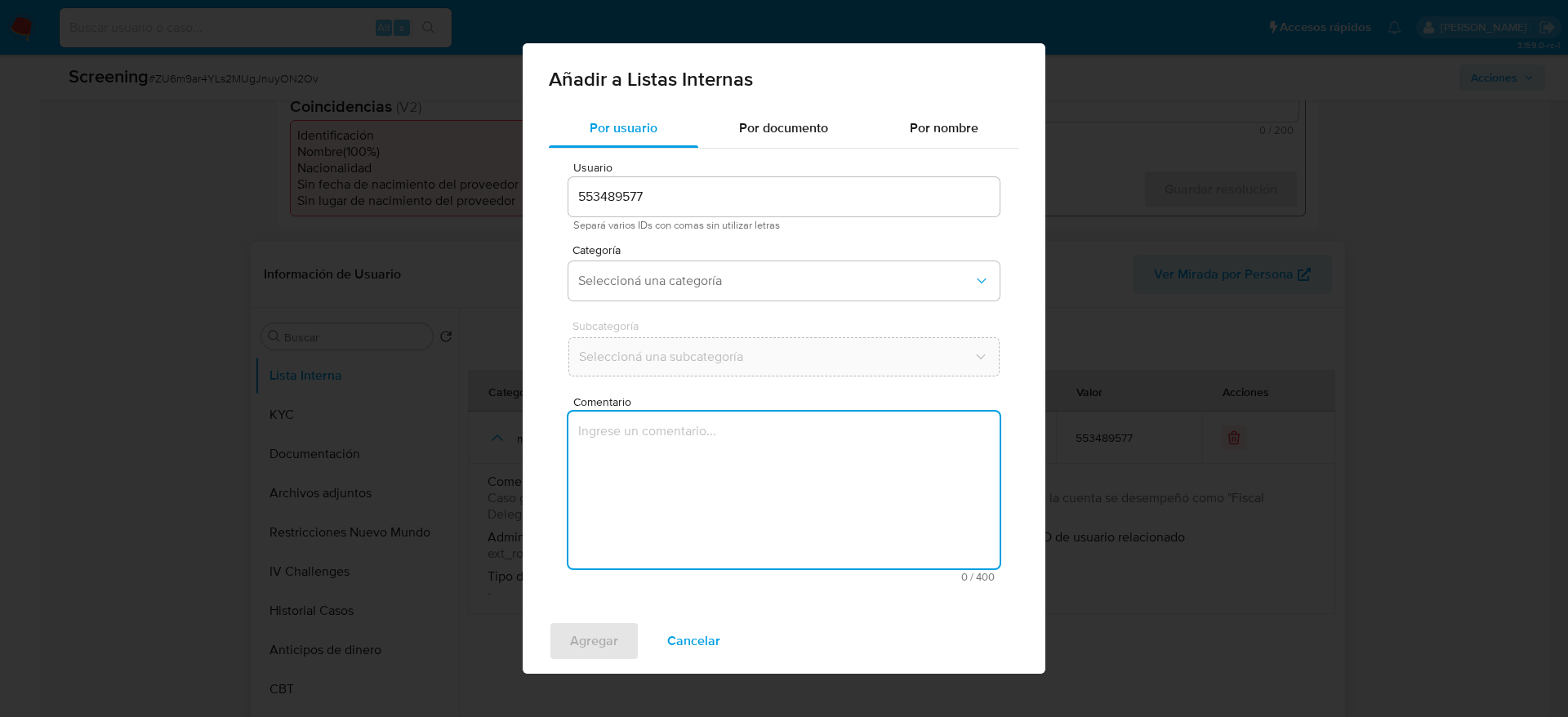
click at [820, 482] on textarea "Comentario" at bounding box center [784, 490] width 431 height 157
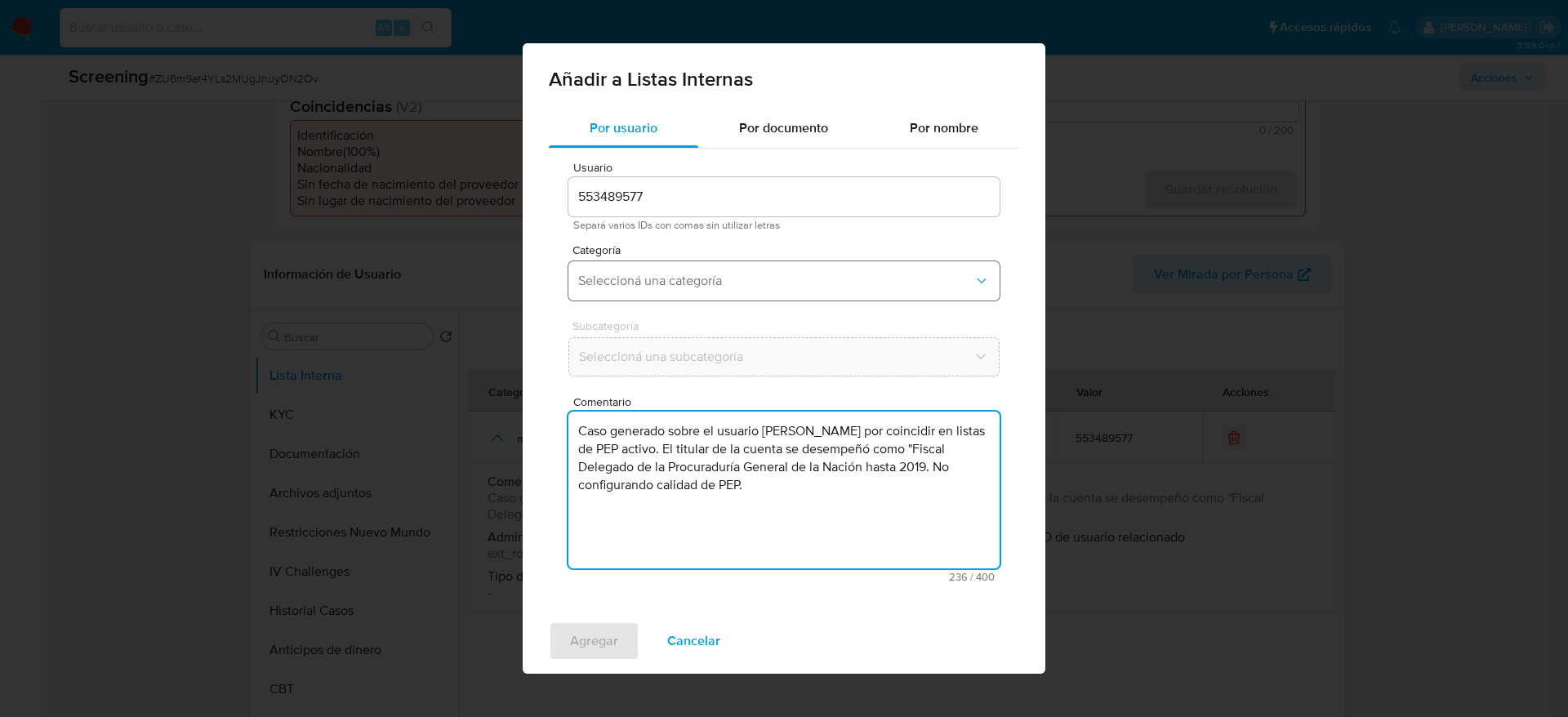
type textarea "Caso generado sobre el usuario Ana Fenney Ospina Peña por coincidir en listas d…"
click at [806, 292] on button "Seleccioná una categoría" at bounding box center [784, 280] width 431 height 39
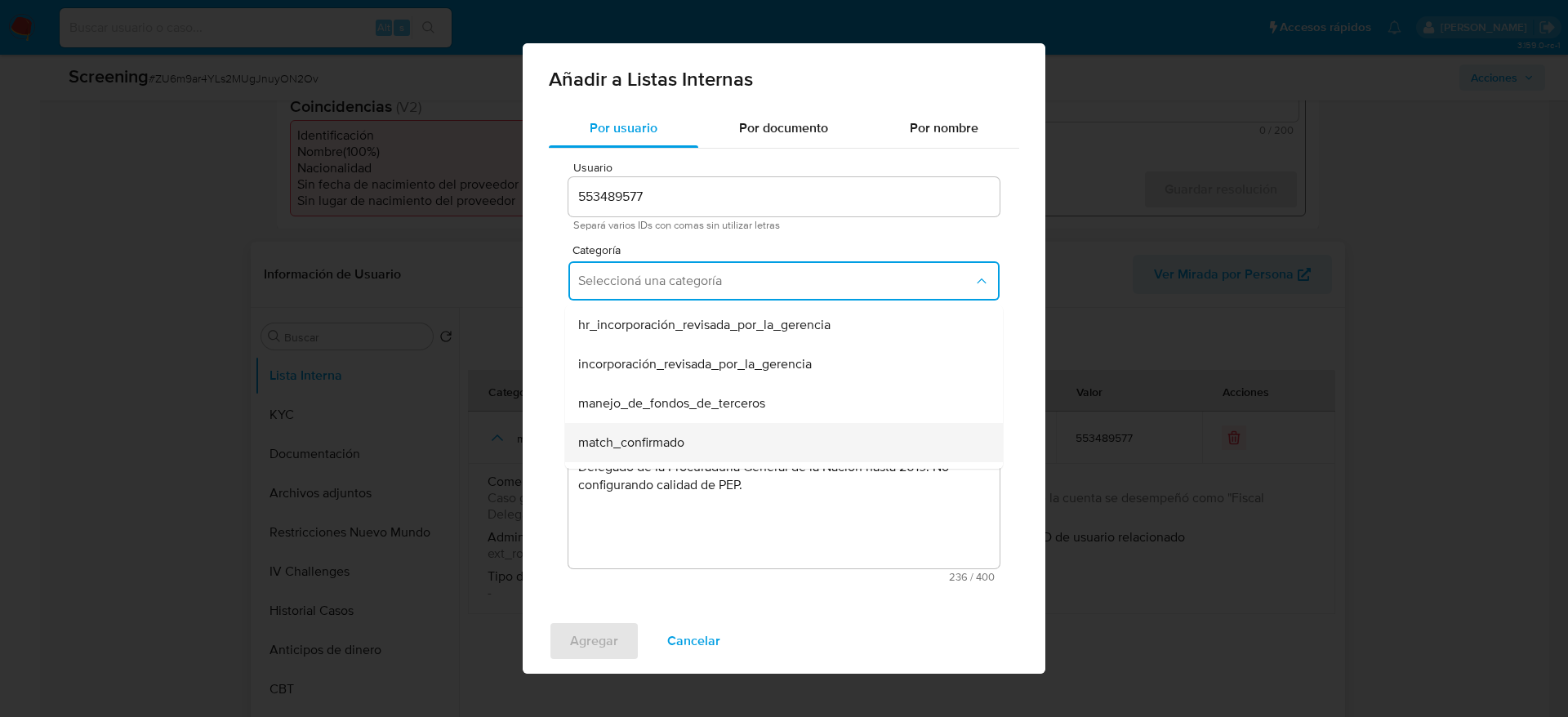
scroll to position [123, 0]
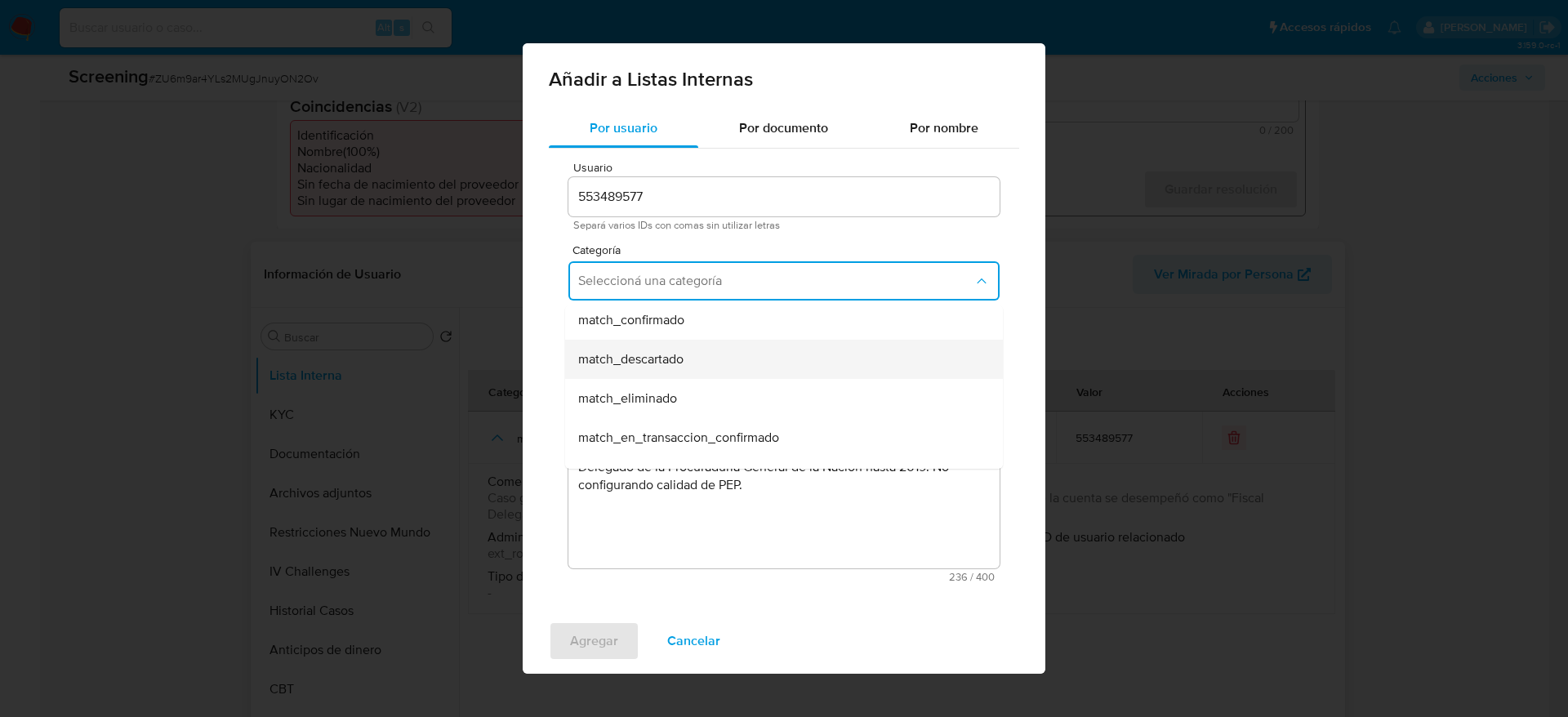
click at [731, 374] on div "match_descartado" at bounding box center [779, 359] width 402 height 39
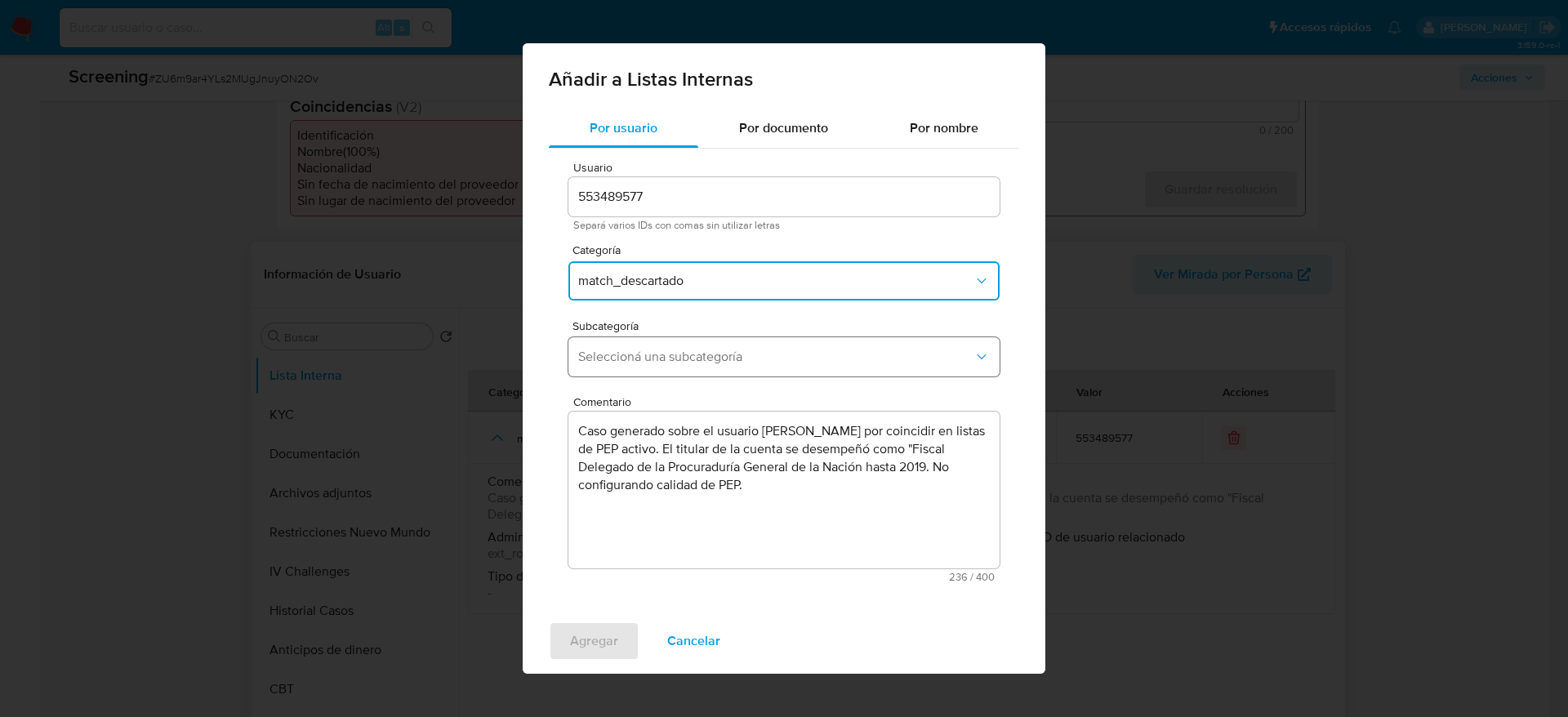
click at [731, 367] on button "Seleccioná una subcategoría" at bounding box center [784, 356] width 431 height 39
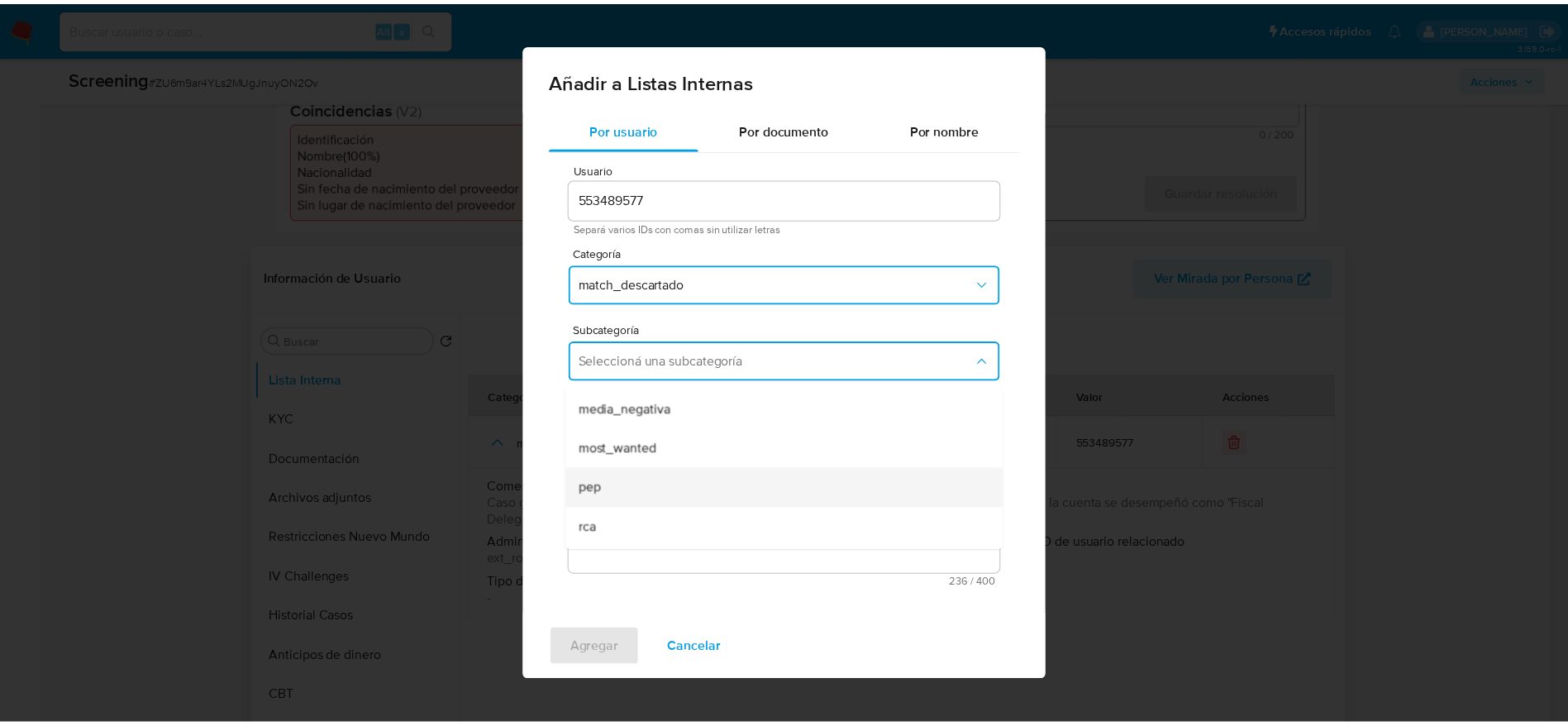
scroll to position [112, 0]
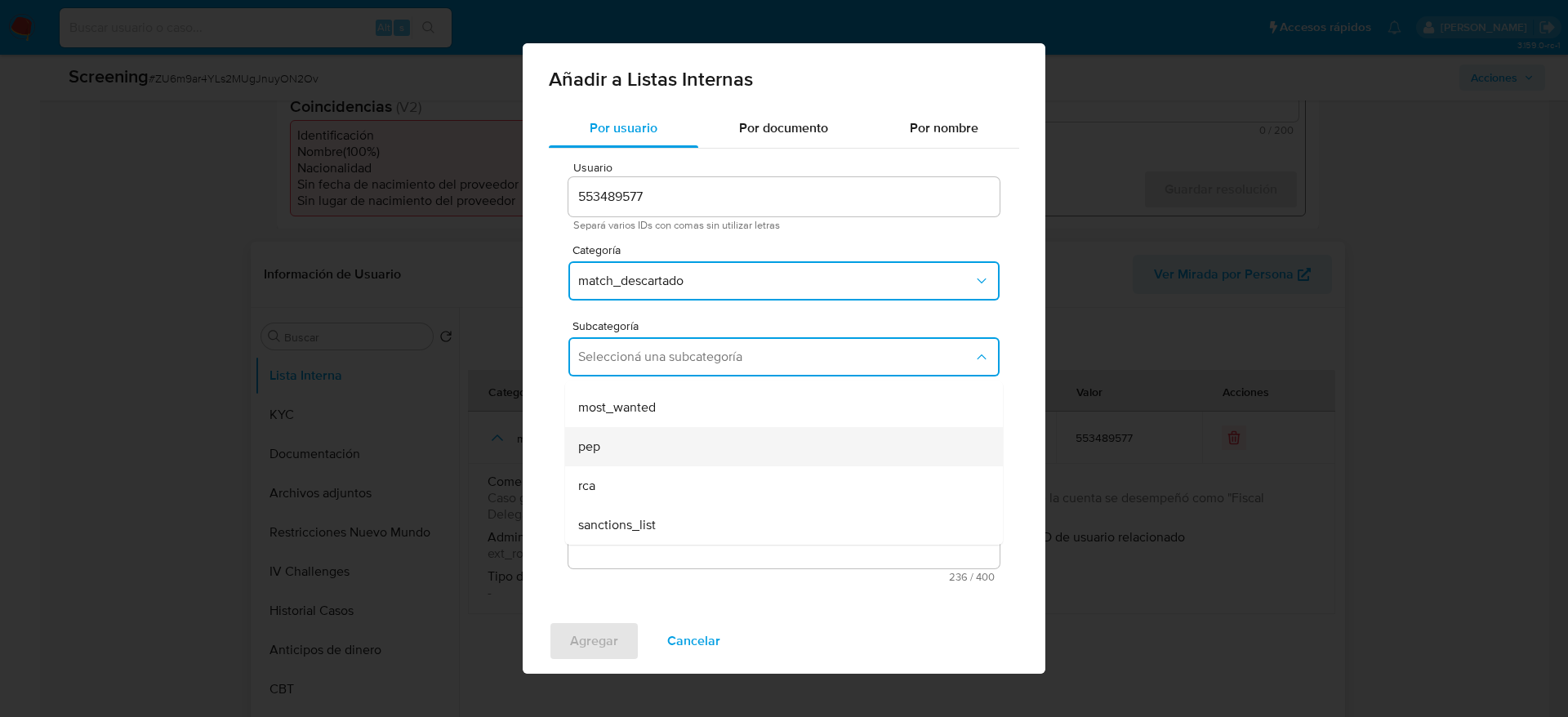
click at [646, 439] on div "pep" at bounding box center [779, 447] width 402 height 39
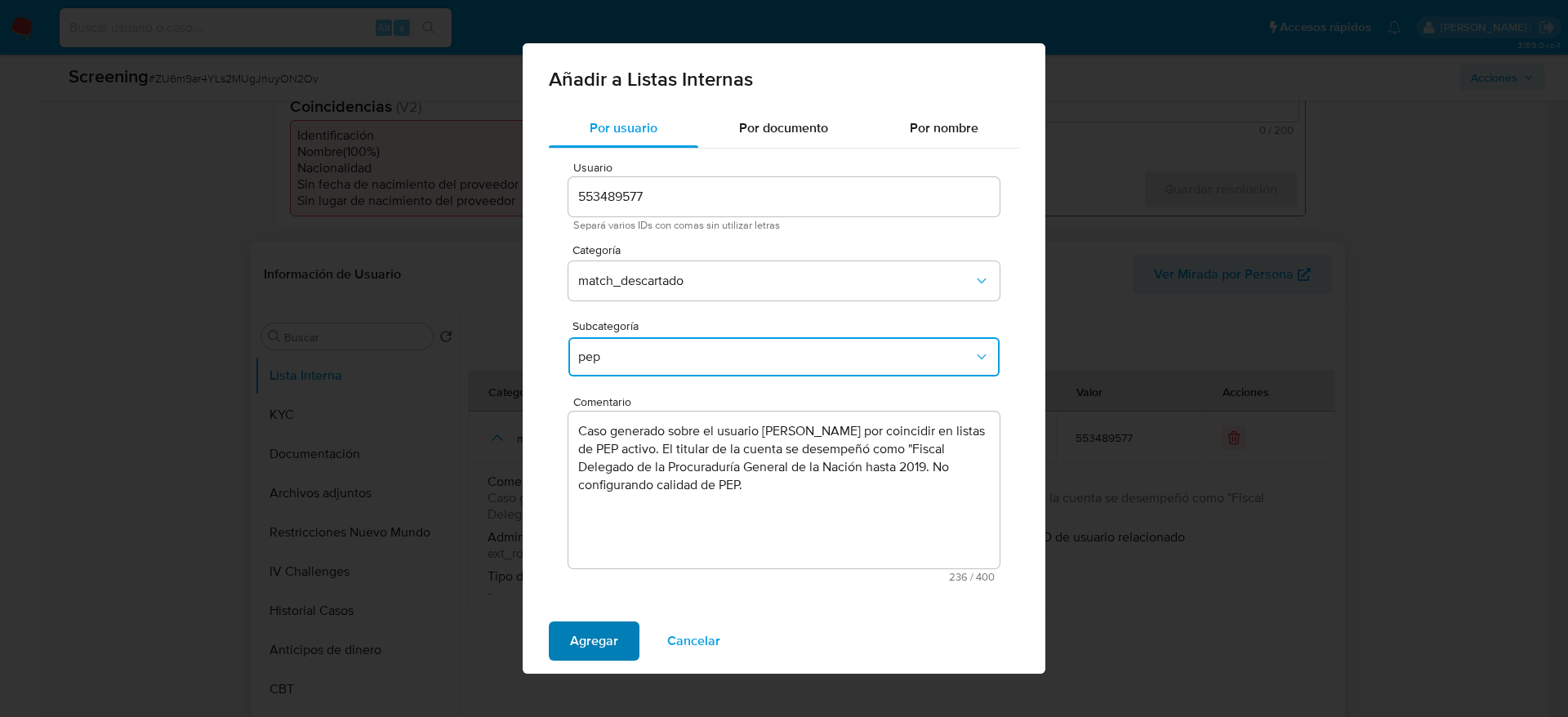
drag, startPoint x: 557, startPoint y: 618, endPoint x: 561, endPoint y: 643, distance: 25.3
click at [557, 619] on div "Agregar Cancelar" at bounding box center [784, 641] width 523 height 65
click at [563, 647] on button "Agregar" at bounding box center [594, 640] width 91 height 39
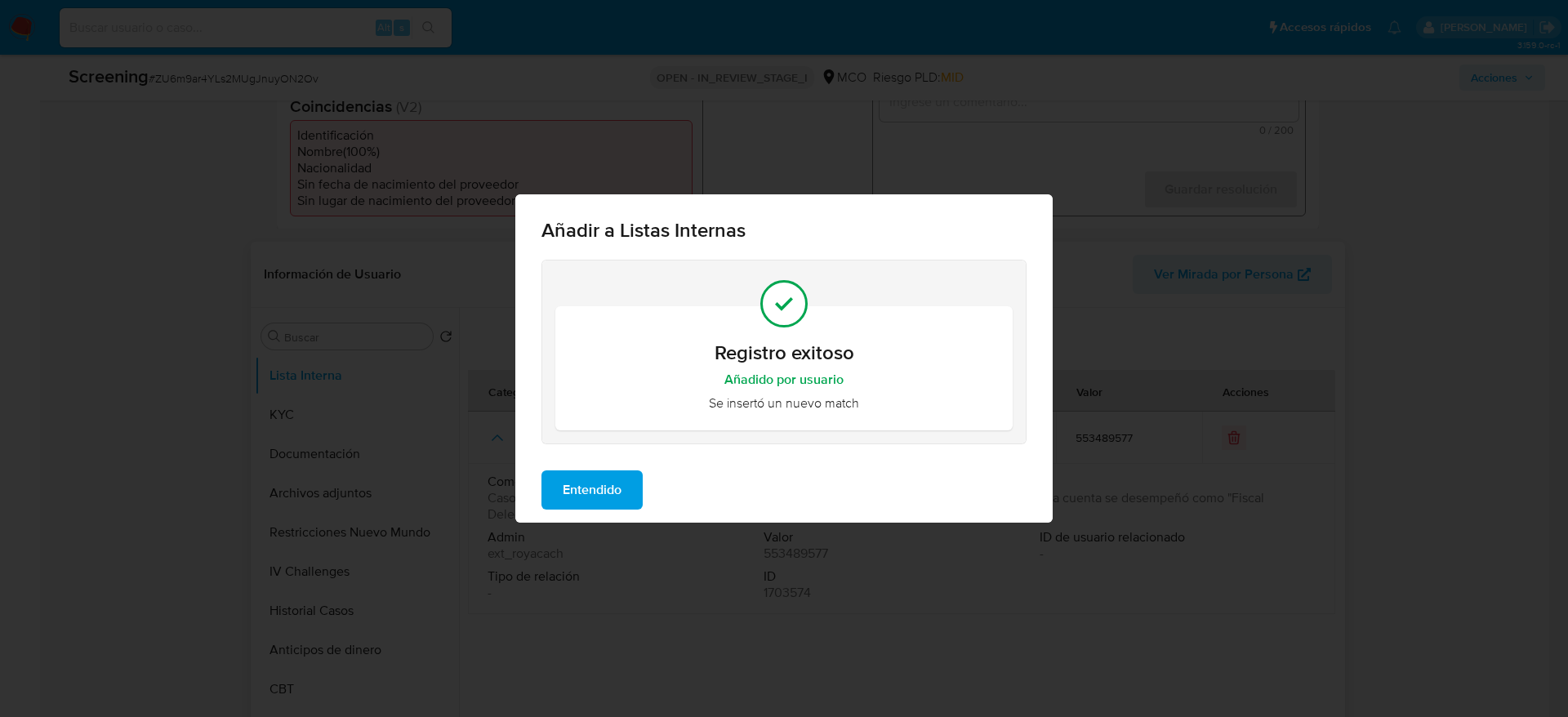
click at [607, 482] on span "Entendido" at bounding box center [592, 489] width 58 height 36
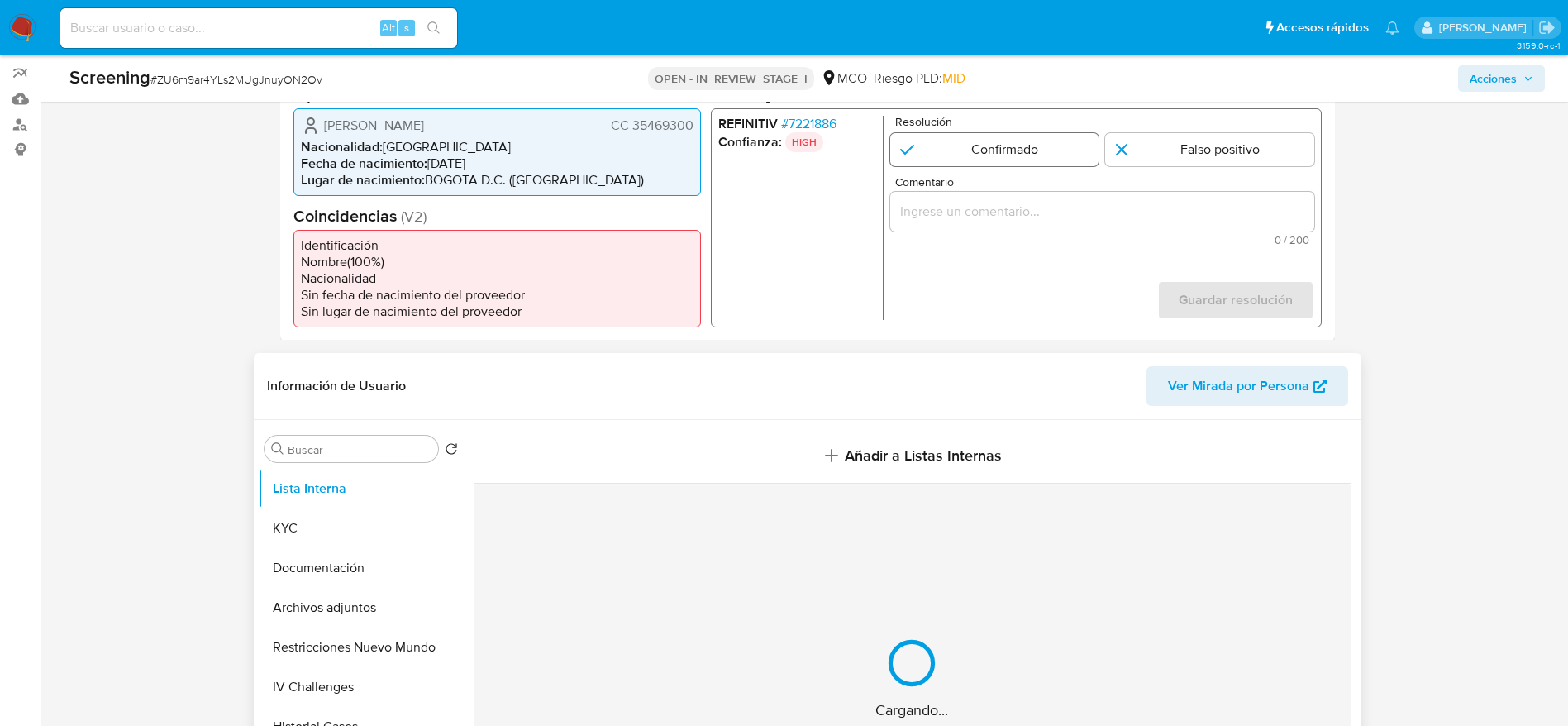
scroll to position [0, 0]
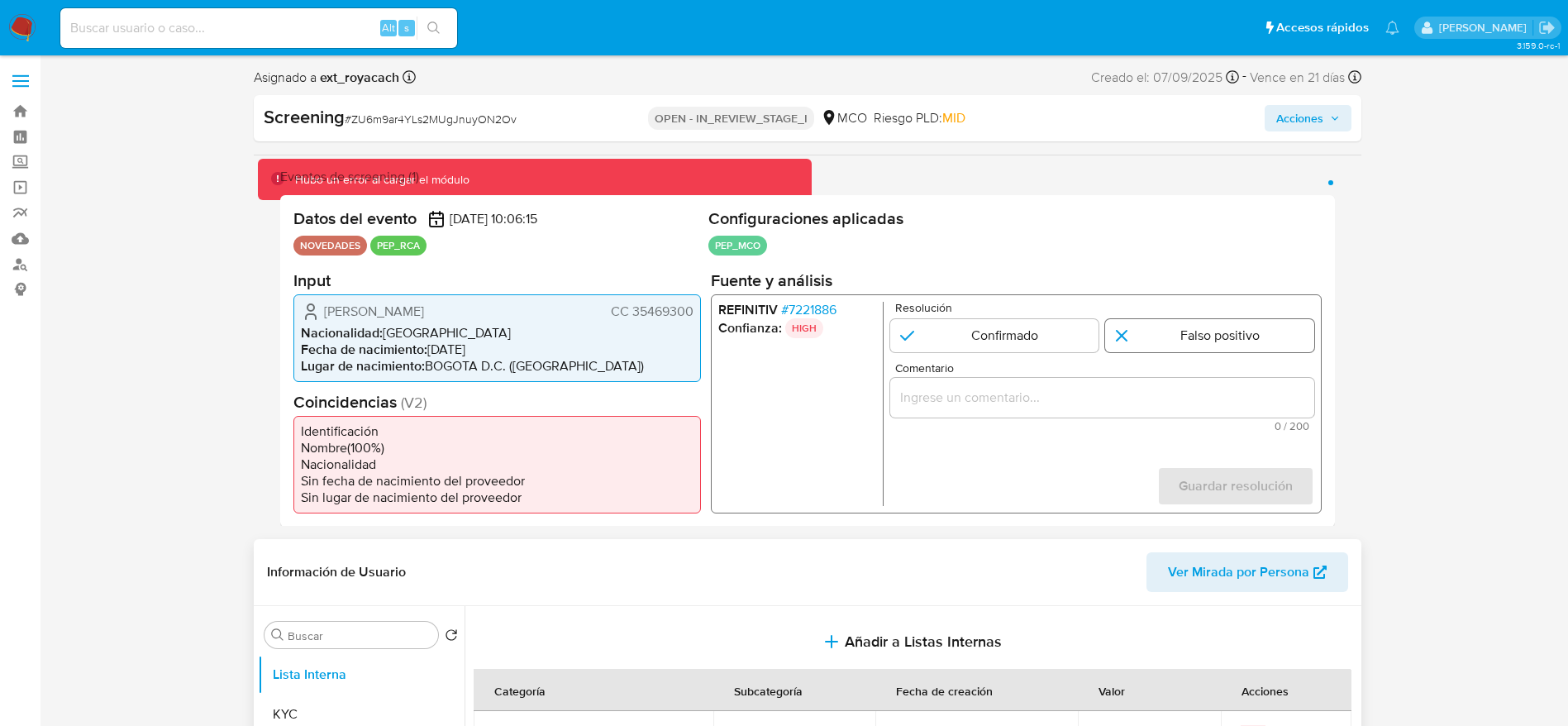
click at [1138, 335] on input "1 de 1" at bounding box center [1209, 335] width 209 height 33
radio input "true"
click at [1121, 390] on input "Comentario" at bounding box center [1102, 396] width 424 height 21
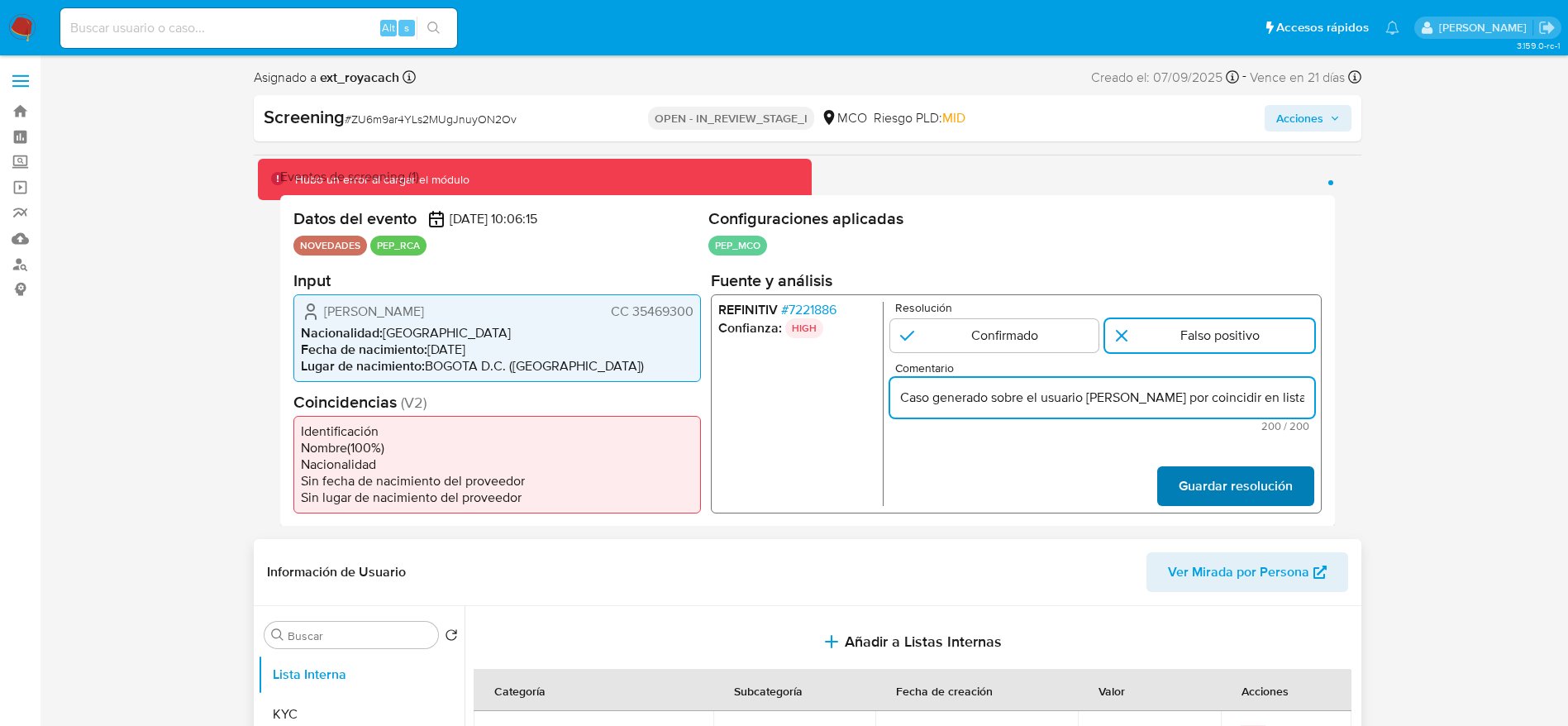
scroll to position [0, 782]
type input "Caso generado sobre el usuario Ana Fenney Ospina Peña por coincidir en listas d…"
click at [1195, 481] on span "Guardar resolución" at bounding box center [1234, 485] width 114 height 36
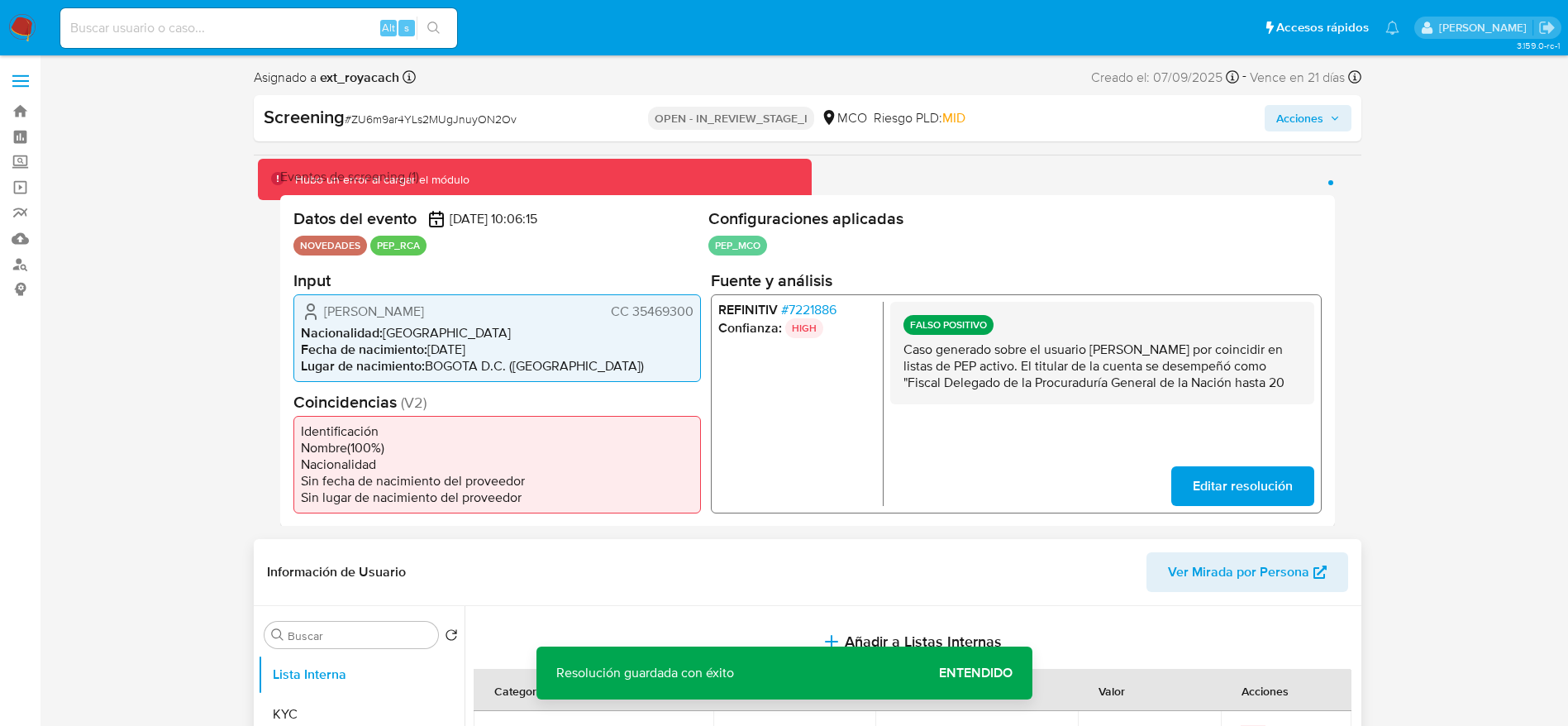
click at [1228, 494] on span "Editar resolución" at bounding box center [1242, 485] width 100 height 36
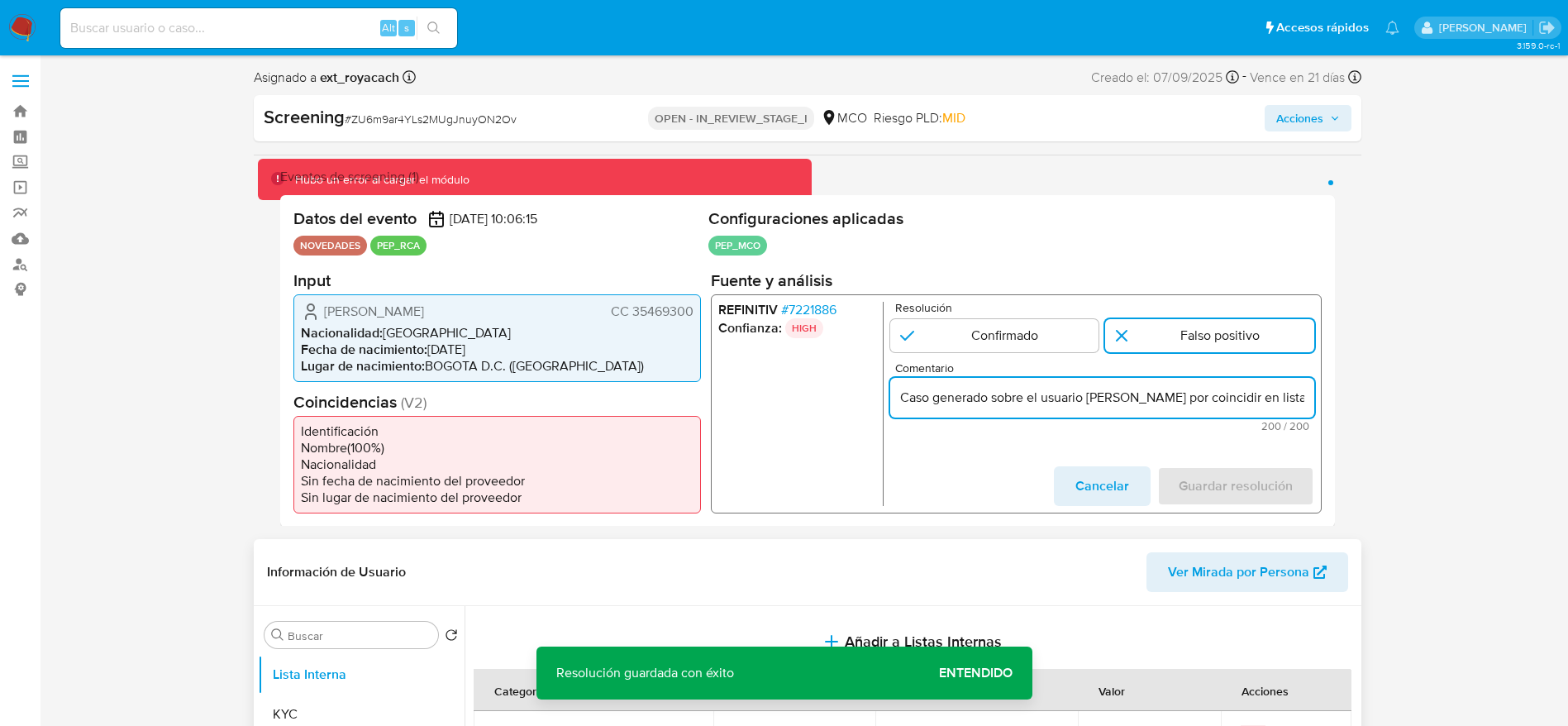
click at [1137, 401] on input "Caso generado sobre el usuario Ana Fenney Ospina Peña por coincidir en listas d…" at bounding box center [1102, 396] width 424 height 21
drag, startPoint x: 1050, startPoint y: 390, endPoint x: 774, endPoint y: 394, distance: 276.0
click at [774, 394] on div "REFINITIV # 7221886 Confianza: HIGH Resolución Confirmado Falso positivo Coment…" at bounding box center [1015, 402] width 611 height 219
type input "Usuario Ana Fenney Ospina Peña por coincidir en listas de PEP activo. El titula…"
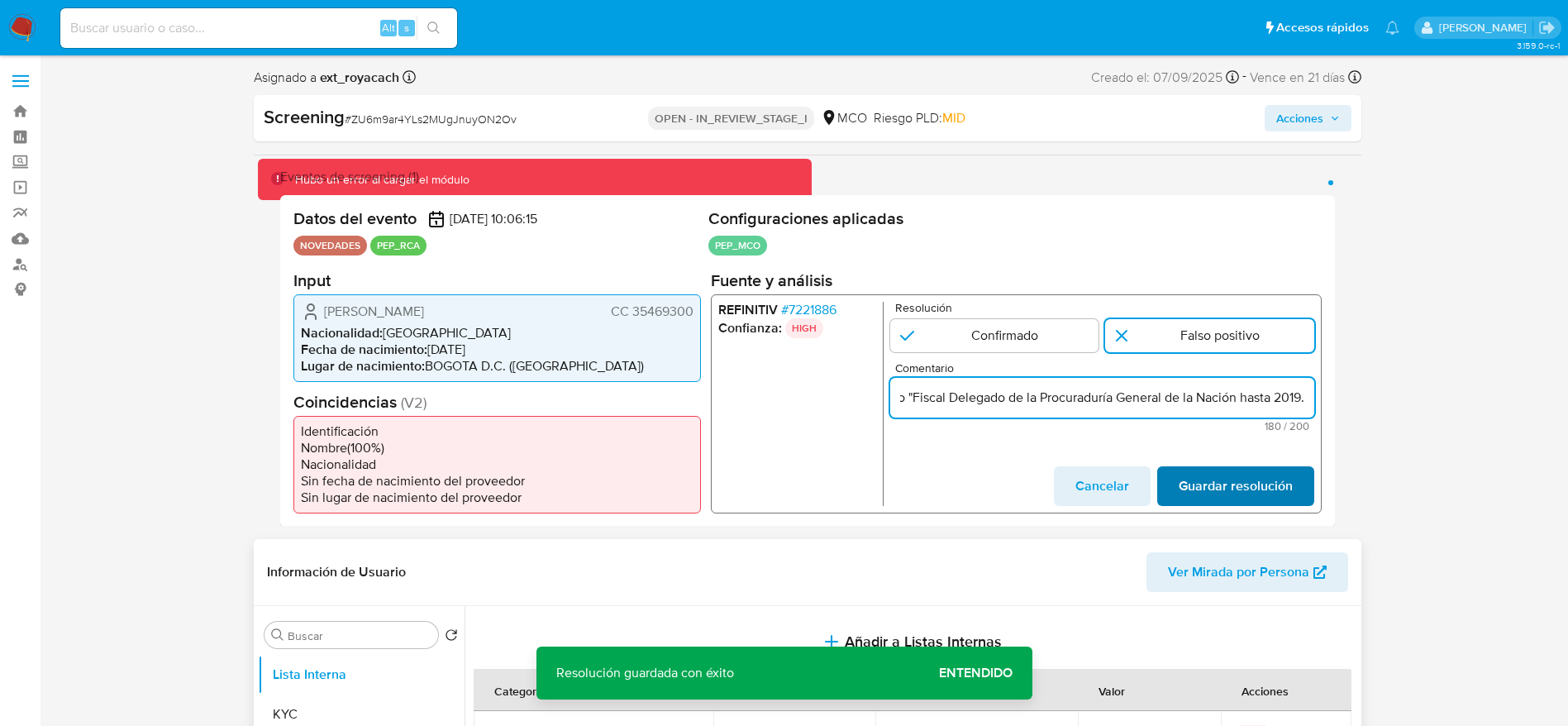
click at [1198, 503] on span "Guardar resolución" at bounding box center [1234, 485] width 114 height 36
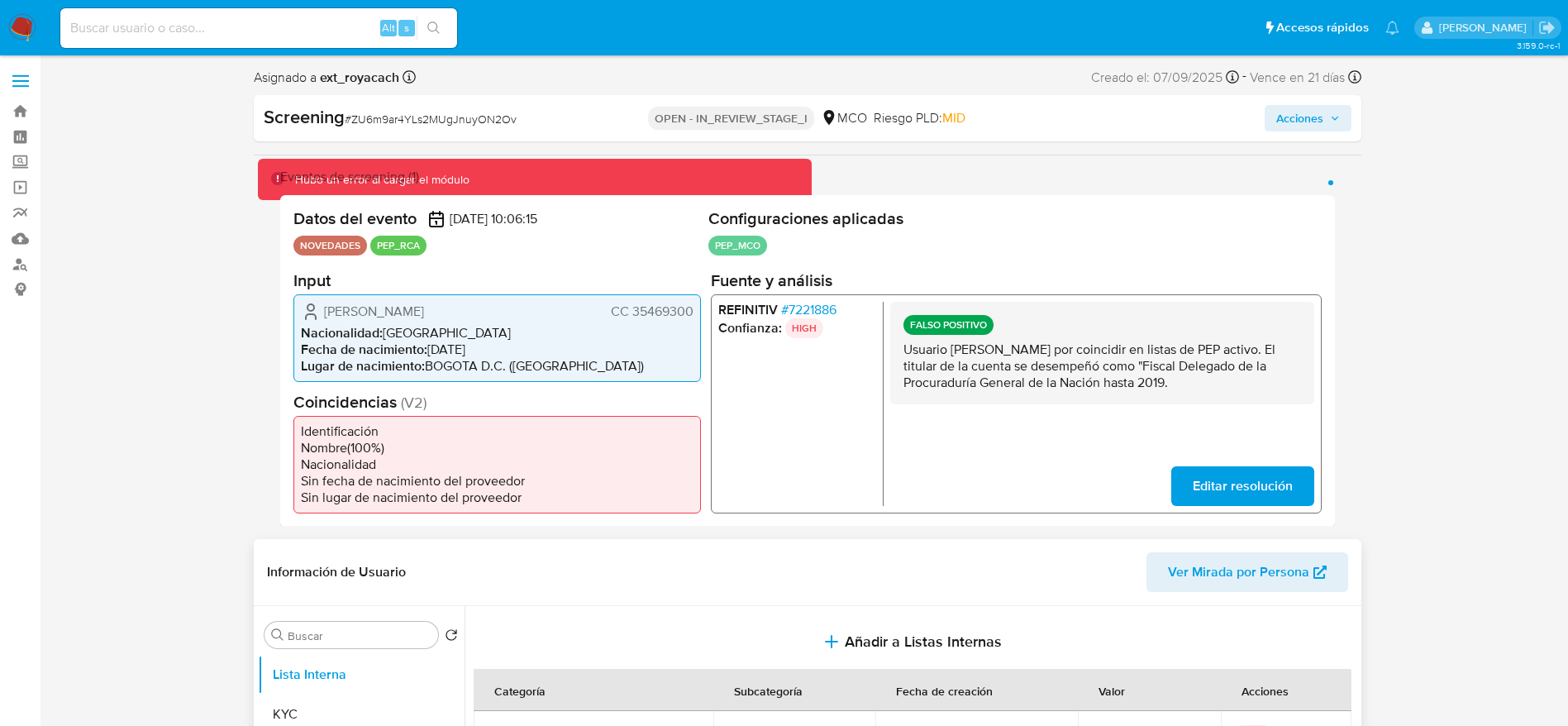
scroll to position [124, 0]
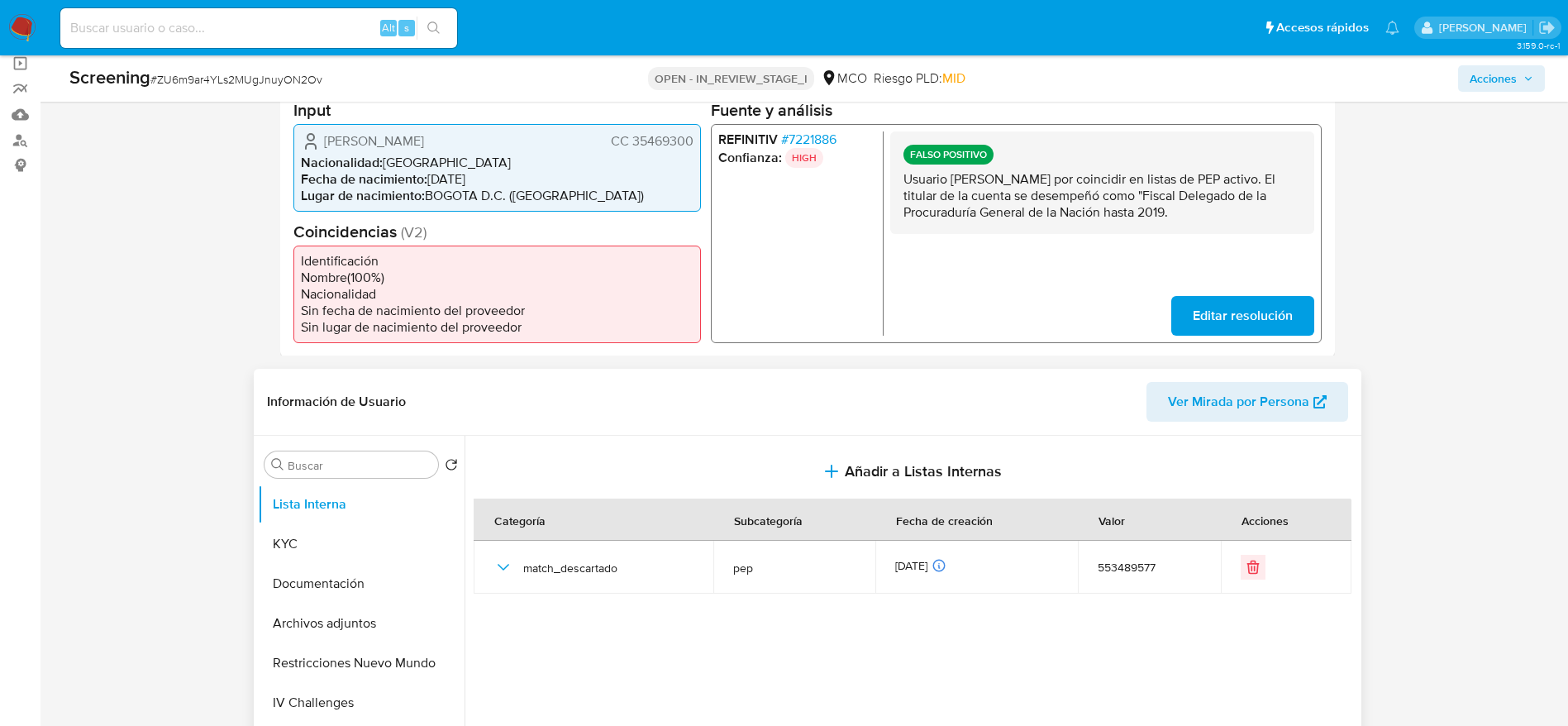
click at [287, 89] on div "Screening # ZU6m9ar4YLs2MUgJnuyON2Ov" at bounding box center [312, 77] width 486 height 25
copy span "ZU6m9ar4YLs2MUgJnuyON2Ov"
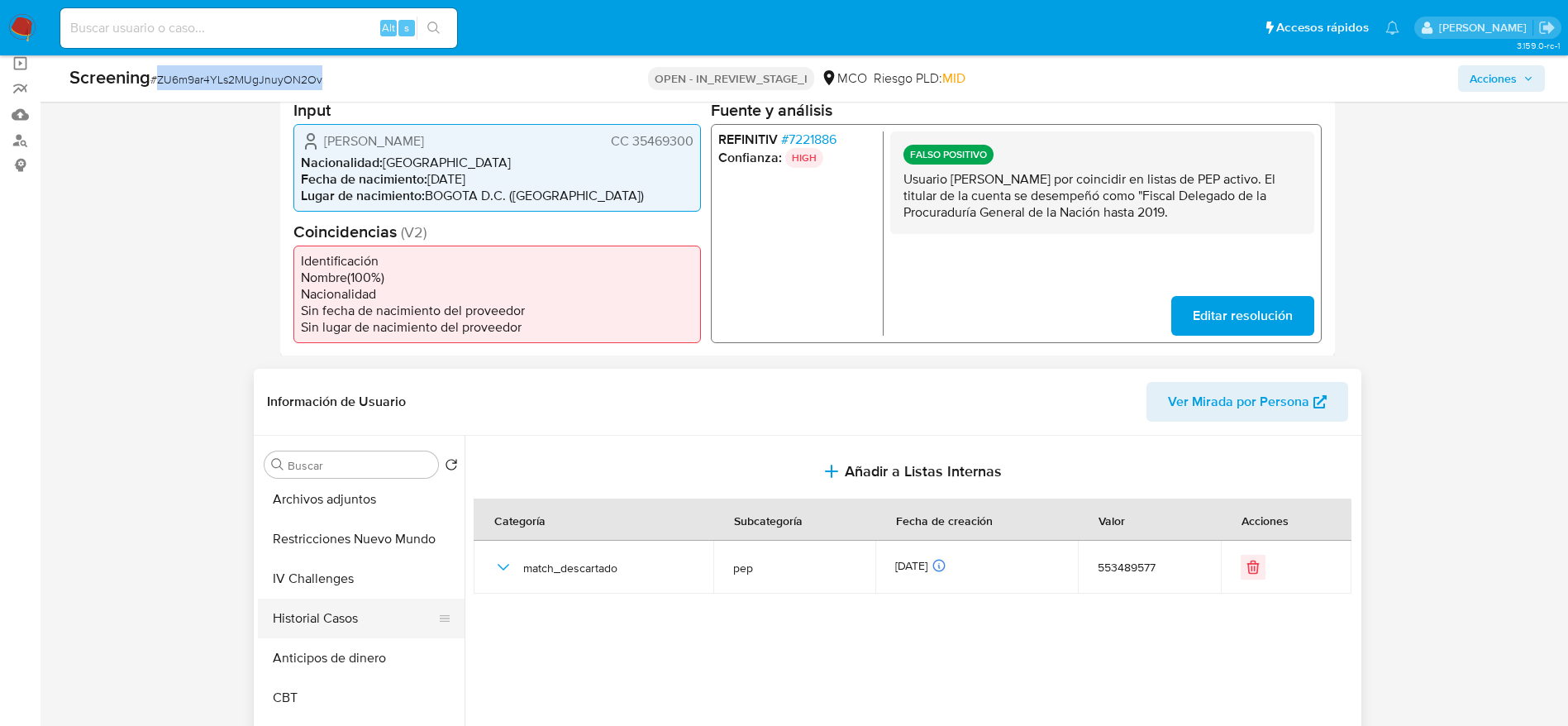
click at [359, 603] on button "Historial Casos" at bounding box center [354, 618] width 193 height 40
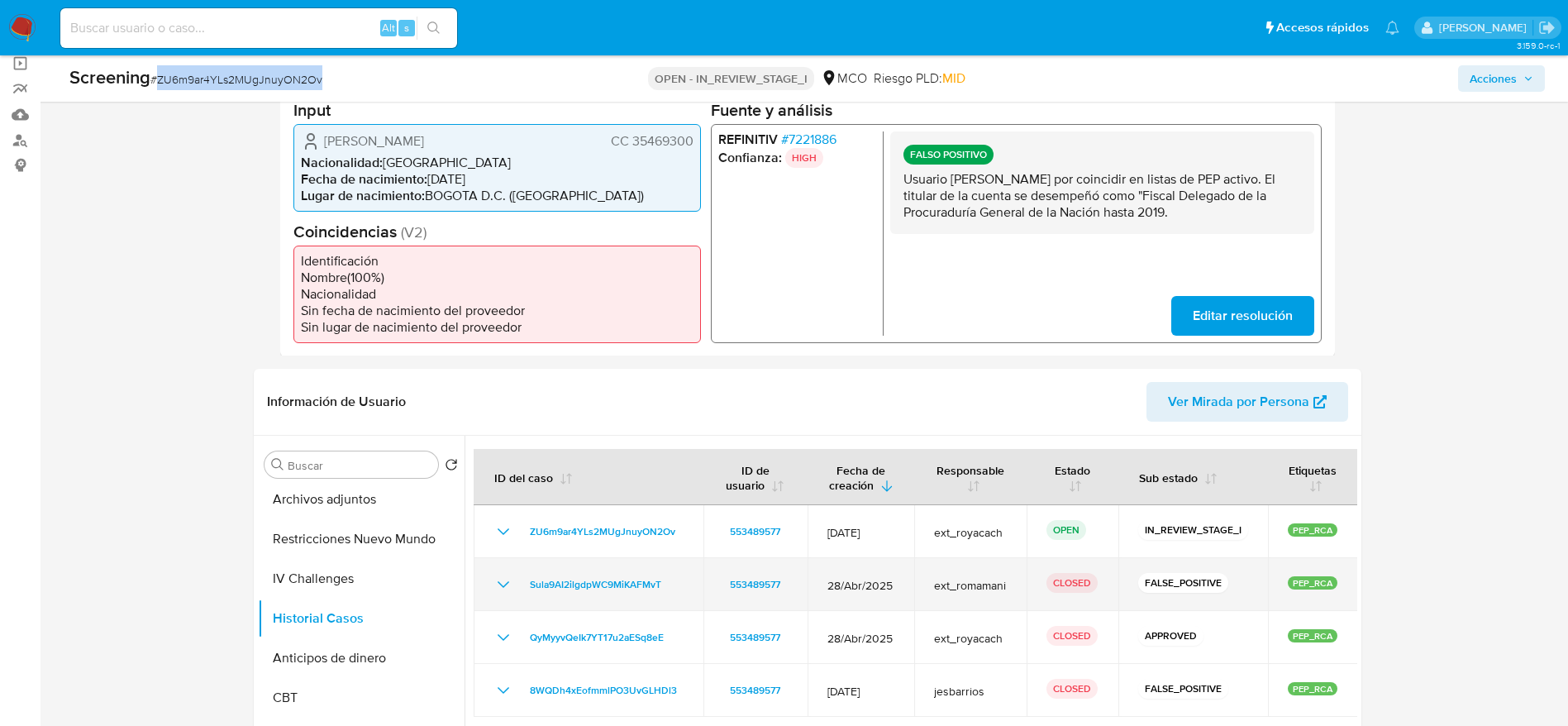
click at [503, 578] on icon "Mostrar/Ocultar" at bounding box center [503, 584] width 19 height 19
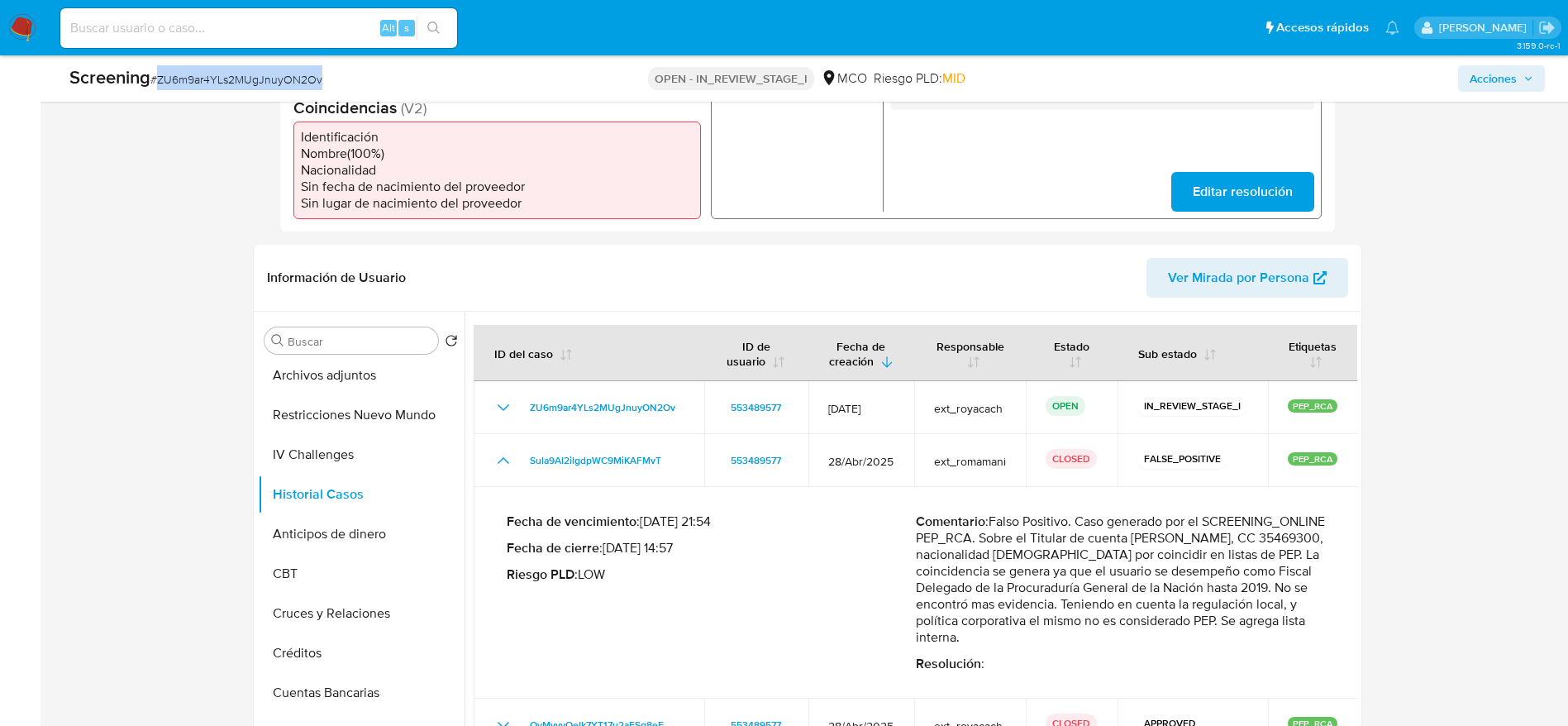
scroll to position [78, 0]
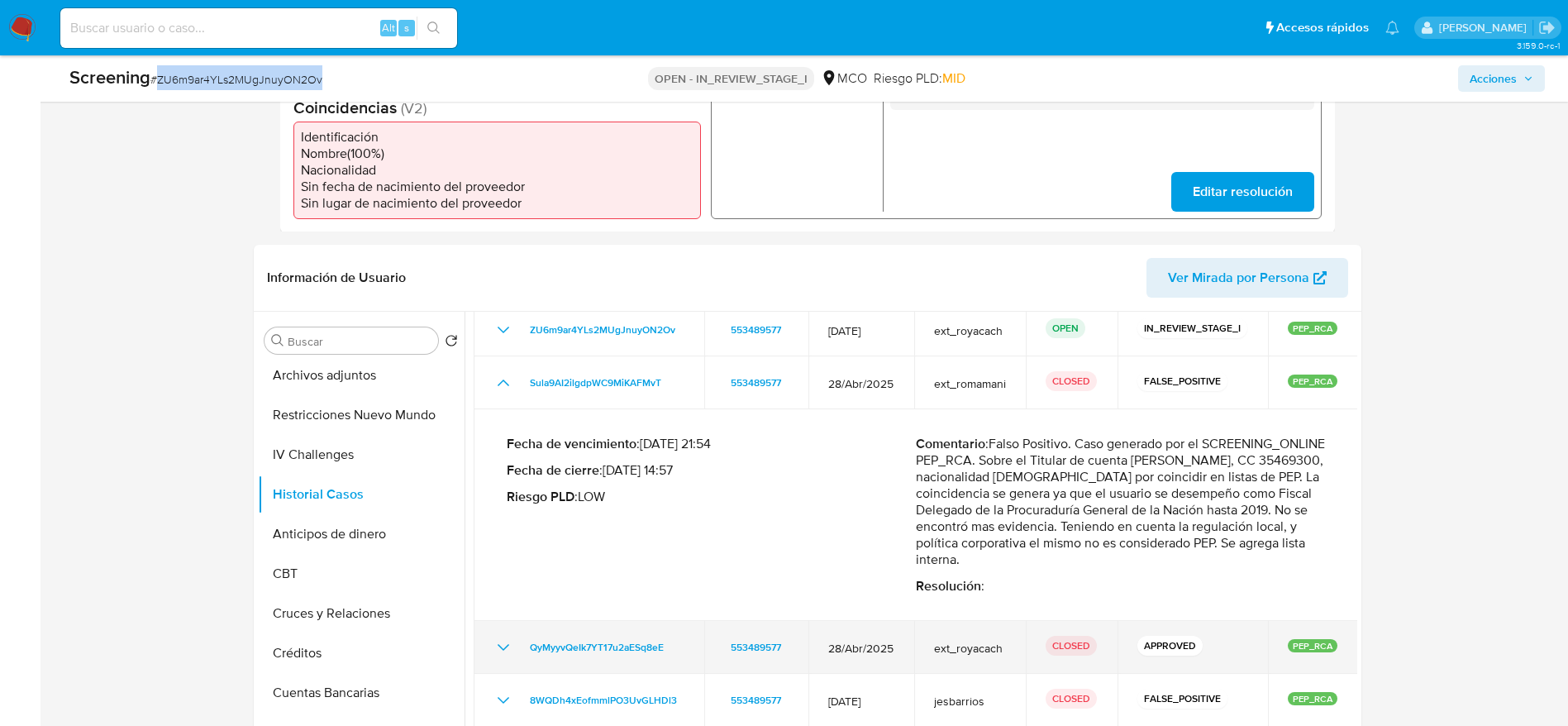
click at [499, 646] on icon "Mostrar/Ocultar" at bounding box center [503, 647] width 12 height 7
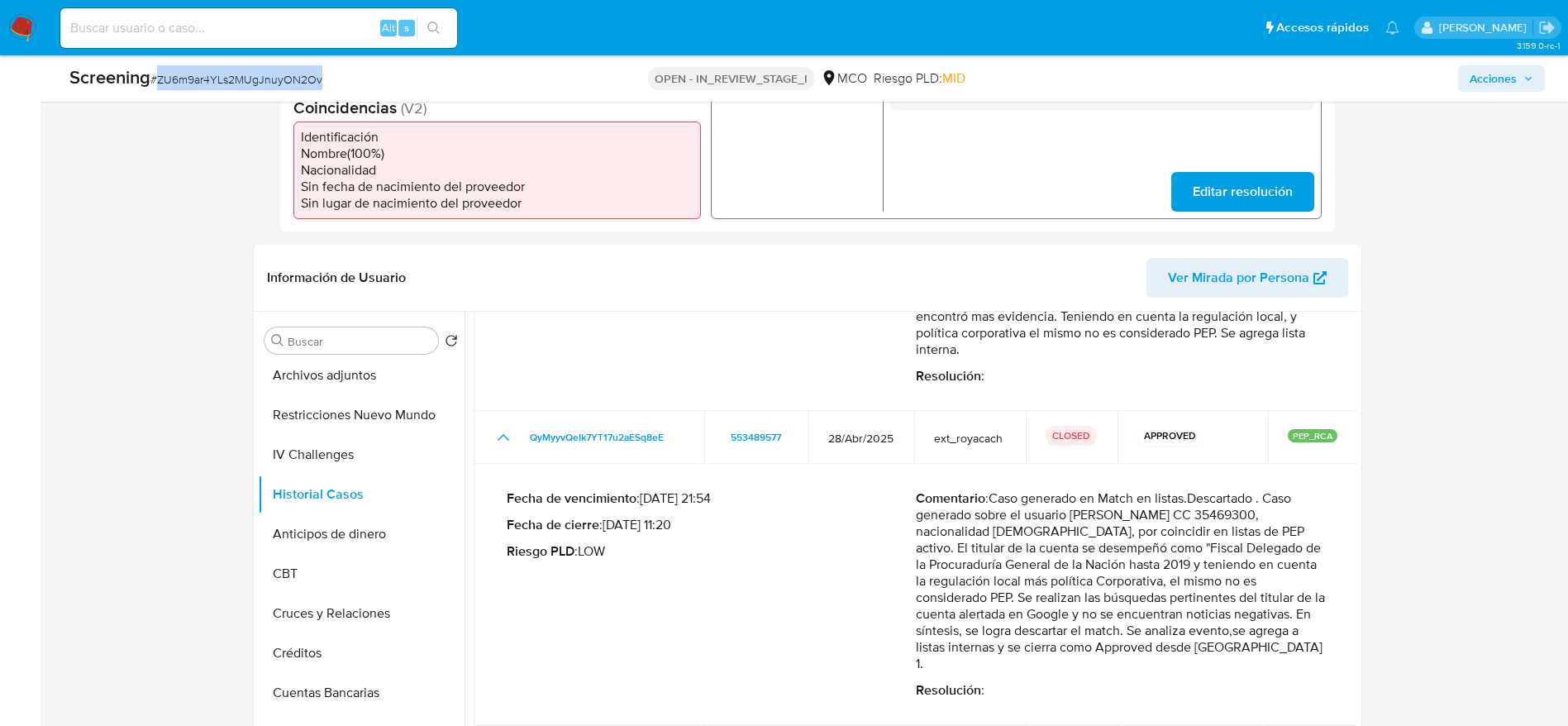
scroll to position [322, 0]
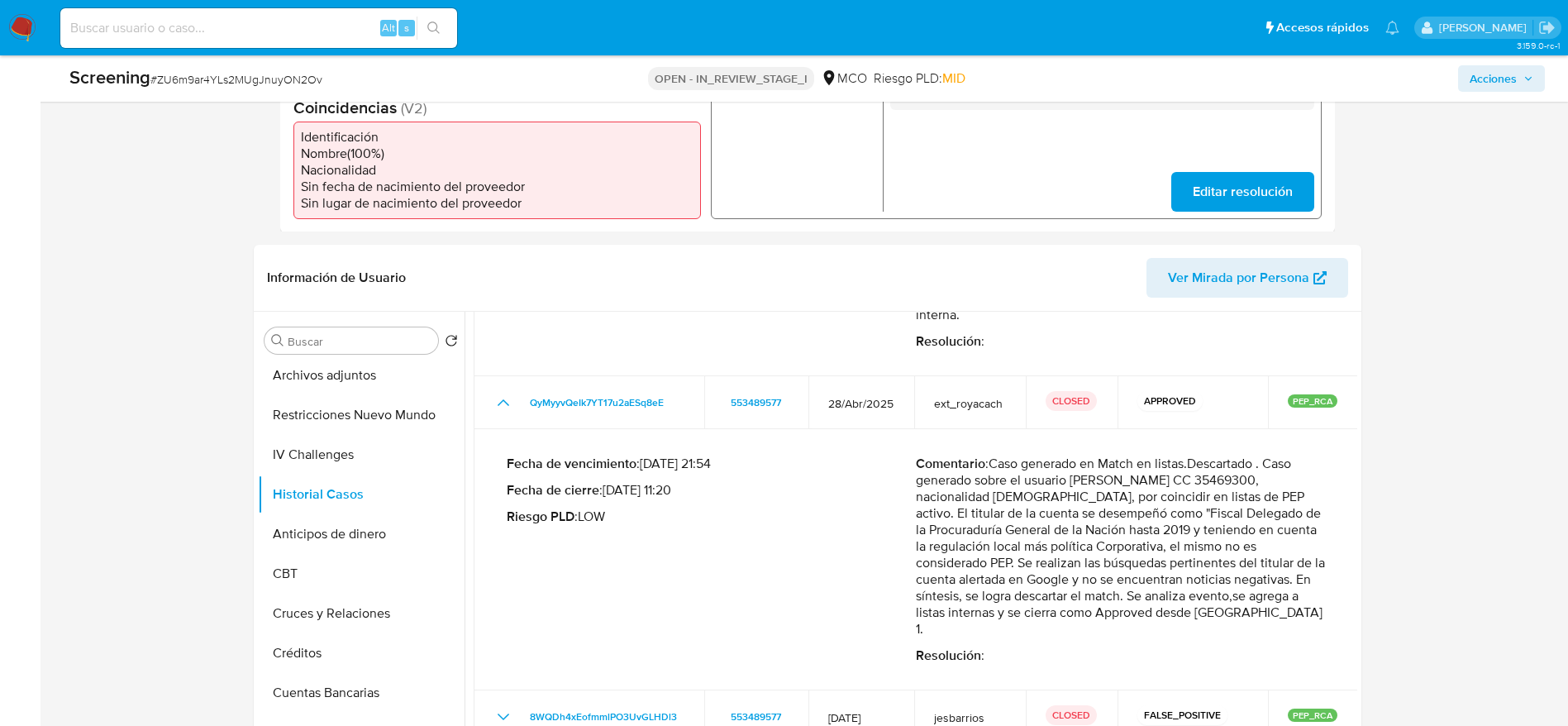
drag, startPoint x: 997, startPoint y: 464, endPoint x: 1232, endPoint y: 620, distance: 282.1
click at [1232, 620] on p "Comentario : Caso generado en Match en listas.Descartado . Caso generado sobre …" at bounding box center [1120, 546] width 409 height 182
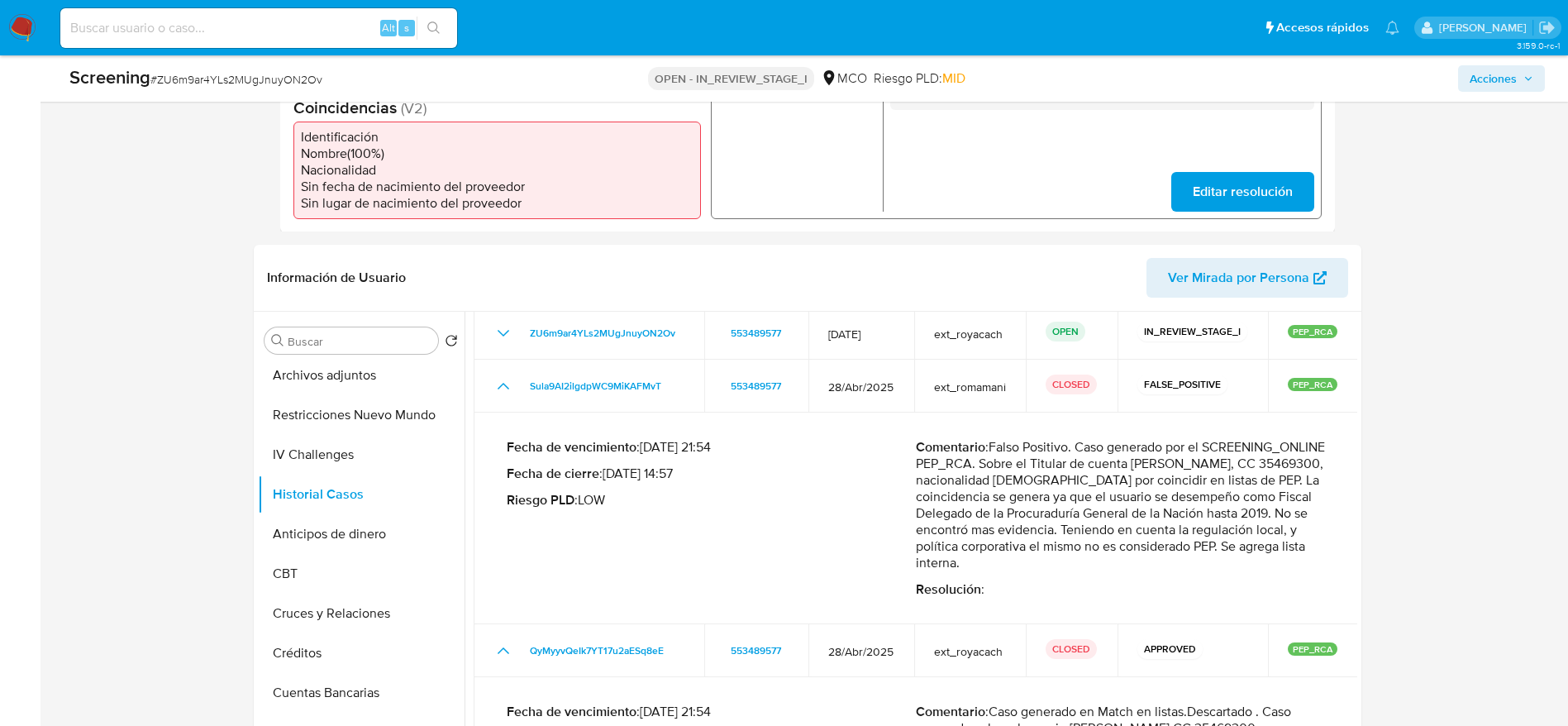
drag, startPoint x: 996, startPoint y: 449, endPoint x: 1197, endPoint y: 556, distance: 227.7
click at [1197, 556] on p "Comentario : Falso Positivo. Caso generado por el SCREENING_ONLINE PEP_RCA. Sob…" at bounding box center [1120, 505] width 409 height 133
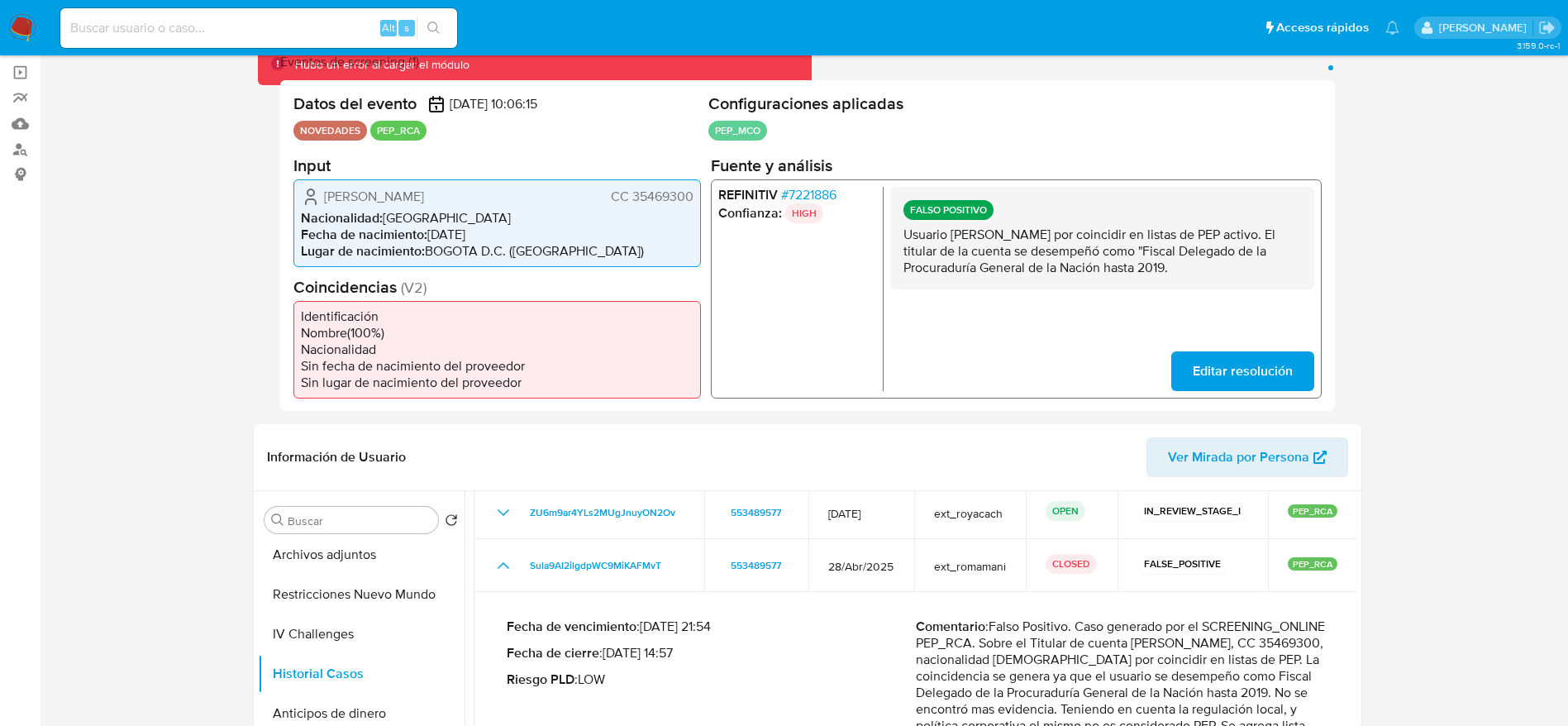
scroll to position [0, 0]
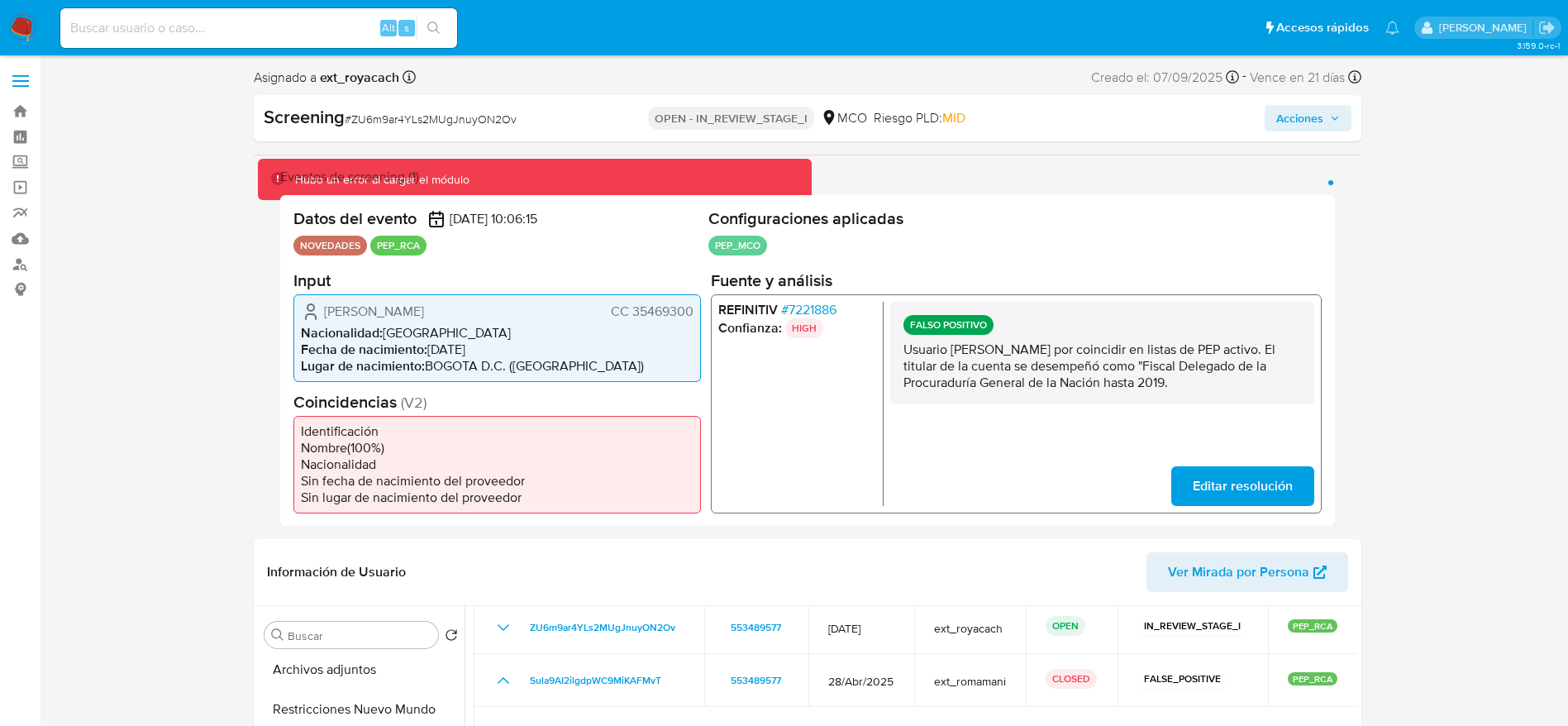
click at [1351, 101] on div "Screening # ZU6m9ar4YLs2MUgJnuyON2Ov OPEN - IN_REVIEW_STAGE_I MCO Riesgo PLD: M…" at bounding box center [807, 117] width 1108 height 46
click at [1344, 114] on button "Acciones" at bounding box center [1308, 117] width 87 height 26
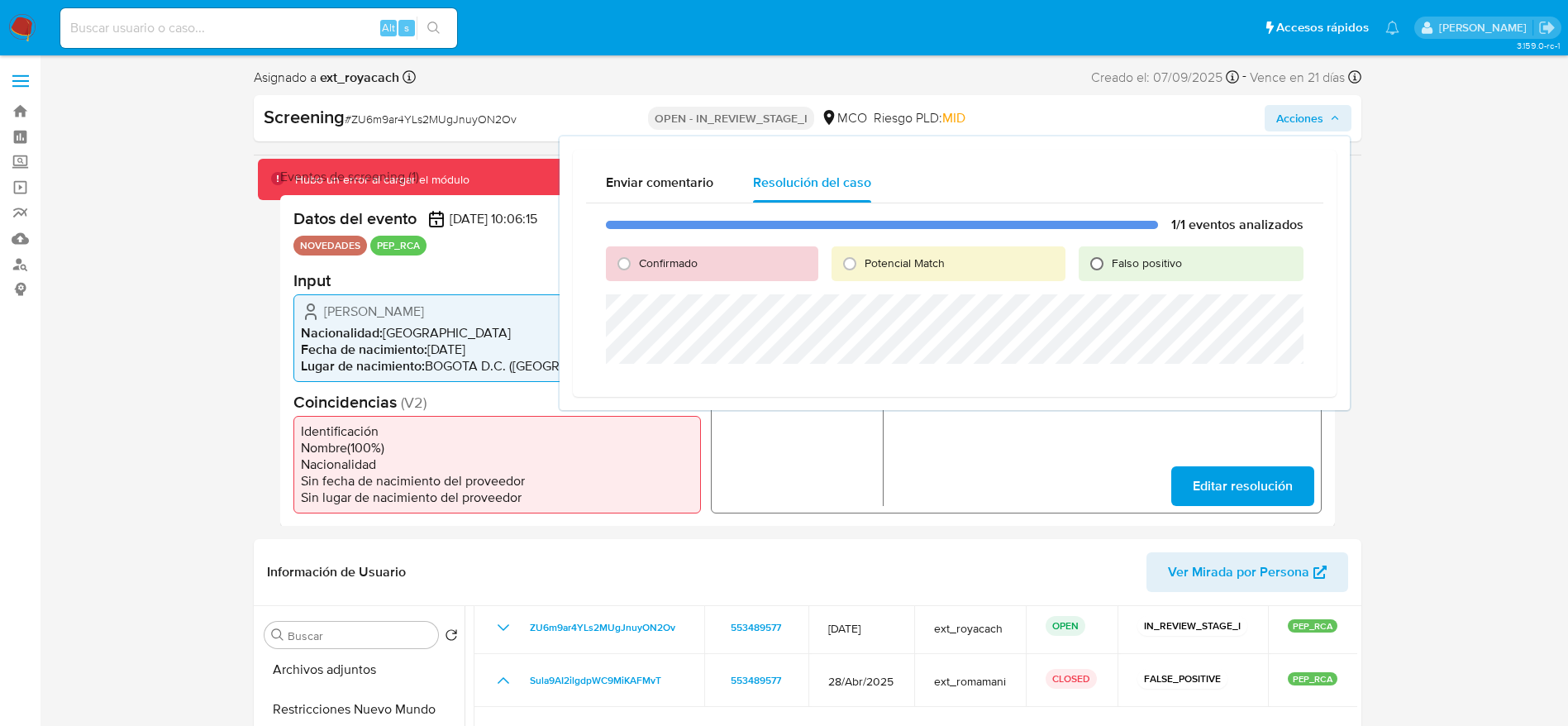
click at [1102, 260] on input "Falso positivo" at bounding box center [1096, 263] width 26 height 26
radio input "true"
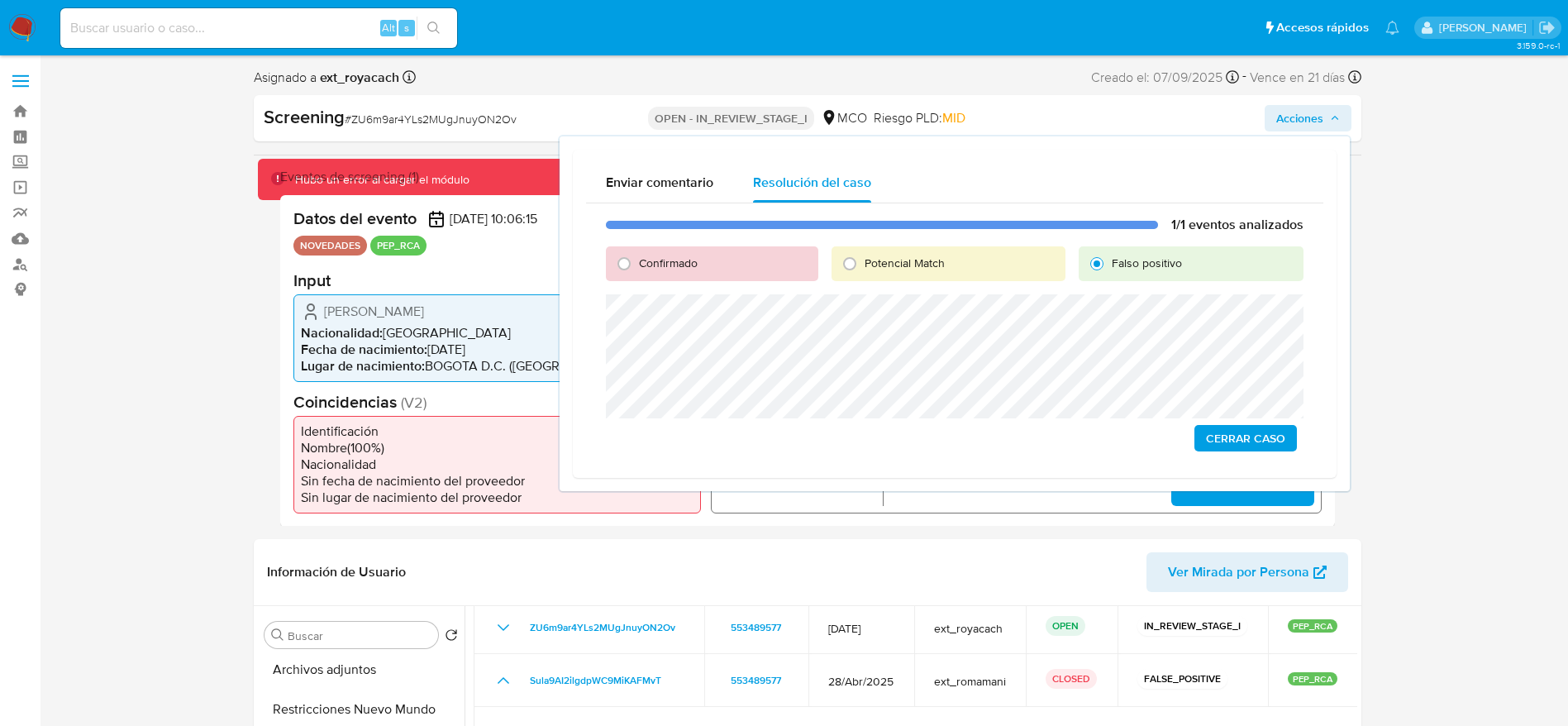
click at [1229, 442] on span "Cerrar Caso" at bounding box center [1245, 438] width 79 height 23
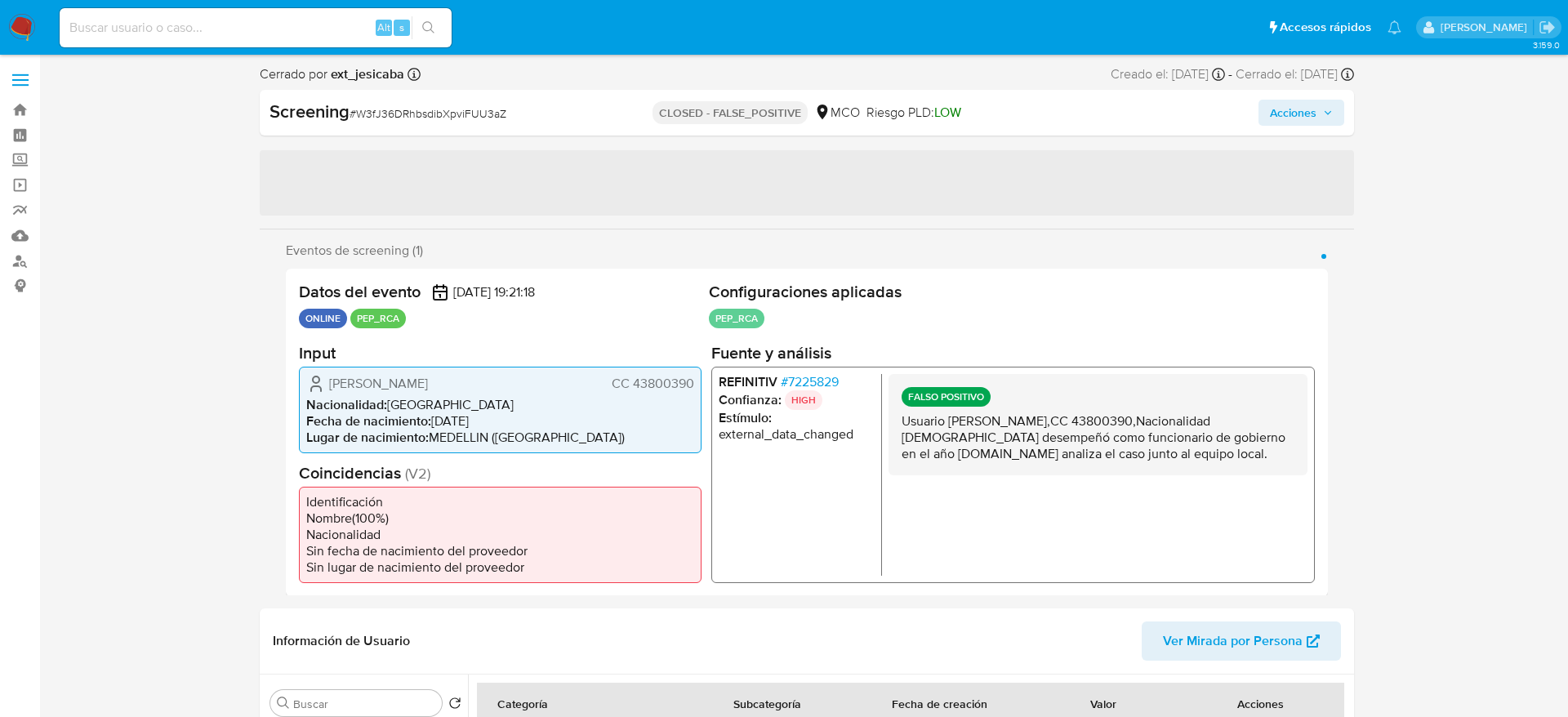
select select "10"
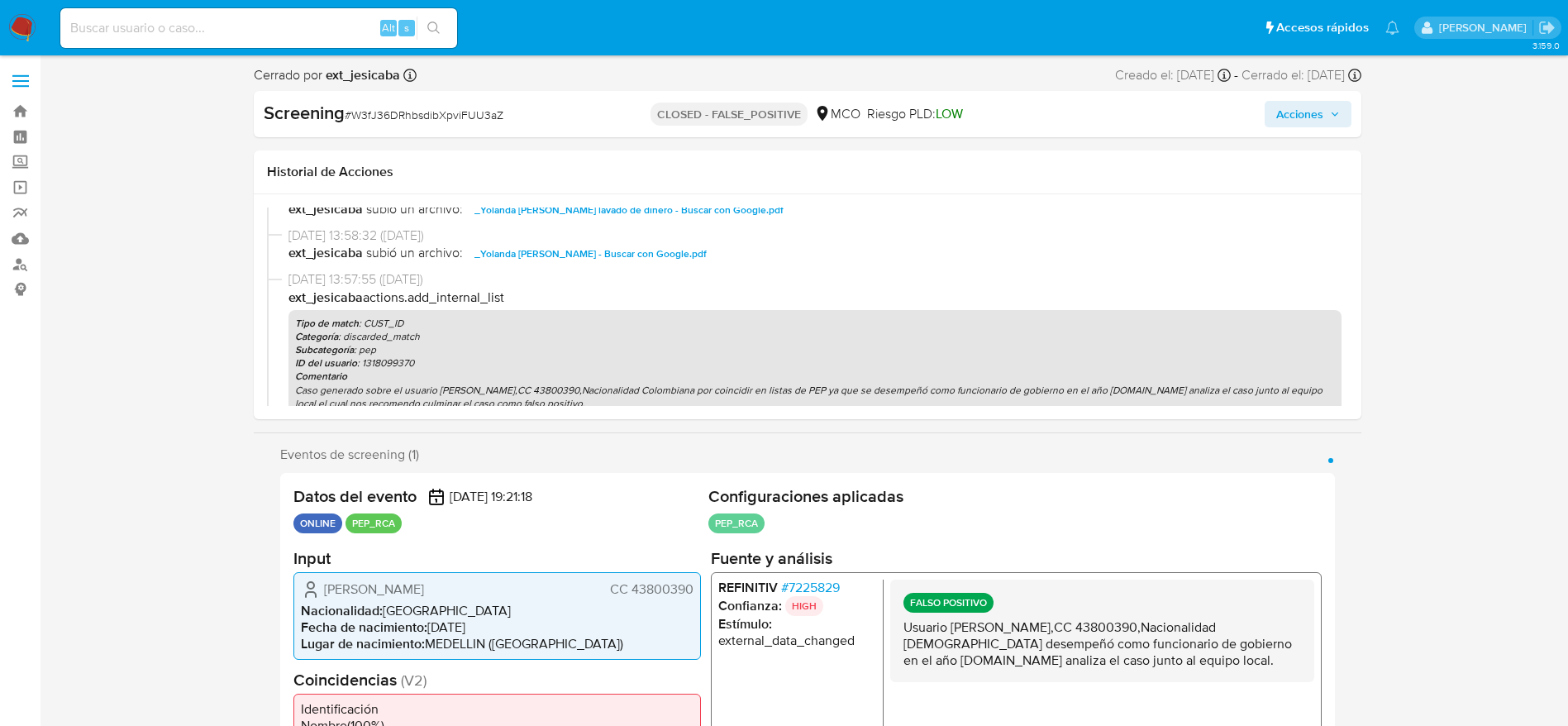
scroll to position [124, 0]
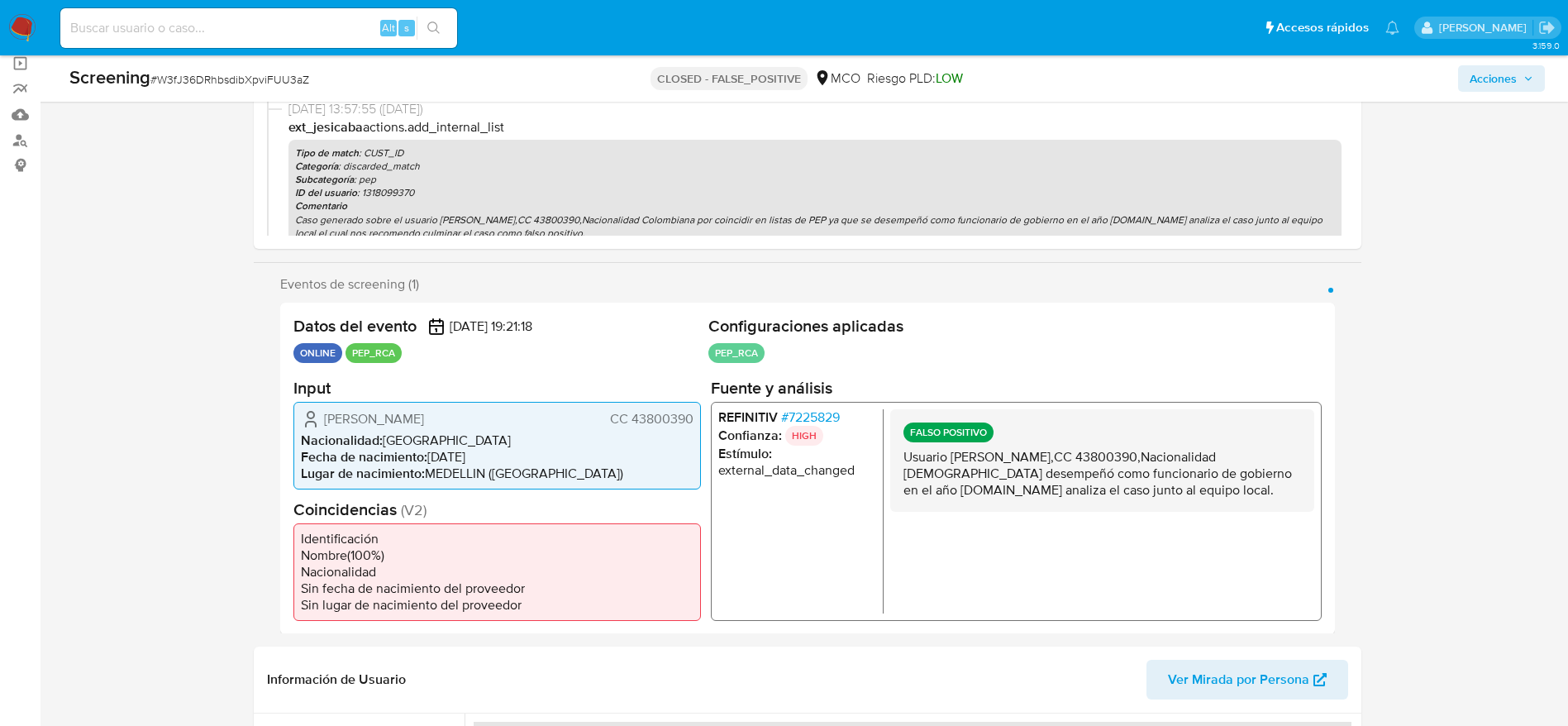
click at [1046, 466] on p "Usuario [PERSON_NAME],CC 43800390,Nacionalidad [DEMOGRAPHIC_DATA] desempeñó com…" at bounding box center [1101, 472] width 398 height 50
click at [1046, 466] on p "Usuario Yolanda Patricia Gomez Rodriguez,CC 43800390,Nacionalidad Colombiana.Se…" at bounding box center [1101, 472] width 398 height 50
drag, startPoint x: 1046, startPoint y: 466, endPoint x: 999, endPoint y: 455, distance: 48.3
click at [1048, 464] on p "Usuario Yolanda Patricia Gomez Rodriguez,CC 43800390,Nacionalidad Colombiana.Se…" at bounding box center [1101, 472] width 398 height 50
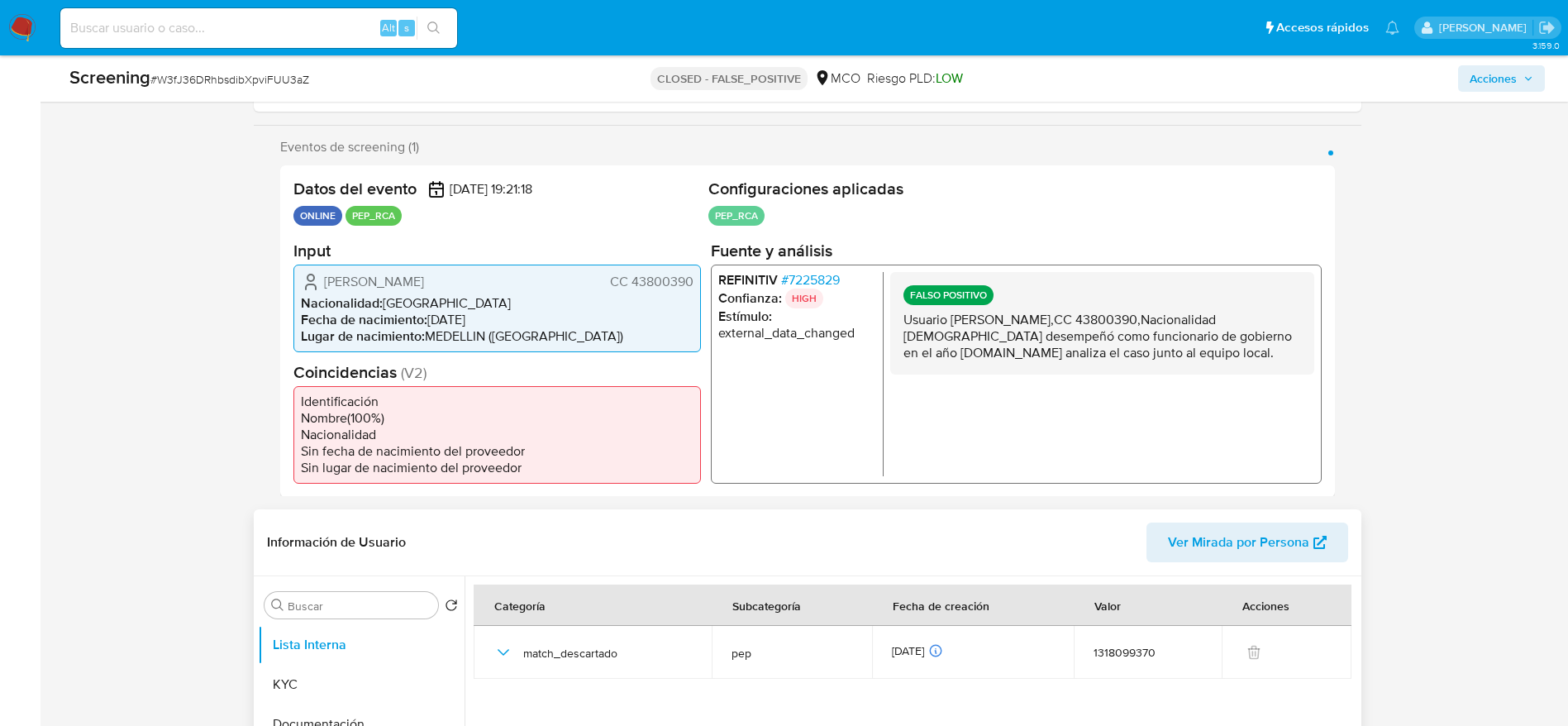
scroll to position [372, 0]
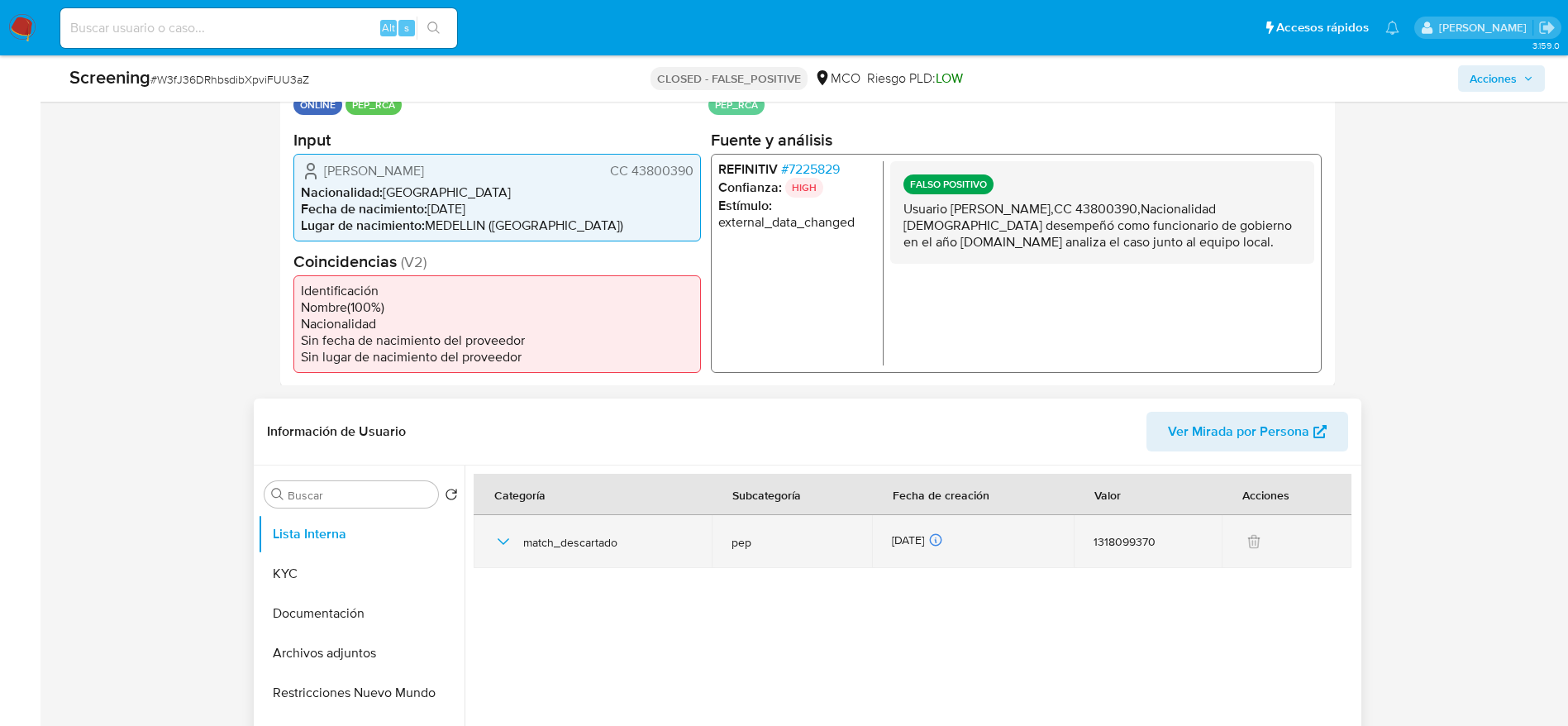
click at [504, 543] on icon "button" at bounding box center [503, 542] width 12 height 7
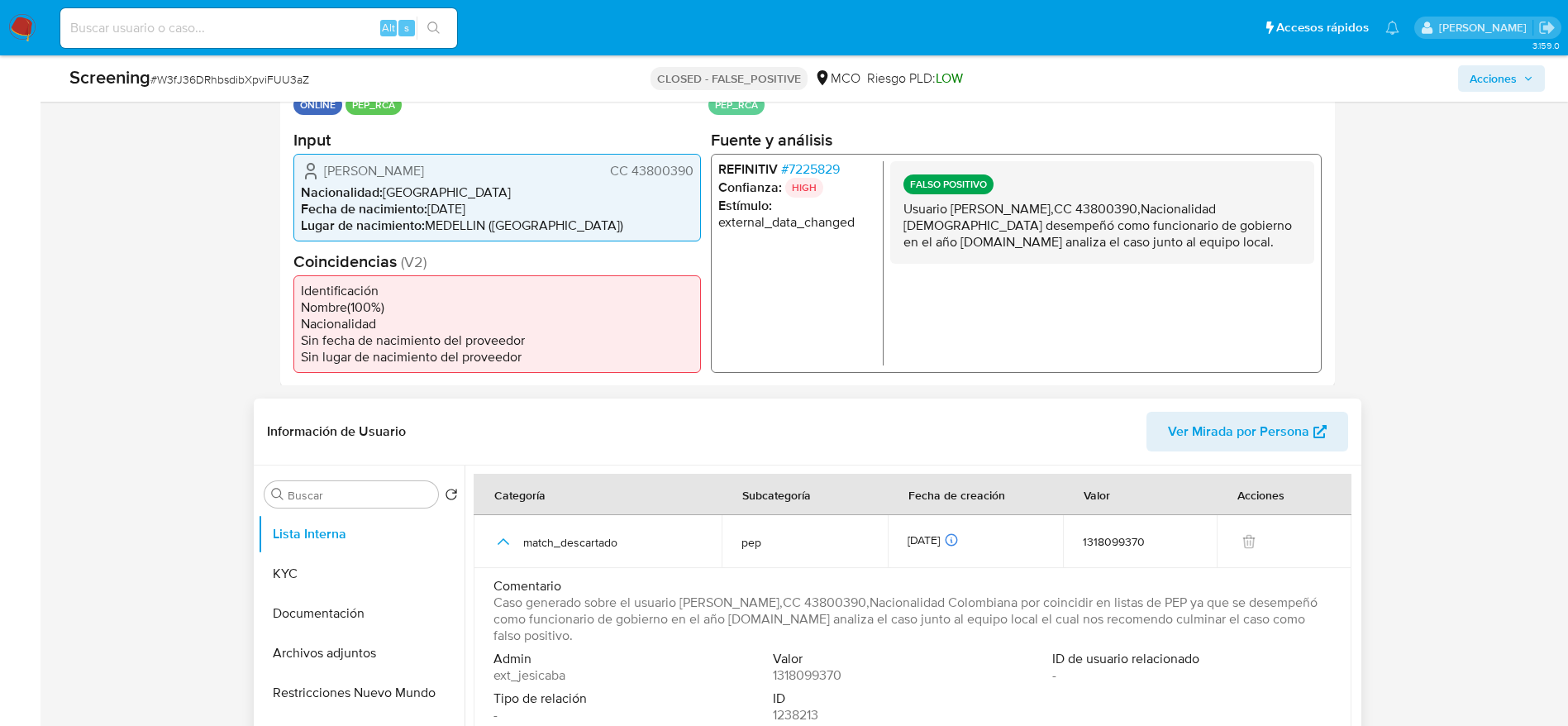
click at [820, 601] on span "Caso generado sobre el usuario Yolanda Patricia Gomez Rodriguez,CC 43800390,Nac…" at bounding box center [911, 619] width 835 height 50
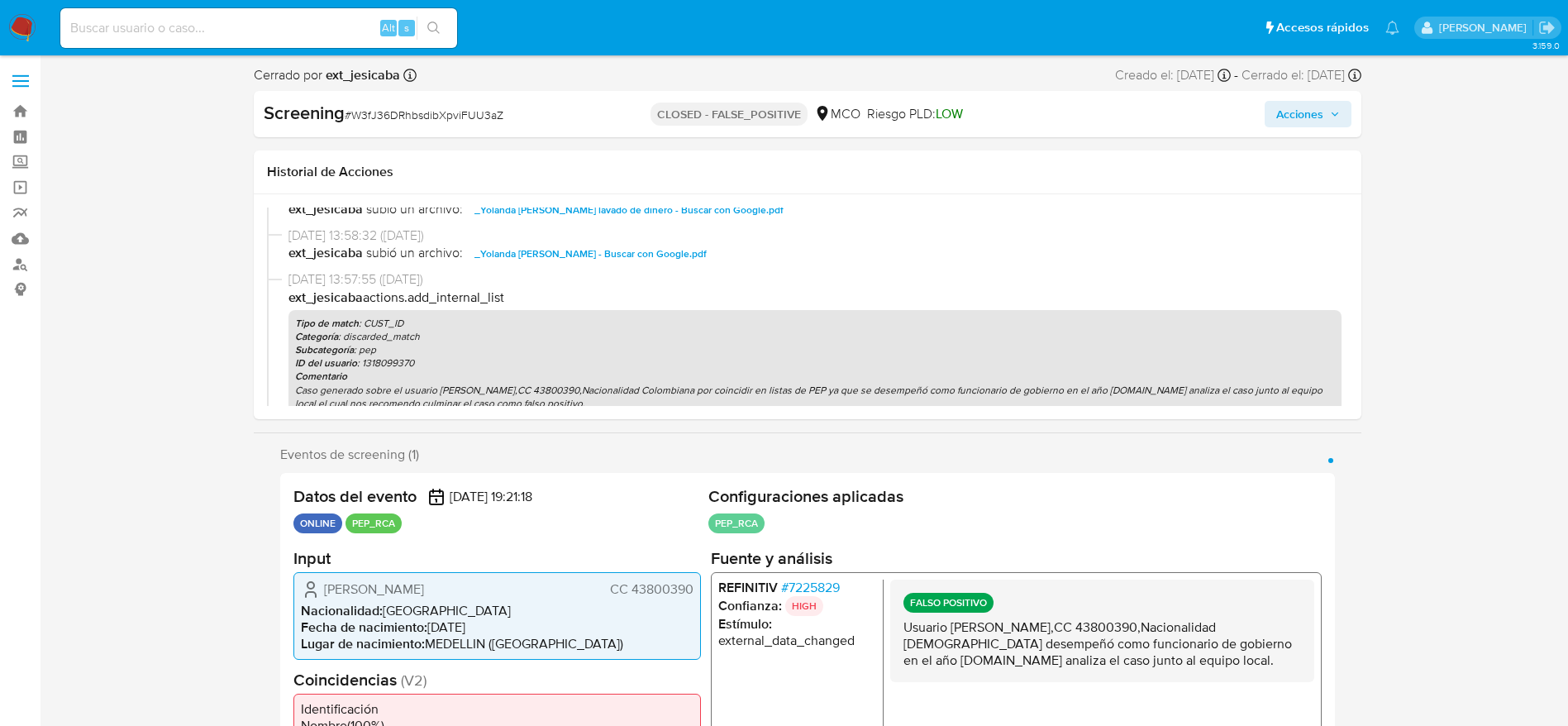
scroll to position [0, 0]
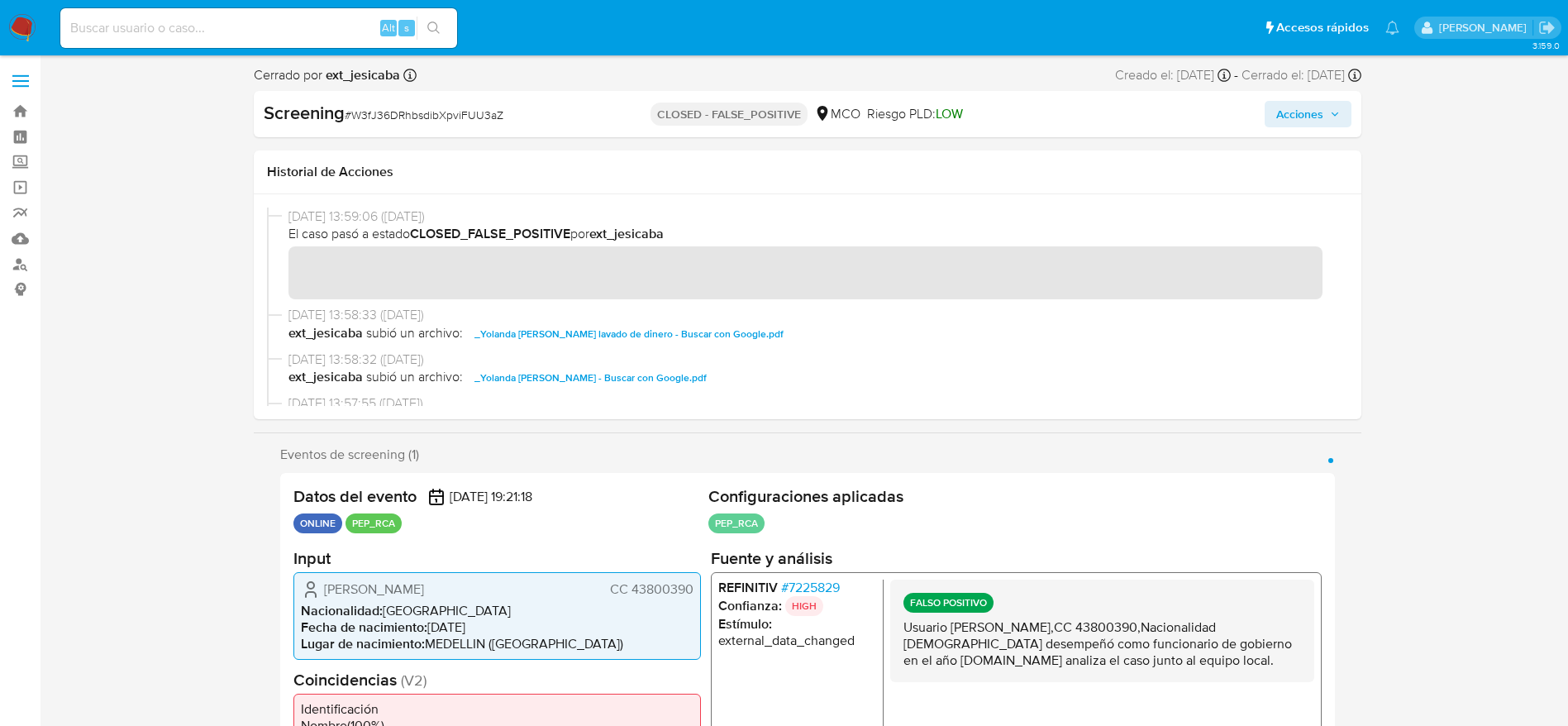
click at [291, 270] on div "12/08/2024 13:59:06 (hace un año) El caso pasó a estado CLOSED_FALSE_POSITIVE p…" at bounding box center [807, 257] width 1081 height 99
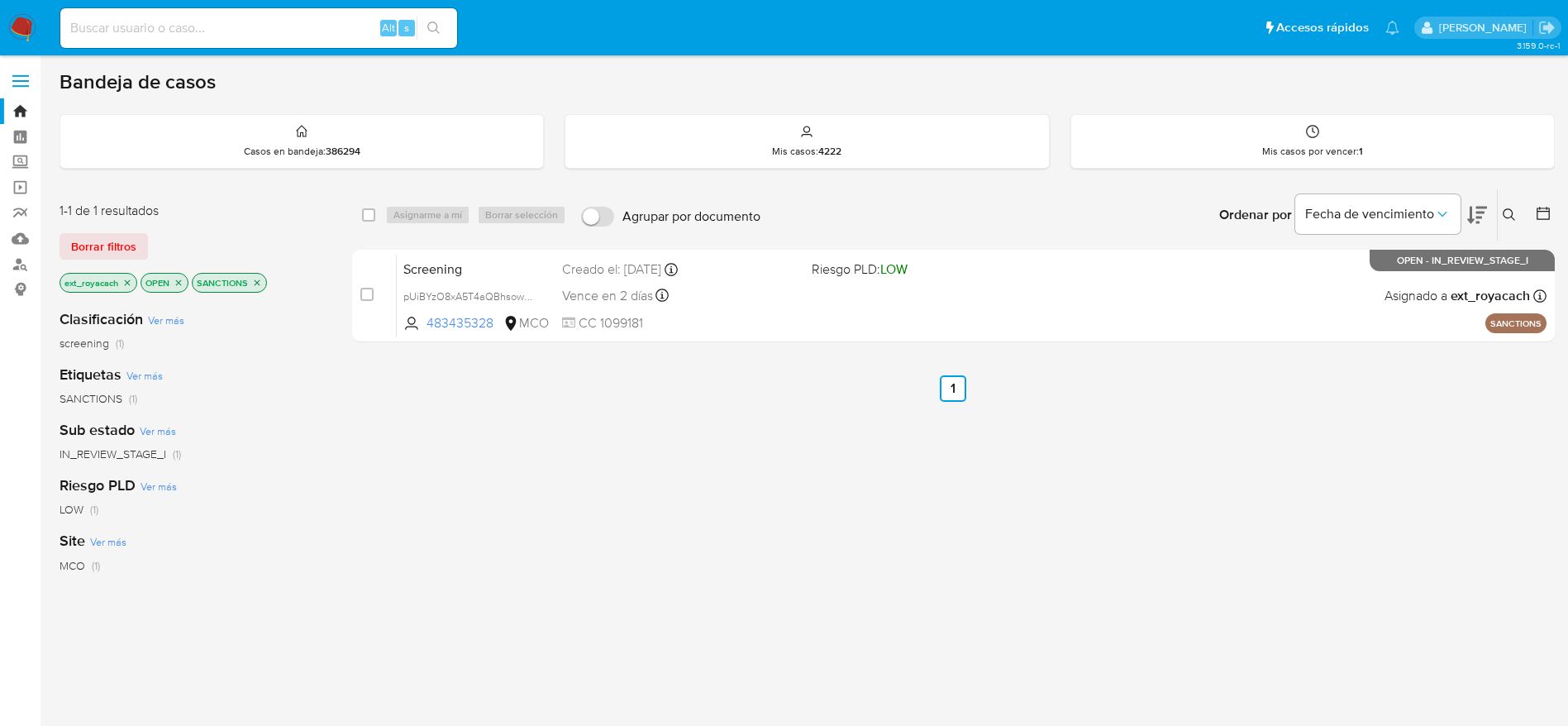
click at [37, 28] on nav "Pausado Ver notificaciones Alt s Accesos rápidos Presiona las siguientes teclas…" at bounding box center [784, 28] width 1568 height 56
click at [30, 29] on img at bounding box center [22, 28] width 28 height 28
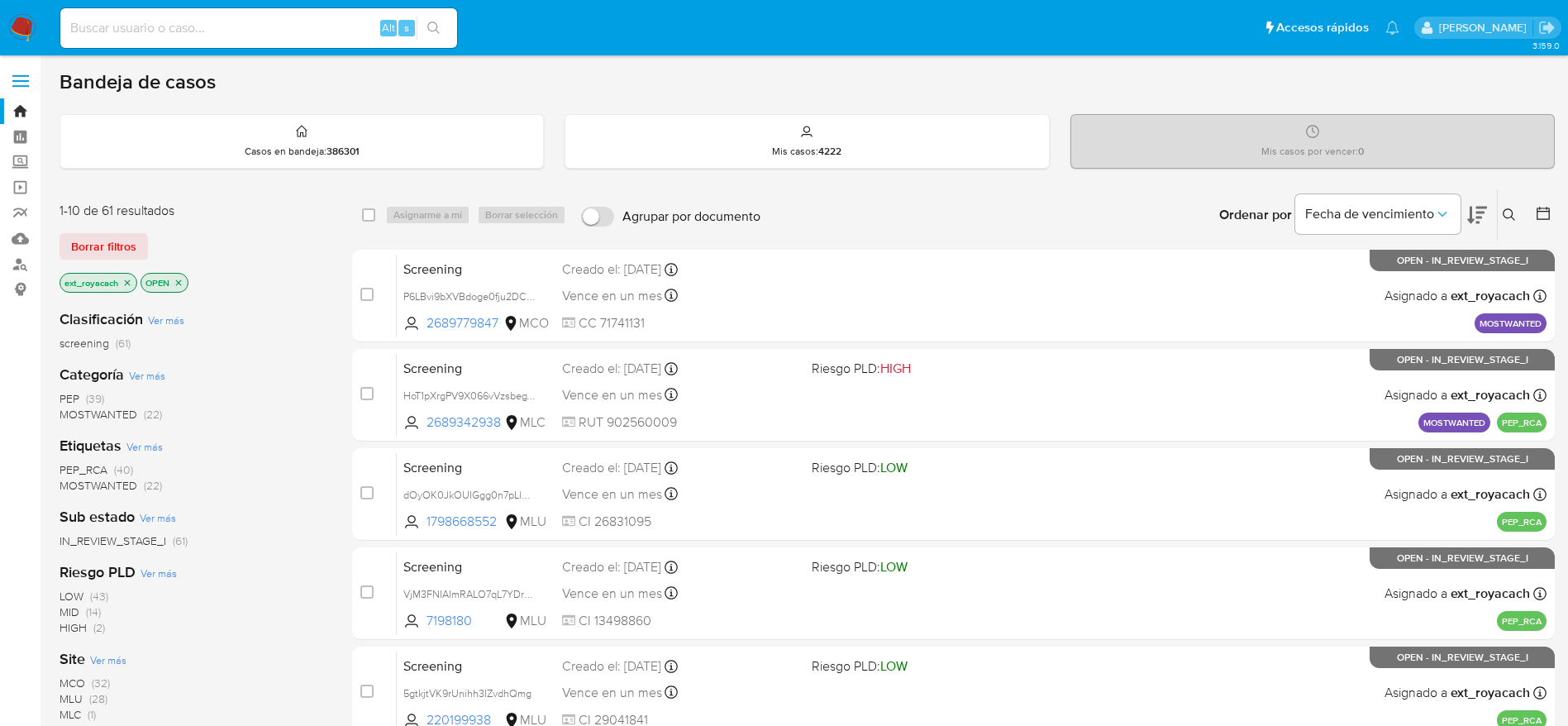
click at [100, 398] on span "(39)" at bounding box center [95, 399] width 19 height 17
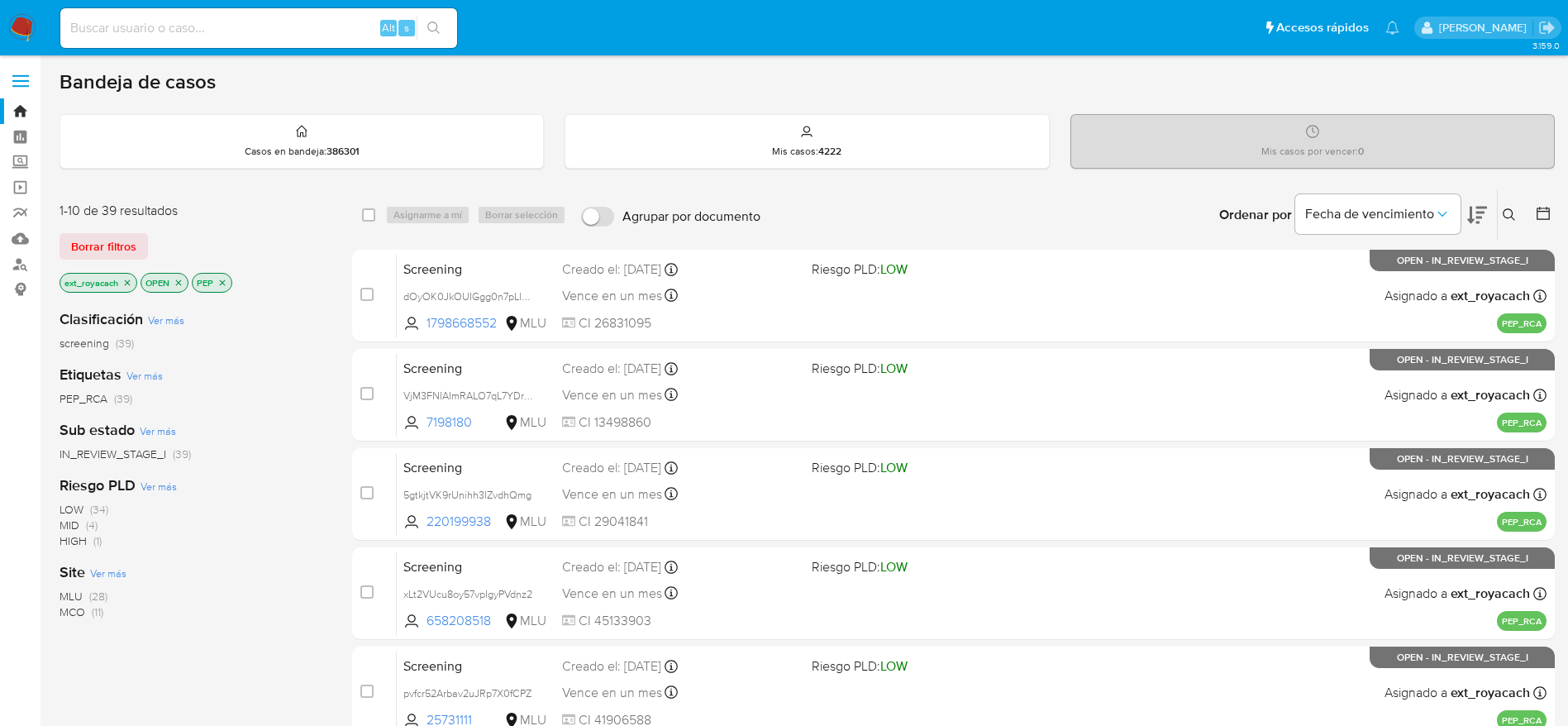
click at [99, 606] on span "(11)" at bounding box center [98, 612] width 12 height 17
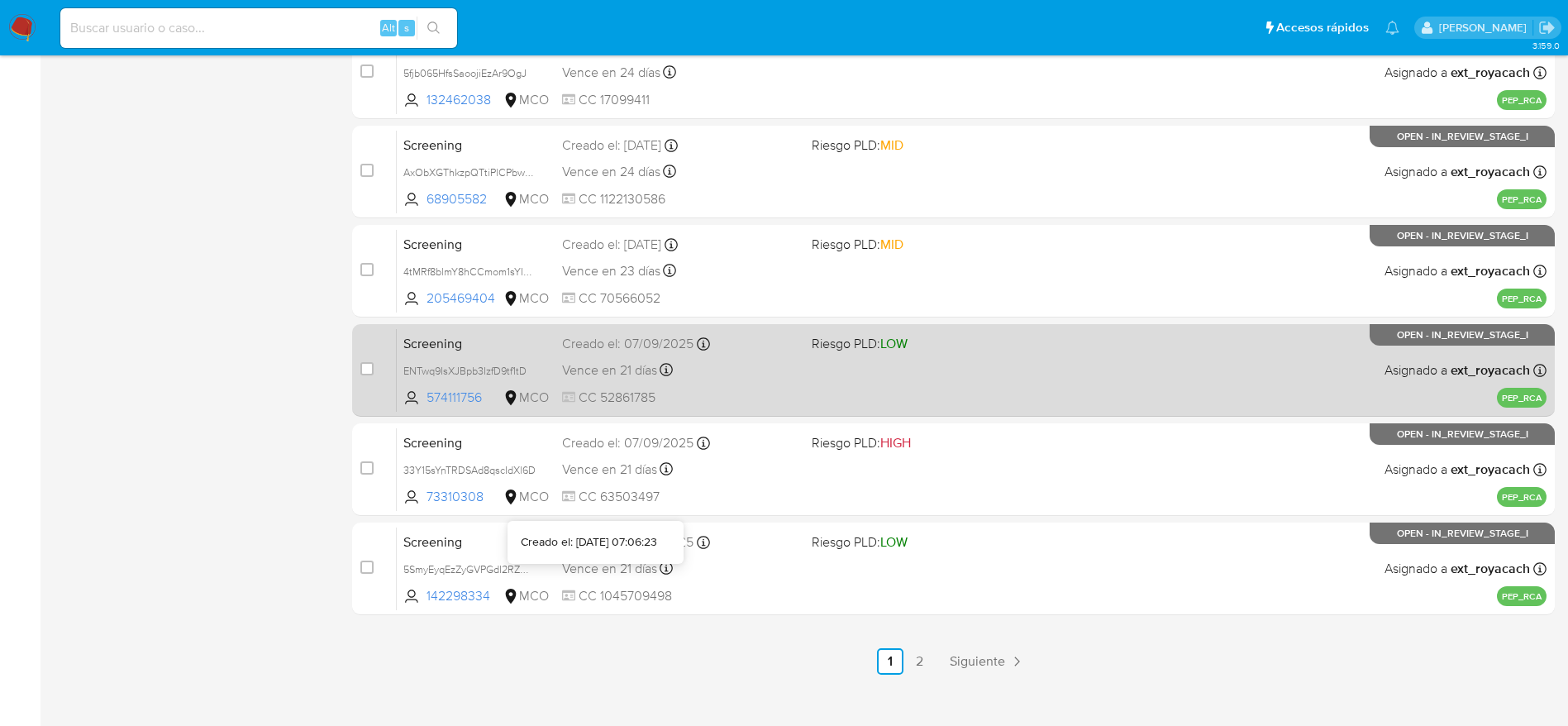
scroll to position [639, 0]
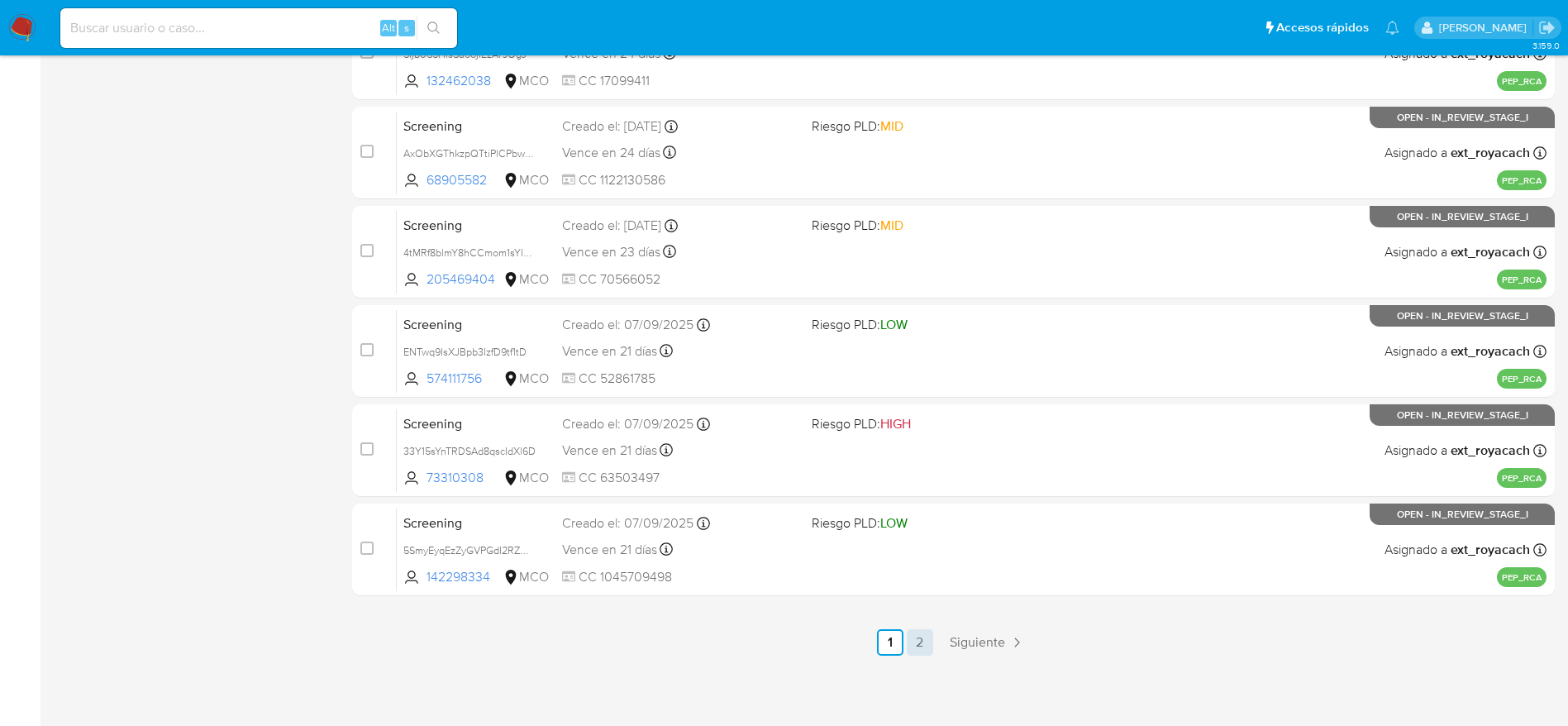
click at [918, 641] on link "2" at bounding box center [919, 641] width 26 height 26
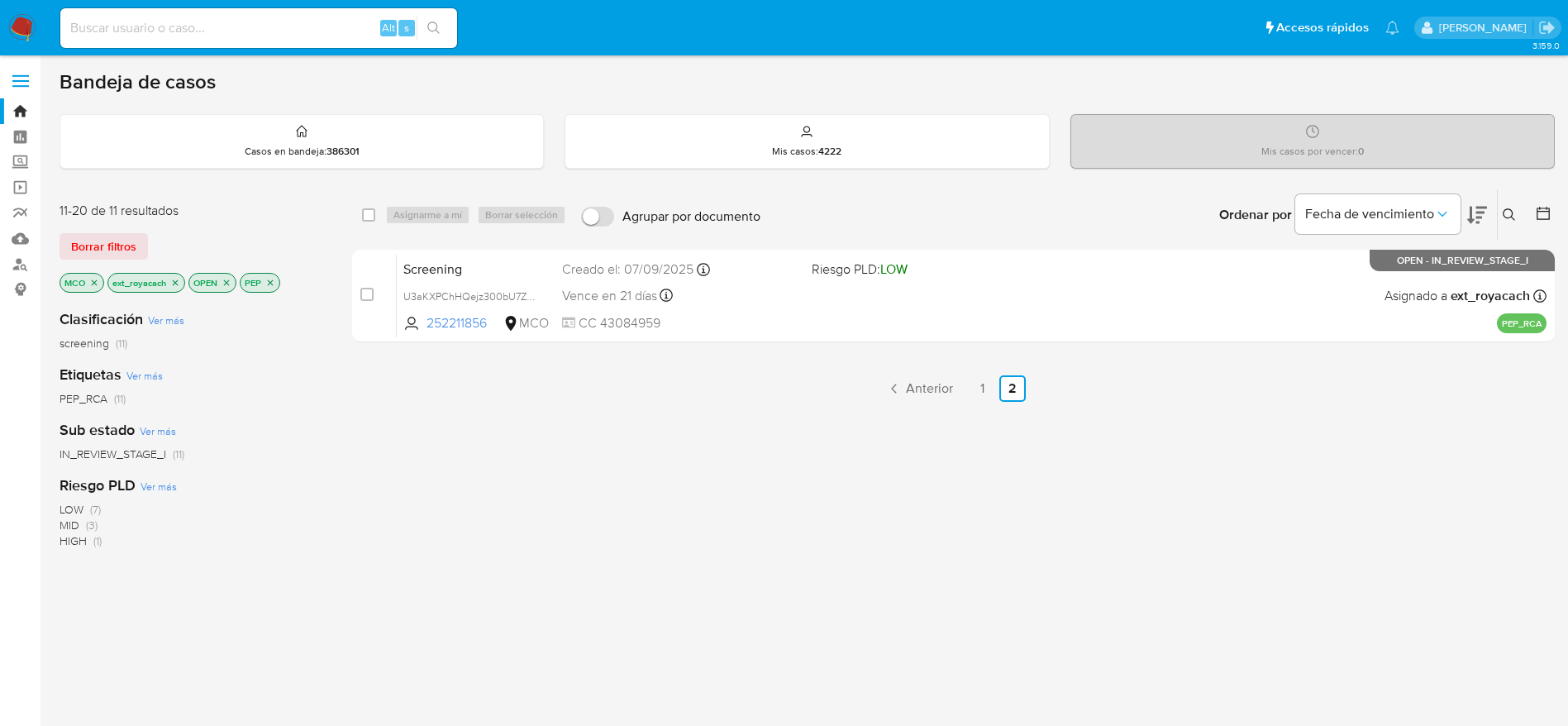
click at [978, 403] on div "select-all-cases-checkbox Asignarme a mí Borrar selección Agrupar por documento…" at bounding box center [953, 563] width 1202 height 749
click at [978, 396] on link "1" at bounding box center [982, 388] width 26 height 26
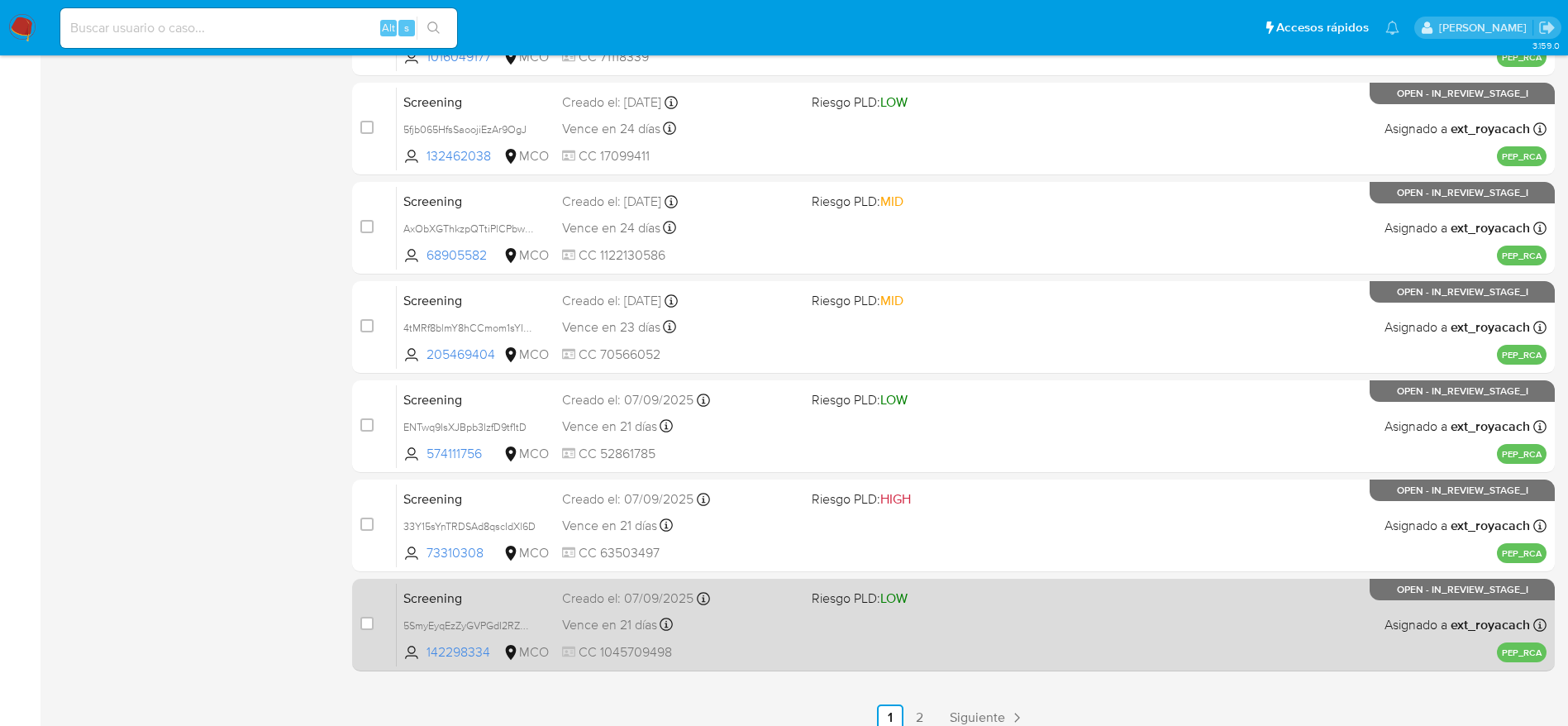
scroll to position [620, 0]
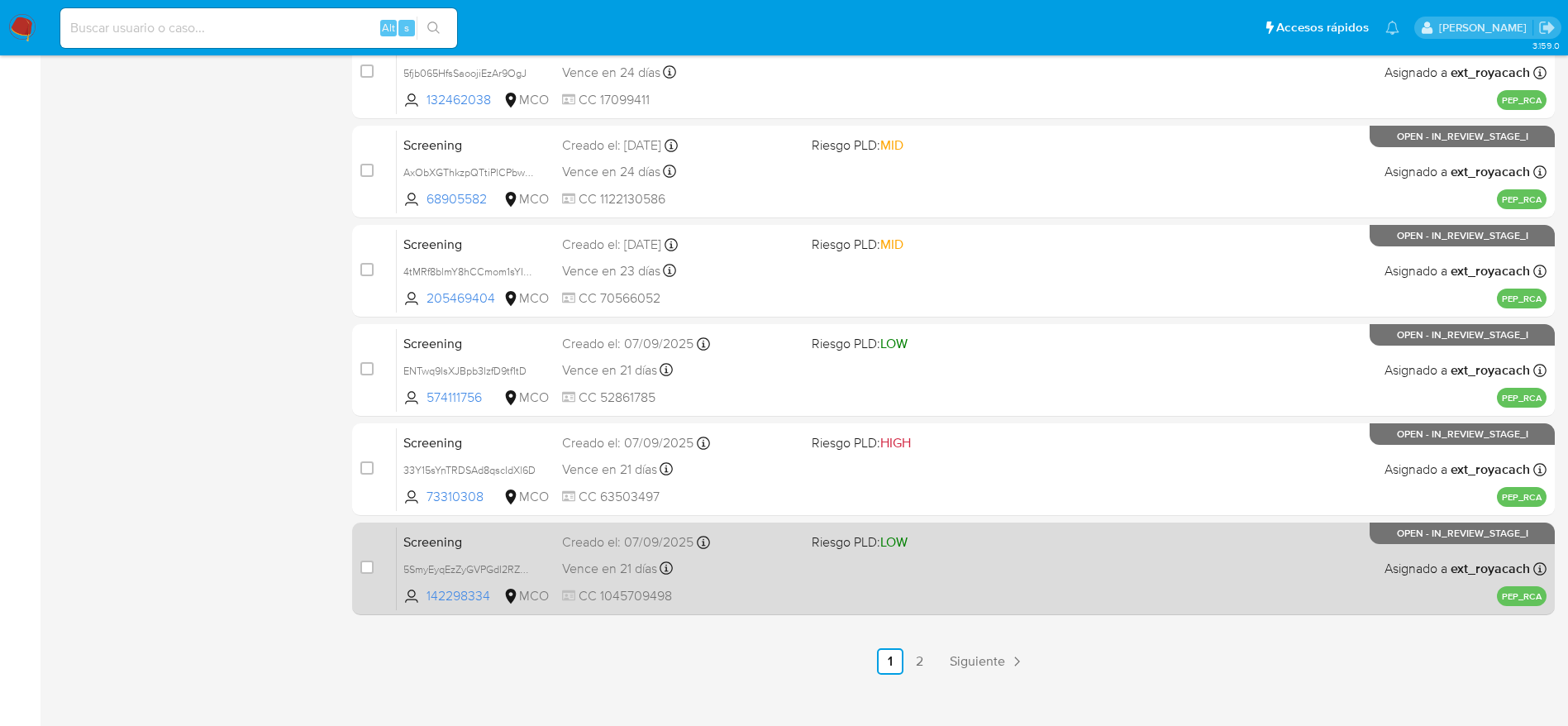
click at [713, 594] on span "CC 1045709498" at bounding box center [680, 597] width 237 height 19
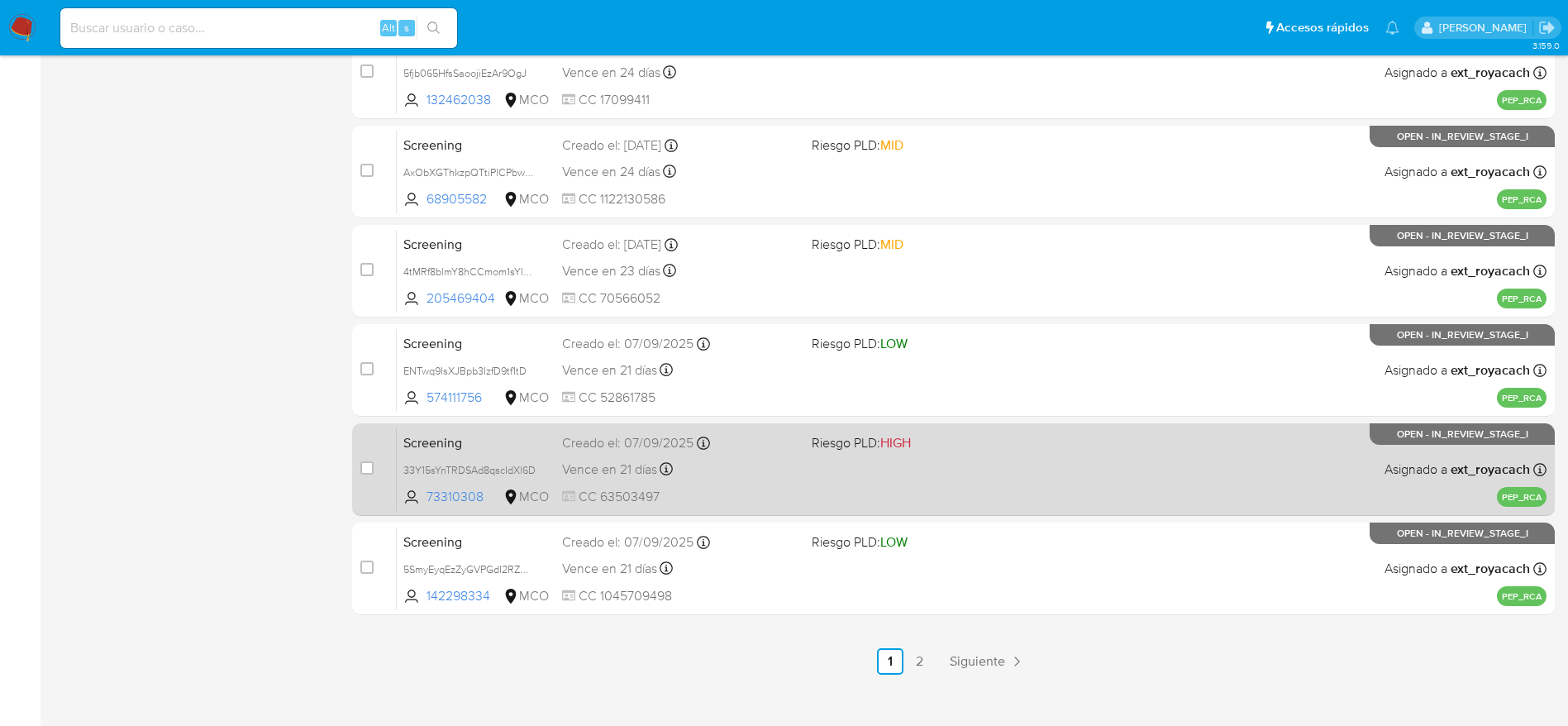
click at [587, 490] on span "CC 63503497" at bounding box center [680, 497] width 237 height 19
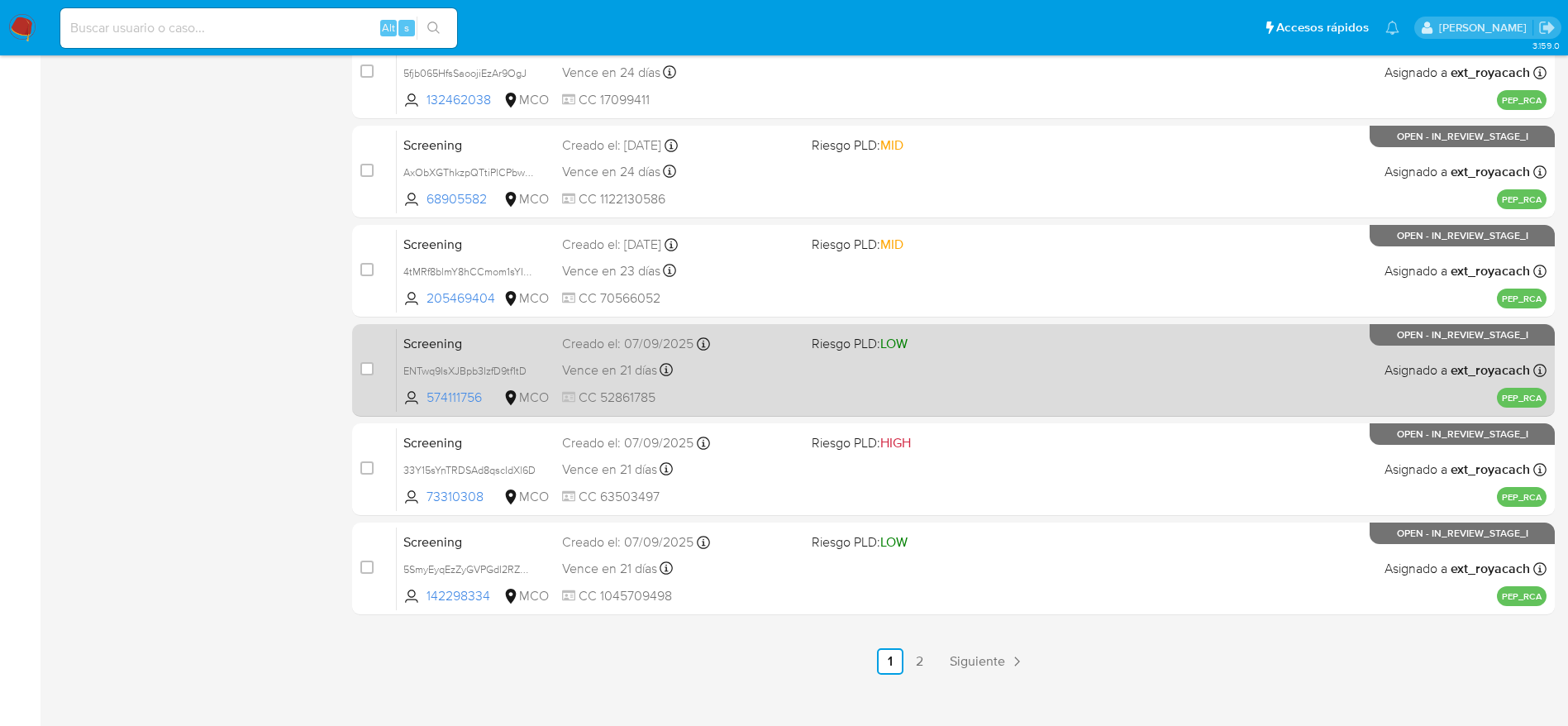
click at [683, 366] on div "Vence en 21 días Vence el 07/10/2025 19:55:53" at bounding box center [680, 370] width 237 height 22
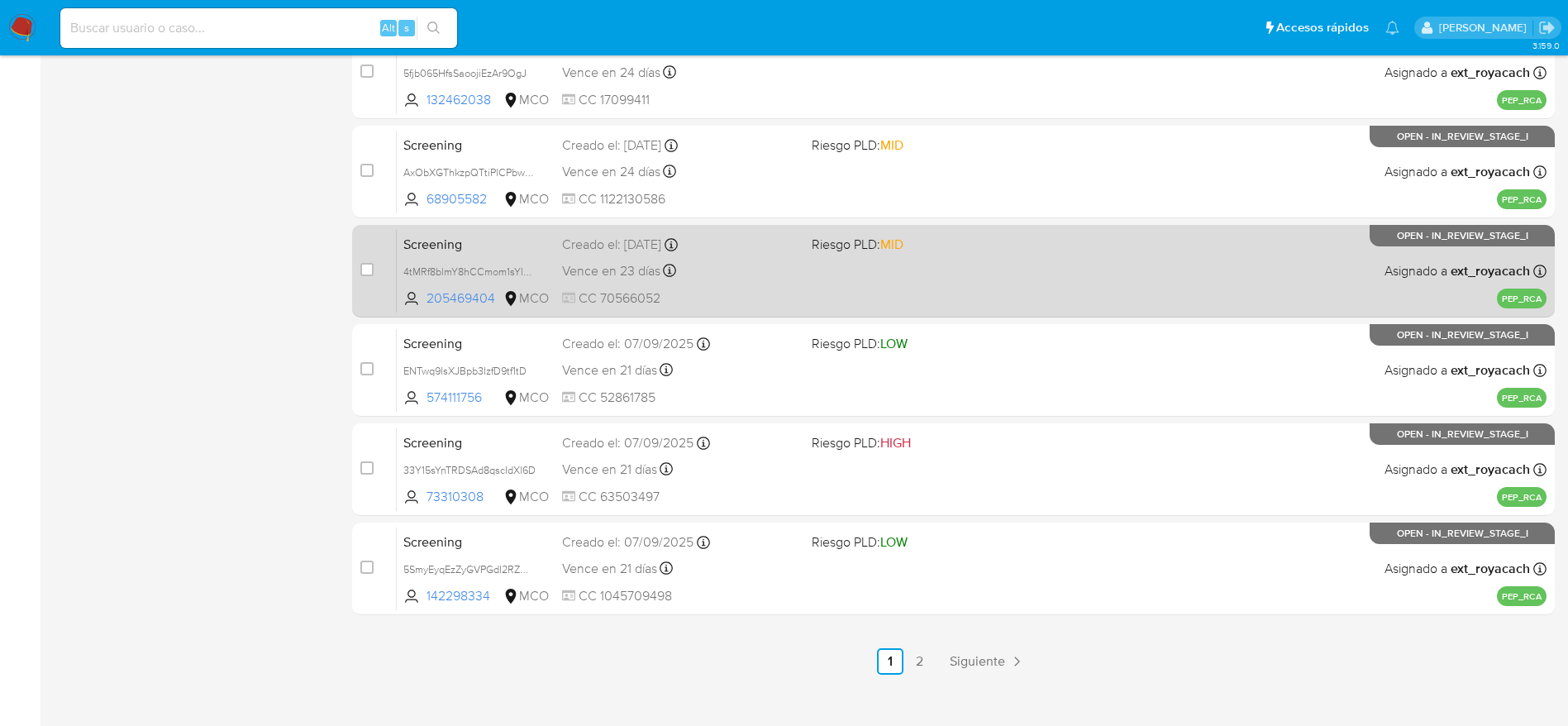
click at [719, 246] on div "Creado el: 09/09/2025 Creado el: 09/09/2025 21:40:06" at bounding box center [680, 245] width 237 height 19
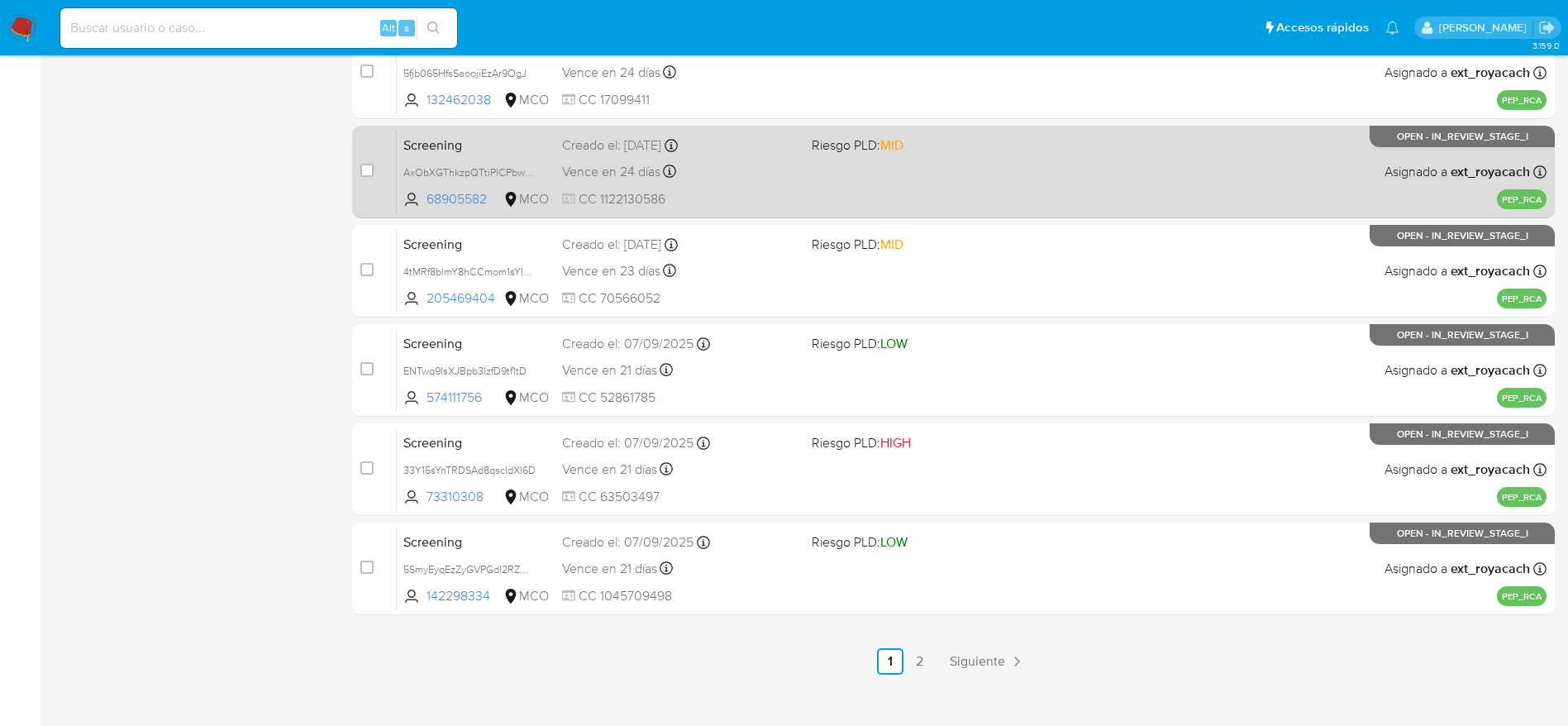
click at [715, 147] on div "Creado el: 10/09/2025 Creado el: 10/09/2025 01:12:38" at bounding box center [680, 145] width 237 height 19
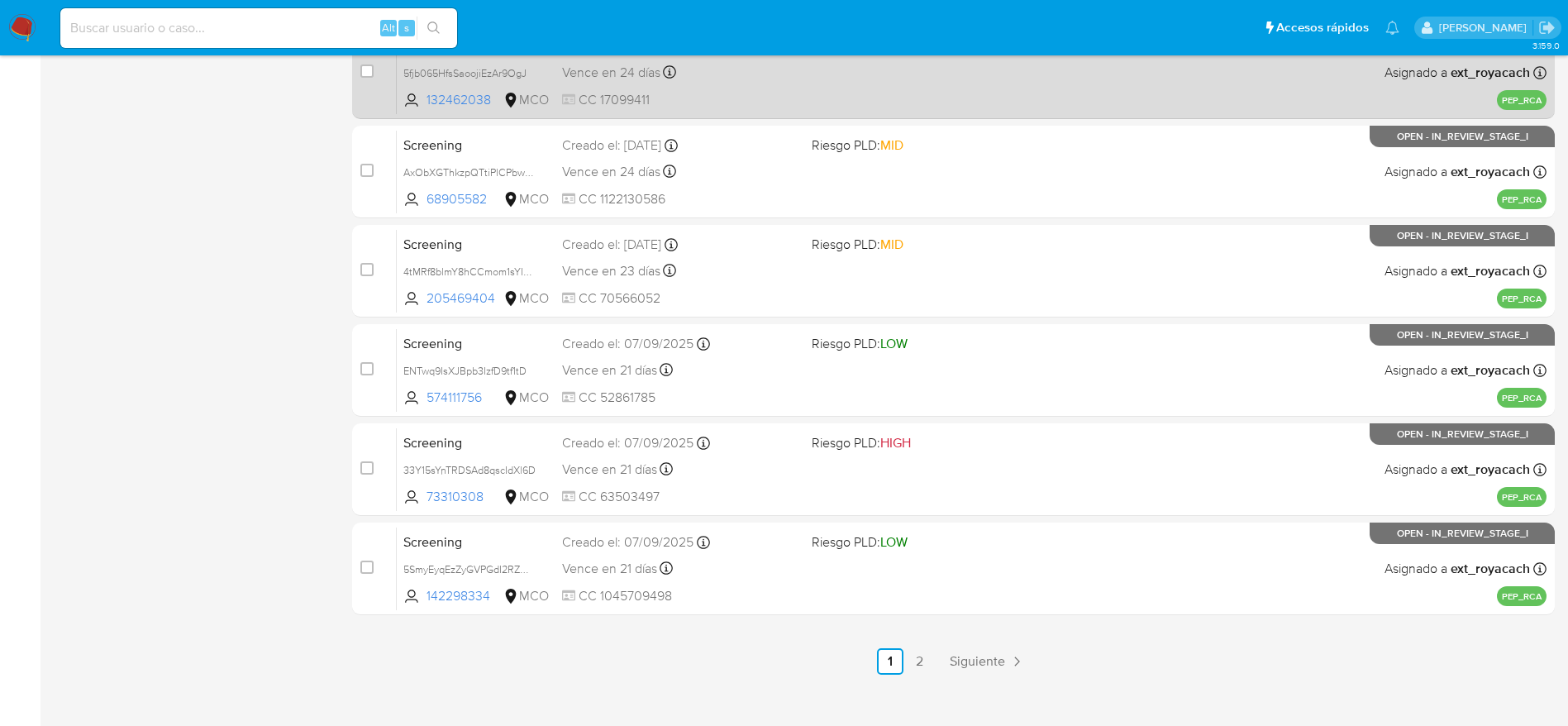
click at [661, 78] on span "Vence en 24 días" at bounding box center [611, 73] width 98 height 19
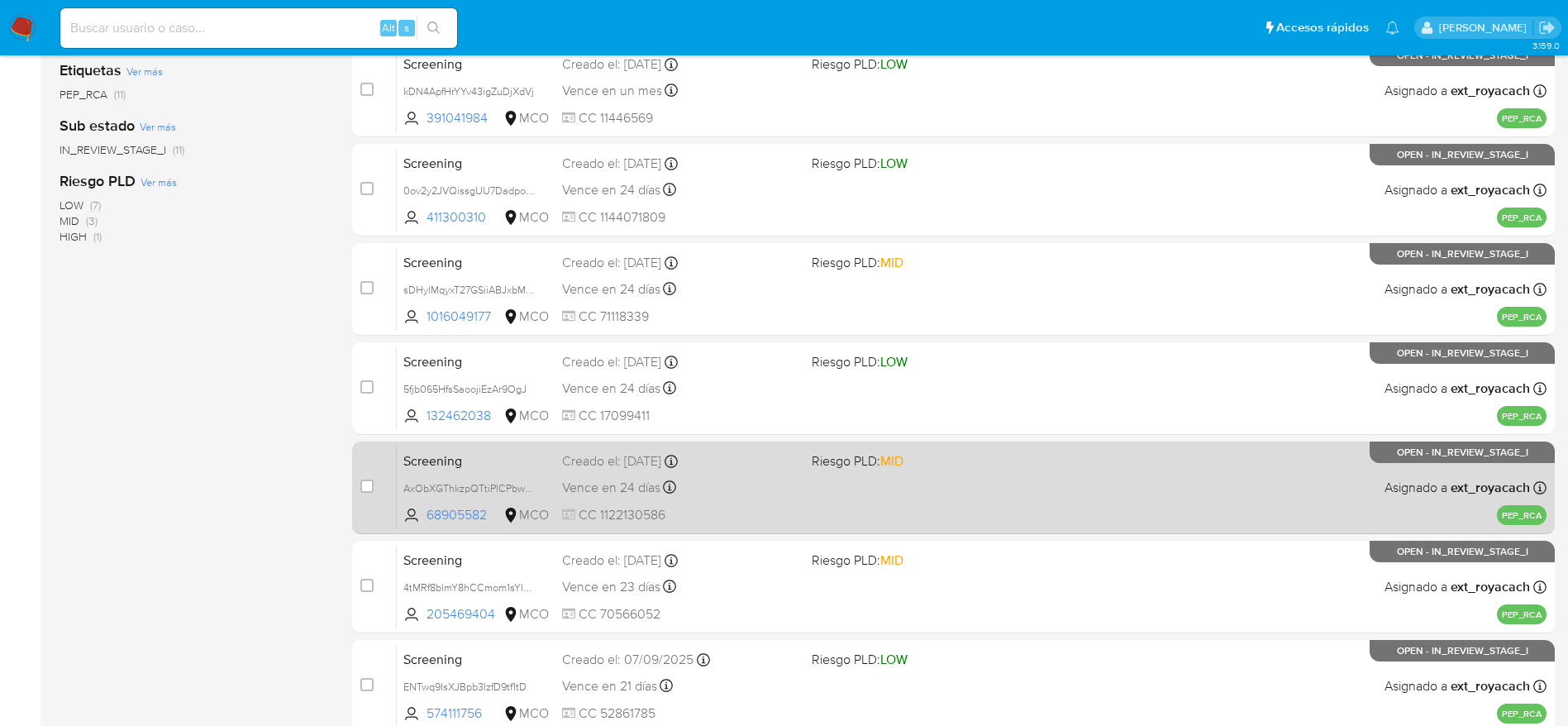
scroll to position [248, 0]
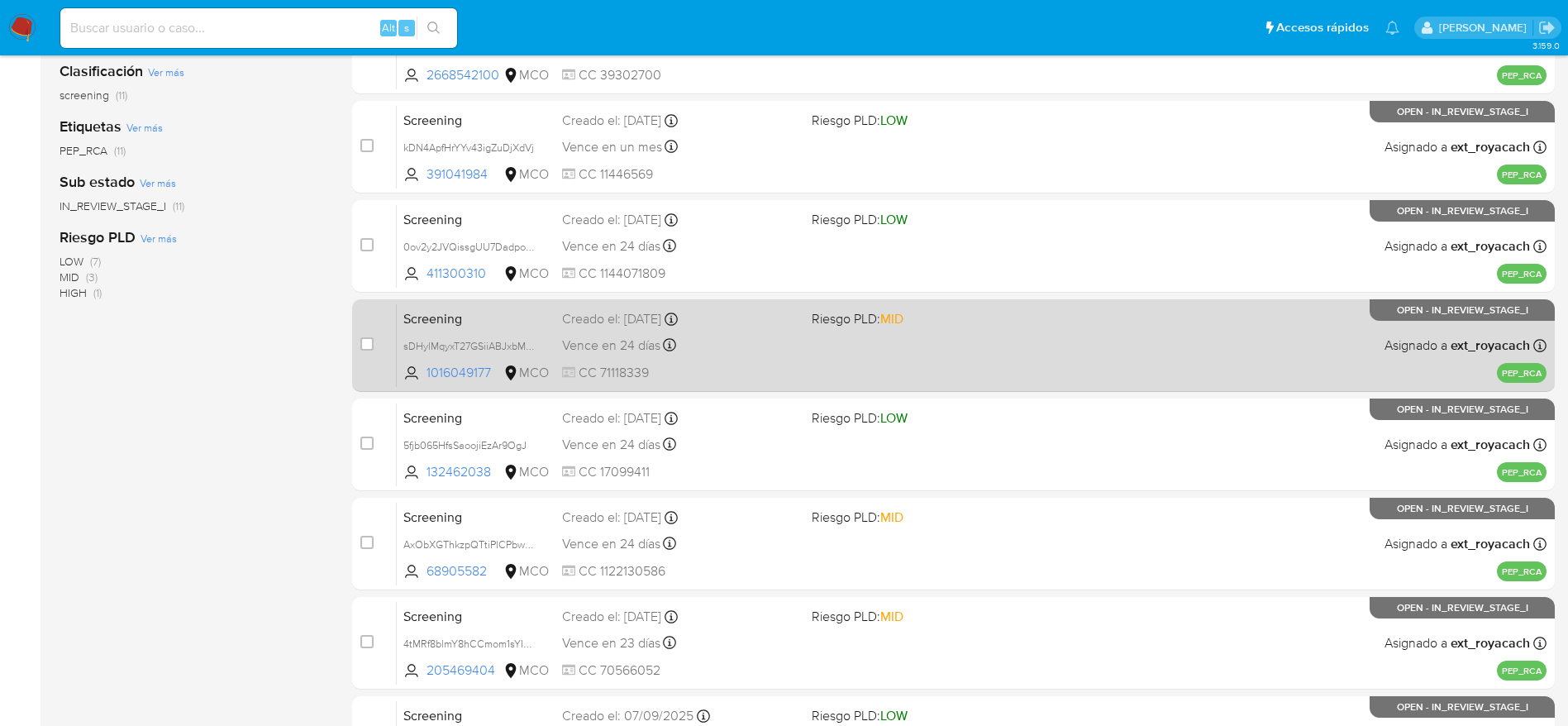
click at [730, 340] on div "Vence en 24 días Vence el 10/10/2025 07:06:22" at bounding box center [680, 345] width 237 height 22
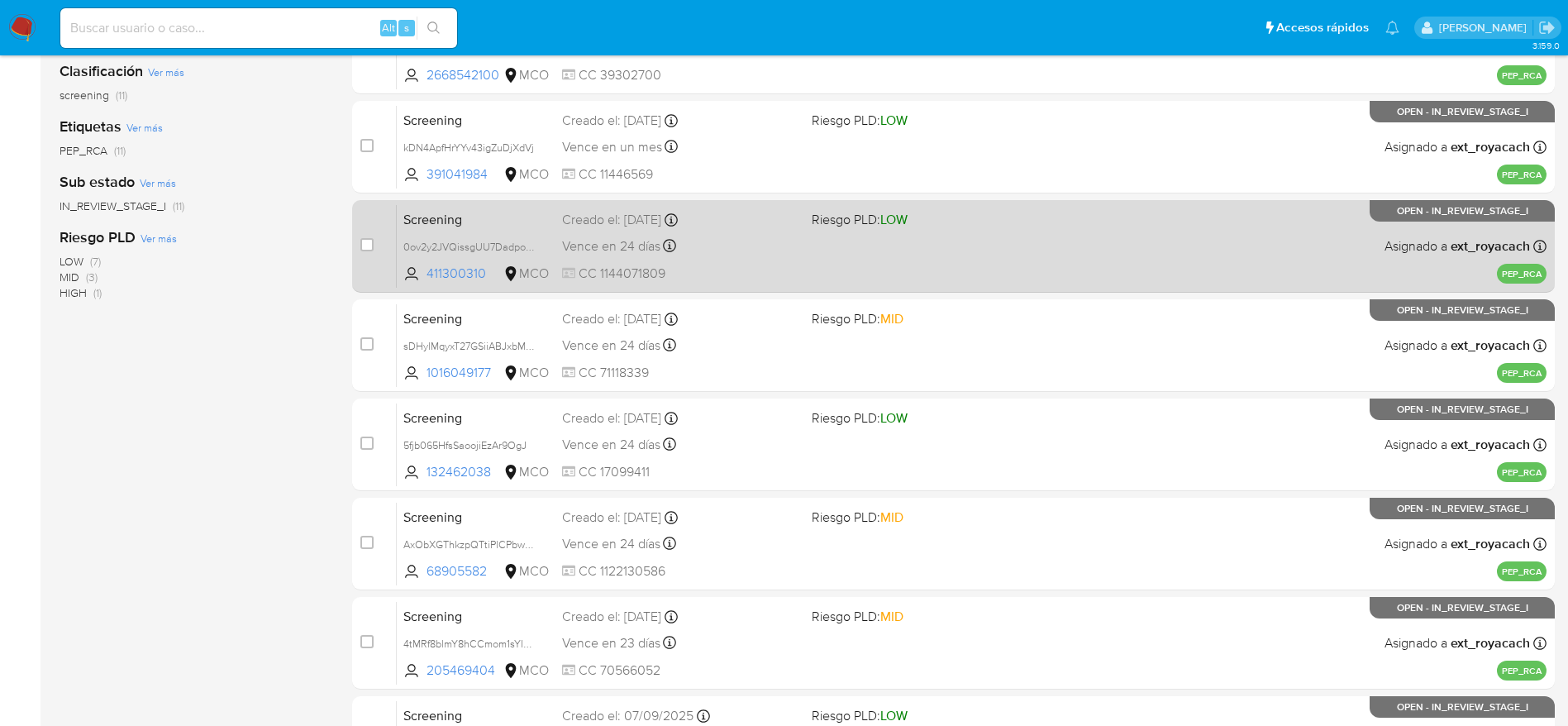
click at [613, 237] on span "Vence en 24 días" at bounding box center [611, 247] width 98 height 19
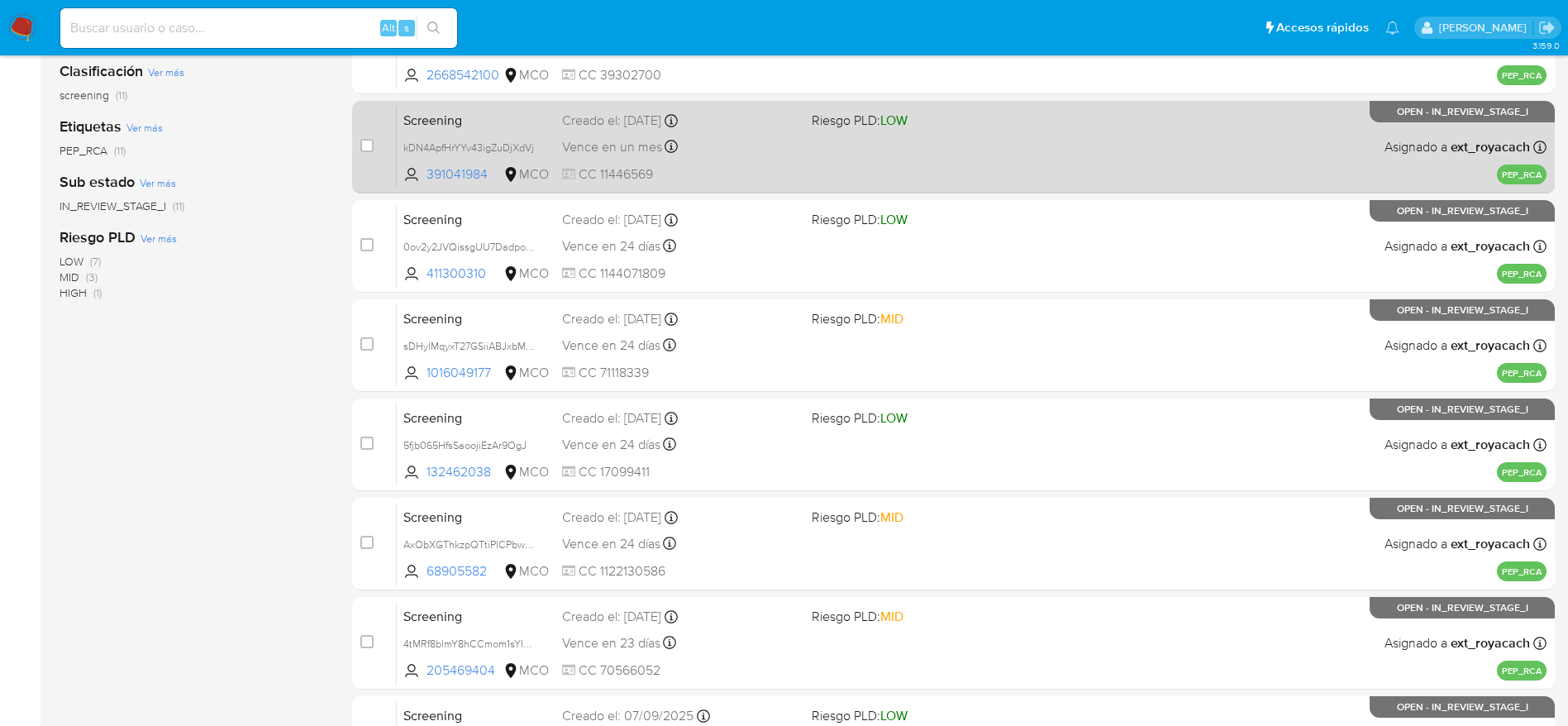
click at [634, 138] on span "Vence en un mes" at bounding box center [612, 147] width 100 height 19
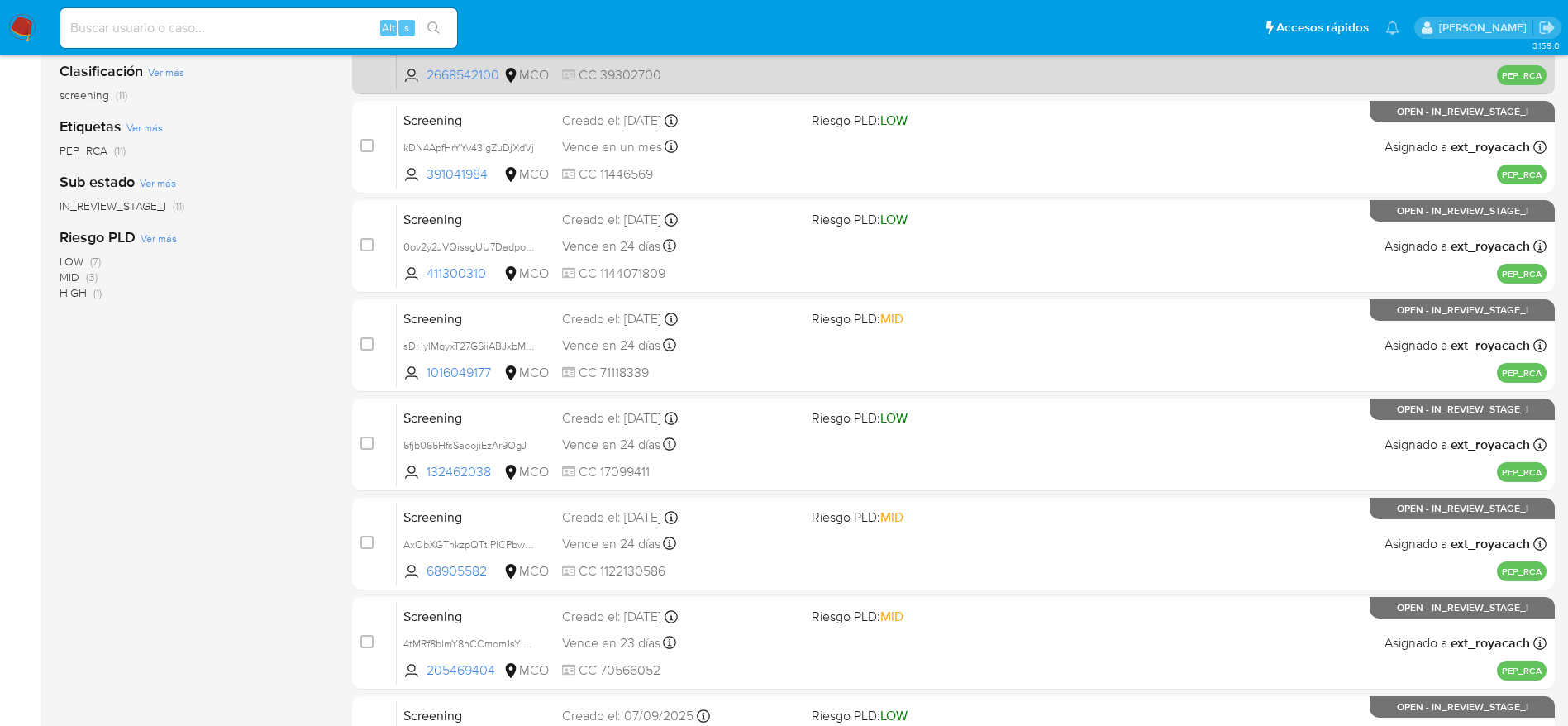
scroll to position [0, 0]
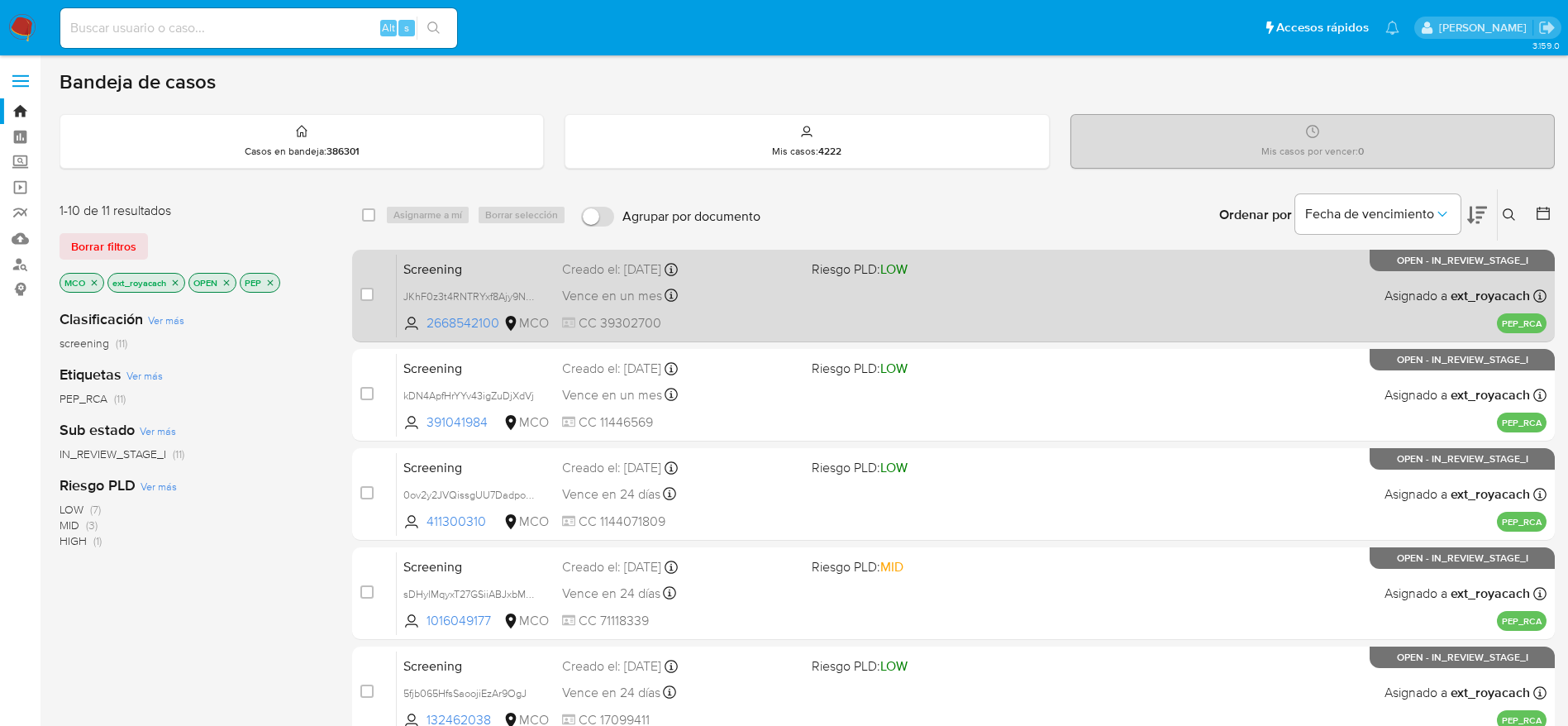
click at [727, 280] on div "Screening JKhF0z3t4RNTRYxf8Ajy9N0y 2668542100 MCO Riesgo PLD: LOW Creado el: 13…" at bounding box center [972, 295] width 1150 height 84
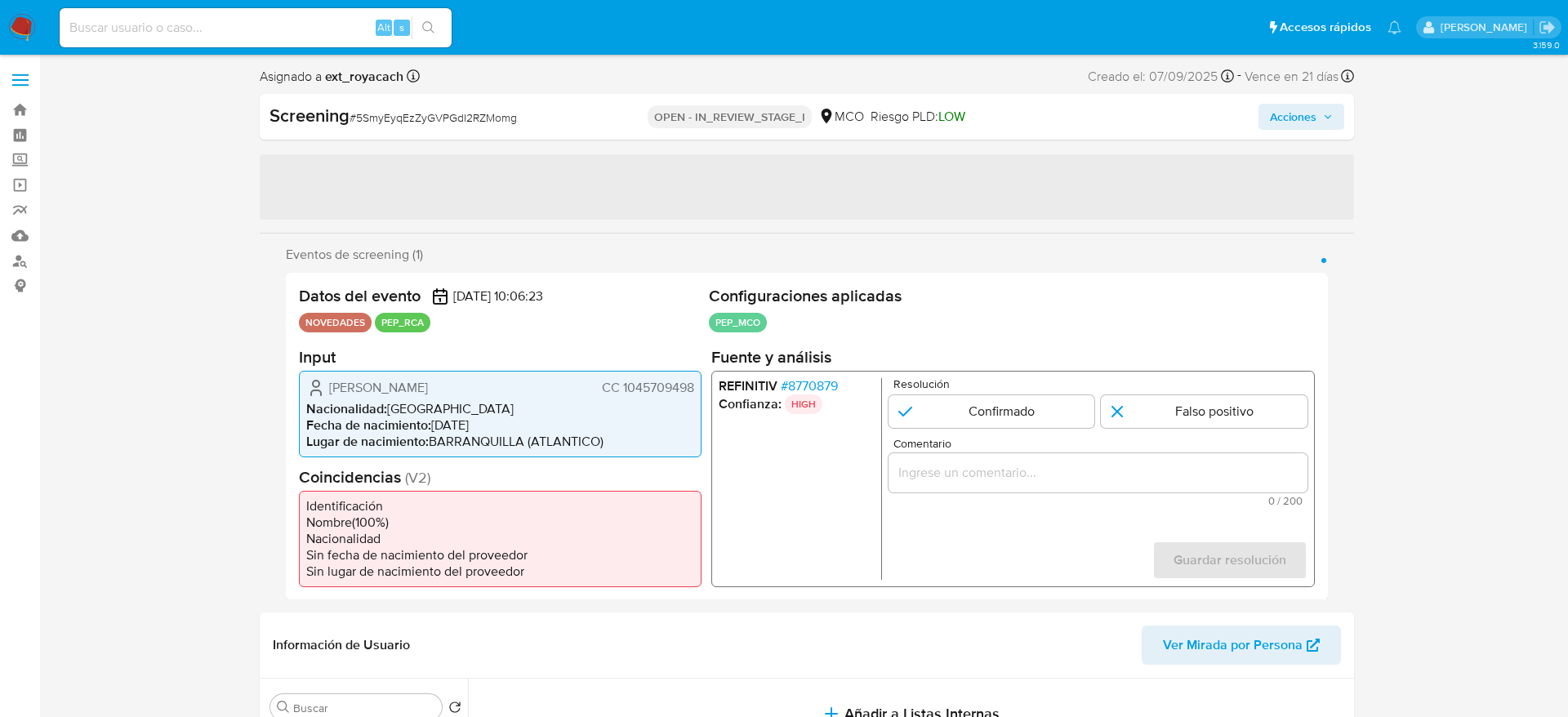
select select "10"
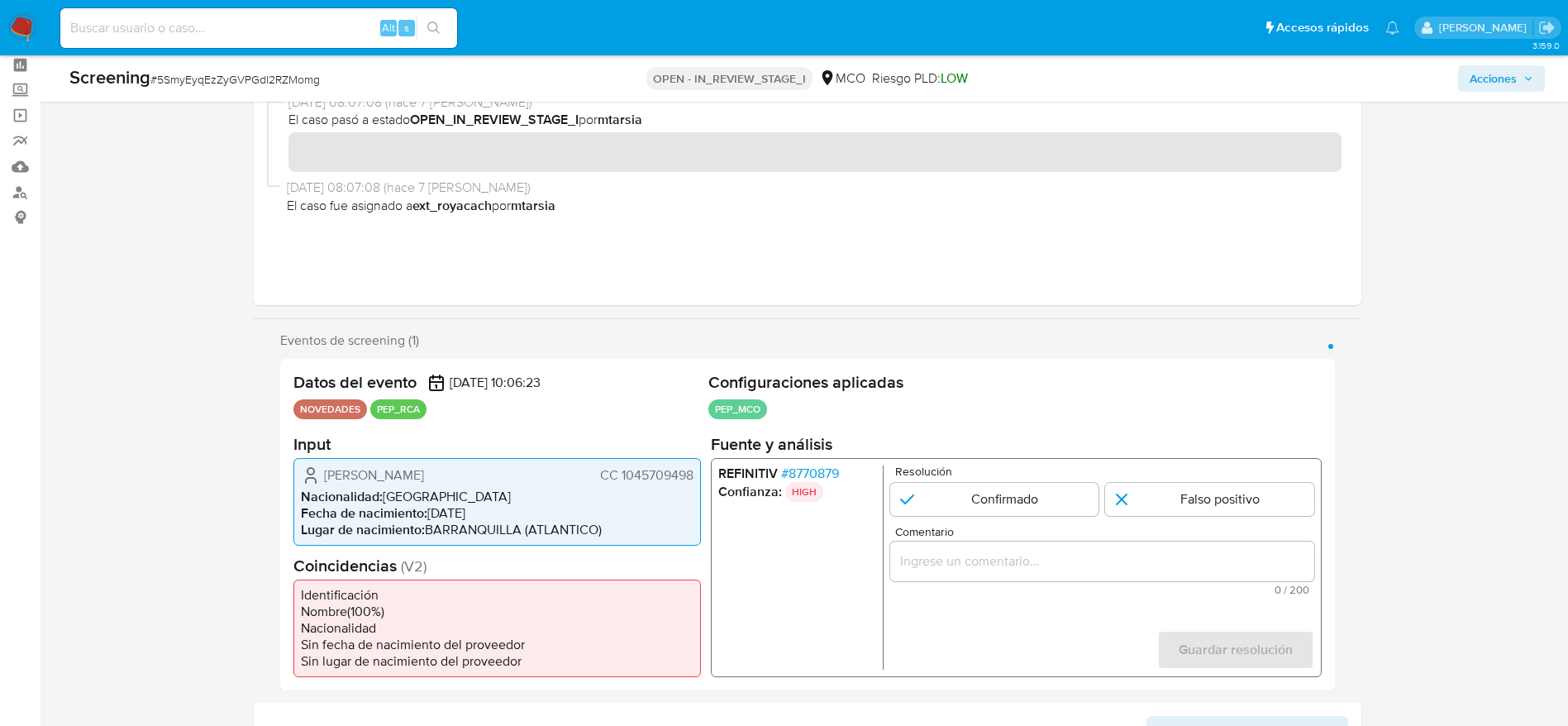
scroll to position [248, 0]
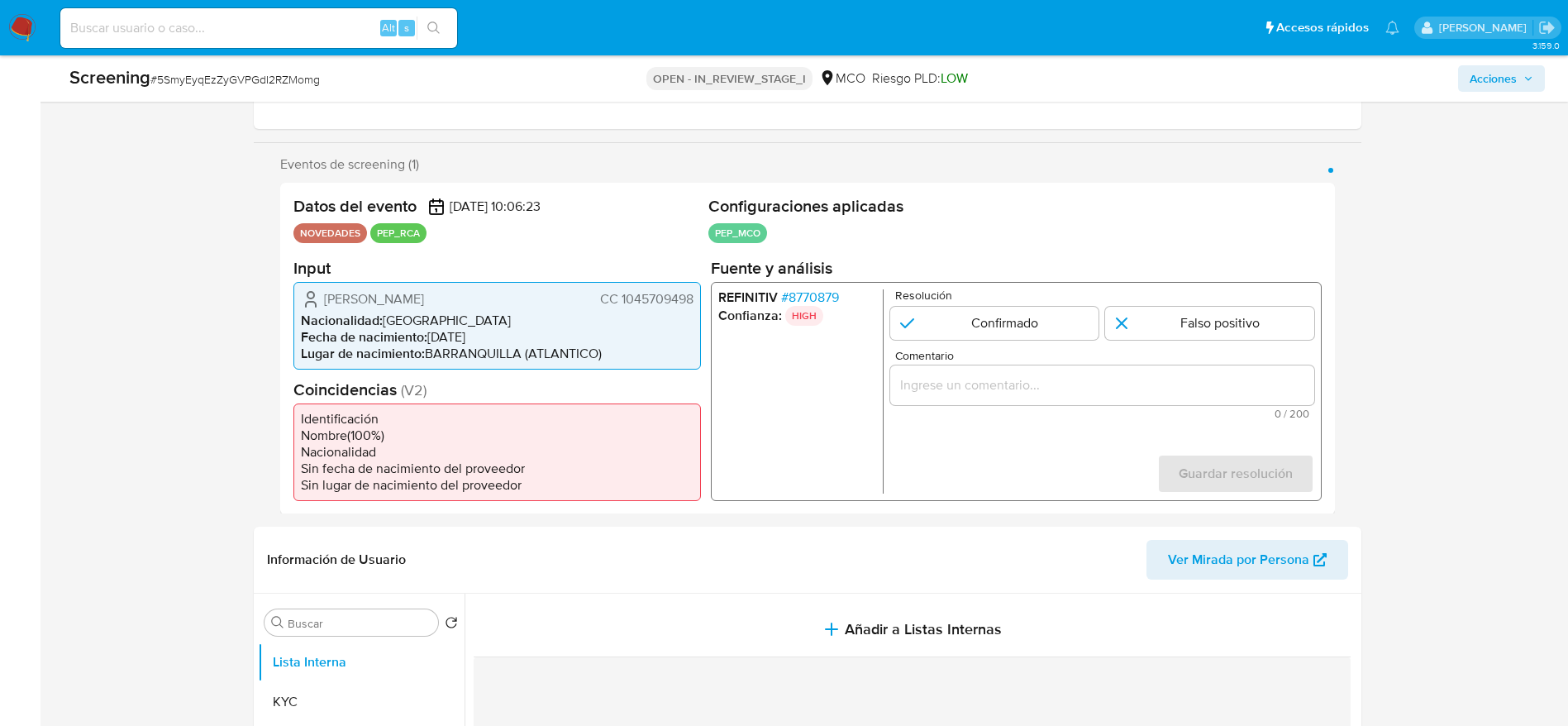
click at [805, 298] on span "# 8770879" at bounding box center [808, 297] width 57 height 17
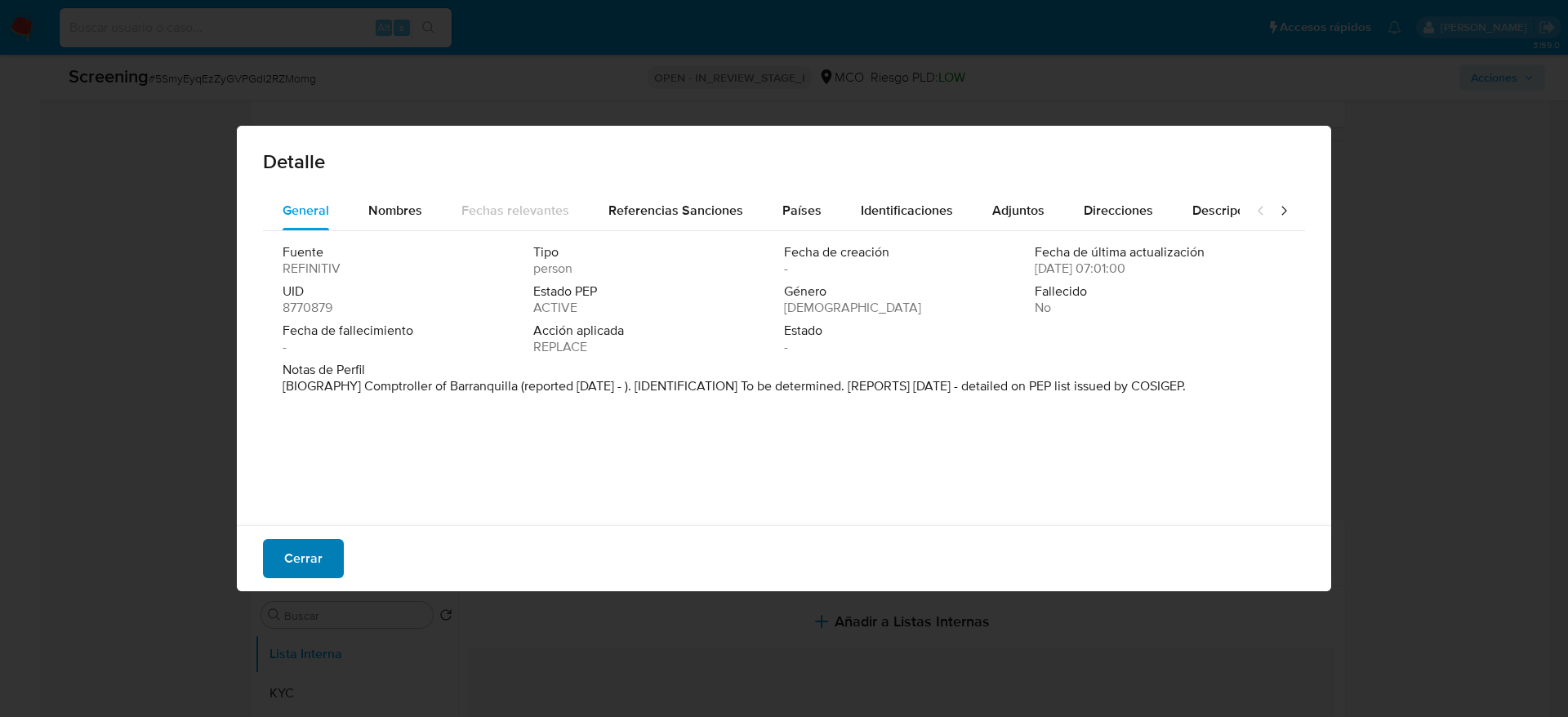
click at [291, 565] on span "Cerrar" at bounding box center [303, 558] width 38 height 36
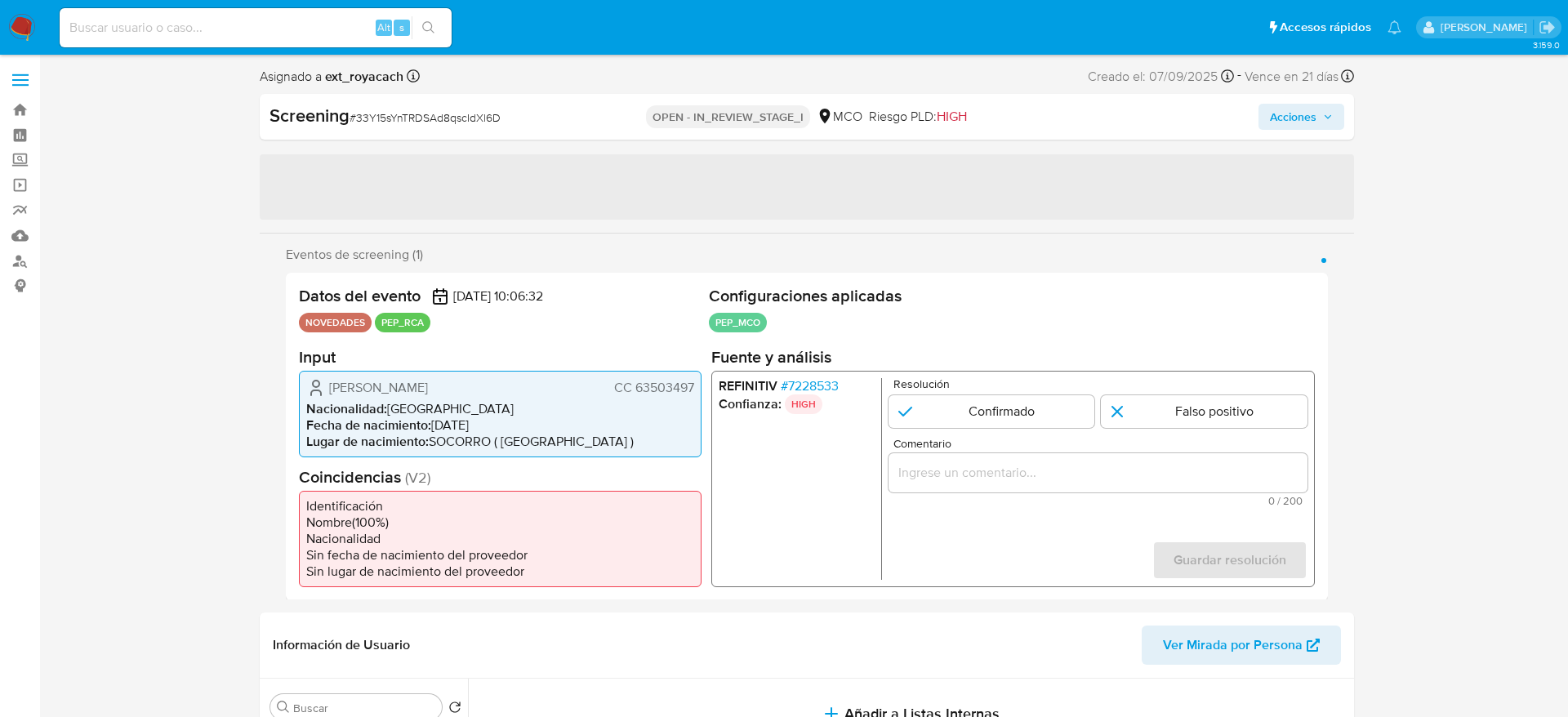
select select "10"
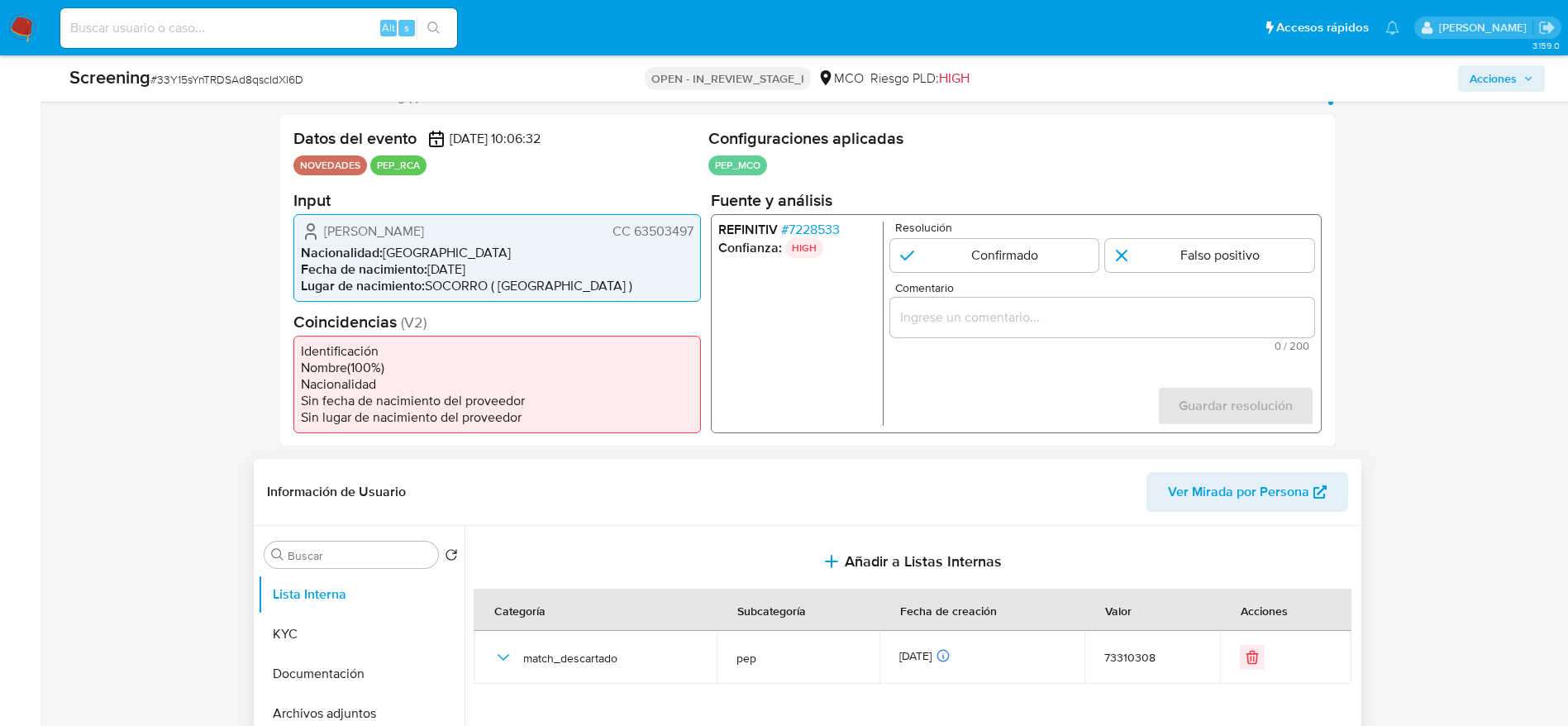
scroll to position [372, 0]
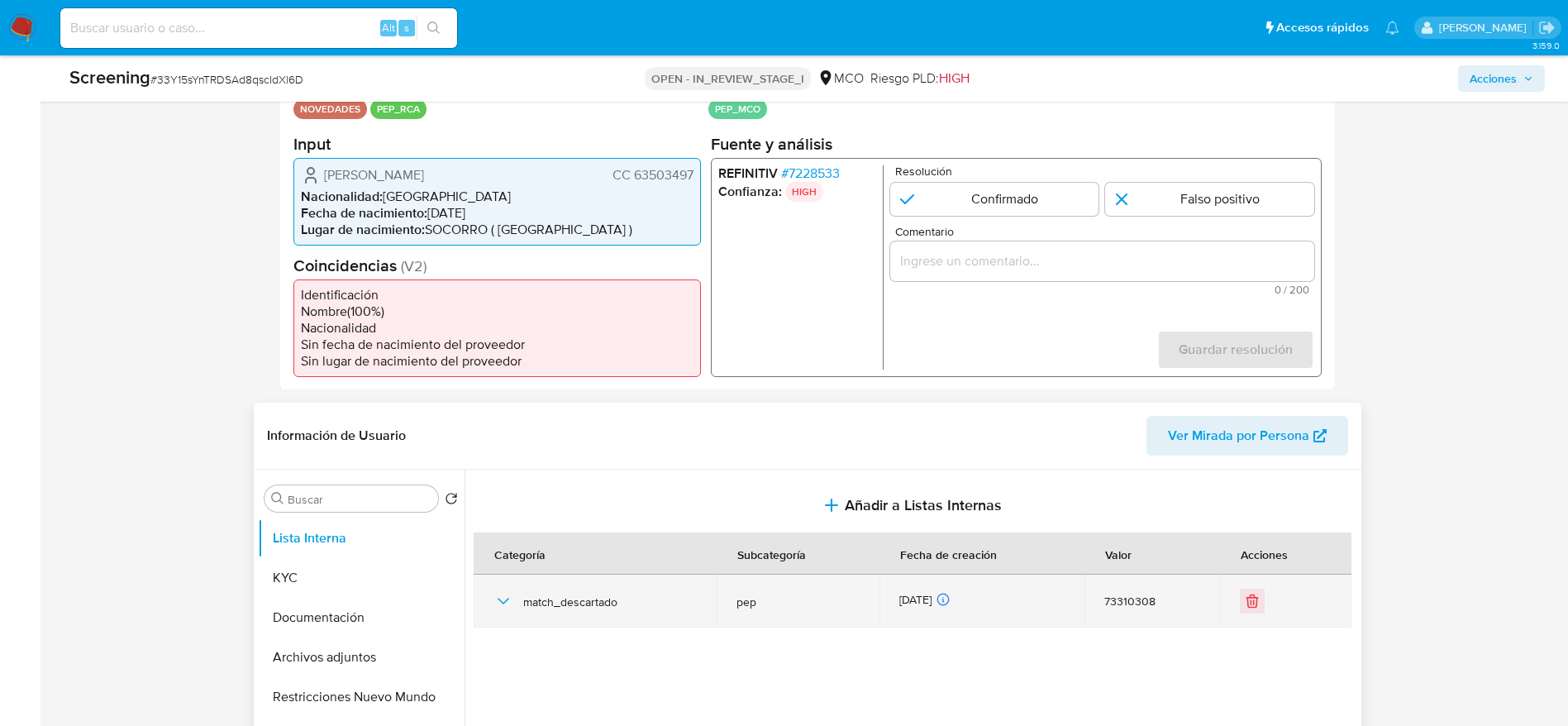
click at [494, 598] on icon "button" at bounding box center [503, 600] width 19 height 19
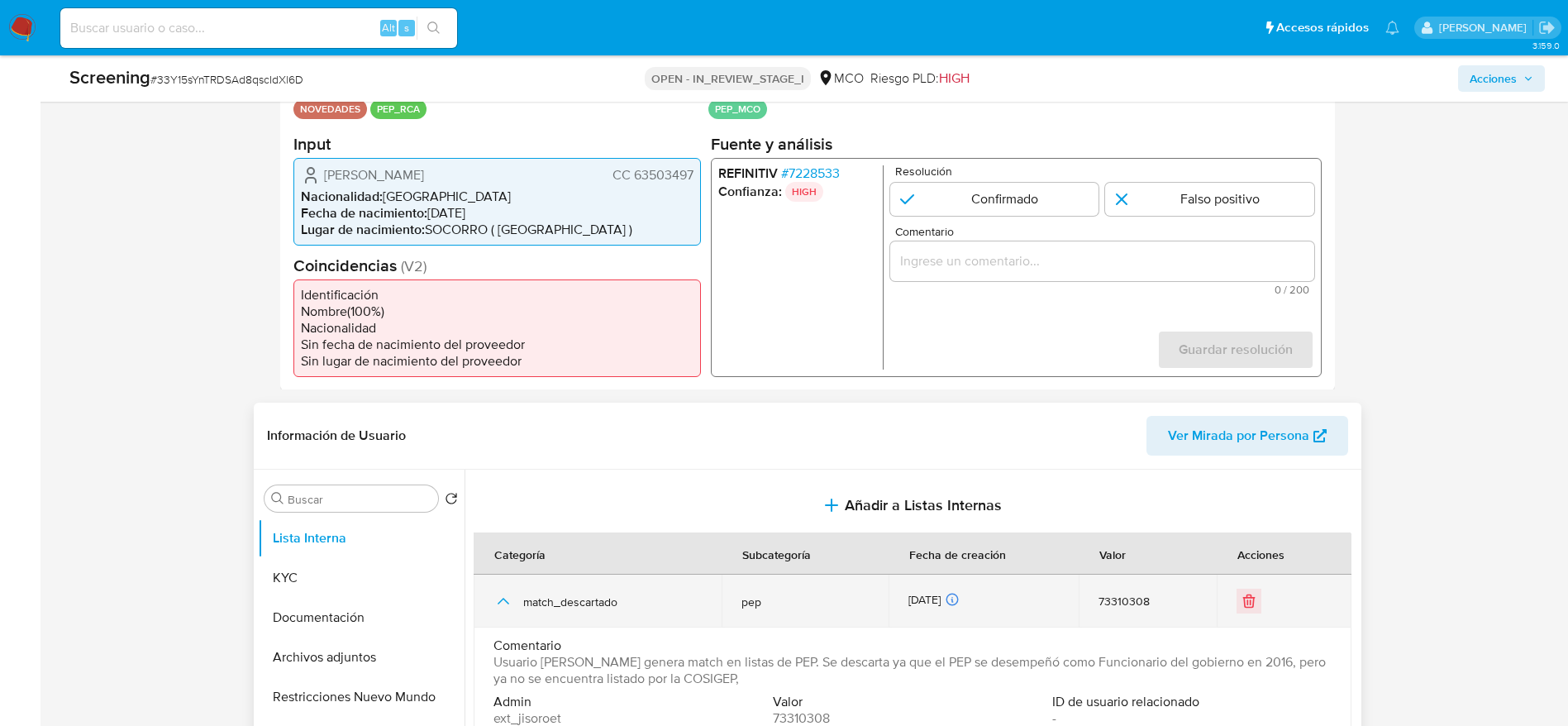
click at [494, 598] on icon "button" at bounding box center [503, 600] width 19 height 19
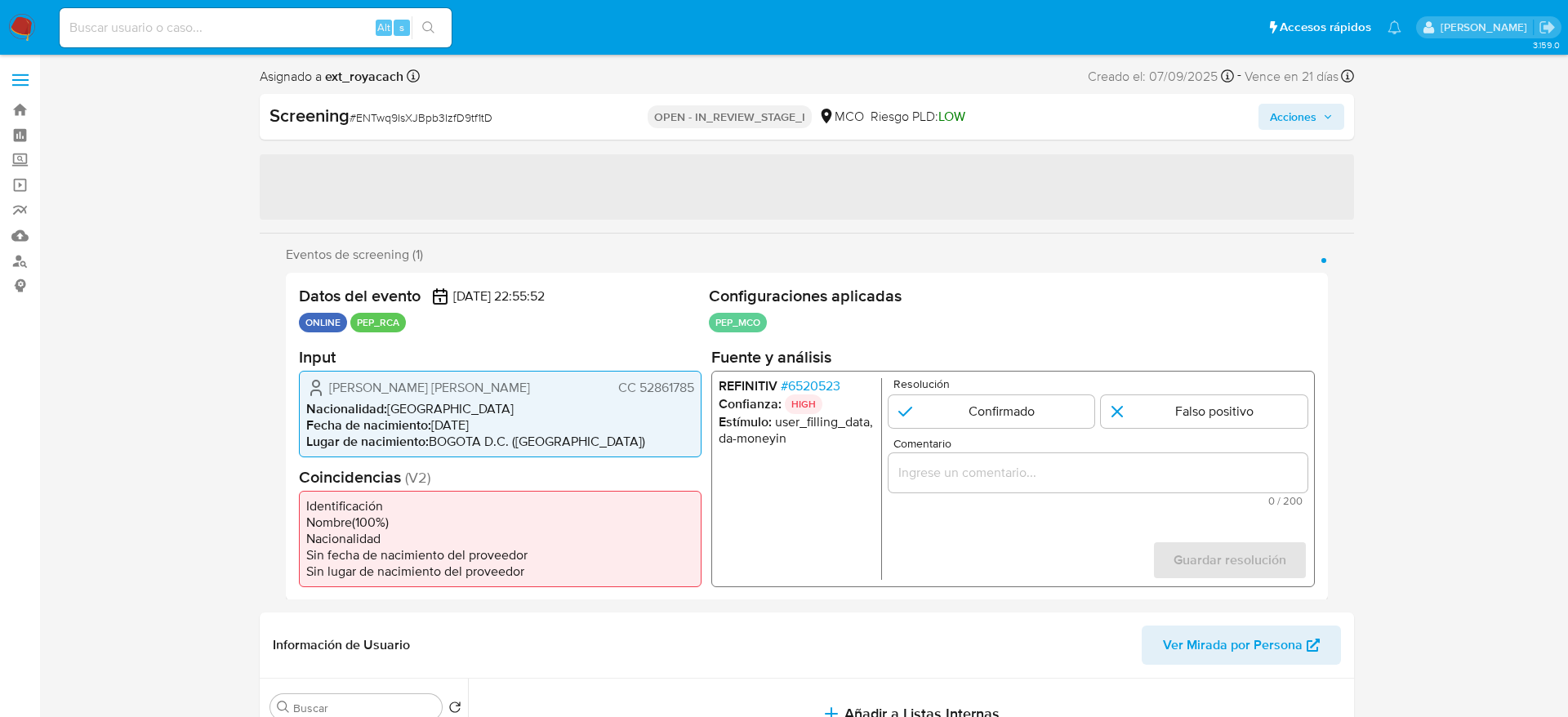
select select "10"
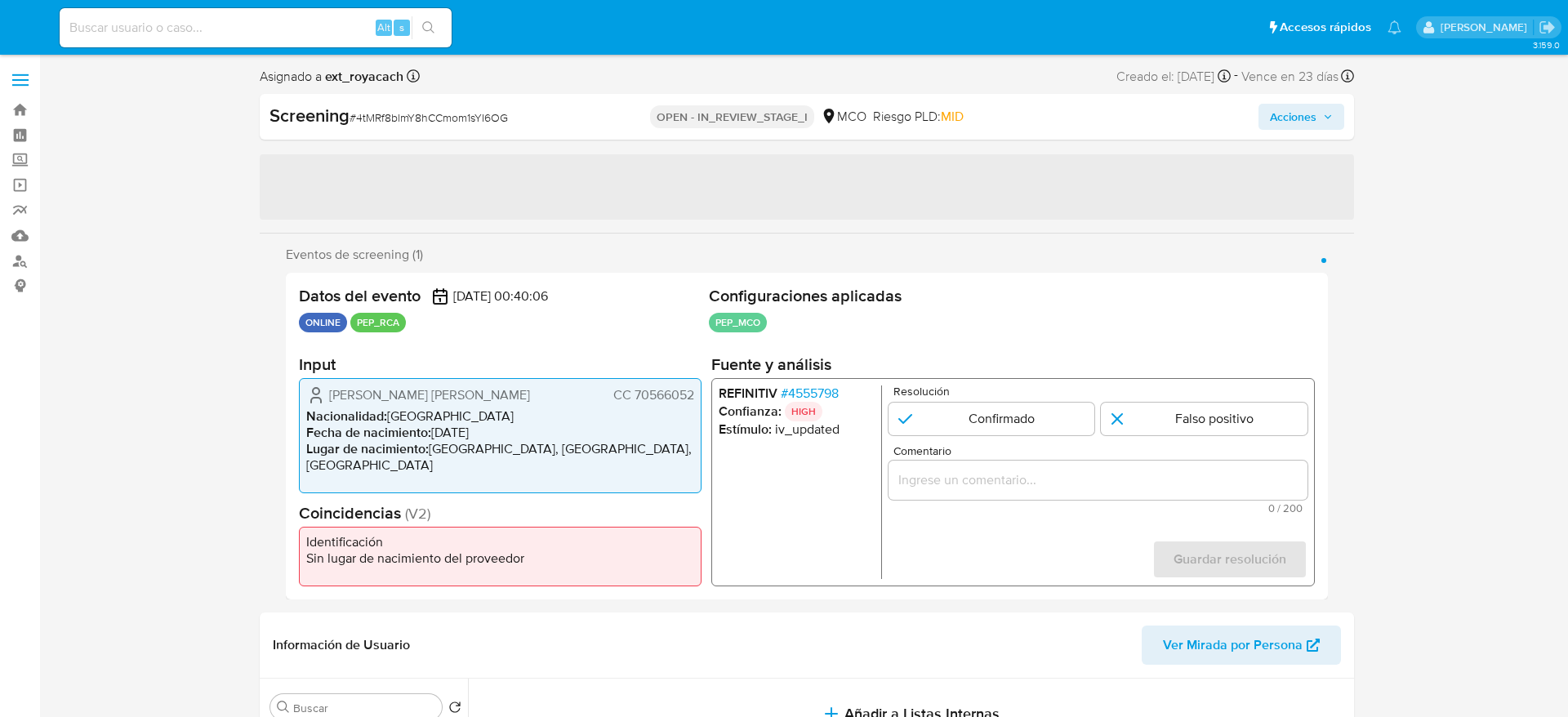
select select "10"
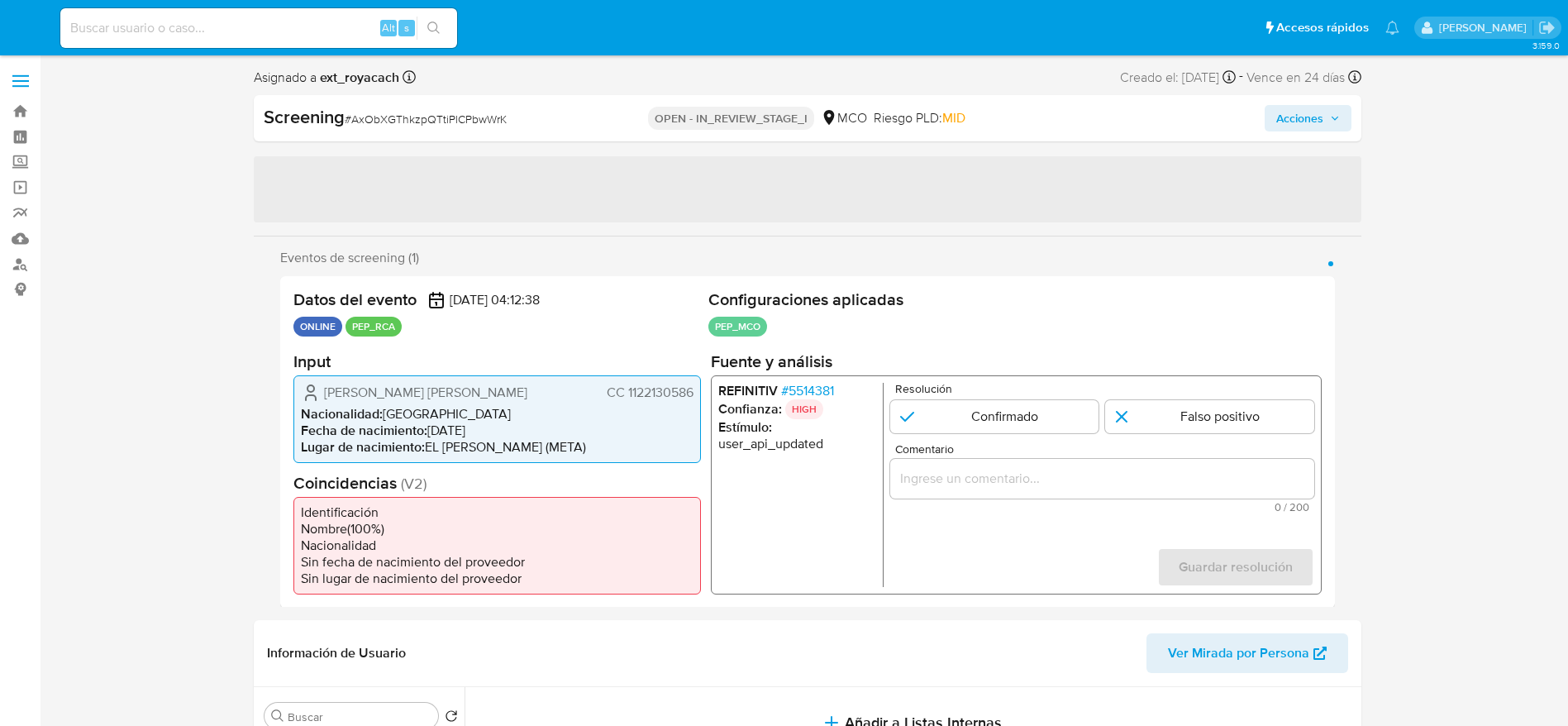
select select "10"
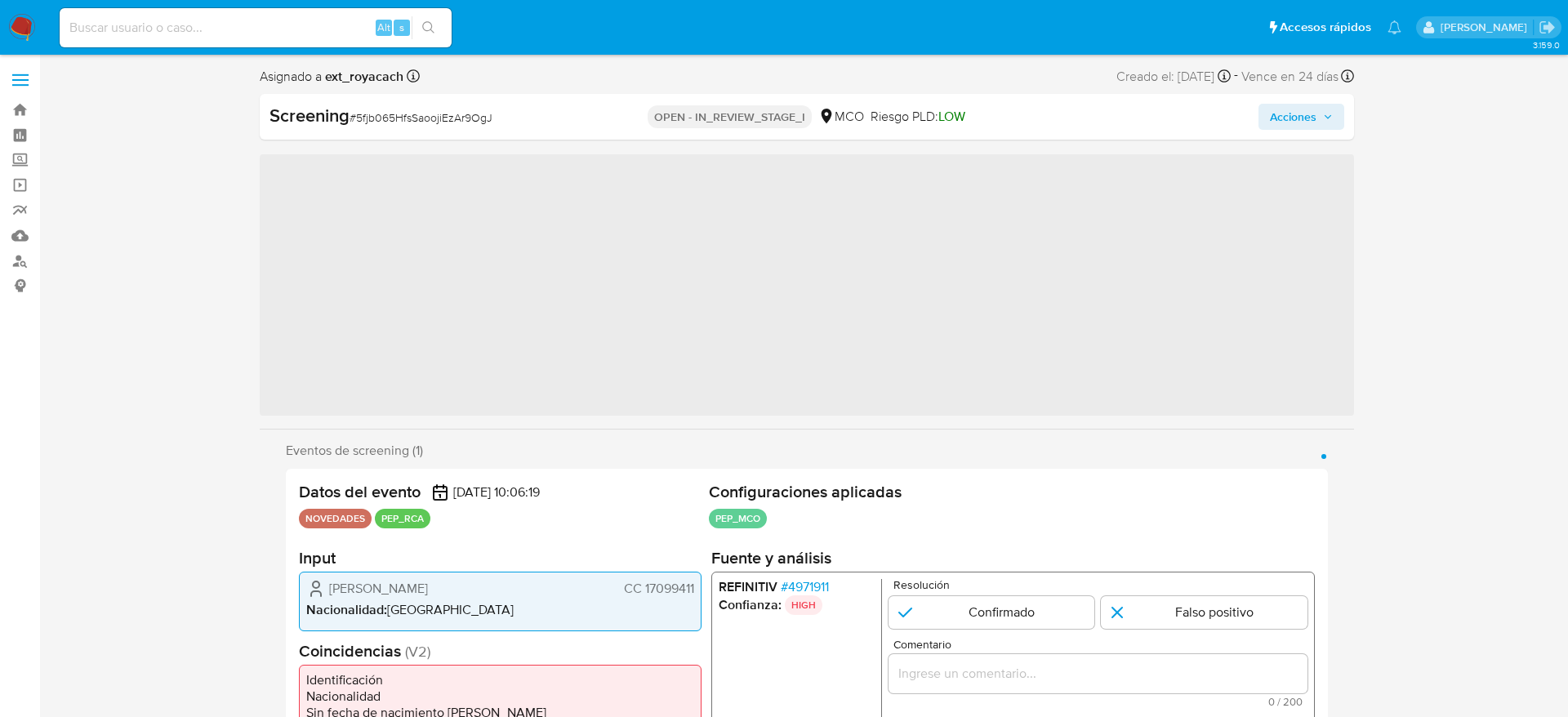
select select "10"
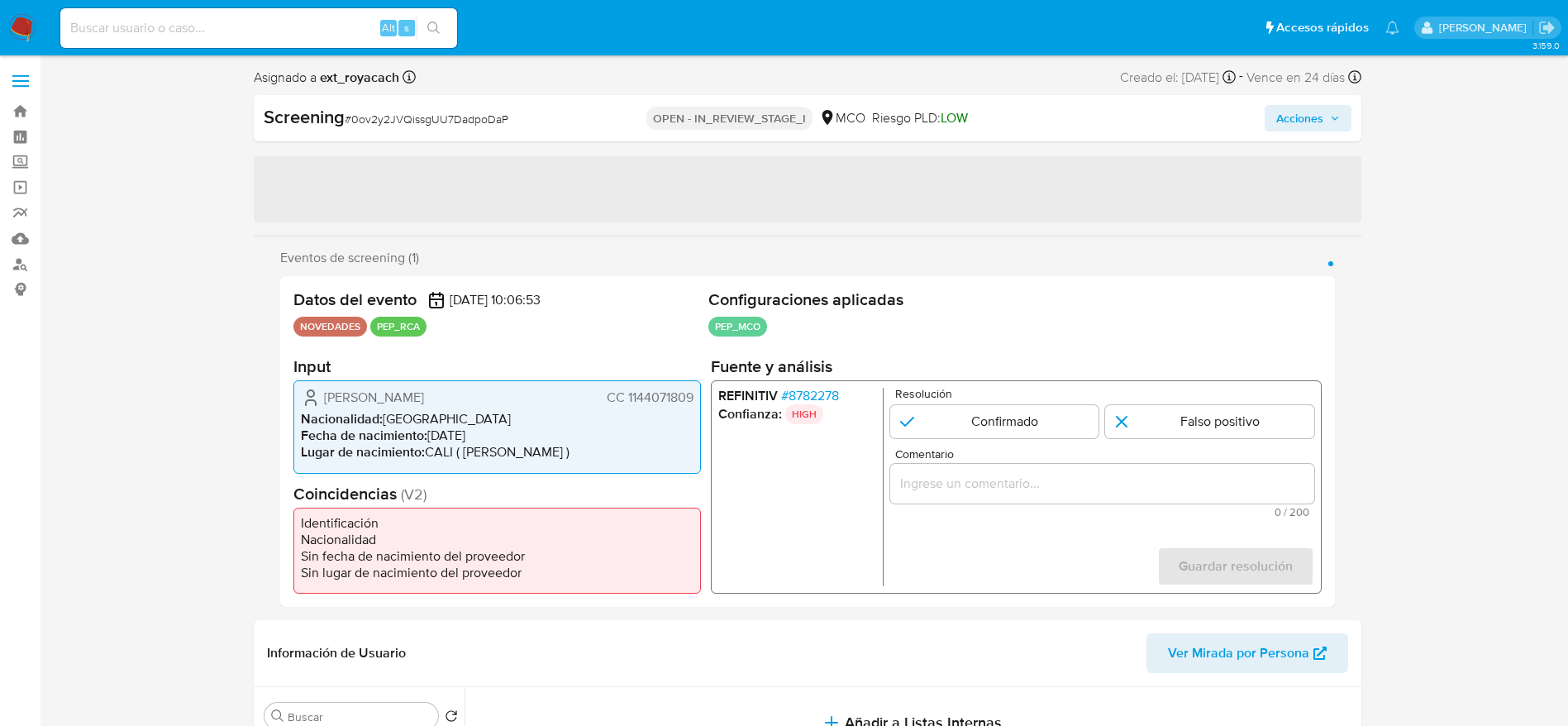
select select "10"
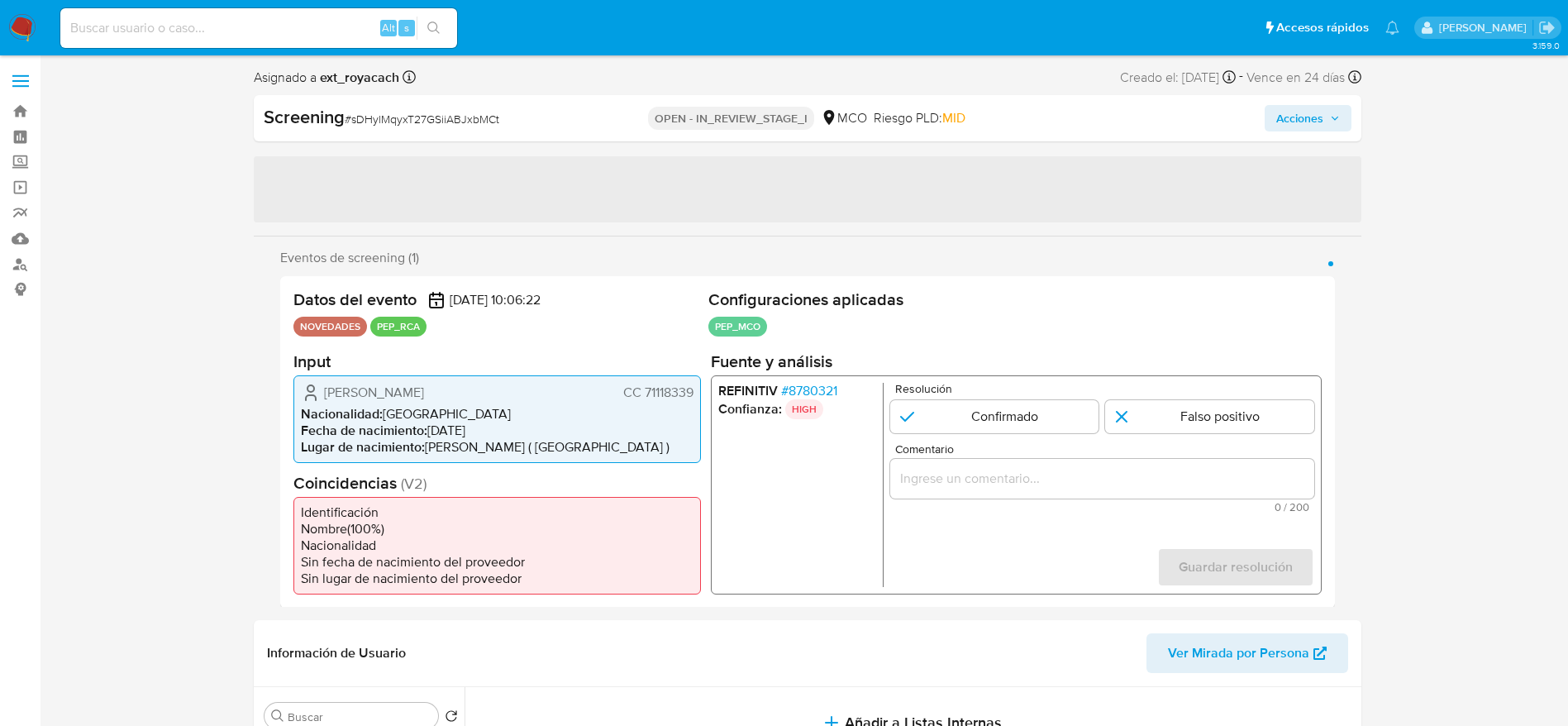
select select "10"
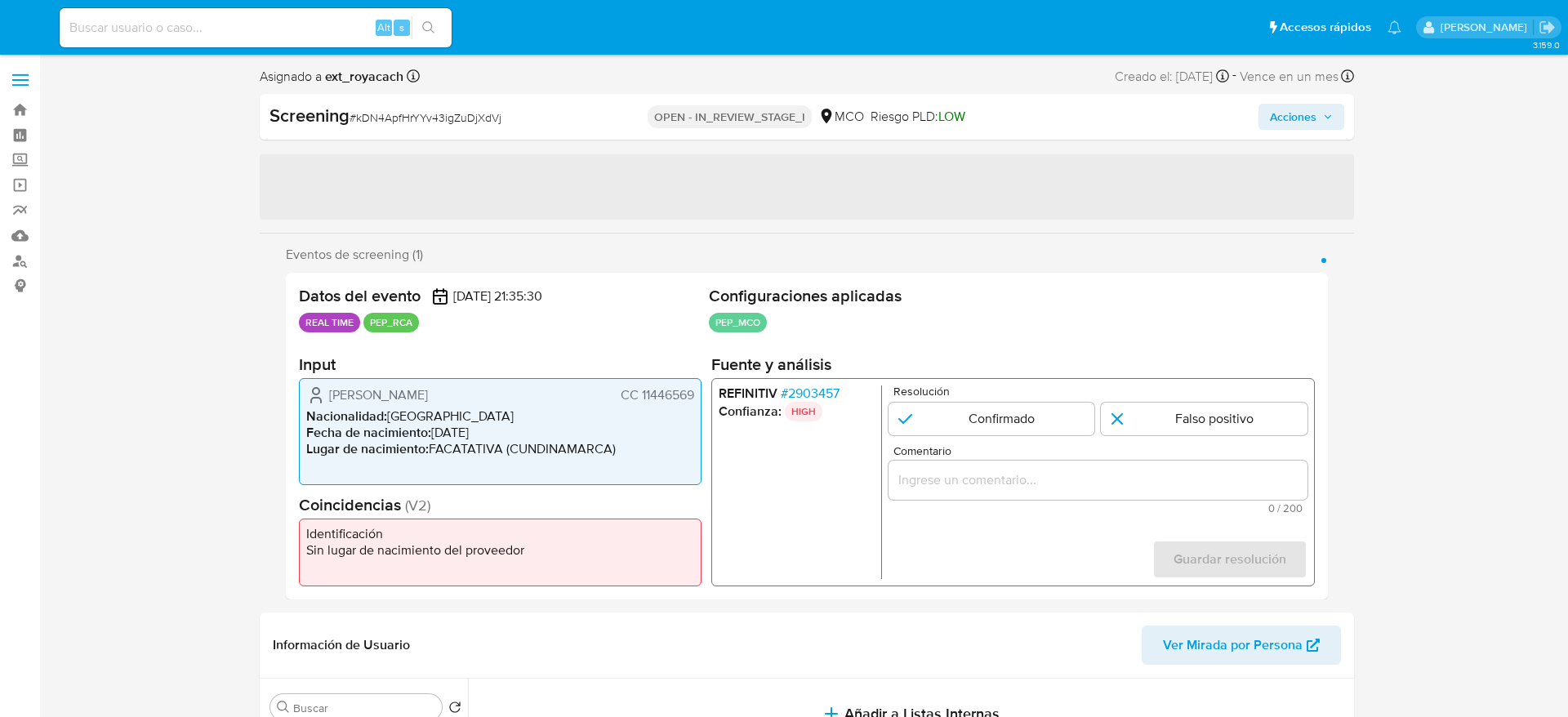
select select "10"
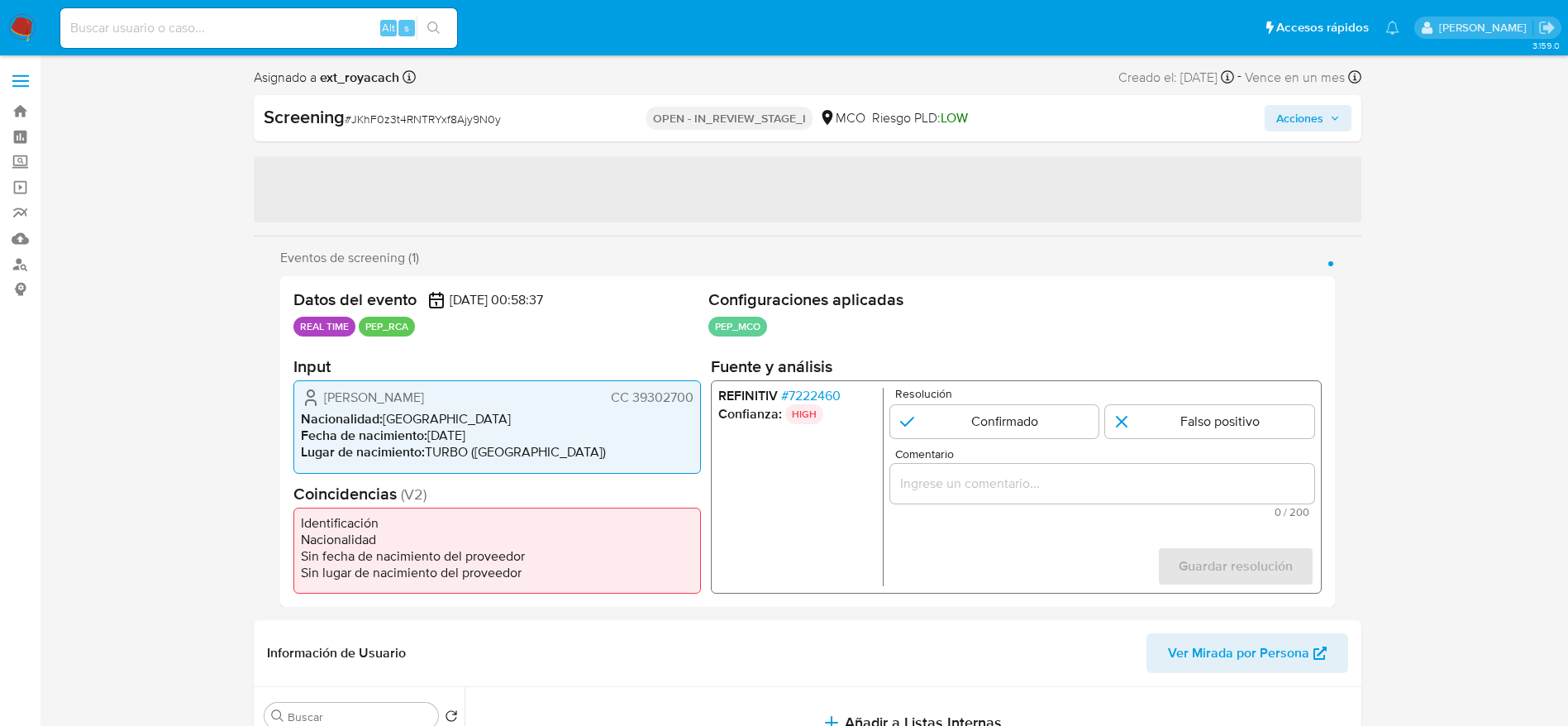
select select "10"
